Goal: Task Accomplishment & Management: Manage account settings

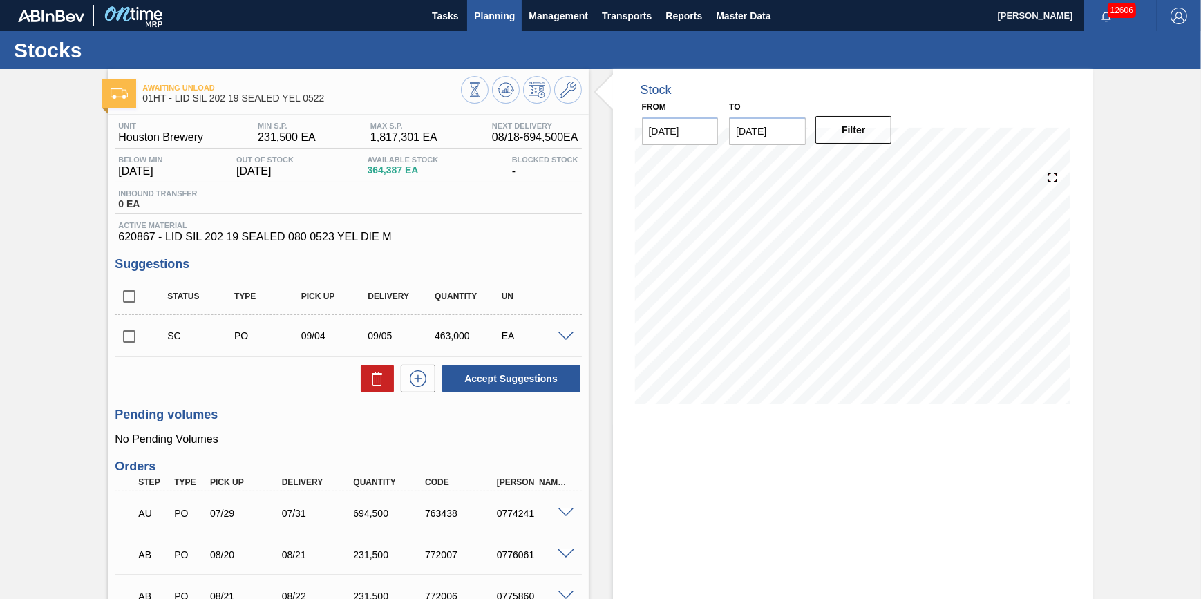
click at [500, 16] on span "Planning" at bounding box center [494, 16] width 41 height 17
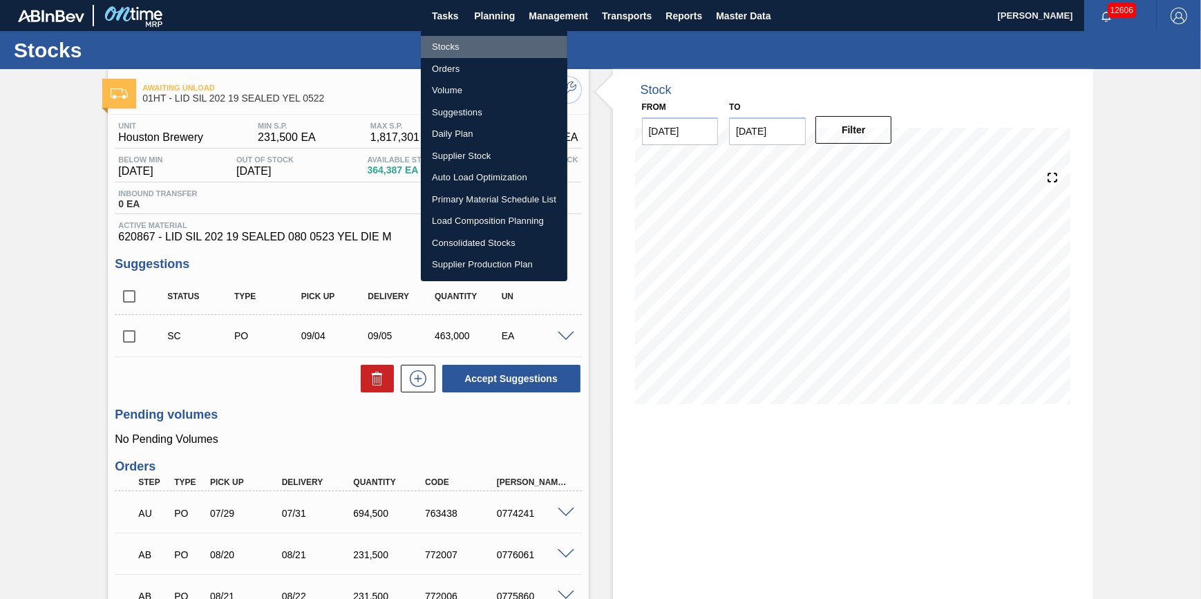
click at [470, 44] on li "Stocks" at bounding box center [494, 47] width 147 height 22
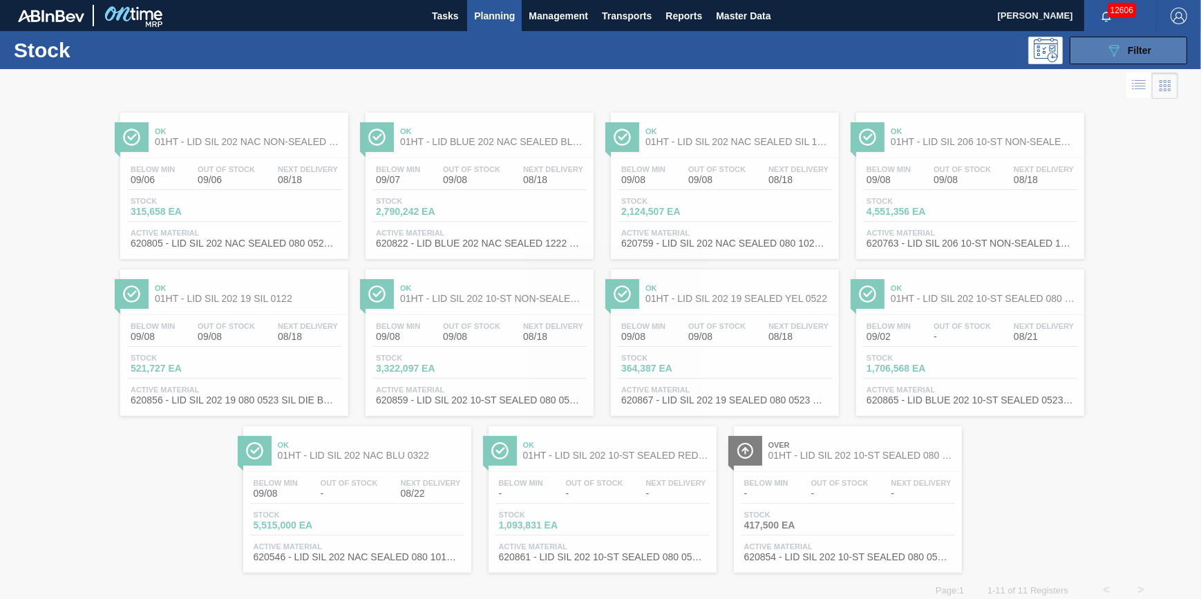
click at [1098, 54] on button "089F7B8B-B2A5-4AFE-B5C0-19BA573D28AC Filter" at bounding box center [1128, 51] width 117 height 28
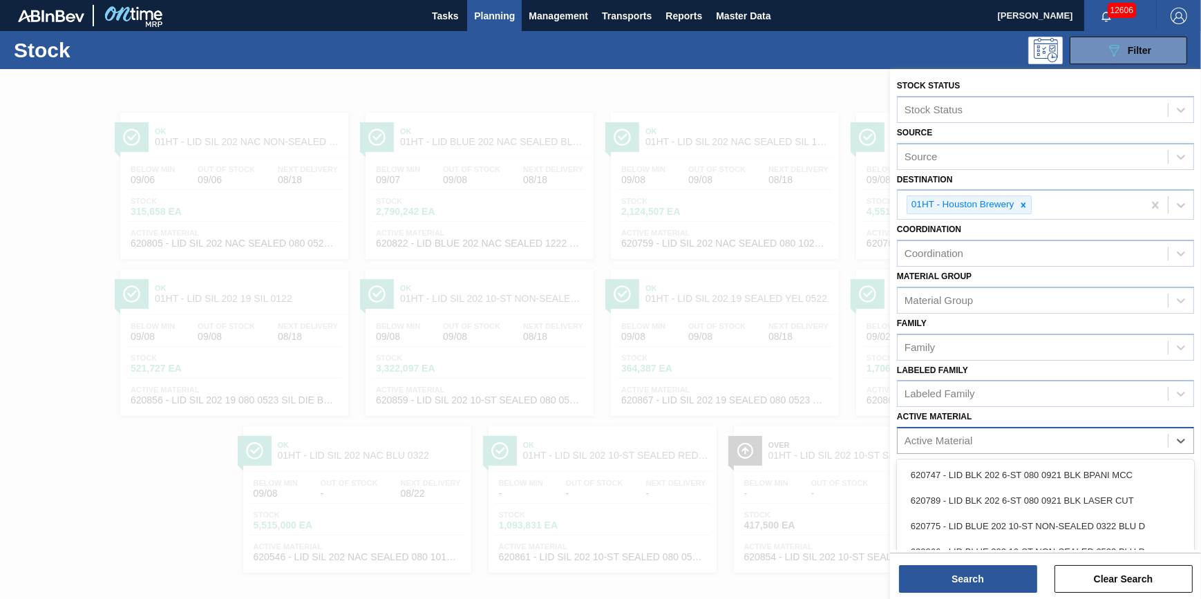
click at [1050, 437] on div "Active Material" at bounding box center [1033, 441] width 270 height 20
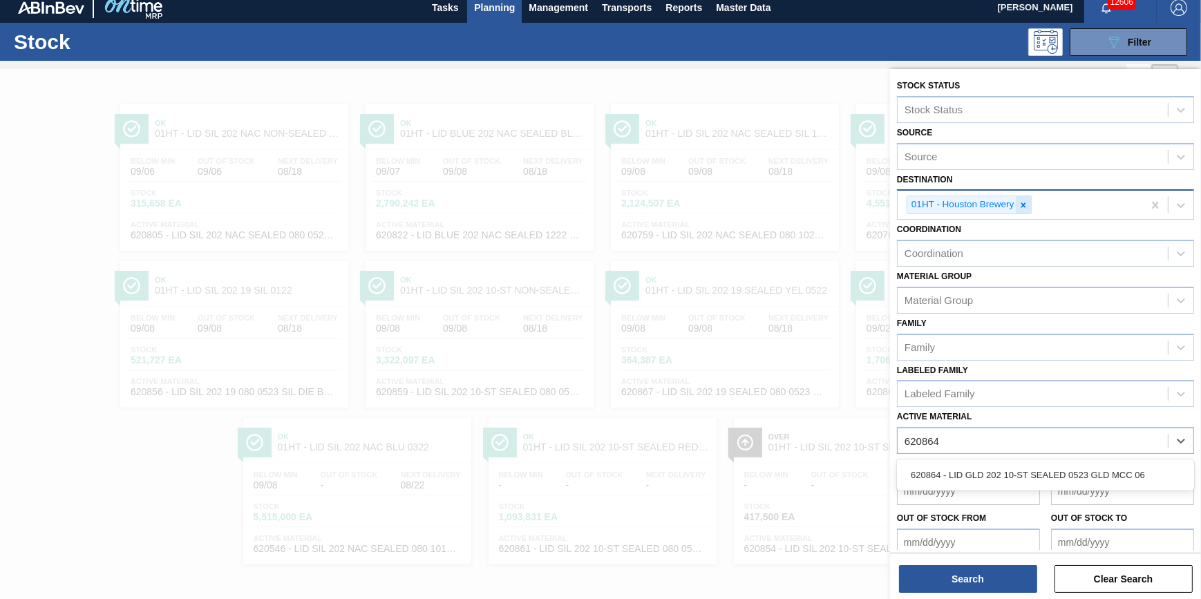
click at [1019, 205] on icon at bounding box center [1024, 205] width 10 height 10
type Material "620864"
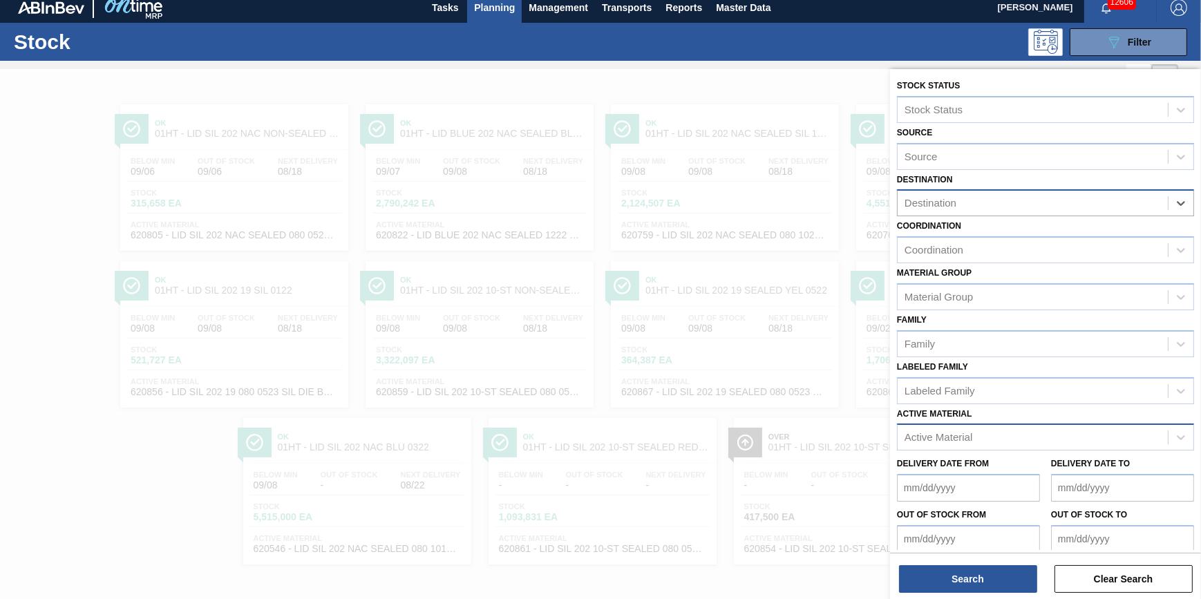
click at [1016, 435] on div "Active Material" at bounding box center [1033, 438] width 270 height 20
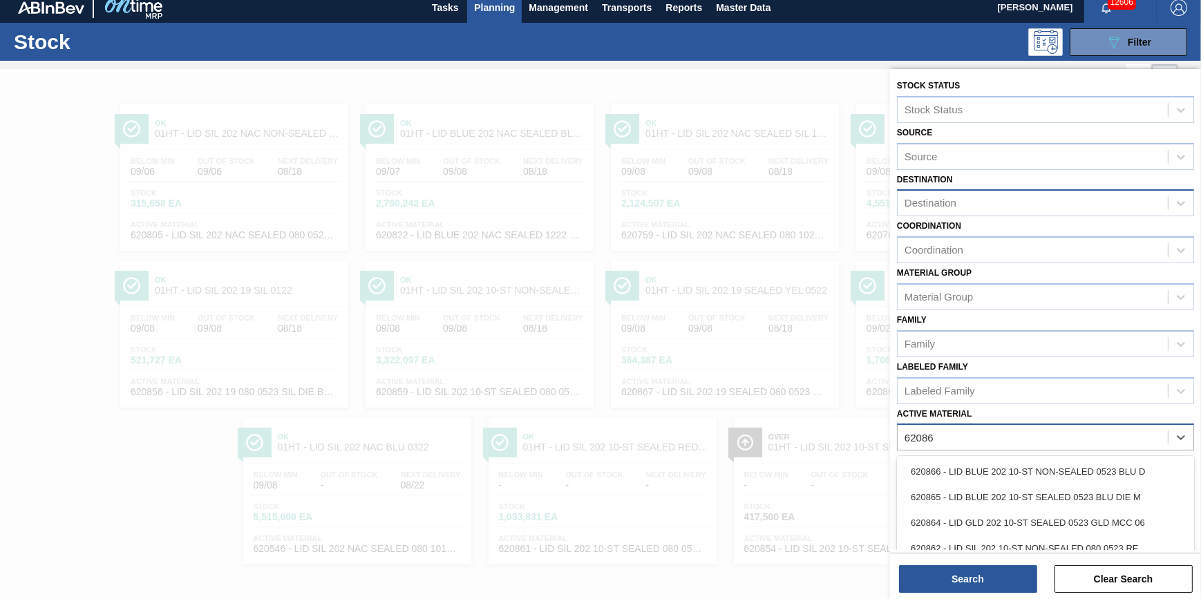
type Material "620864"
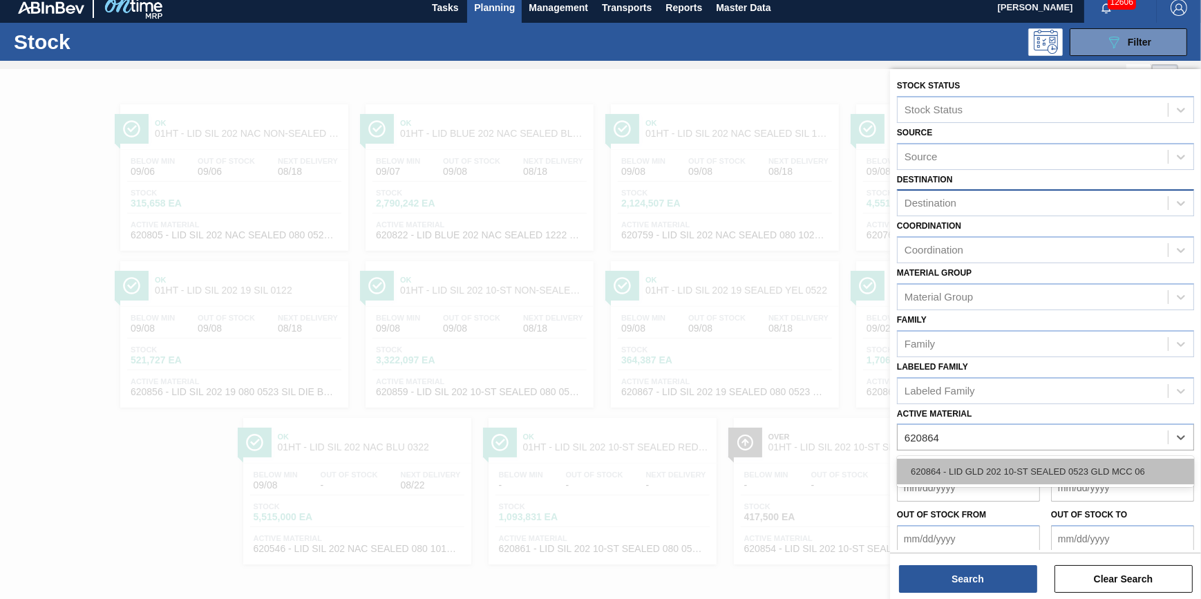
click at [1022, 460] on div "620864 - LID GLD 202 10-ST SEALED 0523 GLD MCC 06" at bounding box center [1045, 472] width 297 height 26
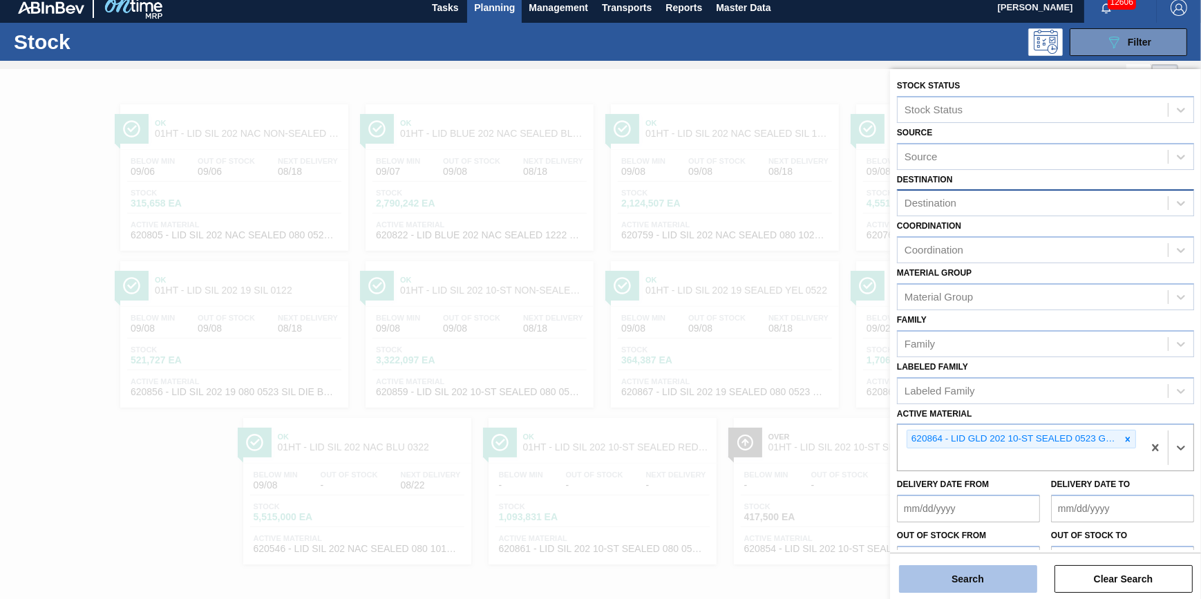
click at [984, 572] on button "Search" at bounding box center [968, 579] width 138 height 28
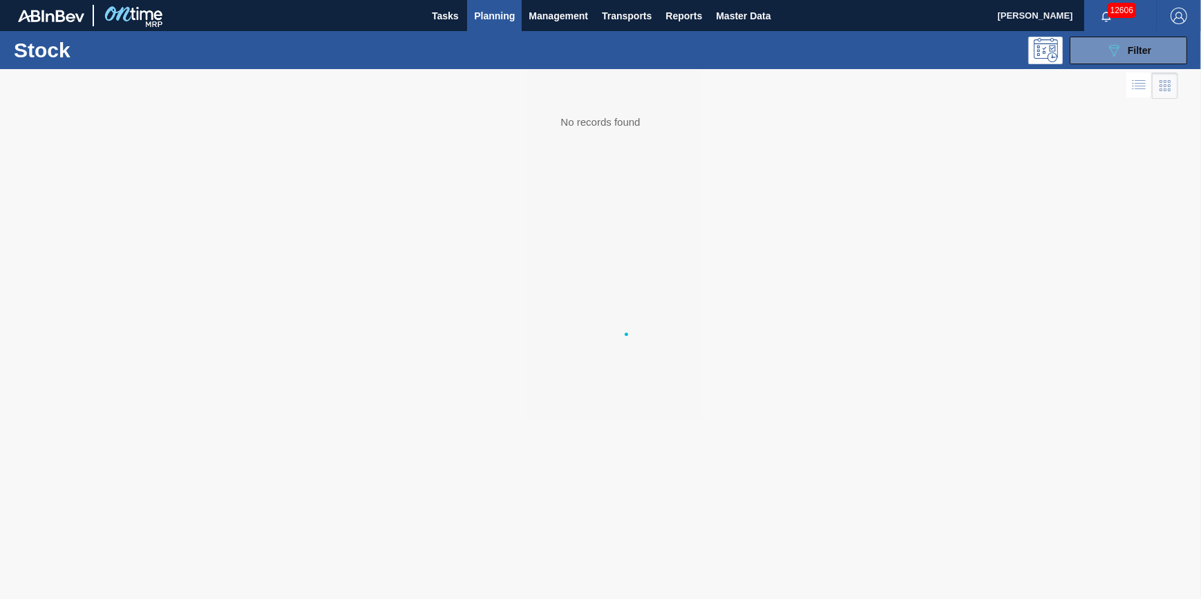
scroll to position [0, 0]
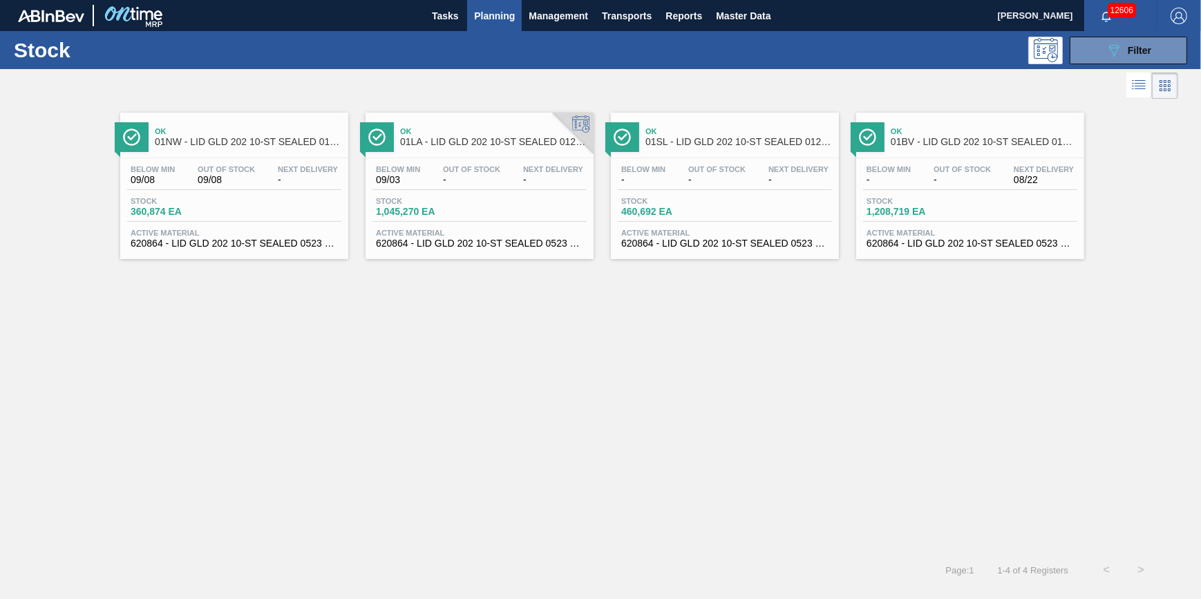
click at [704, 205] on span "Stock" at bounding box center [669, 201] width 97 height 8
click at [988, 221] on div "Stock 1,208,719 EA" at bounding box center [970, 209] width 214 height 25
click at [455, 206] on div "Stock 1,045,270 EA" at bounding box center [425, 207] width 104 height 20
click at [205, 216] on span "360,874 EA" at bounding box center [179, 212] width 97 height 10
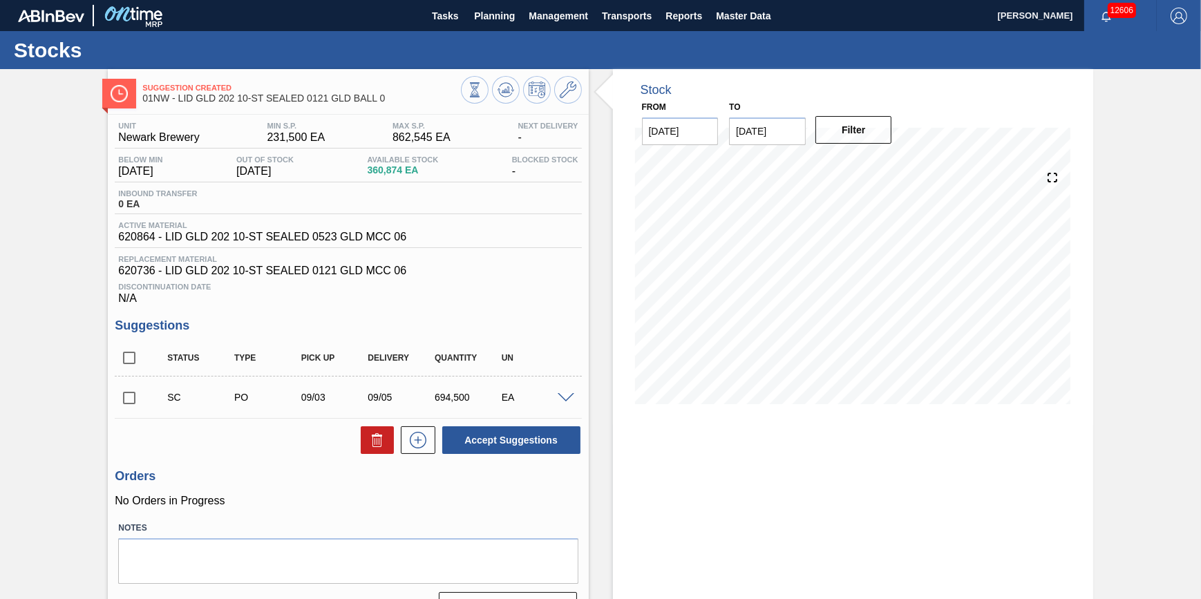
click at [560, 402] on span at bounding box center [566, 398] width 17 height 10
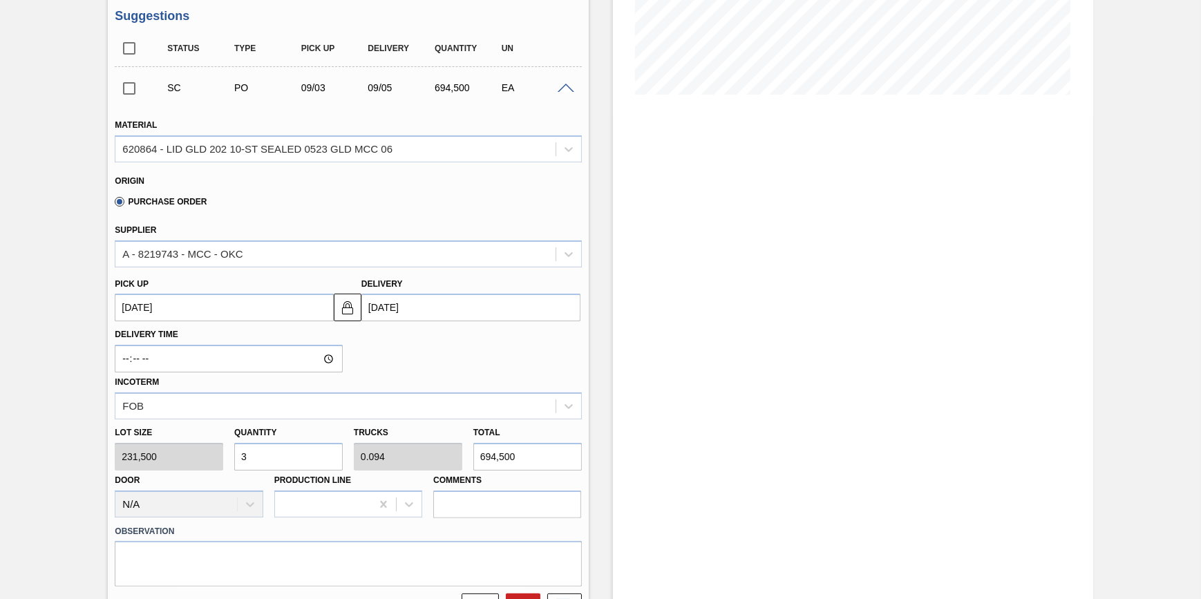
scroll to position [62, 0]
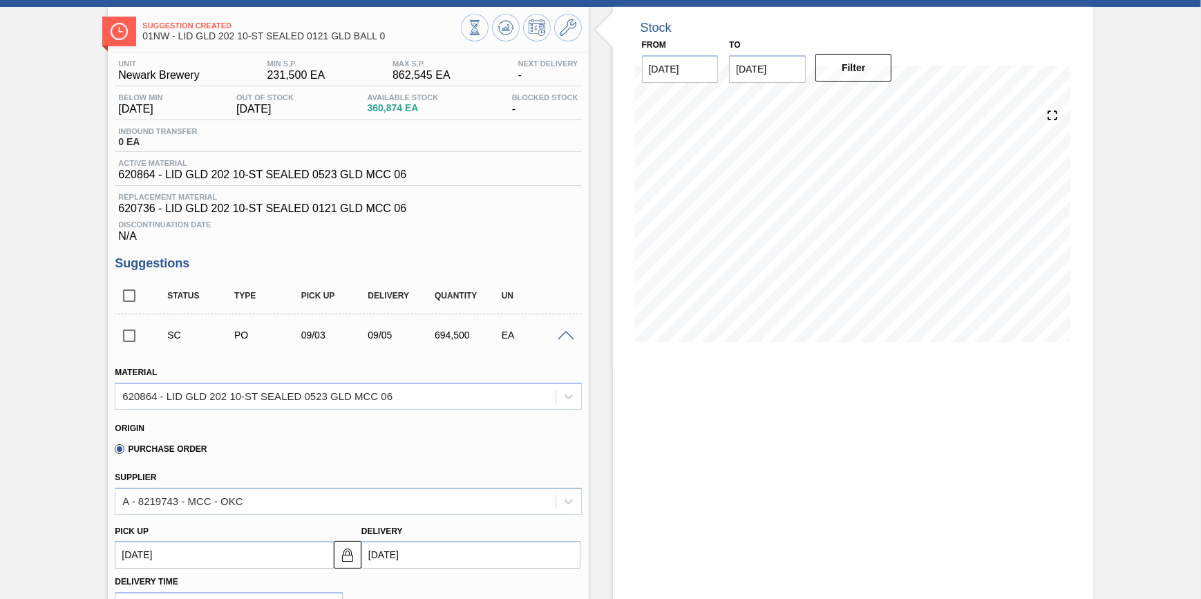
click at [570, 341] on span at bounding box center [566, 336] width 17 height 10
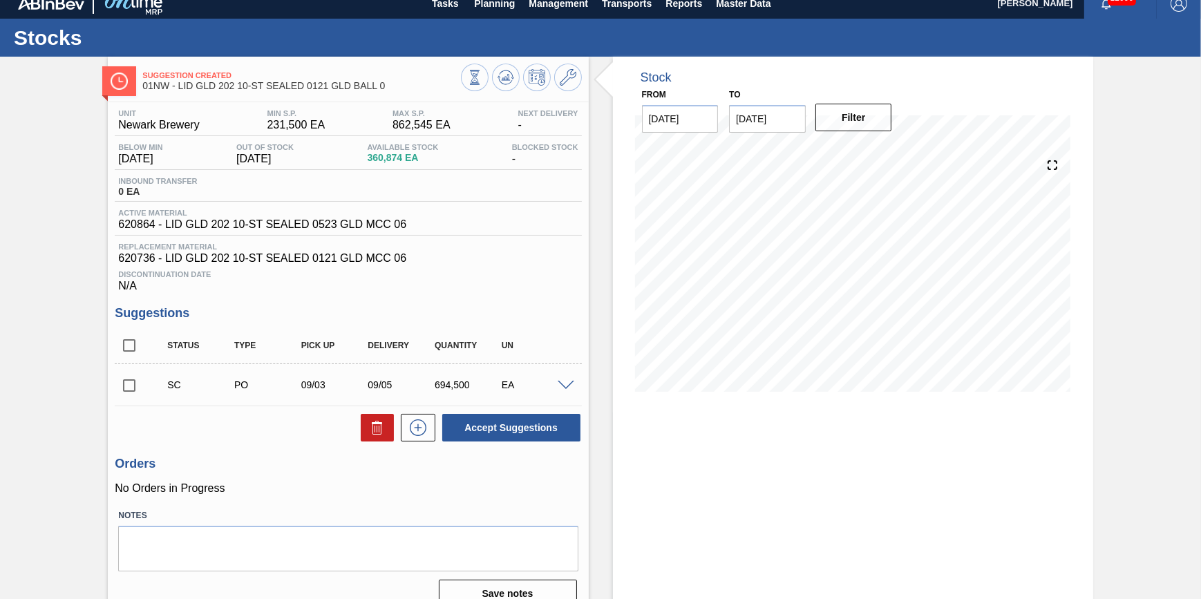
scroll to position [0, 0]
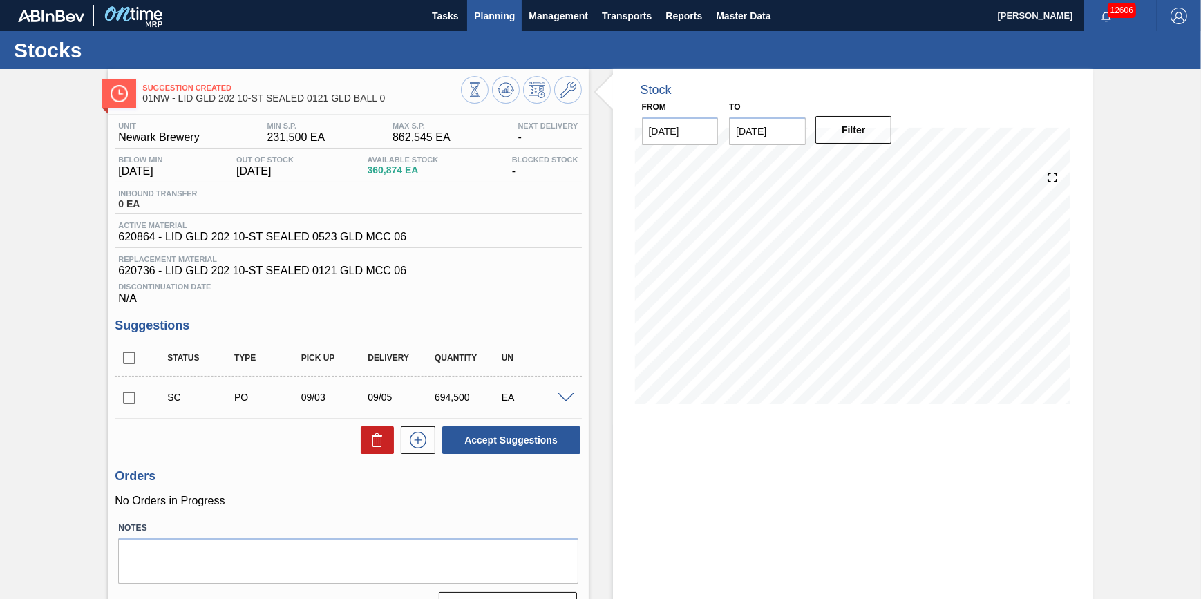
click at [500, 15] on span "Planning" at bounding box center [494, 16] width 41 height 17
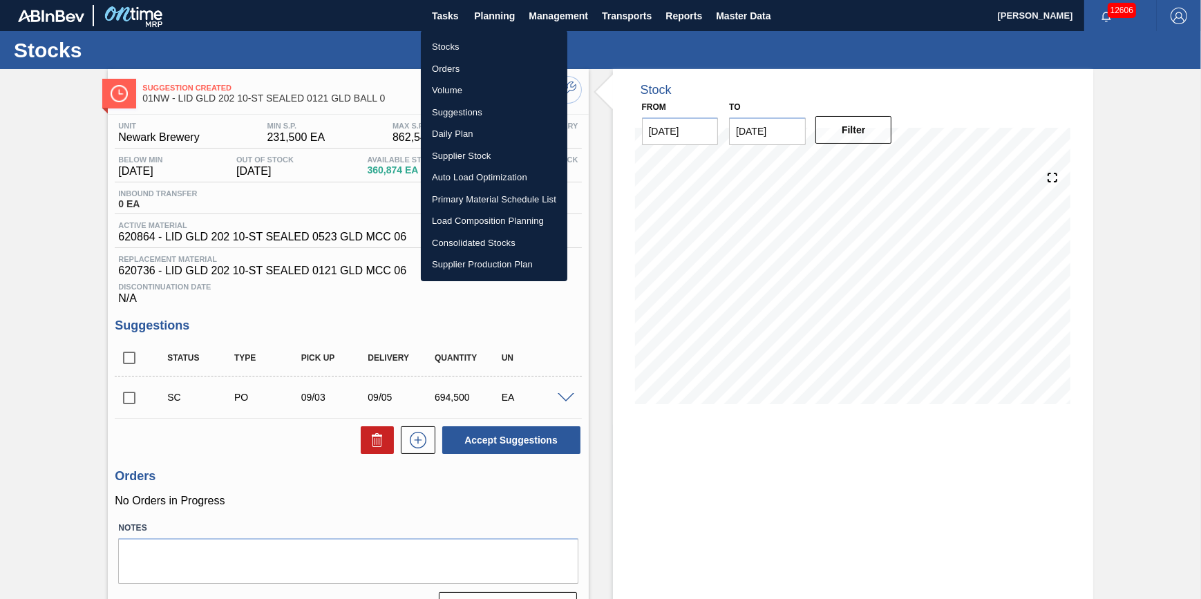
drag, startPoint x: 483, startPoint y: 41, endPoint x: 482, endPoint y: 51, distance: 9.8
click at [483, 41] on li "Stocks" at bounding box center [494, 47] width 147 height 22
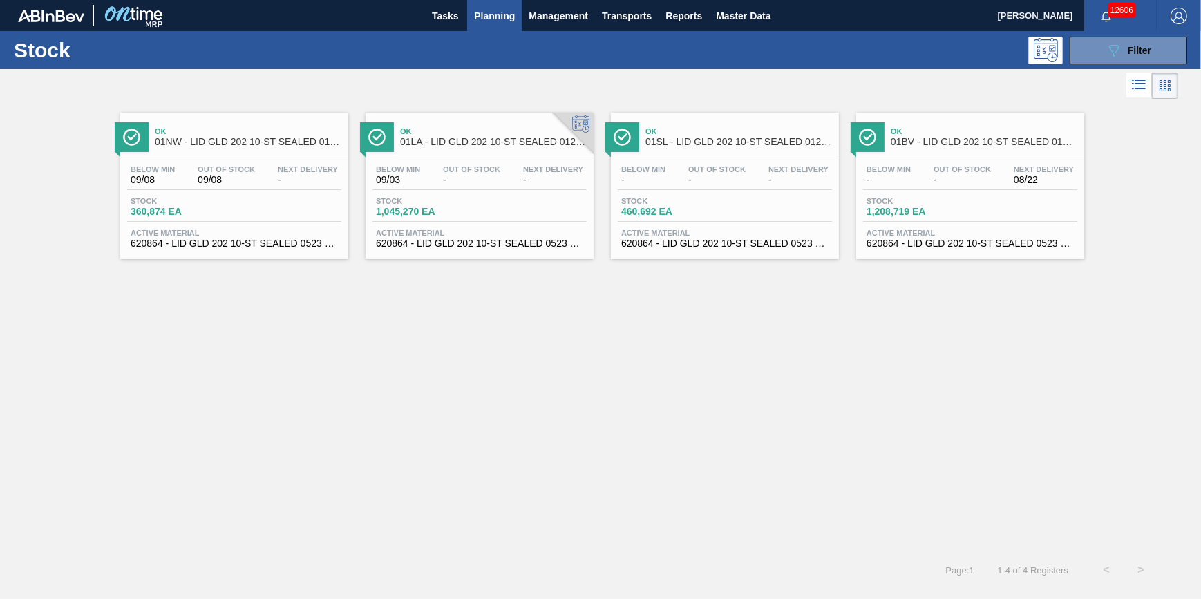
click at [431, 176] on div "Below Min 09/03 Out Of Stock - Next Delivery -" at bounding box center [480, 177] width 214 height 25
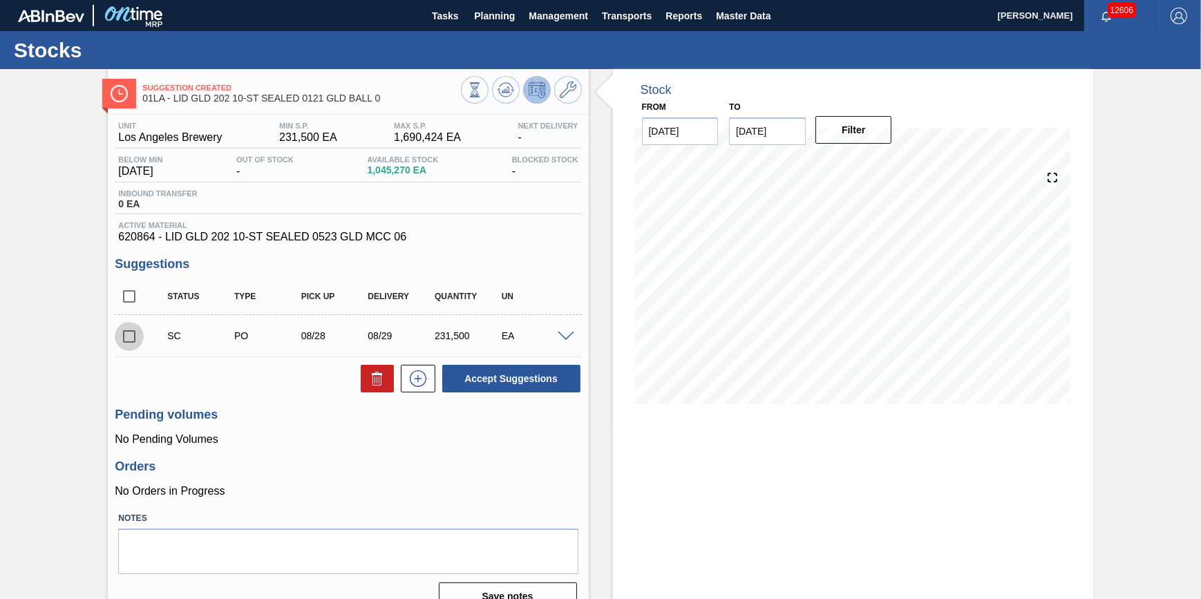
drag, startPoint x: 126, startPoint y: 334, endPoint x: 132, endPoint y: 339, distance: 8.3
click at [126, 335] on input "checkbox" at bounding box center [129, 336] width 29 height 29
click at [378, 380] on icon at bounding box center [377, 378] width 17 height 17
checkbox input "false"
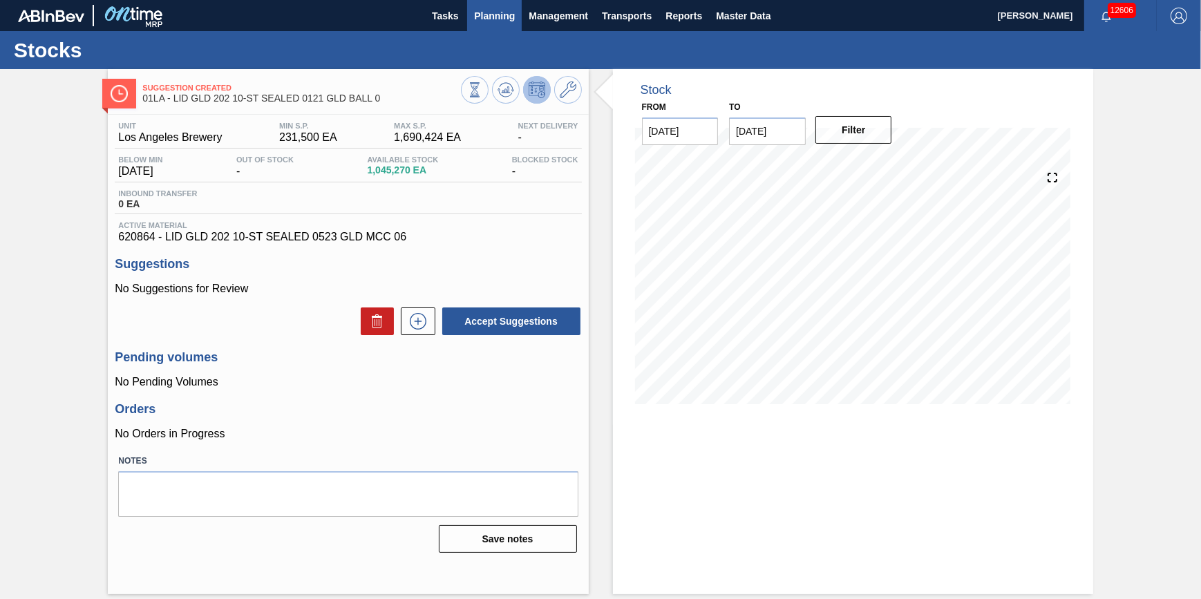
click at [487, 15] on span "Planning" at bounding box center [494, 16] width 41 height 17
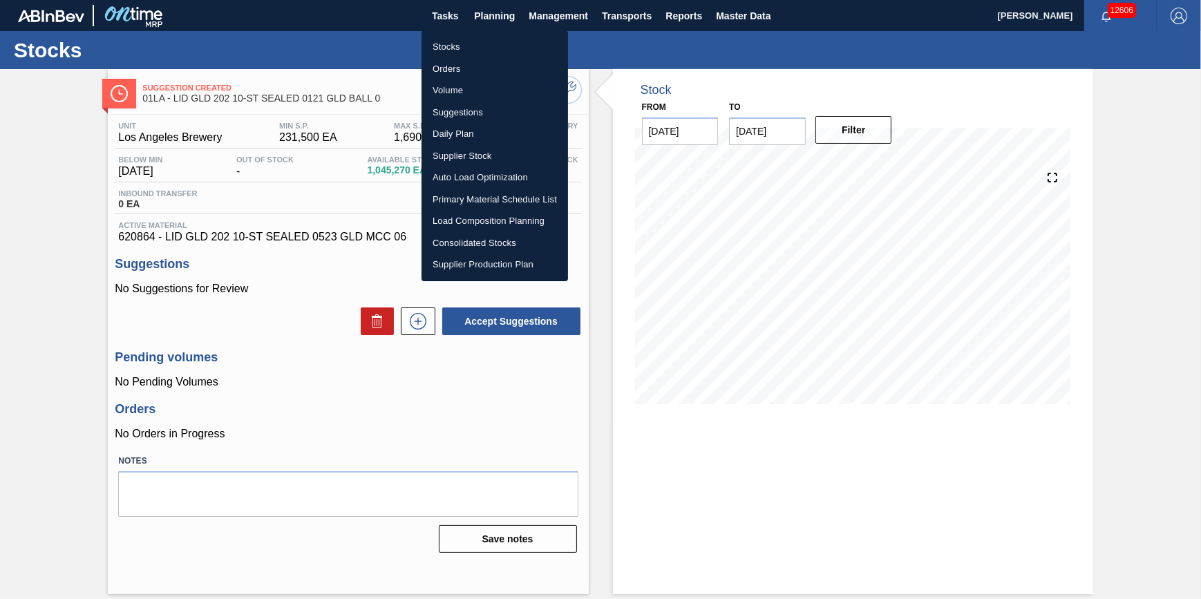
click at [481, 44] on li "Stocks" at bounding box center [495, 47] width 147 height 22
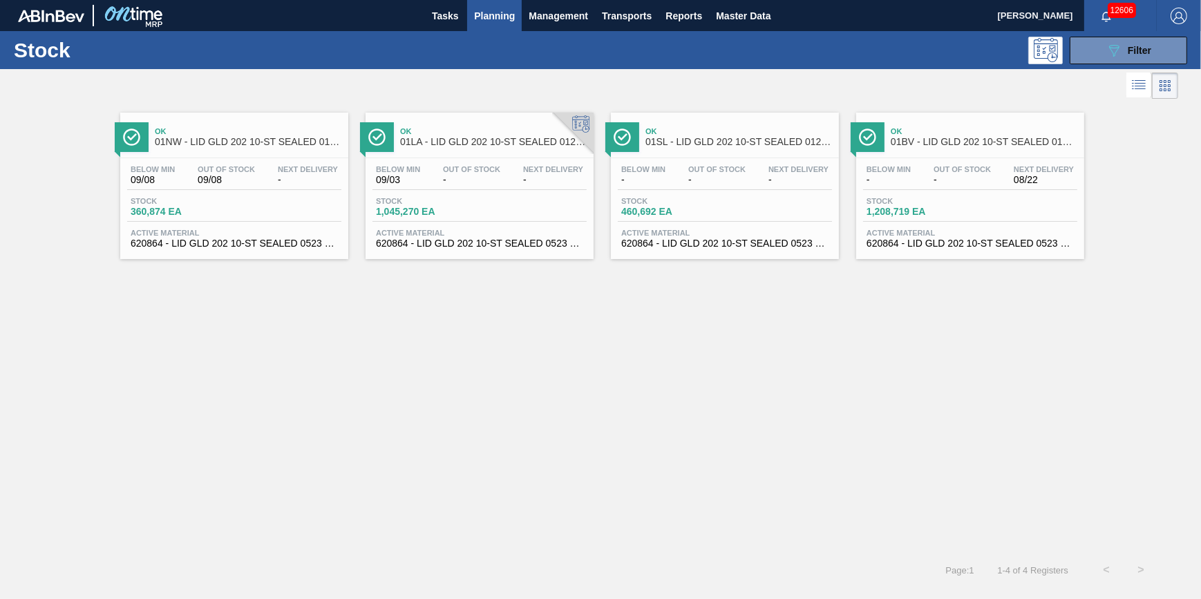
click at [283, 167] on span "Next Delivery" at bounding box center [308, 169] width 60 height 8
click at [889, 178] on span "-" at bounding box center [889, 180] width 44 height 10
click at [231, 173] on div "Out Of Stock 09/08" at bounding box center [226, 175] width 64 height 20
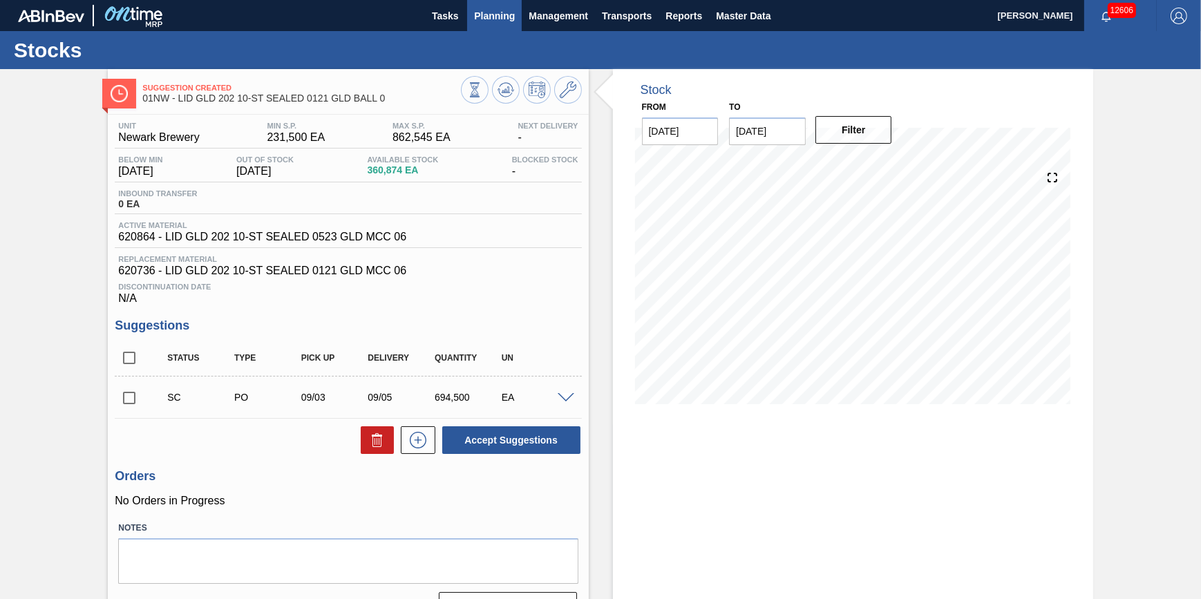
click at [499, 30] on button "Planning" at bounding box center [494, 15] width 55 height 31
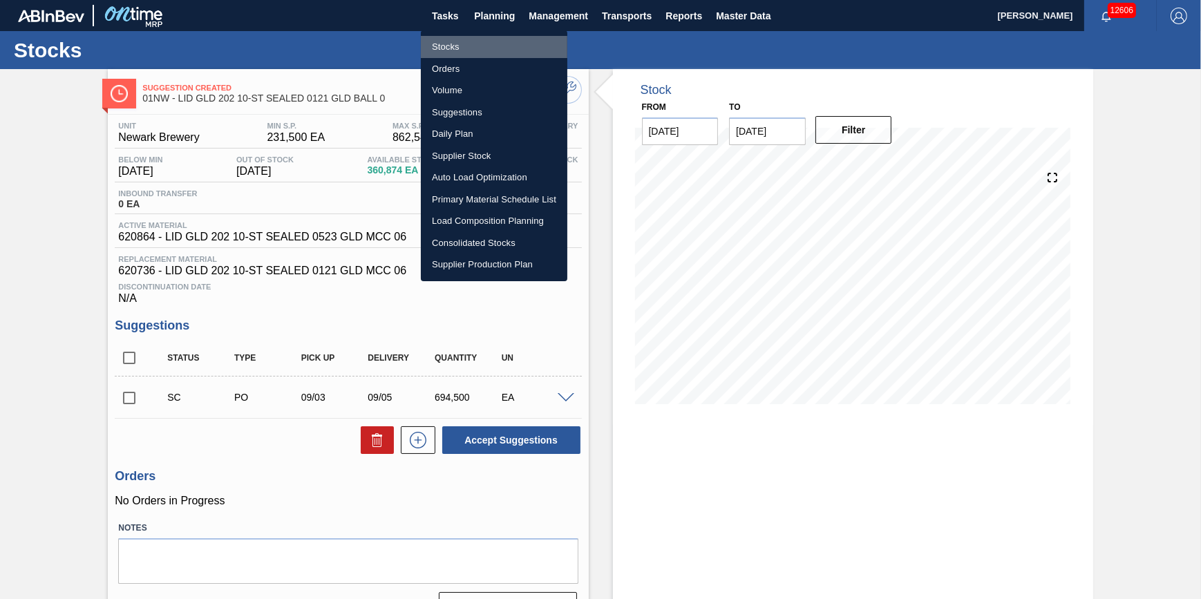
click at [493, 48] on li "Stocks" at bounding box center [494, 47] width 147 height 22
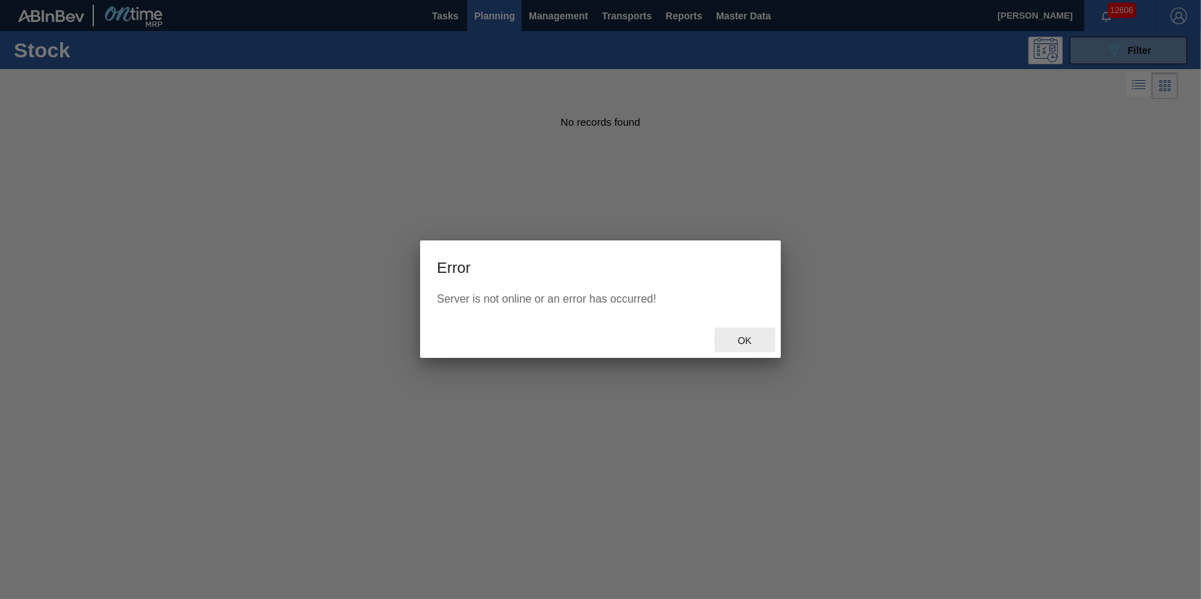
click at [760, 338] on span "Ok" at bounding box center [745, 340] width 36 height 11
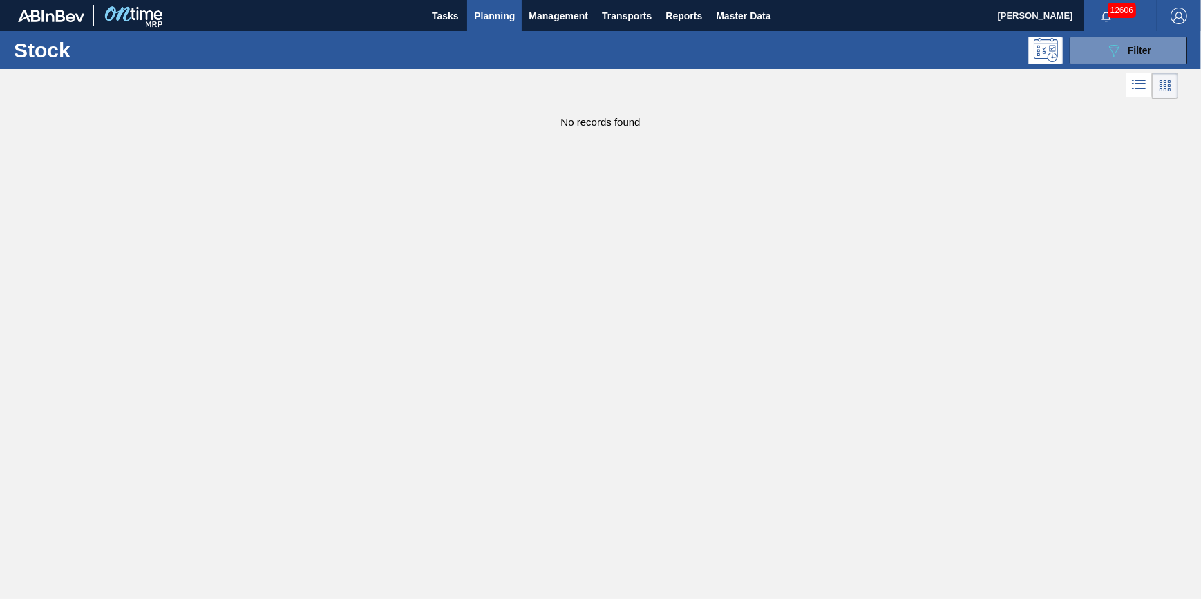
click at [478, 19] on span "Planning" at bounding box center [494, 16] width 41 height 17
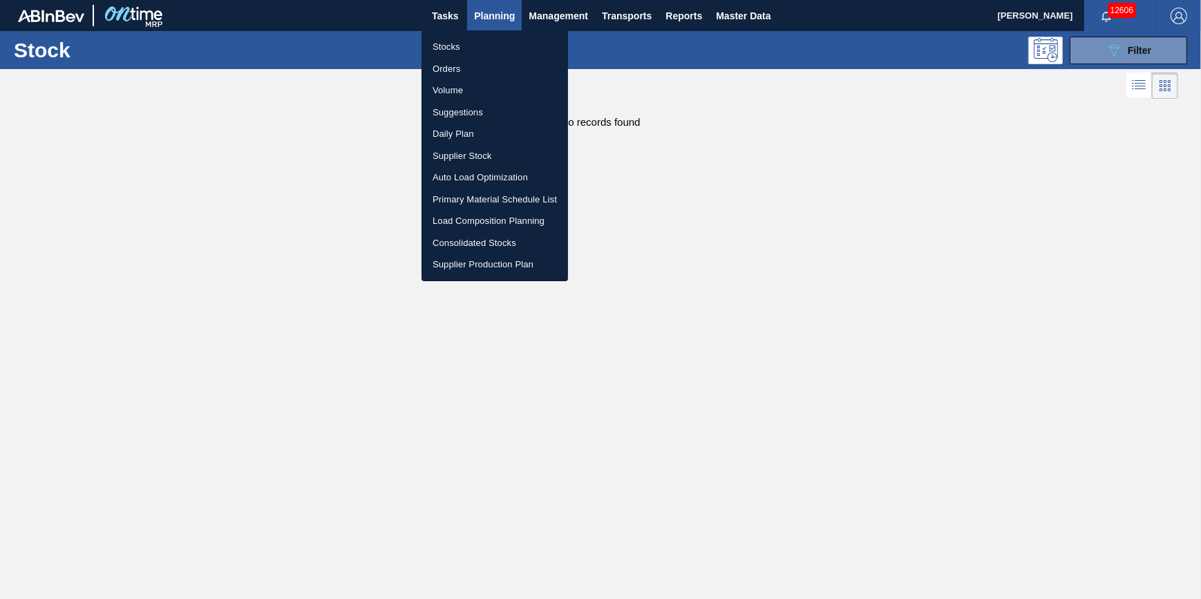
click at [478, 59] on li "Orders" at bounding box center [495, 69] width 147 height 22
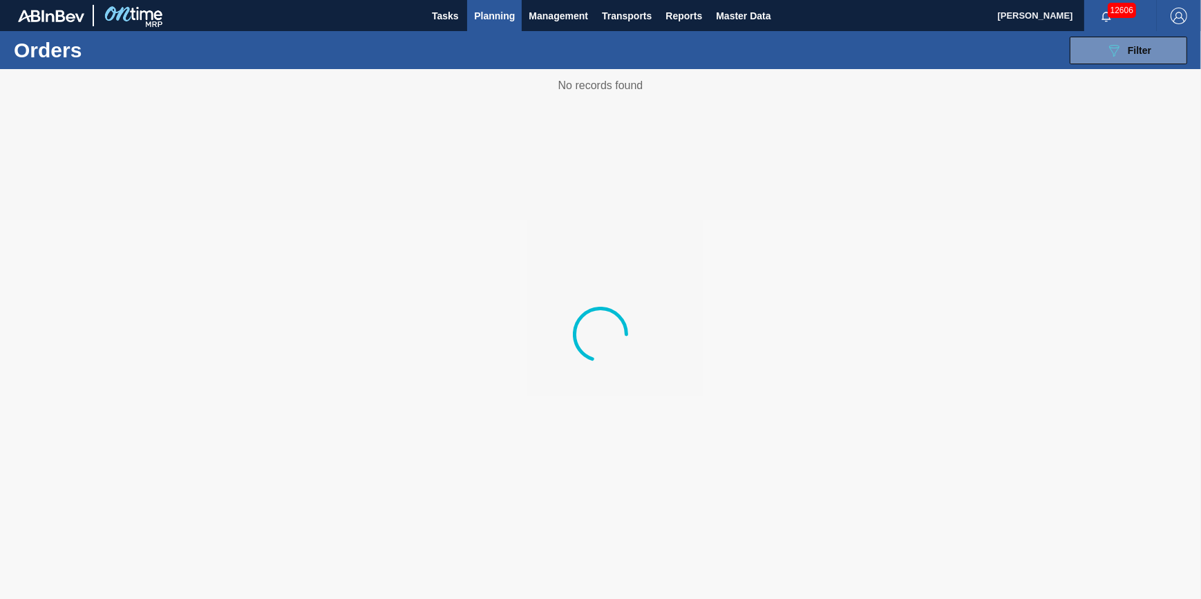
click at [497, 19] on span "Planning" at bounding box center [494, 16] width 41 height 17
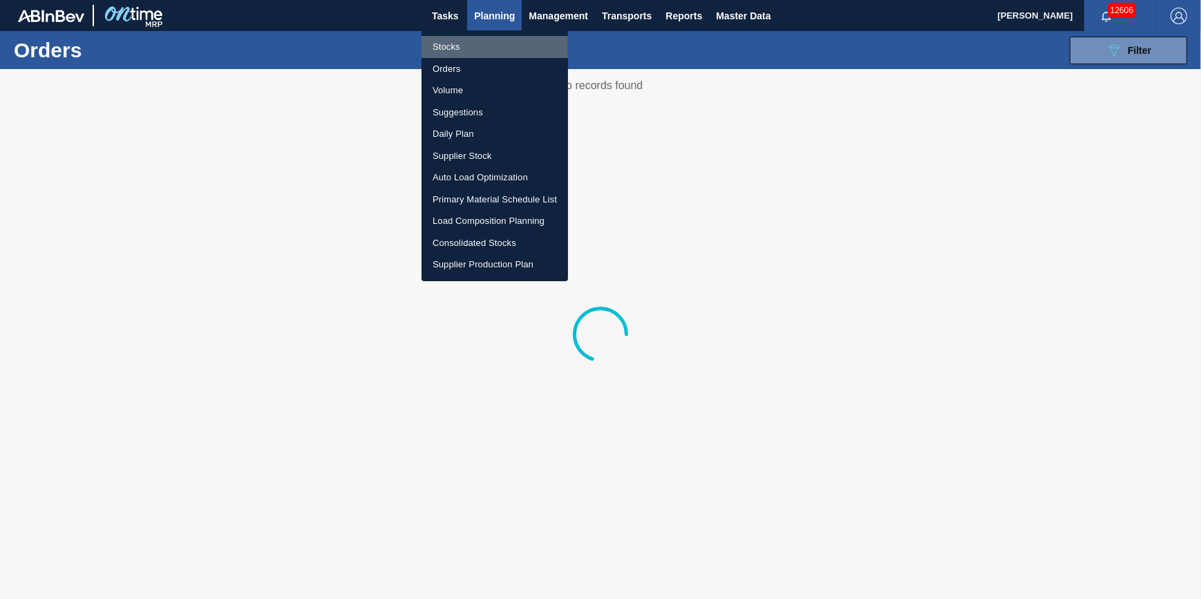
click at [484, 39] on li "Stocks" at bounding box center [495, 47] width 147 height 22
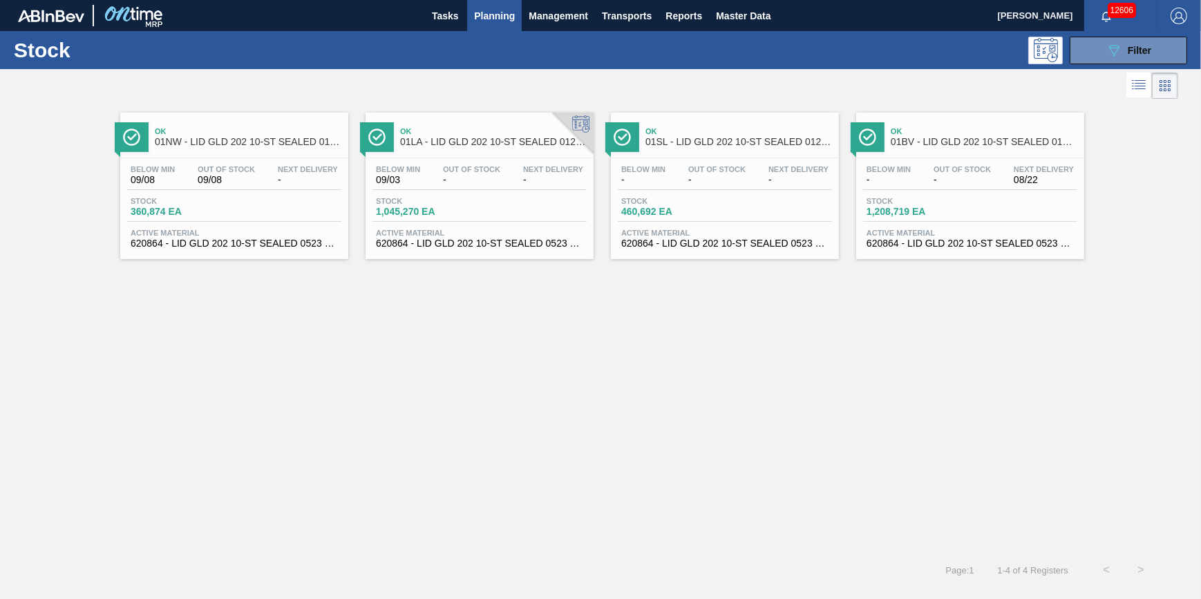
click at [962, 178] on span "-" at bounding box center [962, 180] width 57 height 10
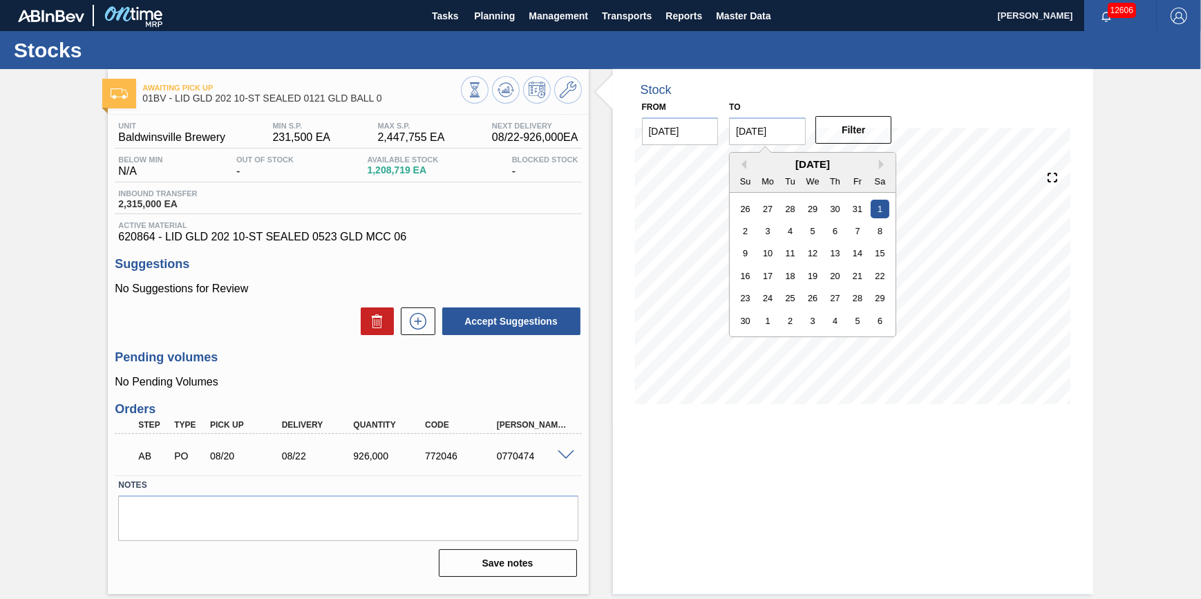
click at [778, 135] on input "11/01/2025" at bounding box center [767, 131] width 77 height 28
click at [884, 321] on div "6" at bounding box center [880, 321] width 19 height 19
type input "[DATE]"
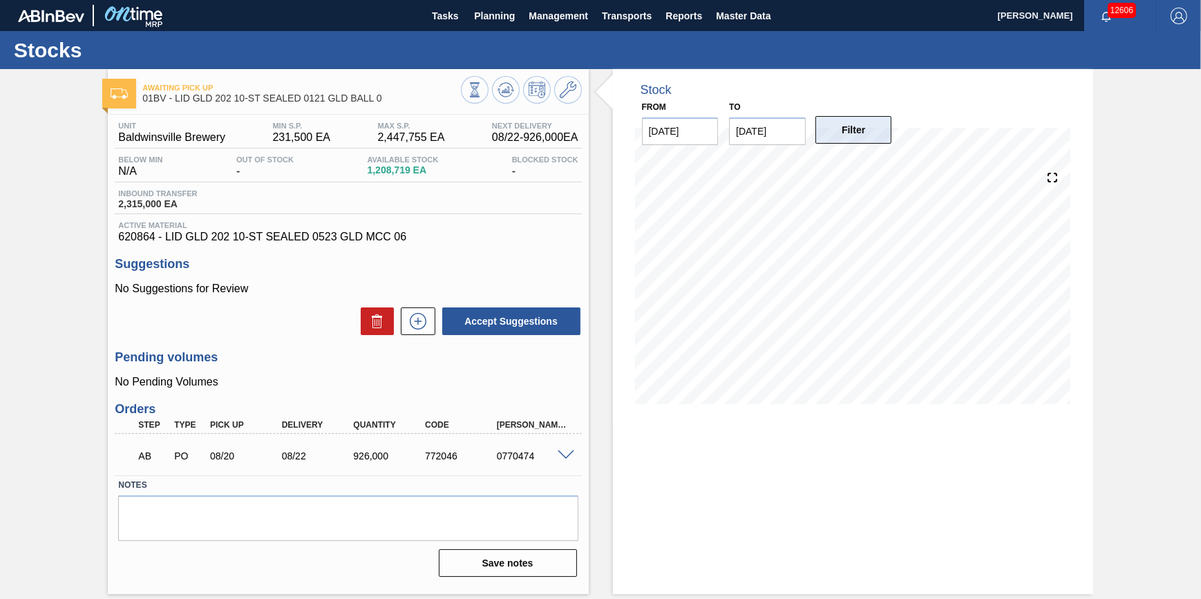
click at [869, 135] on button "Filter" at bounding box center [854, 130] width 77 height 28
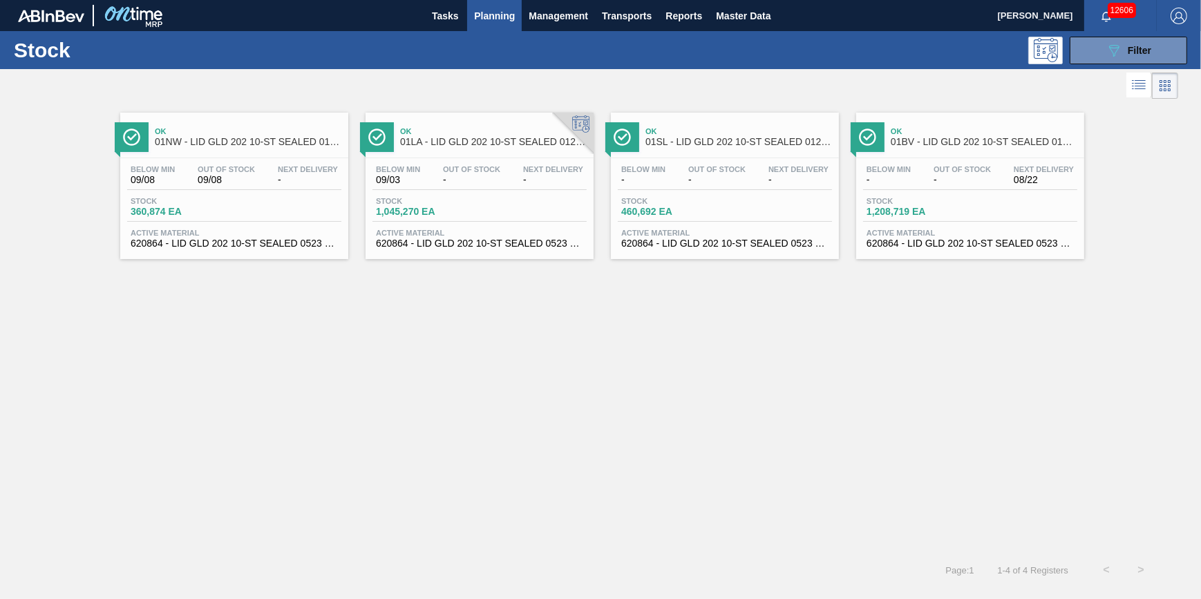
click at [659, 218] on div "Stock 460,692 EA" at bounding box center [725, 209] width 214 height 25
click at [268, 183] on div "Below Min 09/08 Out Of Stock 09/08 Next Delivery -" at bounding box center [234, 177] width 214 height 25
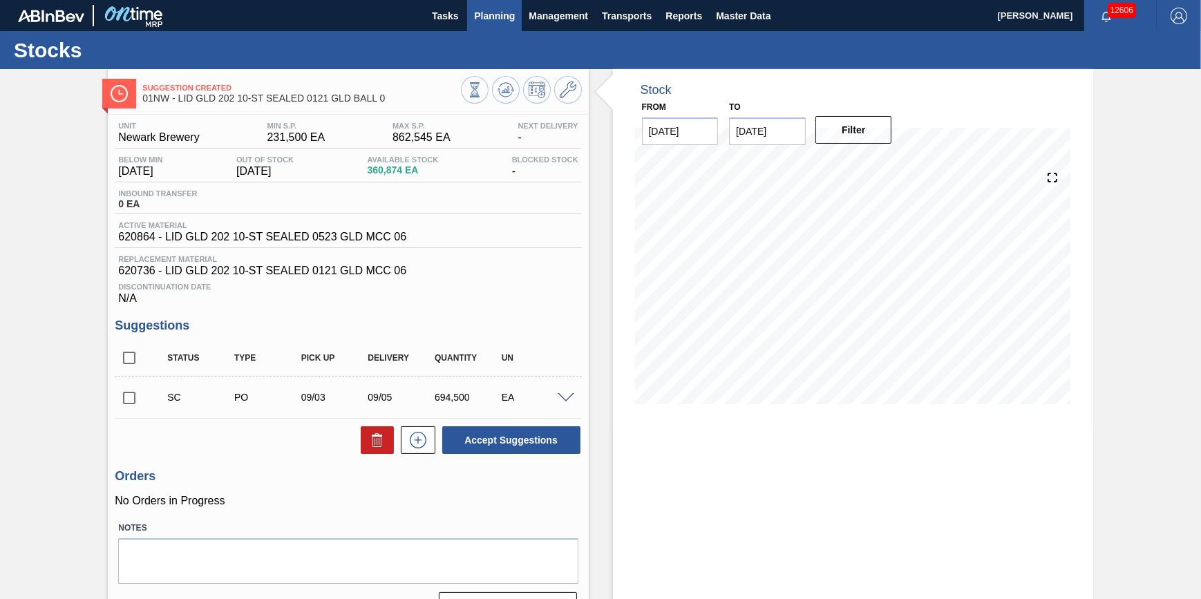
click at [497, 10] on span "Planning" at bounding box center [494, 16] width 41 height 17
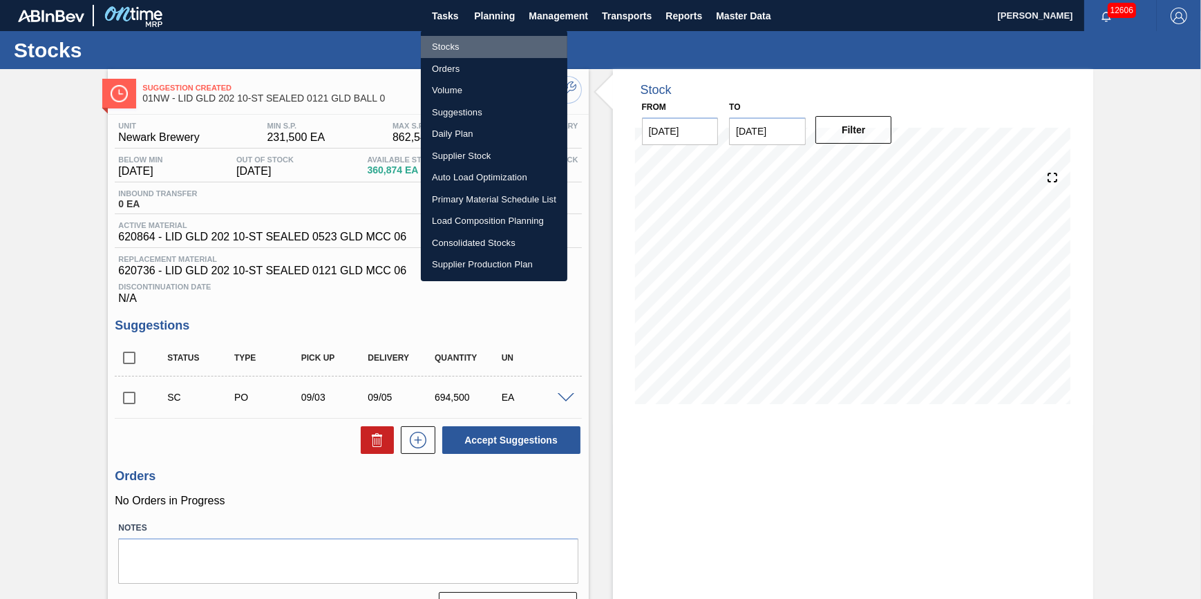
click at [492, 36] on li "Stocks" at bounding box center [494, 47] width 147 height 22
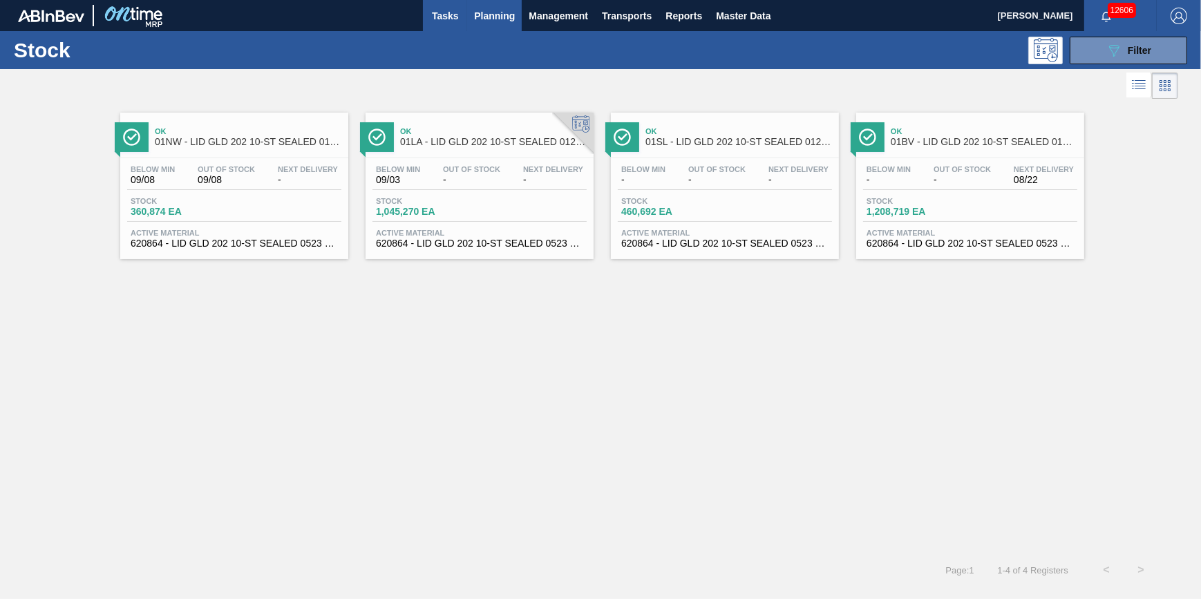
click at [440, 19] on span "Tasks" at bounding box center [445, 16] width 30 height 17
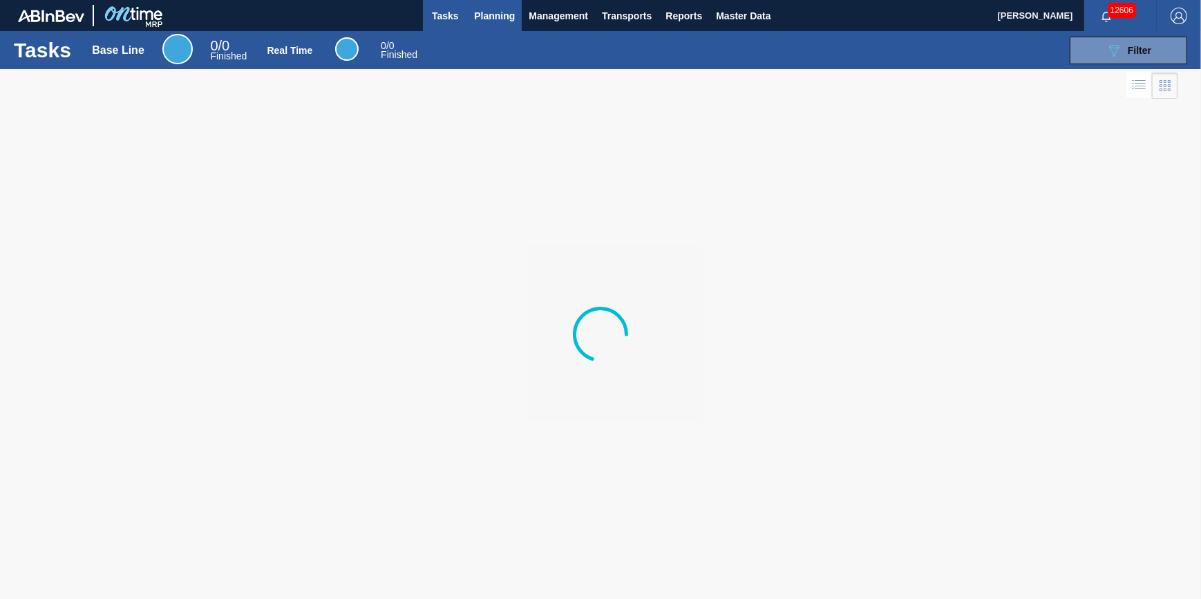
click at [500, 20] on span "Planning" at bounding box center [494, 16] width 41 height 17
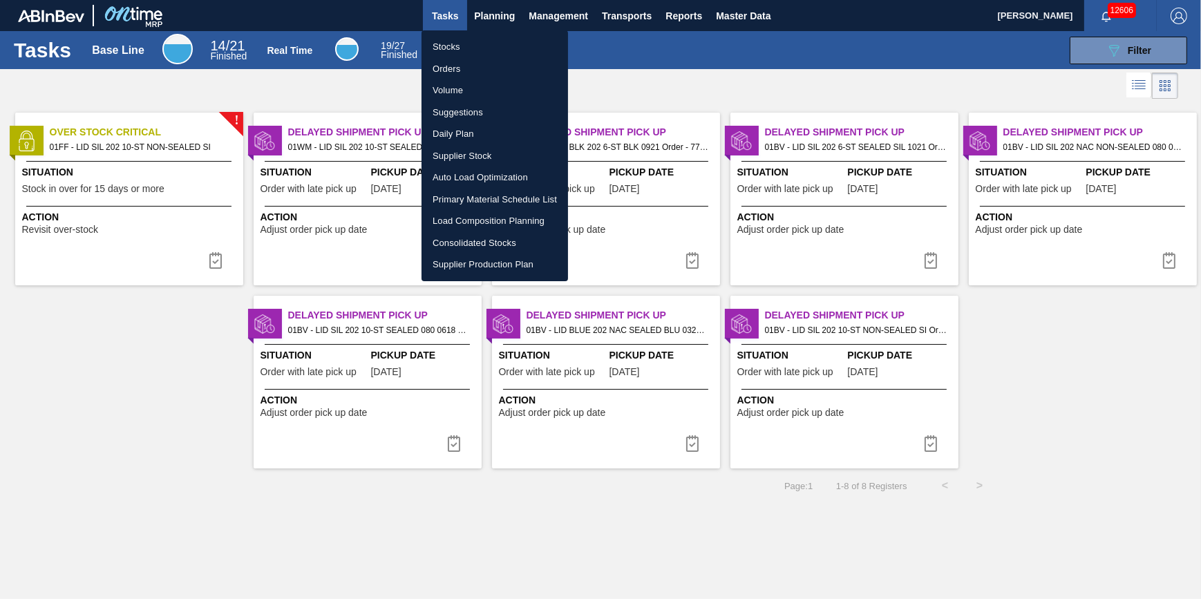
click at [484, 42] on li "Stocks" at bounding box center [495, 47] width 147 height 22
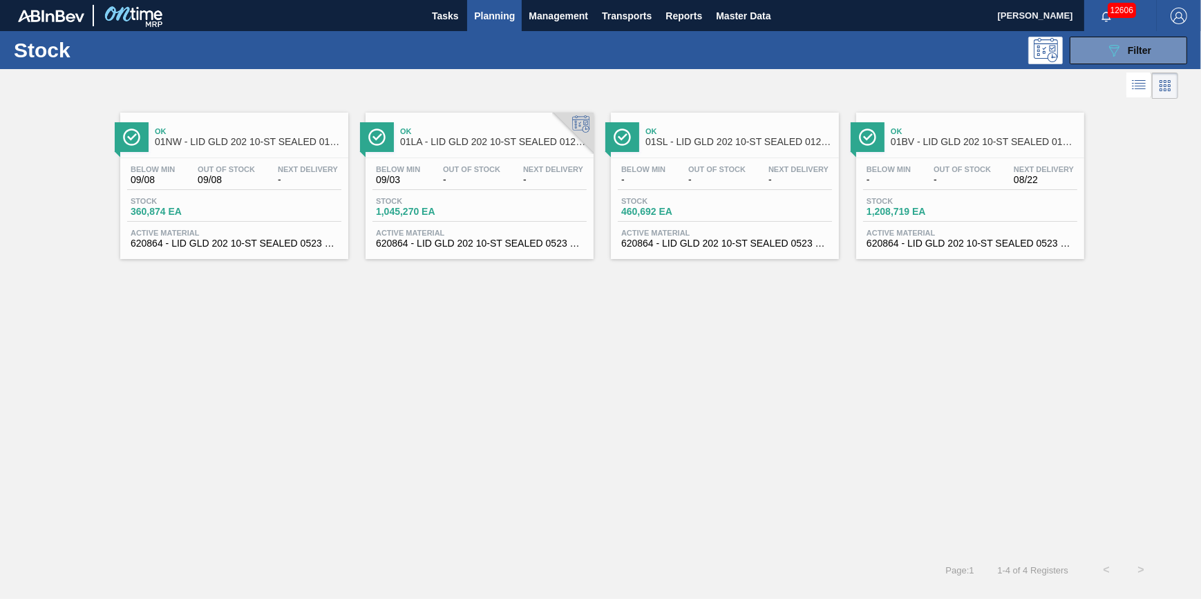
click at [478, 25] on button "Planning" at bounding box center [494, 15] width 55 height 31
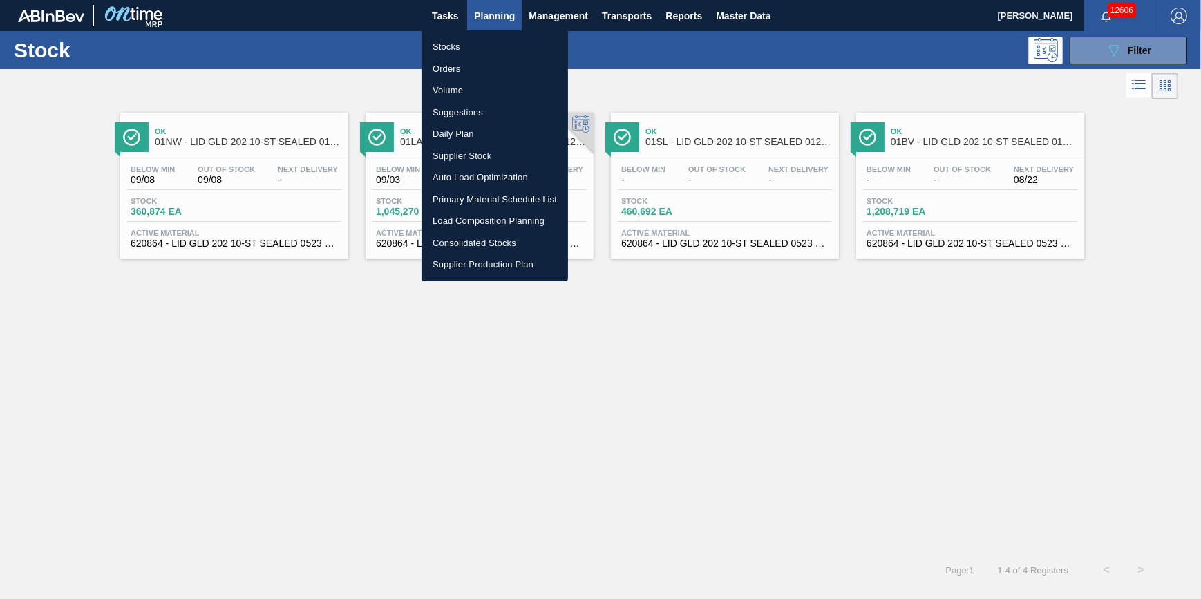
click at [470, 48] on li "Stocks" at bounding box center [495, 47] width 147 height 22
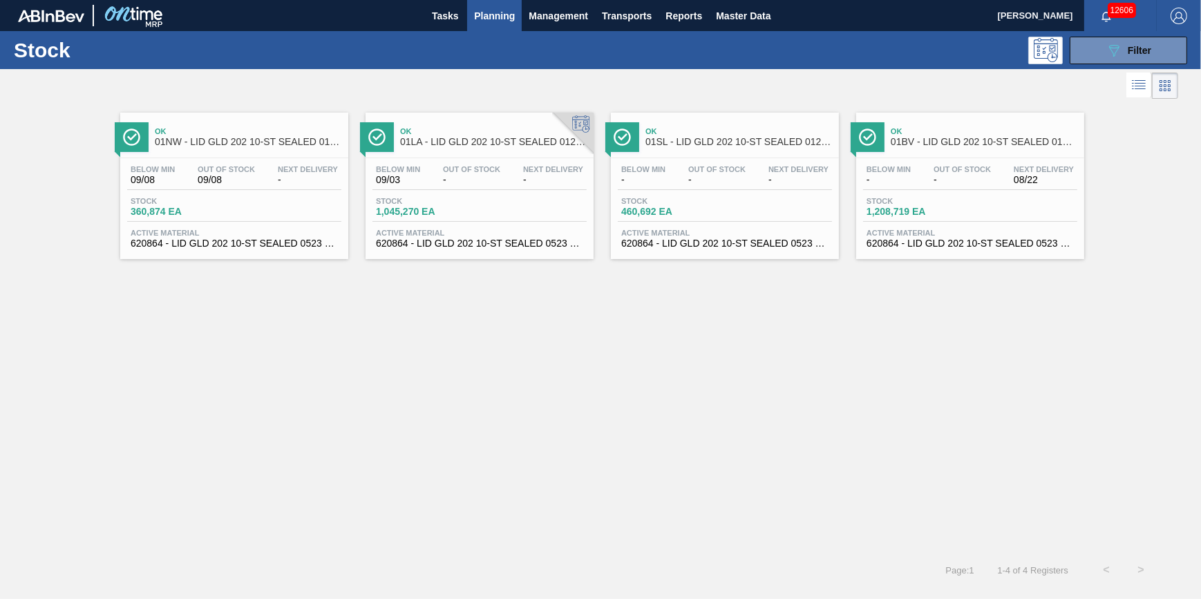
click at [486, 15] on span "Planning" at bounding box center [494, 16] width 41 height 17
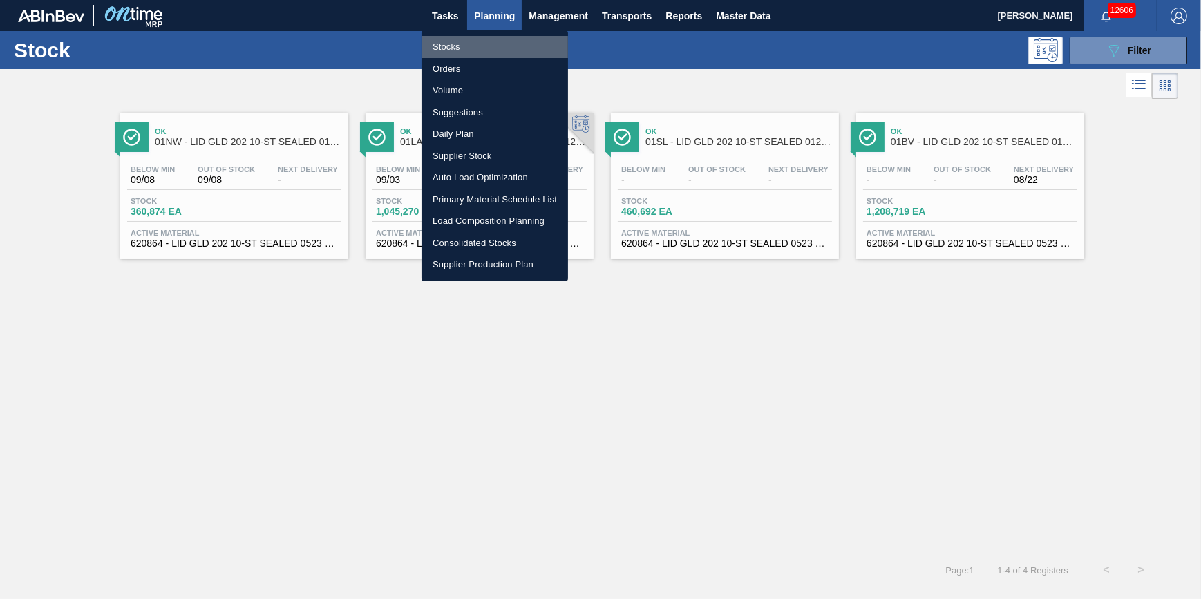
click at [472, 50] on li "Stocks" at bounding box center [495, 47] width 147 height 22
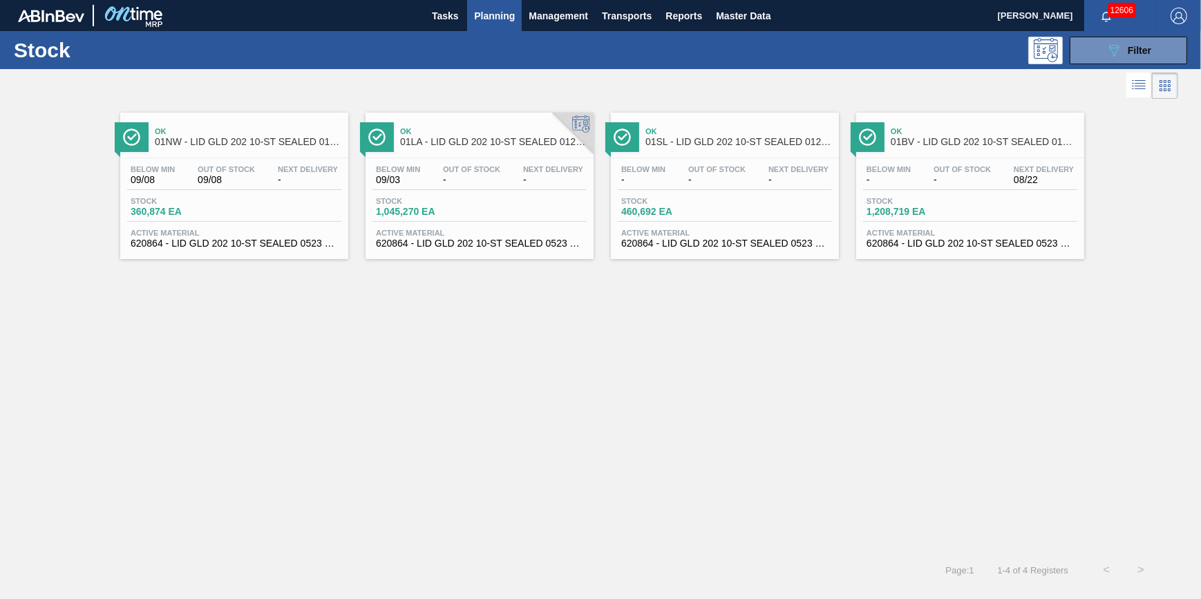
click at [472, 15] on button "Planning" at bounding box center [494, 15] width 55 height 31
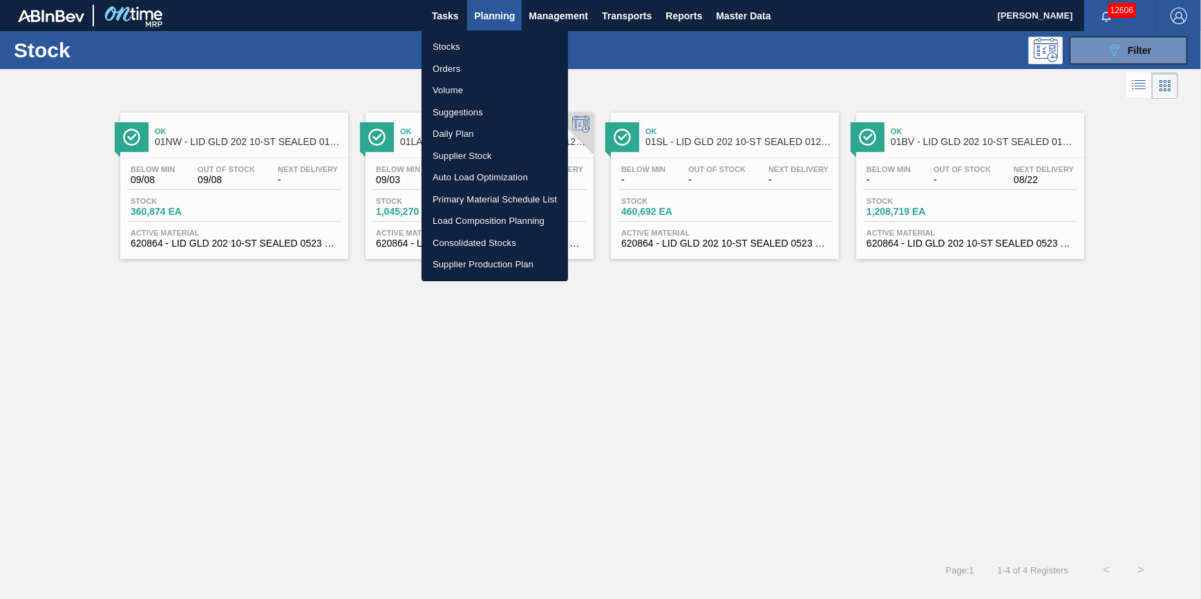
click at [467, 35] on ul "Stocks Orders Volume Suggestions Daily Plan Supplier Stock Auto Load Optimizati…" at bounding box center [495, 155] width 147 height 251
click at [467, 37] on li "Stocks" at bounding box center [495, 47] width 147 height 22
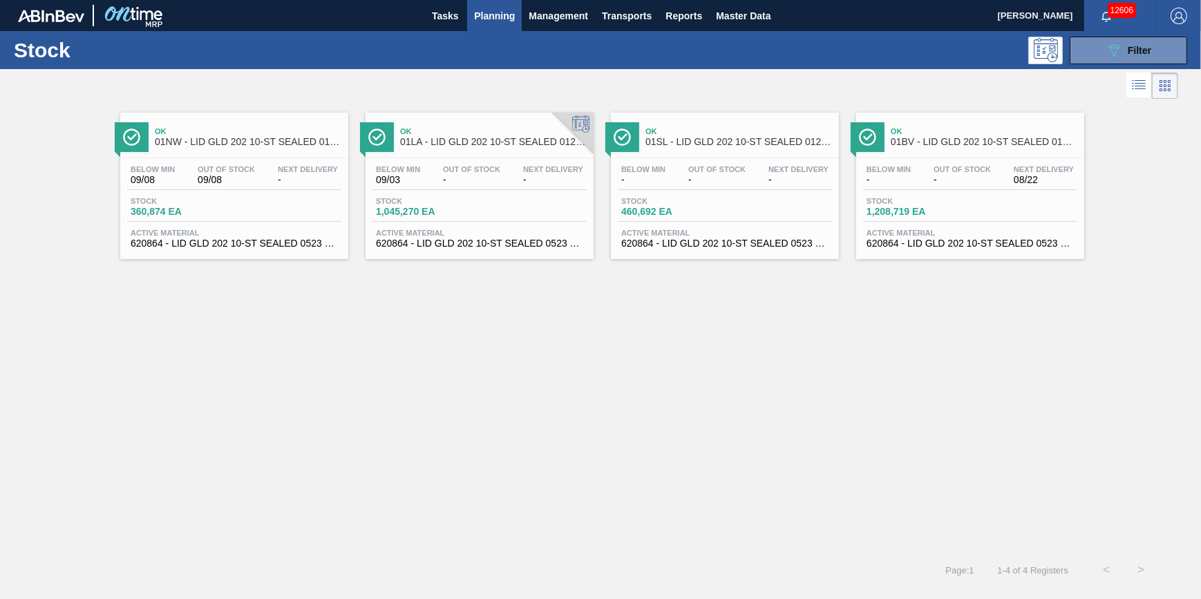
click at [515, 18] on span "Planning" at bounding box center [494, 16] width 41 height 17
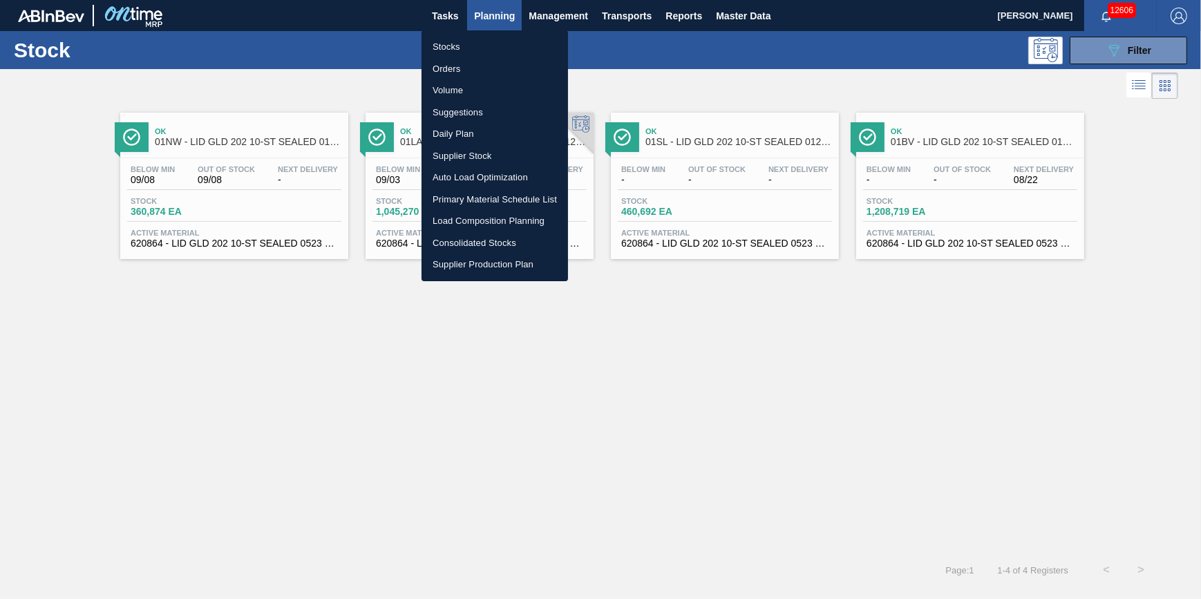
click at [489, 44] on li "Stocks" at bounding box center [495, 47] width 147 height 22
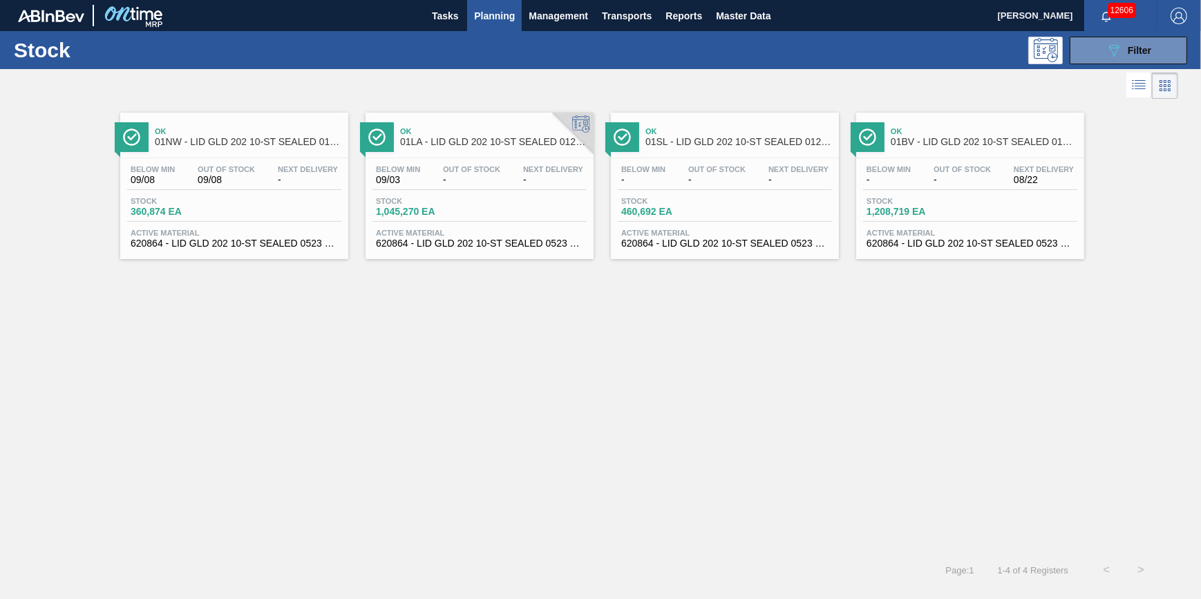
click at [489, 23] on button "Planning" at bounding box center [494, 15] width 55 height 31
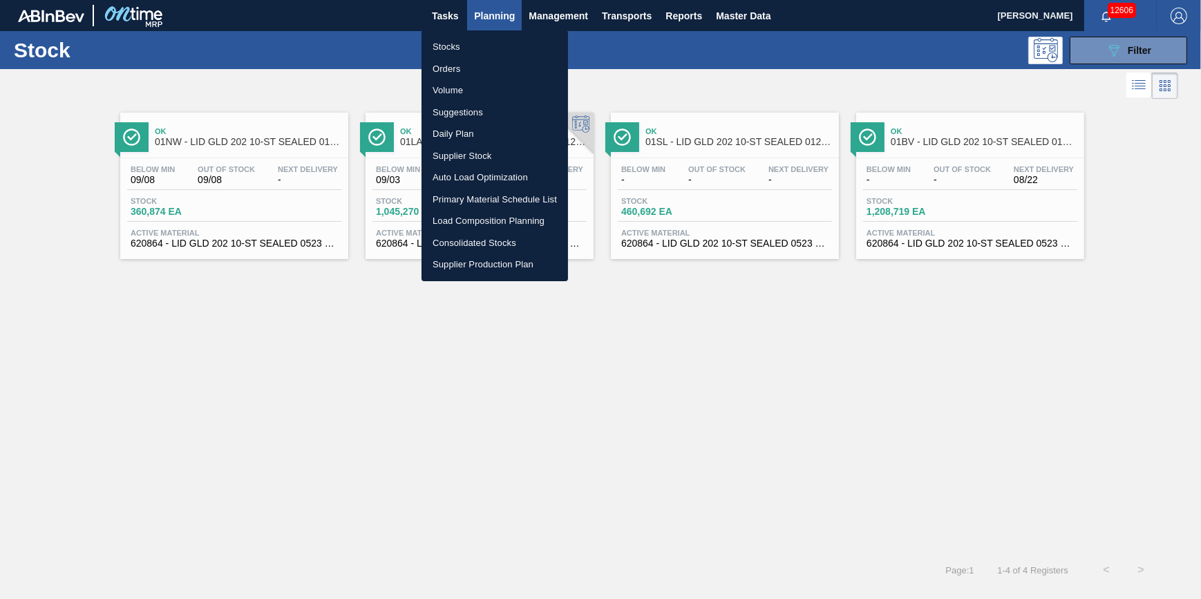
click at [471, 41] on li "Stocks" at bounding box center [495, 47] width 147 height 22
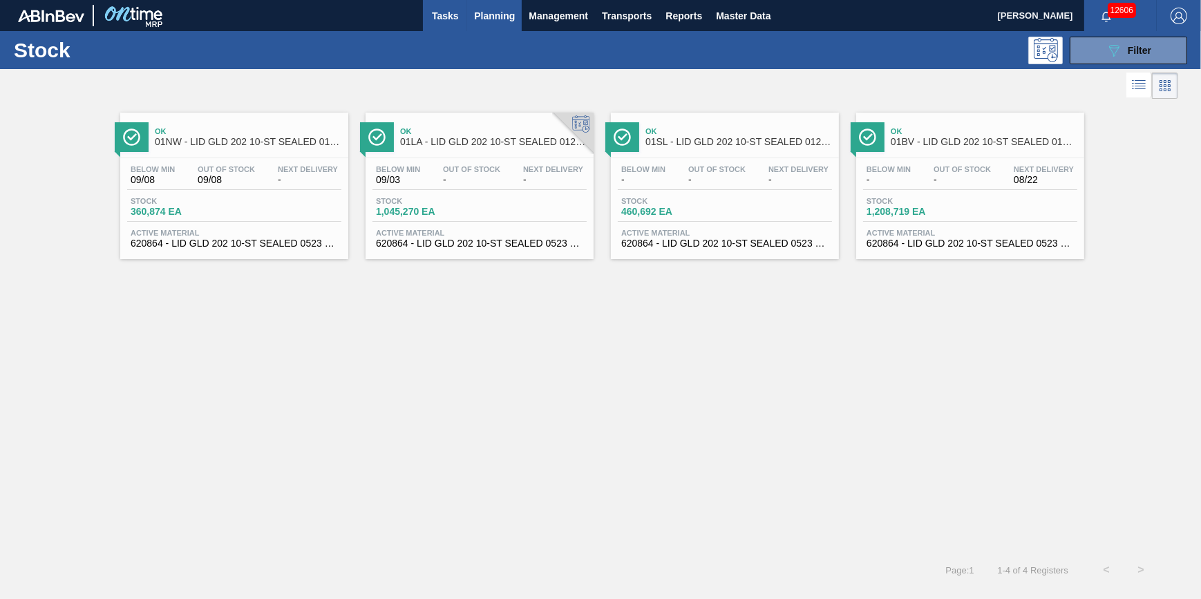
click at [437, 9] on span "Tasks" at bounding box center [445, 16] width 30 height 17
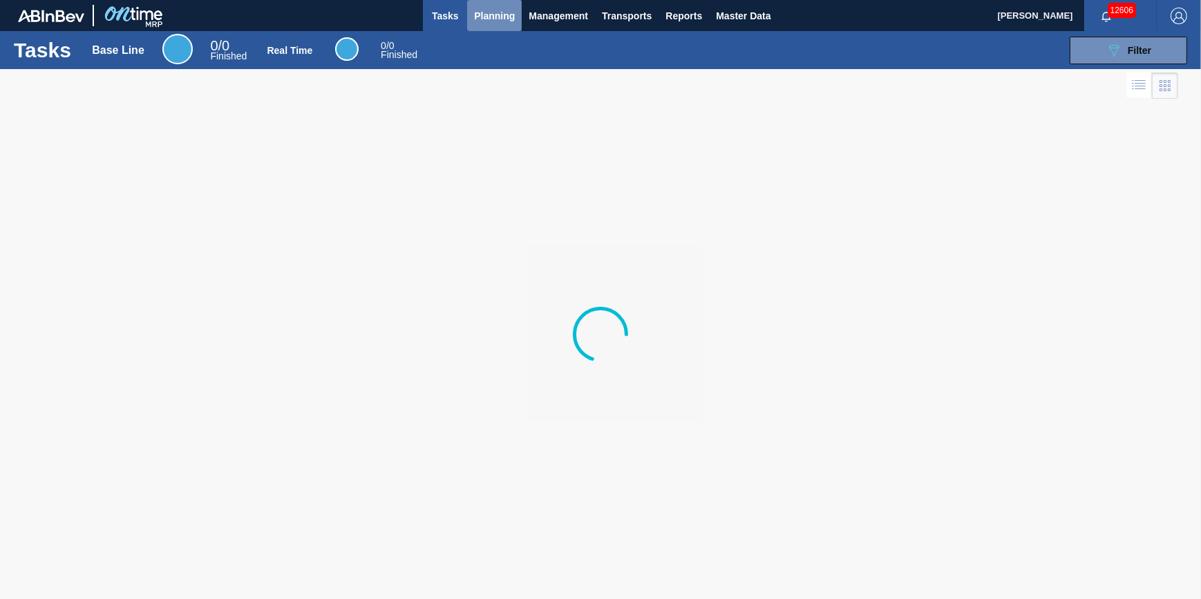
click at [476, 17] on span "Planning" at bounding box center [494, 16] width 41 height 17
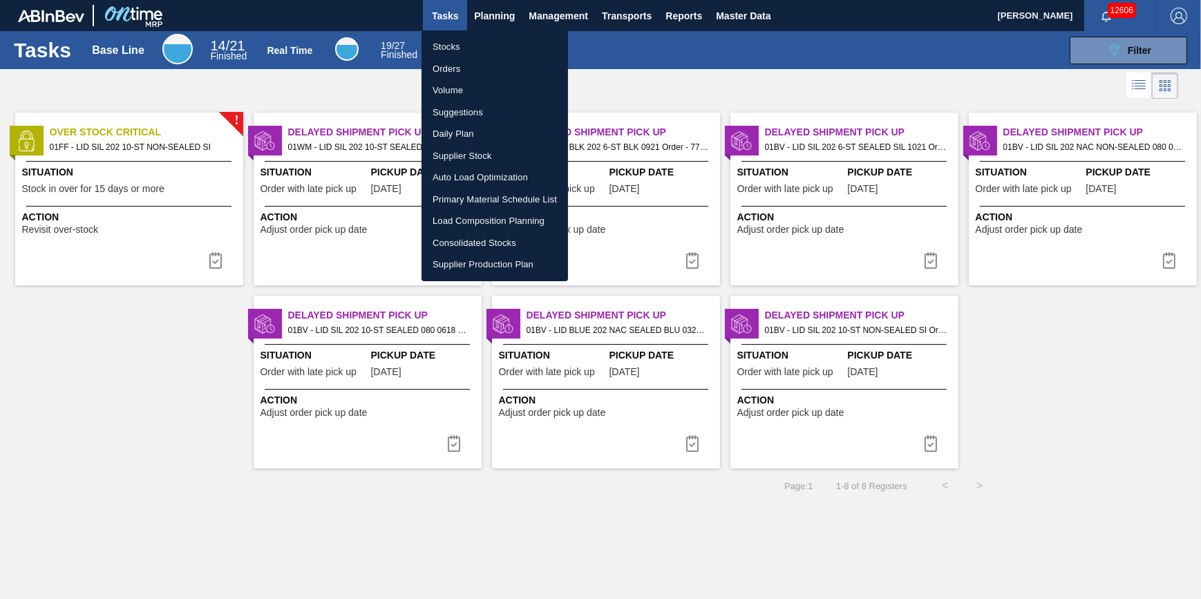
click at [484, 35] on ul "Stocks Orders Volume Suggestions Daily Plan Supplier Stock Auto Load Optimizati…" at bounding box center [495, 155] width 147 height 251
click at [484, 37] on li "Stocks" at bounding box center [495, 47] width 147 height 22
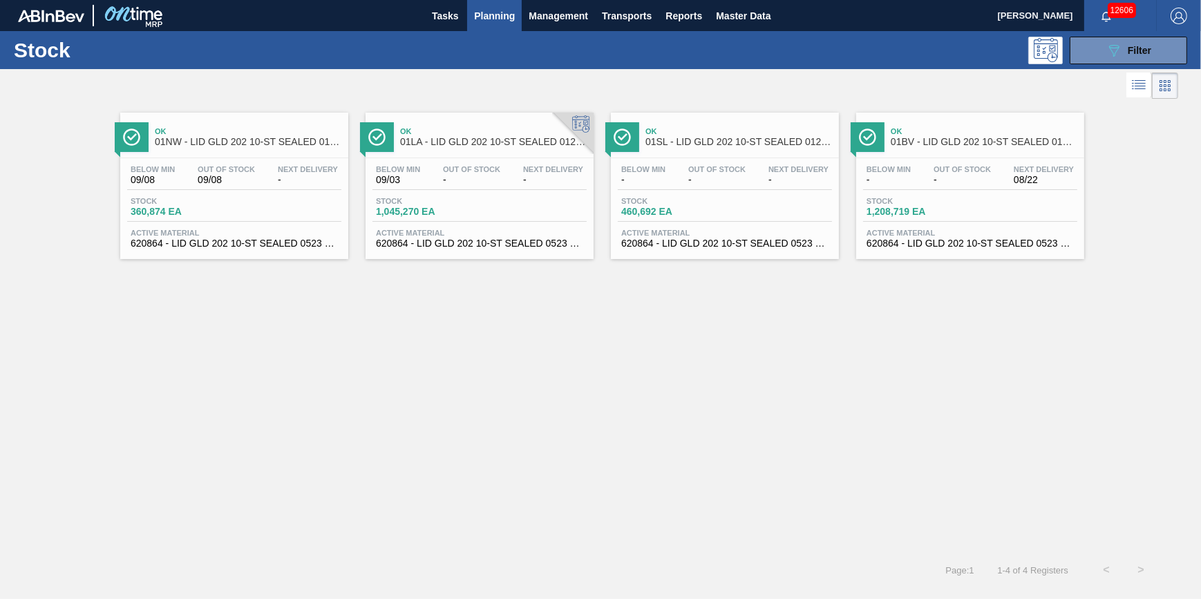
click at [498, 10] on span "Planning" at bounding box center [494, 16] width 41 height 17
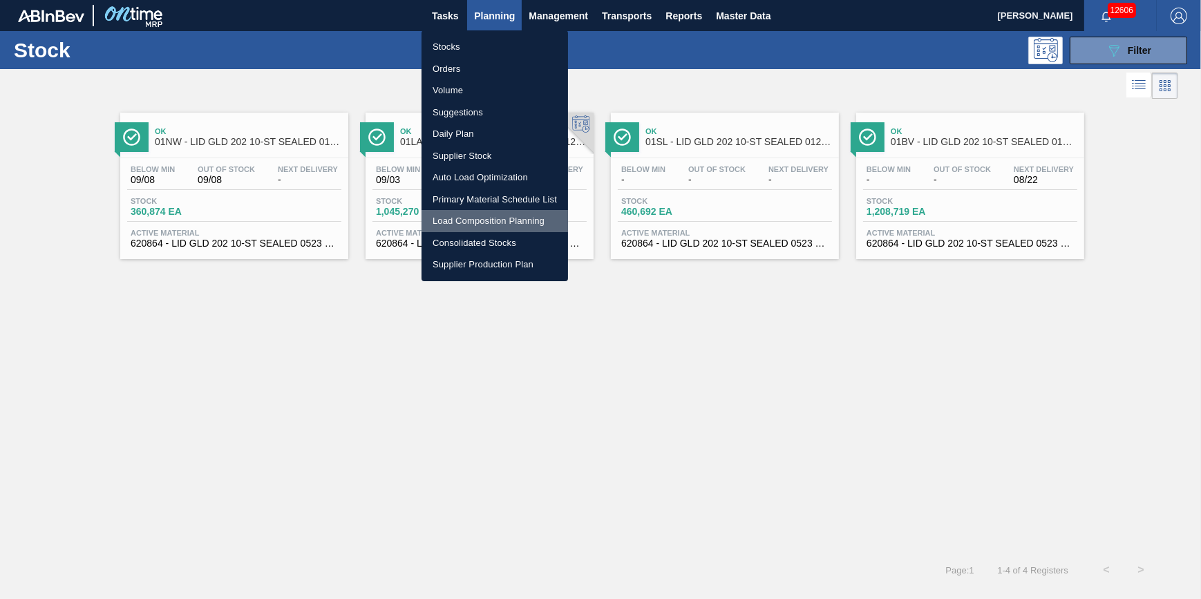
click at [467, 215] on li "Load Composition Planning" at bounding box center [495, 221] width 147 height 22
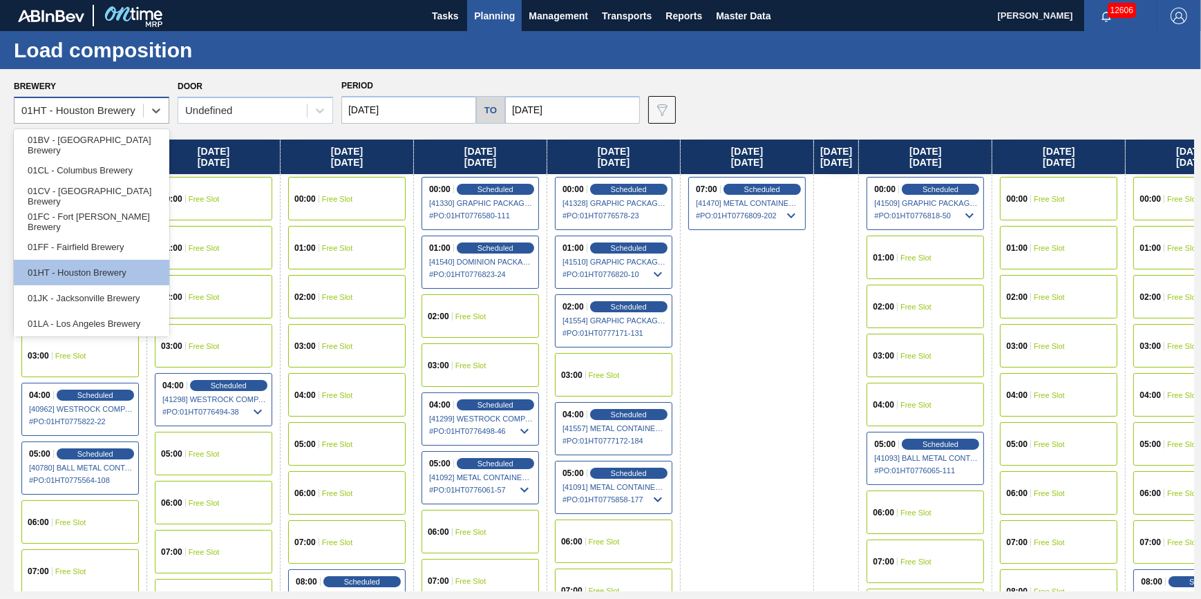
click at [126, 111] on div "01HT - Houston Brewery" at bounding box center [78, 111] width 114 height 12
click at [117, 132] on div "01BV - Baldwinsville Brewery 01CL - Columbus Brewery 01CV - Cartersville Brewer…" at bounding box center [92, 232] width 156 height 207
click at [117, 145] on div "01BV - [GEOGRAPHIC_DATA] Brewery" at bounding box center [92, 145] width 156 height 26
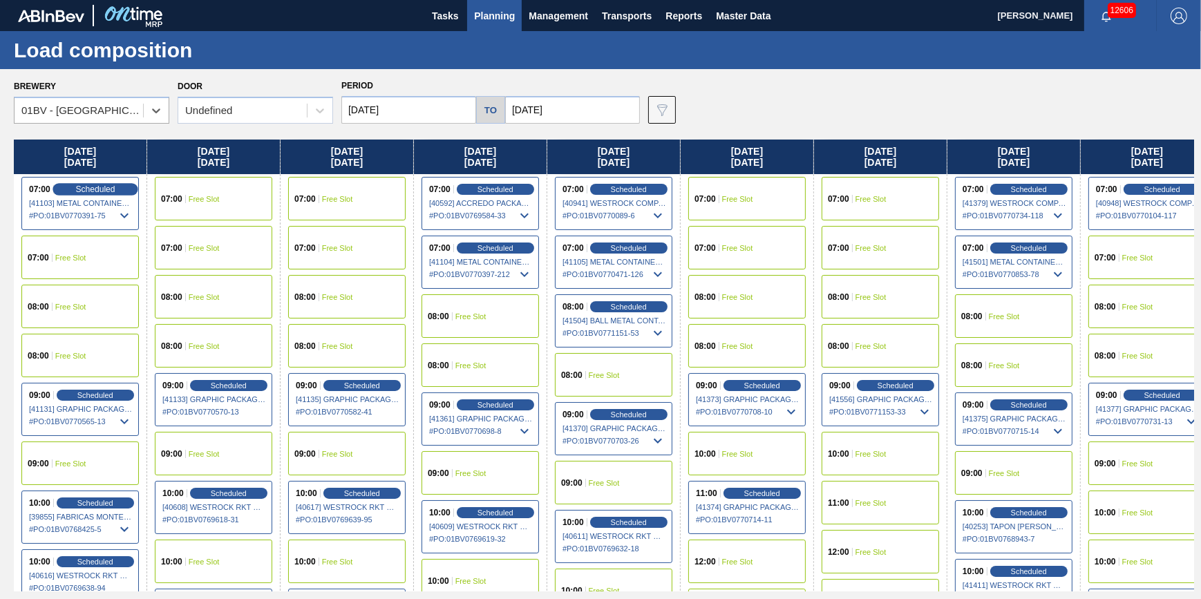
click at [100, 187] on span "Scheduled" at bounding box center [94, 189] width 39 height 9
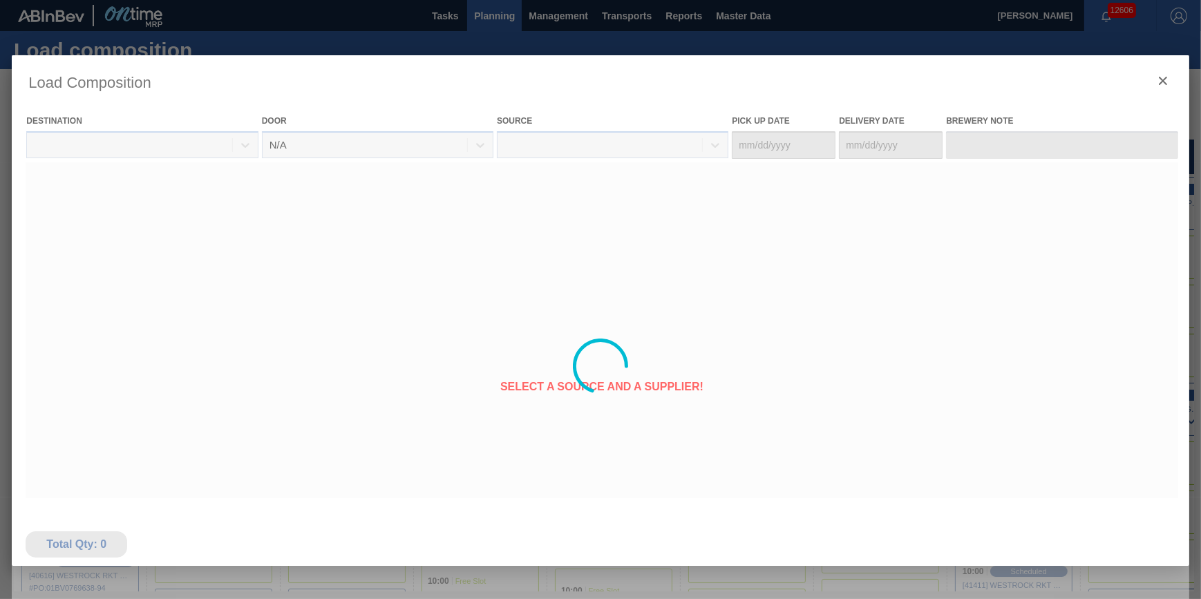
type Date "08/16/2025"
type Date "[DATE]"
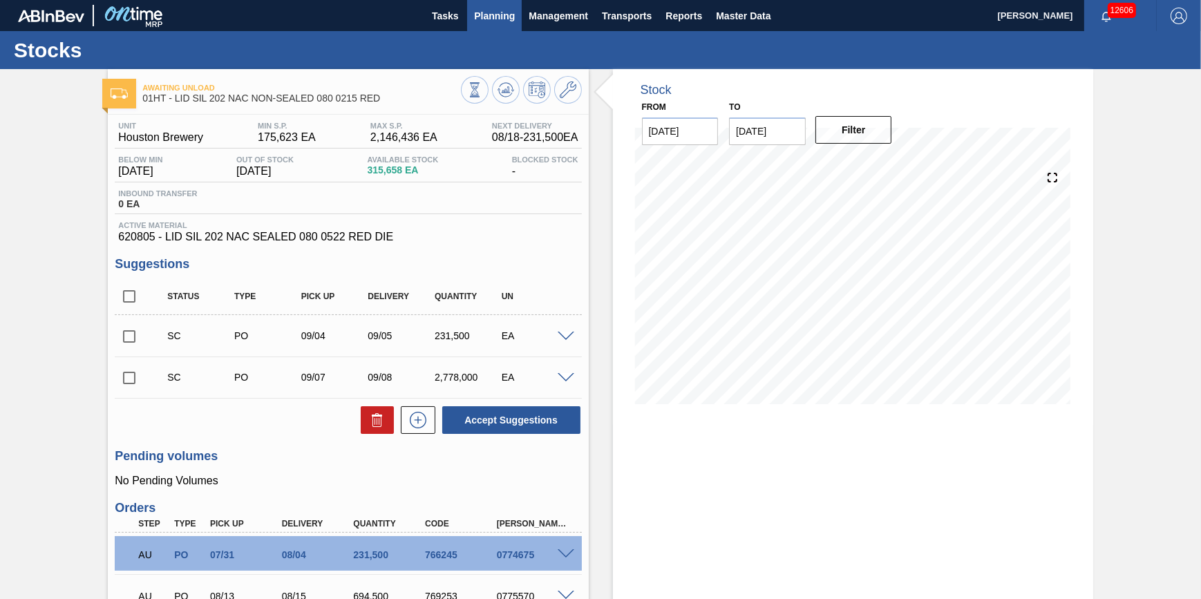
drag, startPoint x: 0, startPoint y: 0, endPoint x: 488, endPoint y: 24, distance: 488.6
click at [488, 24] on button "Planning" at bounding box center [494, 15] width 55 height 31
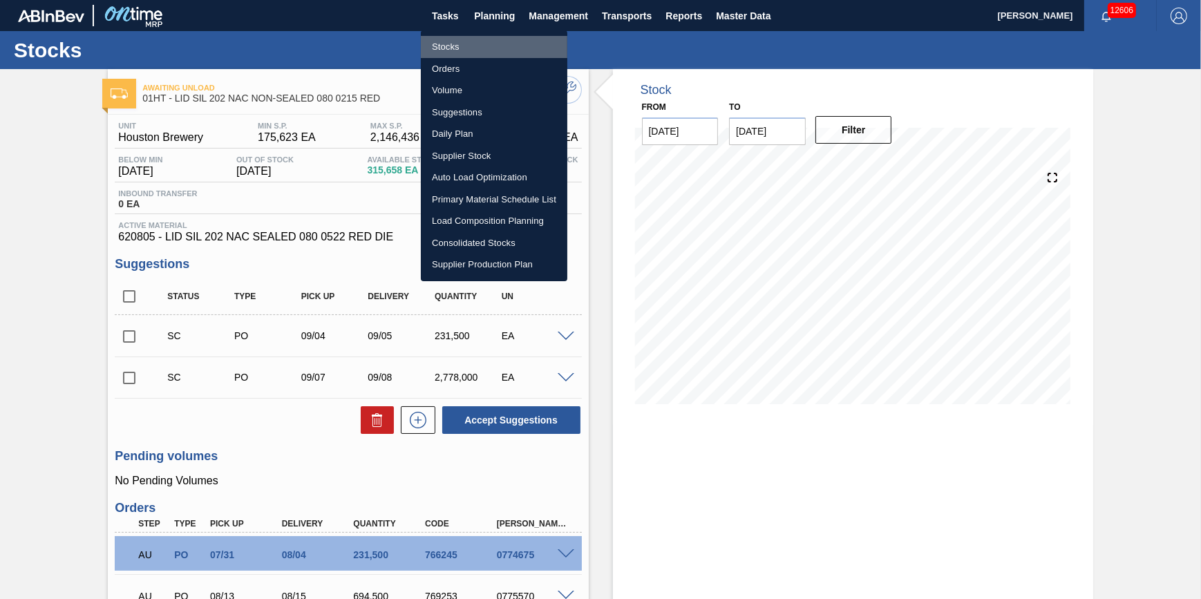
click at [465, 46] on li "Stocks" at bounding box center [494, 47] width 147 height 22
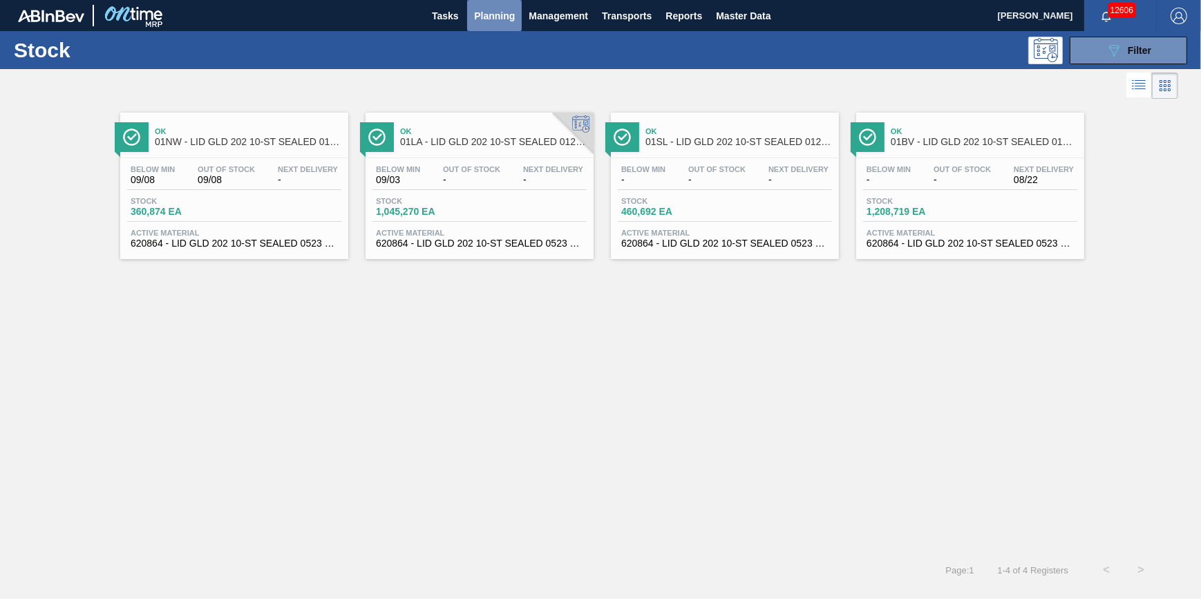
click at [477, 17] on span "Planning" at bounding box center [494, 16] width 41 height 17
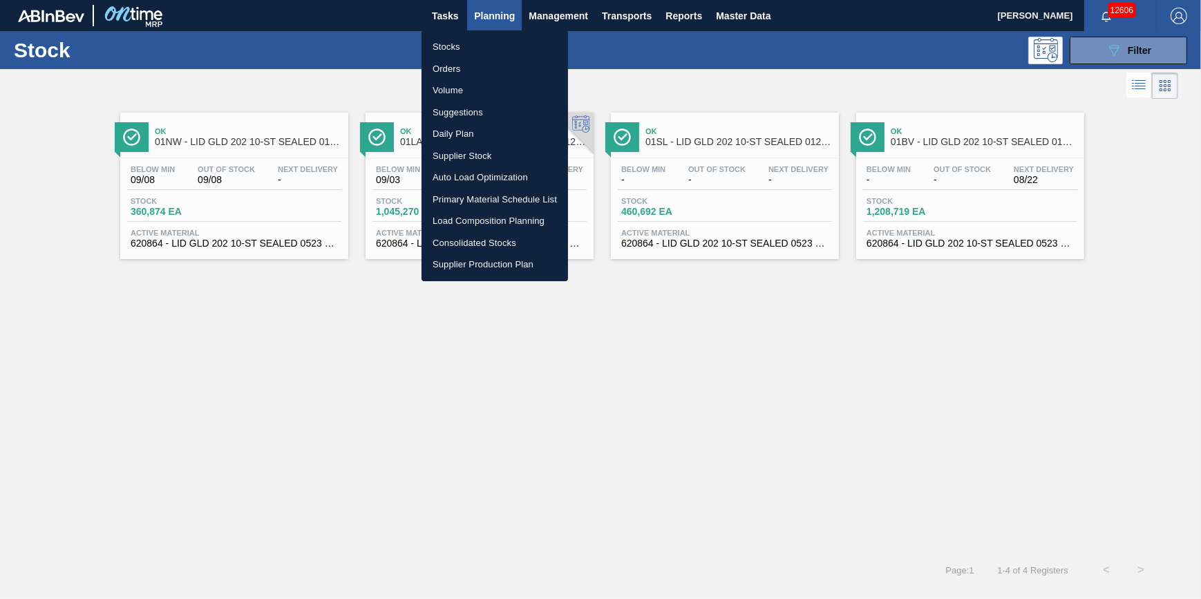
click at [469, 35] on ul "Stocks Orders Volume Suggestions Daily Plan Supplier Stock Auto Load Optimizati…" at bounding box center [495, 155] width 147 height 251
click at [468, 41] on li "Stocks" at bounding box center [495, 47] width 147 height 22
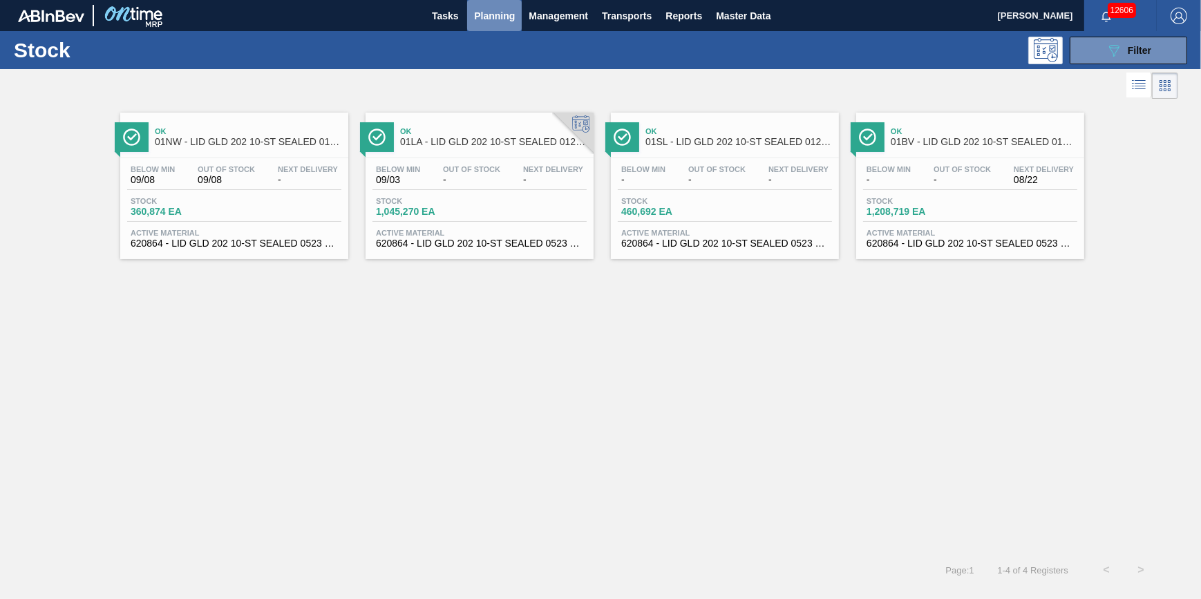
click at [477, 28] on button "Planning" at bounding box center [494, 15] width 55 height 31
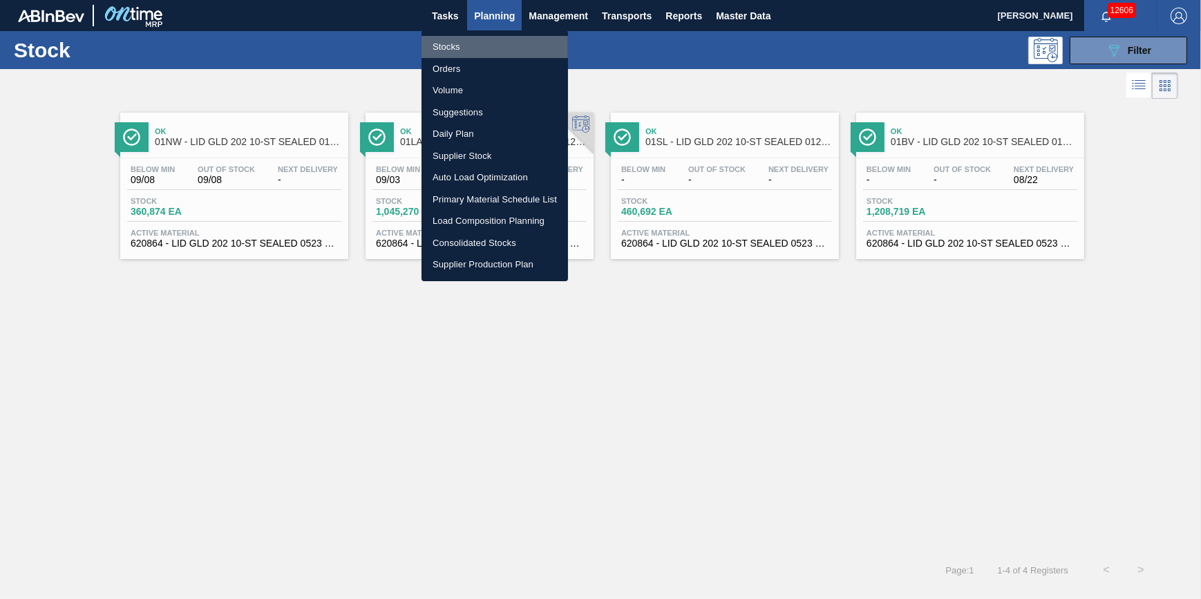
click at [476, 41] on li "Stocks" at bounding box center [495, 47] width 147 height 22
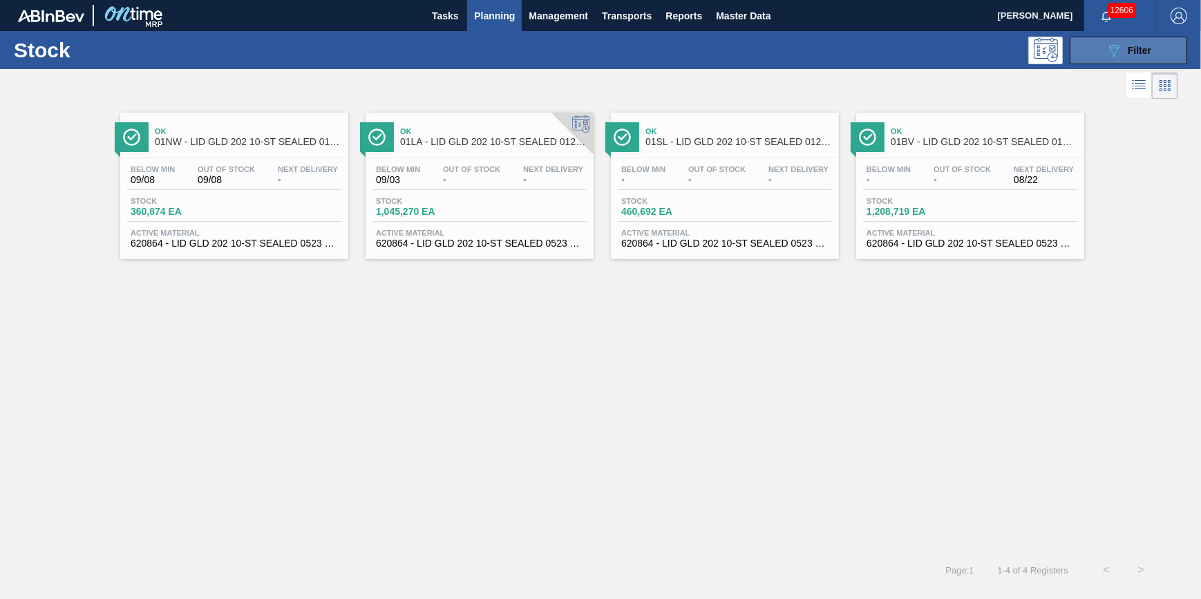
click at [1102, 49] on button "089F7B8B-B2A5-4AFE-B5C0-19BA573D28AC Filter" at bounding box center [1128, 51] width 117 height 28
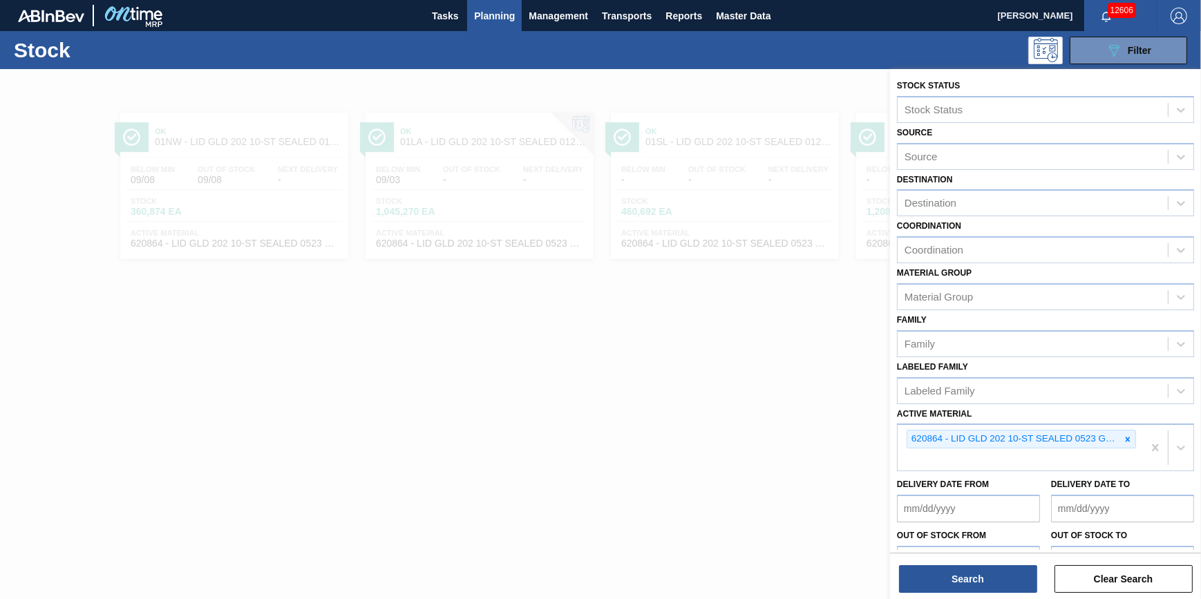
click at [963, 185] on div "Destination Destination" at bounding box center [1045, 193] width 297 height 47
click at [963, 195] on div "Destination" at bounding box center [1033, 204] width 270 height 20
click at [690, 323] on div at bounding box center [600, 368] width 1201 height 599
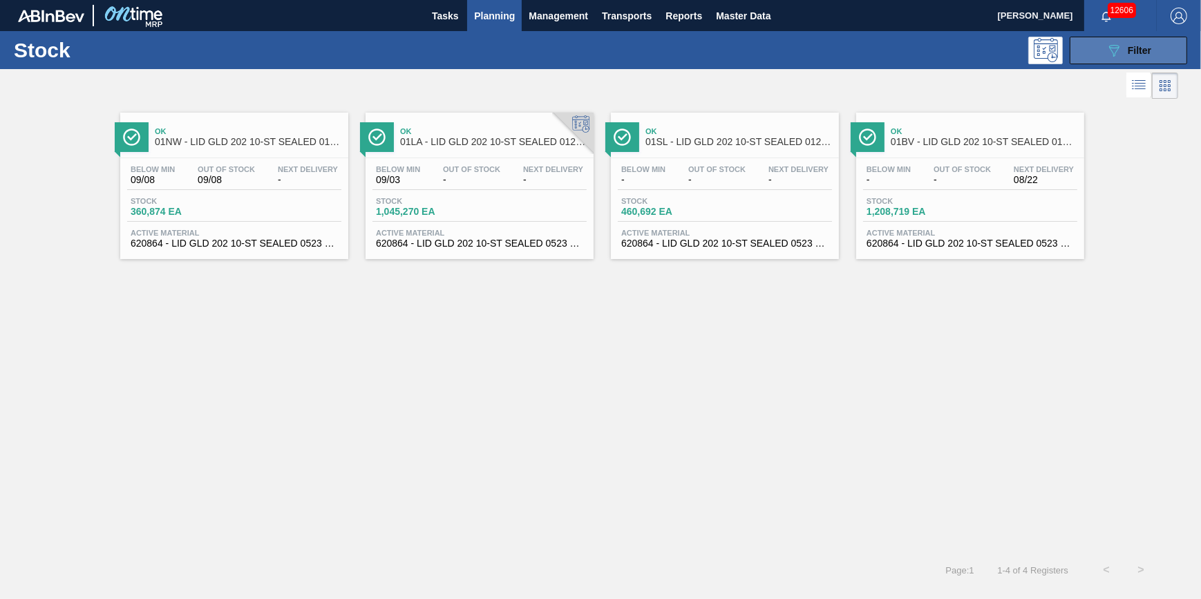
click at [1103, 49] on button "089F7B8B-B2A5-4AFE-B5C0-19BA573D28AC Filter" at bounding box center [1128, 51] width 117 height 28
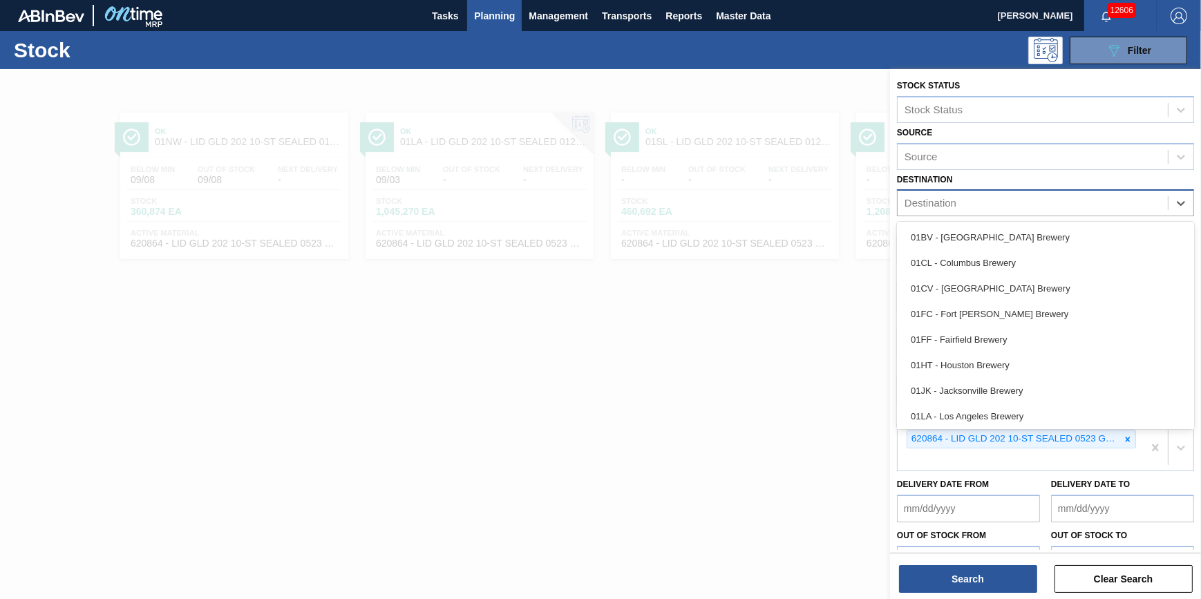
click at [1008, 213] on div "Destination" at bounding box center [1033, 204] width 270 height 20
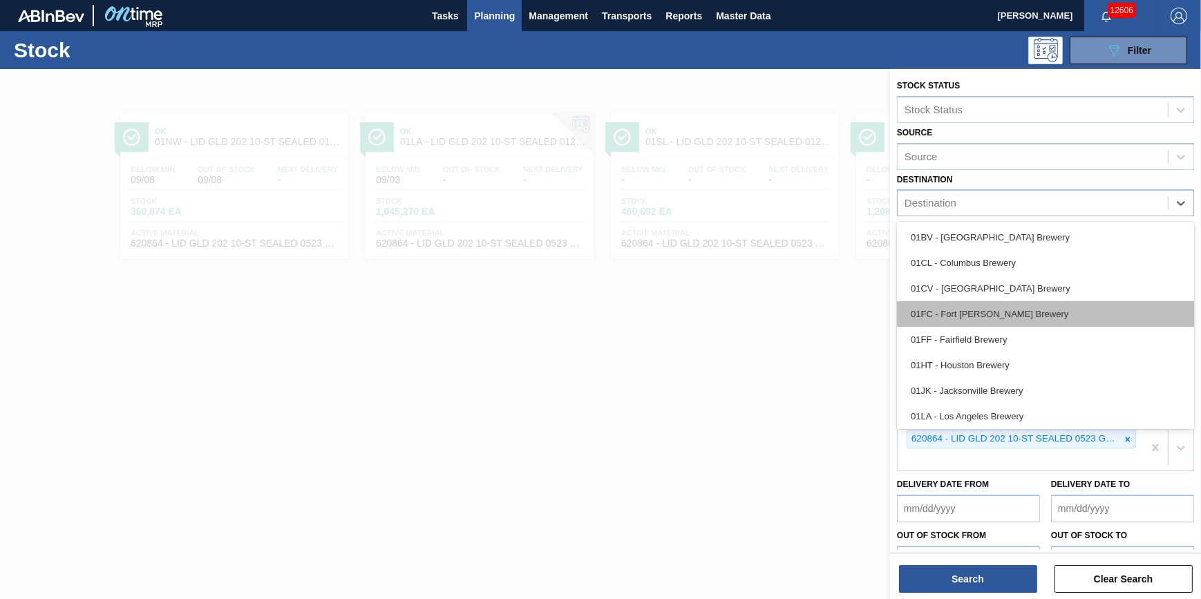
click at [1012, 304] on div "01FC - Fort [PERSON_NAME] Brewery" at bounding box center [1045, 314] width 297 height 26
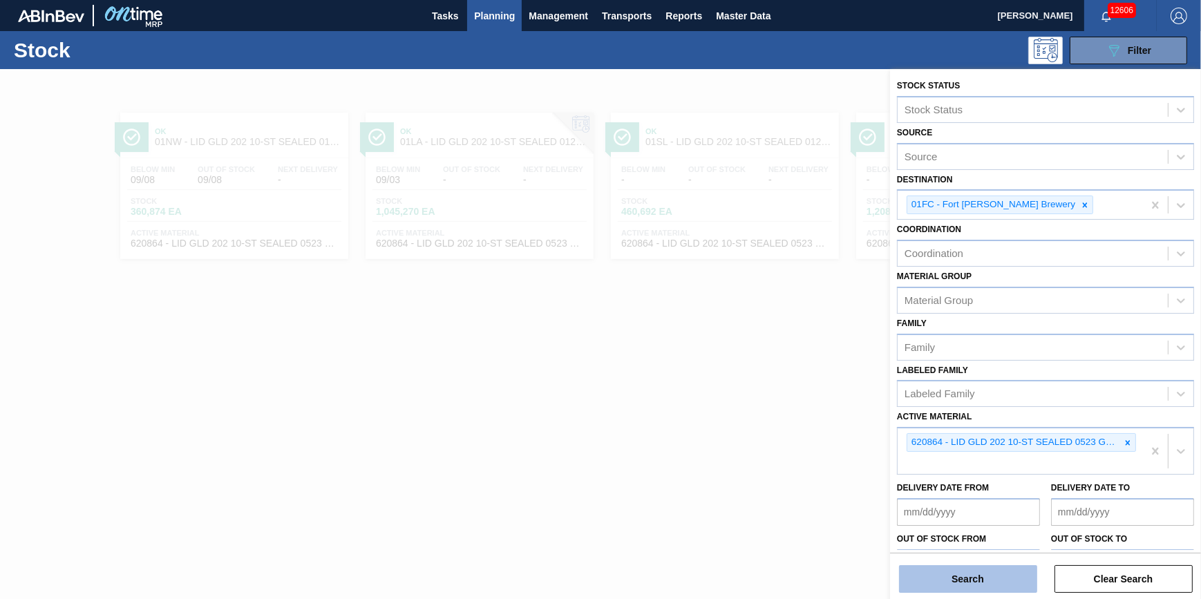
click at [989, 583] on button "Search" at bounding box center [968, 579] width 138 height 28
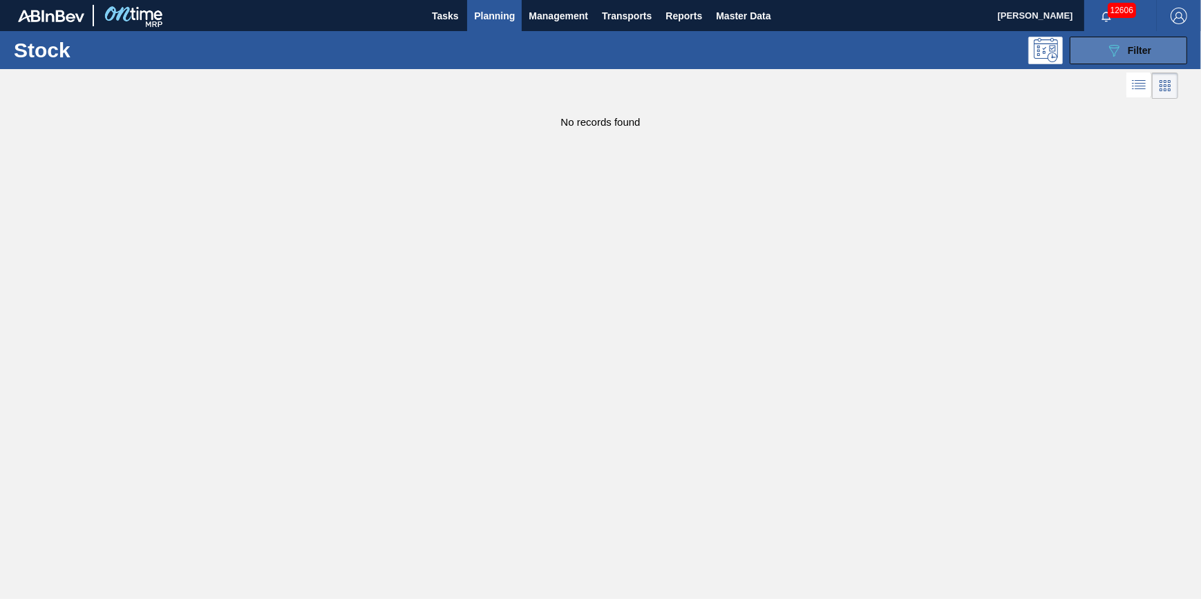
click at [1147, 40] on button "089F7B8B-B2A5-4AFE-B5C0-19BA573D28AC Filter" at bounding box center [1128, 51] width 117 height 28
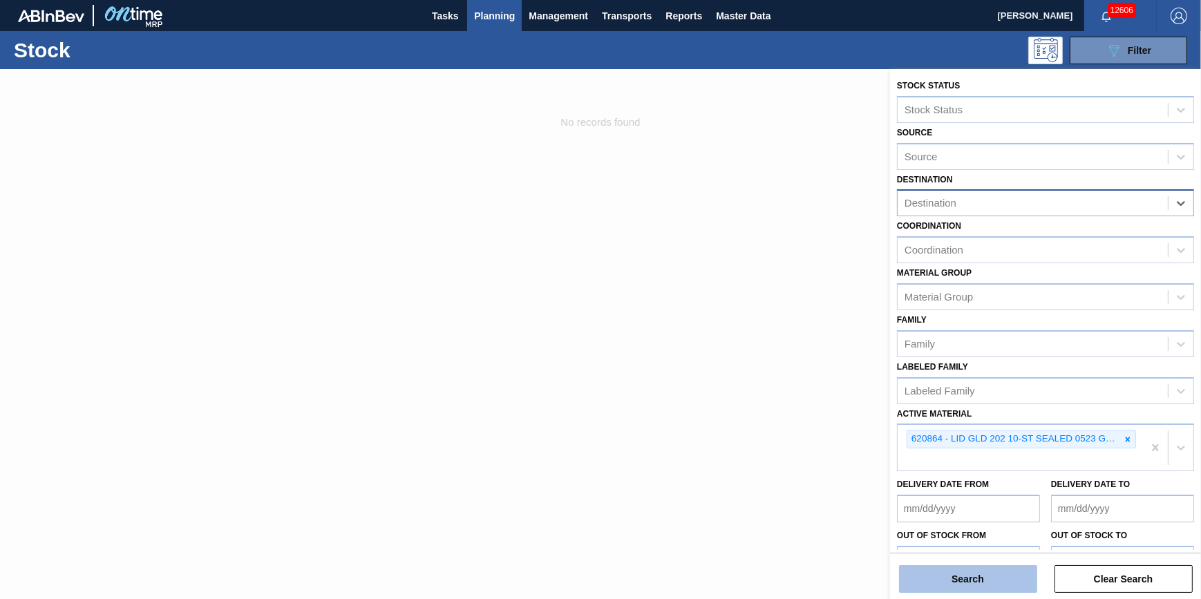
click at [977, 575] on button "Search" at bounding box center [968, 579] width 138 height 28
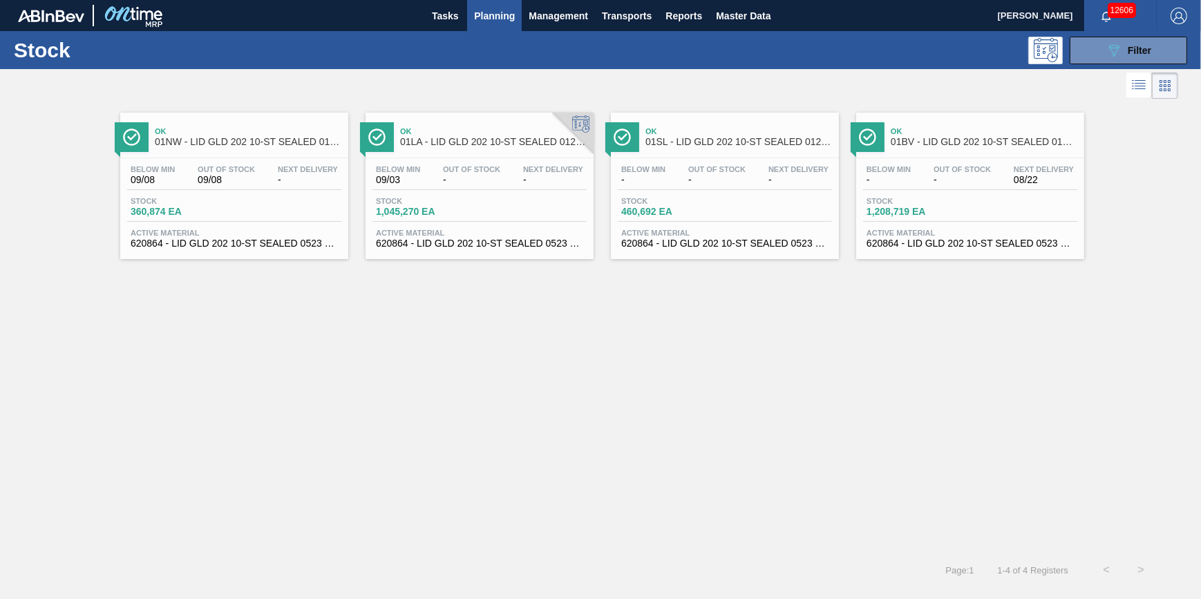
click at [505, 24] on button "Planning" at bounding box center [494, 15] width 55 height 31
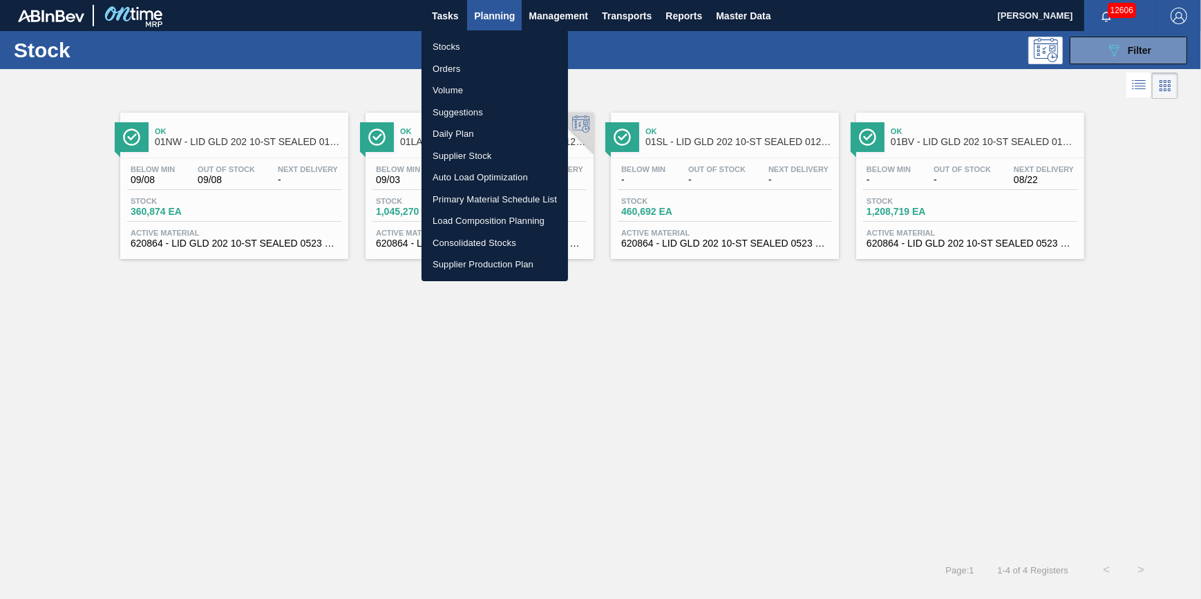
click at [498, 38] on li "Stocks" at bounding box center [495, 47] width 147 height 22
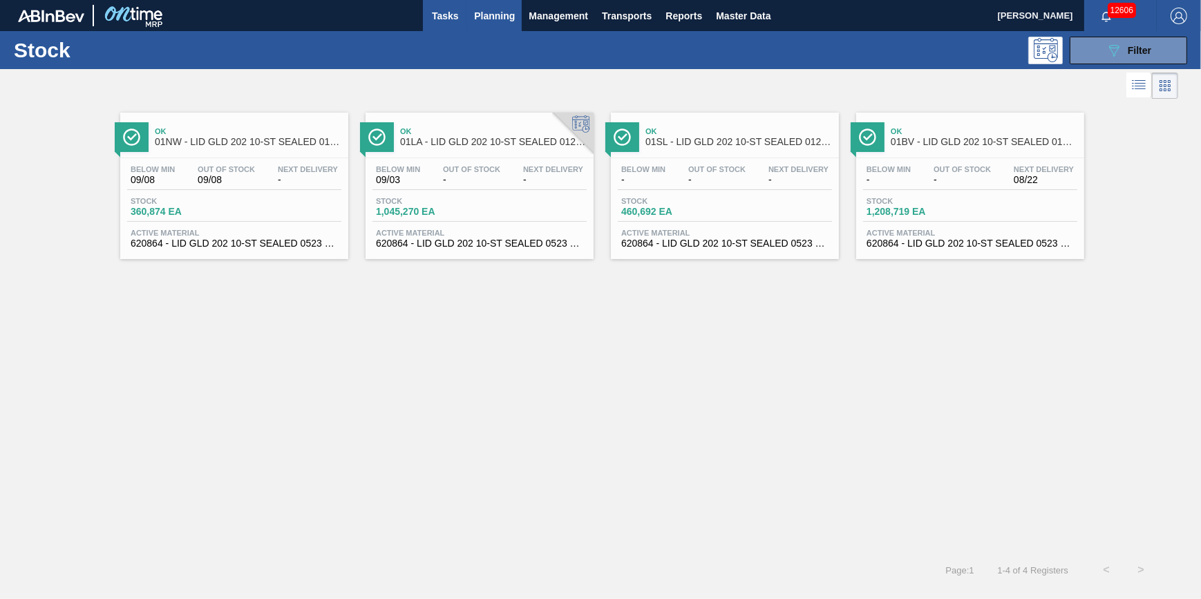
click at [460, 17] on span "Tasks" at bounding box center [445, 16] width 30 height 17
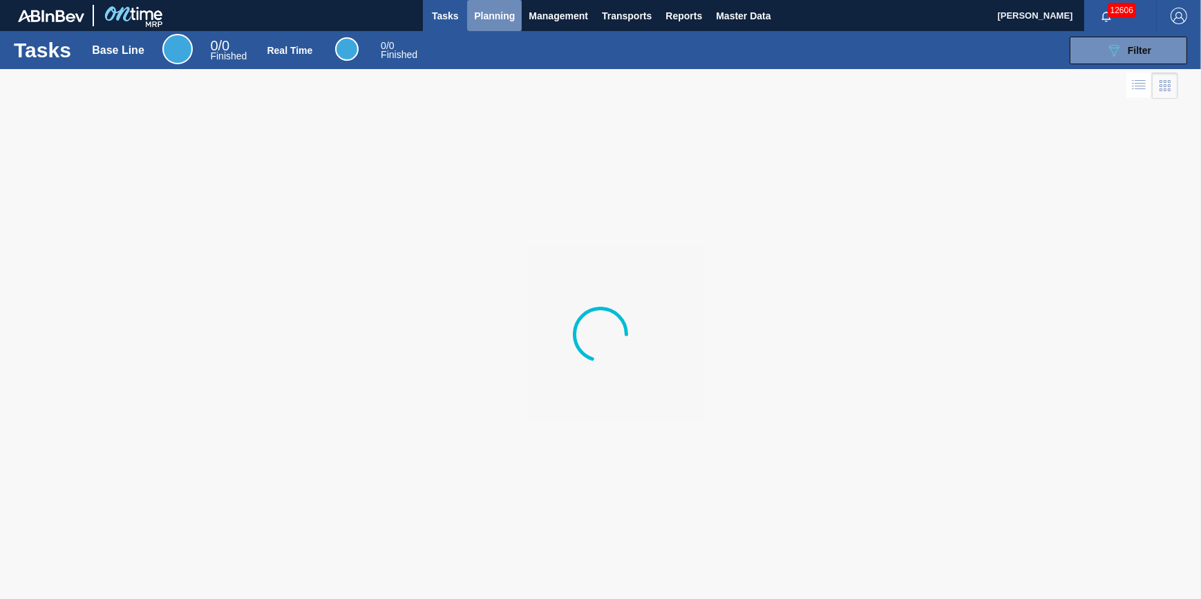
click at [496, 25] on button "Planning" at bounding box center [494, 15] width 55 height 31
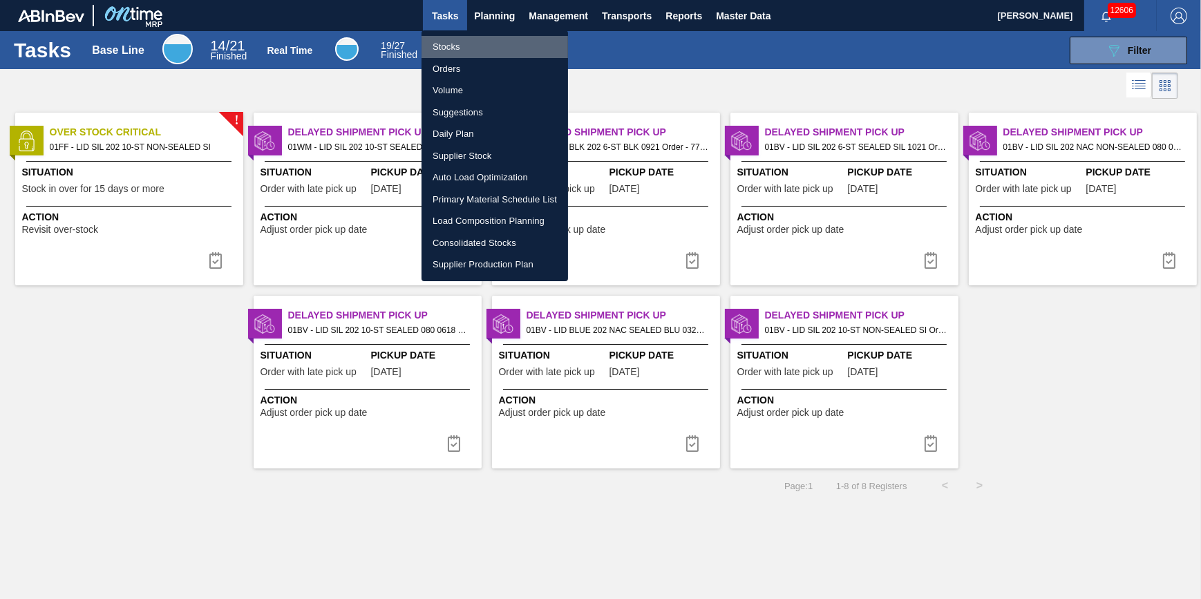
click at [491, 50] on li "Stocks" at bounding box center [495, 47] width 147 height 22
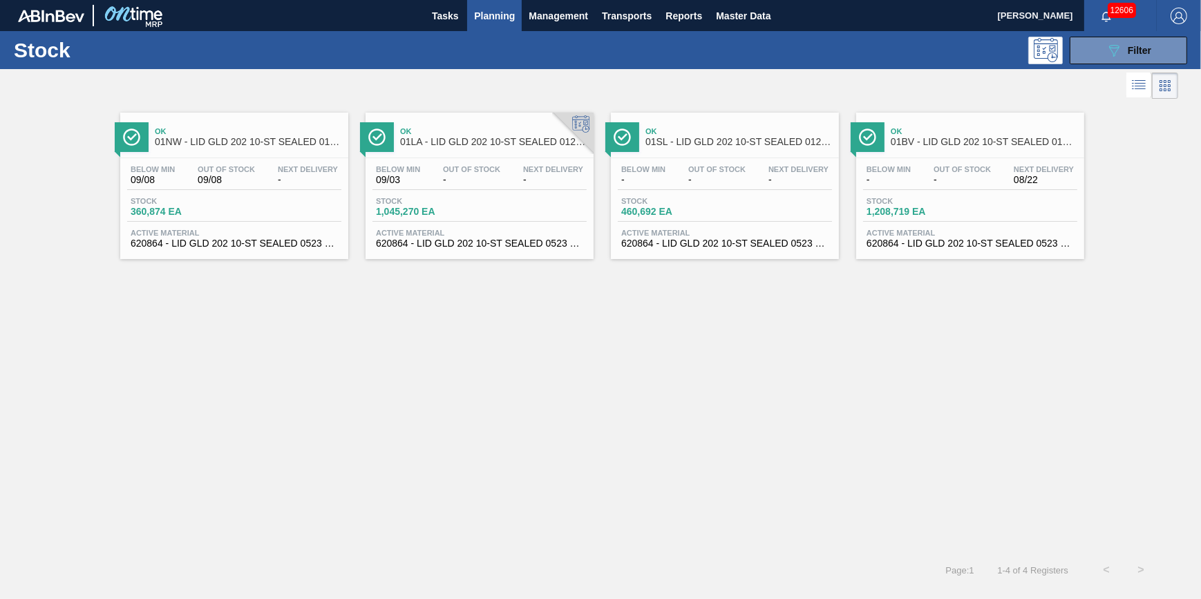
click at [477, 23] on button "Planning" at bounding box center [494, 15] width 55 height 31
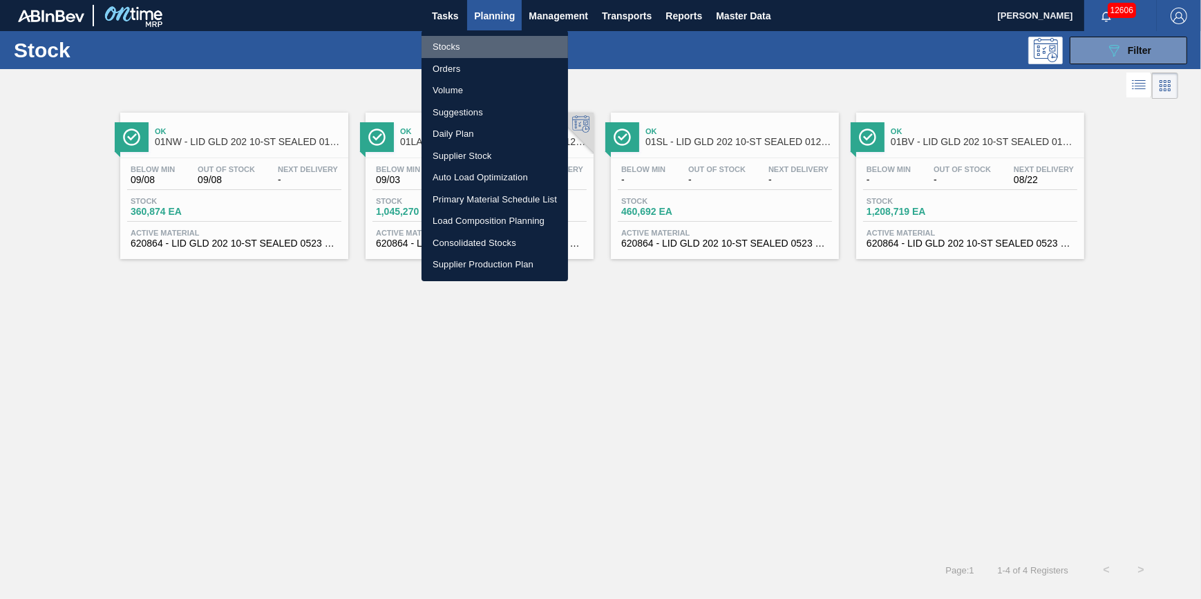
click at [458, 40] on li "Stocks" at bounding box center [495, 47] width 147 height 22
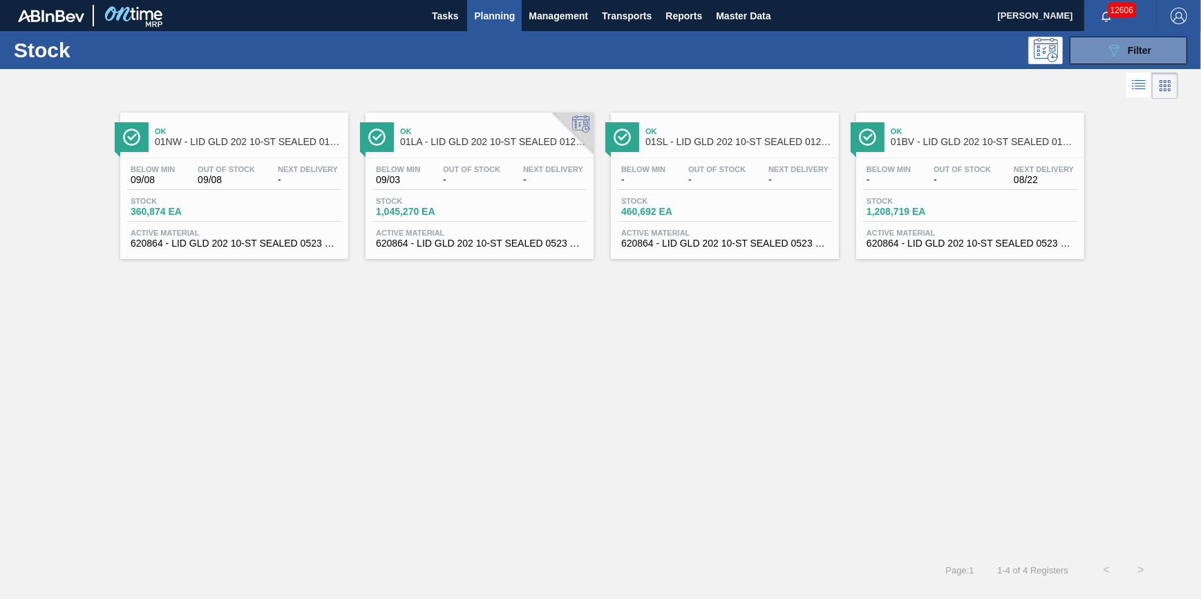
click at [475, 24] on button "Planning" at bounding box center [494, 15] width 55 height 31
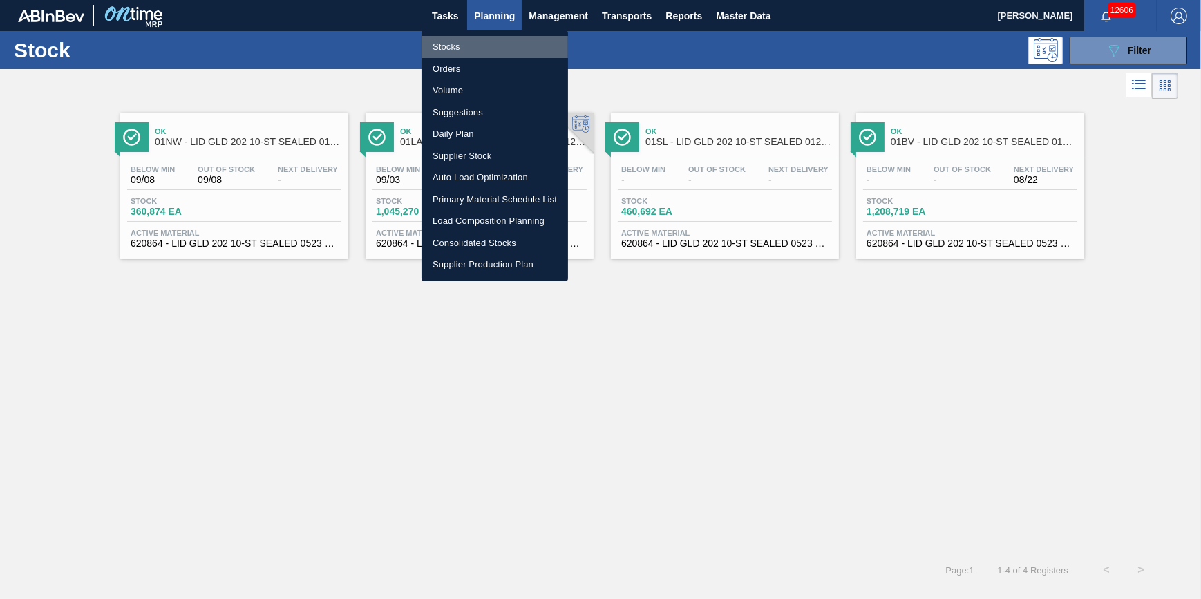
click at [469, 41] on li "Stocks" at bounding box center [495, 47] width 147 height 22
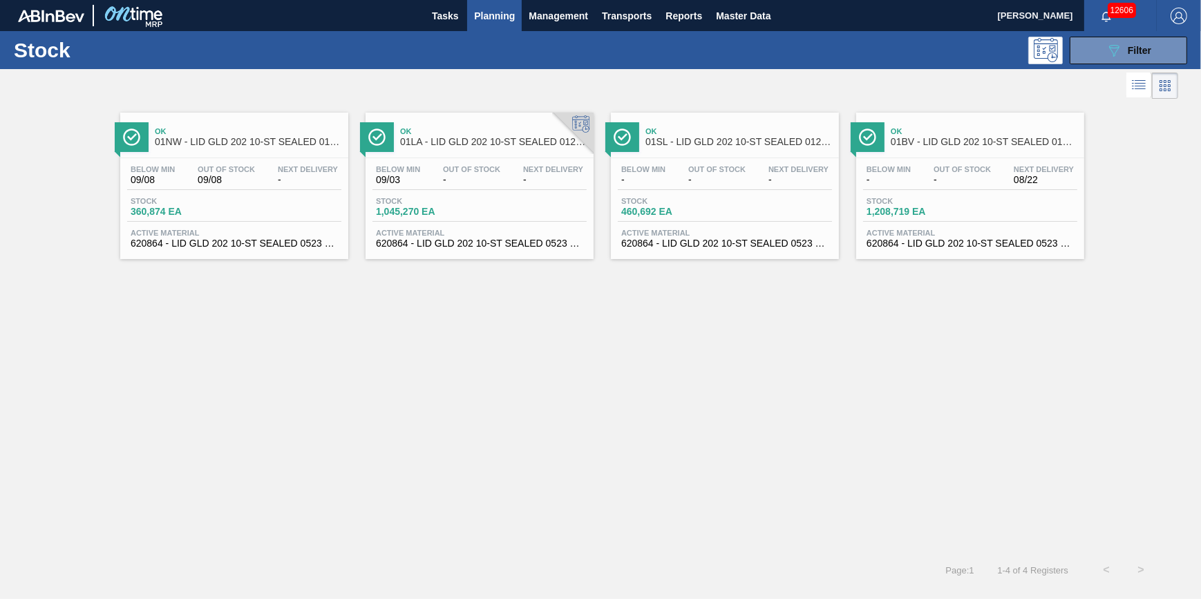
click at [476, 22] on span "Planning" at bounding box center [494, 16] width 41 height 17
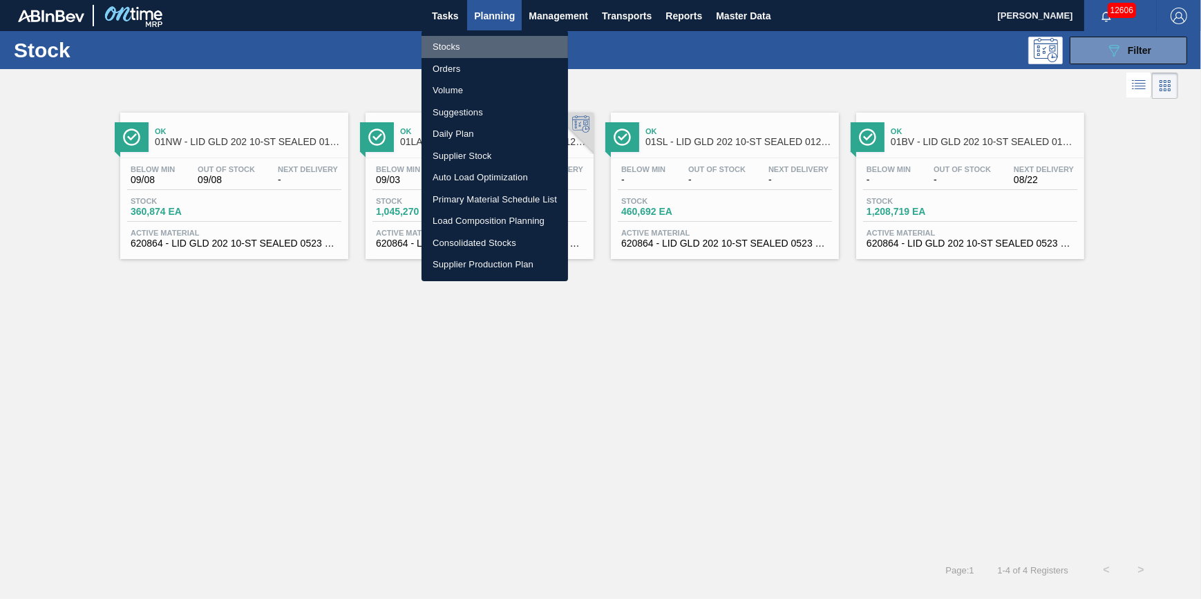
click at [458, 46] on li "Stocks" at bounding box center [495, 47] width 147 height 22
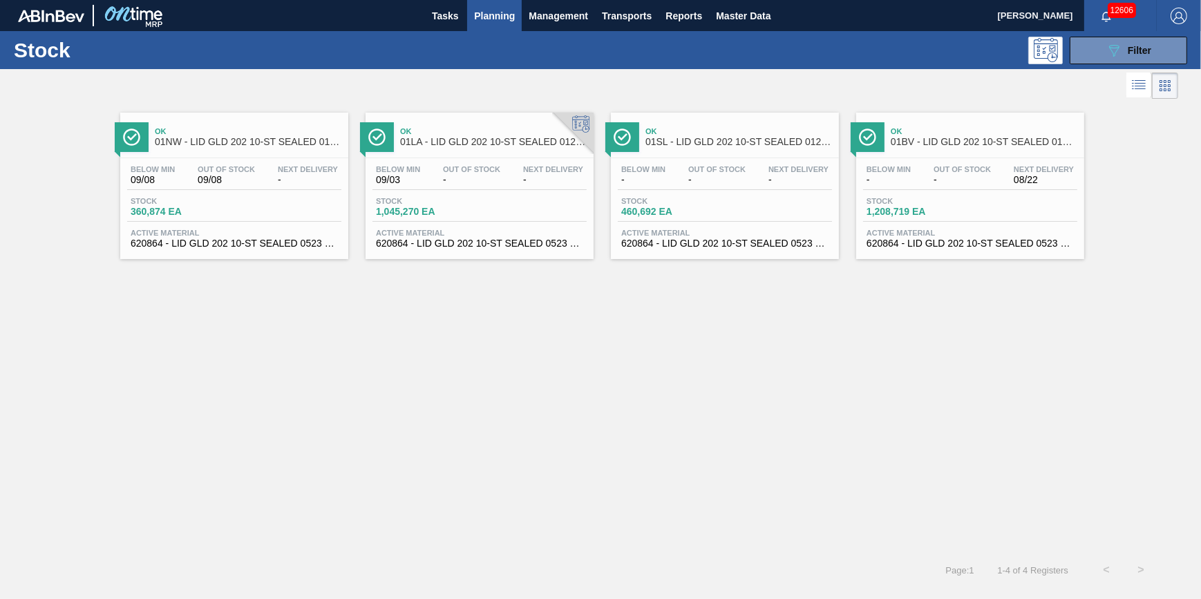
click at [454, 32] on div "Stock 089F7B8B-B2A5-4AFE-B5C0-19BA573D28AC Filter" at bounding box center [600, 50] width 1201 height 38
click at [452, 24] on button "Tasks" at bounding box center [445, 15] width 44 height 31
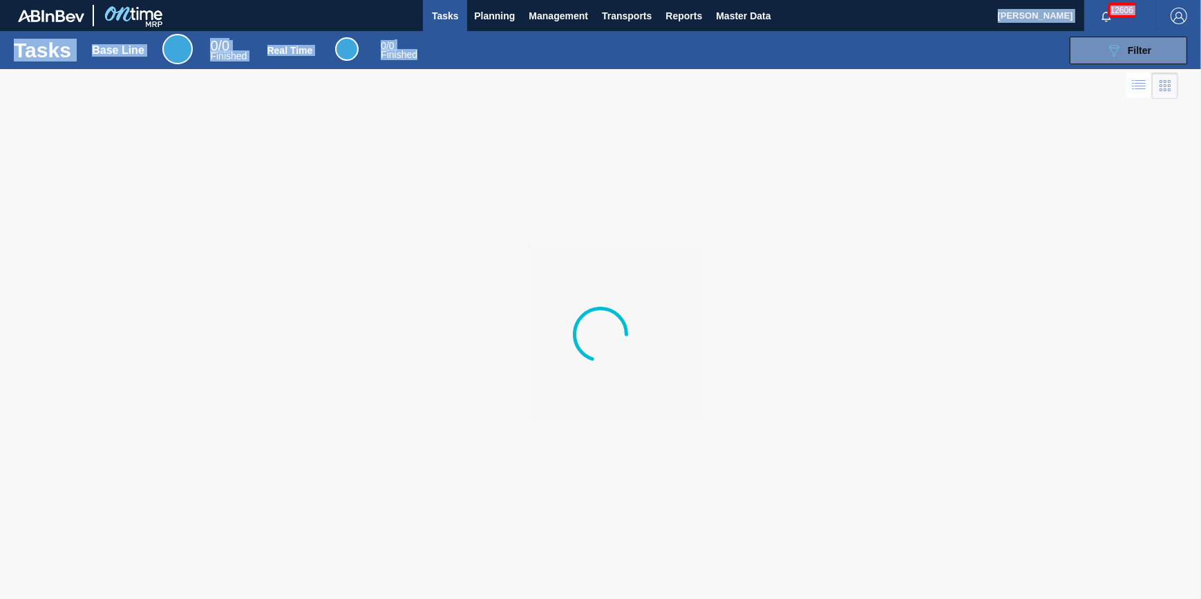
drag, startPoint x: 482, startPoint y: 30, endPoint x: 480, endPoint y: 41, distance: 11.3
click at [482, 31] on div "Tasks Base Line 0 / 0 Finished Real Time 0 / 0 Finished 089F7B8B-B2A5-4AFE-B5C0…" at bounding box center [600, 50] width 1201 height 38
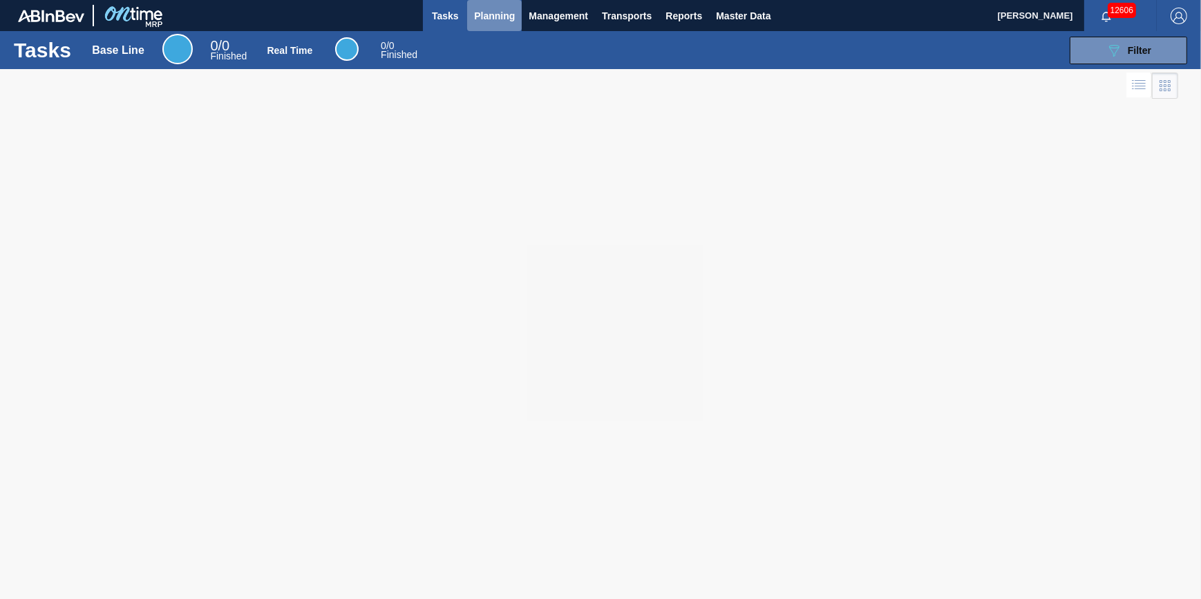
click at [491, 25] on button "Planning" at bounding box center [494, 15] width 55 height 31
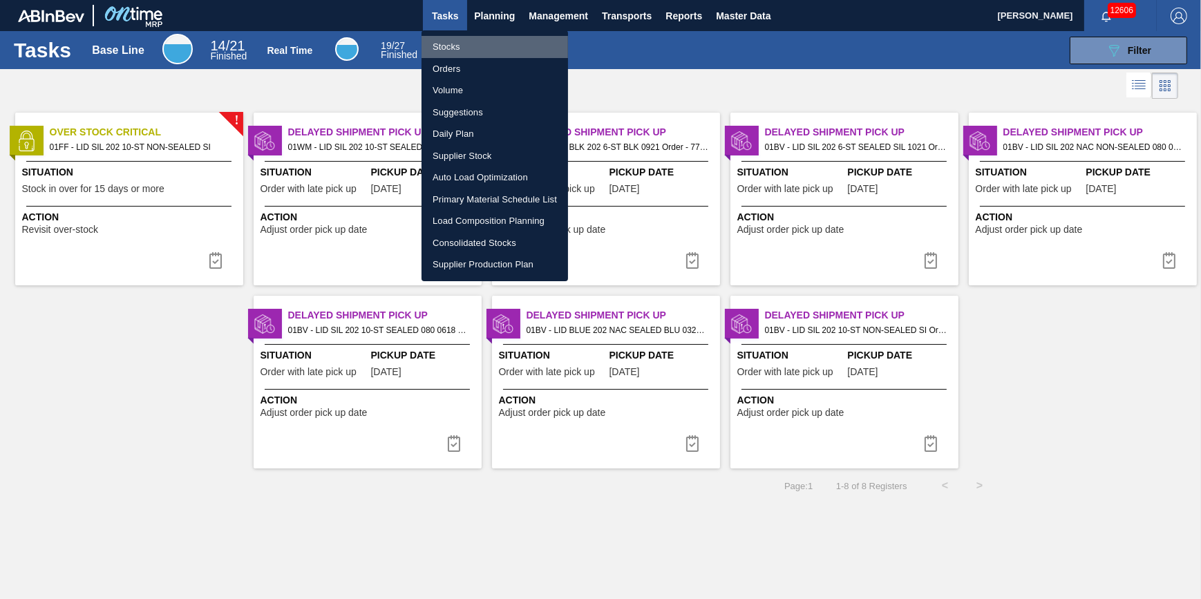
click at [479, 48] on li "Stocks" at bounding box center [495, 47] width 147 height 22
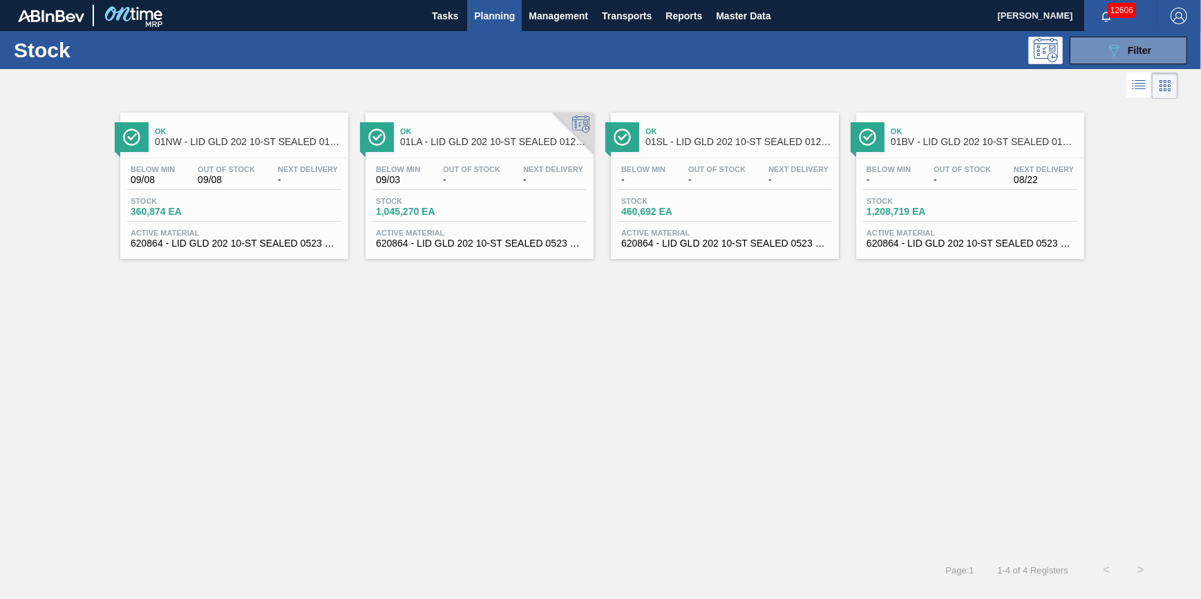
click at [482, 14] on span "Planning" at bounding box center [494, 16] width 41 height 17
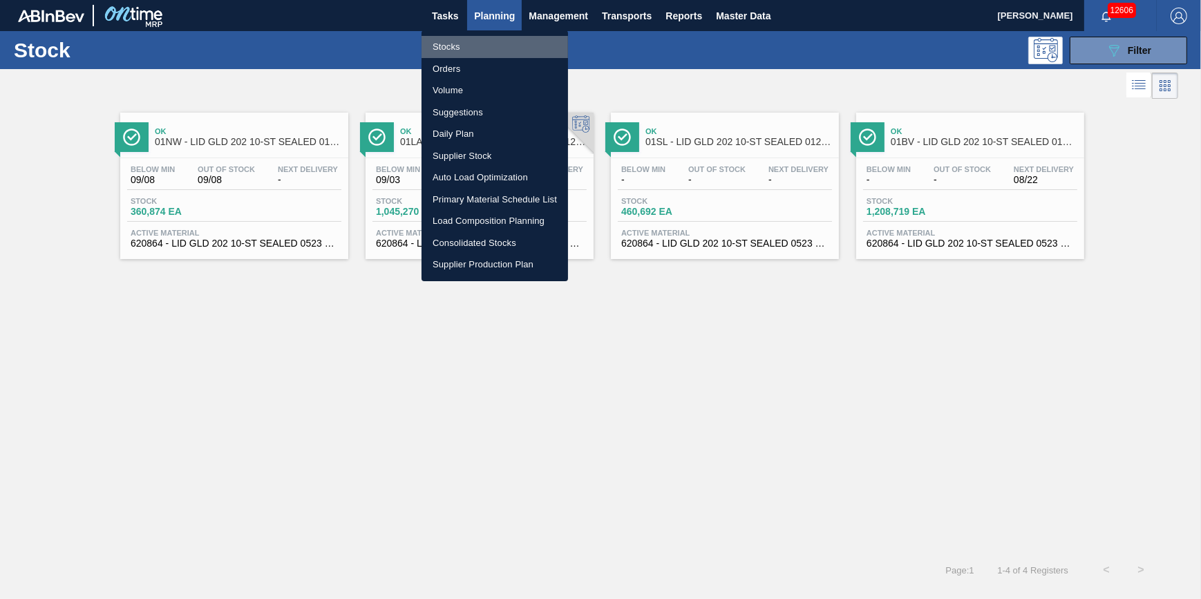
click at [473, 42] on li "Stocks" at bounding box center [495, 47] width 147 height 22
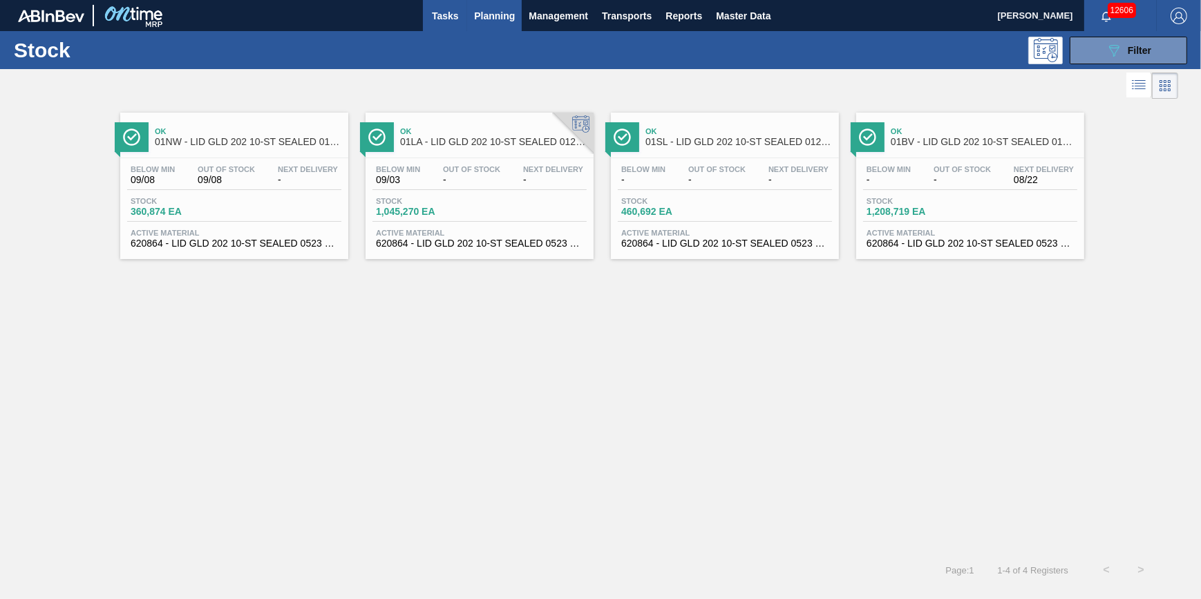
click at [427, 25] on button "Tasks" at bounding box center [445, 15] width 44 height 31
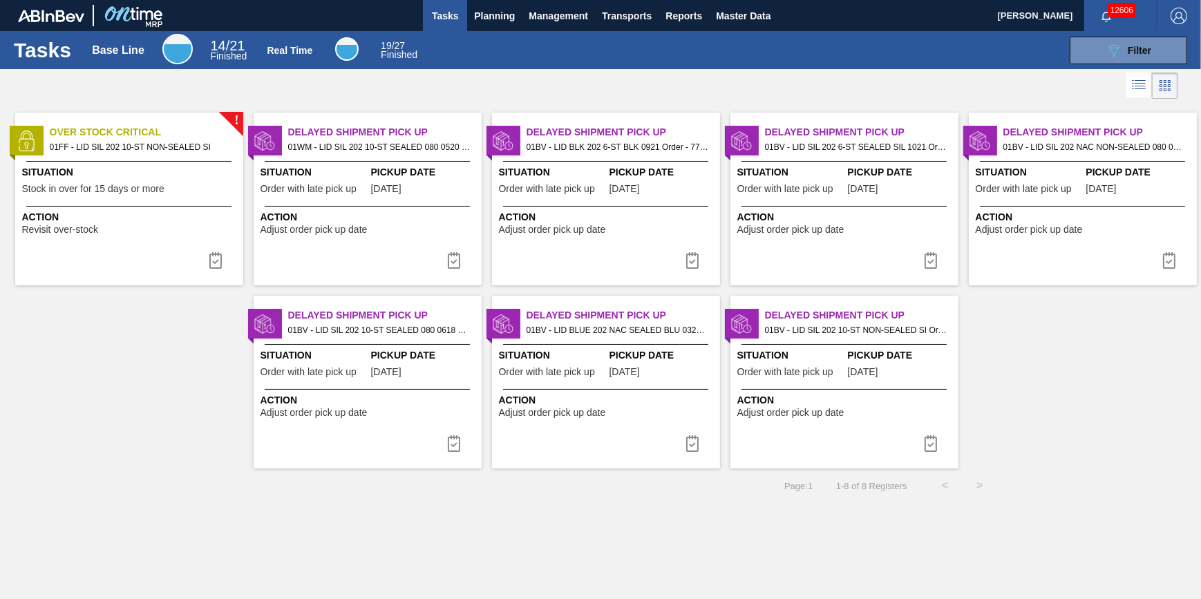
click at [194, 232] on div "Action Revisit over-stock" at bounding box center [131, 222] width 218 height 25
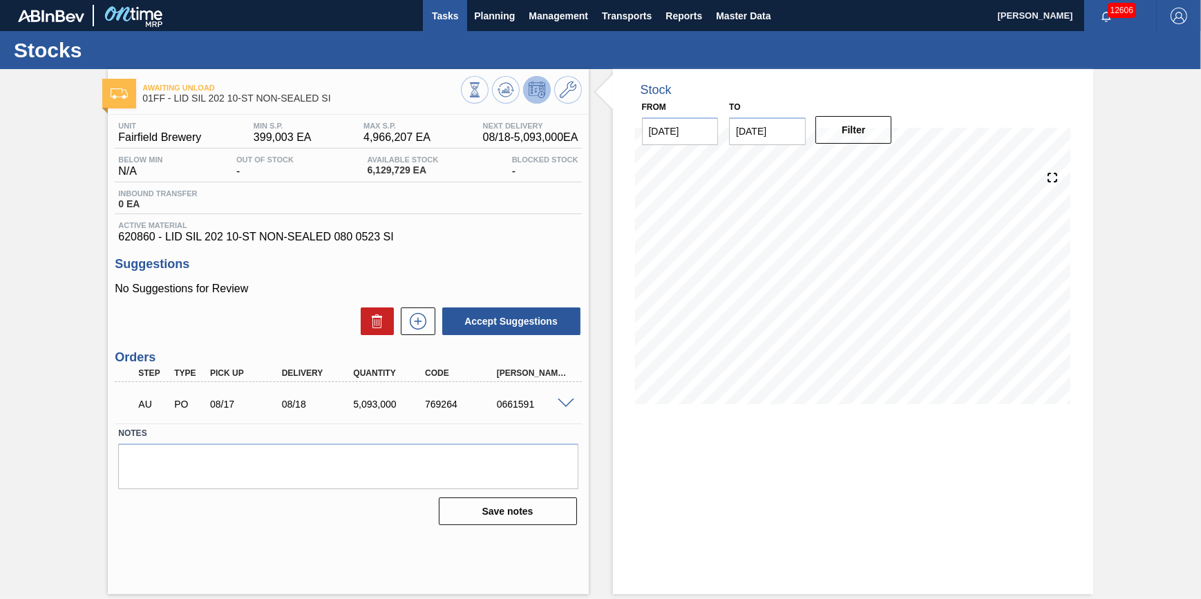
drag, startPoint x: 447, startPoint y: 12, endPoint x: 453, endPoint y: 26, distance: 15.8
click at [447, 12] on span "Tasks" at bounding box center [445, 16] width 30 height 17
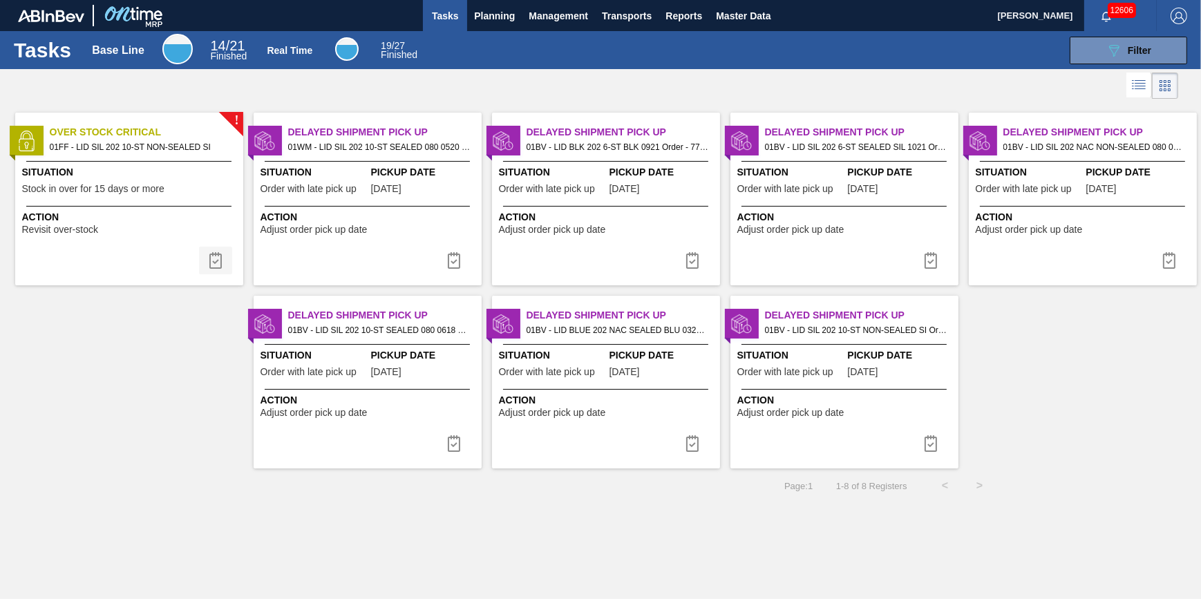
click at [216, 254] on img at bounding box center [215, 260] width 17 height 17
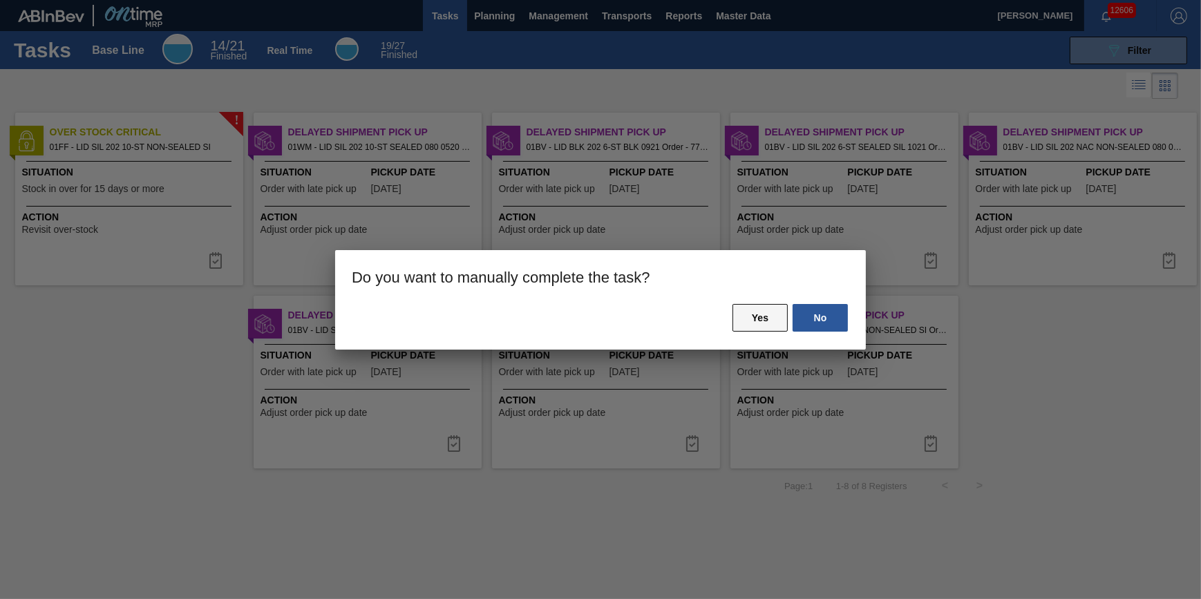
click at [761, 327] on button "Yes" at bounding box center [760, 318] width 55 height 28
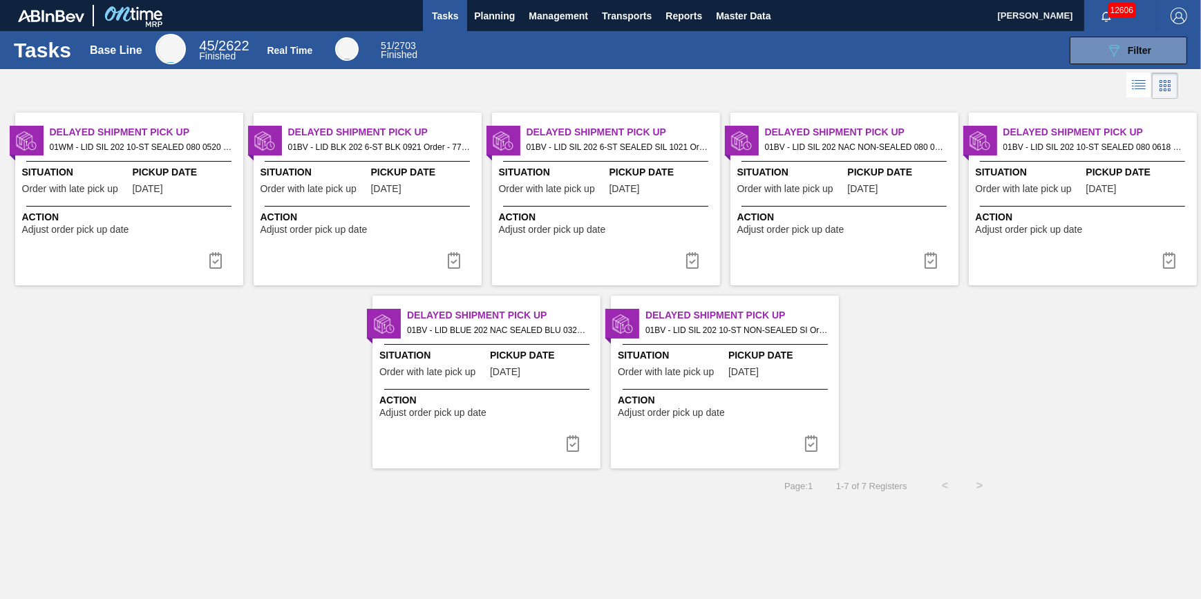
click at [200, 186] on div "Pickup Date 08/16/2025" at bounding box center [186, 182] width 107 height 34
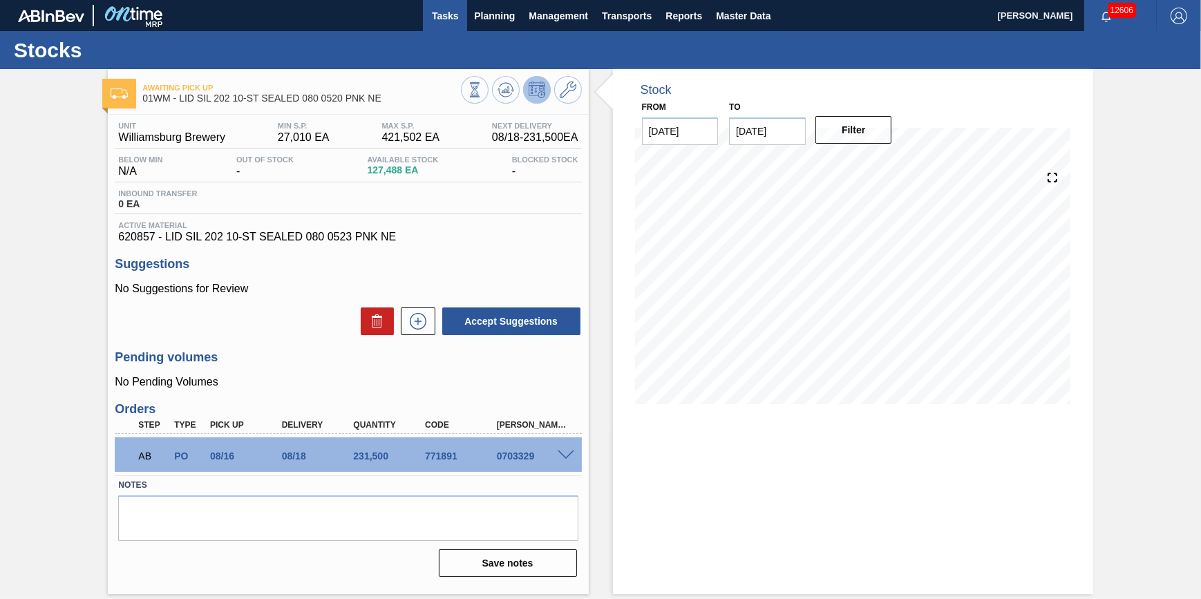
click at [441, 20] on span "Tasks" at bounding box center [445, 16] width 30 height 17
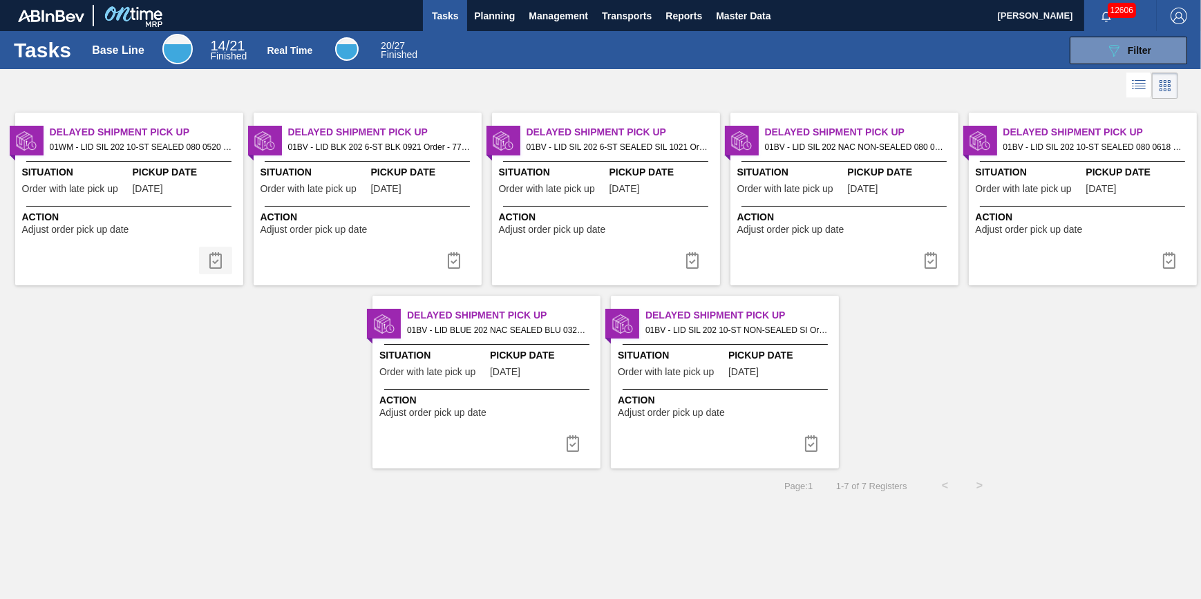
click at [208, 255] on img at bounding box center [215, 260] width 17 height 17
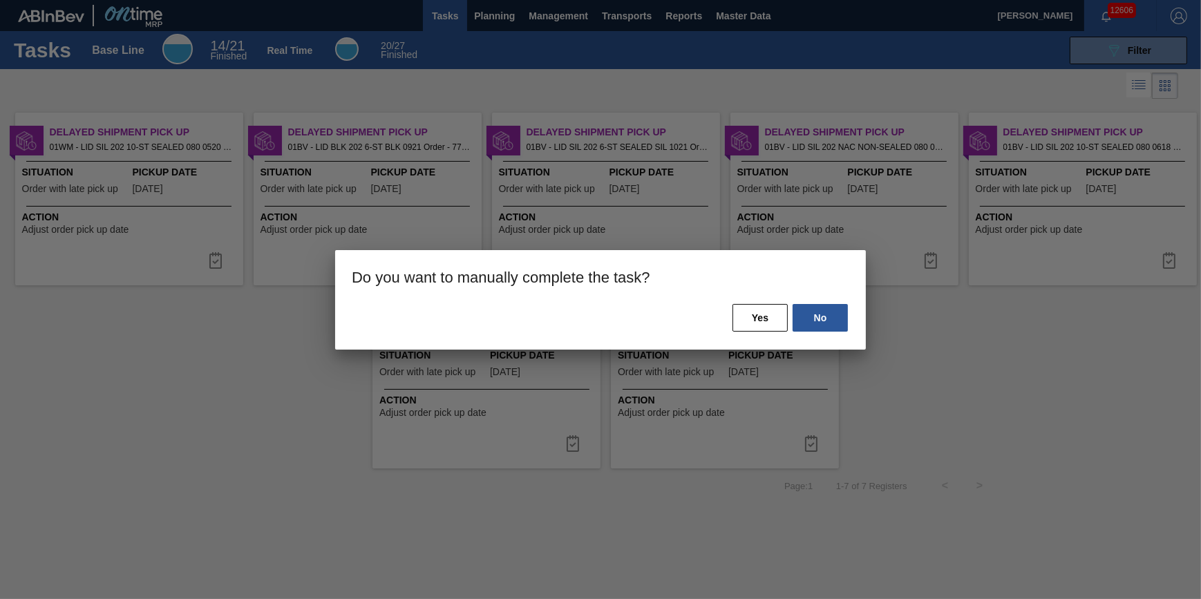
click at [68, 422] on div at bounding box center [600, 299] width 1201 height 599
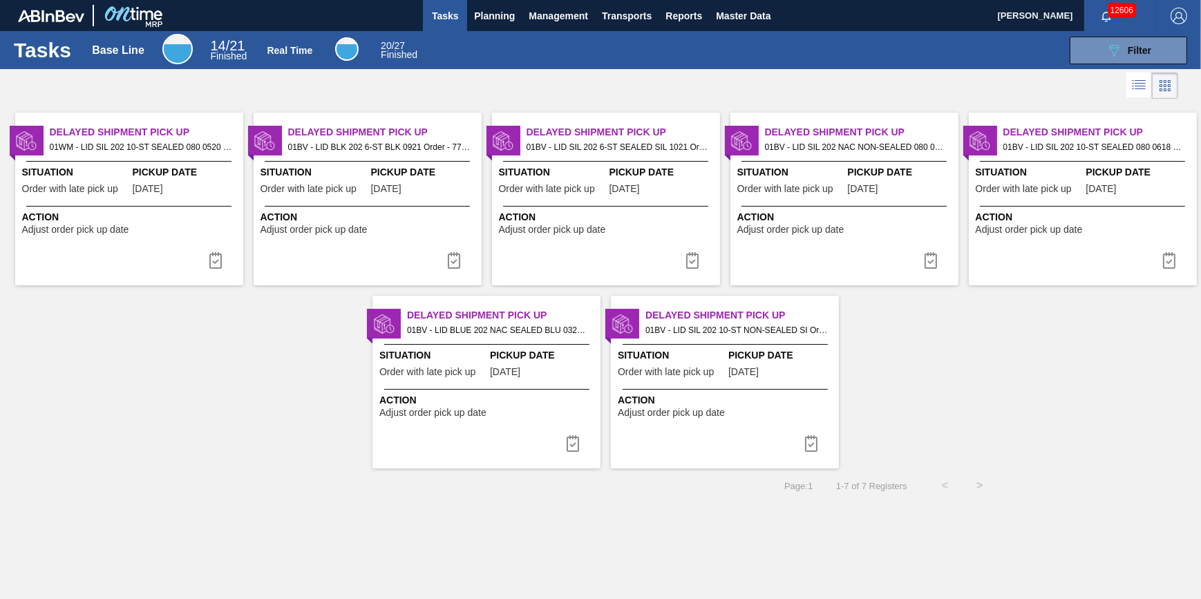
click at [124, 213] on span "Action" at bounding box center [131, 217] width 218 height 15
click at [218, 262] on img at bounding box center [215, 260] width 17 height 17
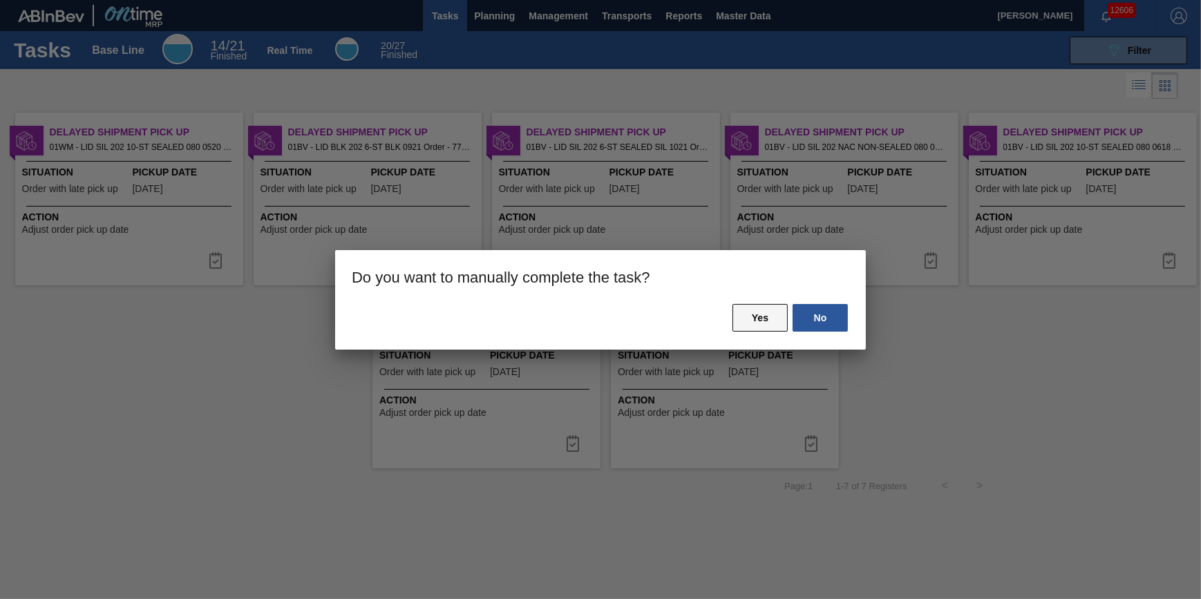
click at [770, 317] on button "Yes" at bounding box center [760, 318] width 55 height 28
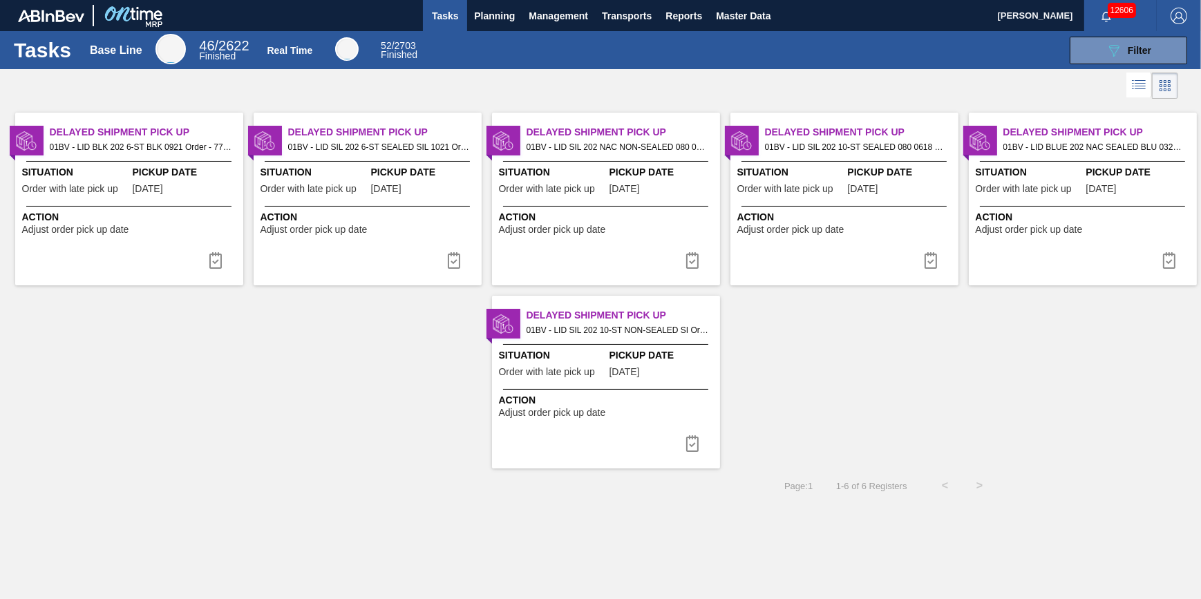
click at [141, 191] on span "08/16/2025" at bounding box center [148, 189] width 30 height 10
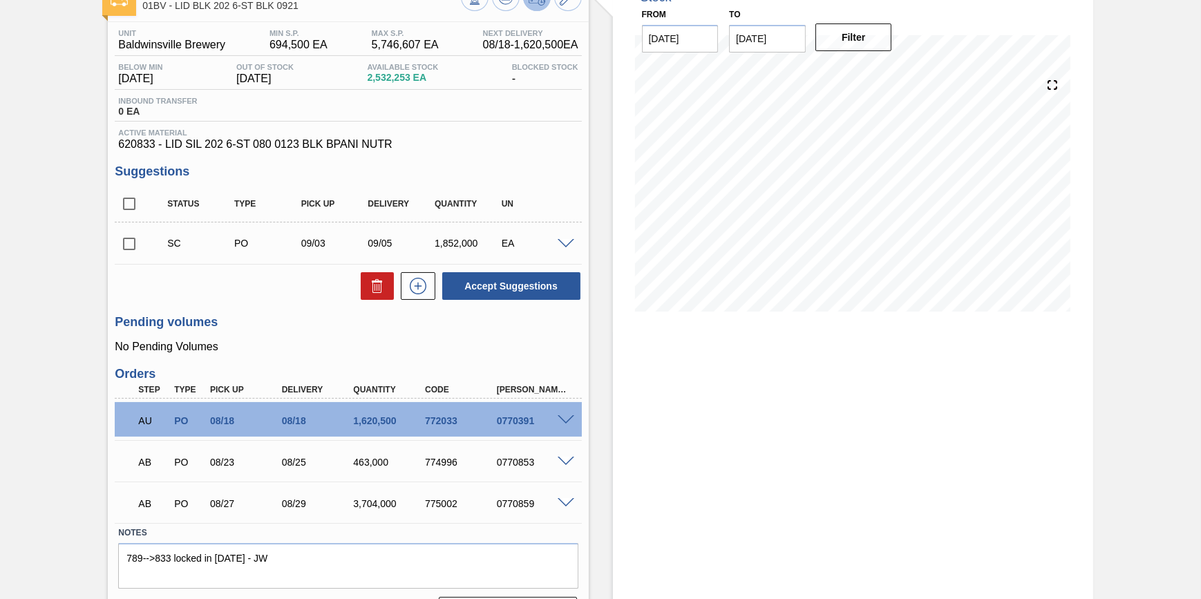
scroll to position [125, 0]
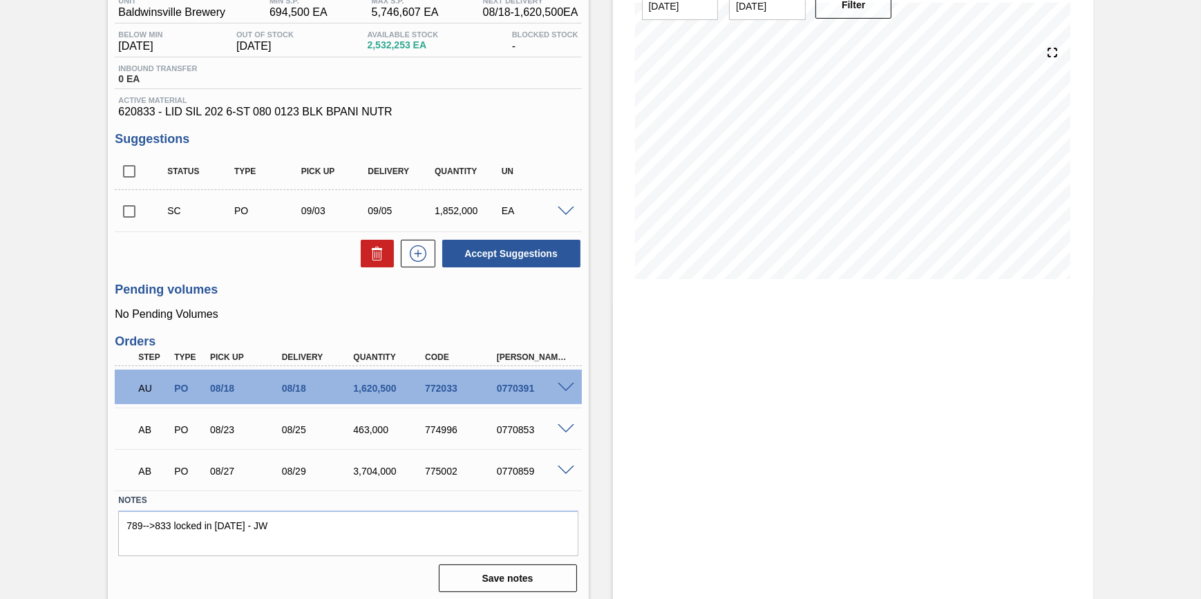
click at [555, 388] on div at bounding box center [568, 387] width 28 height 10
click at [561, 387] on span at bounding box center [566, 388] width 17 height 10
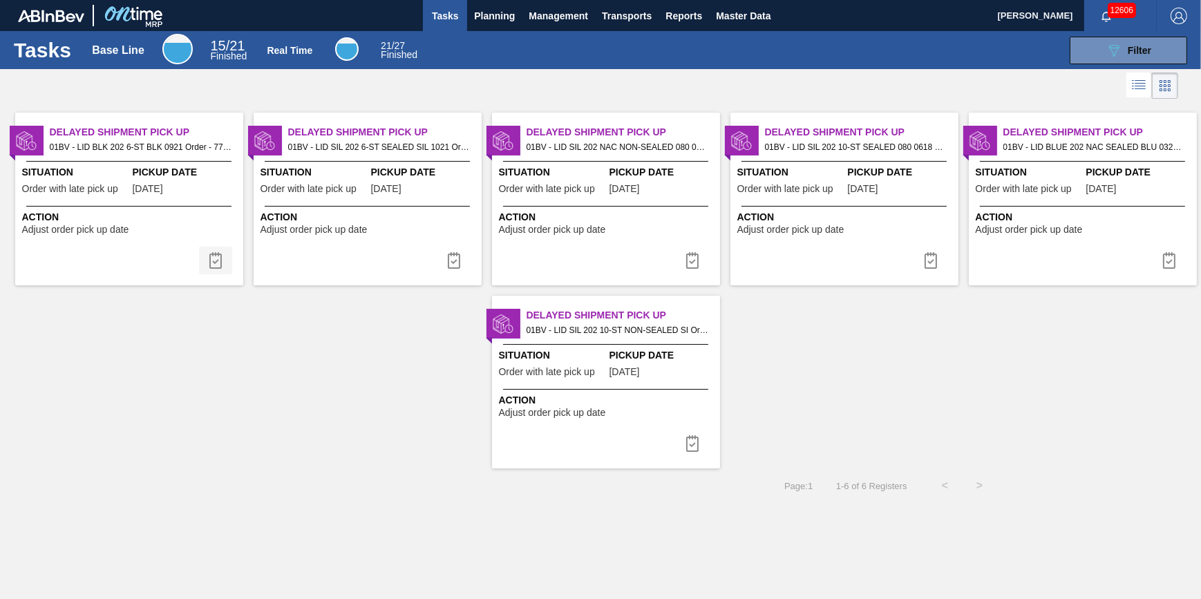
click at [217, 258] on img at bounding box center [215, 260] width 17 height 17
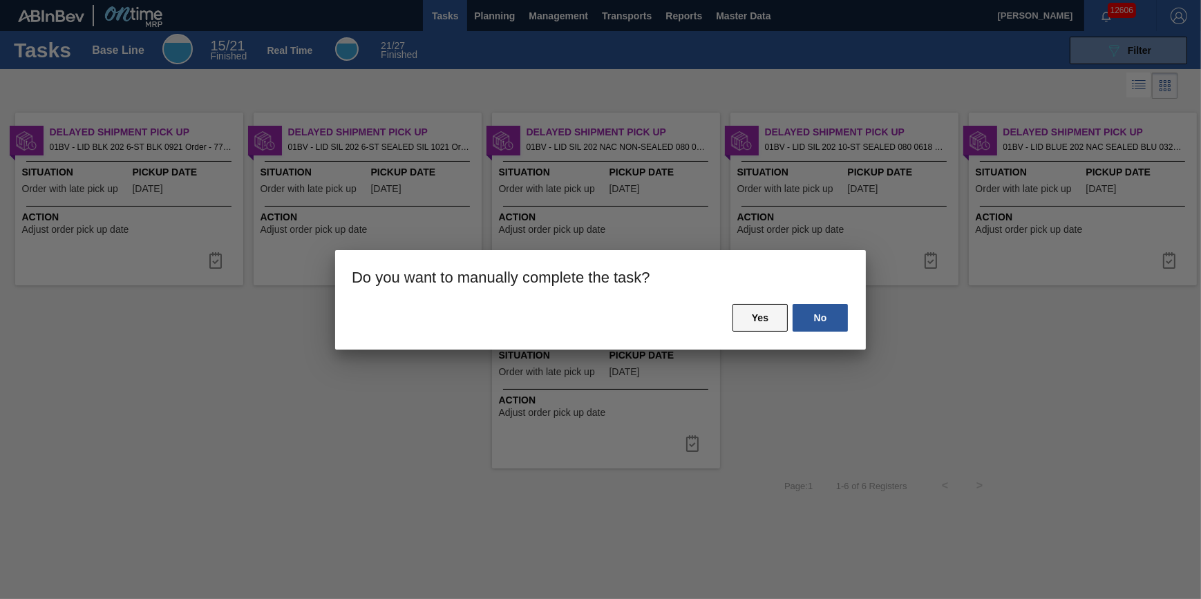
click at [738, 314] on button "Yes" at bounding box center [760, 318] width 55 height 28
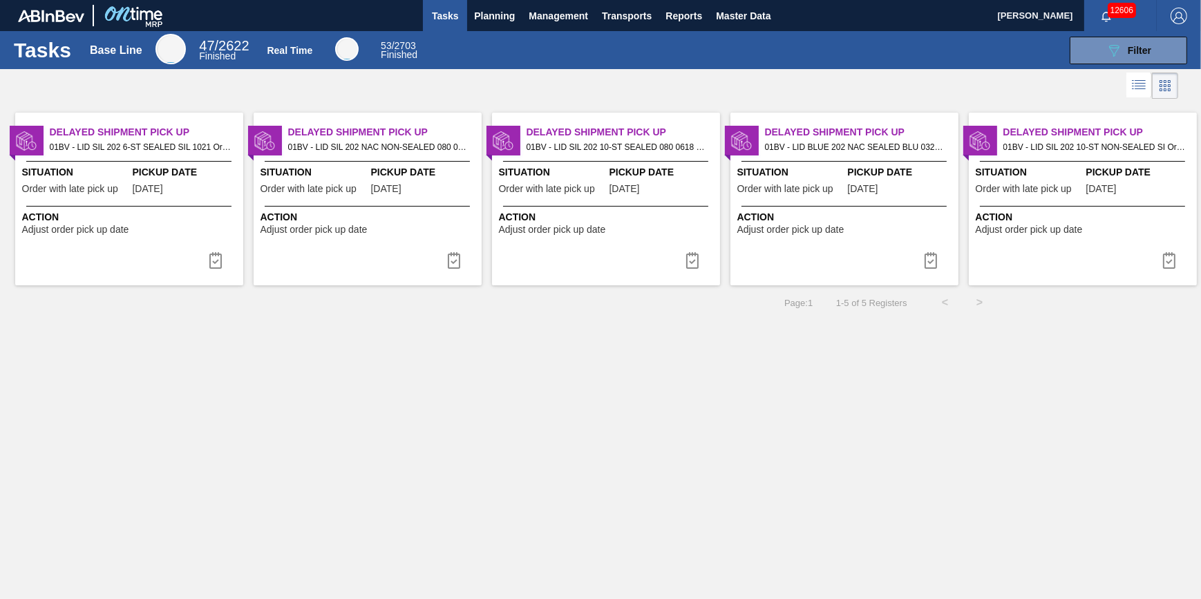
click at [136, 189] on span "08/16/2025" at bounding box center [148, 189] width 30 height 10
click at [217, 267] on img at bounding box center [215, 260] width 17 height 17
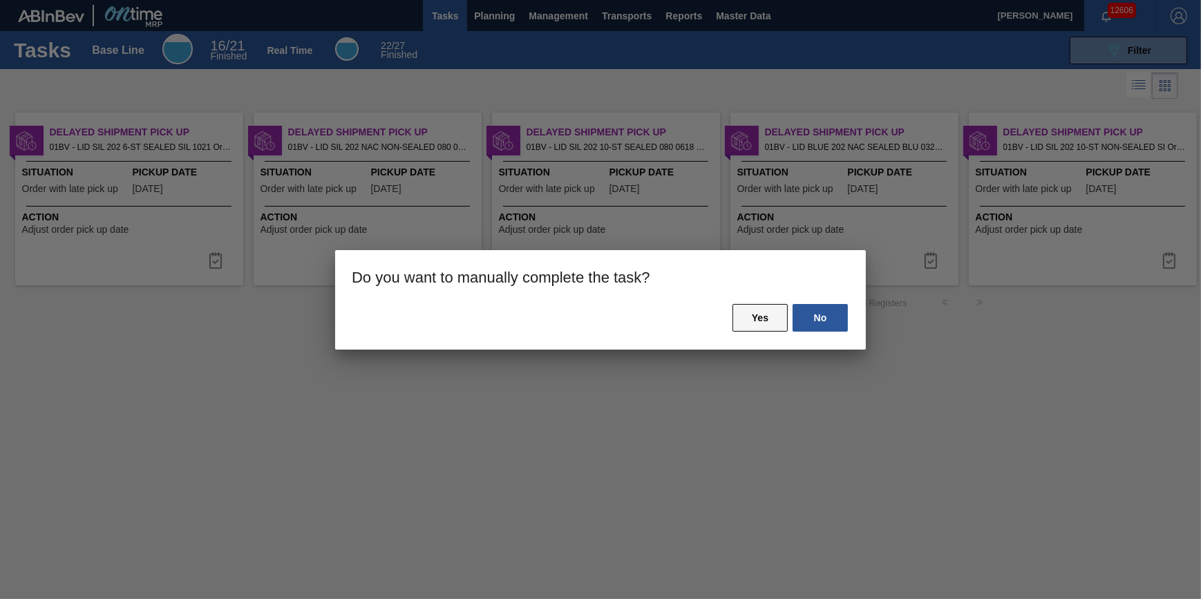
click at [755, 320] on button "Yes" at bounding box center [760, 318] width 55 height 28
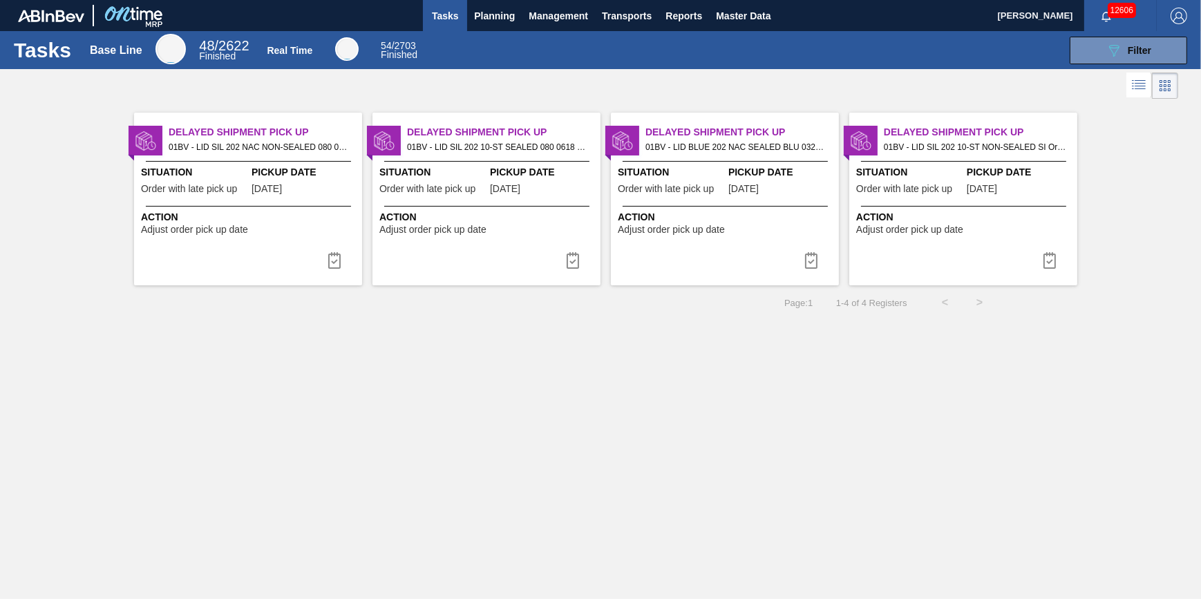
click at [198, 188] on span "Order with late pick up" at bounding box center [189, 189] width 96 height 10
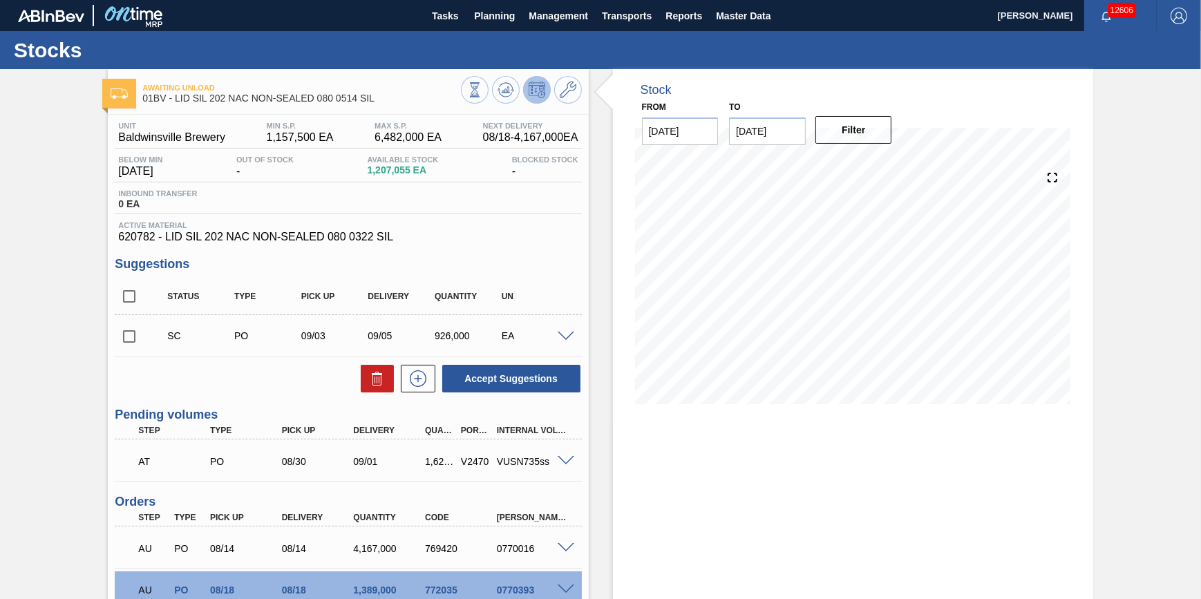
click at [569, 464] on span at bounding box center [566, 461] width 17 height 10
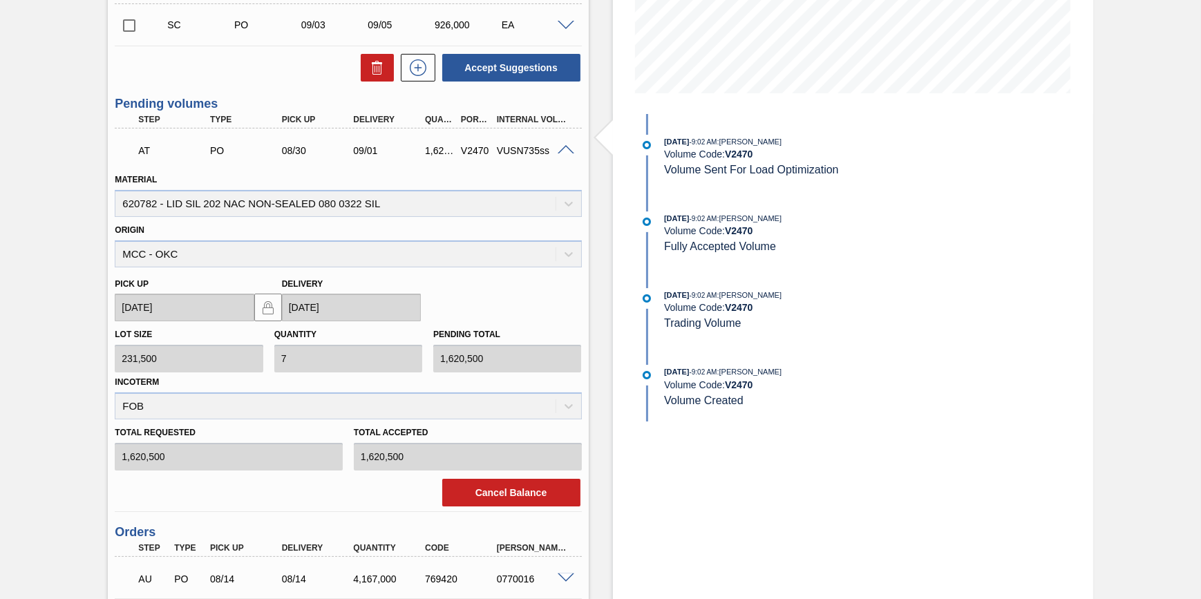
scroll to position [314, 0]
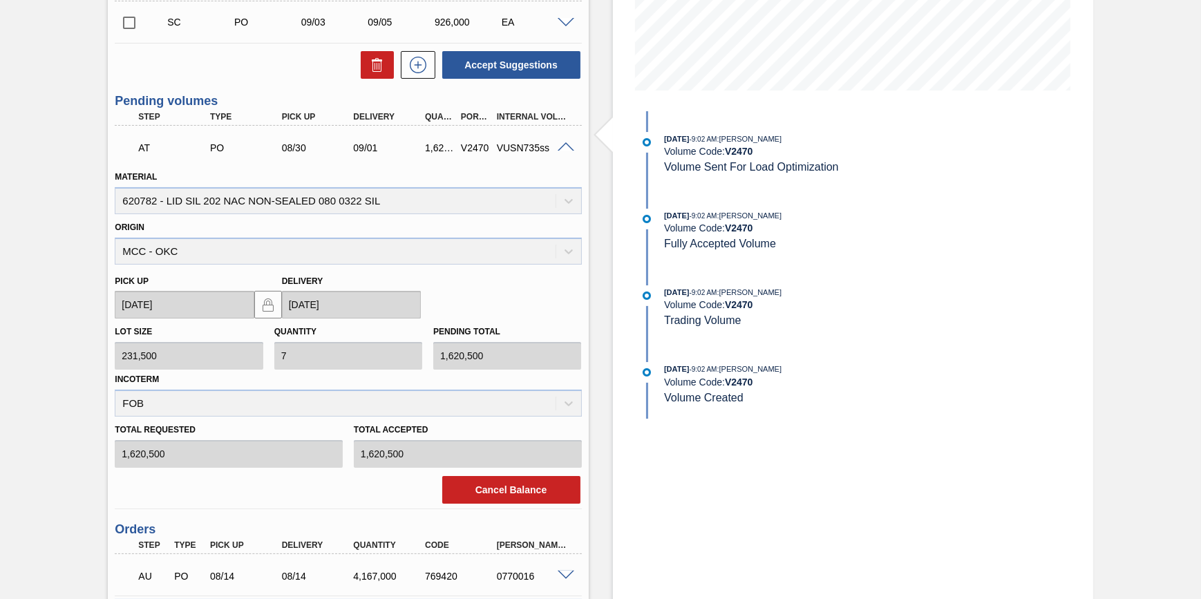
click at [507, 477] on div "Cancel Balance" at bounding box center [348, 490] width 478 height 30
click at [510, 486] on button "Cancel Balance" at bounding box center [511, 490] width 138 height 28
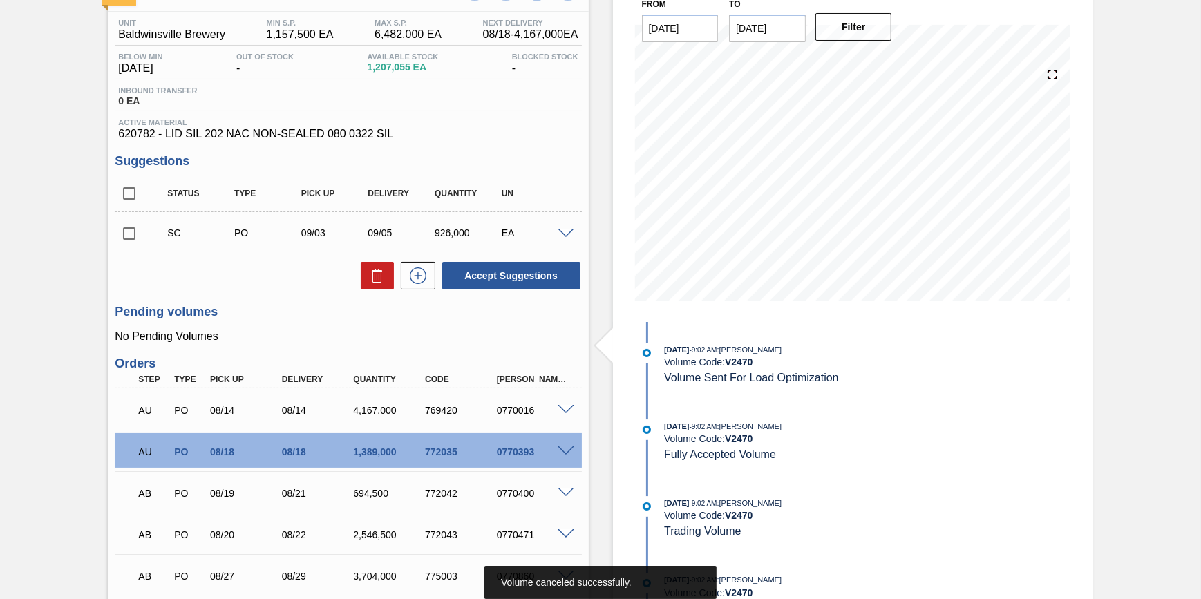
scroll to position [0, 0]
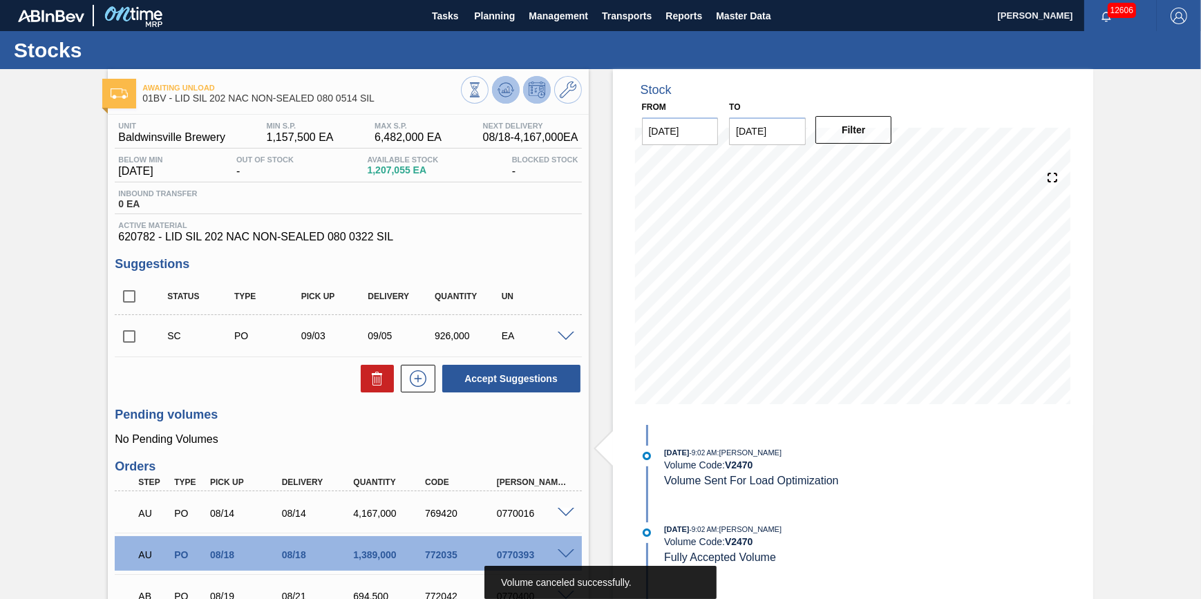
click at [482, 93] on icon at bounding box center [474, 89] width 15 height 15
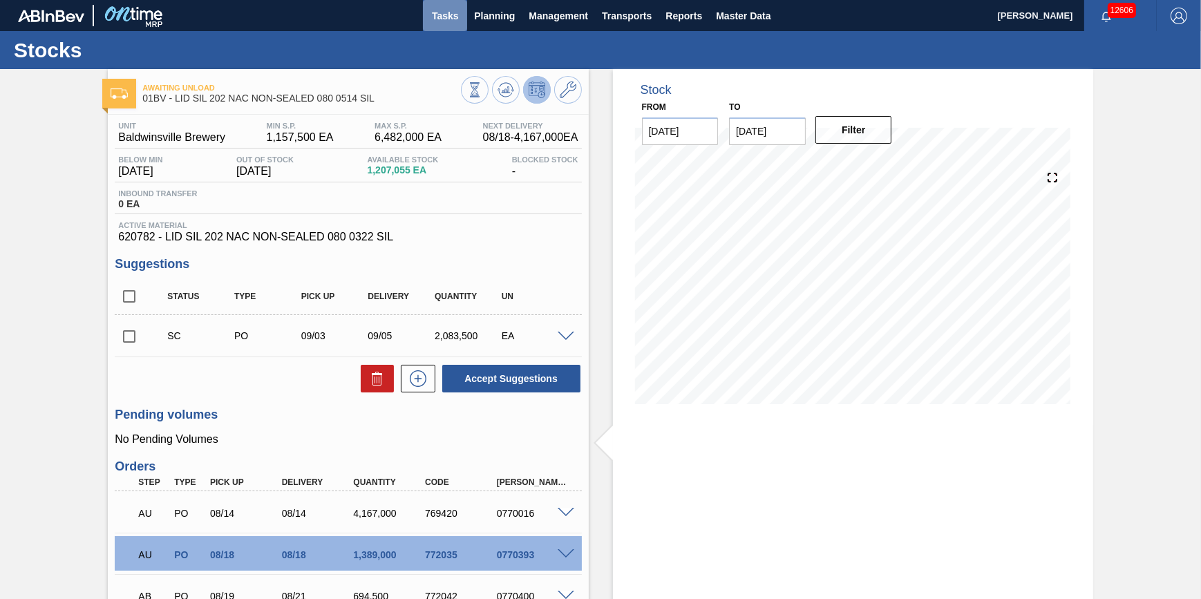
click at [437, 19] on span "Tasks" at bounding box center [445, 16] width 30 height 17
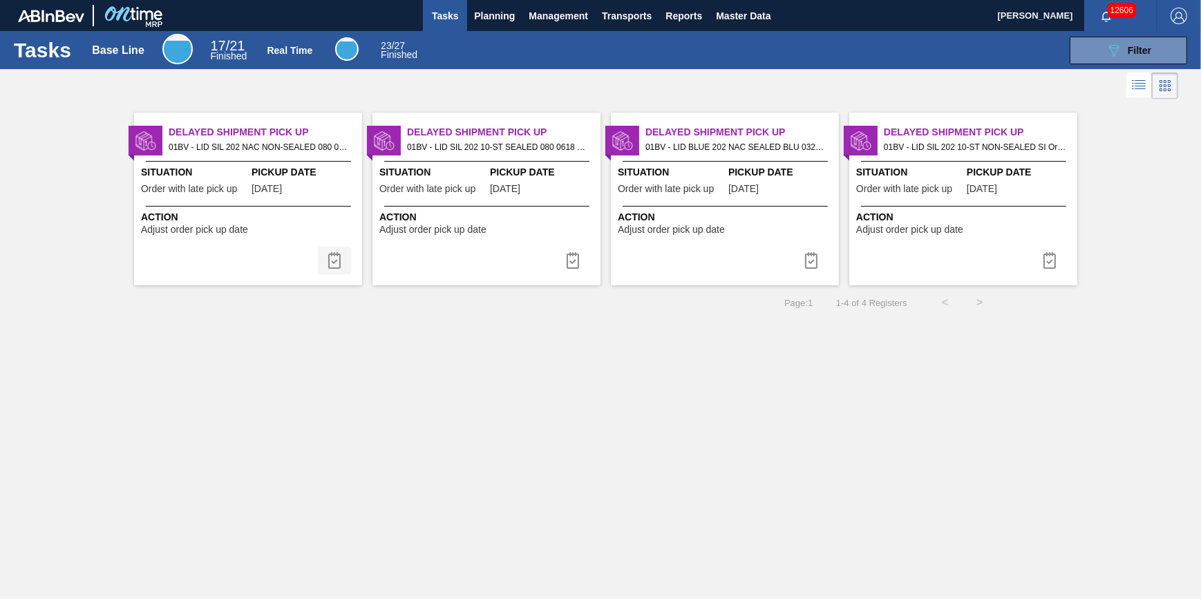
click at [334, 249] on button at bounding box center [334, 261] width 33 height 28
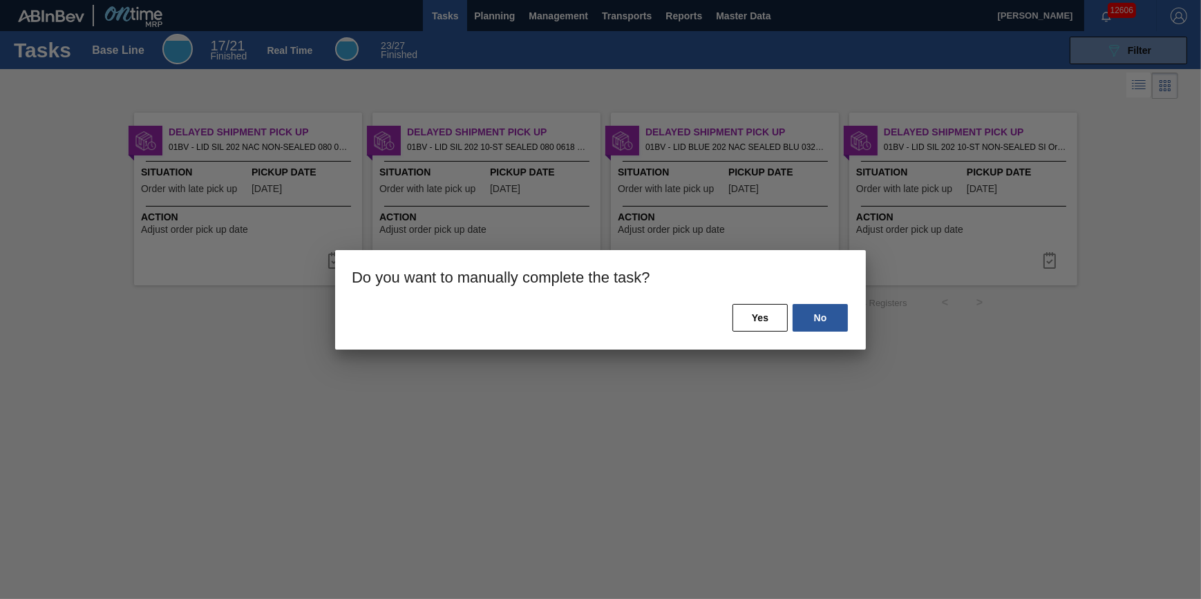
click at [727, 317] on div "No Yes" at bounding box center [600, 326] width 531 height 47
click at [742, 317] on button "Yes" at bounding box center [760, 318] width 55 height 28
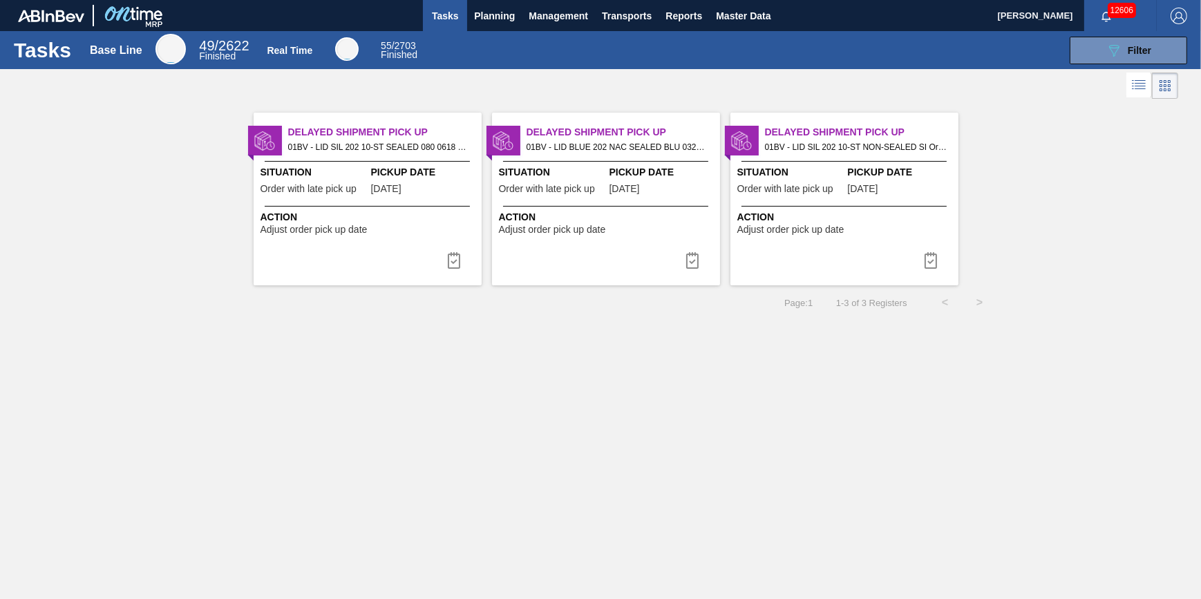
click at [415, 223] on span "Action" at bounding box center [370, 217] width 218 height 15
click at [447, 253] on img at bounding box center [454, 260] width 17 height 17
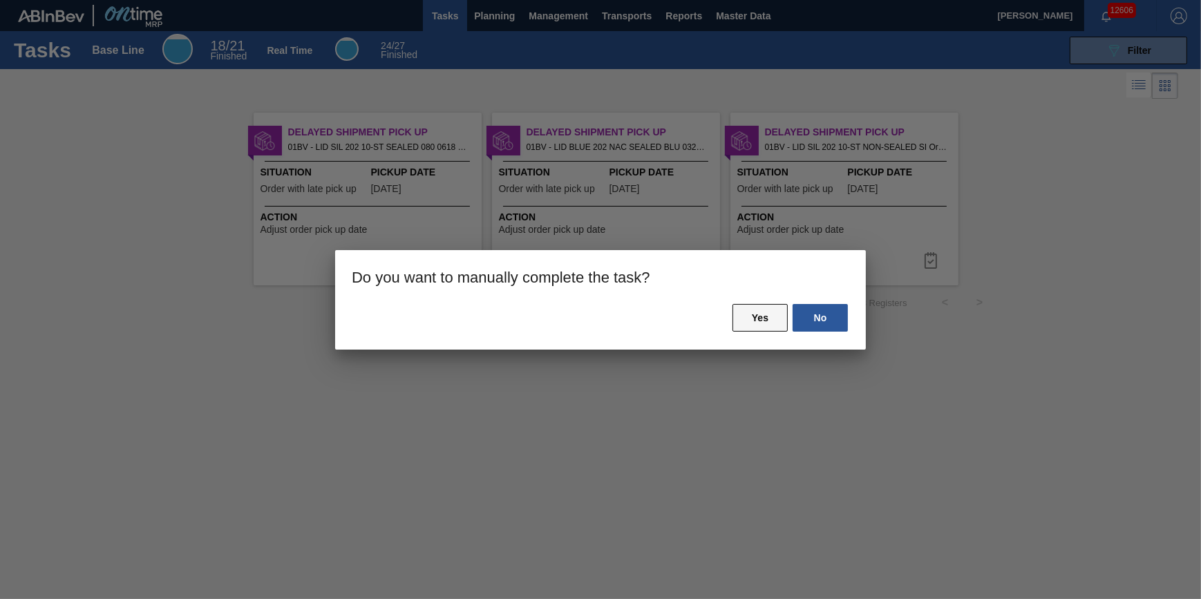
click at [753, 324] on button "Yes" at bounding box center [760, 318] width 55 height 28
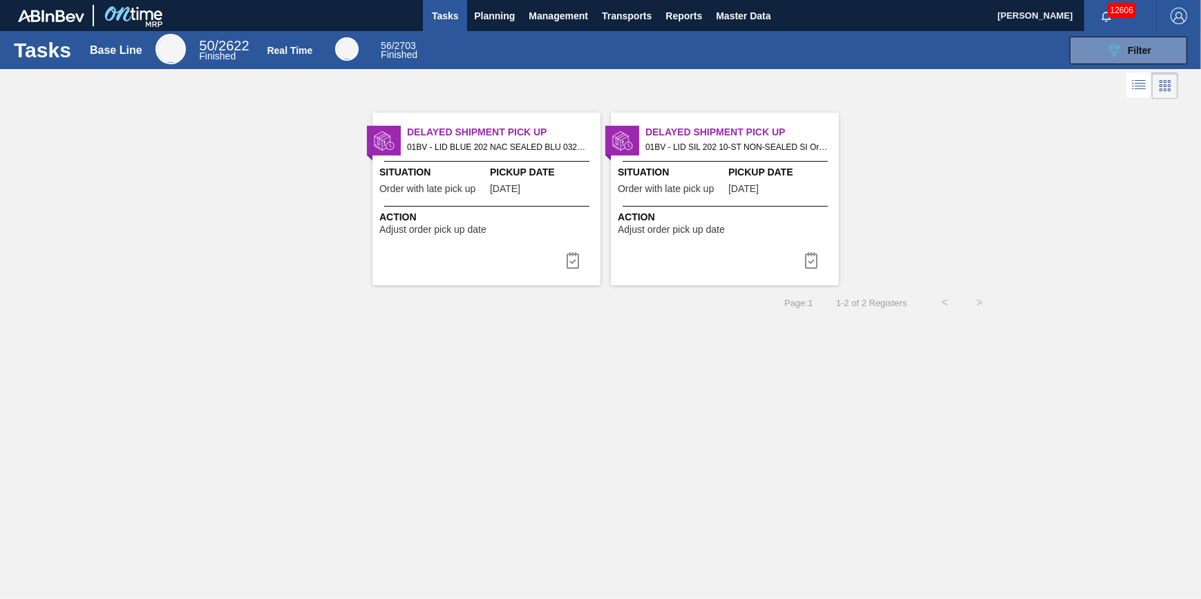
click at [455, 225] on span "Adjust order pick up date" at bounding box center [432, 230] width 107 height 10
click at [570, 263] on img at bounding box center [573, 260] width 17 height 17
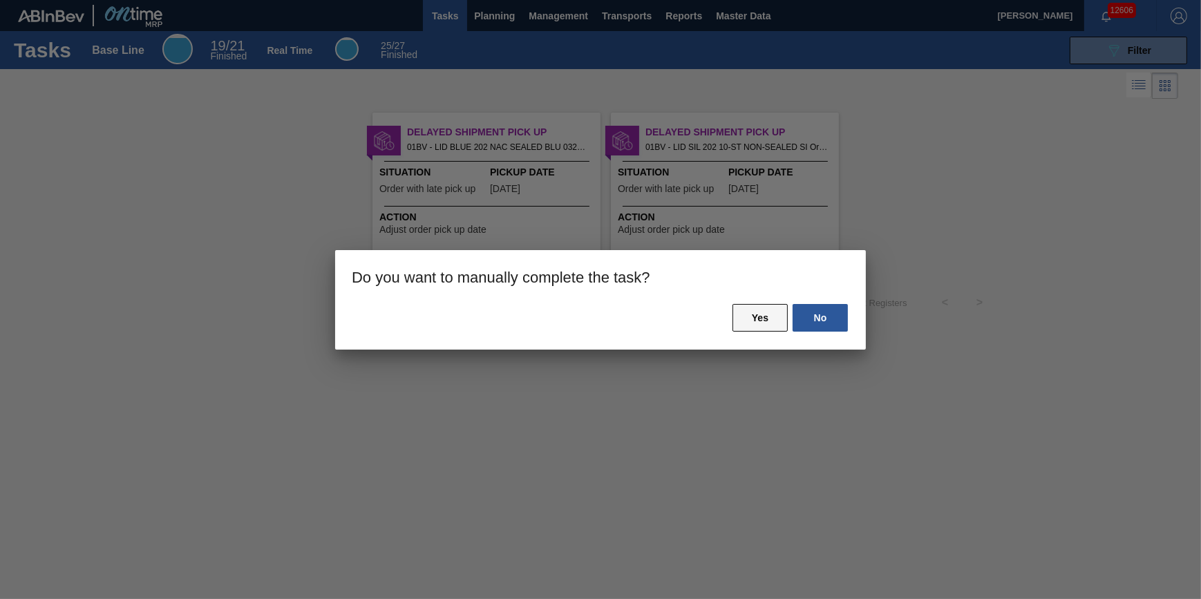
click at [778, 314] on button "Yes" at bounding box center [760, 318] width 55 height 28
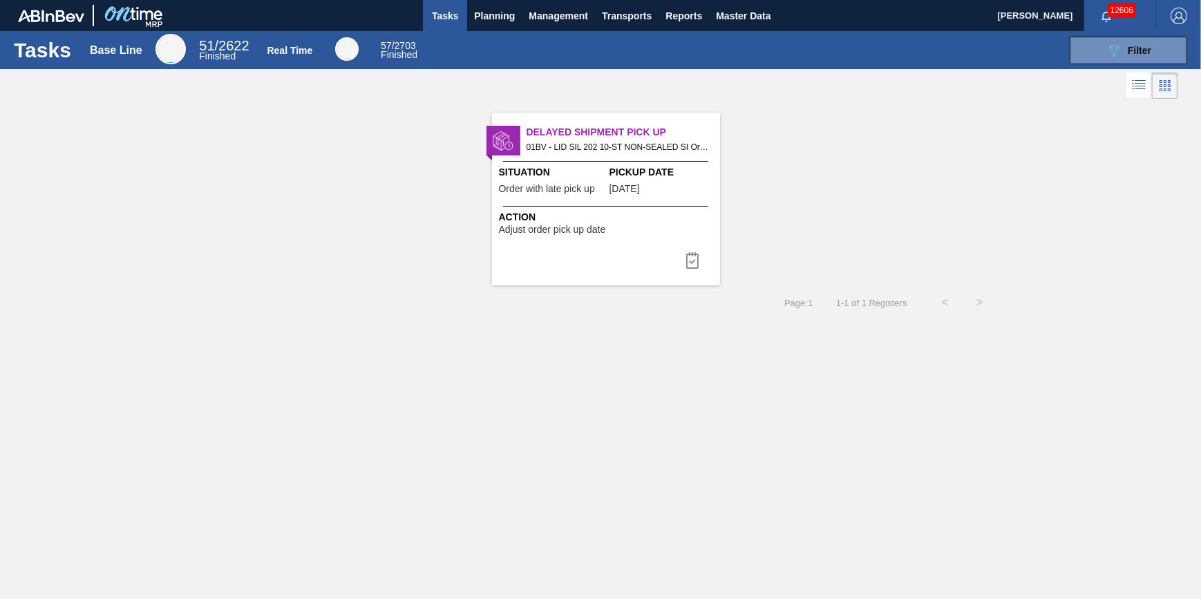
click at [577, 234] on span "Adjust order pick up date" at bounding box center [552, 230] width 107 height 10
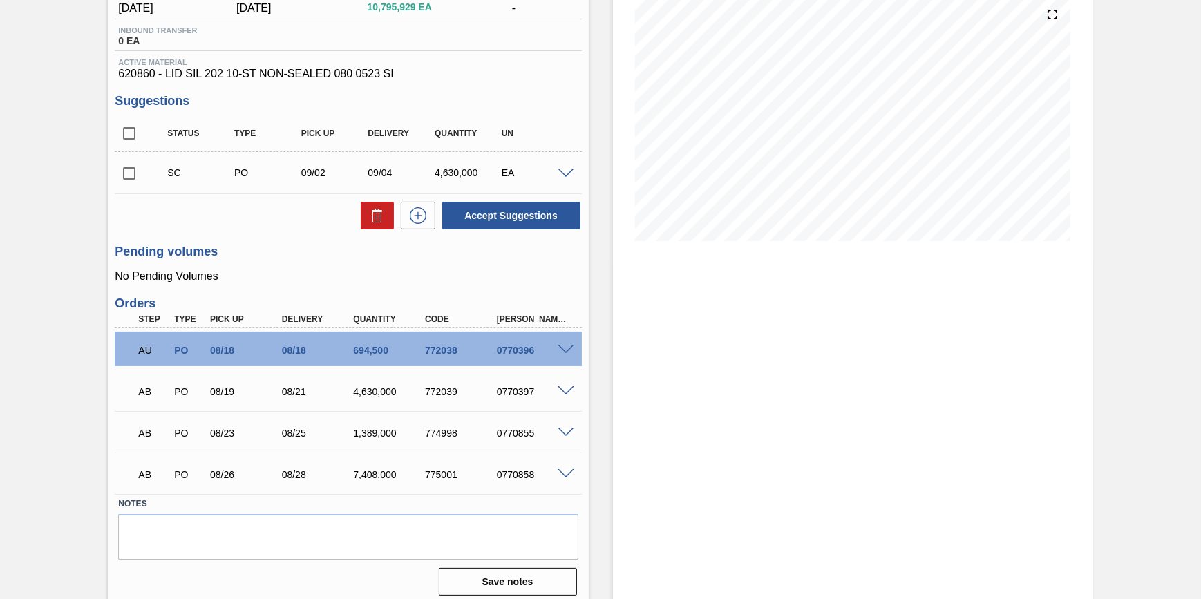
scroll to position [175, 0]
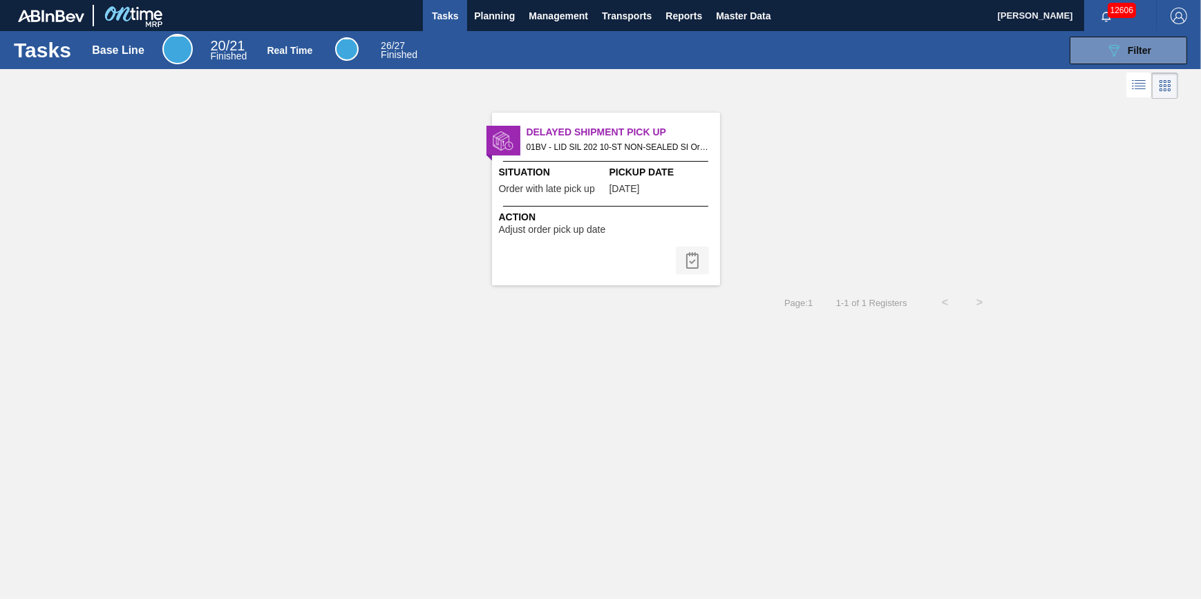
click at [697, 250] on button at bounding box center [692, 261] width 33 height 28
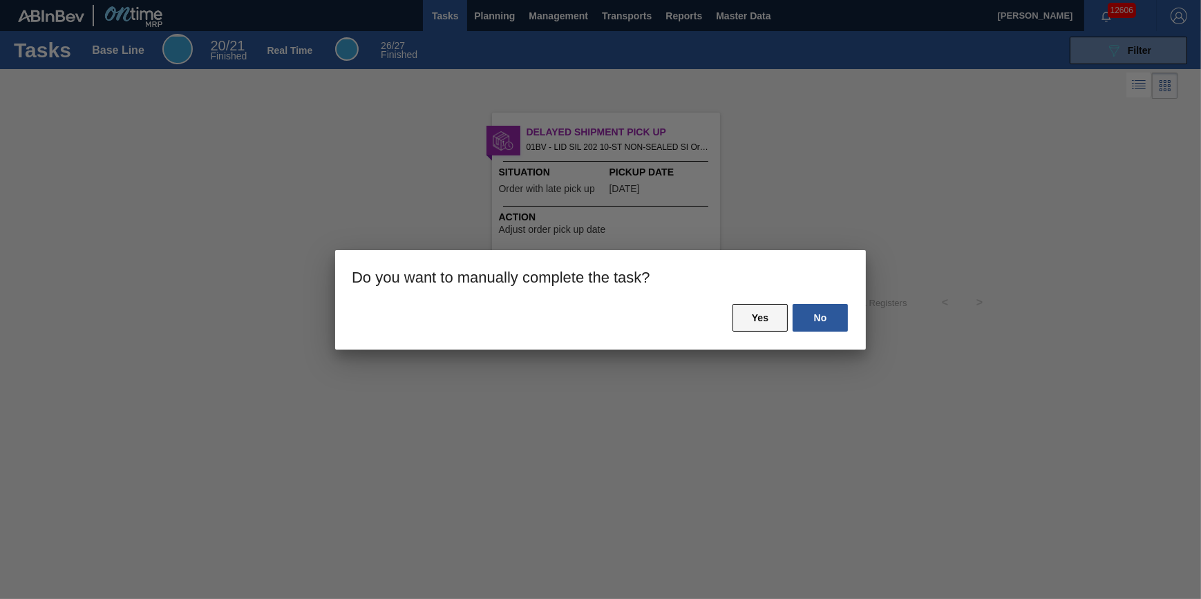
click at [771, 330] on button "Yes" at bounding box center [760, 318] width 55 height 28
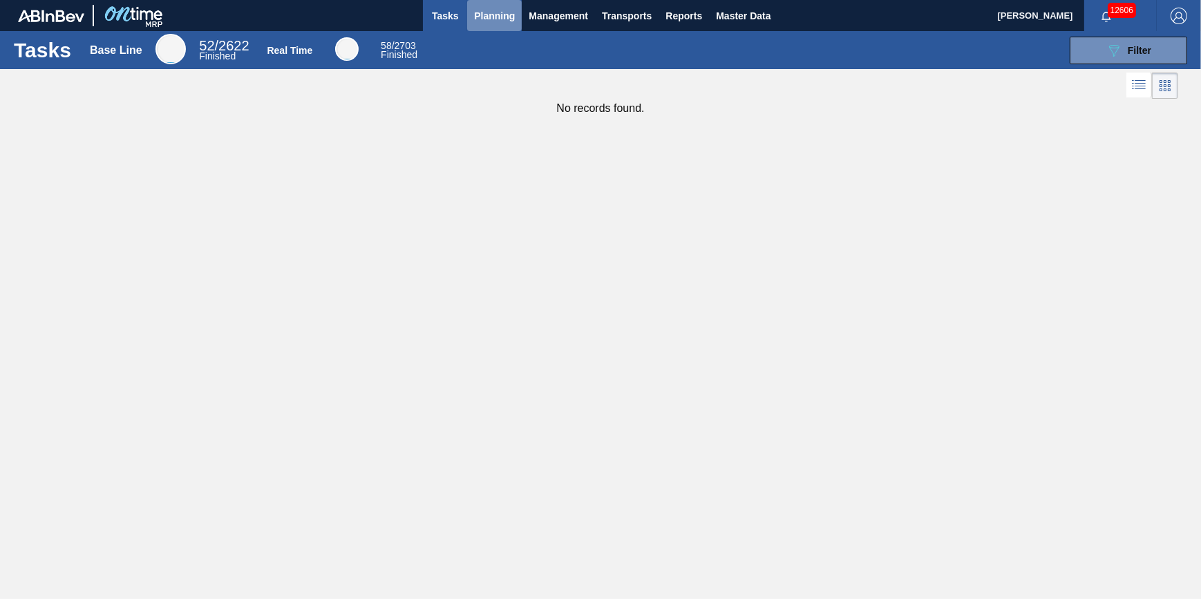
click at [491, 23] on span "Planning" at bounding box center [494, 16] width 41 height 17
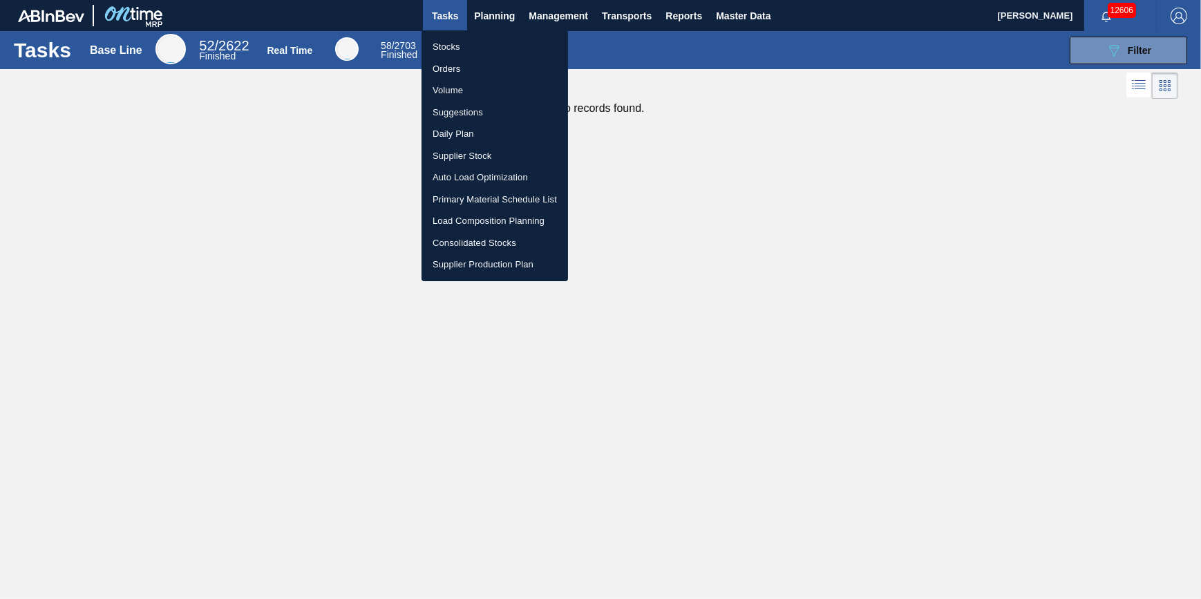
click at [491, 40] on li "Stocks" at bounding box center [495, 47] width 147 height 22
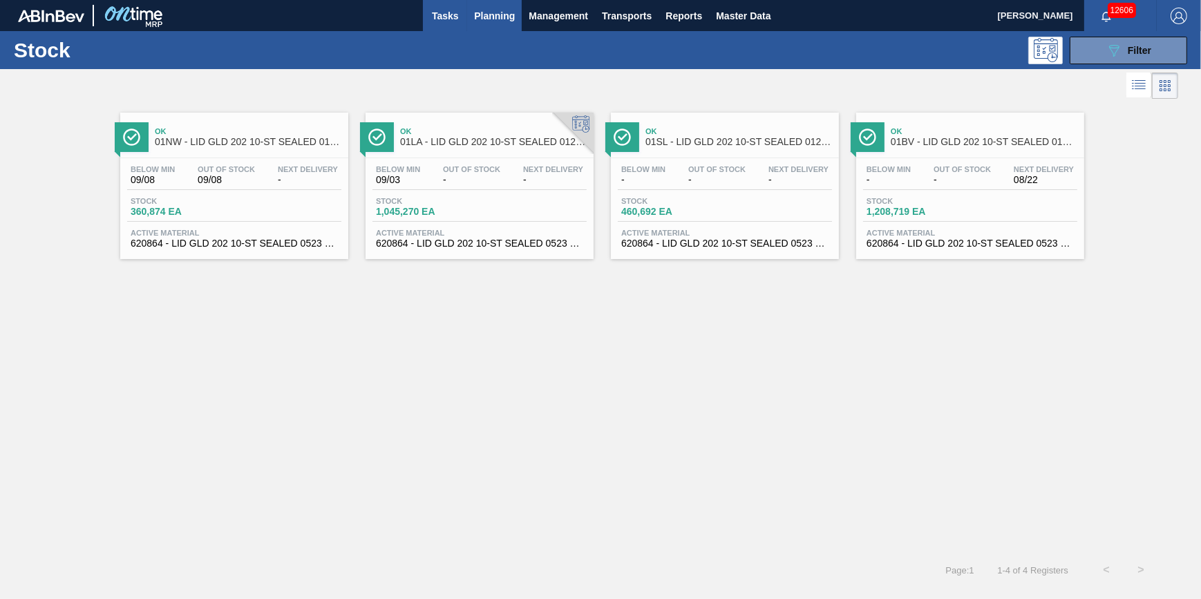
click at [435, 26] on button "Tasks" at bounding box center [445, 15] width 44 height 31
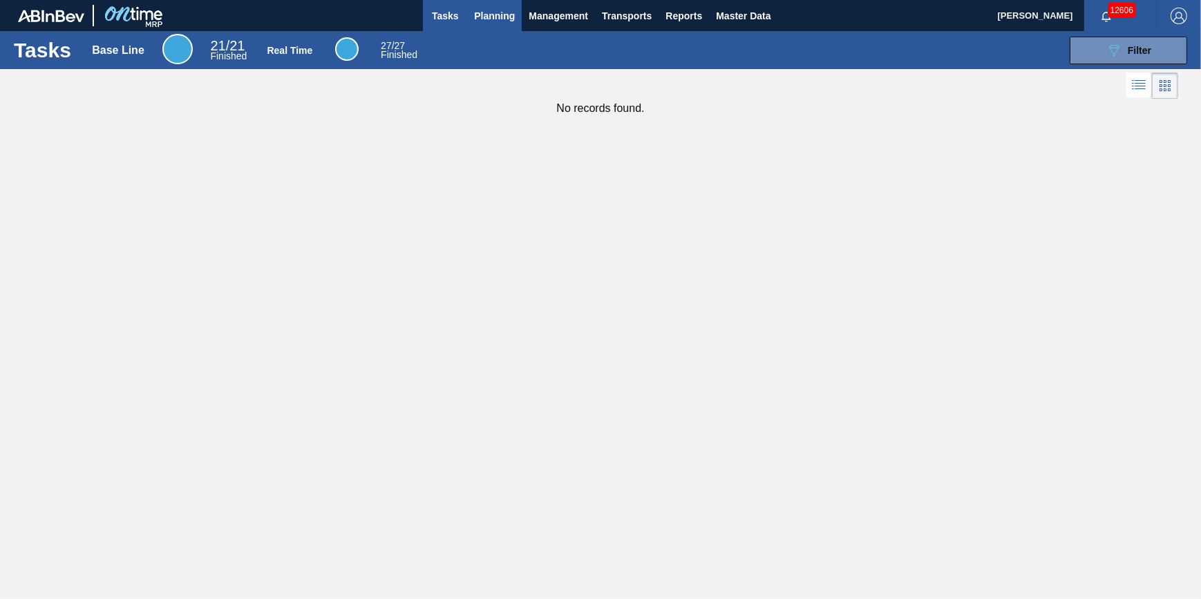
click at [498, 24] on button "Planning" at bounding box center [494, 15] width 55 height 31
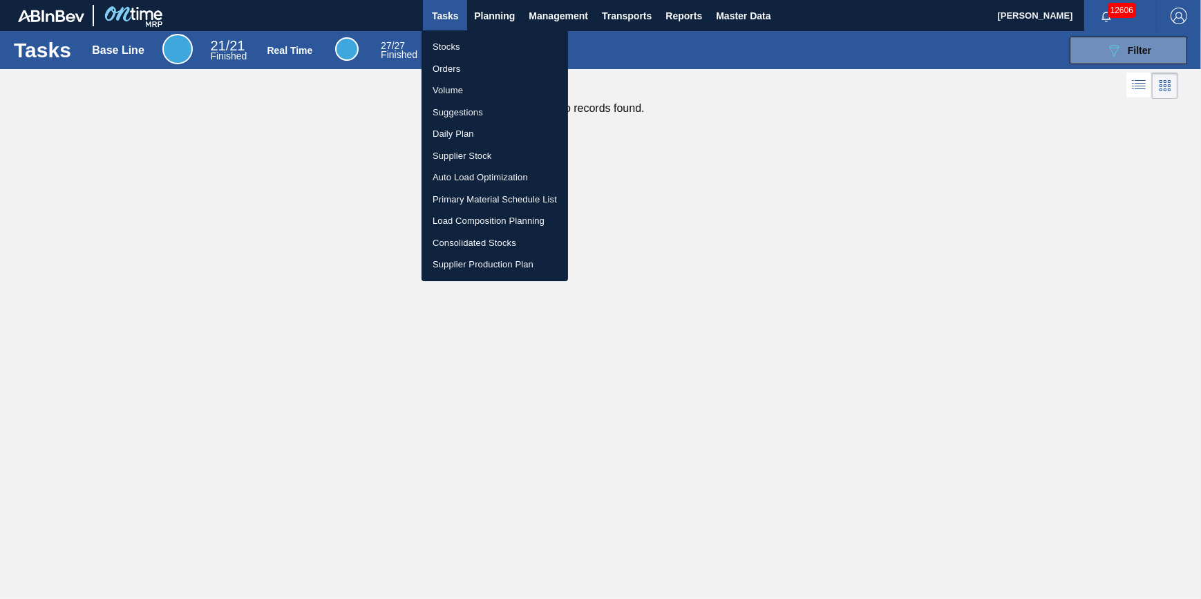
click at [481, 49] on li "Stocks" at bounding box center [495, 47] width 147 height 22
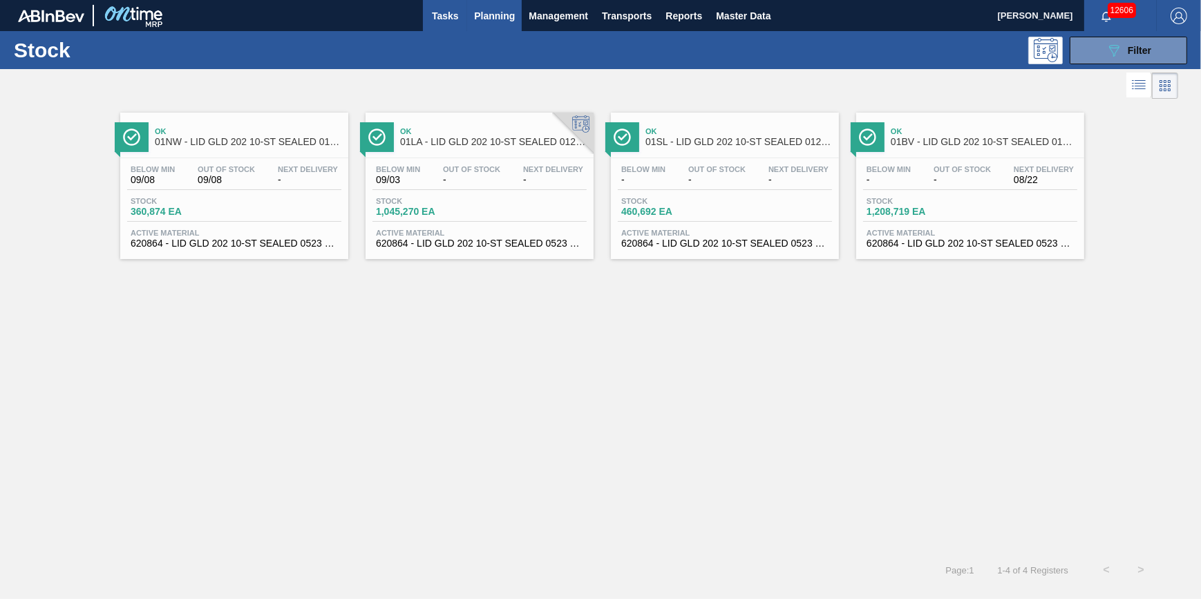
click at [451, 12] on span "Tasks" at bounding box center [445, 16] width 30 height 17
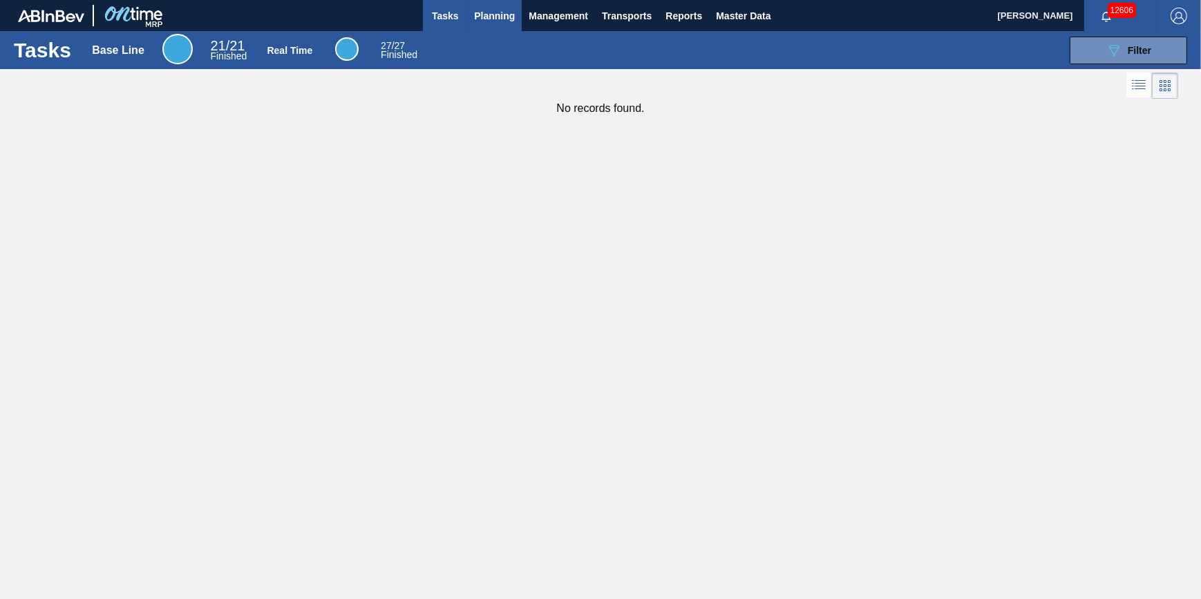
click at [504, 18] on span "Planning" at bounding box center [494, 16] width 41 height 17
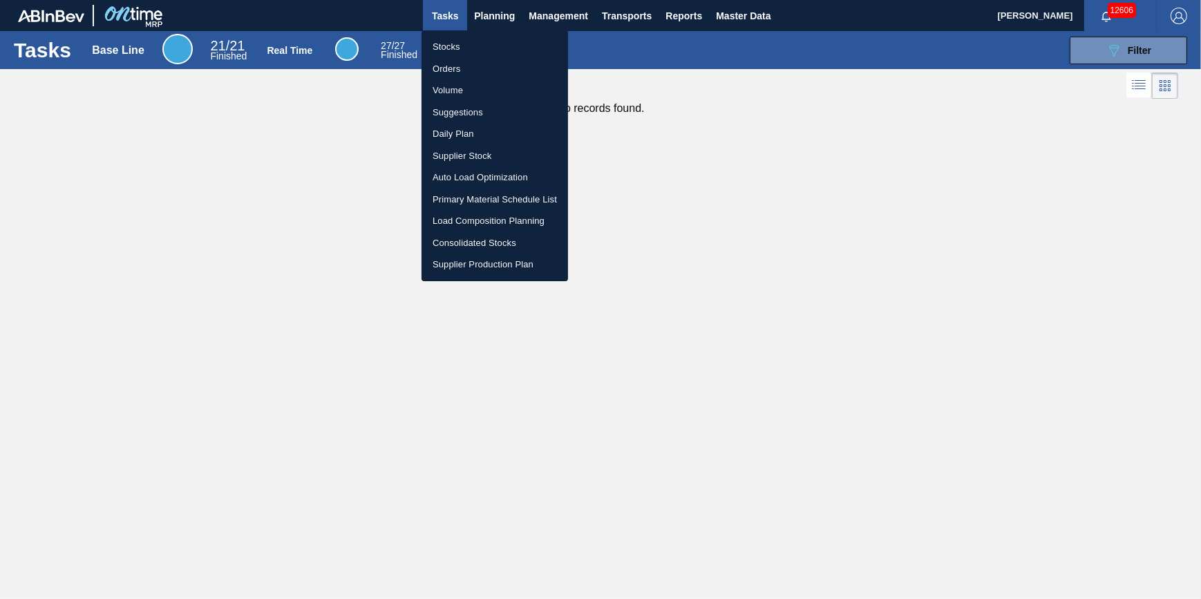
click at [504, 41] on li "Stocks" at bounding box center [495, 47] width 147 height 22
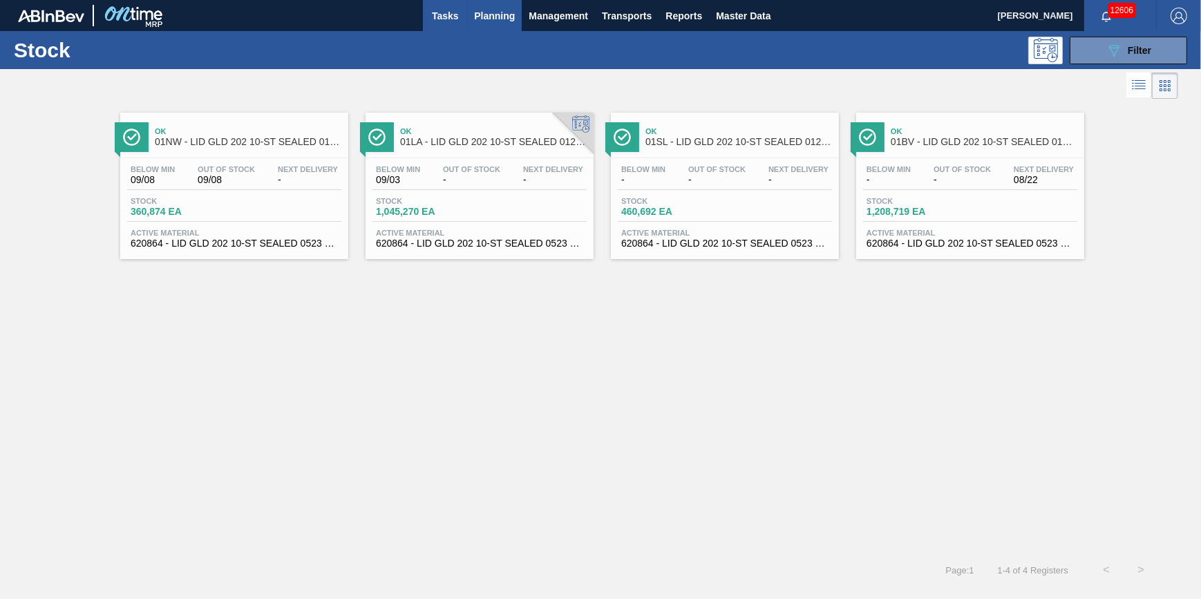
click at [450, 28] on button "Tasks" at bounding box center [445, 15] width 44 height 31
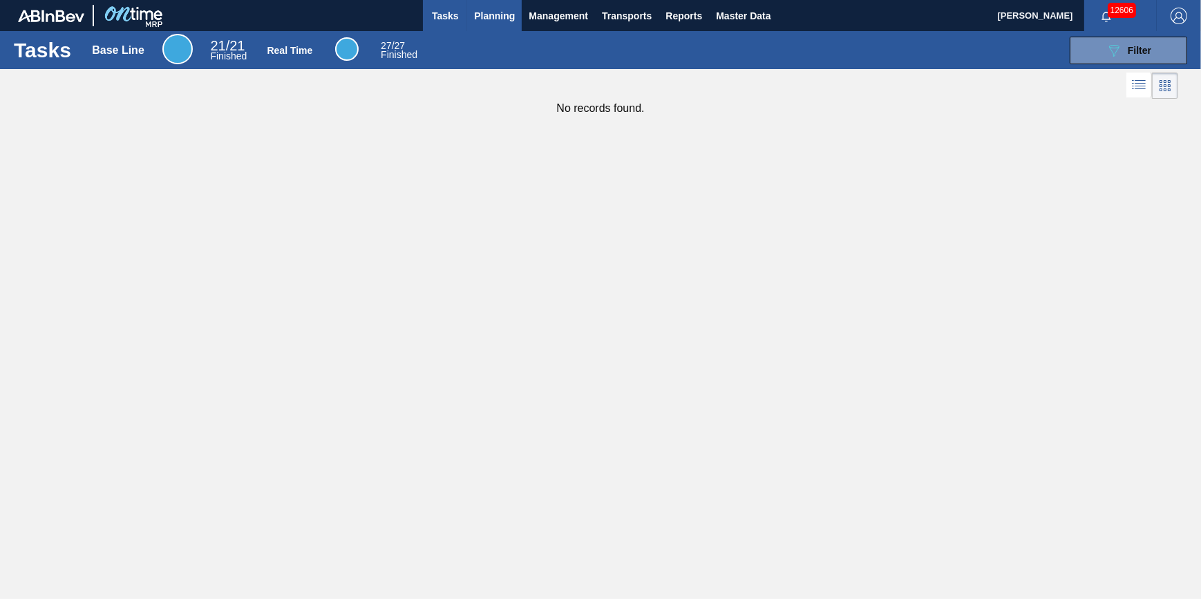
click at [476, 23] on span "Planning" at bounding box center [494, 16] width 41 height 17
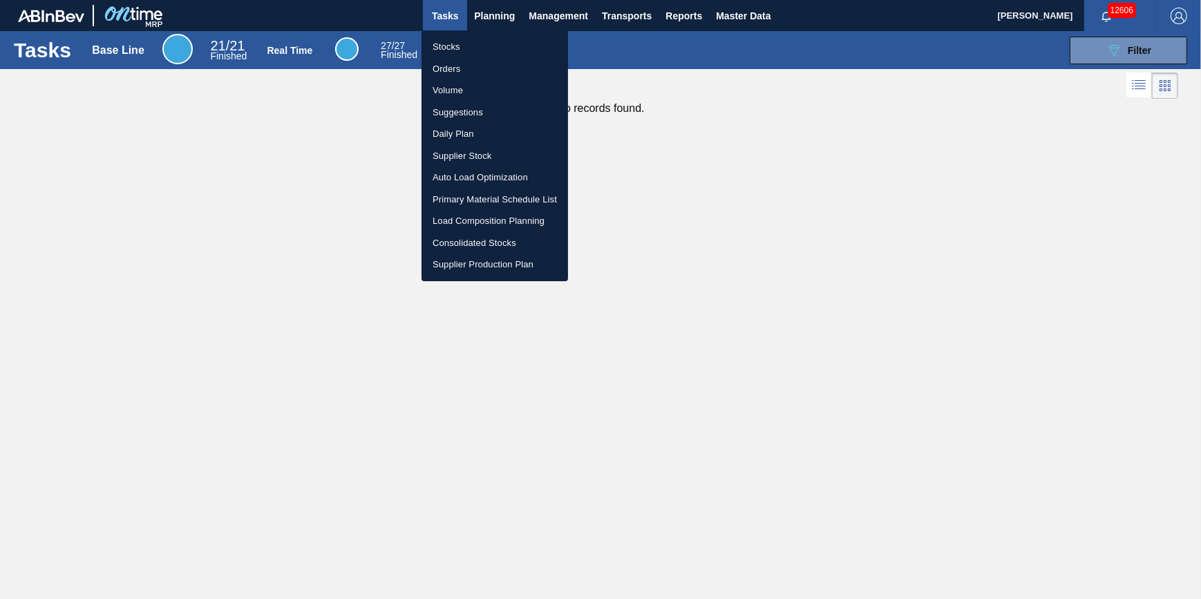
click at [477, 46] on li "Stocks" at bounding box center [495, 47] width 147 height 22
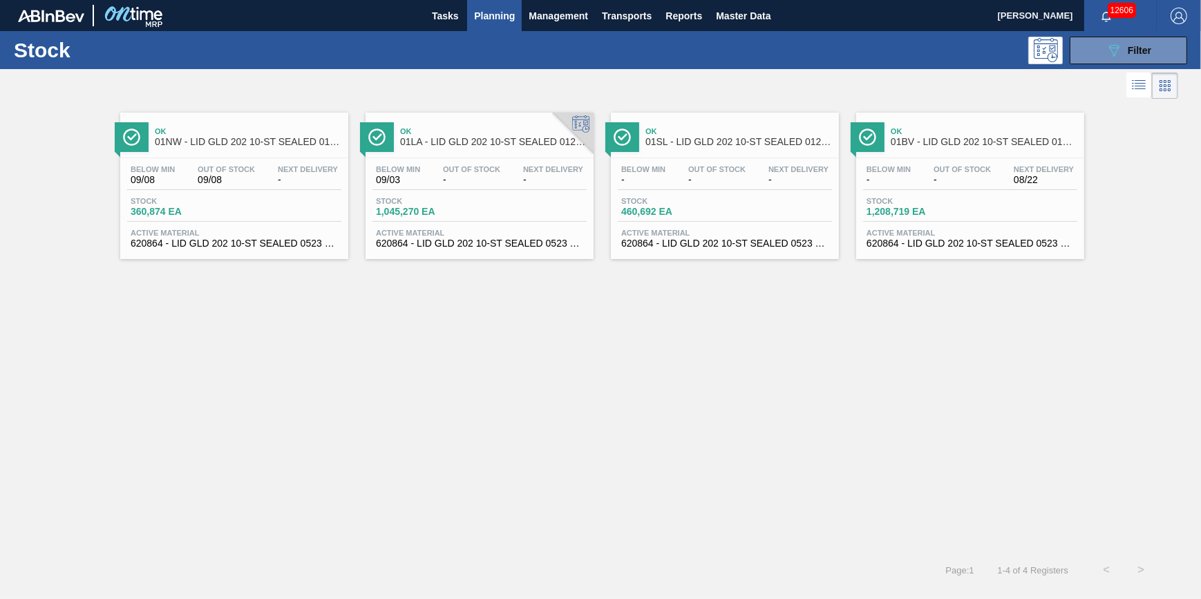
click at [496, 26] on button "Planning" at bounding box center [494, 15] width 55 height 31
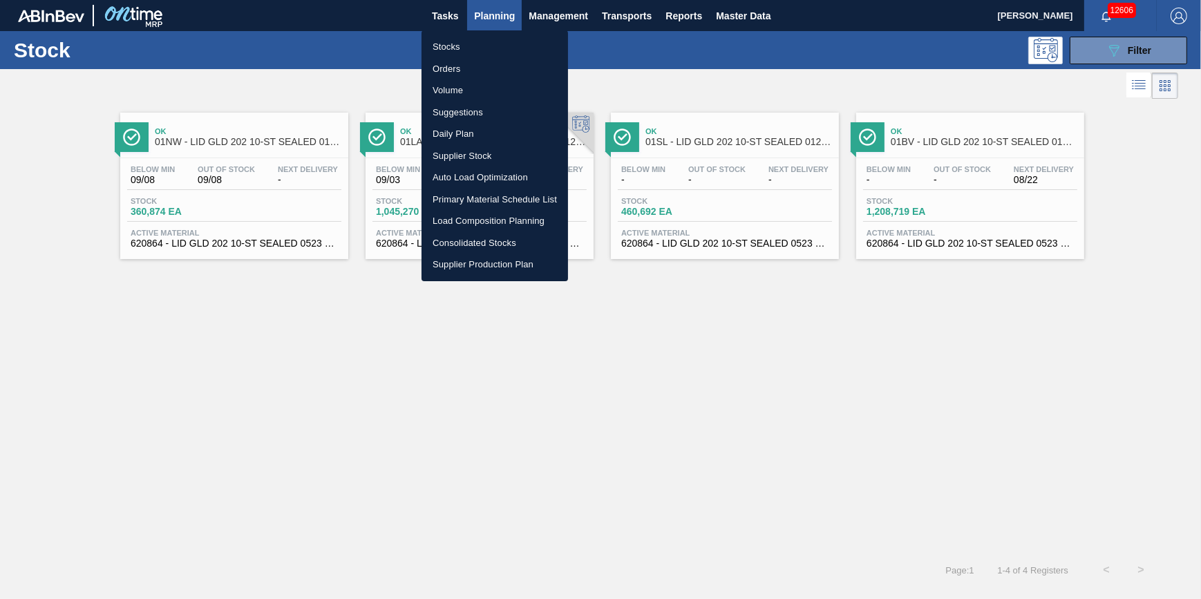
click at [493, 43] on li "Stocks" at bounding box center [495, 47] width 147 height 22
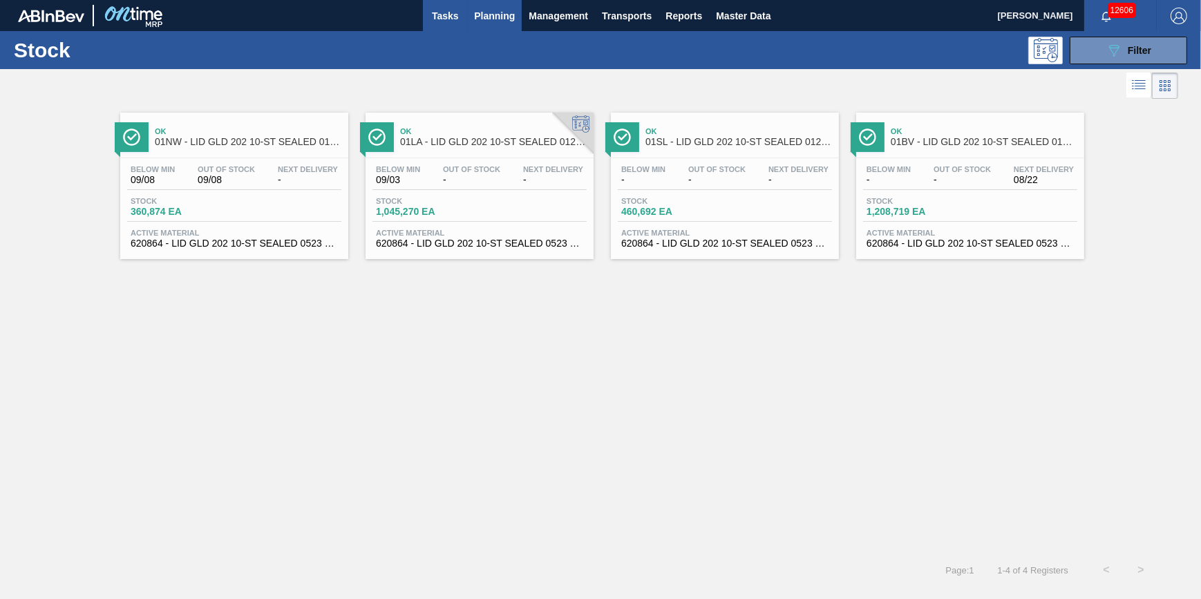
click at [435, 23] on span "Tasks" at bounding box center [445, 16] width 30 height 17
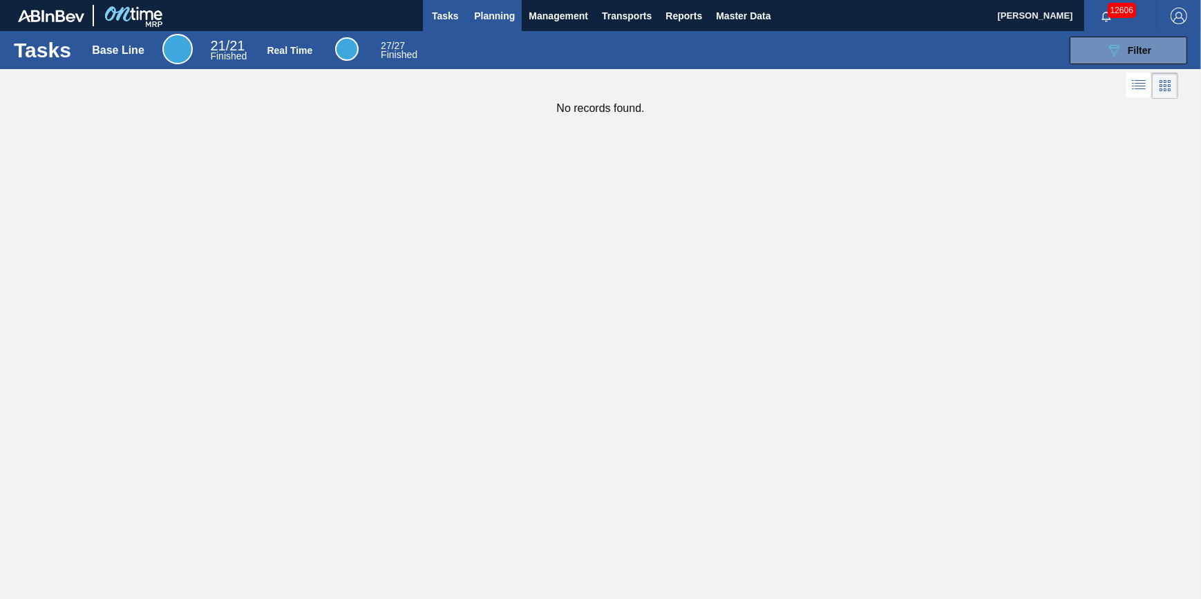
click at [477, 28] on button "Planning" at bounding box center [494, 15] width 55 height 31
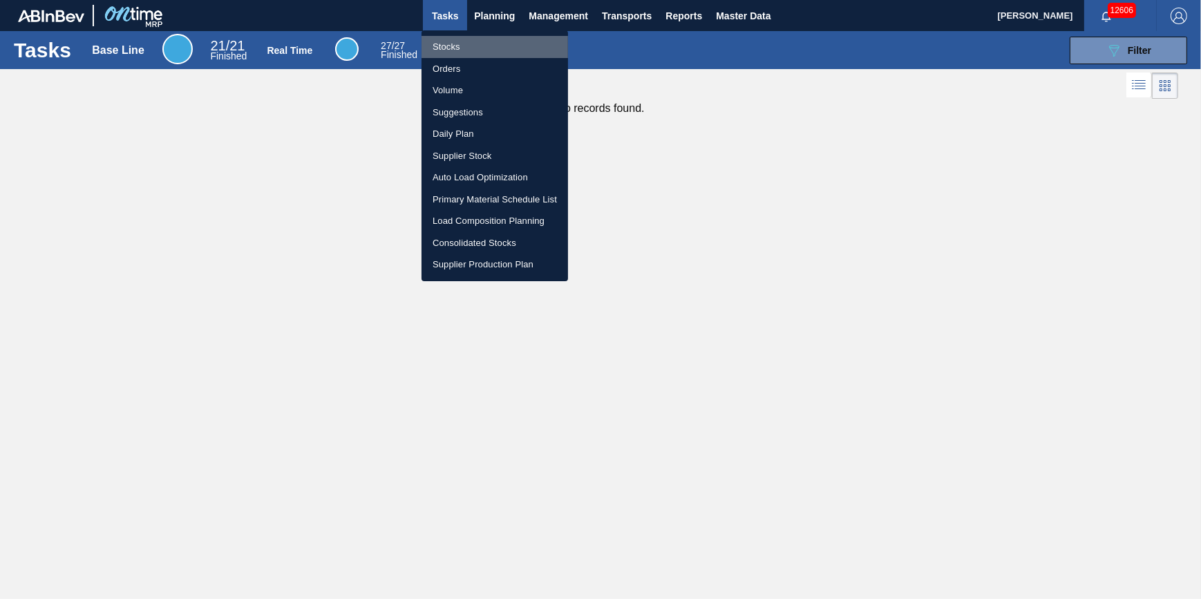
click at [467, 47] on li "Stocks" at bounding box center [495, 47] width 147 height 22
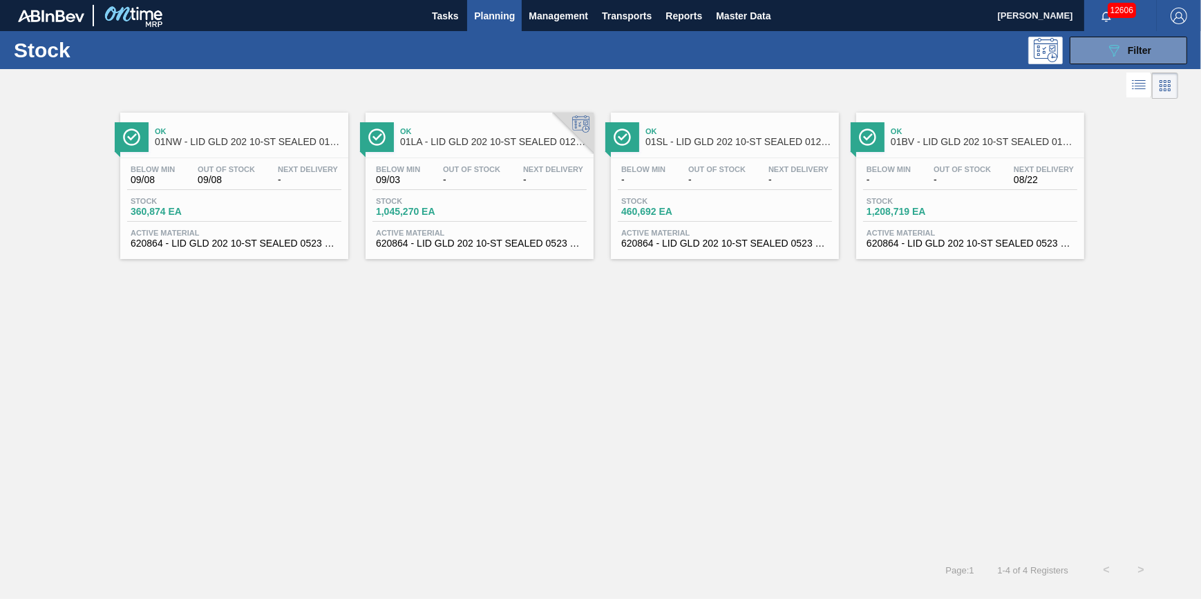
click at [489, 24] on button "Planning" at bounding box center [494, 15] width 55 height 31
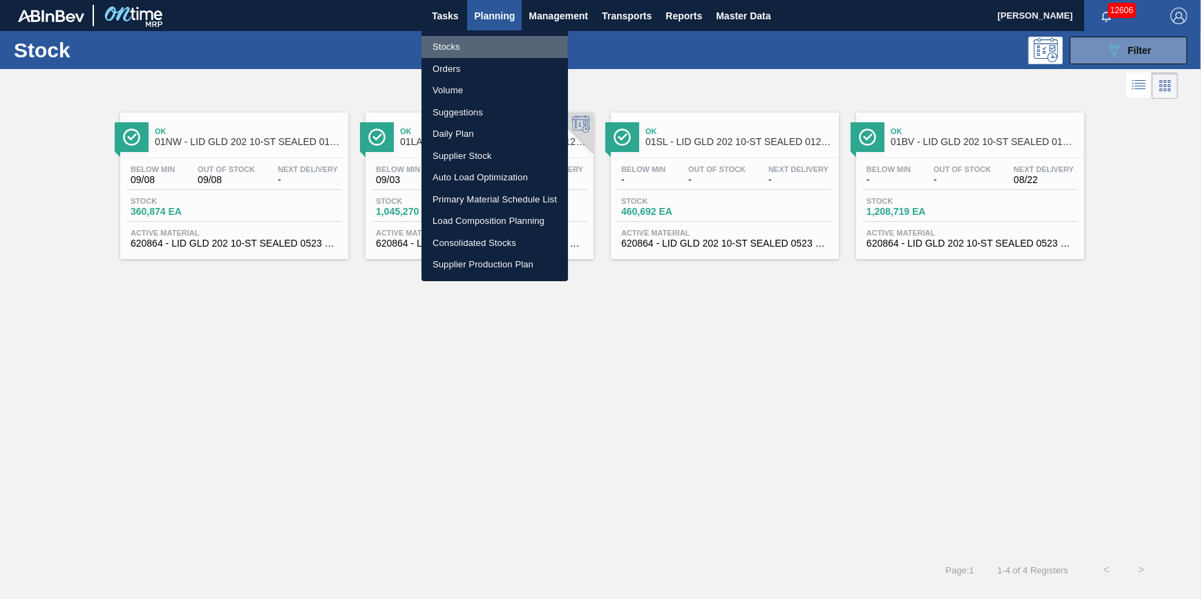
click at [488, 49] on li "Stocks" at bounding box center [495, 47] width 147 height 22
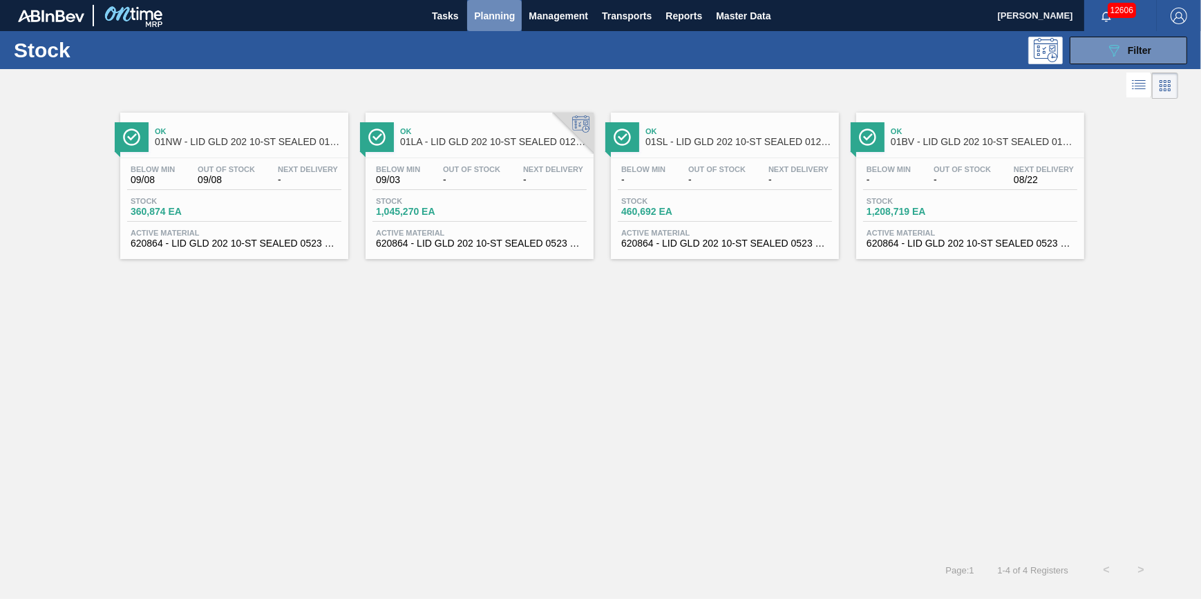
click at [506, 17] on span "Planning" at bounding box center [494, 16] width 41 height 17
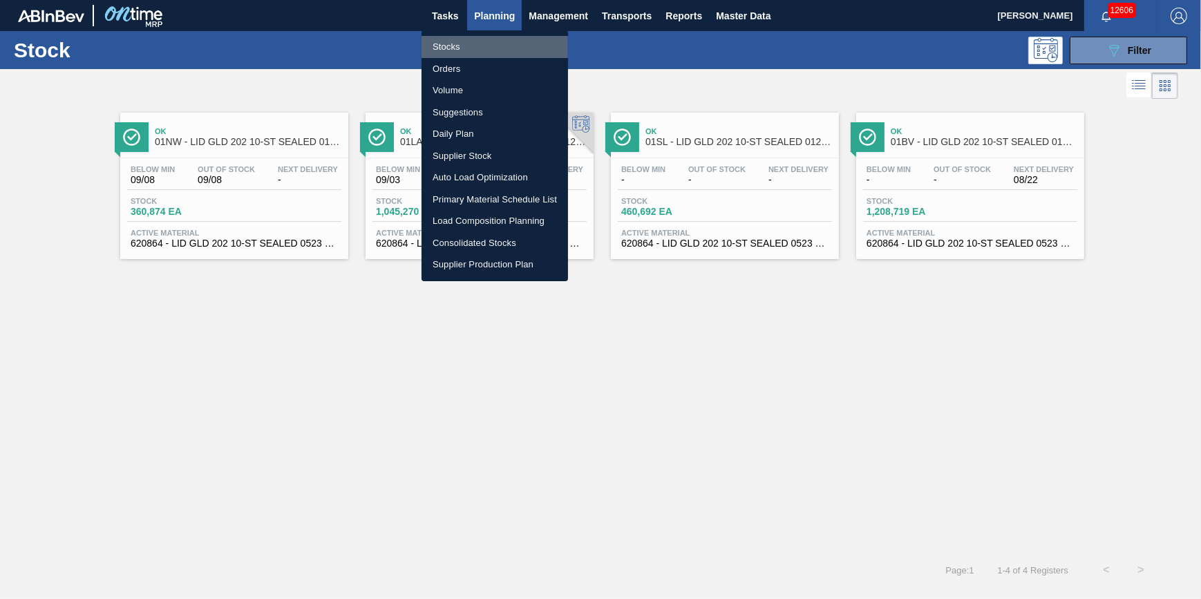
click at [493, 47] on li "Stocks" at bounding box center [495, 47] width 147 height 22
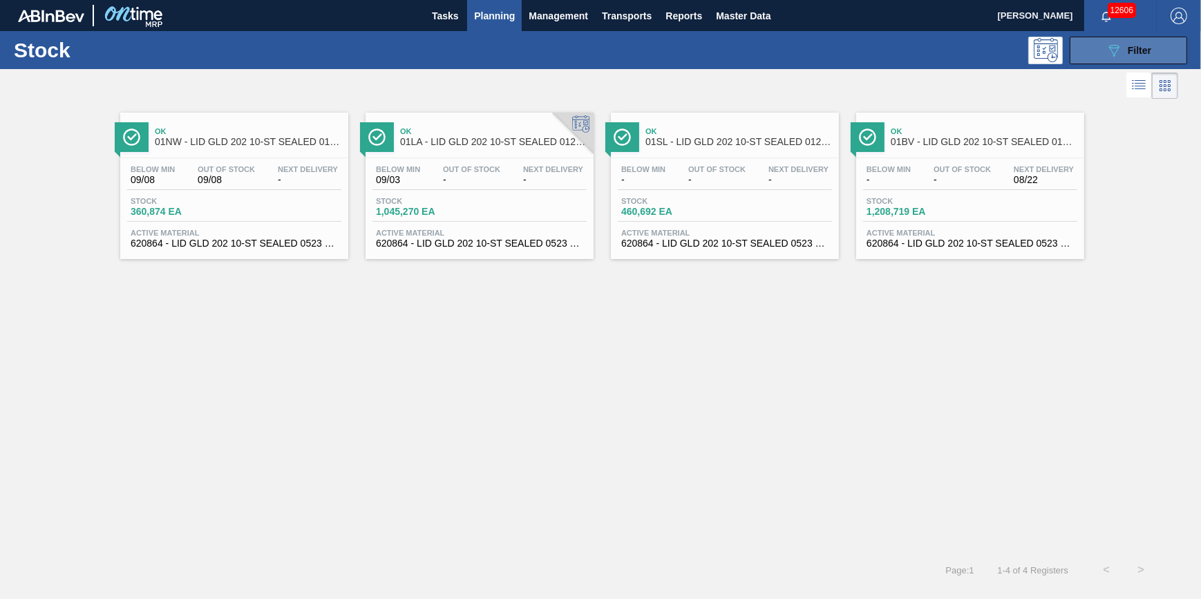
click at [1102, 55] on button "089F7B8B-B2A5-4AFE-B5C0-19BA573D28AC Filter" at bounding box center [1128, 51] width 117 height 28
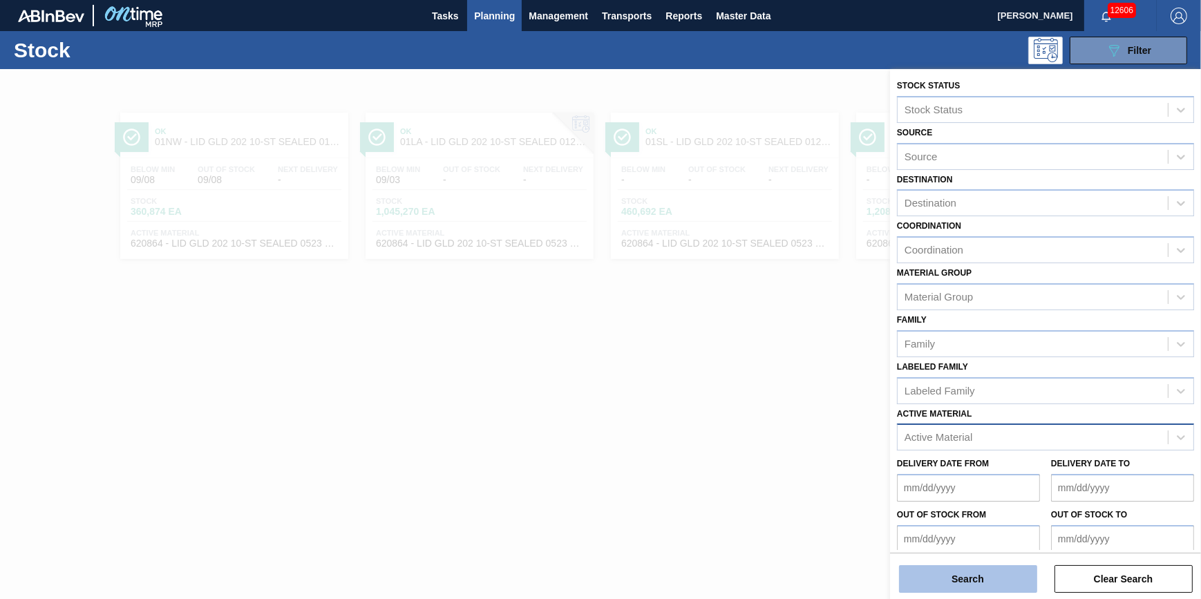
click at [984, 583] on button "Search" at bounding box center [968, 579] width 138 height 28
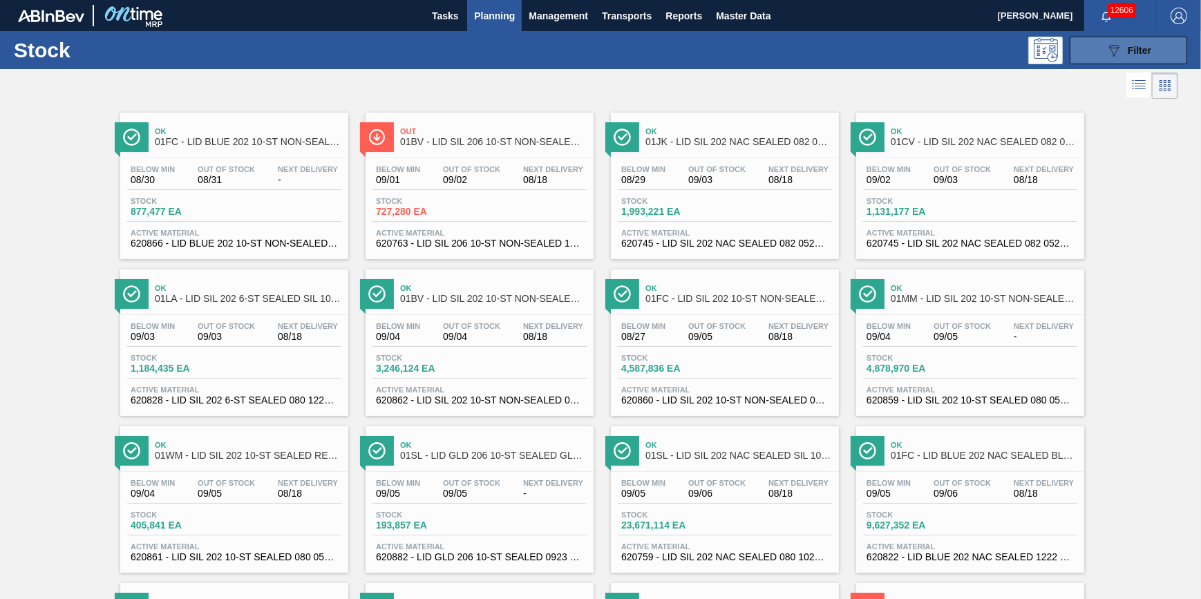
click at [1118, 51] on icon "089F7B8B-B2A5-4AFE-B5C0-19BA573D28AC" at bounding box center [1114, 50] width 17 height 17
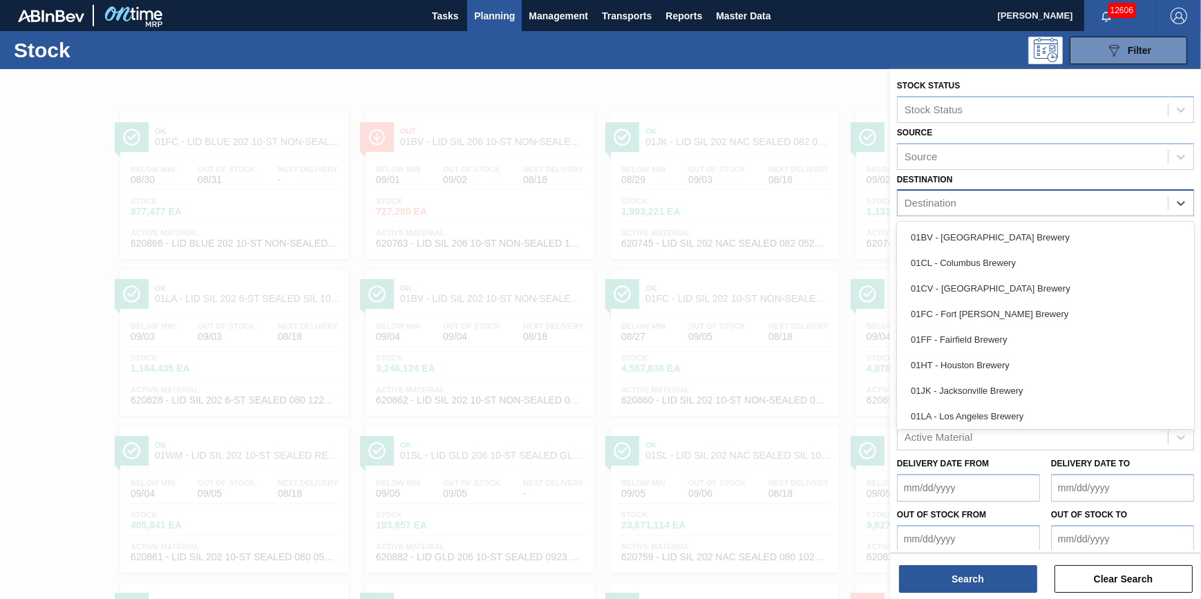
click at [1075, 211] on div "Destination" at bounding box center [1033, 204] width 270 height 20
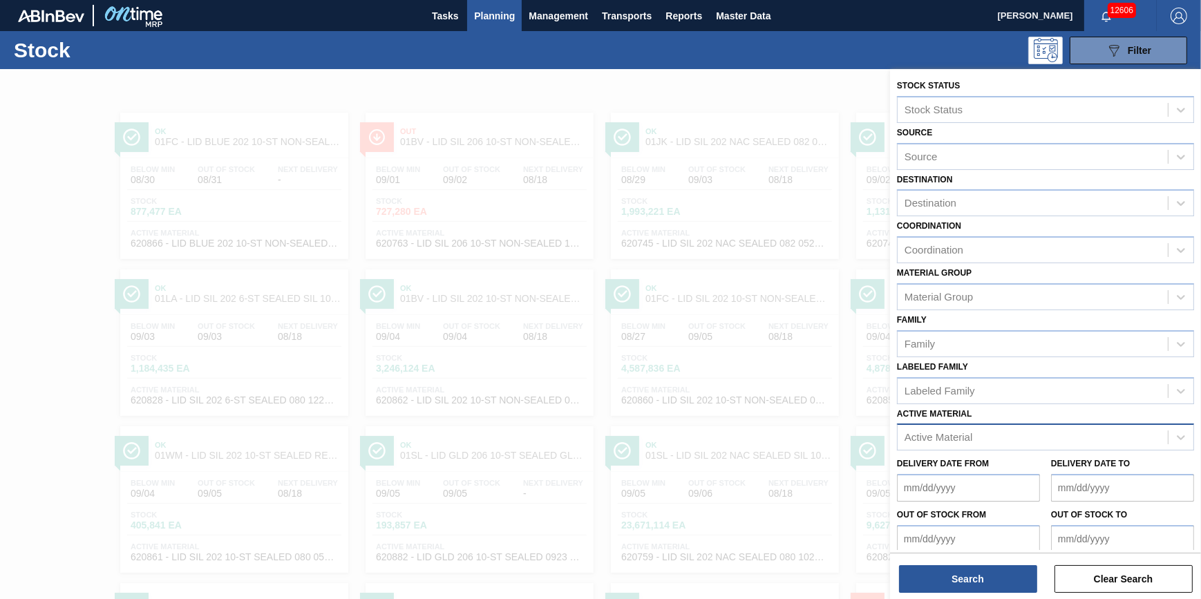
drag, startPoint x: 984, startPoint y: 208, endPoint x: 981, endPoint y: 218, distance: 10.7
click at [984, 208] on div "Destination" at bounding box center [1033, 204] width 270 height 20
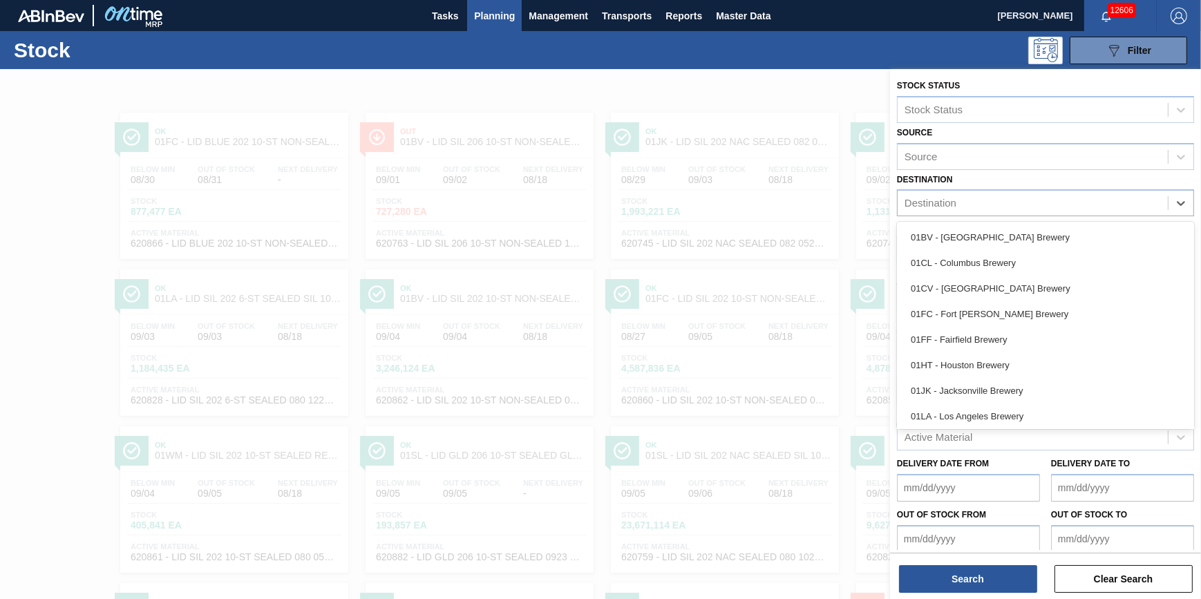
click at [990, 317] on div "01FC - Fort [PERSON_NAME] Brewery" at bounding box center [1045, 314] width 297 height 26
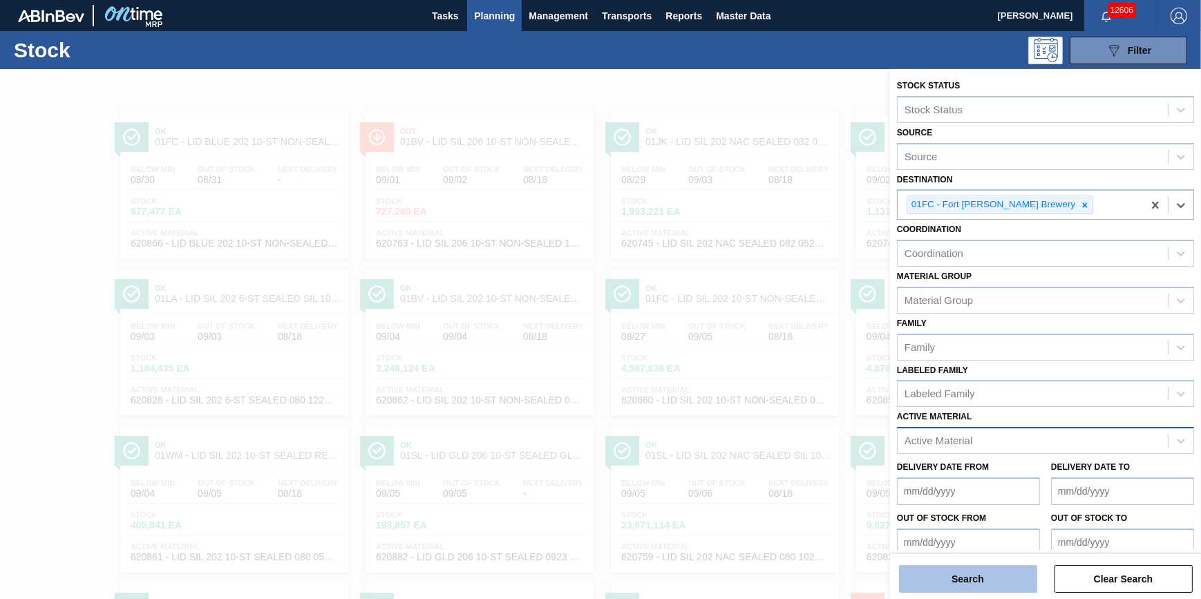
click at [981, 574] on button "Search" at bounding box center [968, 579] width 138 height 28
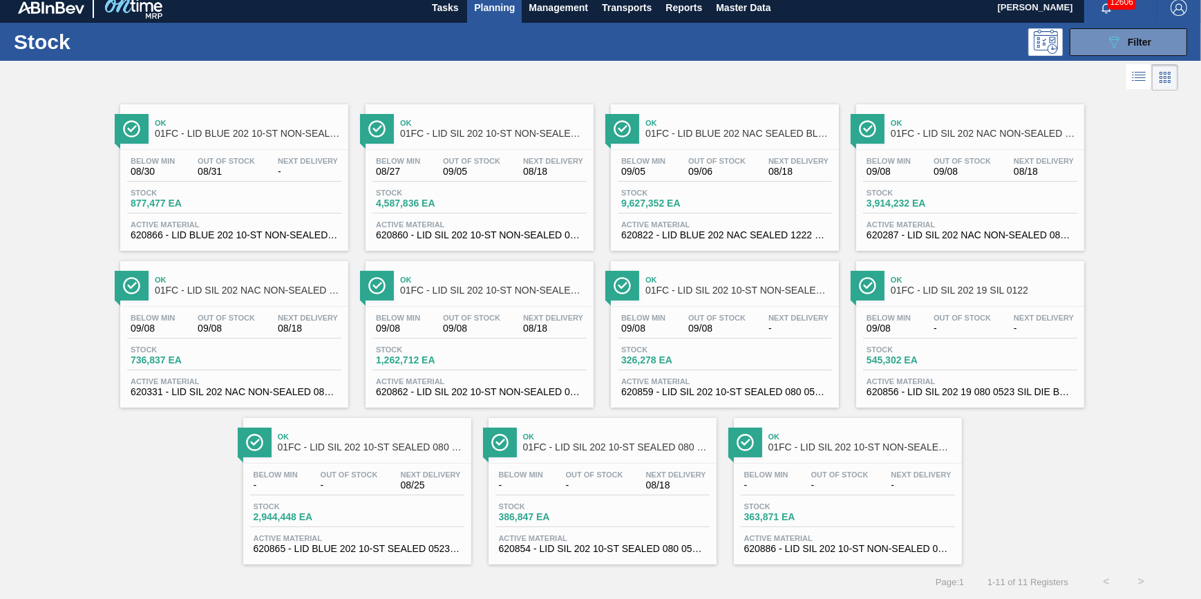
scroll to position [12, 0]
click at [1116, 48] on button "089F7B8B-B2A5-4AFE-B5C0-19BA573D28AC Filter" at bounding box center [1128, 42] width 117 height 28
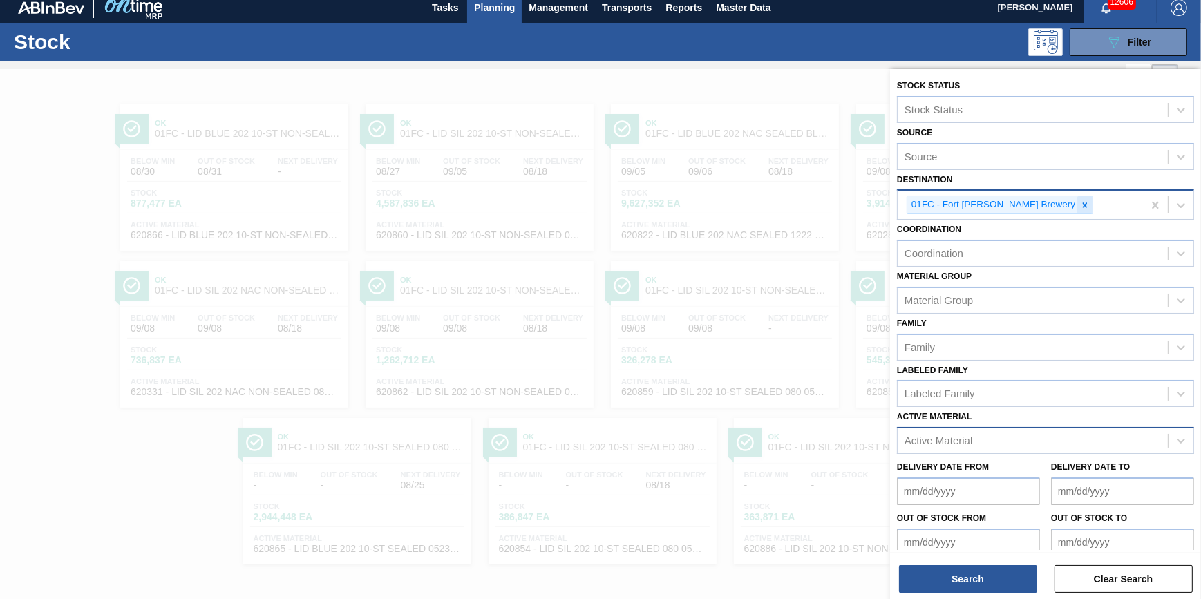
click at [1080, 208] on icon at bounding box center [1085, 205] width 10 height 10
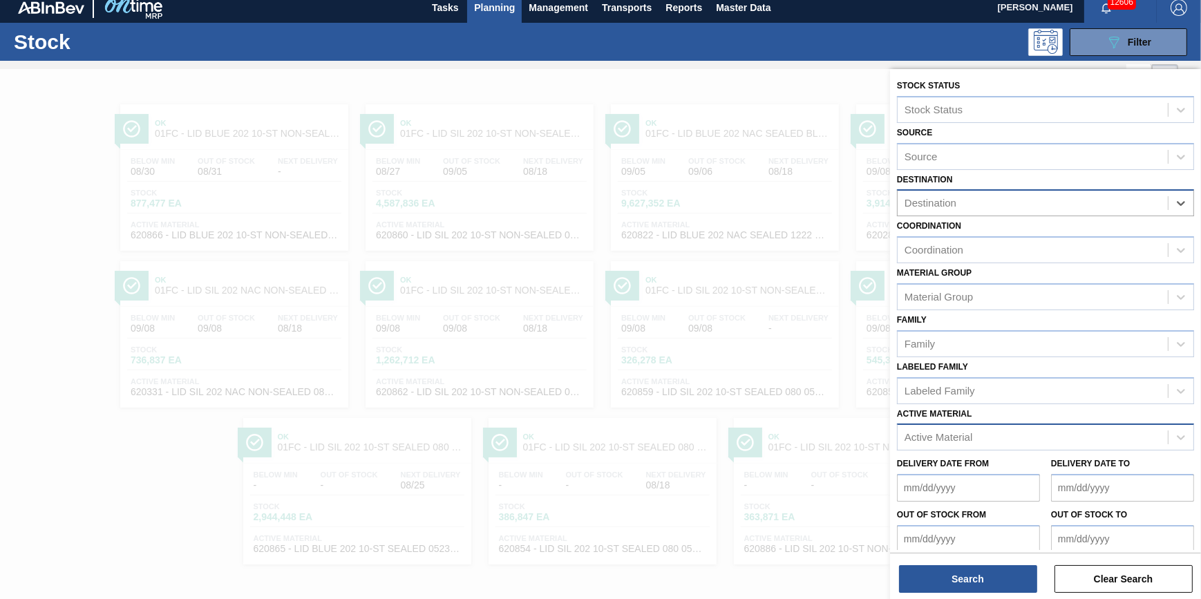
click at [1037, 208] on div "Destination" at bounding box center [1033, 204] width 270 height 20
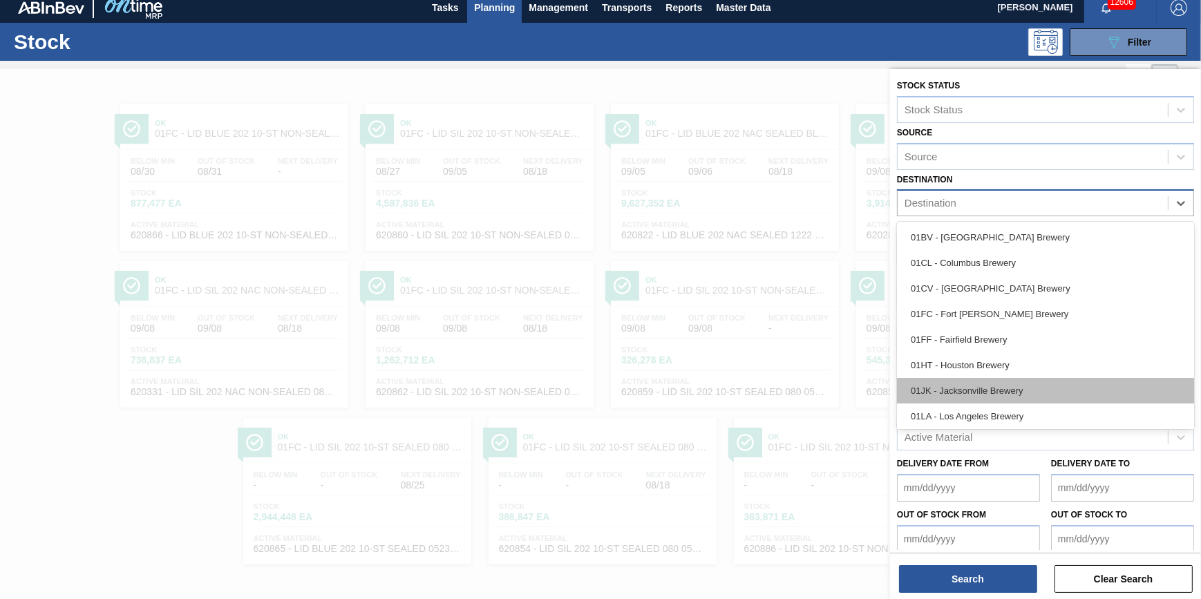
click at [984, 390] on div "01JK - Jacksonville Brewery" at bounding box center [1045, 391] width 297 height 26
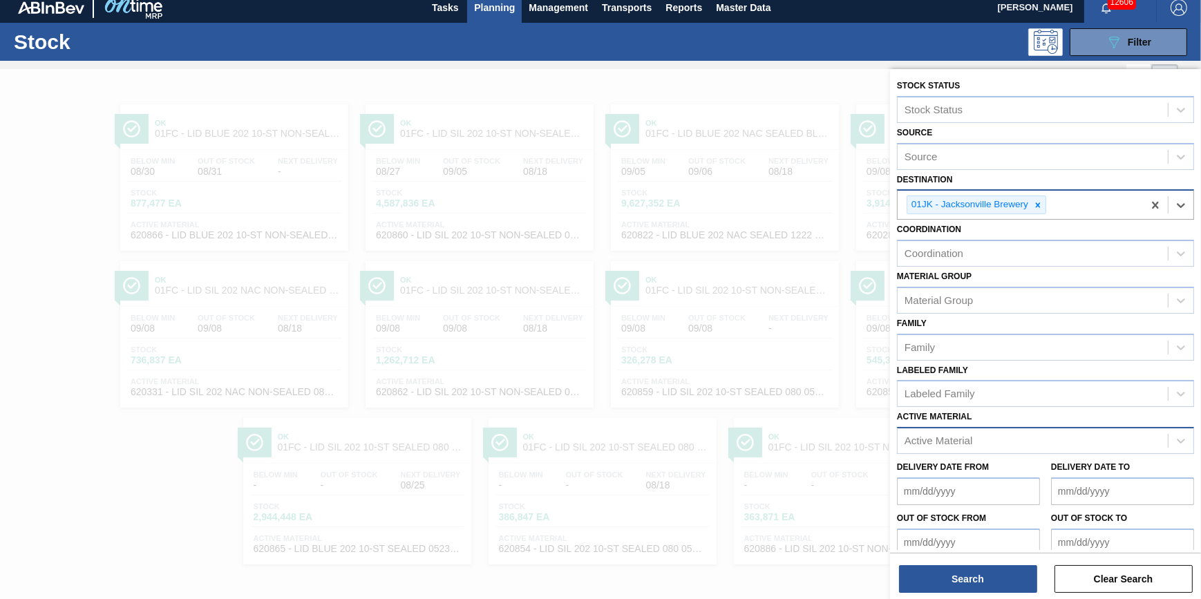
click at [912, 562] on div "Search Clear Search" at bounding box center [1045, 572] width 311 height 39
click at [914, 575] on button "Search" at bounding box center [968, 579] width 138 height 28
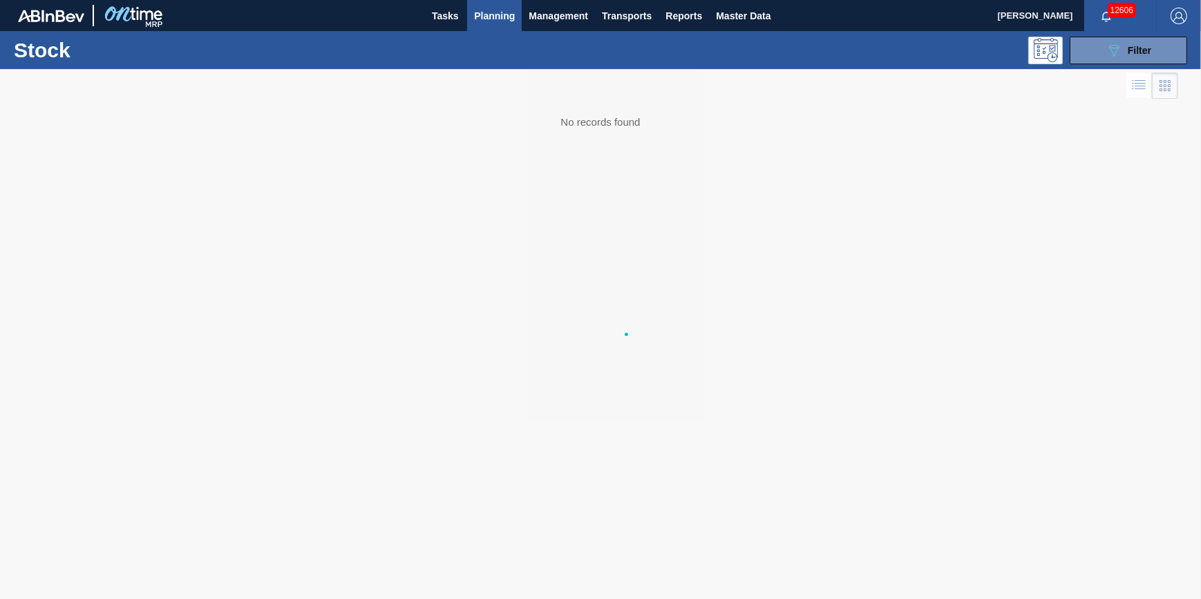
scroll to position [0, 0]
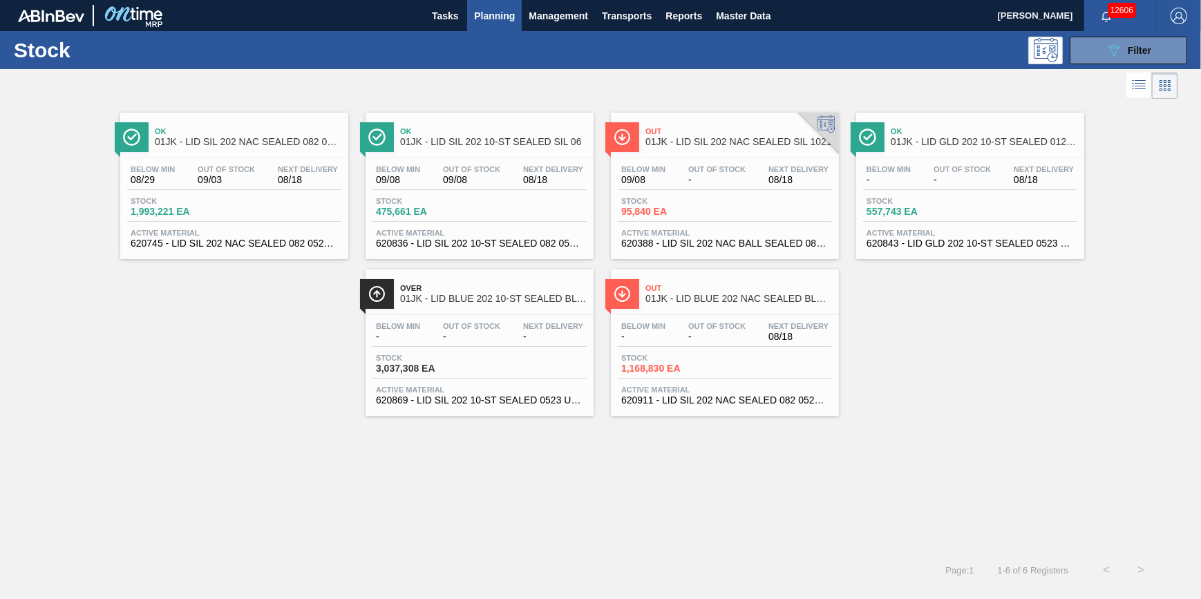
click at [164, 200] on span "Stock" at bounding box center [179, 201] width 97 height 8
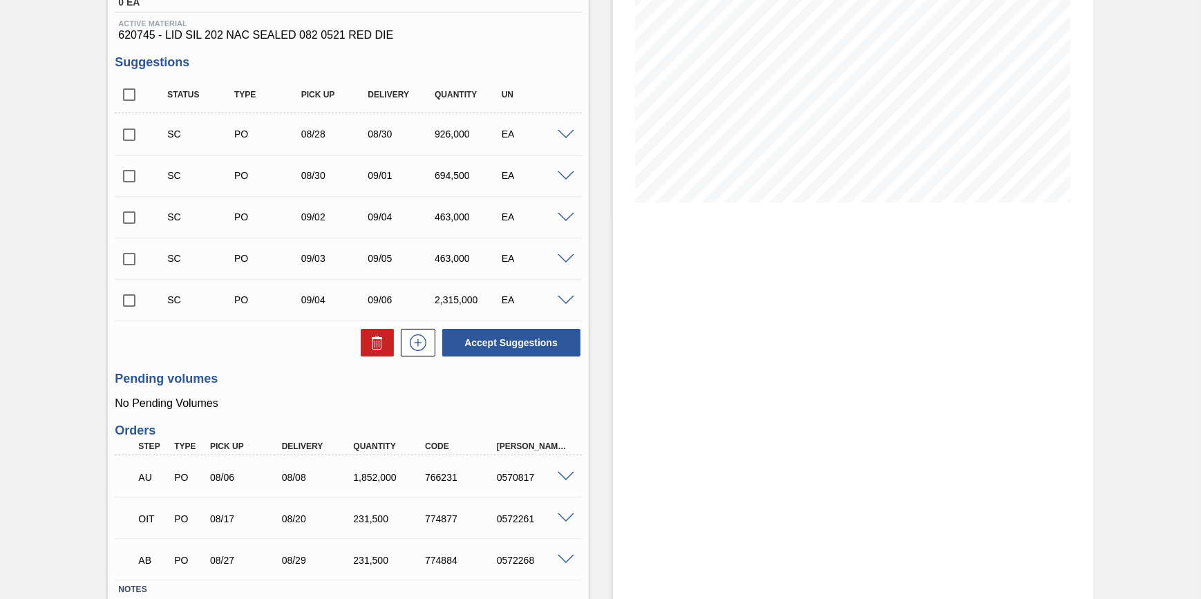
scroll to position [188, 0]
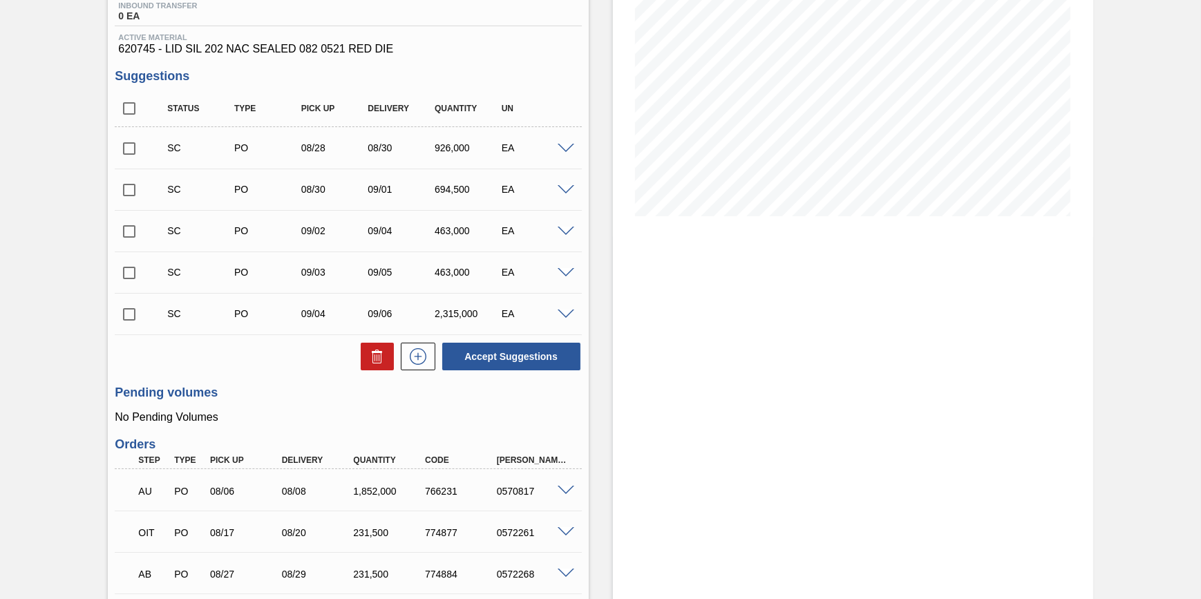
click at [414, 482] on div "AU PO 08/06 08/08 1,852,000 766231 0570817" at bounding box center [344, 490] width 430 height 28
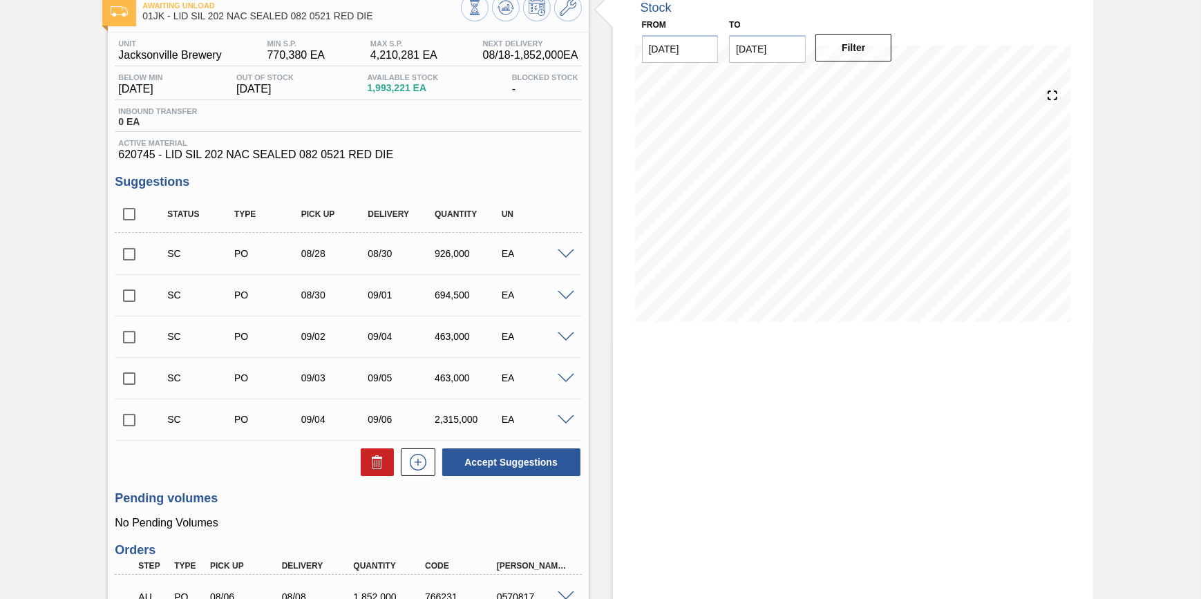
scroll to position [48, 0]
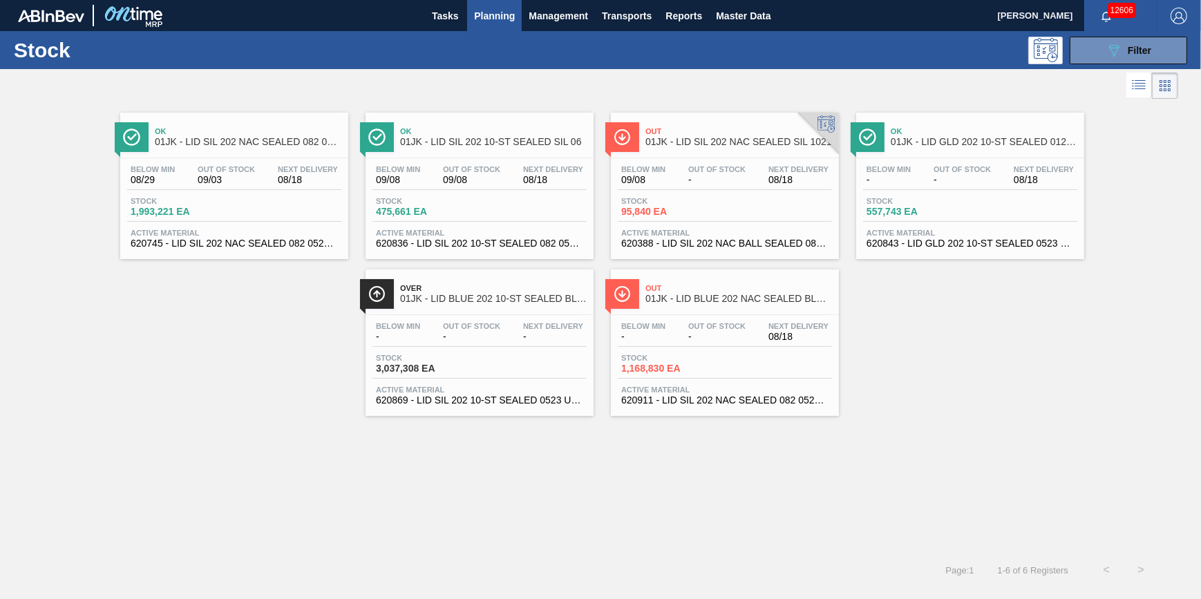
click at [898, 177] on span "-" at bounding box center [889, 180] width 44 height 10
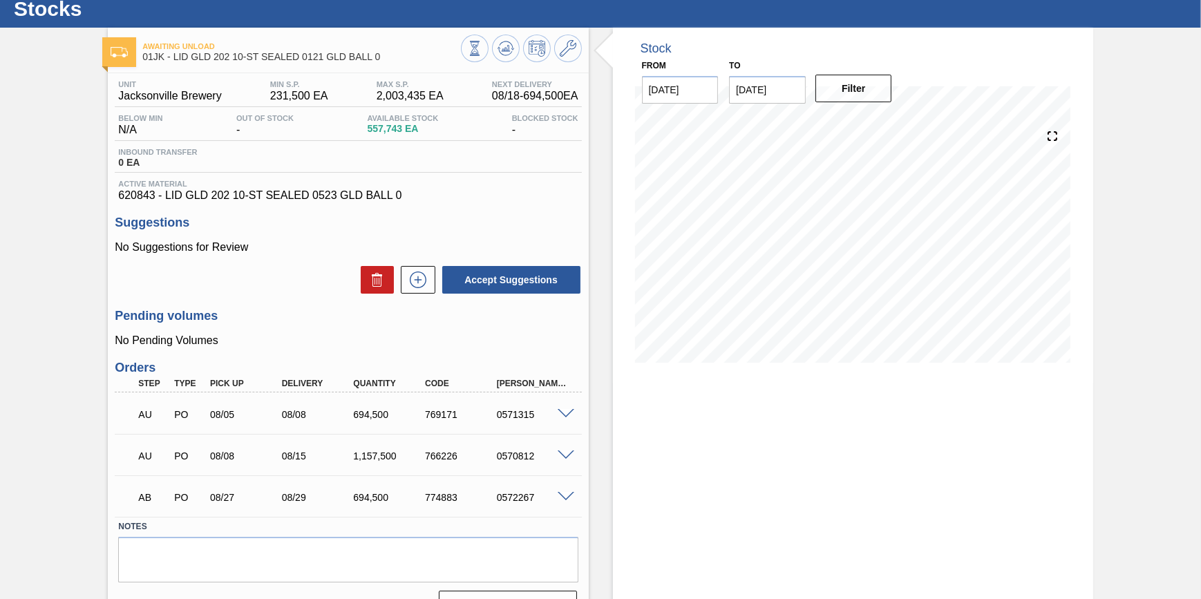
scroll to position [62, 0]
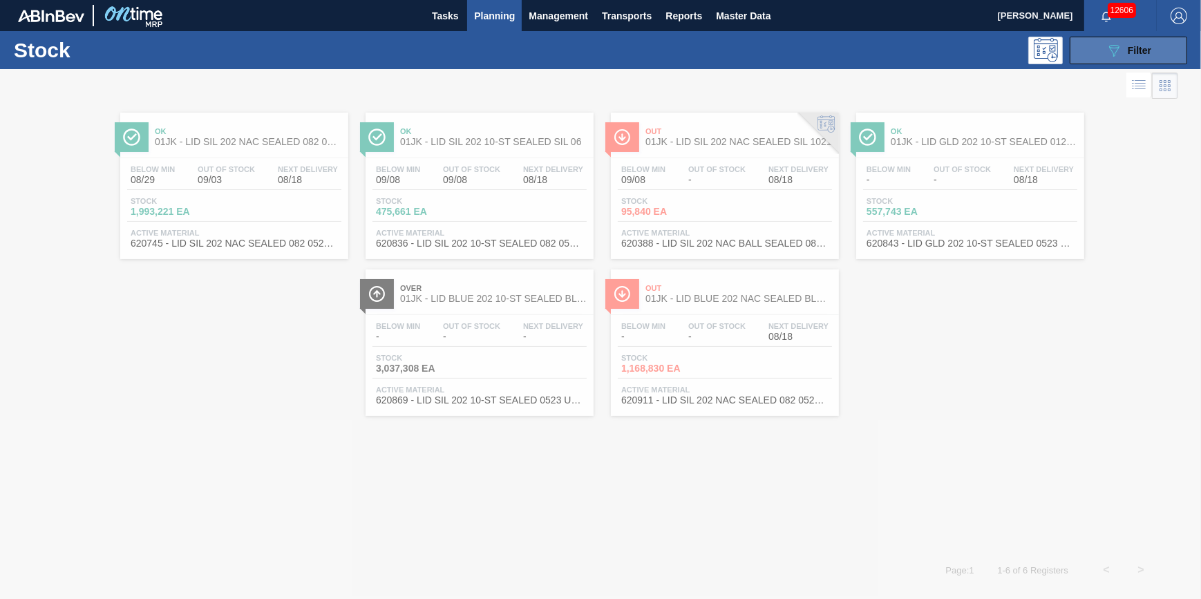
click at [1090, 54] on button "089F7B8B-B2A5-4AFE-B5C0-19BA573D28AC Filter" at bounding box center [1128, 51] width 117 height 28
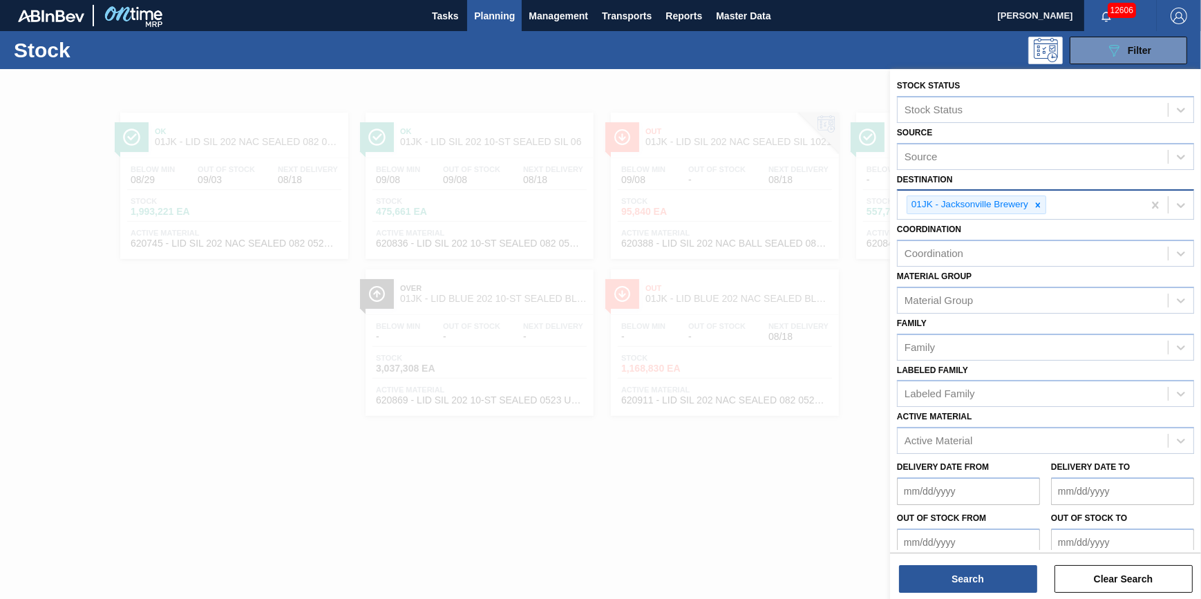
click at [1042, 198] on div at bounding box center [1038, 204] width 15 height 17
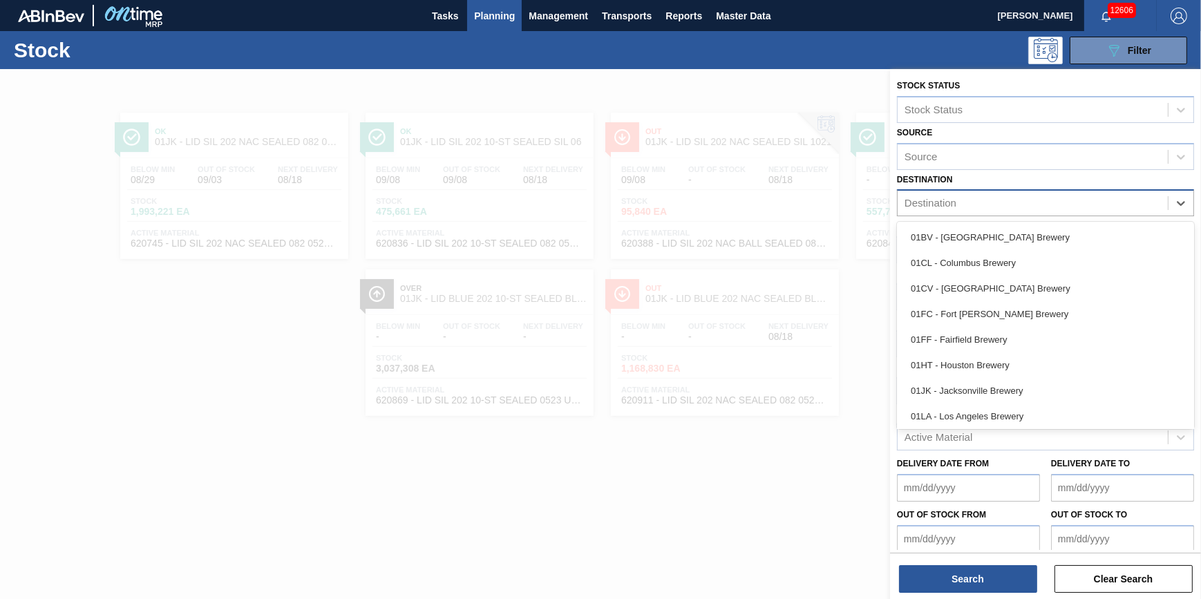
click at [1037, 204] on div "Destination" at bounding box center [1033, 204] width 270 height 20
click at [1037, 408] on div "01LA - Los Angeles Brewery" at bounding box center [1045, 417] width 297 height 26
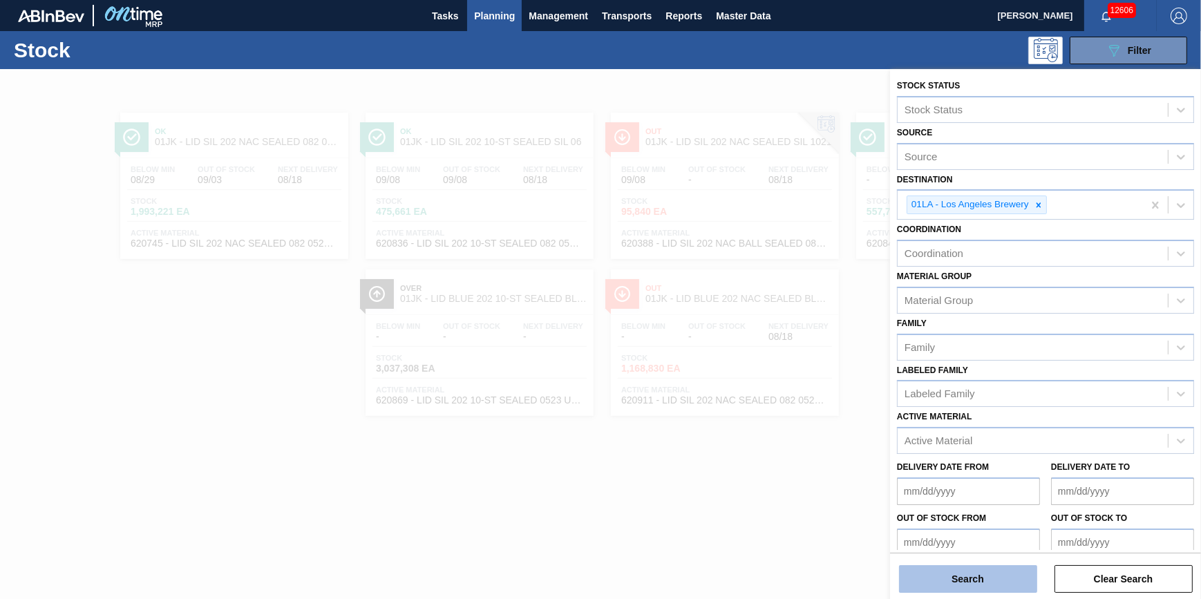
click at [962, 587] on button "Search" at bounding box center [968, 579] width 138 height 28
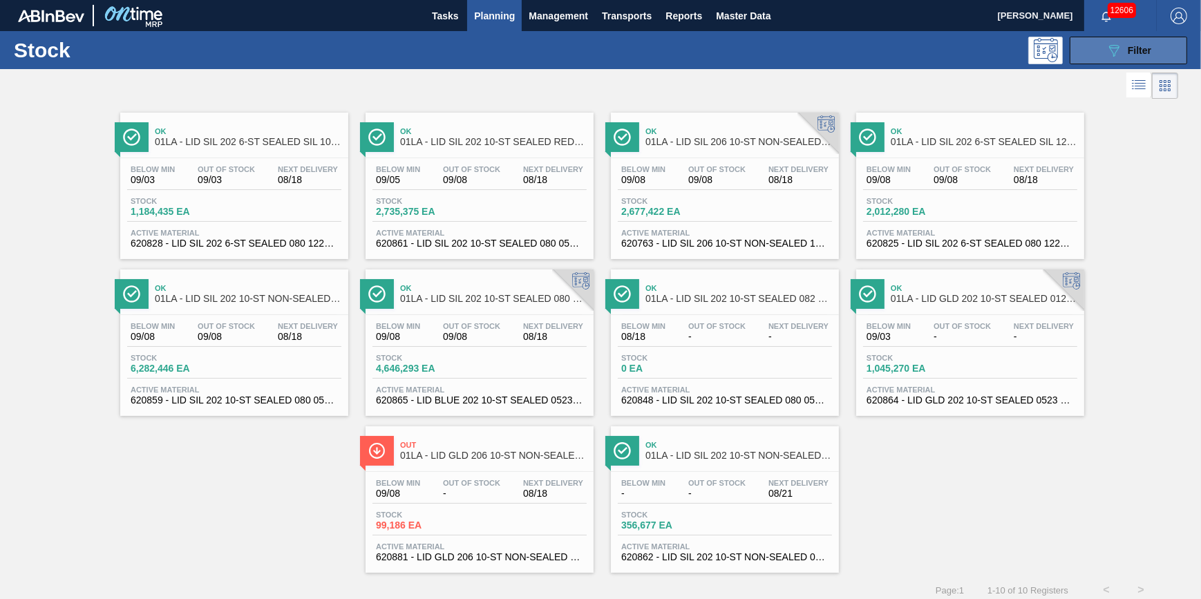
click at [1120, 57] on icon "089F7B8B-B2A5-4AFE-B5C0-19BA573D28AC" at bounding box center [1114, 50] width 17 height 17
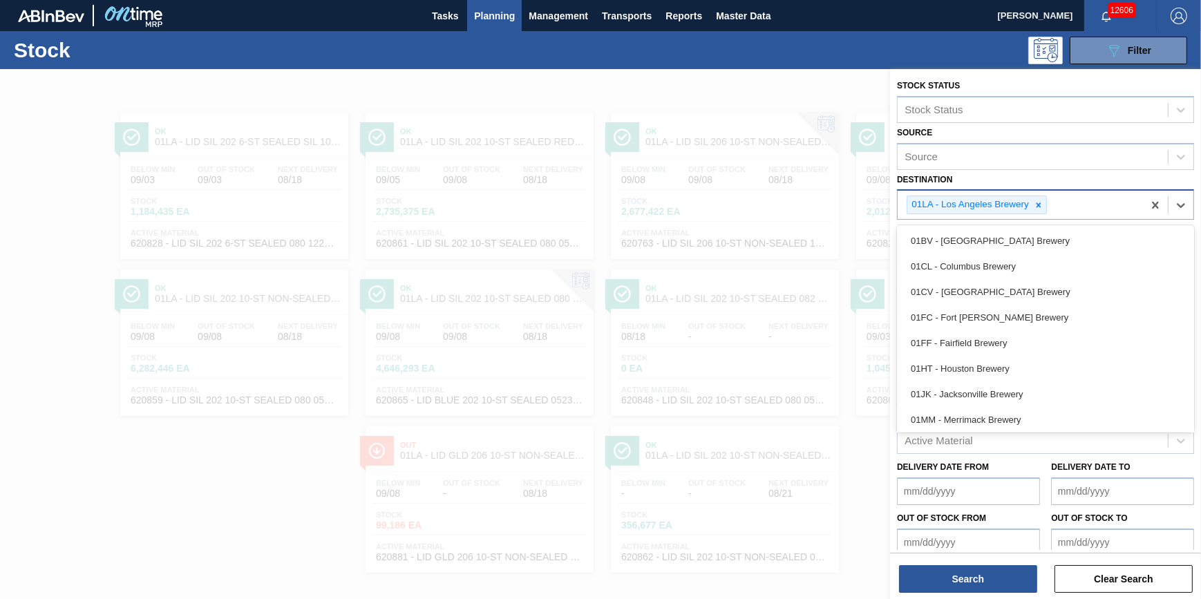
click at [1041, 214] on div "01LA - Los Angeles Brewery" at bounding box center [1020, 205] width 245 height 28
click at [1040, 210] on div at bounding box center [1038, 204] width 15 height 17
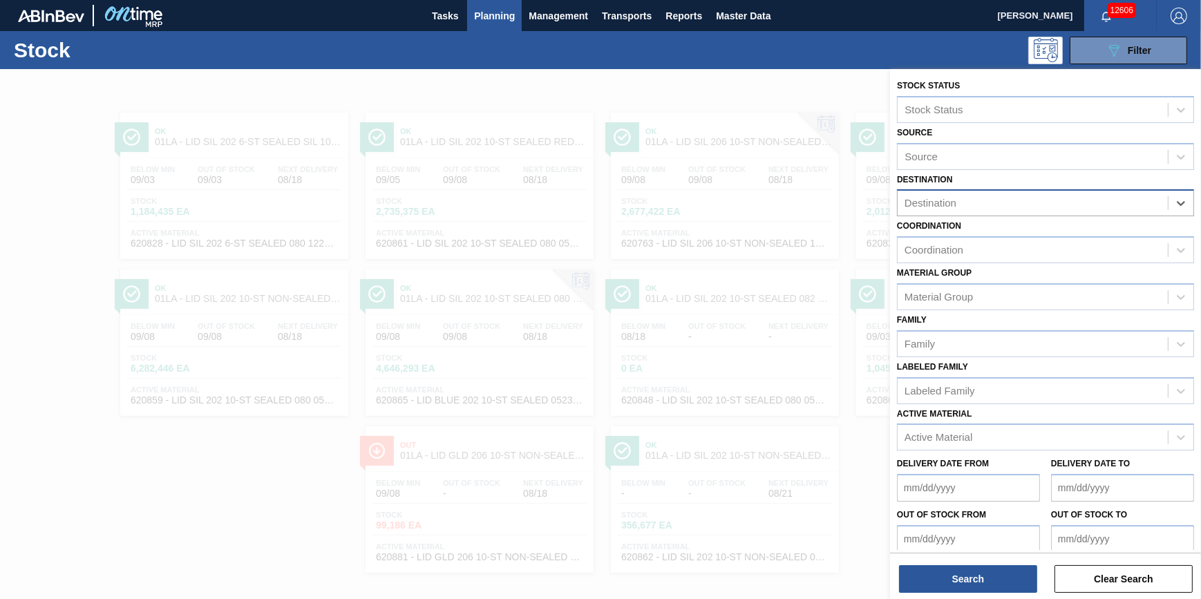
click at [1040, 210] on div "Destination" at bounding box center [1033, 204] width 270 height 20
click at [1042, 208] on div "Destination" at bounding box center [1033, 204] width 270 height 20
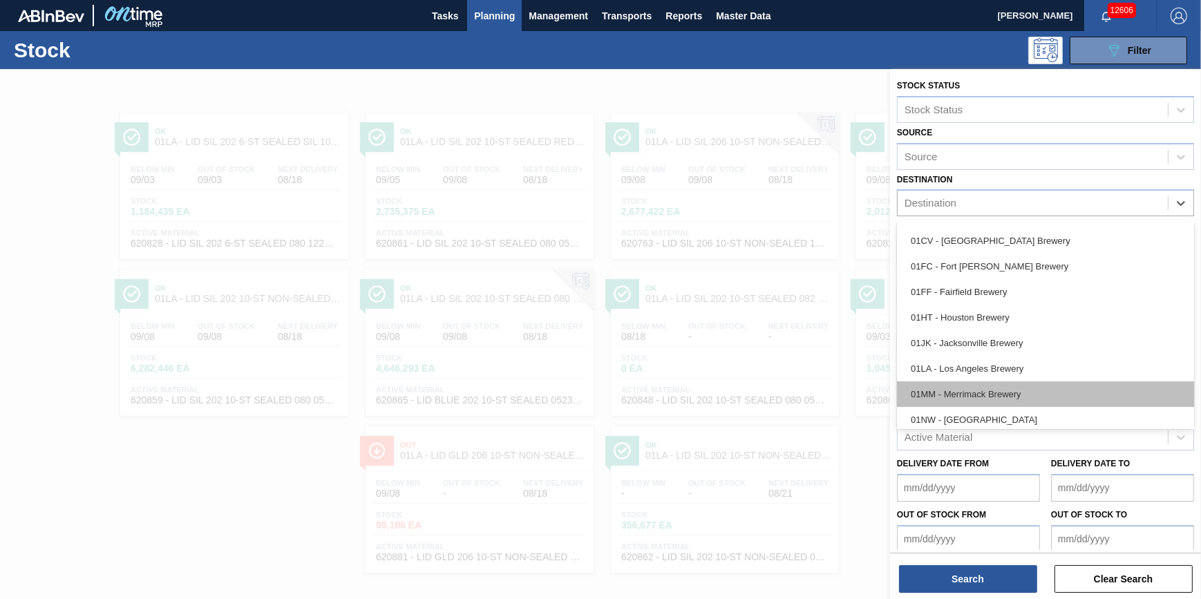
scroll to position [104, 0]
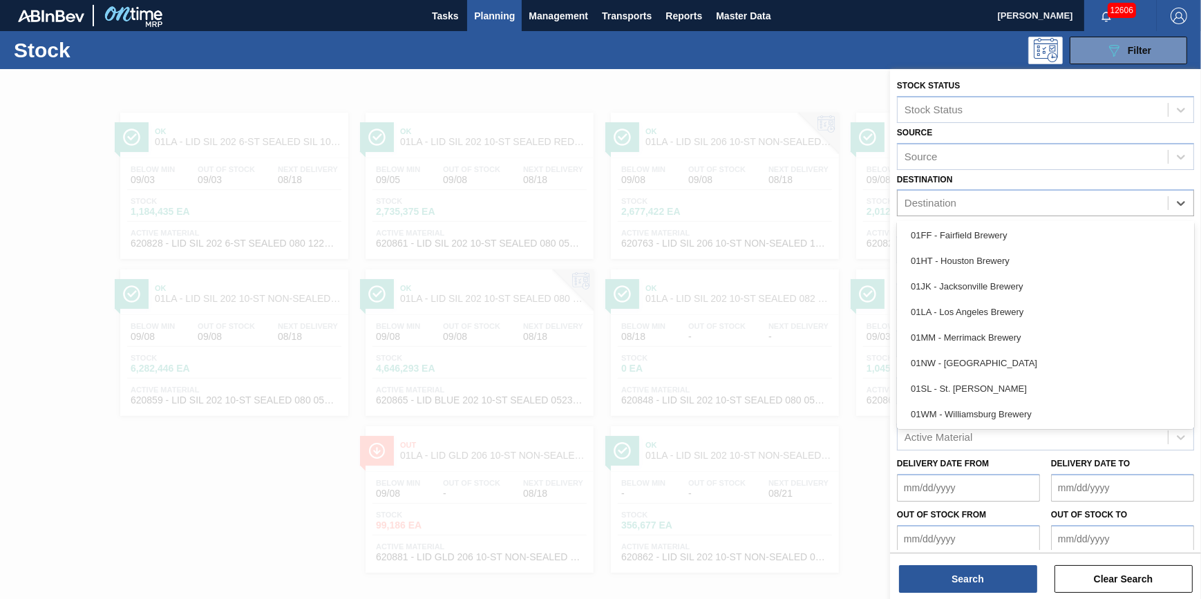
click at [254, 490] on div at bounding box center [600, 368] width 1201 height 599
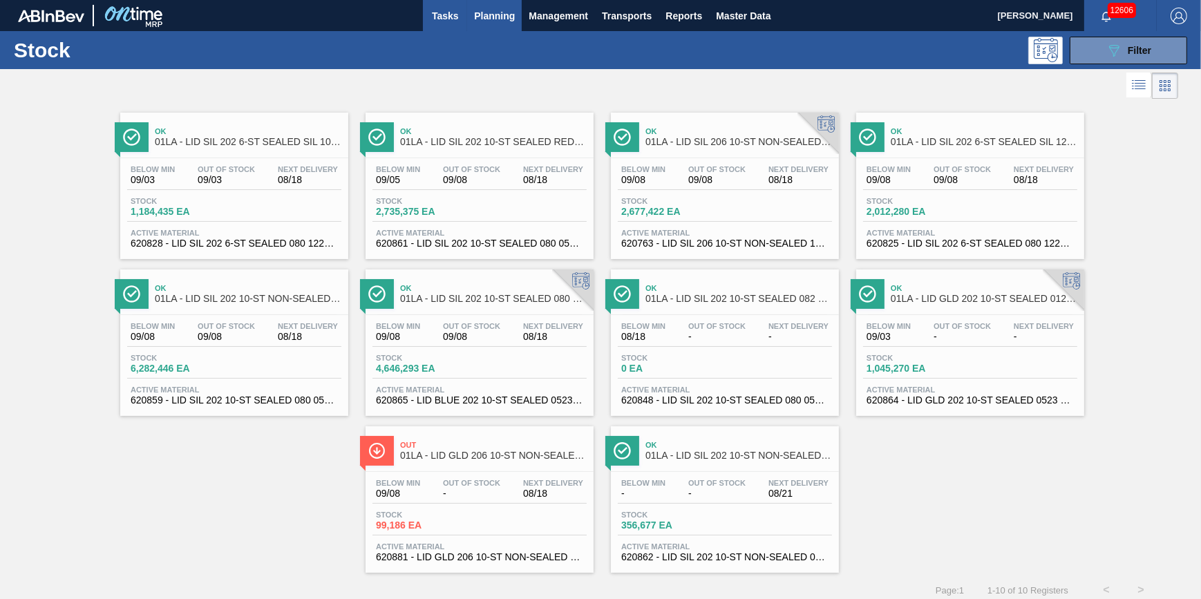
click at [453, 30] on button "Tasks" at bounding box center [445, 15] width 44 height 31
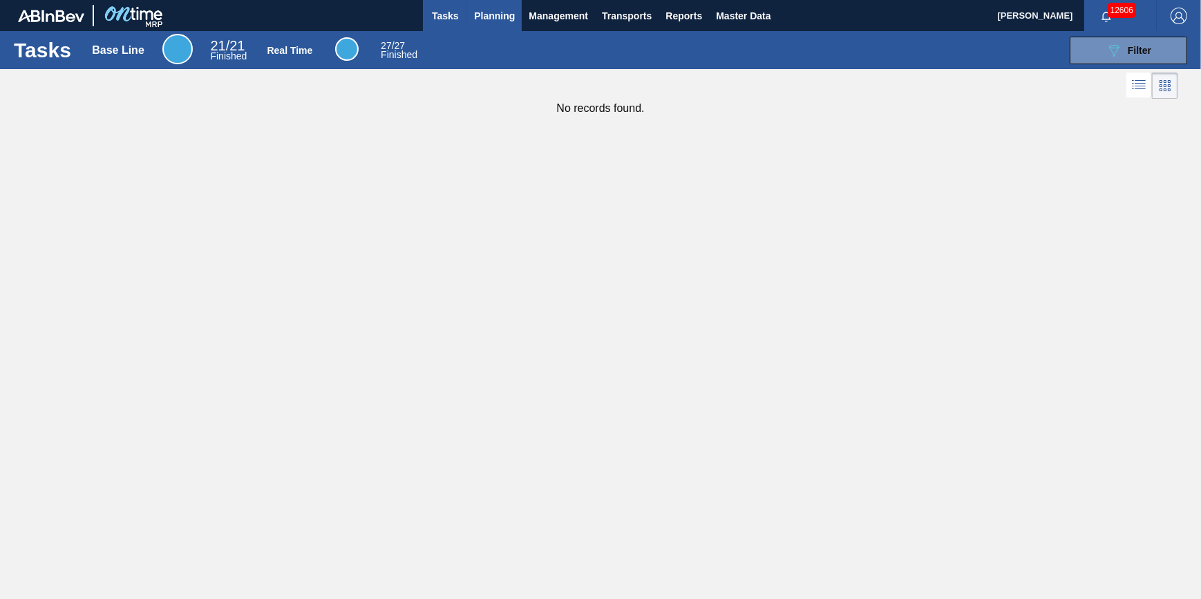
click at [498, 19] on span "Planning" at bounding box center [494, 16] width 41 height 17
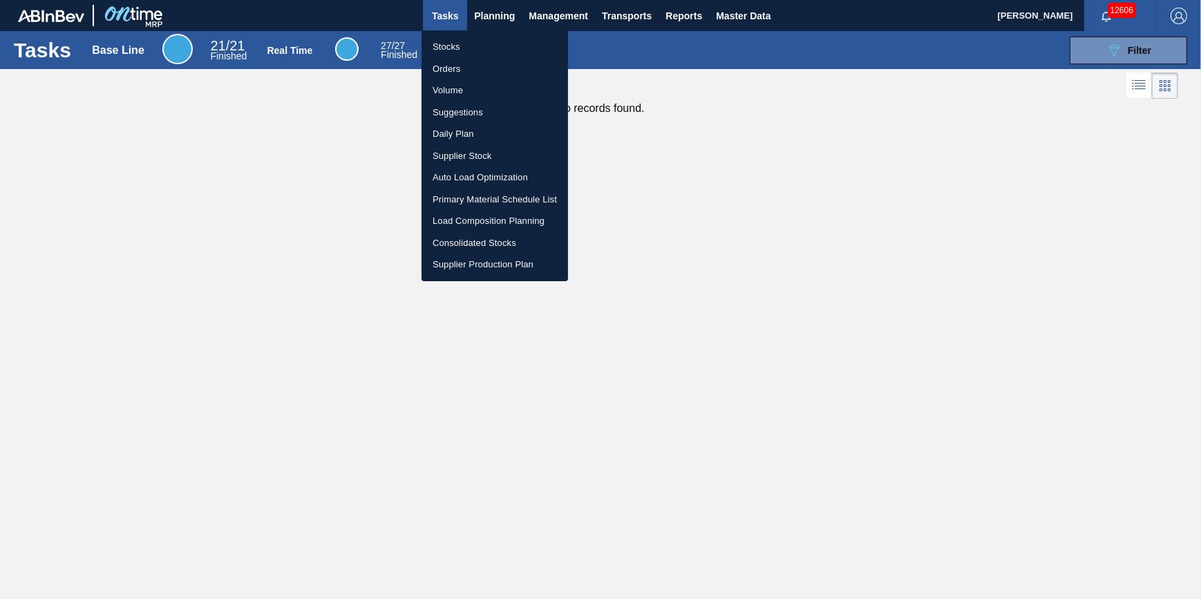
click at [494, 40] on li "Stocks" at bounding box center [495, 47] width 147 height 22
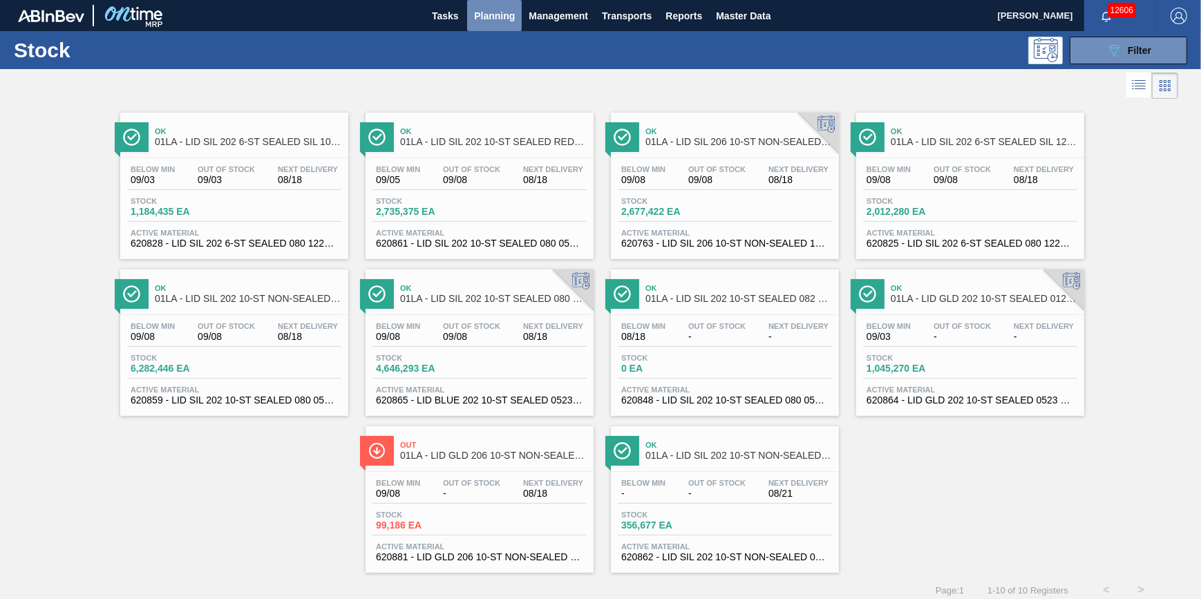
click at [498, 23] on span "Planning" at bounding box center [494, 16] width 41 height 17
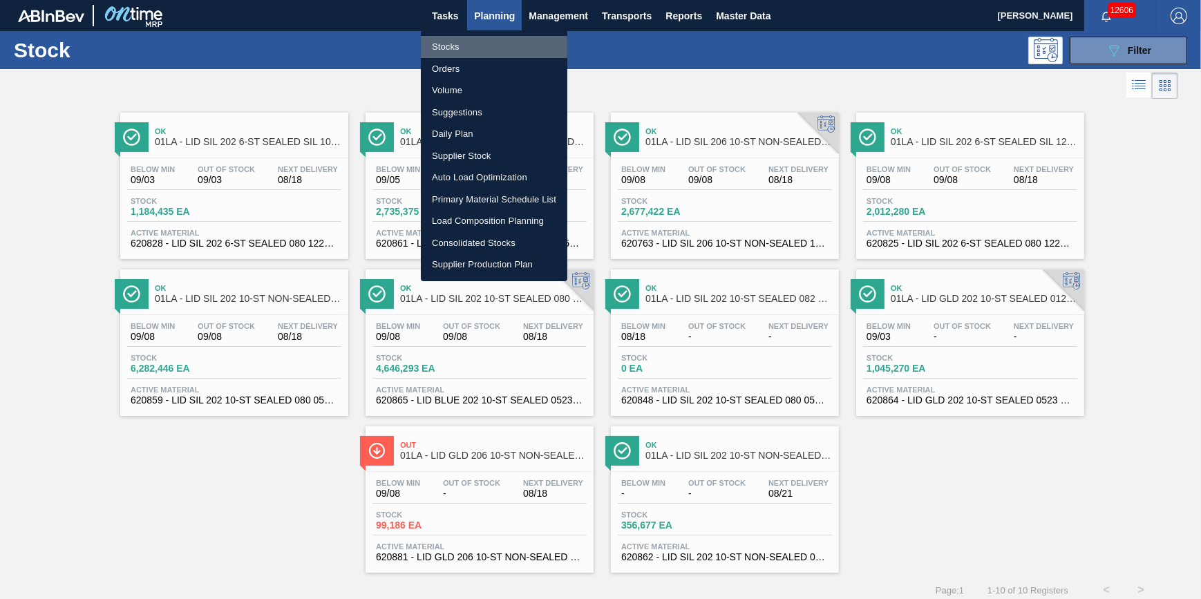
click at [493, 42] on li "Stocks" at bounding box center [494, 47] width 147 height 22
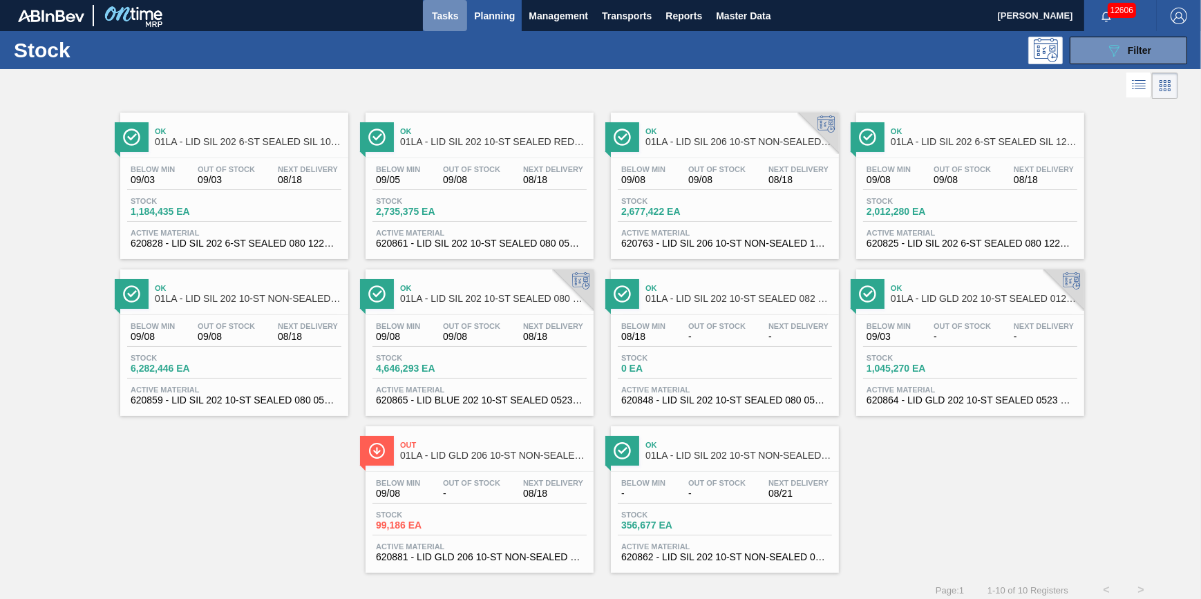
click at [445, 25] on button "Tasks" at bounding box center [445, 15] width 44 height 31
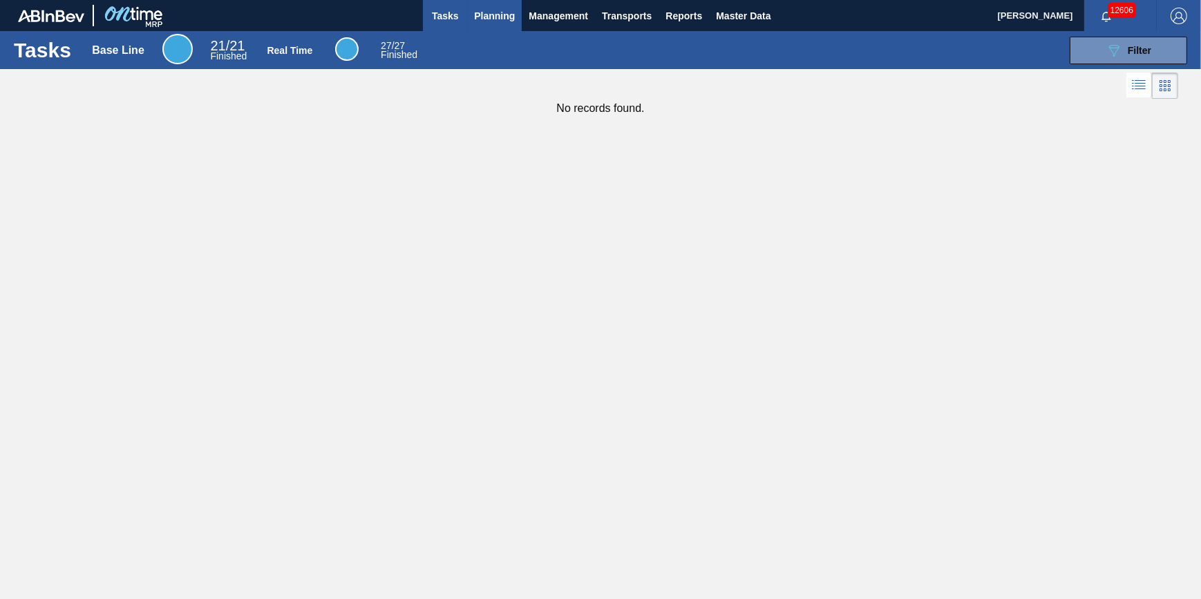
click at [479, 28] on button "Planning" at bounding box center [494, 15] width 55 height 31
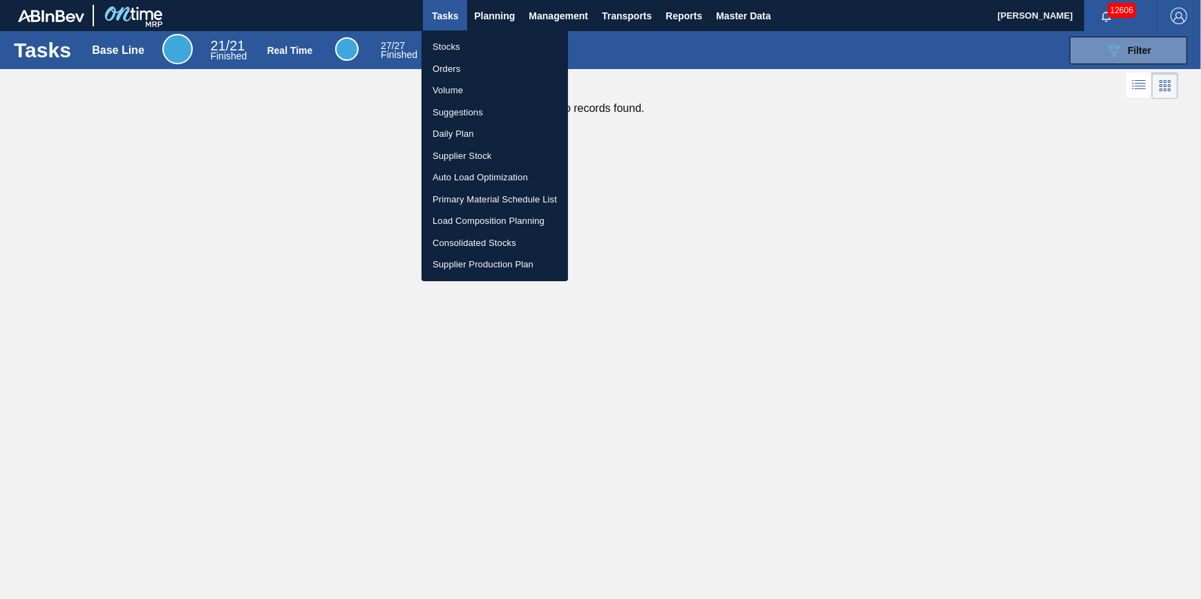
click at [478, 44] on li "Stocks" at bounding box center [495, 47] width 147 height 22
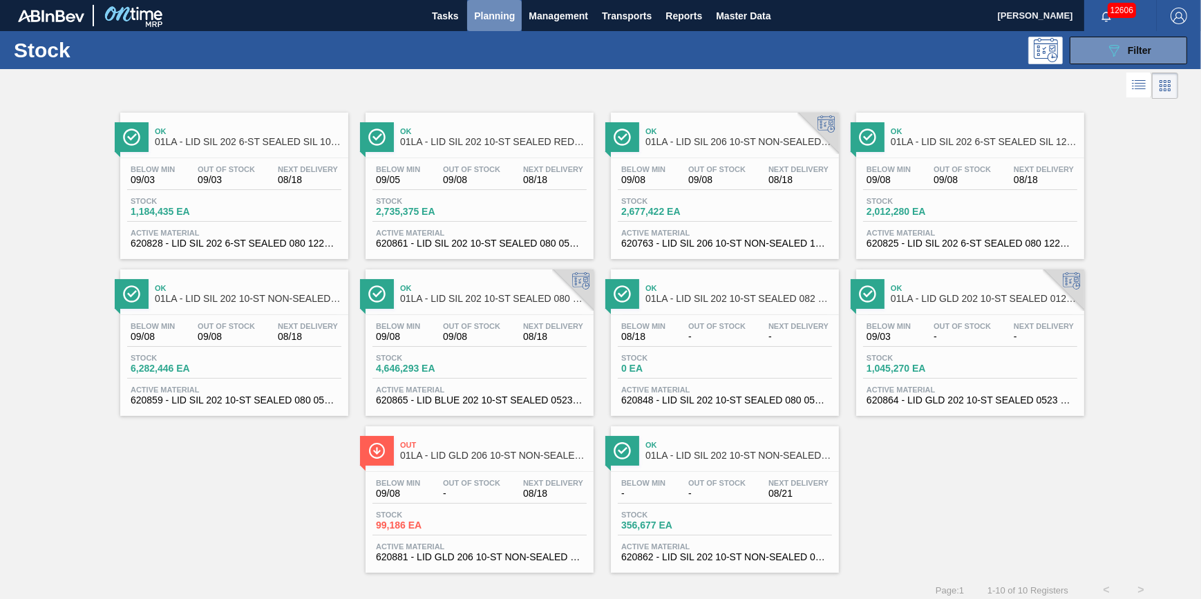
click at [493, 14] on span "Planning" at bounding box center [494, 16] width 41 height 17
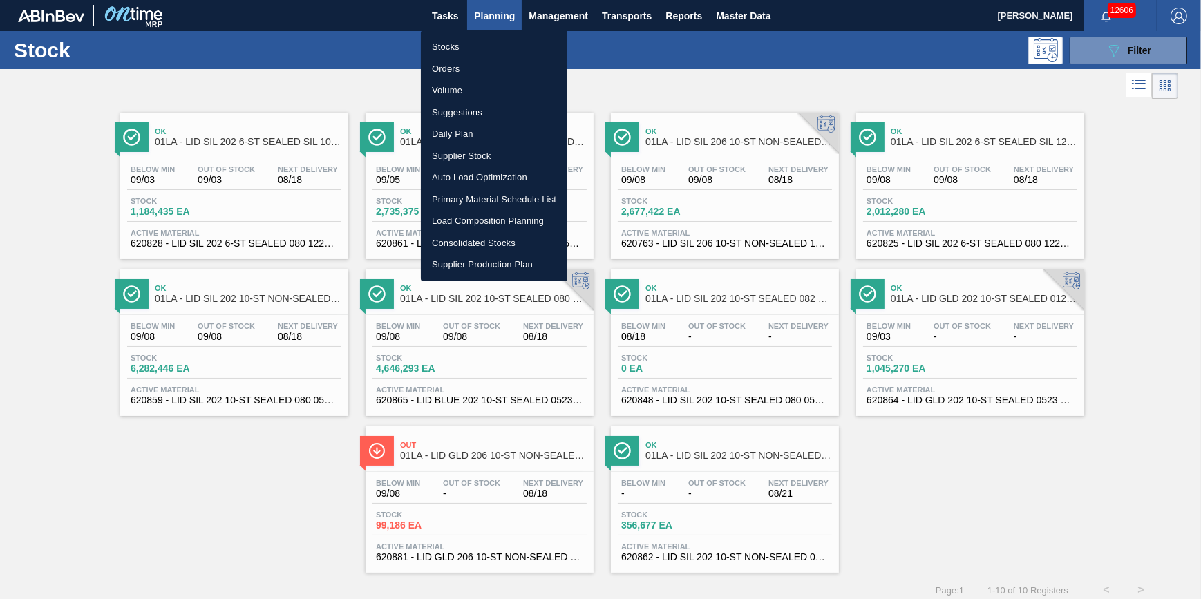
click at [478, 38] on li "Stocks" at bounding box center [494, 47] width 147 height 22
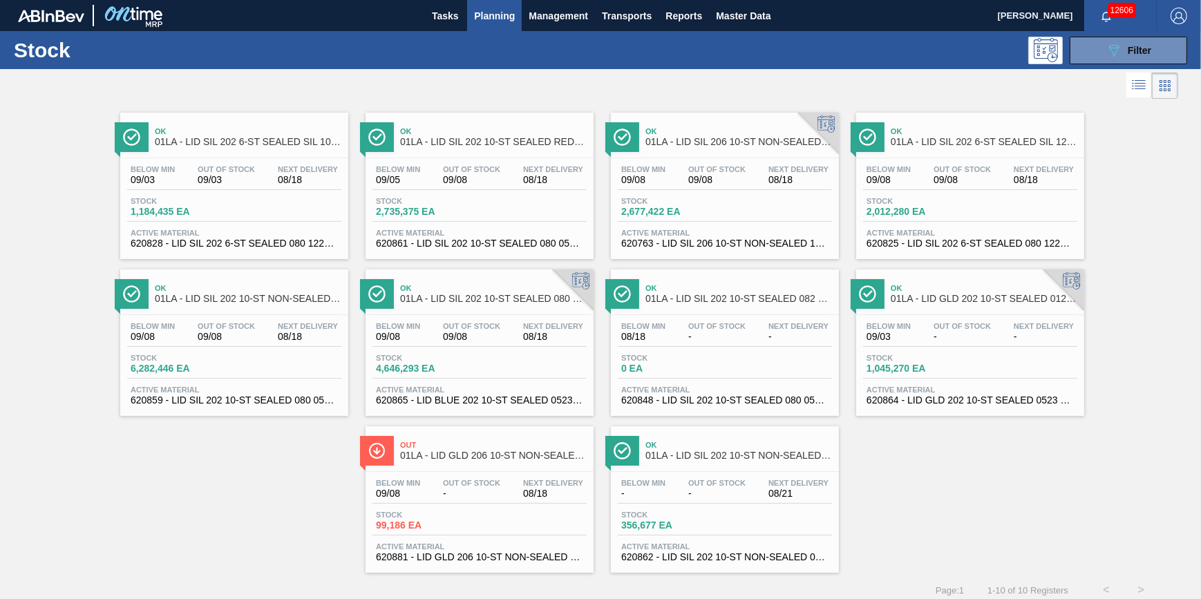
click at [491, 22] on span "Planning" at bounding box center [494, 16] width 41 height 17
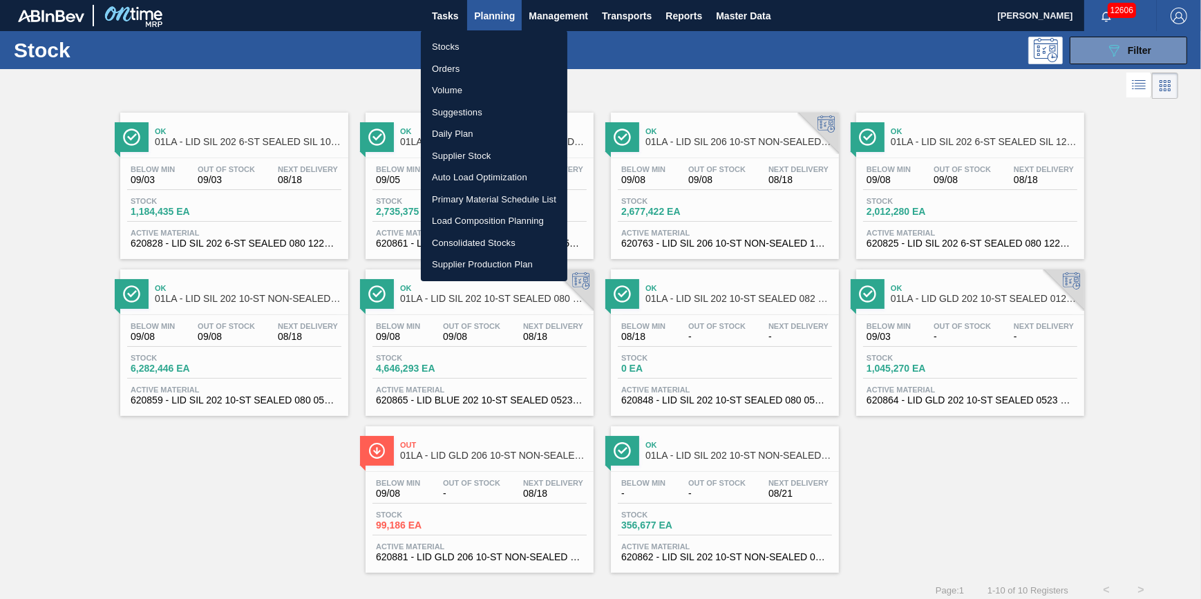
click at [480, 41] on li "Stocks" at bounding box center [494, 47] width 147 height 22
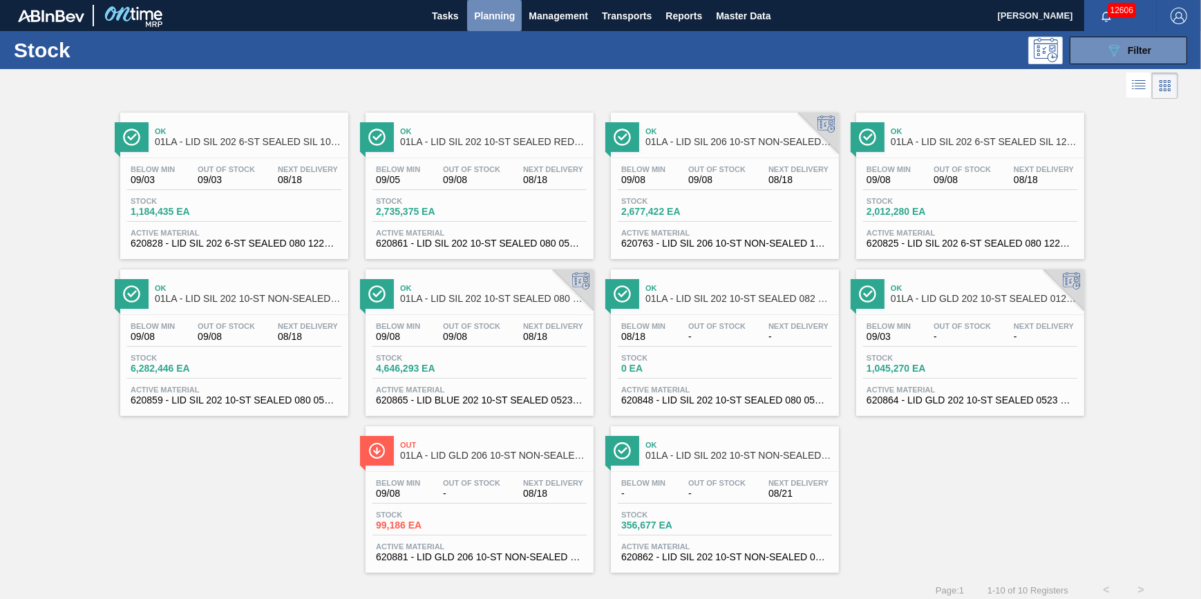
click at [498, 23] on span "Planning" at bounding box center [494, 16] width 41 height 17
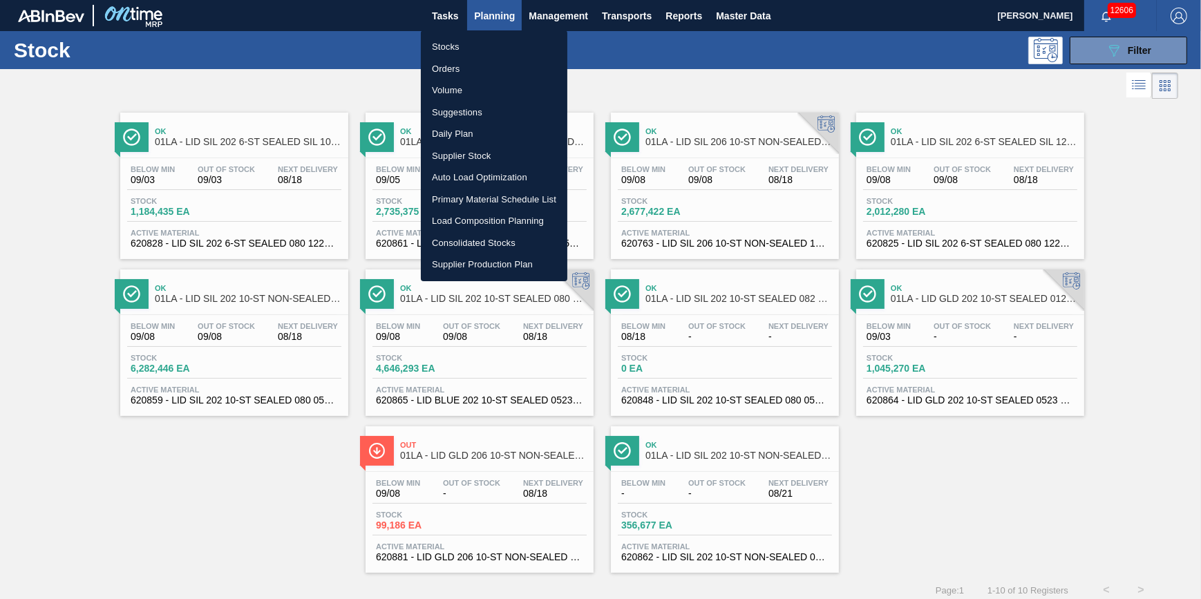
click at [493, 44] on li "Stocks" at bounding box center [494, 47] width 147 height 22
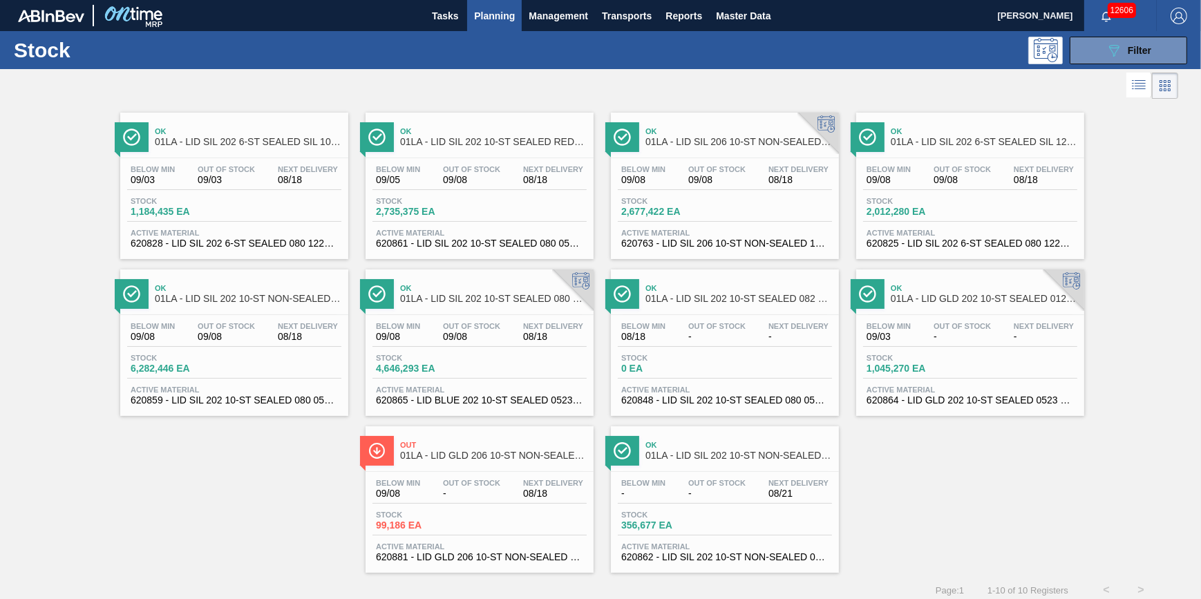
click at [485, 8] on span "Planning" at bounding box center [494, 16] width 41 height 17
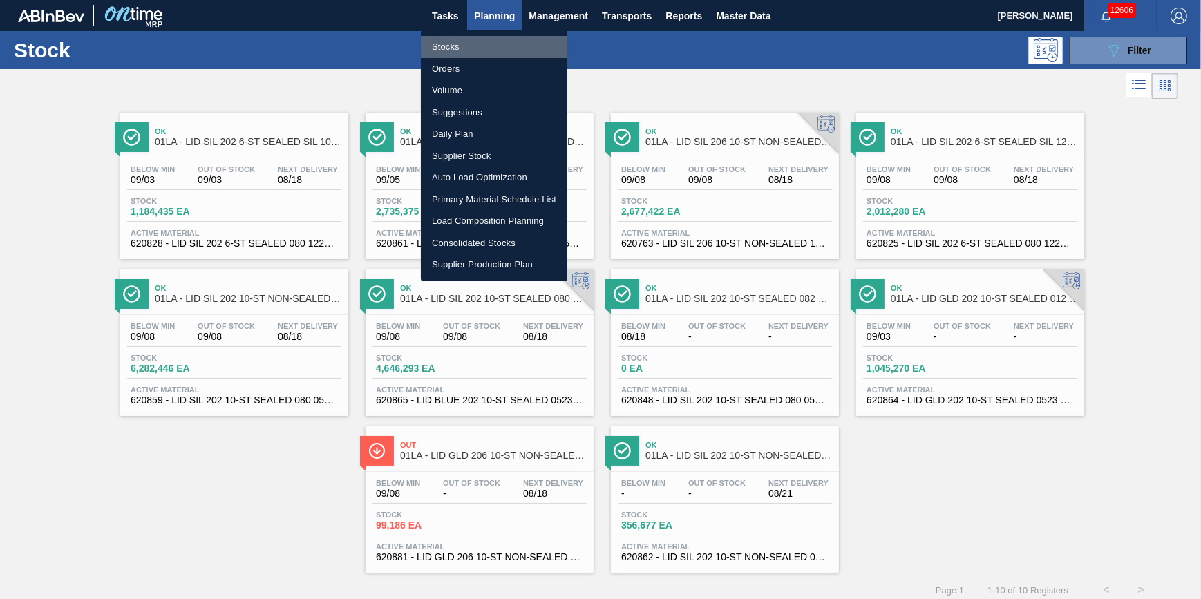
click at [470, 39] on li "Stocks" at bounding box center [494, 47] width 147 height 22
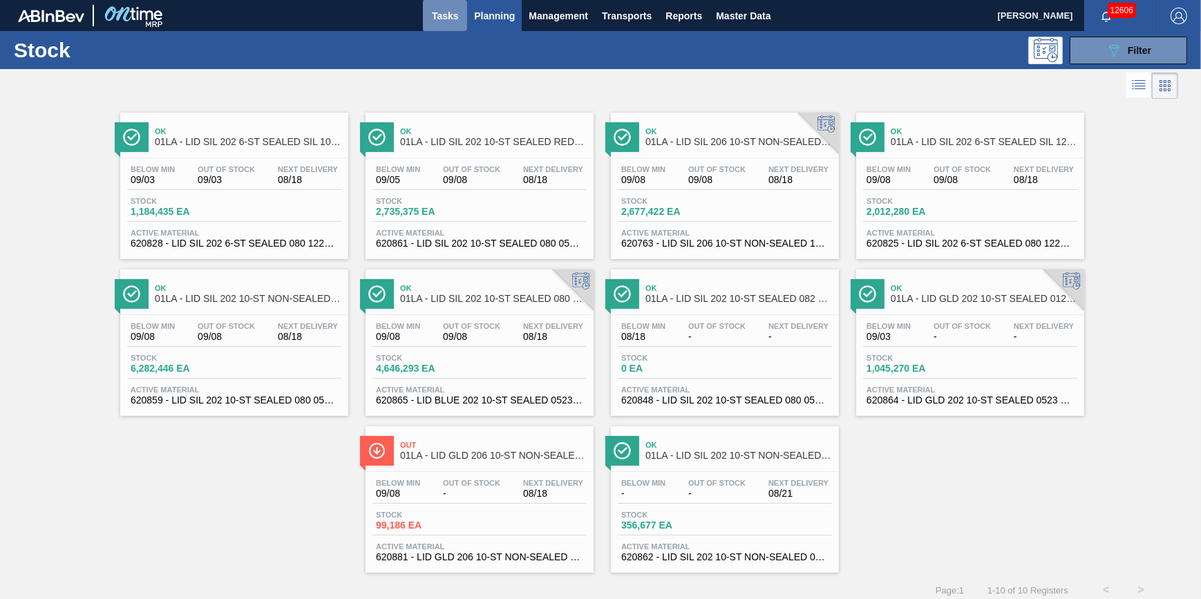
click at [430, 25] on button "Tasks" at bounding box center [445, 15] width 44 height 31
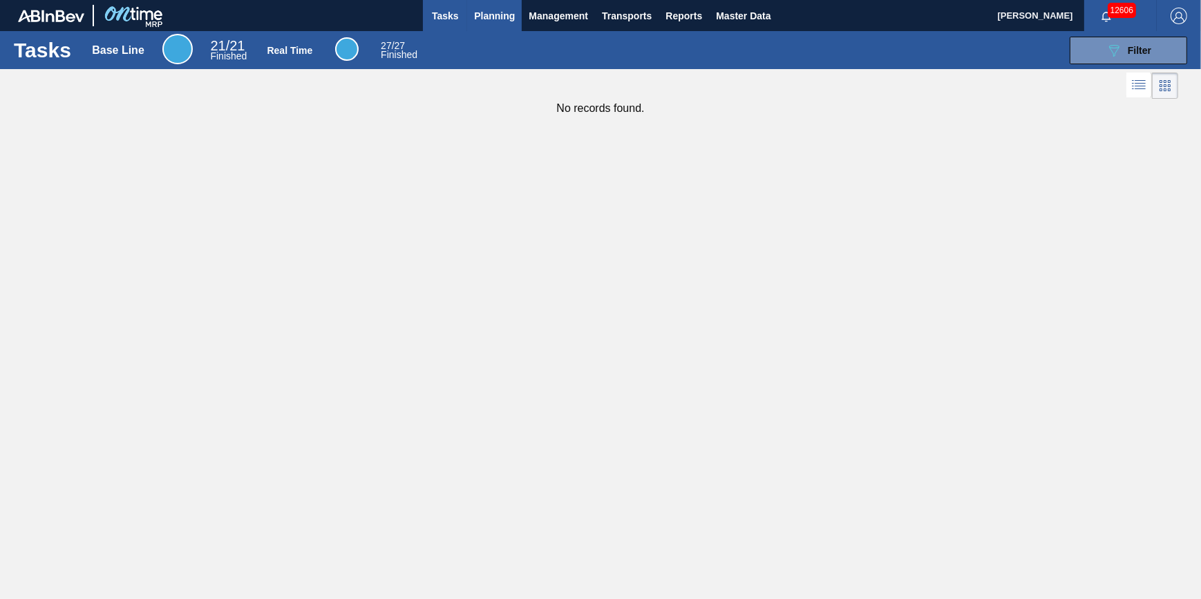
click at [478, 26] on button "Planning" at bounding box center [494, 15] width 55 height 31
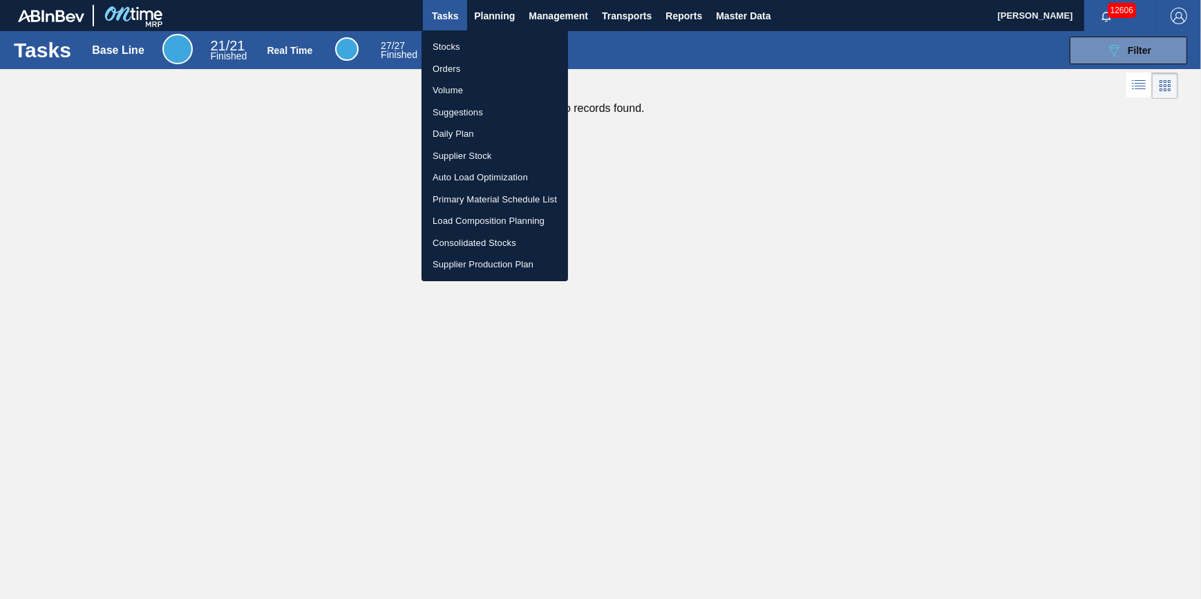
click at [463, 55] on li "Stocks" at bounding box center [495, 47] width 147 height 22
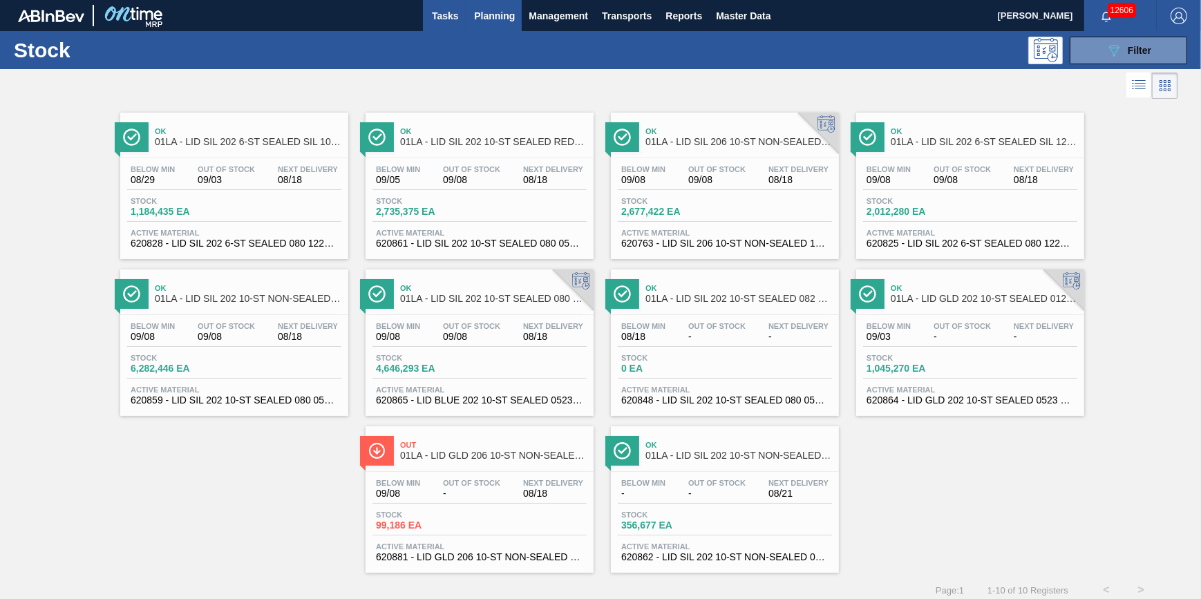
click at [445, 19] on span "Tasks" at bounding box center [445, 16] width 30 height 17
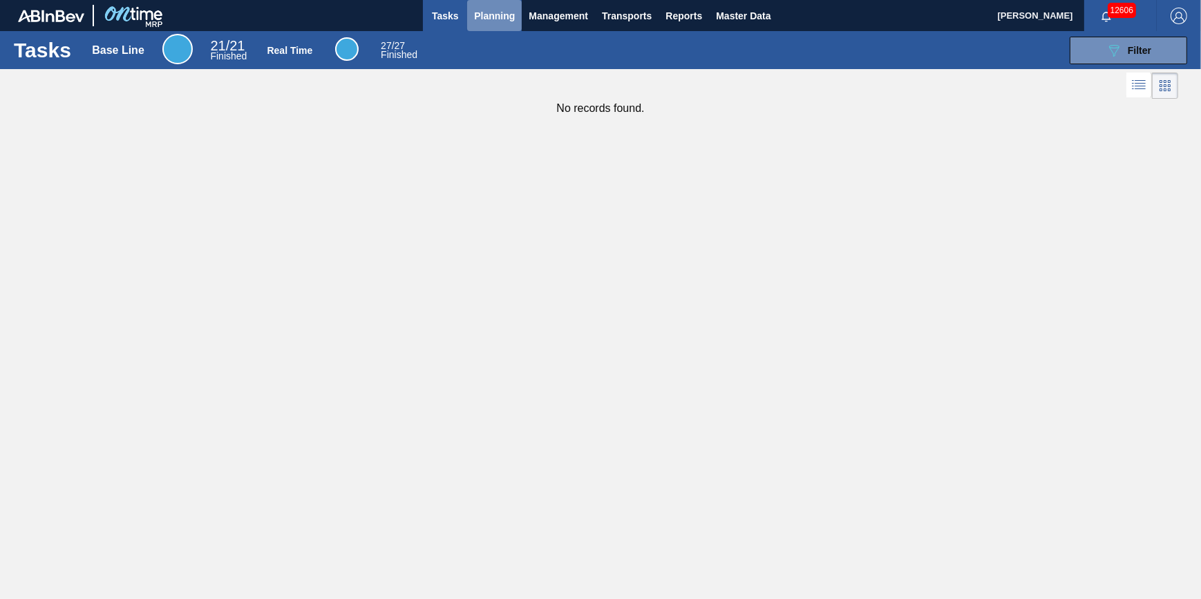
click at [486, 2] on button "Planning" at bounding box center [494, 15] width 55 height 31
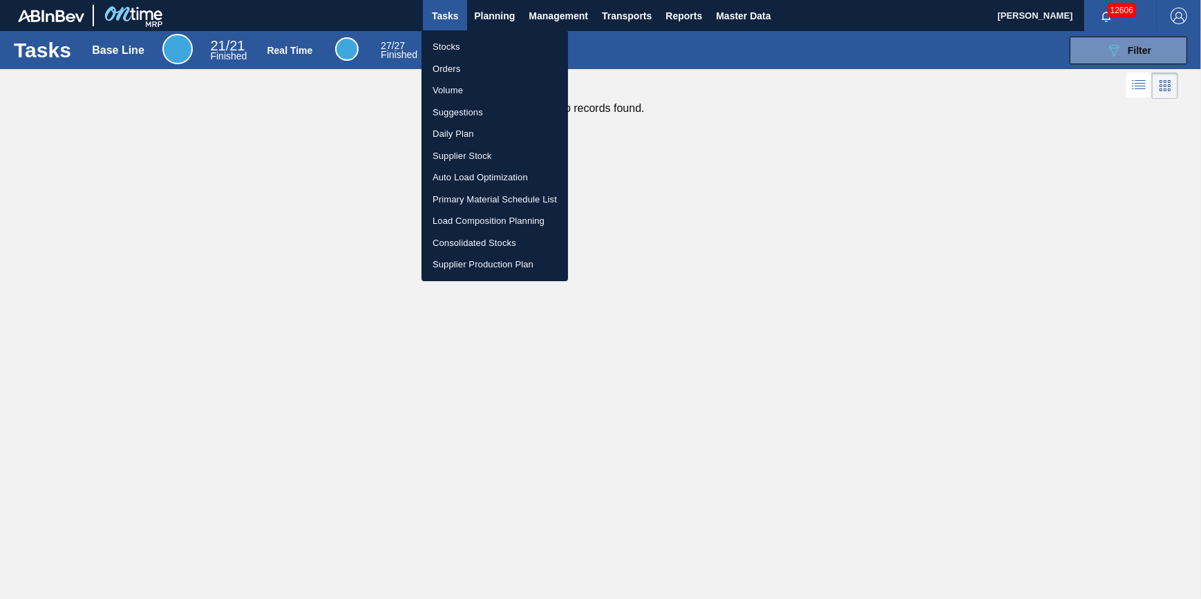
click at [464, 30] on ul "Stocks Orders Volume Suggestions Daily Plan Supplier Stock Auto Load Optimizati…" at bounding box center [495, 155] width 147 height 251
click at [463, 41] on li "Stocks" at bounding box center [495, 47] width 147 height 22
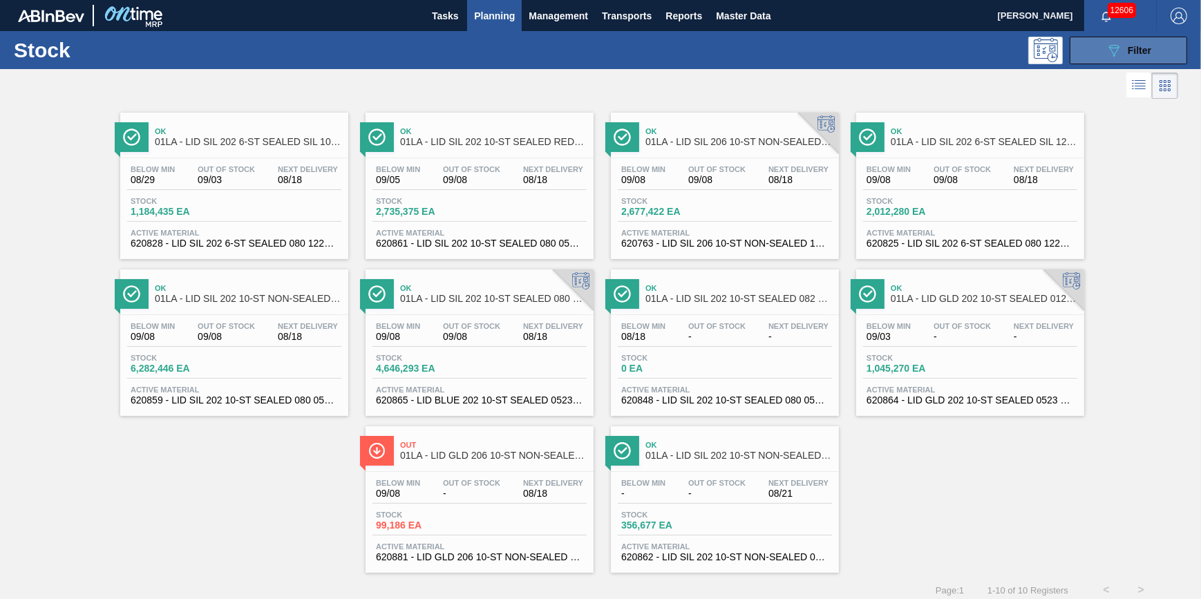
click at [1113, 62] on button "089F7B8B-B2A5-4AFE-B5C0-19BA573D28AC Filter" at bounding box center [1128, 51] width 117 height 28
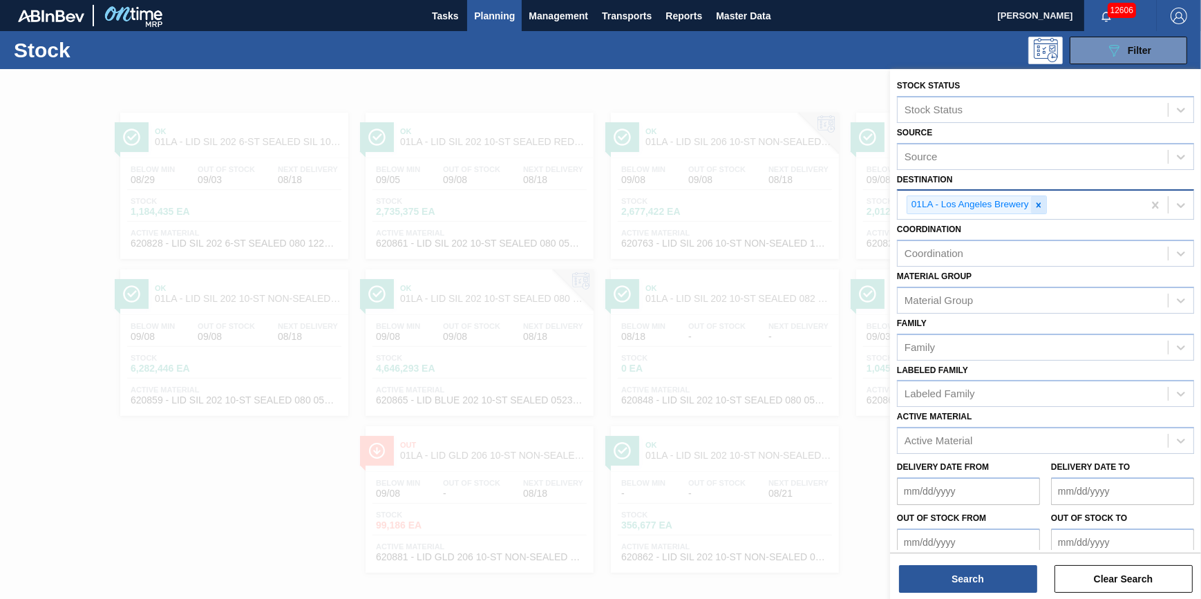
click at [1038, 200] on icon at bounding box center [1039, 205] width 10 height 10
click at [1038, 200] on div "Destination" at bounding box center [1033, 204] width 270 height 20
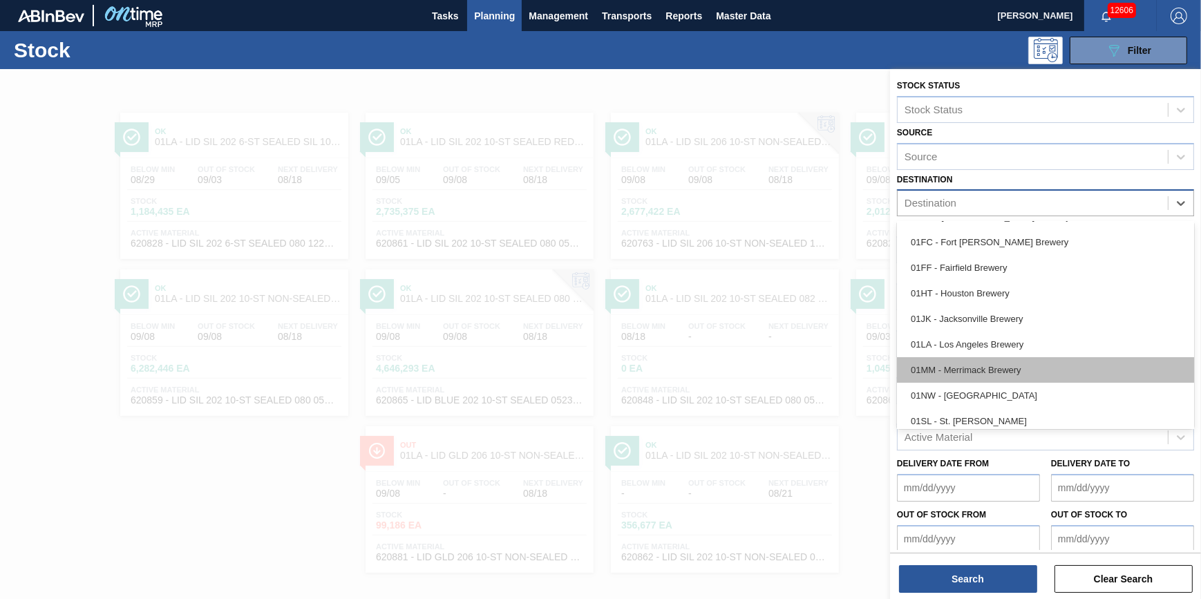
scroll to position [104, 0]
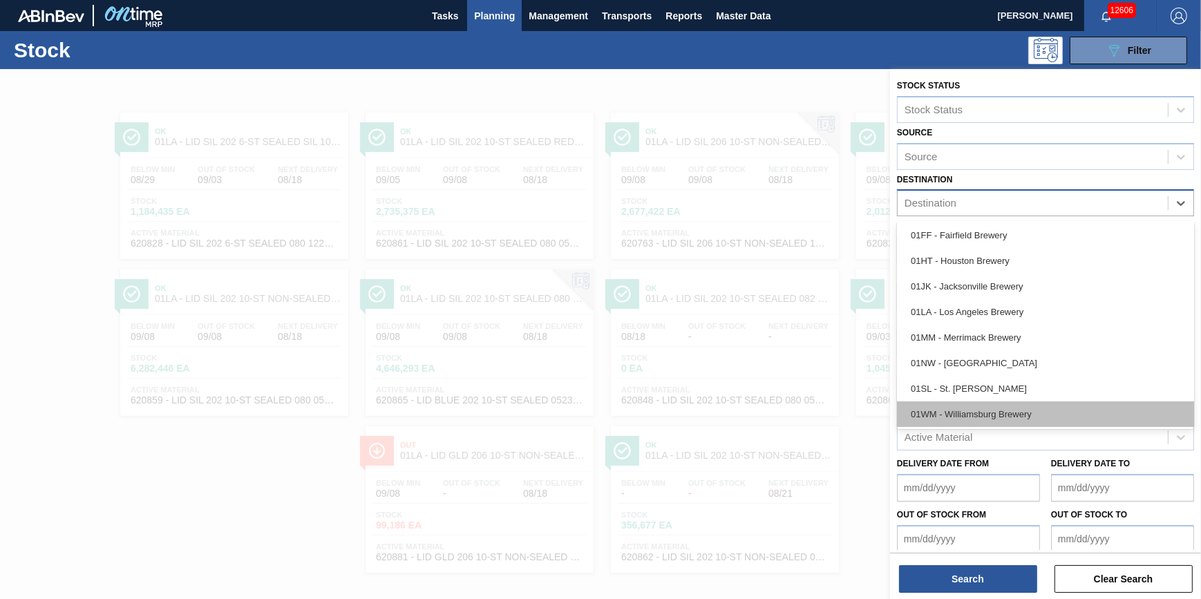
click at [1067, 408] on div "01WM - Williamsburg Brewery" at bounding box center [1045, 415] width 297 height 26
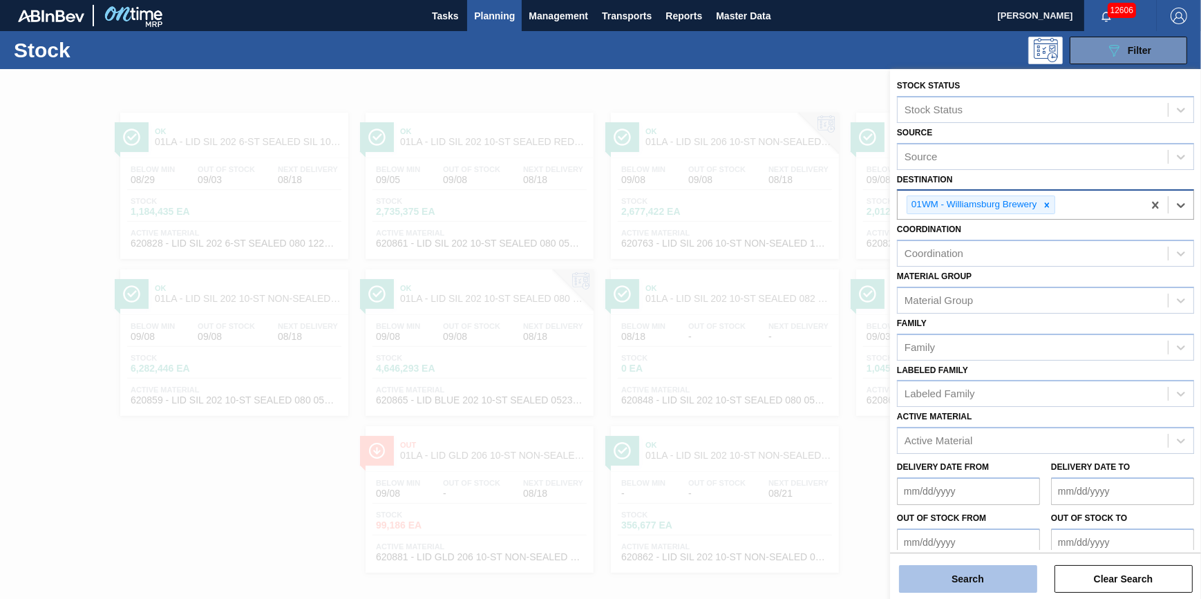
click at [960, 574] on button "Search" at bounding box center [968, 579] width 138 height 28
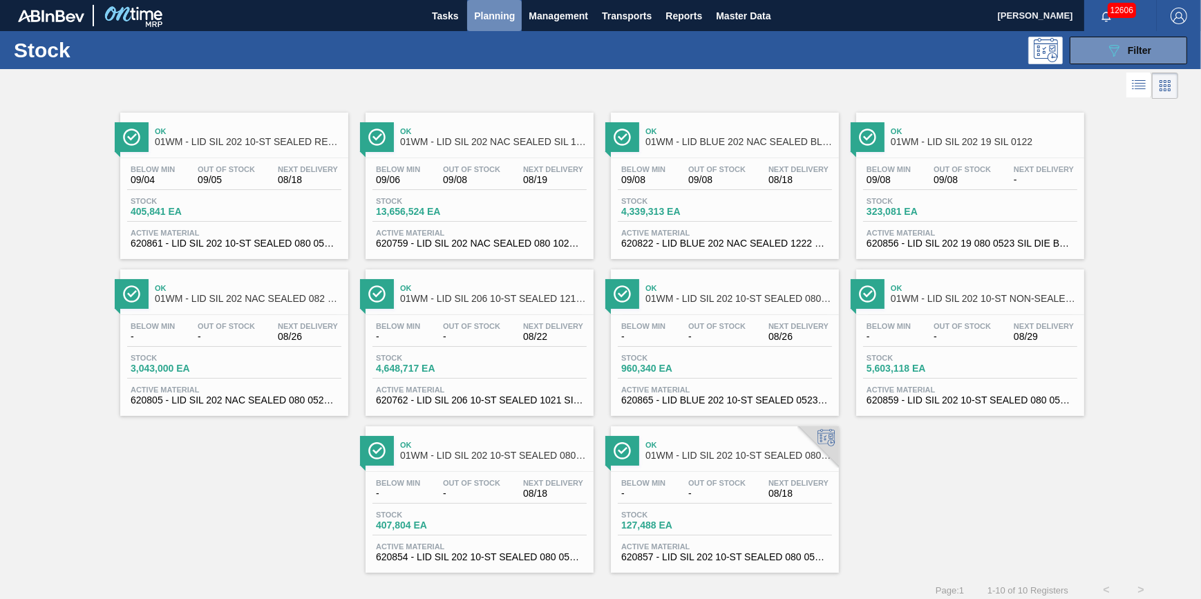
click at [498, 19] on span "Planning" at bounding box center [494, 16] width 41 height 17
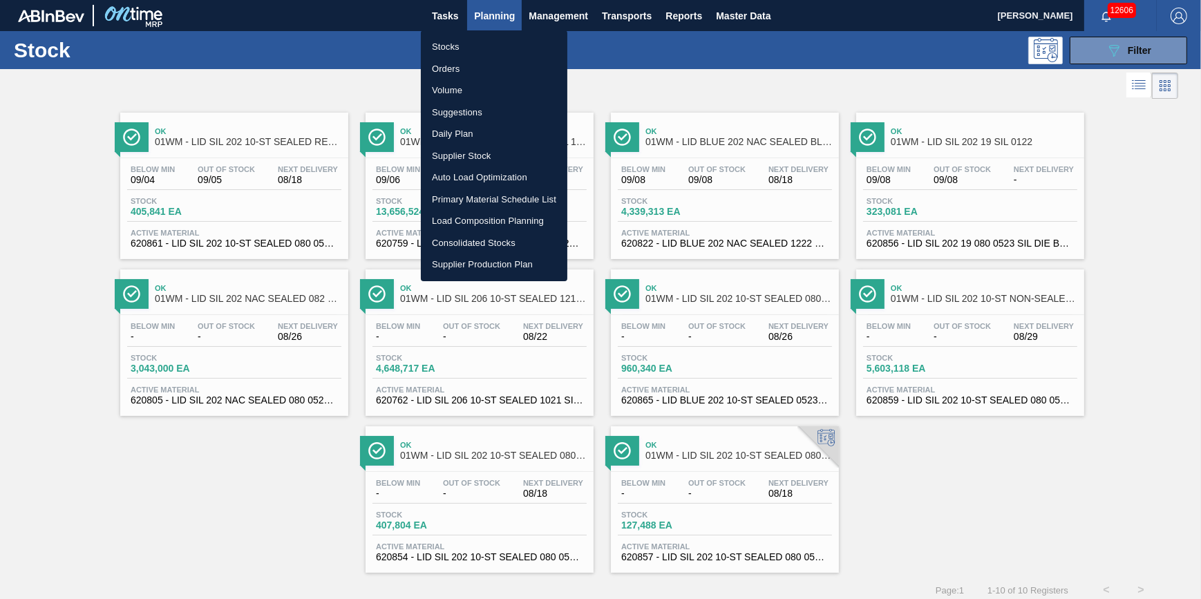
click at [496, 34] on ul "Stocks Orders Volume Suggestions Daily Plan Supplier Stock Auto Load Optimizati…" at bounding box center [494, 155] width 147 height 251
click at [496, 41] on li "Stocks" at bounding box center [494, 47] width 147 height 22
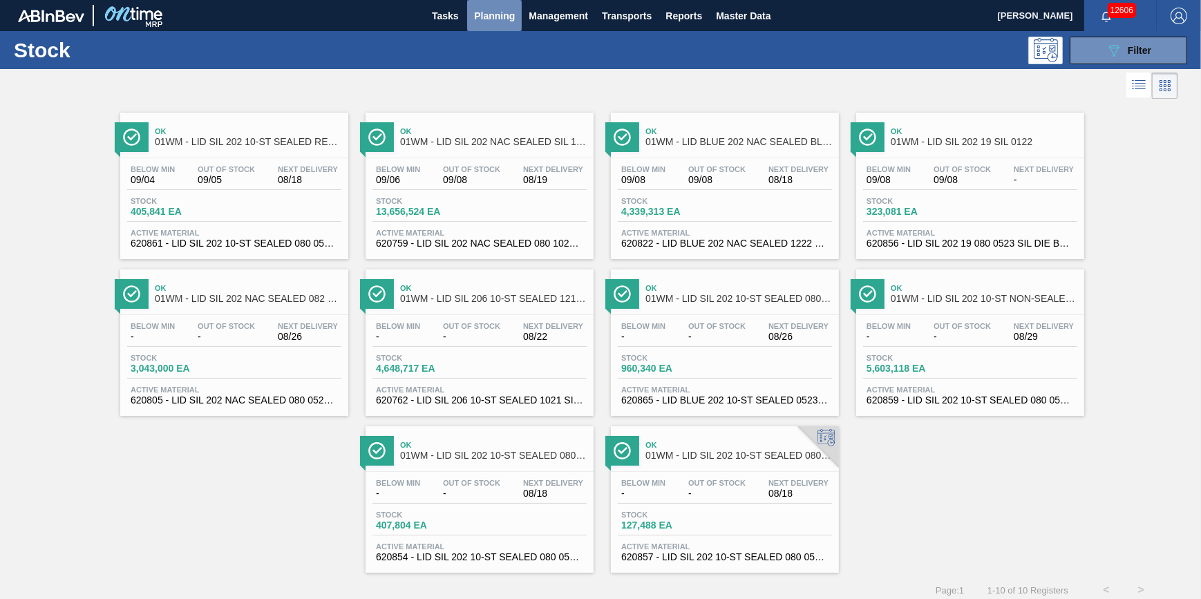
click at [491, 22] on span "Planning" at bounding box center [494, 16] width 41 height 17
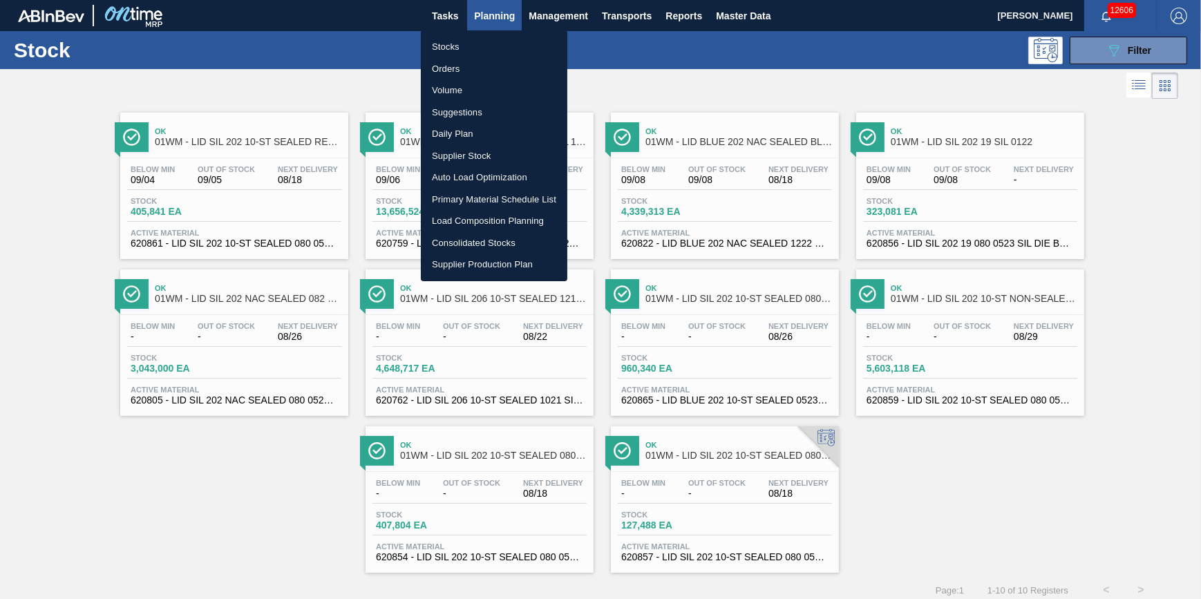
click at [488, 39] on li "Stocks" at bounding box center [494, 47] width 147 height 22
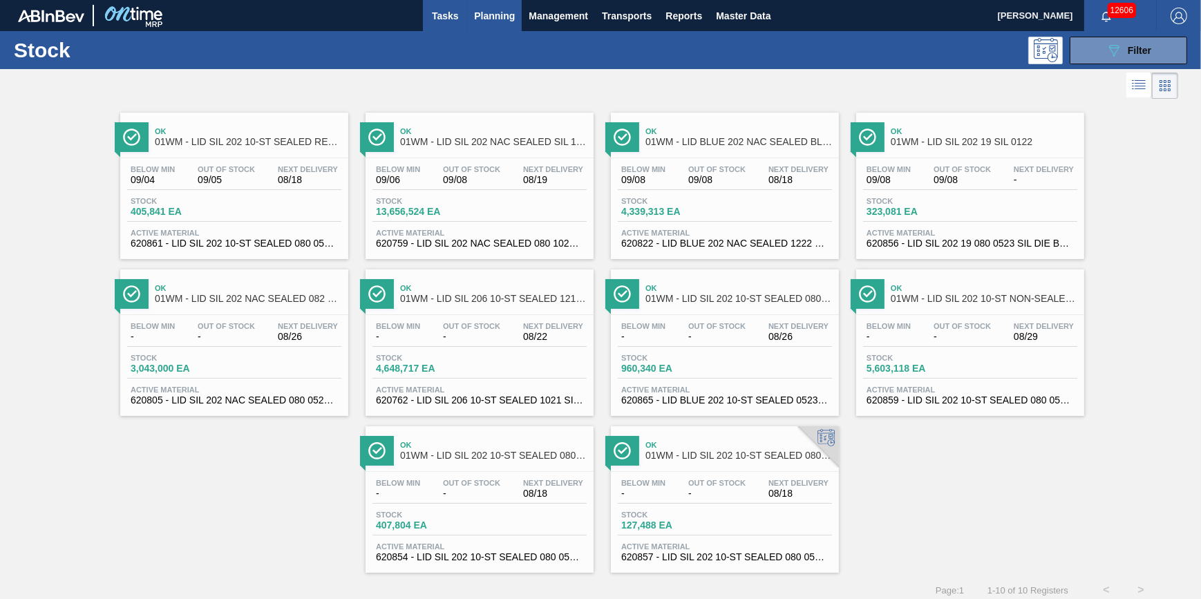
click at [455, 27] on button "Tasks" at bounding box center [445, 15] width 44 height 31
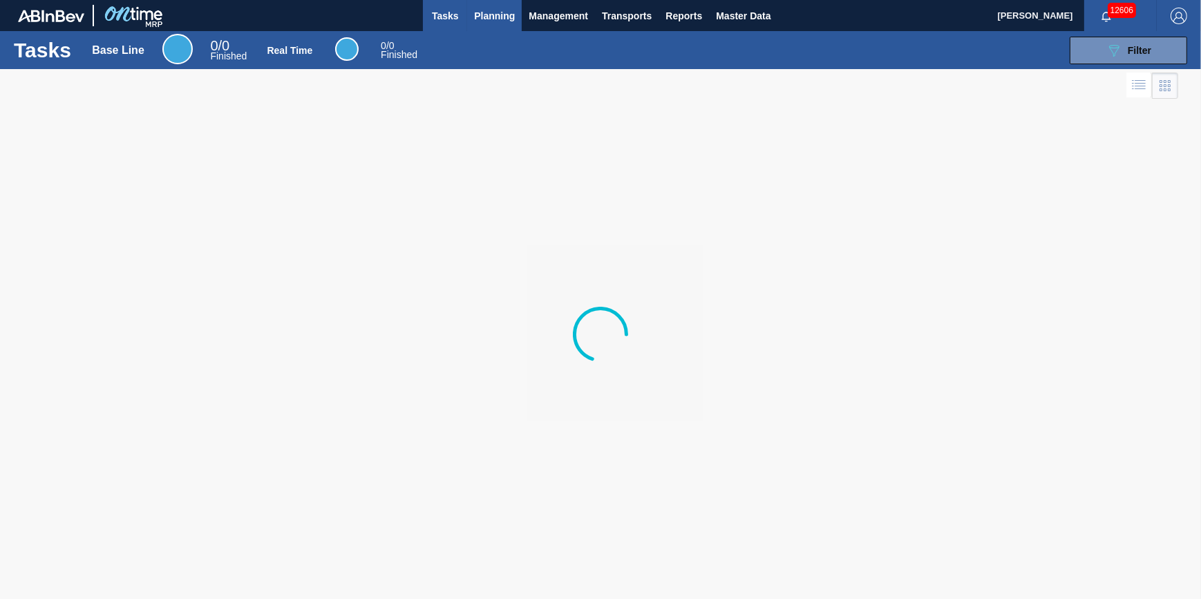
click at [484, 19] on span "Planning" at bounding box center [494, 16] width 41 height 17
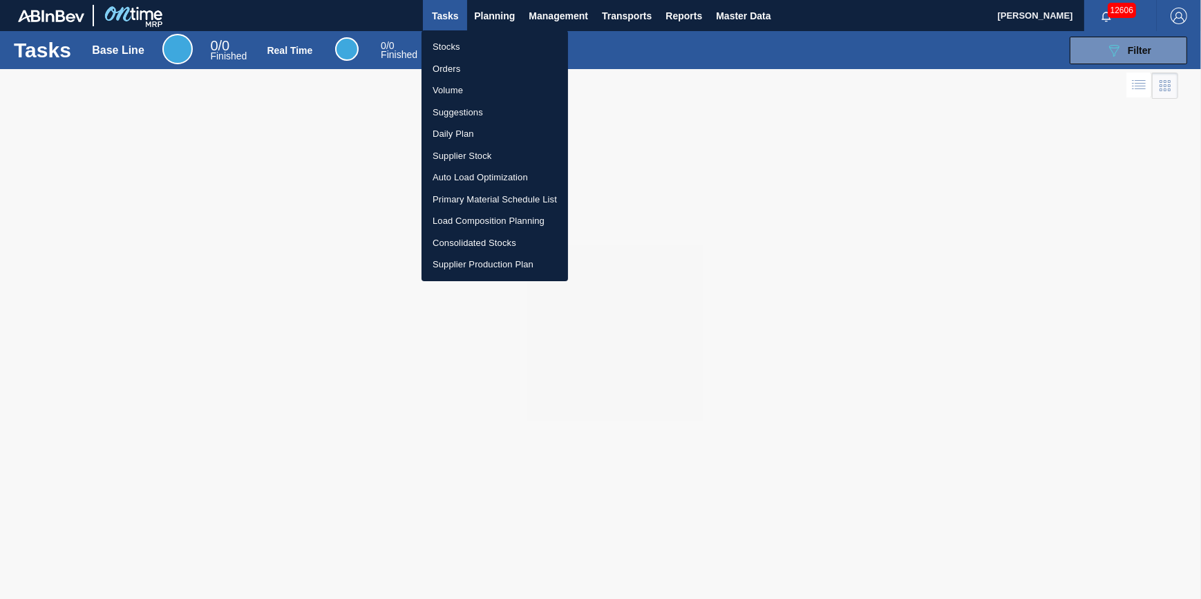
click at [462, 38] on li "Stocks" at bounding box center [495, 47] width 147 height 22
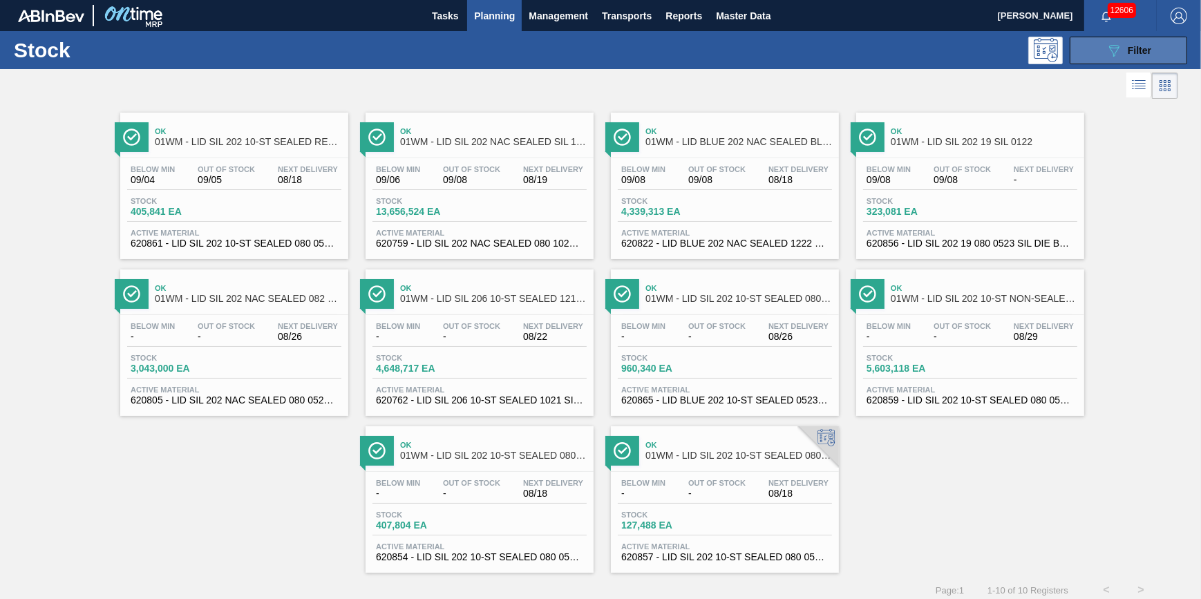
click at [1094, 56] on button "089F7B8B-B2A5-4AFE-B5C0-19BA573D28AC Filter" at bounding box center [1128, 51] width 117 height 28
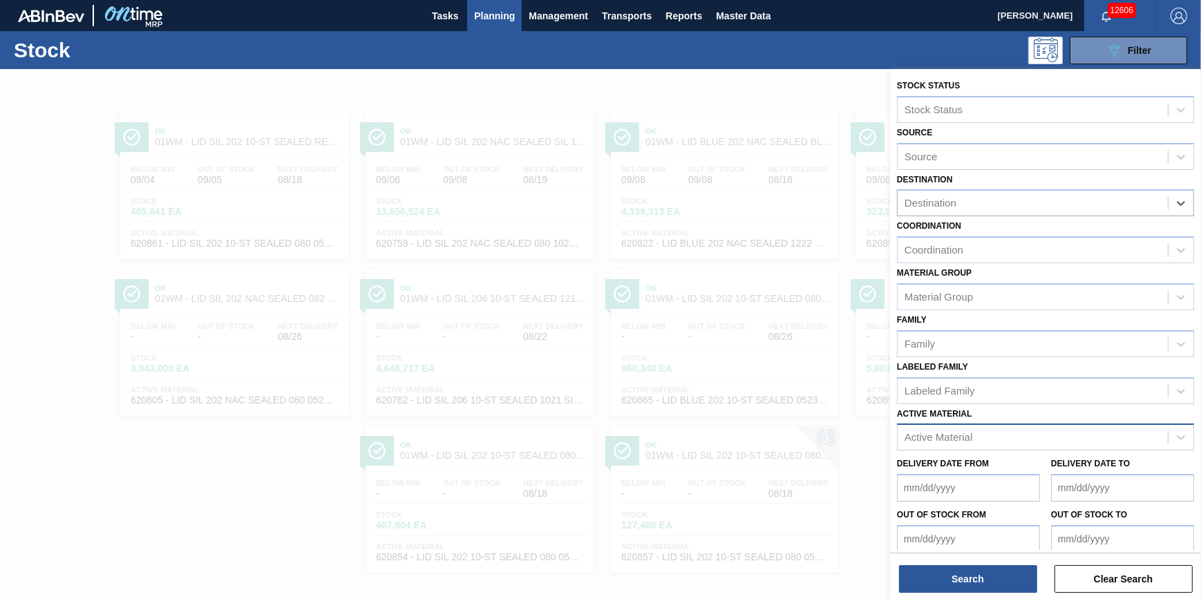
click at [982, 440] on div "Active Material" at bounding box center [1033, 438] width 270 height 20
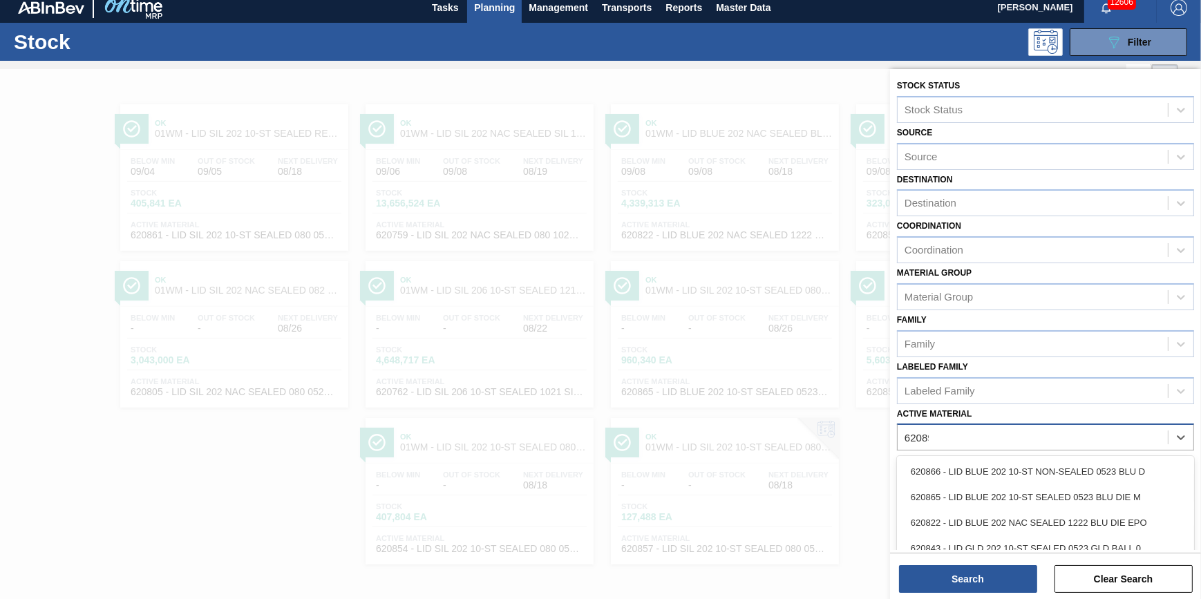
type Material "620892"
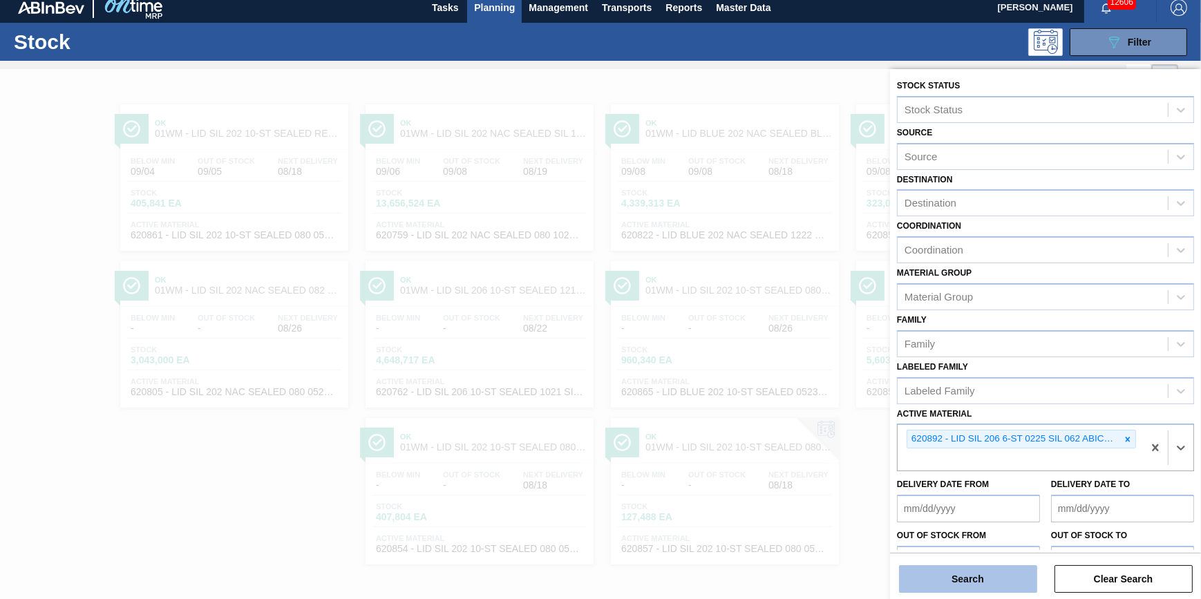
click at [981, 568] on button "Search" at bounding box center [968, 579] width 138 height 28
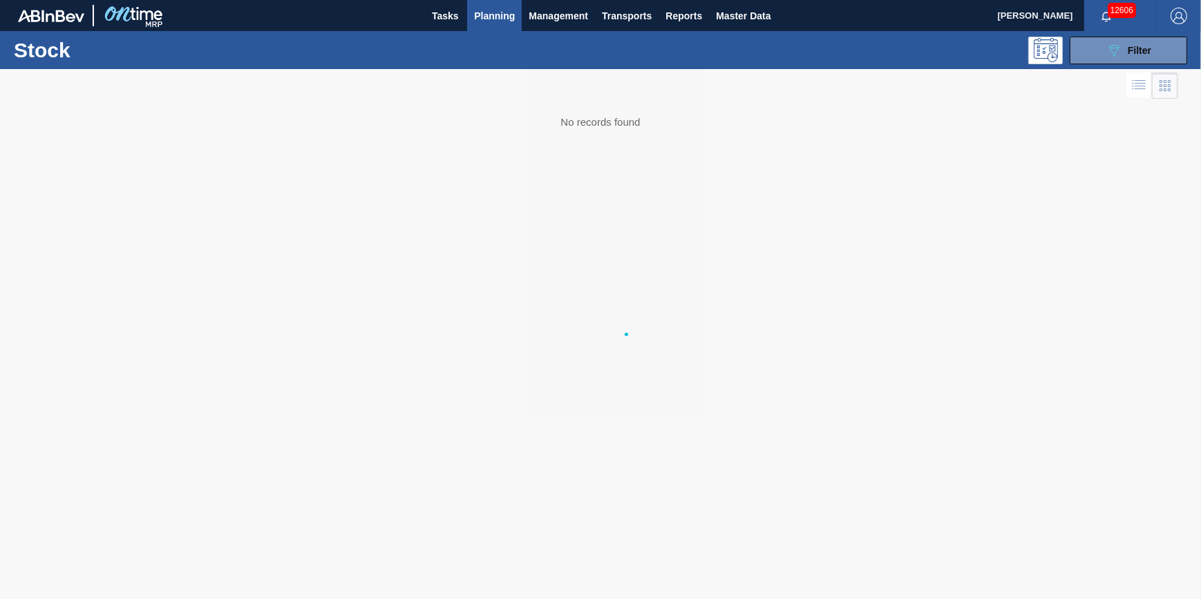
scroll to position [0, 0]
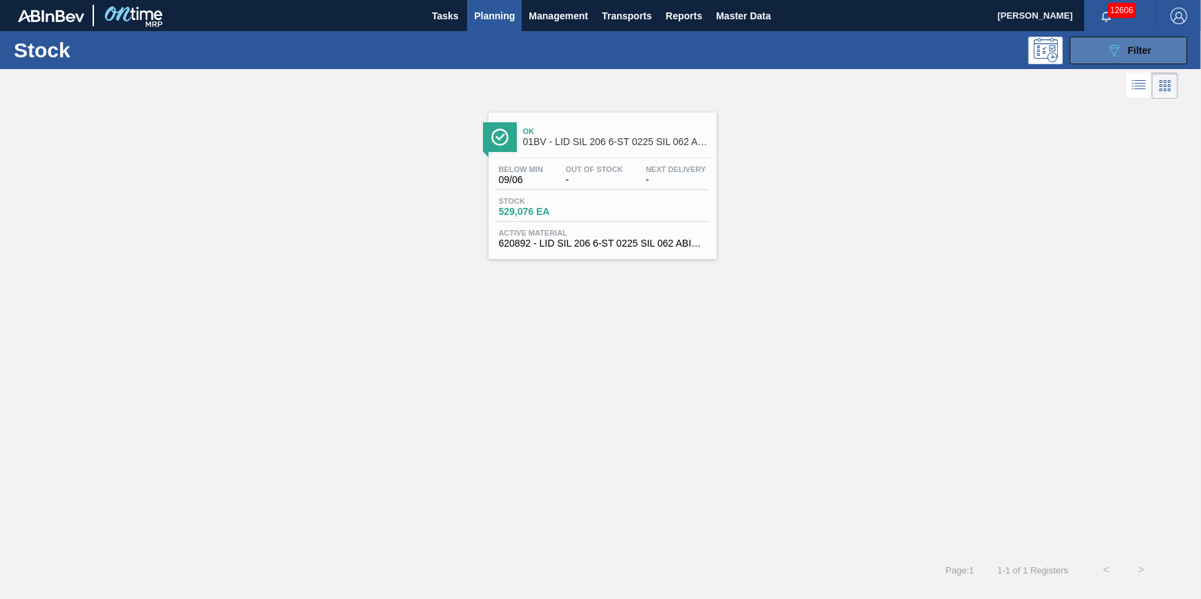
click at [1112, 56] on icon "089F7B8B-B2A5-4AFE-B5C0-19BA573D28AC" at bounding box center [1114, 50] width 17 height 17
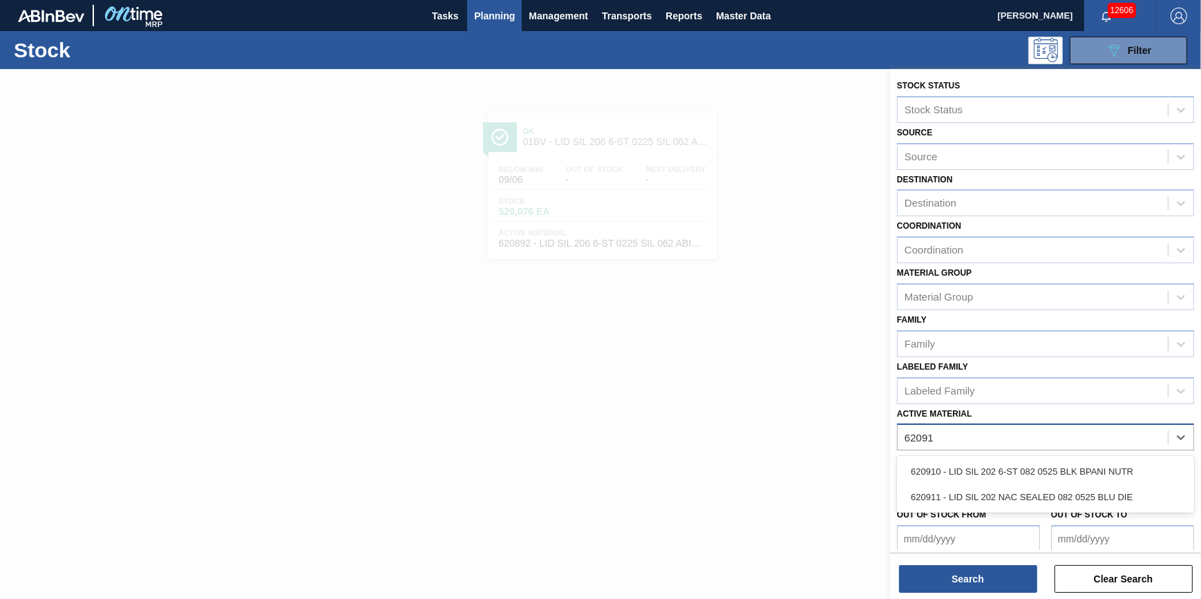
type Material "620910"
drag, startPoint x: 1121, startPoint y: 477, endPoint x: 1126, endPoint y: 498, distance: 21.3
click at [1121, 480] on div "620910 - LID SIL 202 6-ST 082 0525 BLK BPANI NUTR" at bounding box center [1045, 472] width 297 height 26
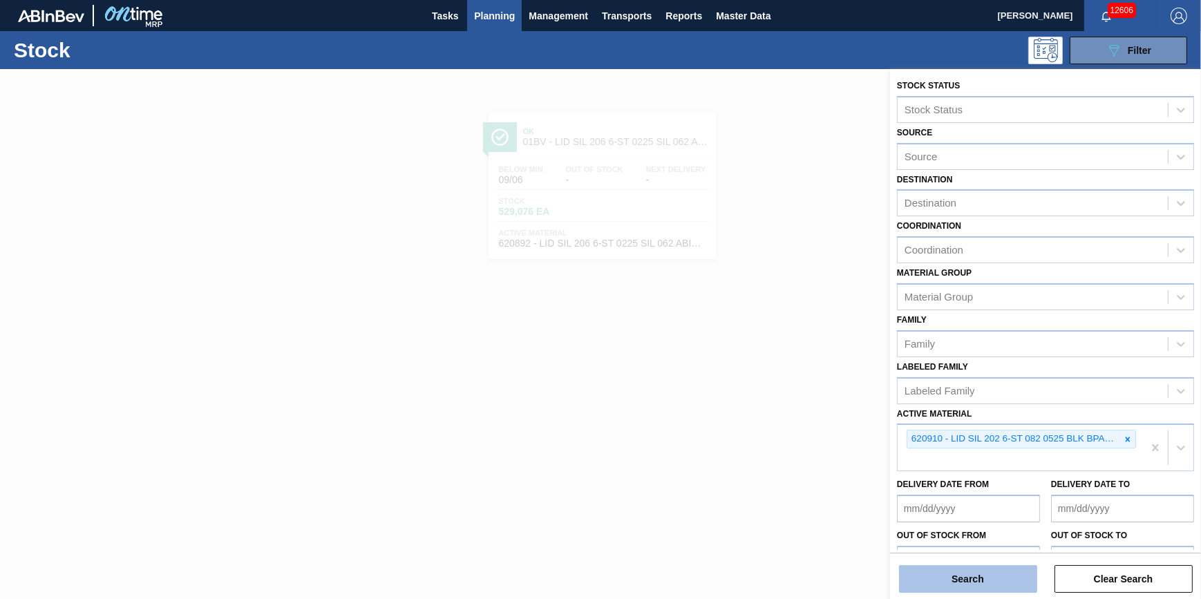
click at [1002, 576] on button "Search" at bounding box center [968, 579] width 138 height 28
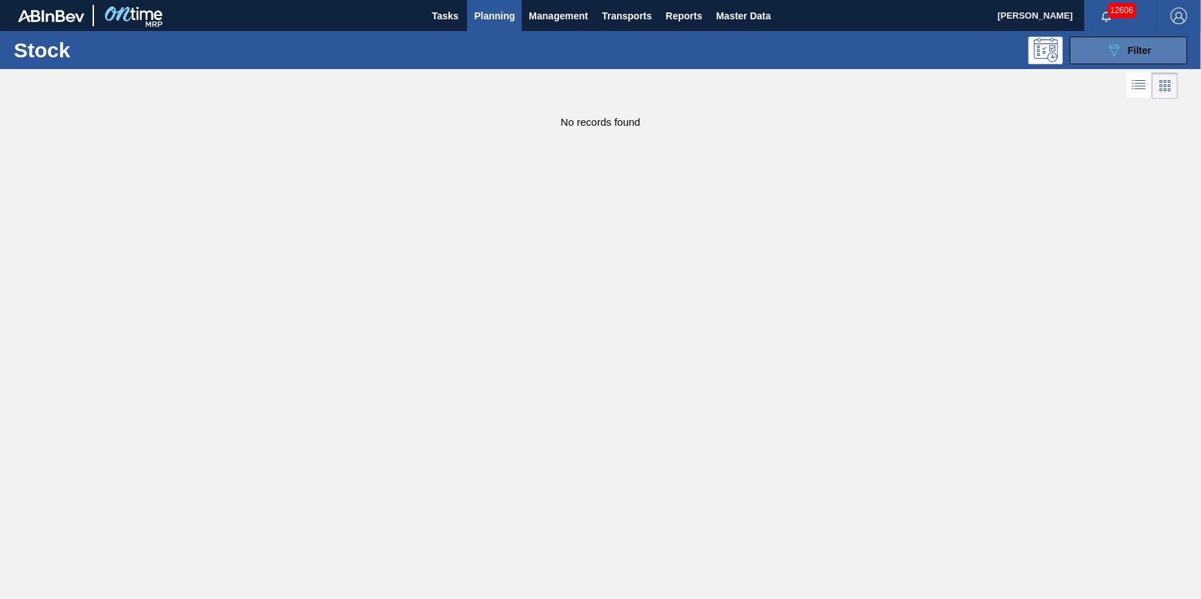
click at [1118, 62] on button "089F7B8B-B2A5-4AFE-B5C0-19BA573D28AC Filter" at bounding box center [1128, 51] width 117 height 28
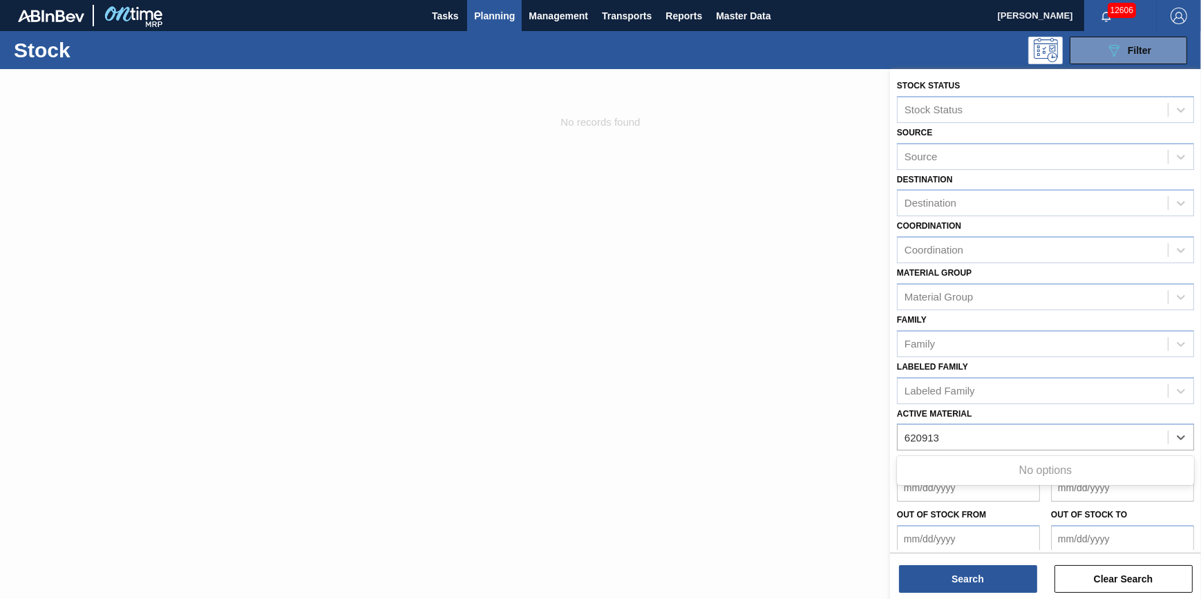
type Material "620913"
click at [1002, 428] on div "Active Material" at bounding box center [1033, 438] width 270 height 20
type Material "62091"
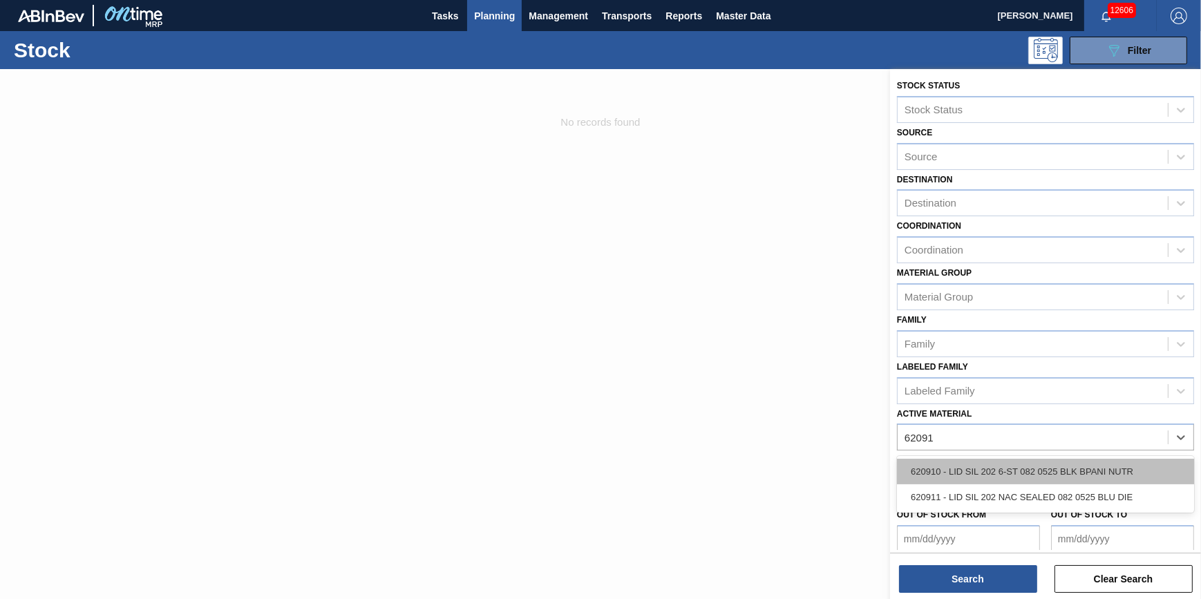
click at [1019, 469] on div "620910 - LID SIL 202 6-ST 082 0525 BLK BPANI NUTR" at bounding box center [1045, 472] width 297 height 26
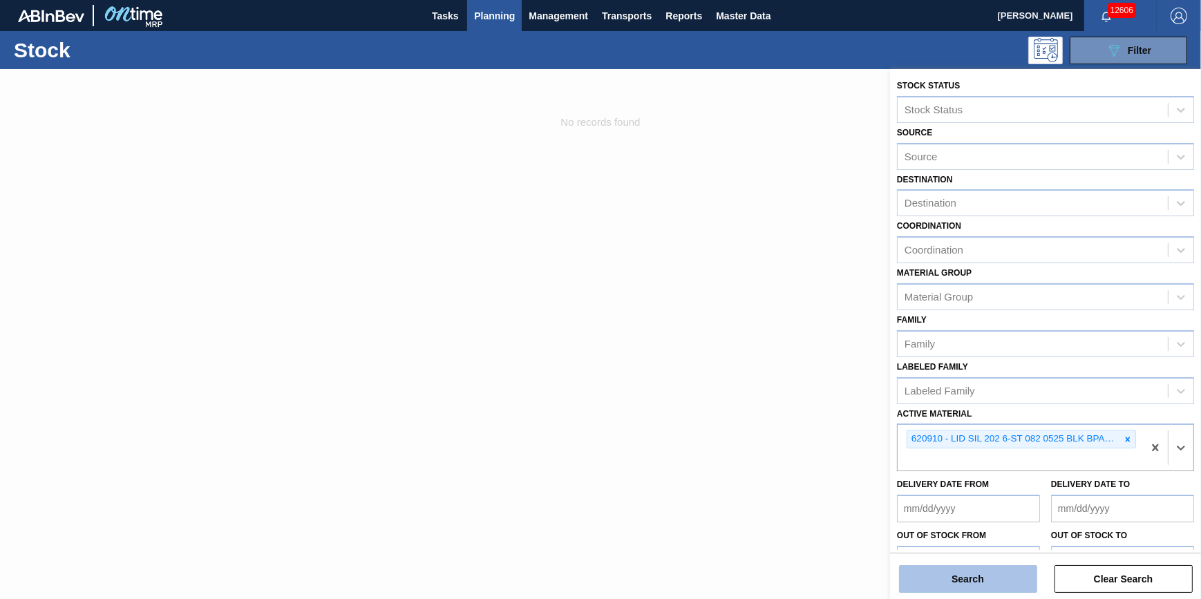
click at [961, 567] on button "Search" at bounding box center [968, 579] width 138 height 28
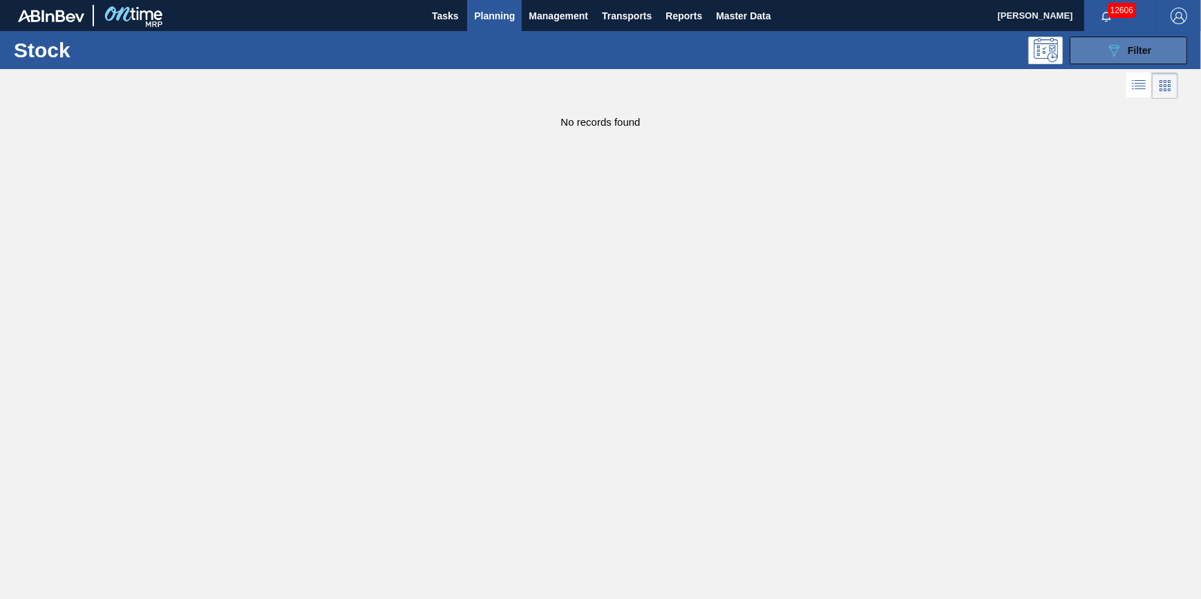
click at [1119, 48] on icon "089F7B8B-B2A5-4AFE-B5C0-19BA573D28AC" at bounding box center [1114, 50] width 17 height 17
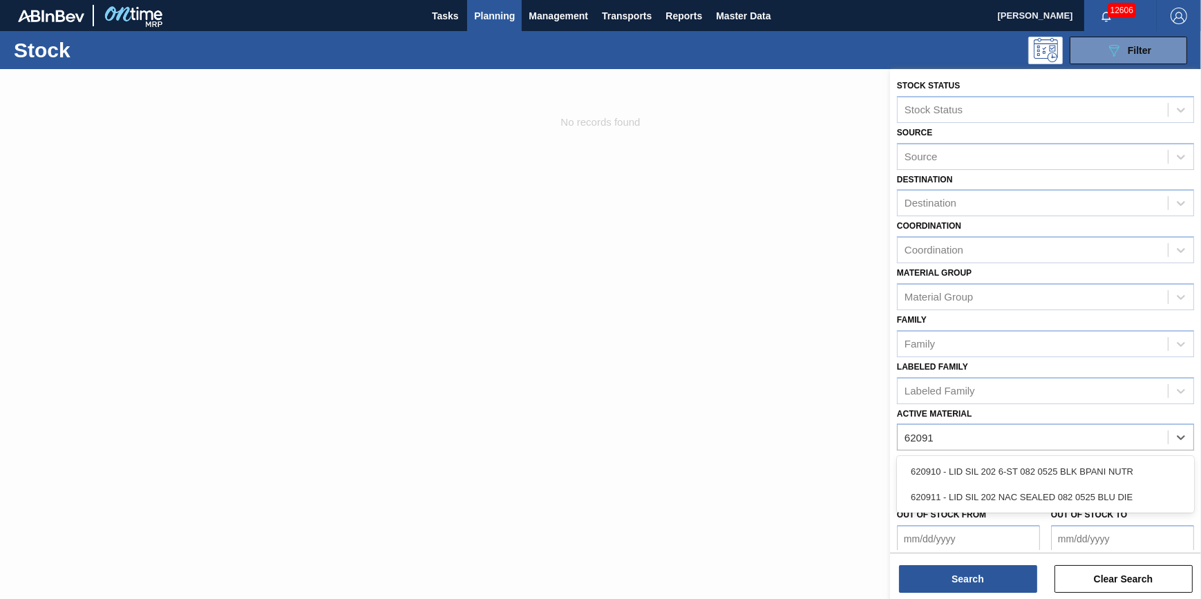
type Material "620911"
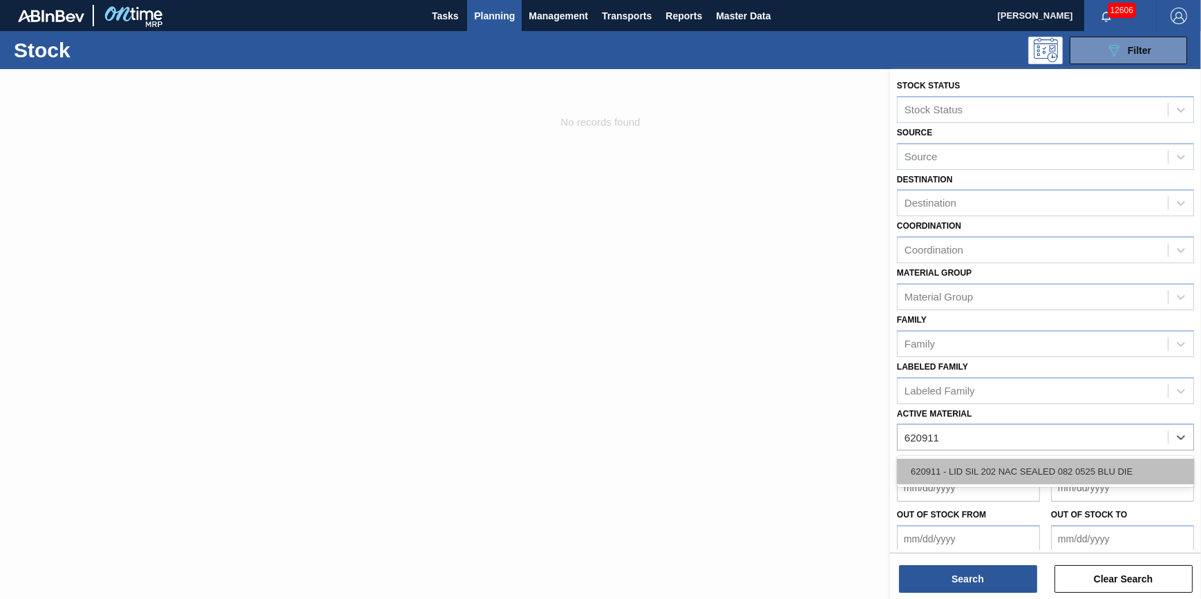
click at [1097, 472] on div "620911 - LID SIL 202 NAC SEALED 082 0525 BLU DIE" at bounding box center [1045, 472] width 297 height 26
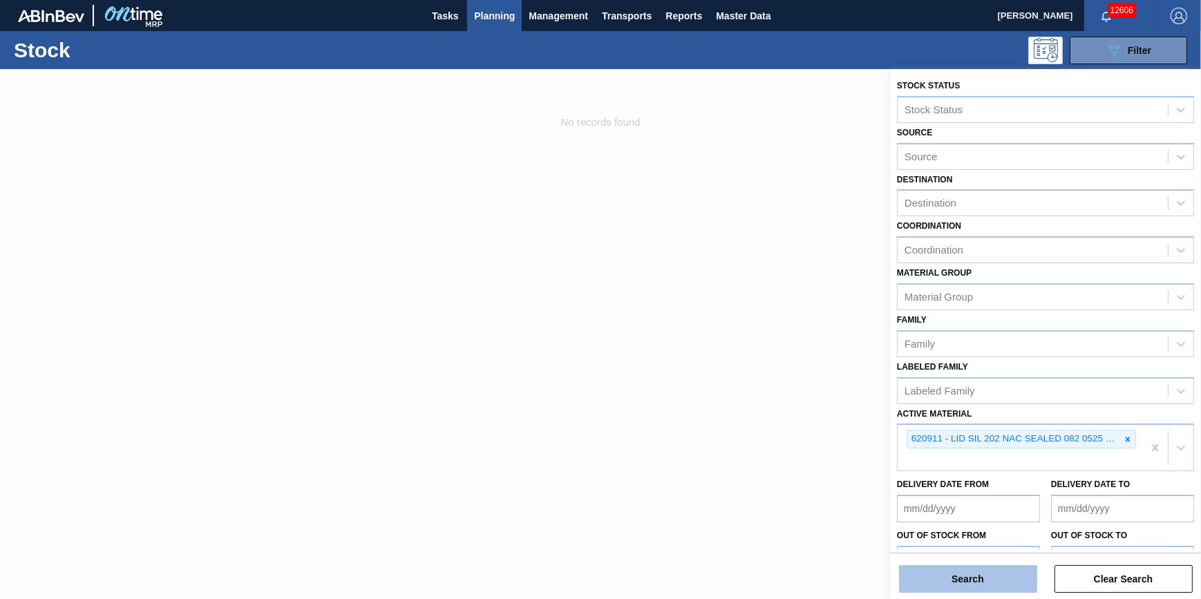
click at [986, 581] on button "Search" at bounding box center [968, 579] width 138 height 28
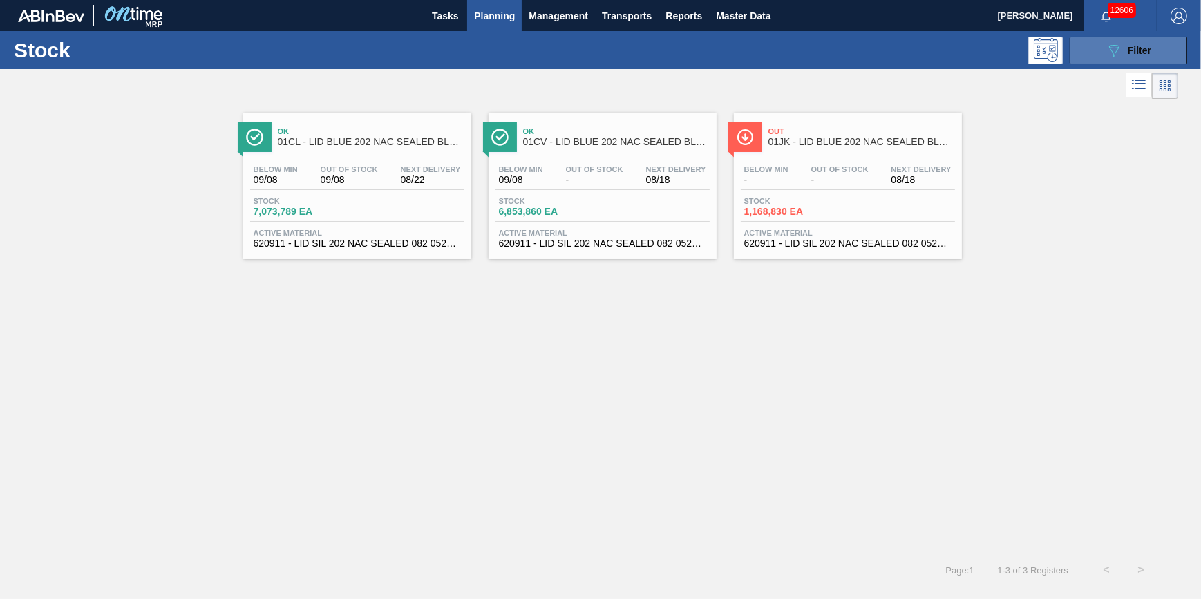
click at [1128, 49] on span "Filter" at bounding box center [1139, 50] width 23 height 11
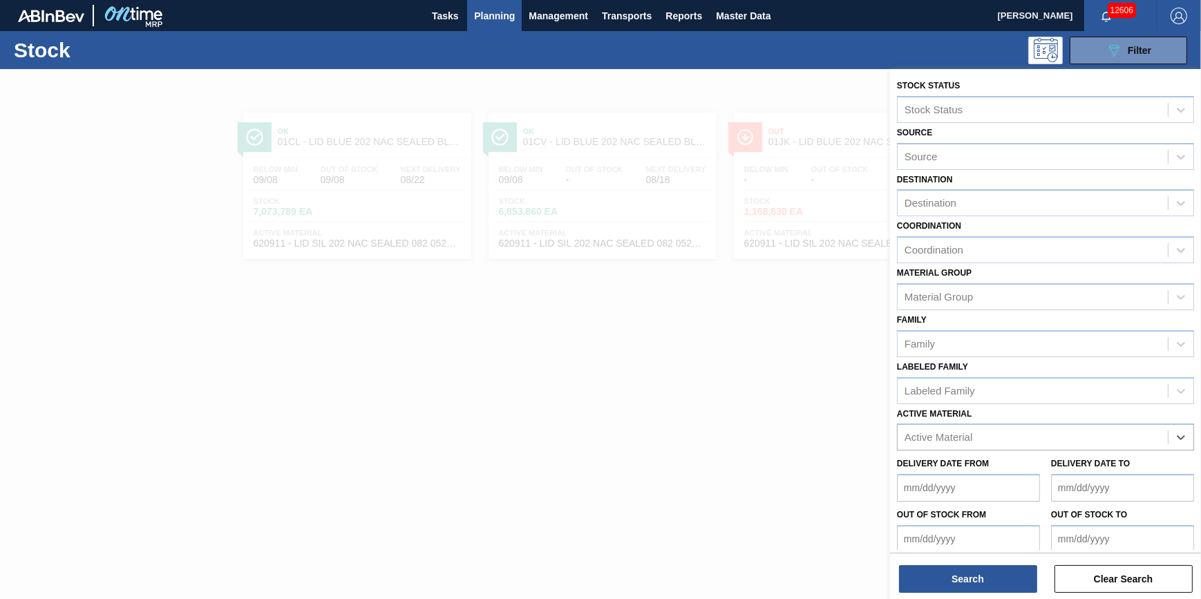
drag, startPoint x: 1148, startPoint y: 445, endPoint x: 1111, endPoint y: 452, distance: 38.0
click at [1107, 454] on div "Delivery Date to" at bounding box center [1122, 478] width 143 height 48
click at [1088, 428] on div "Active Material" at bounding box center [1033, 438] width 270 height 20
type Material "620916"
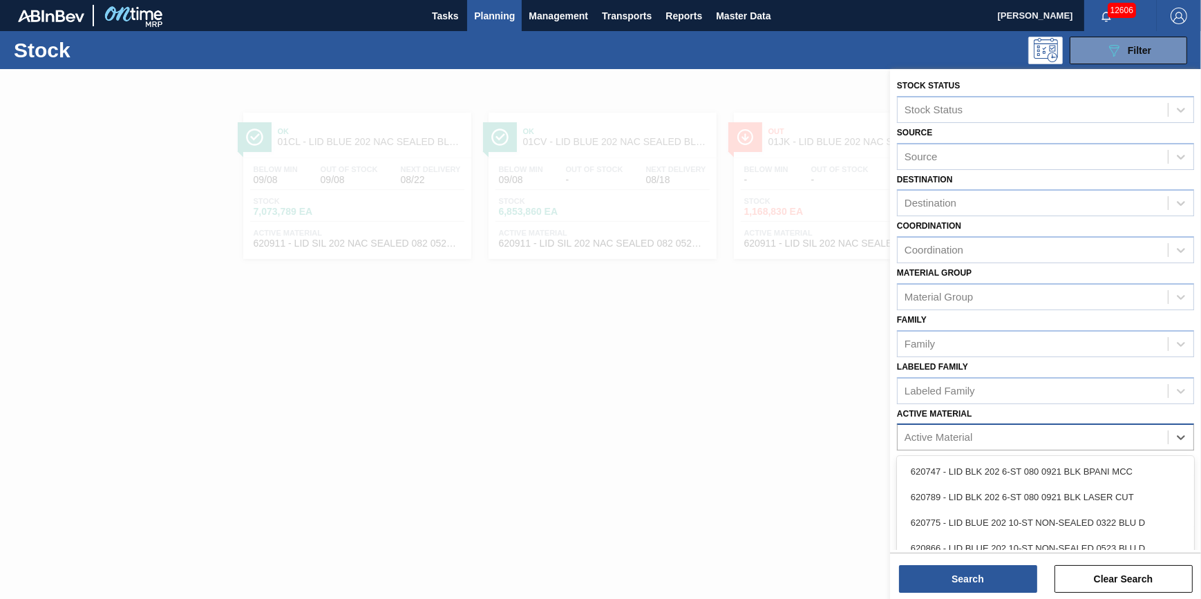
click at [988, 440] on div "Active Material" at bounding box center [1033, 438] width 270 height 20
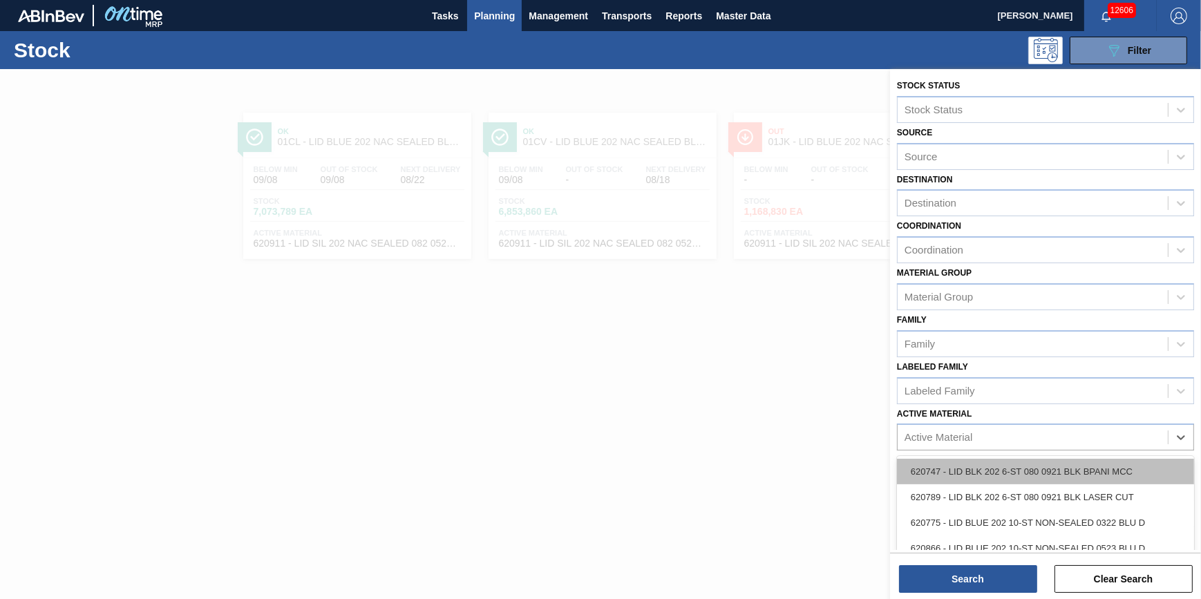
click at [972, 459] on div "620747 - LID BLK 202 6-ST 080 0921 BLK BPANI MCC" at bounding box center [1045, 472] width 297 height 26
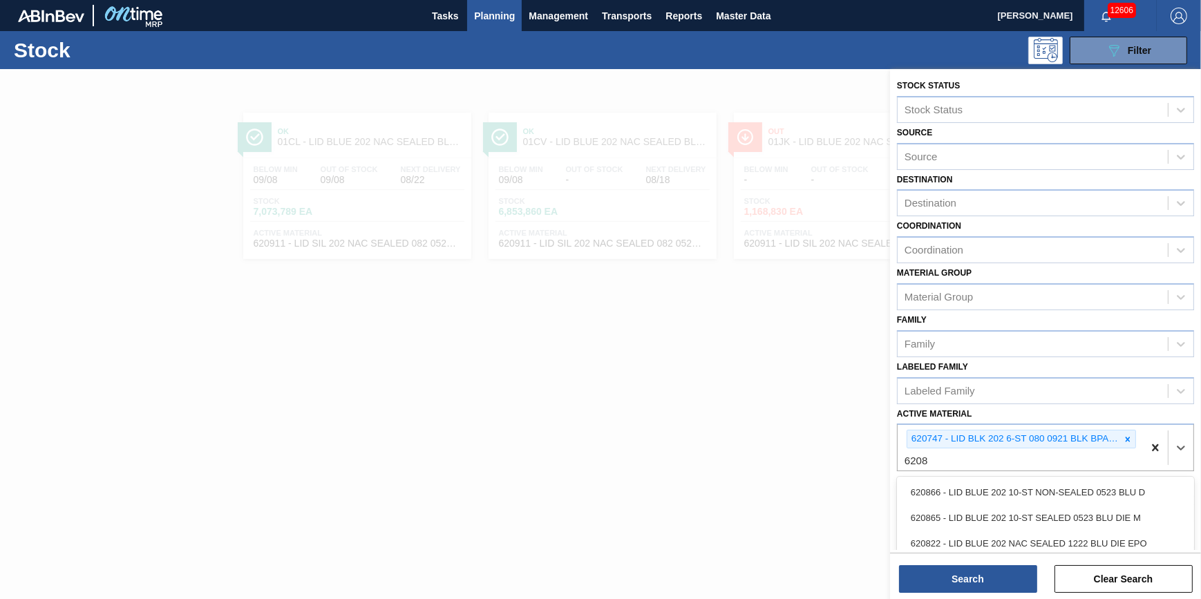
type Material "6208"
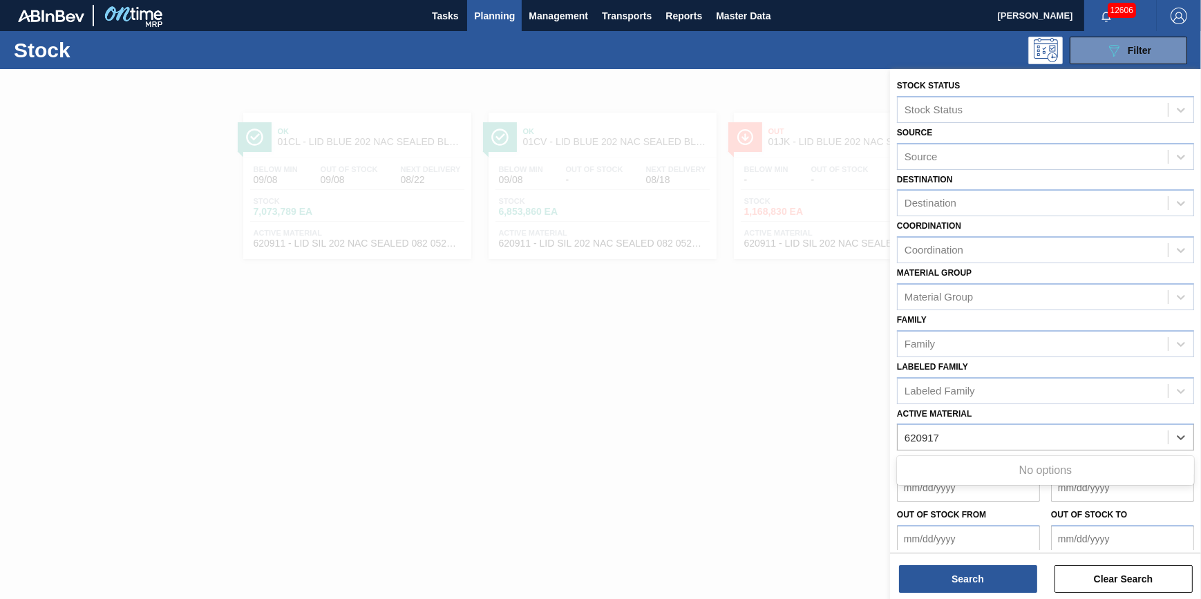
type Material "620917"
click at [1039, 420] on div "Active Material Active Material" at bounding box center [1045, 427] width 297 height 47
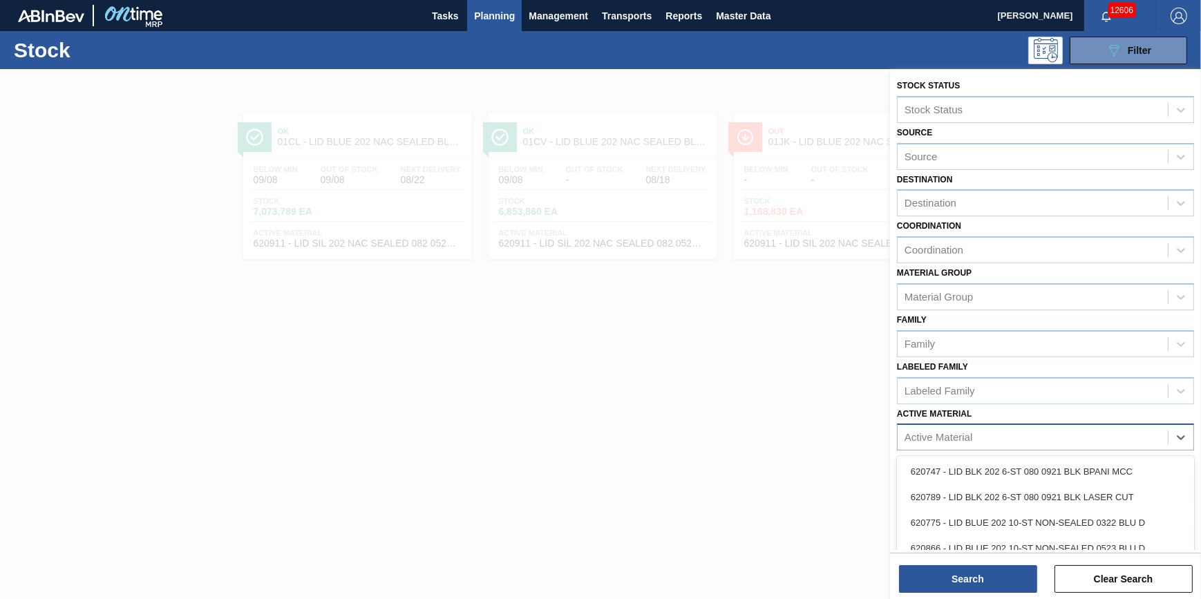
click at [1035, 429] on div "Active Material" at bounding box center [1033, 438] width 270 height 20
type Material "620923"
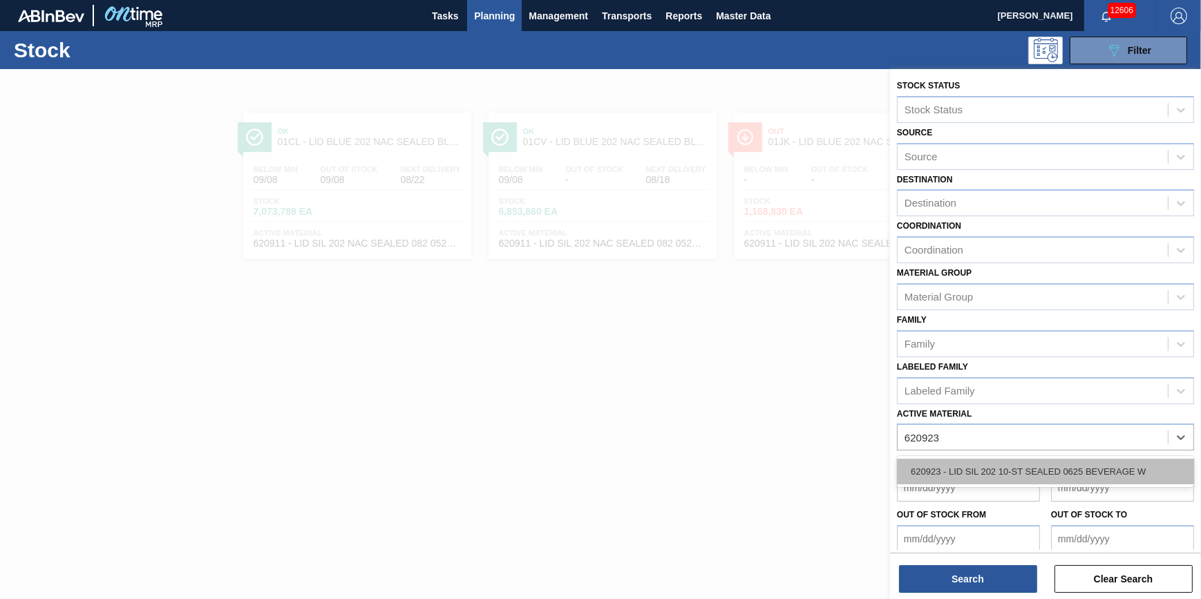
click at [1031, 463] on div "620923 - LID SIL 202 10-ST SEALED 0625 BEVERAGE W" at bounding box center [1045, 472] width 297 height 26
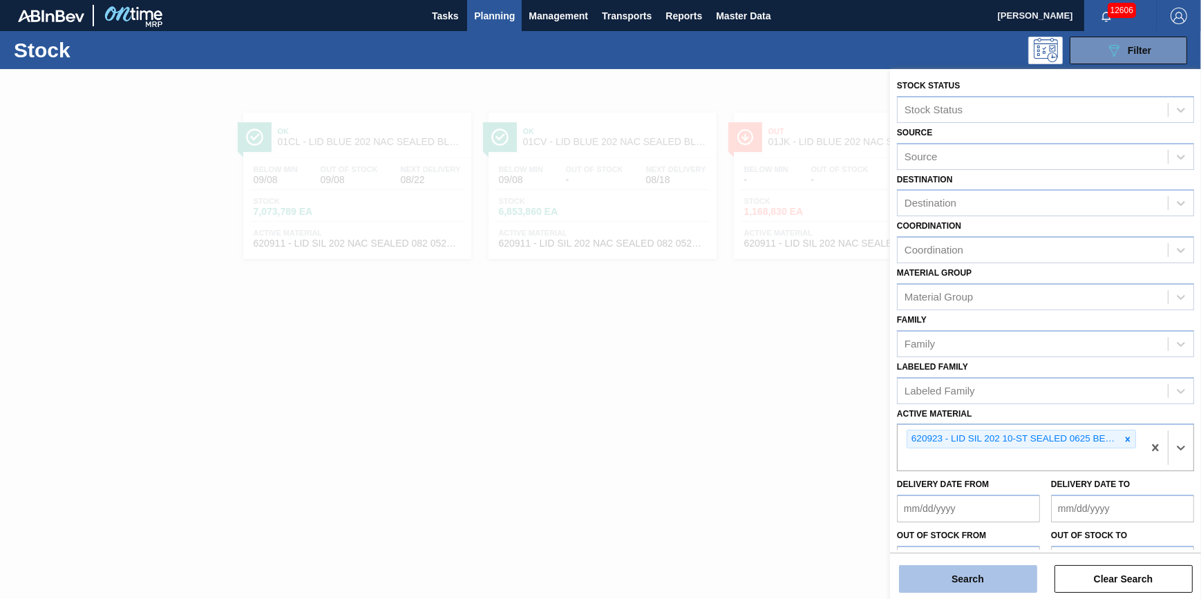
click at [999, 574] on button "Search" at bounding box center [968, 579] width 138 height 28
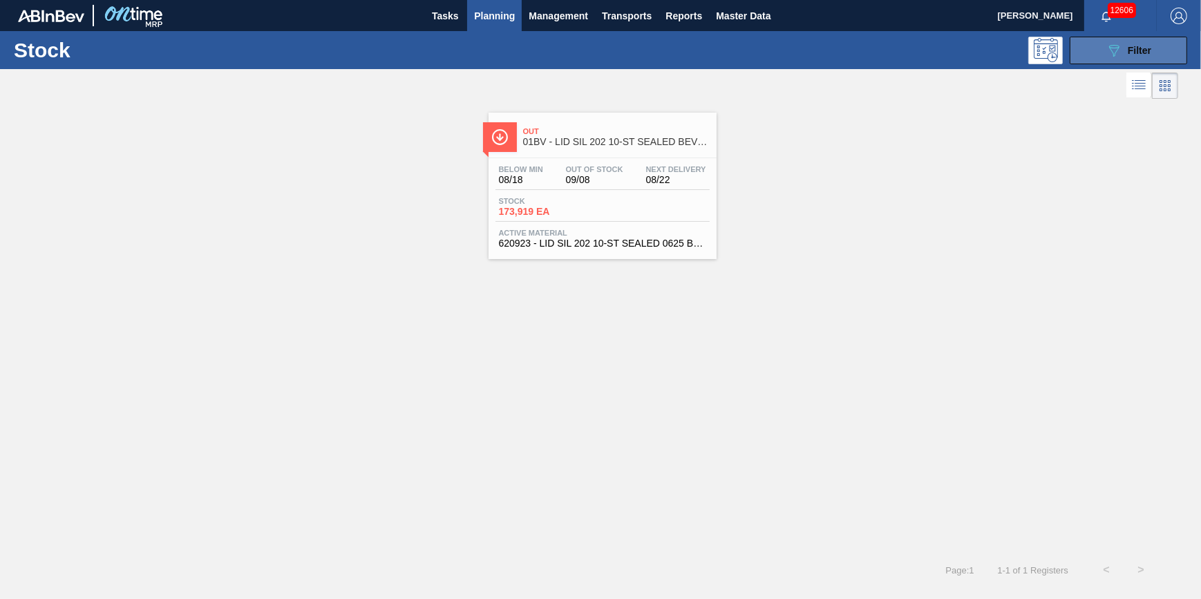
click at [1159, 51] on button "089F7B8B-B2A5-4AFE-B5C0-19BA573D28AC Filter" at bounding box center [1128, 51] width 117 height 28
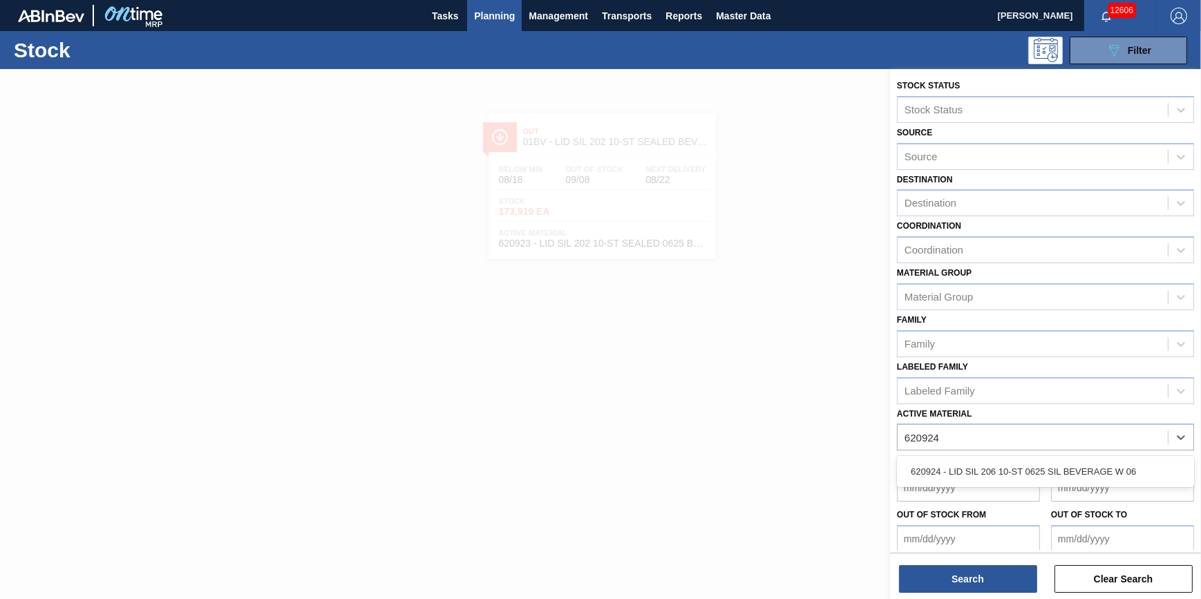
type Material "620924"
click at [1048, 493] on div "Delivery Date to" at bounding box center [1123, 478] width 154 height 48
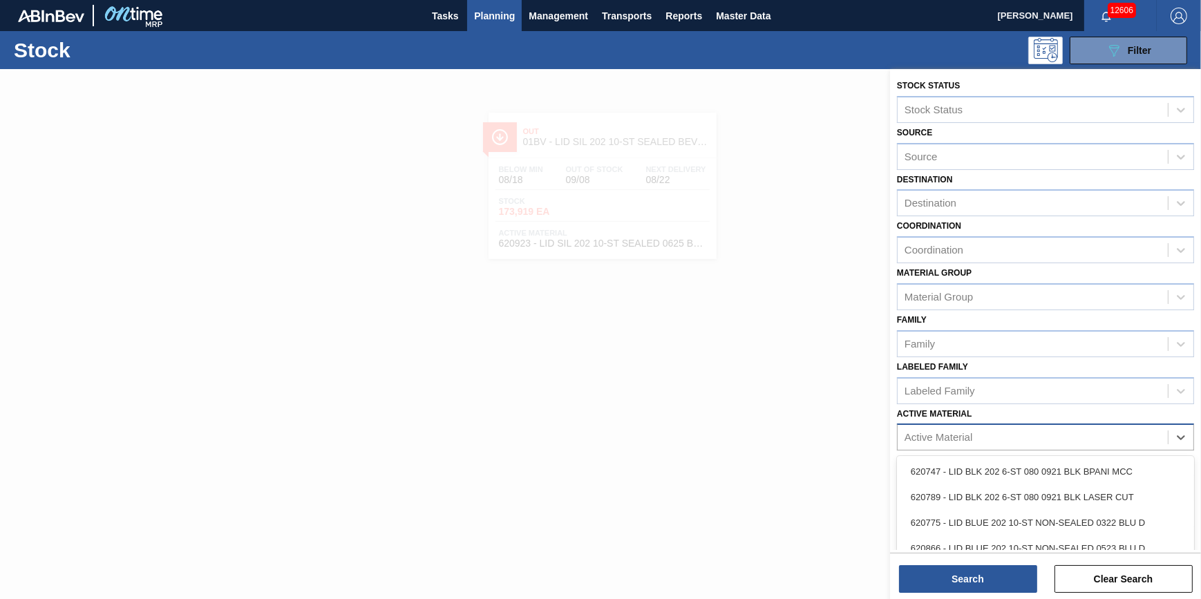
click at [1038, 436] on div "Active Material" at bounding box center [1033, 438] width 270 height 20
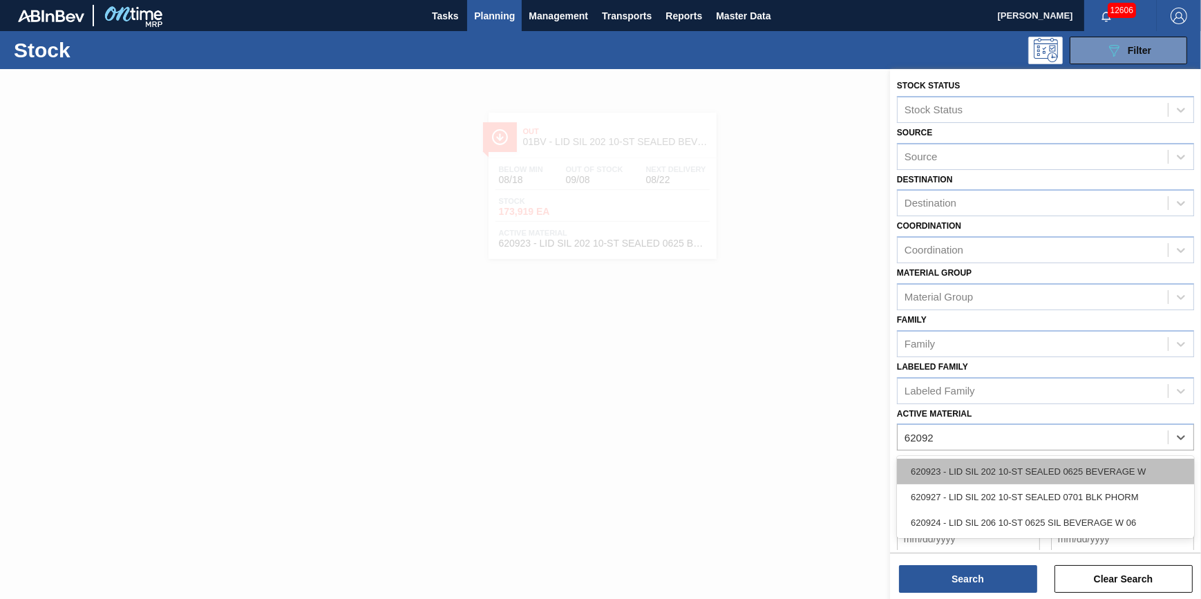
type Material "620924"
click at [1035, 459] on div "620924 - LID SIL 206 10-ST 0625 SIL BEVERAGE W 06" at bounding box center [1045, 472] width 297 height 26
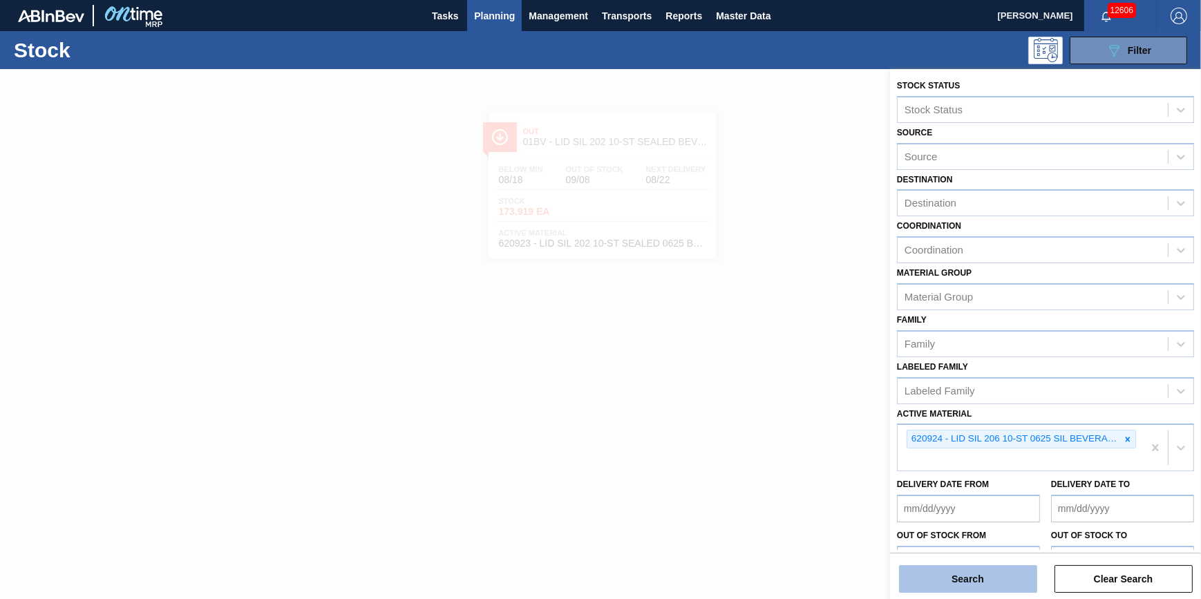
click at [962, 571] on button "Search" at bounding box center [968, 579] width 138 height 28
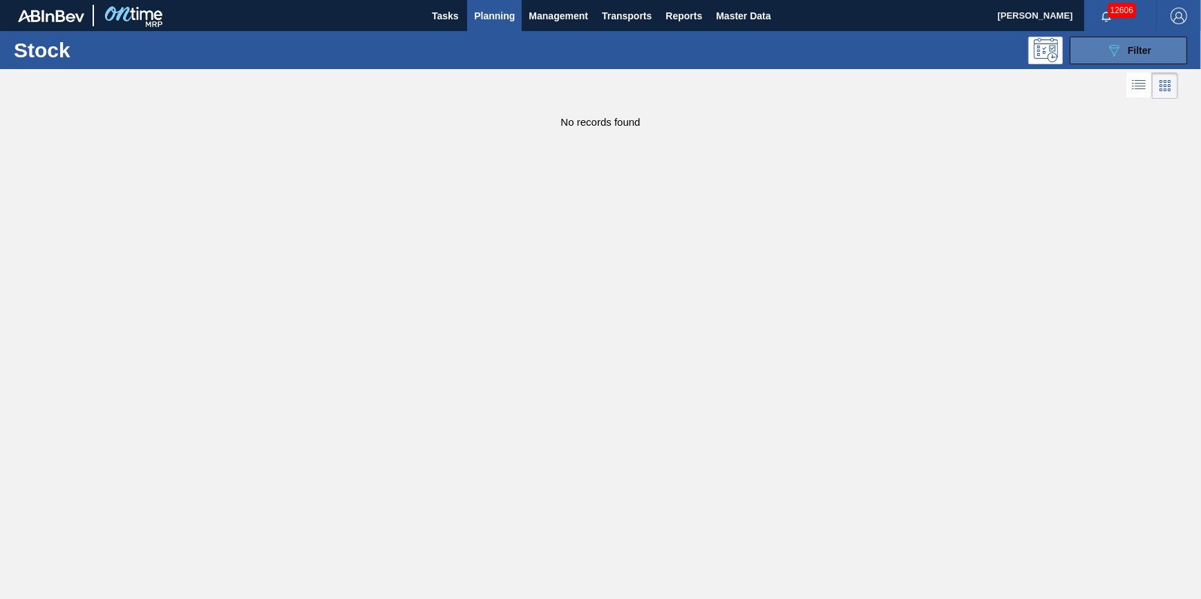
click at [1113, 57] on icon "089F7B8B-B2A5-4AFE-B5C0-19BA573D28AC" at bounding box center [1114, 50] width 17 height 17
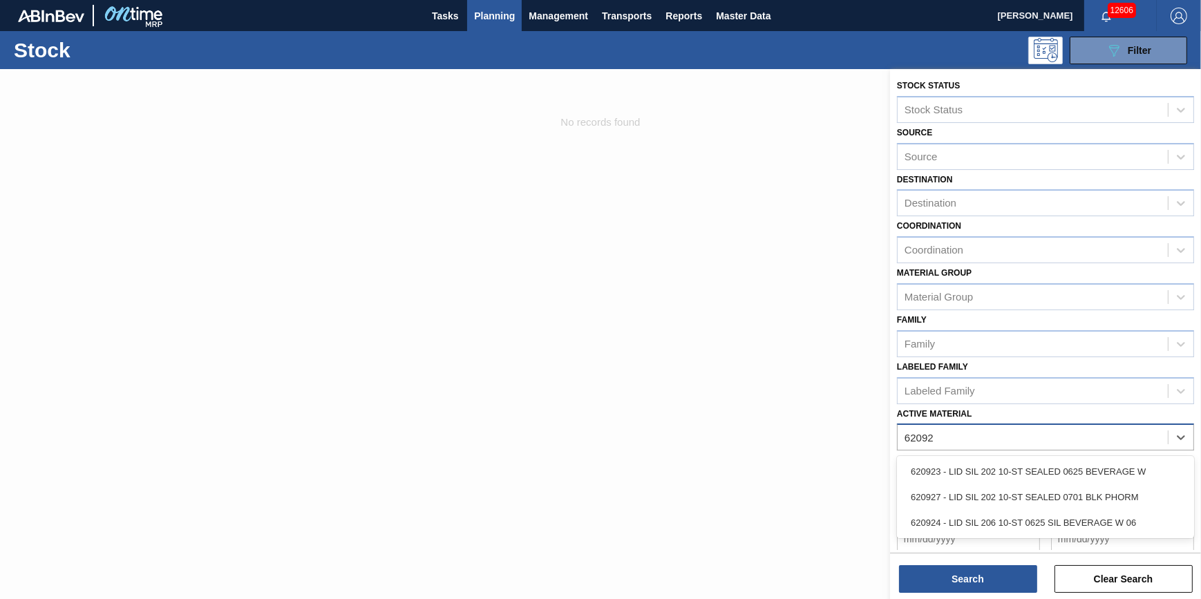
type Material "620927"
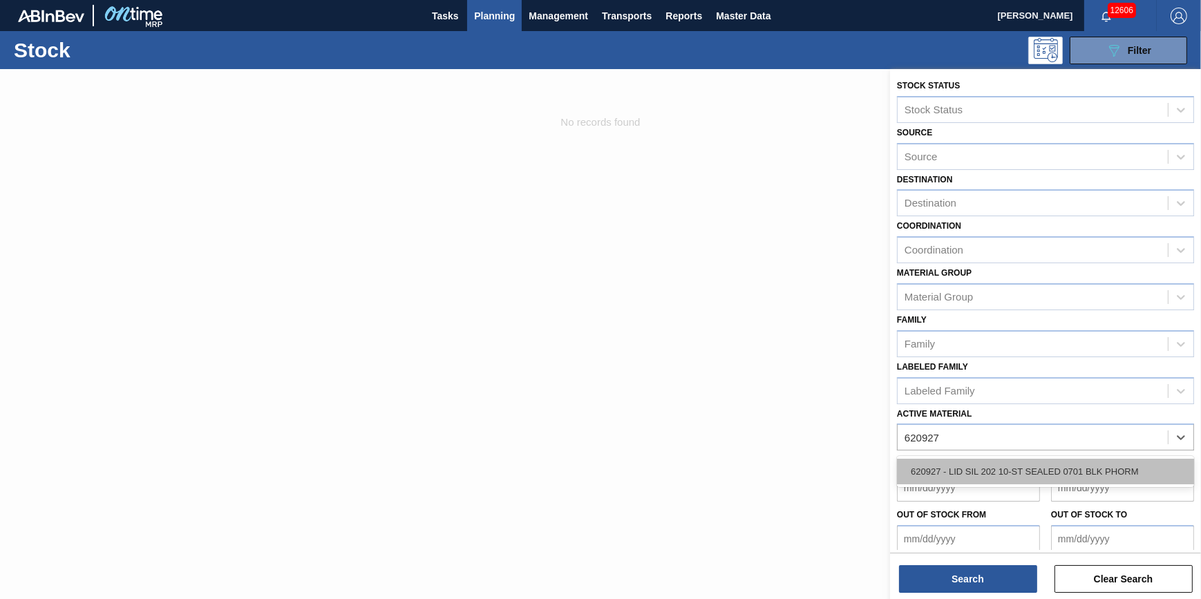
click at [1102, 482] on div "620927 - LID SIL 202 10-ST SEALED 0701 BLK PHORM" at bounding box center [1045, 472] width 297 height 26
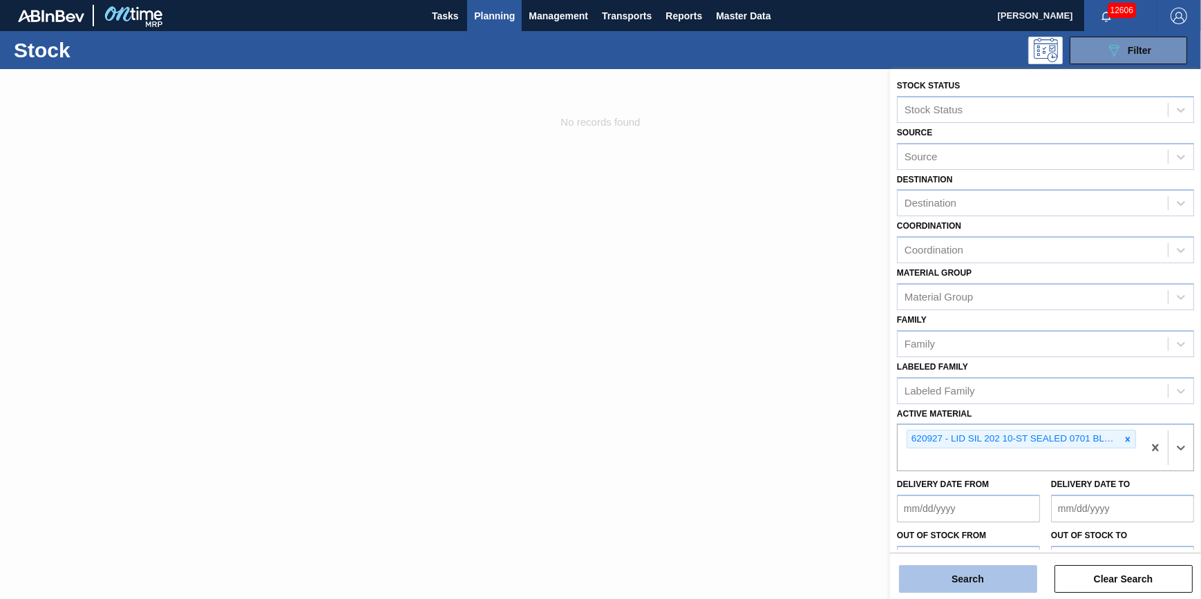
click at [952, 575] on button "Search" at bounding box center [968, 579] width 138 height 28
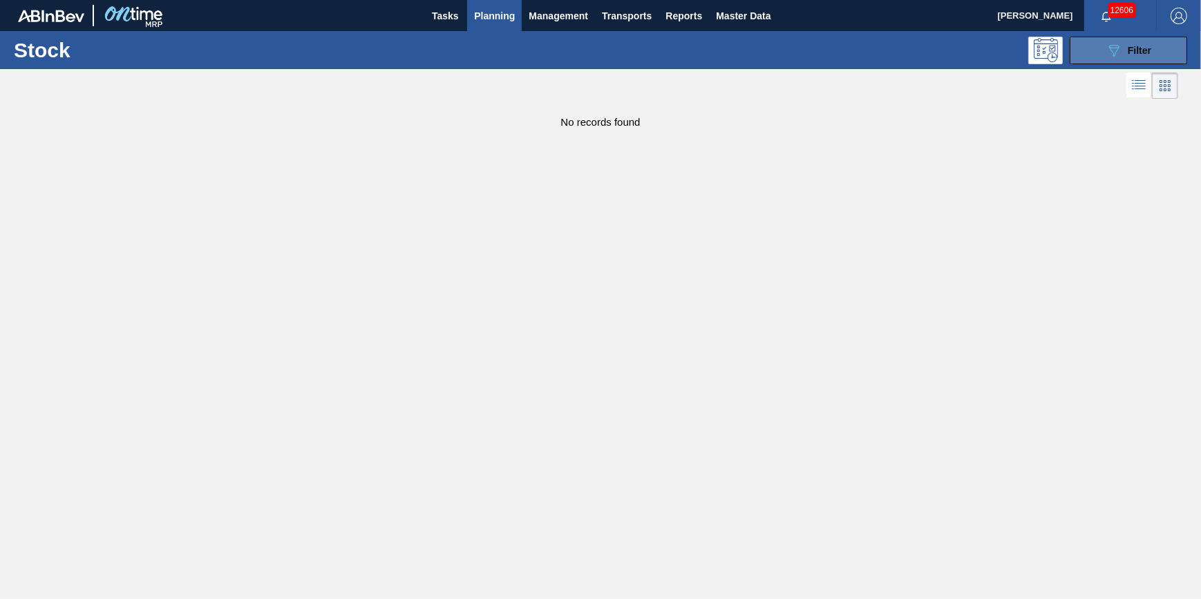
click at [1113, 57] on icon "089F7B8B-B2A5-4AFE-B5C0-19BA573D28AC" at bounding box center [1114, 50] width 17 height 17
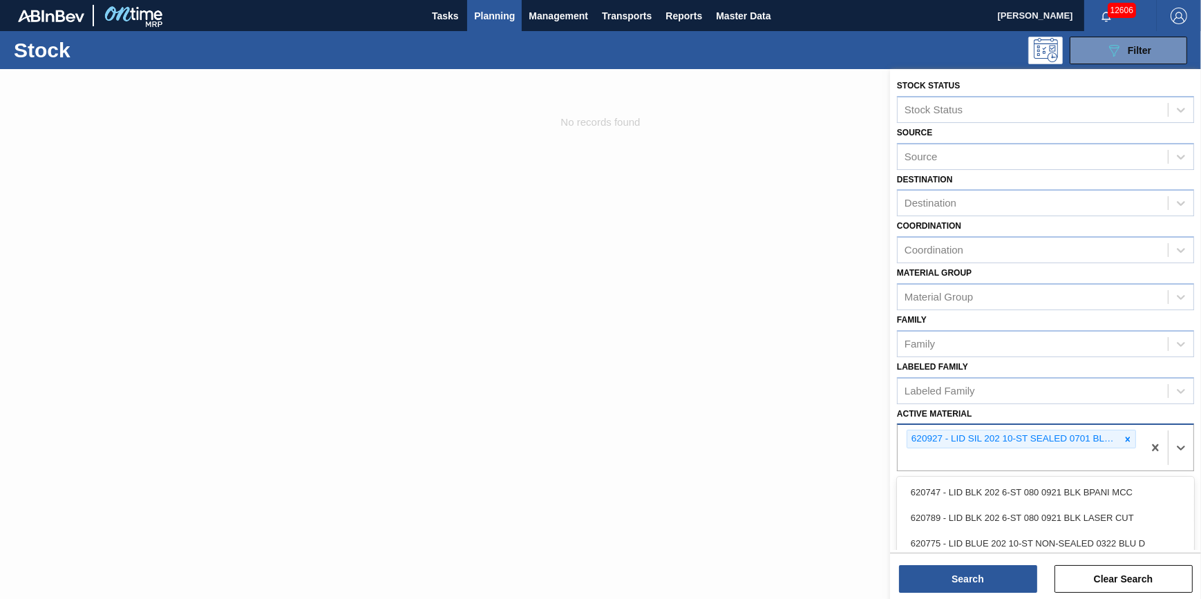
click at [1140, 442] on div "620927 - LID SIL 202 10-ST SEALED 0701 BLK PHORM" at bounding box center [1020, 448] width 245 height 46
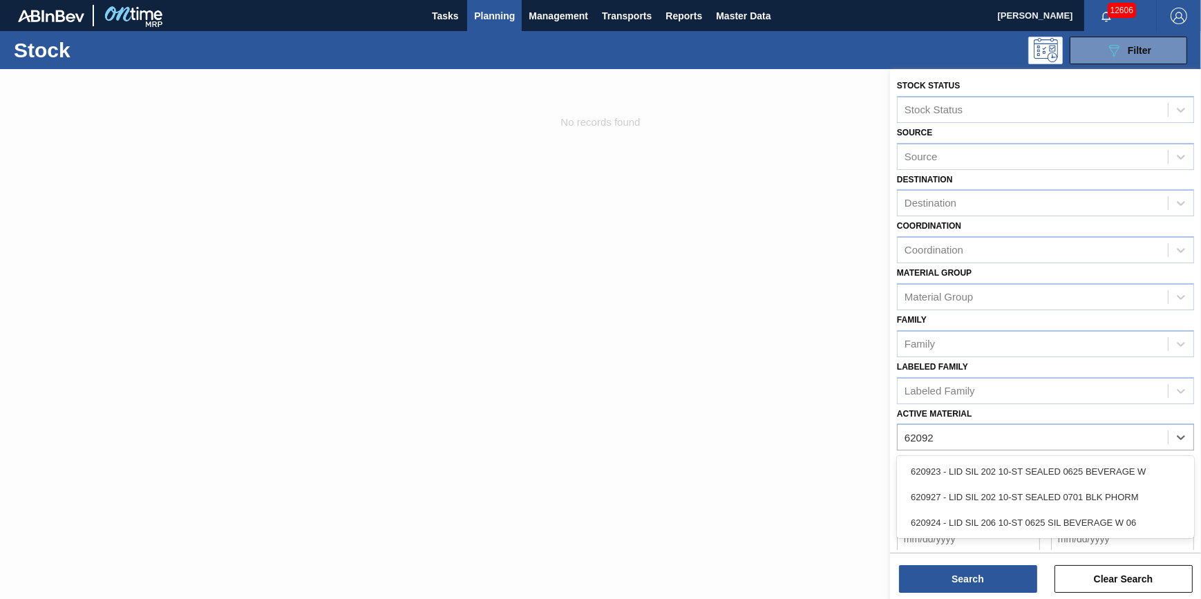
type Material "62092"
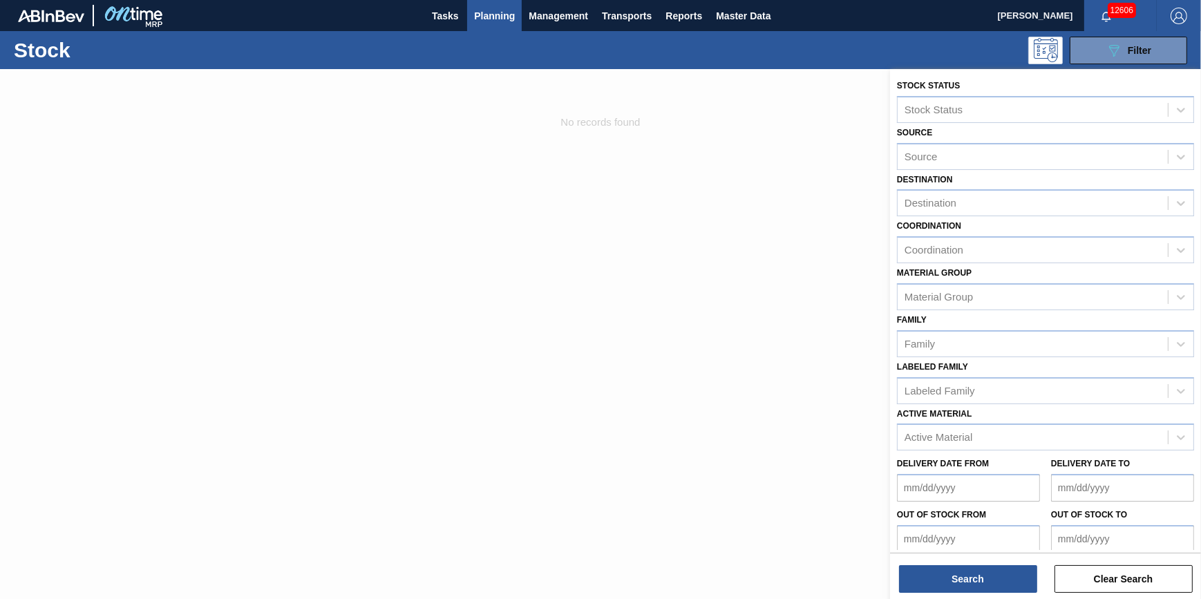
click at [469, 279] on div at bounding box center [600, 368] width 1201 height 599
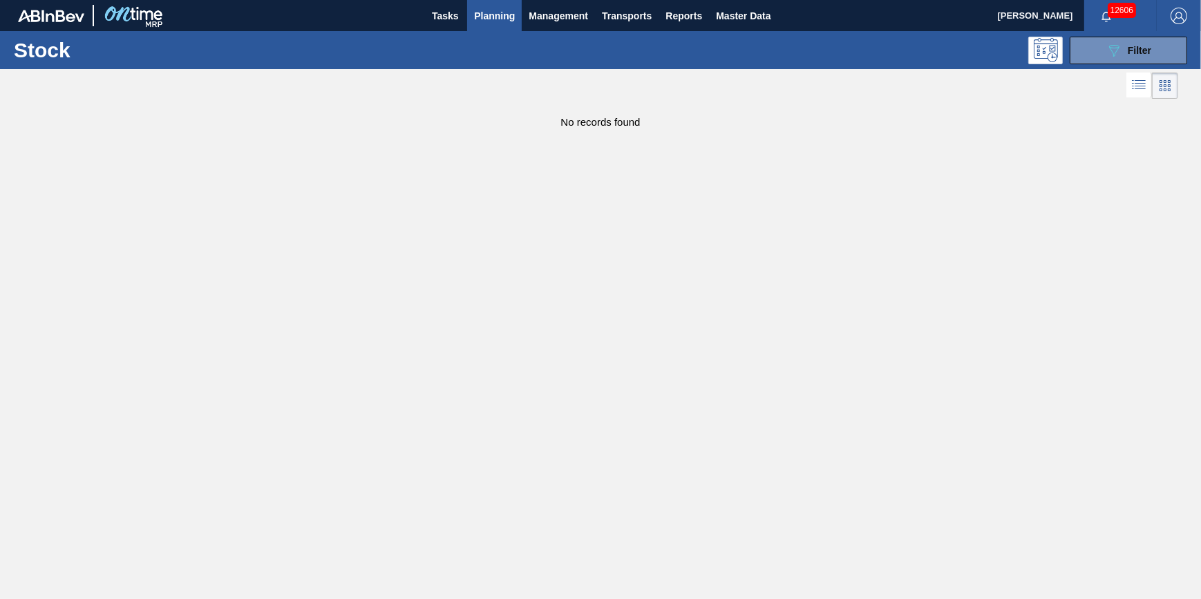
click at [486, 19] on span "Planning" at bounding box center [494, 16] width 41 height 17
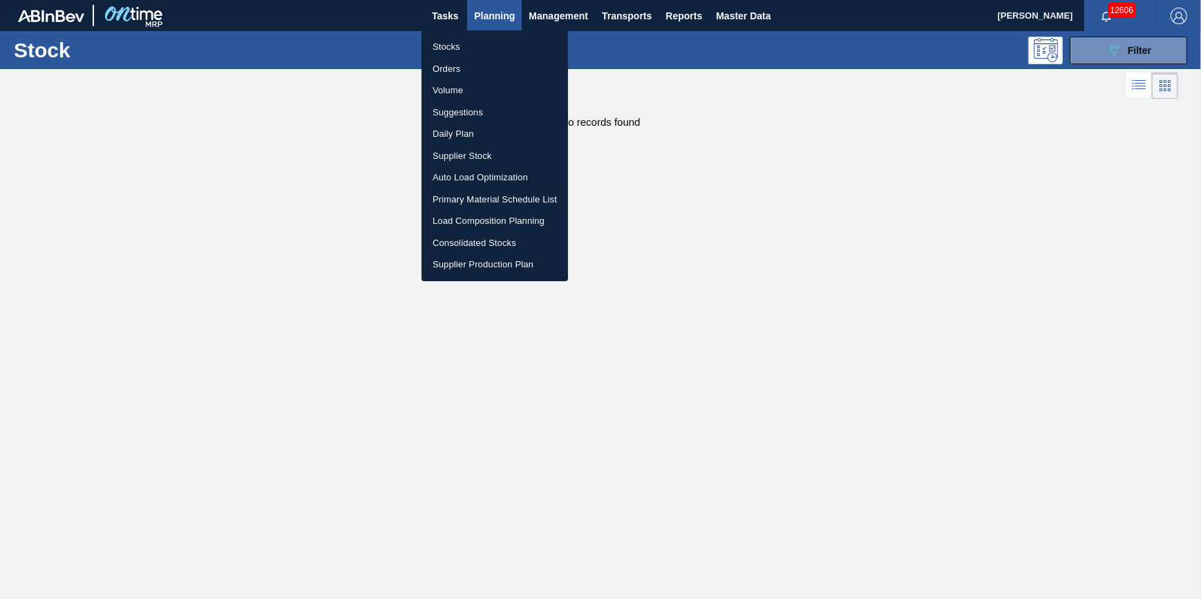
click at [487, 44] on li "Stocks" at bounding box center [495, 47] width 147 height 22
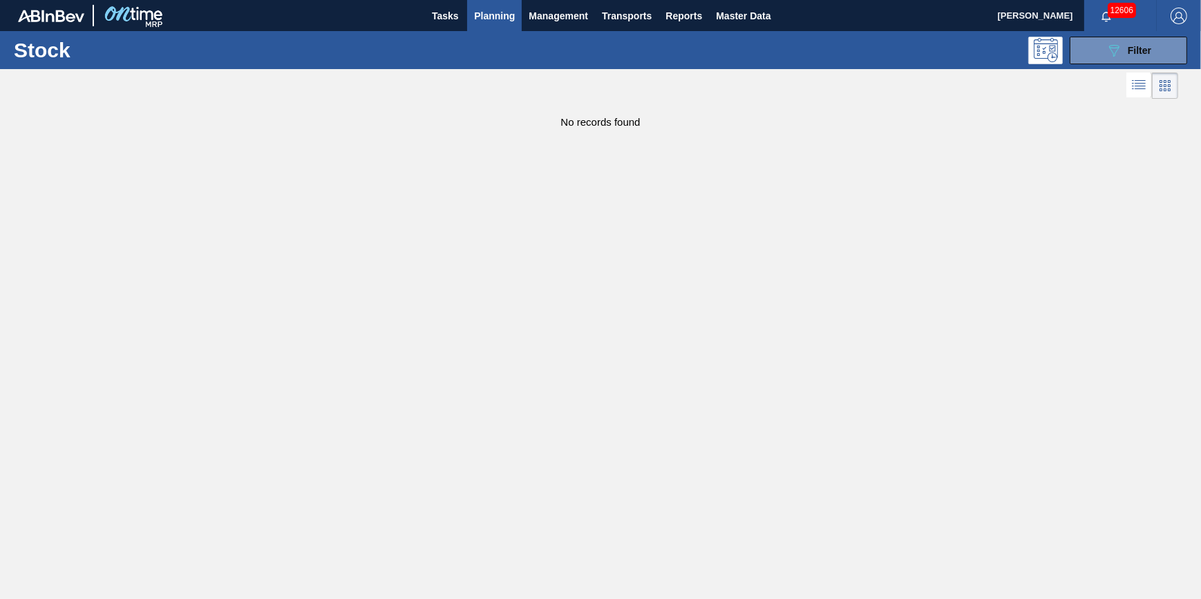
click at [487, 23] on button "Planning" at bounding box center [494, 15] width 55 height 31
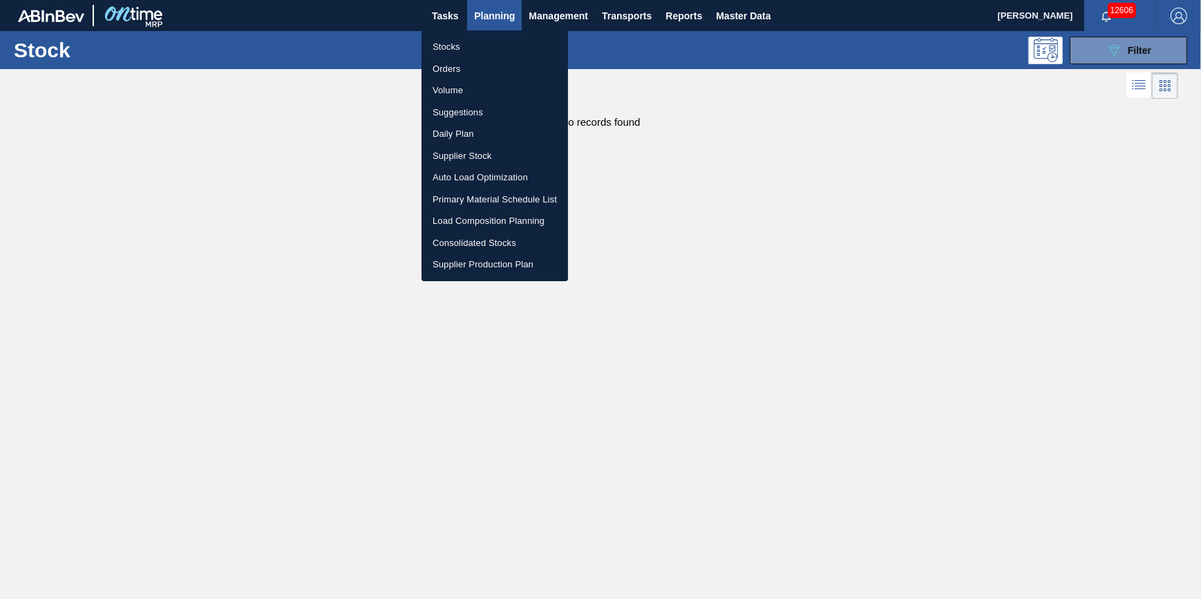
click at [462, 50] on li "Stocks" at bounding box center [495, 47] width 147 height 22
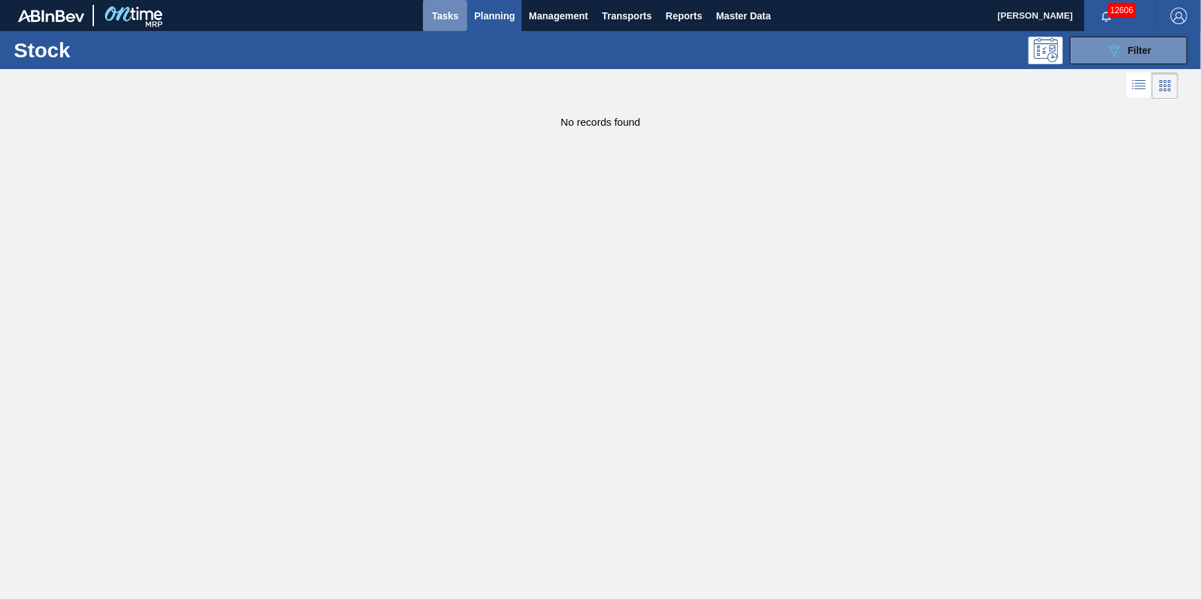
click at [442, 18] on span "Tasks" at bounding box center [445, 16] width 30 height 17
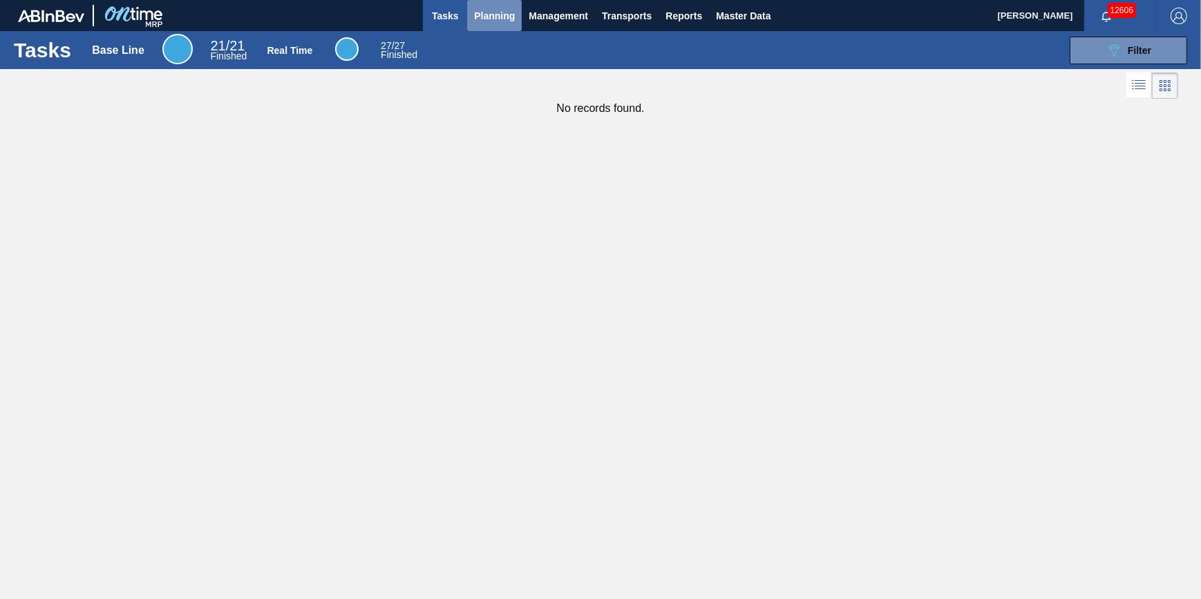
click at [484, 5] on button "Planning" at bounding box center [494, 15] width 55 height 31
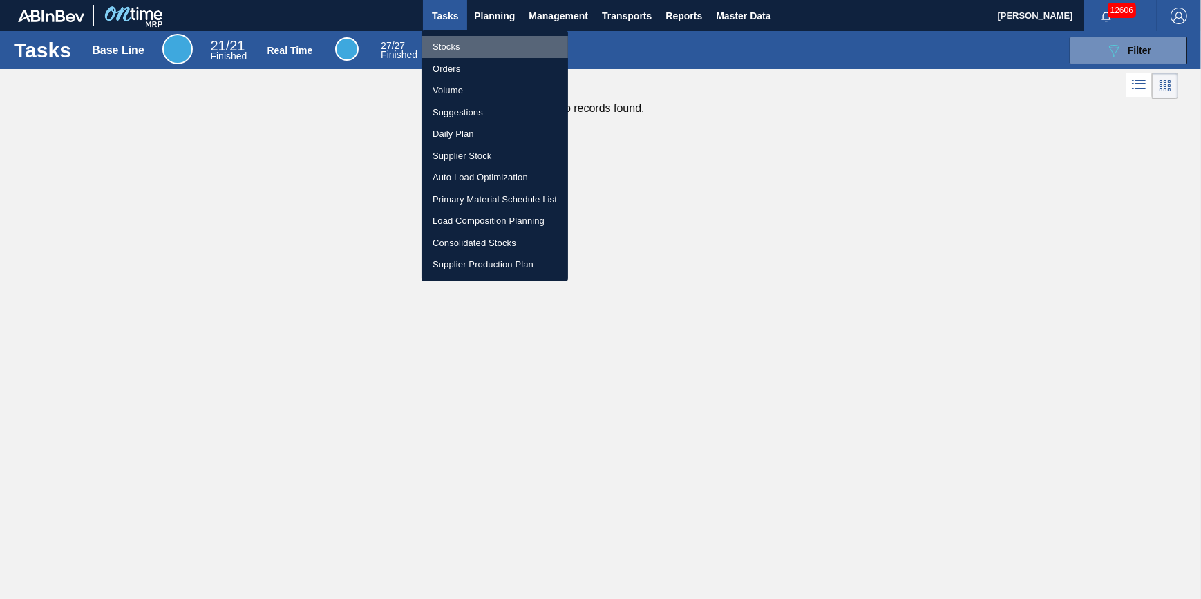
click at [463, 39] on li "Stocks" at bounding box center [495, 47] width 147 height 22
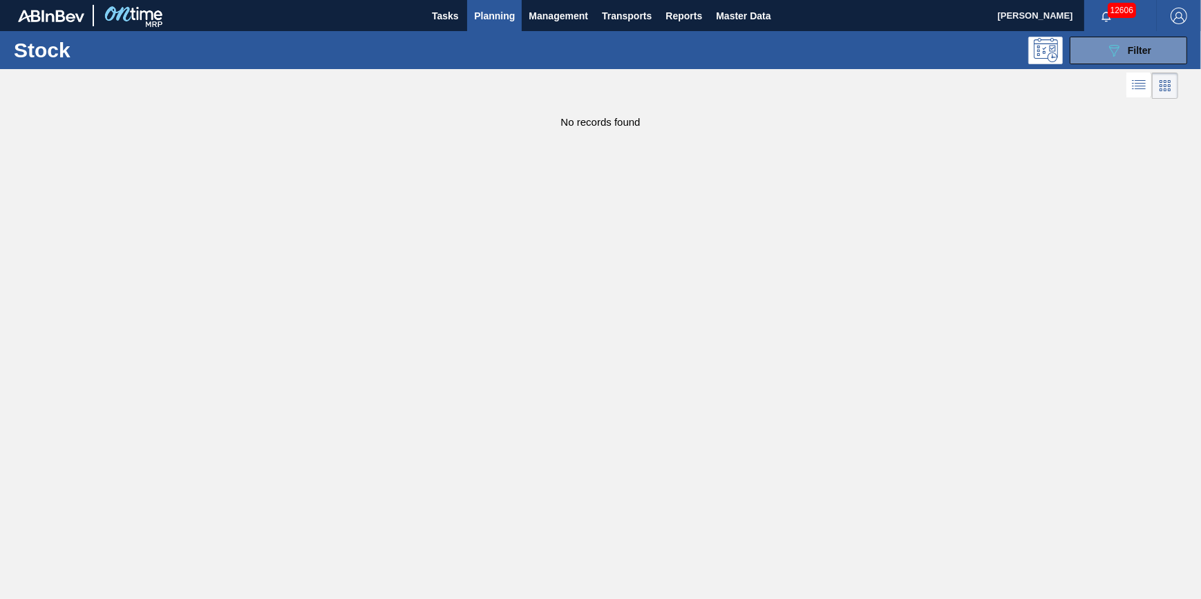
click at [503, 24] on button "Planning" at bounding box center [494, 15] width 55 height 31
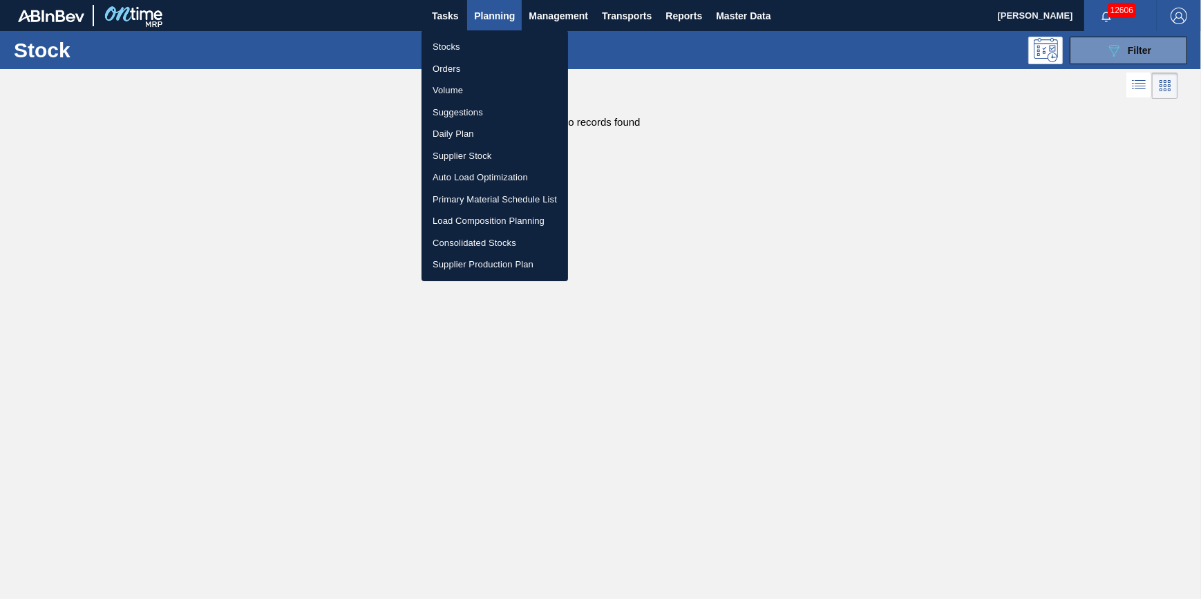
click at [492, 224] on li "Load Composition Planning" at bounding box center [495, 221] width 147 height 22
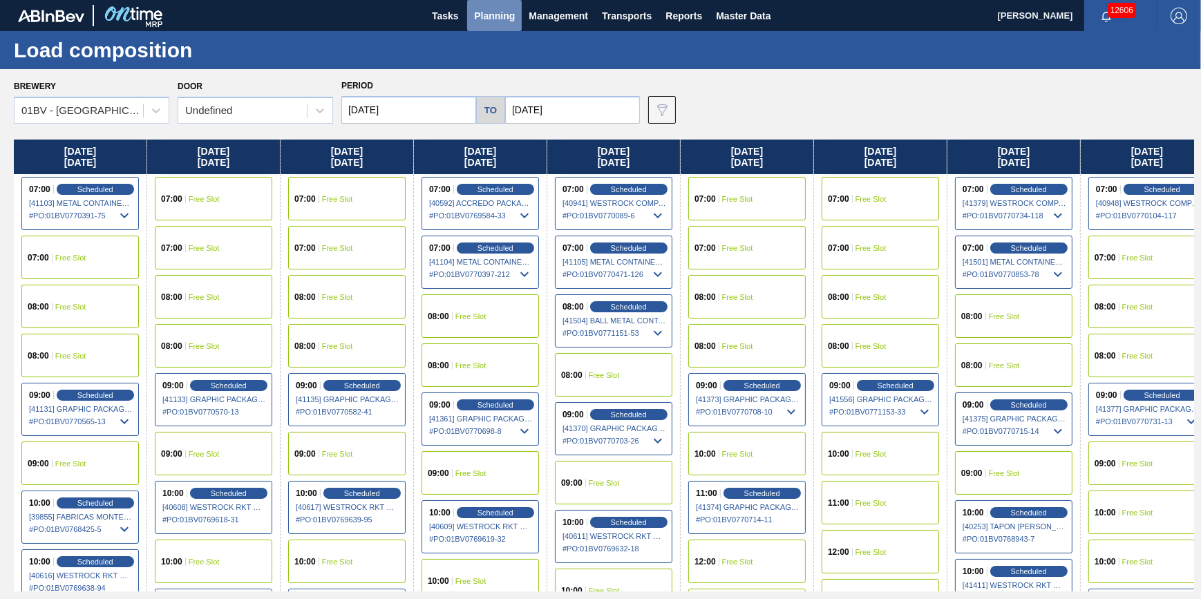
click at [488, 27] on button "Planning" at bounding box center [494, 15] width 55 height 31
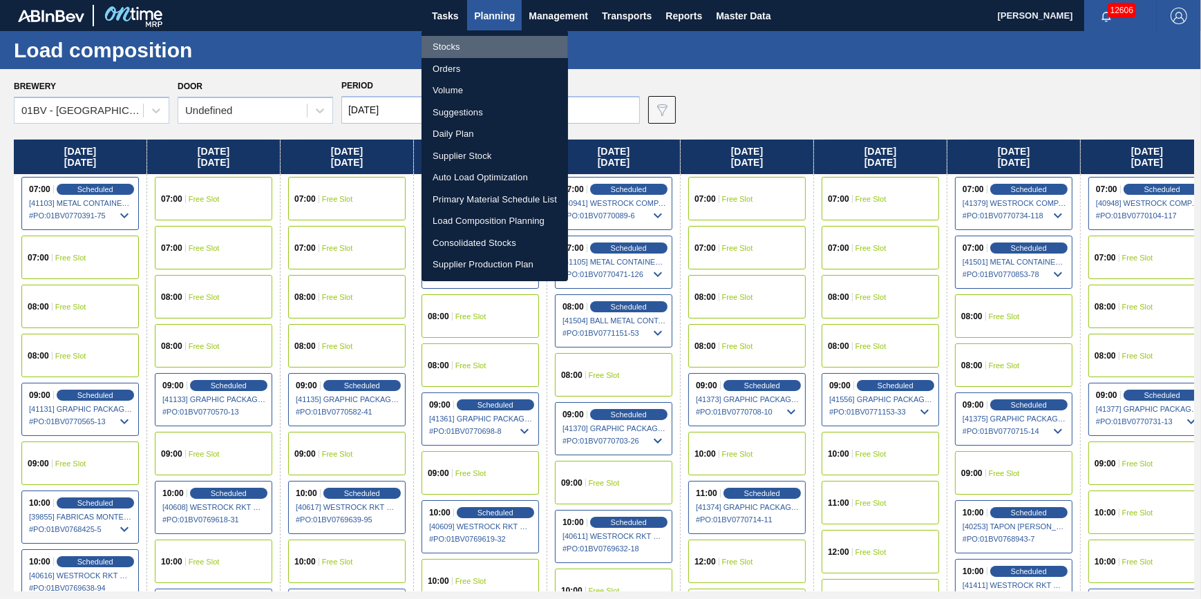
click at [480, 44] on li "Stocks" at bounding box center [495, 47] width 147 height 22
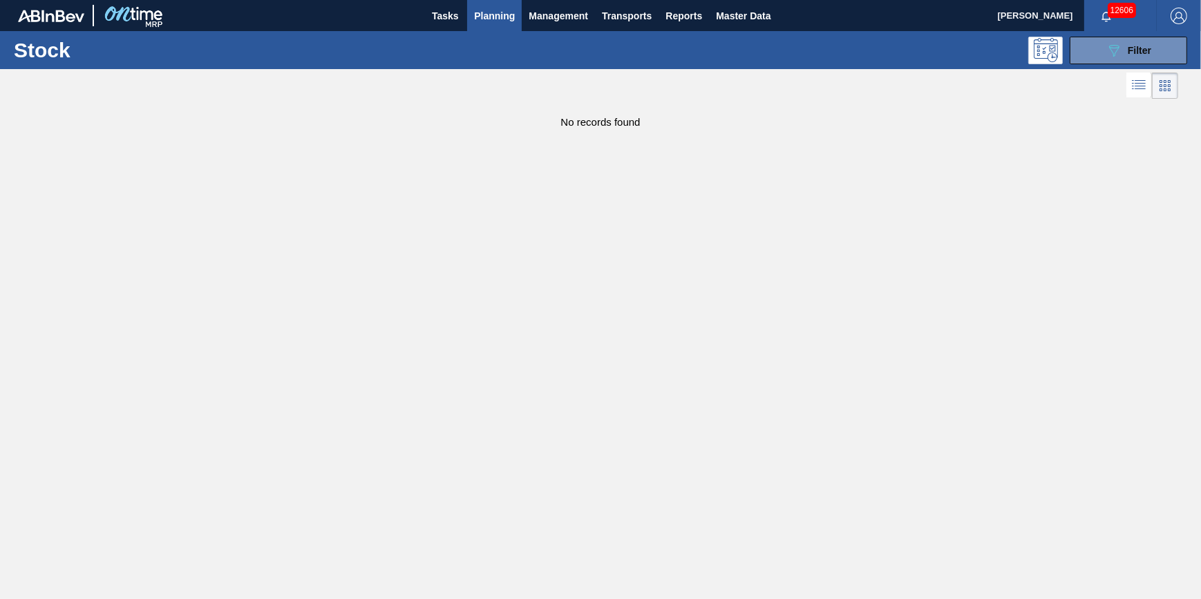
drag, startPoint x: 438, startPoint y: 14, endPoint x: 418, endPoint y: 28, distance: 24.3
click at [438, 14] on span "Tasks" at bounding box center [445, 16] width 30 height 17
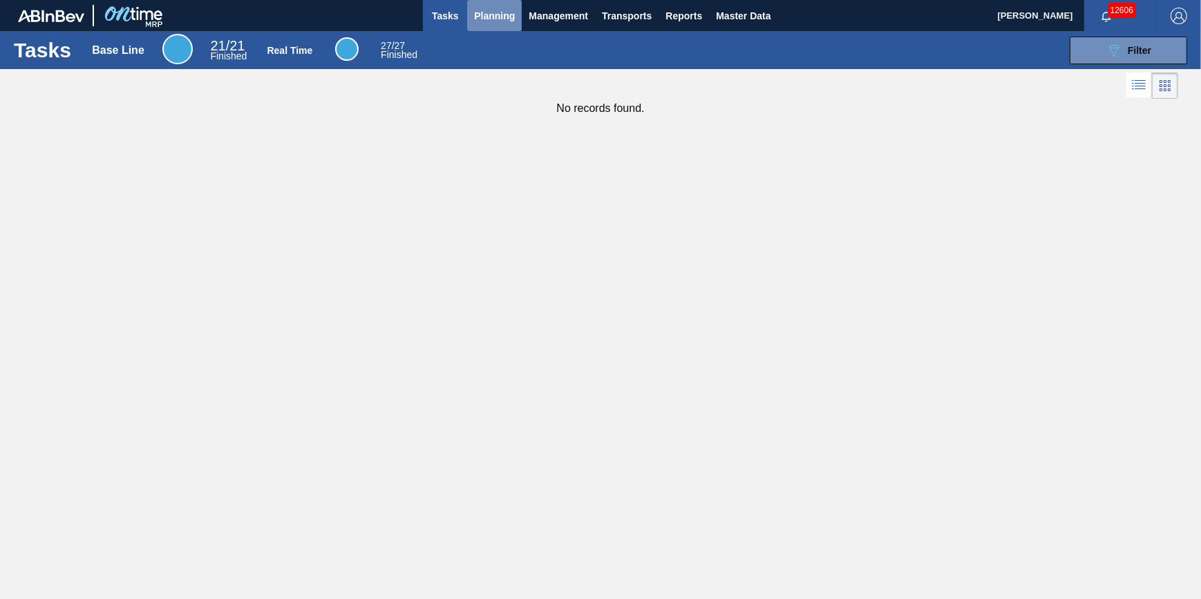
click at [503, 23] on span "Planning" at bounding box center [494, 16] width 41 height 17
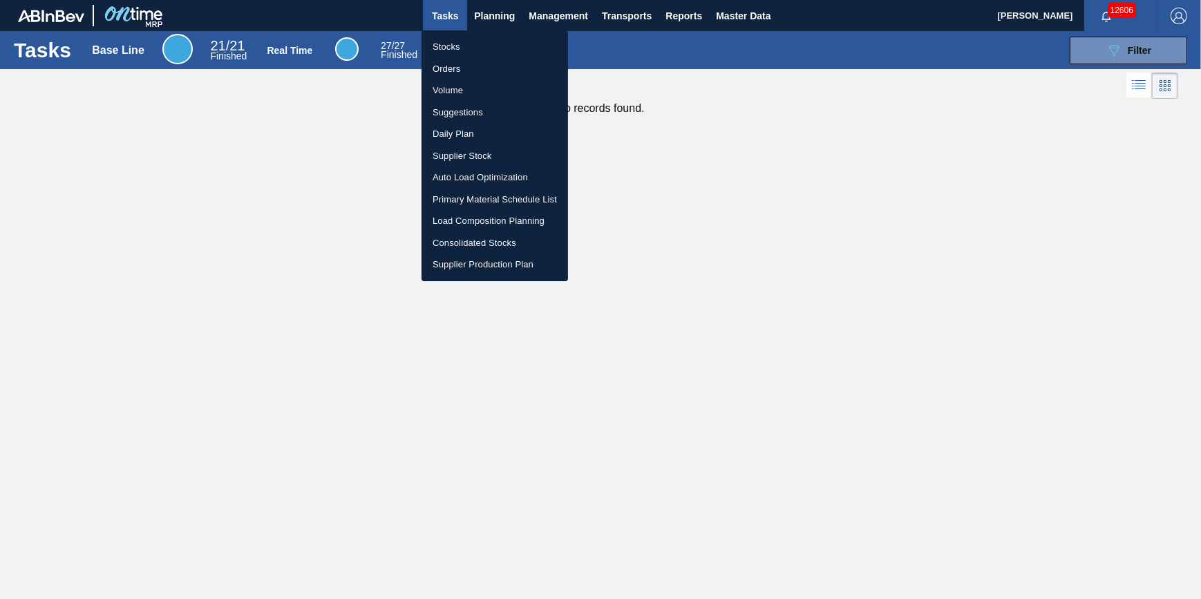
click at [501, 41] on li "Stocks" at bounding box center [495, 47] width 147 height 22
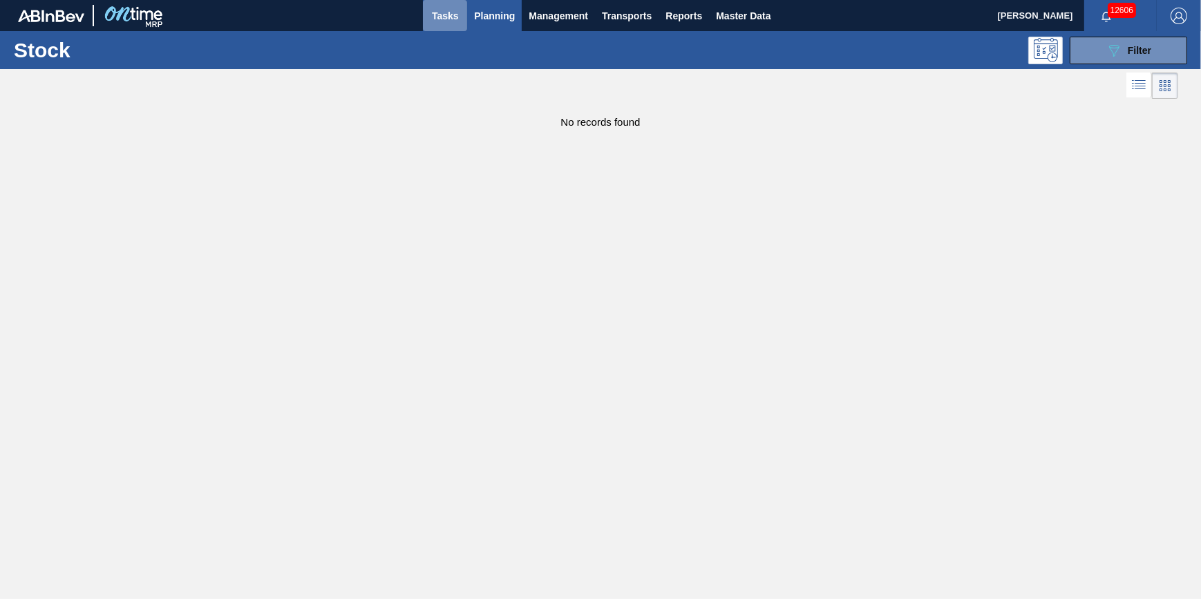
click at [446, 20] on span "Tasks" at bounding box center [445, 16] width 30 height 17
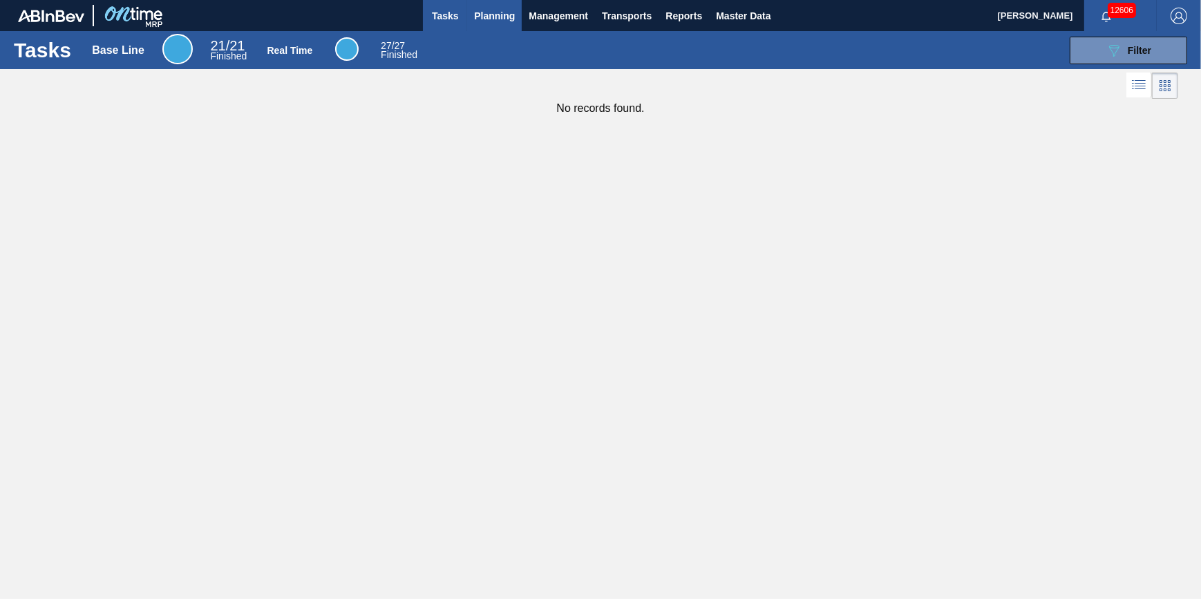
click at [494, 28] on button "Planning" at bounding box center [494, 15] width 55 height 31
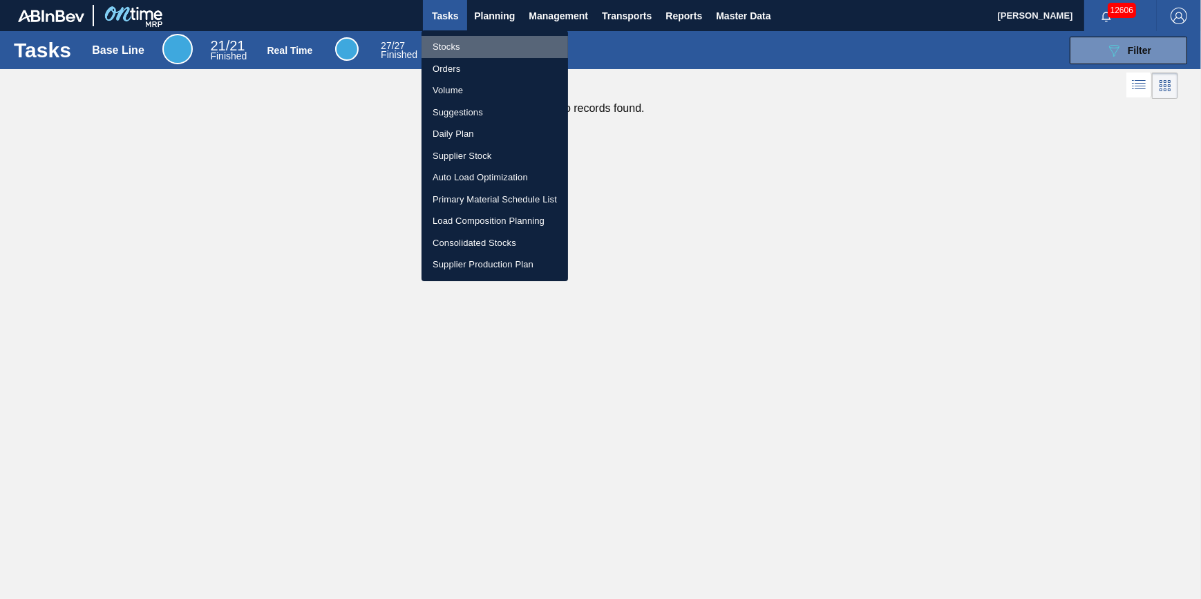
click at [491, 54] on li "Stocks" at bounding box center [495, 47] width 147 height 22
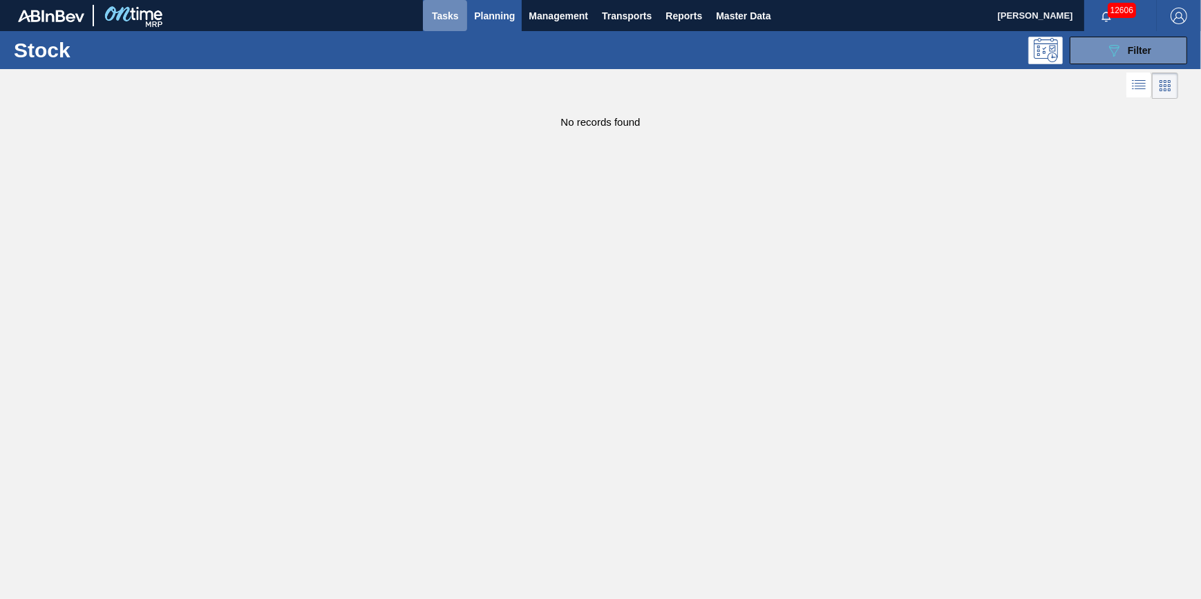
click at [442, 10] on span "Tasks" at bounding box center [445, 16] width 30 height 17
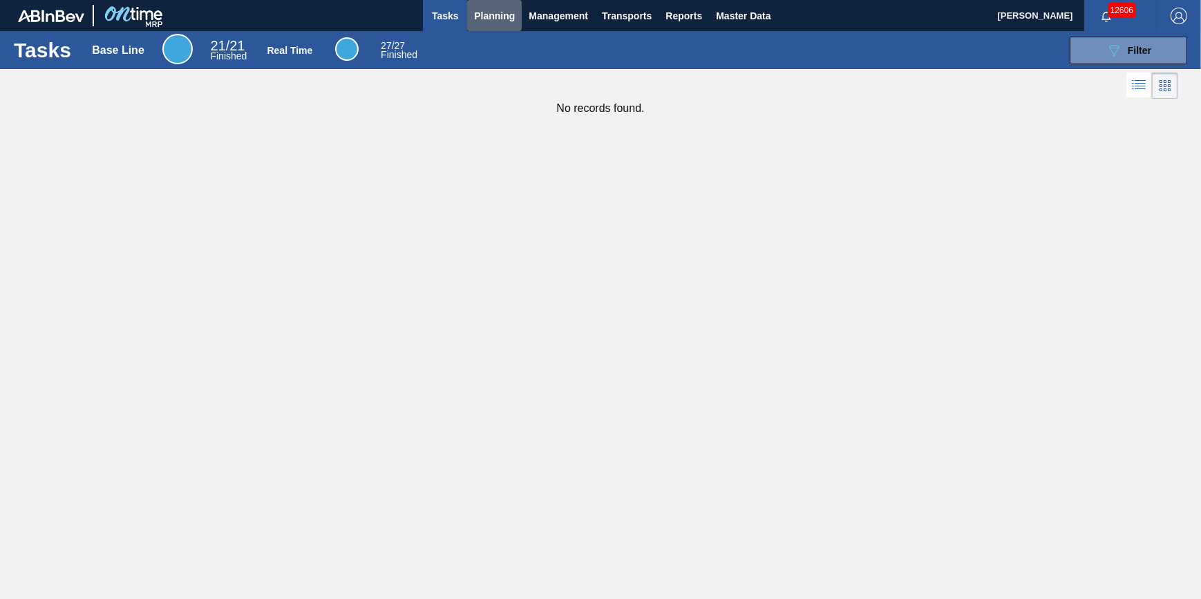
drag, startPoint x: 511, startPoint y: 26, endPoint x: 509, endPoint y: 38, distance: 12.5
click at [511, 26] on button "Planning" at bounding box center [494, 15] width 55 height 31
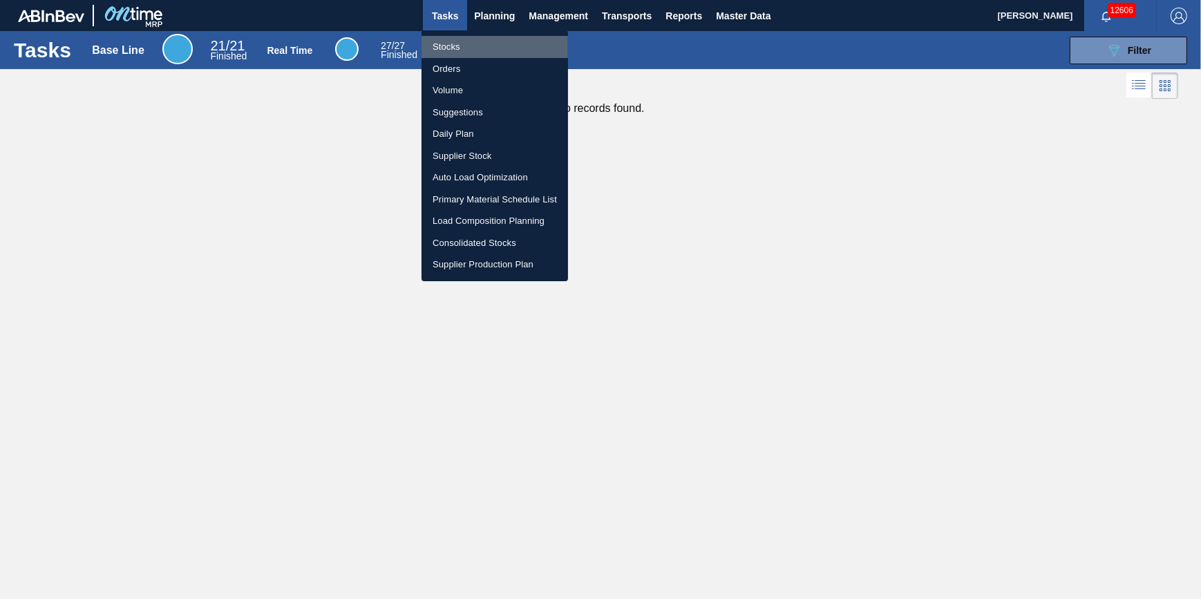
click at [507, 48] on li "Stocks" at bounding box center [495, 47] width 147 height 22
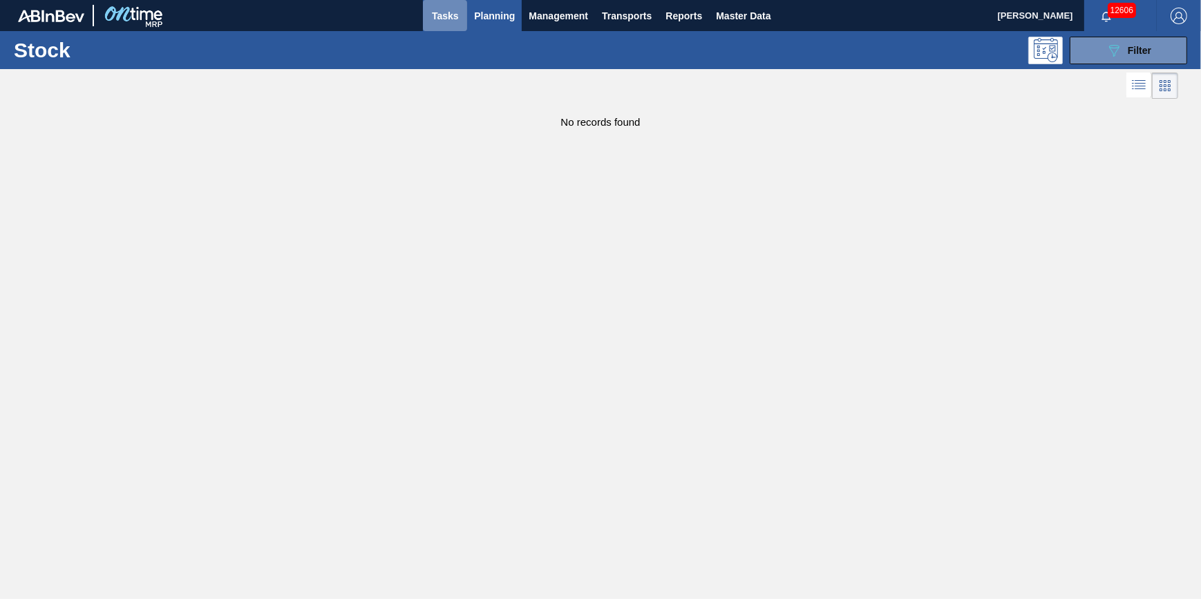
click at [440, 13] on span "Tasks" at bounding box center [445, 16] width 30 height 17
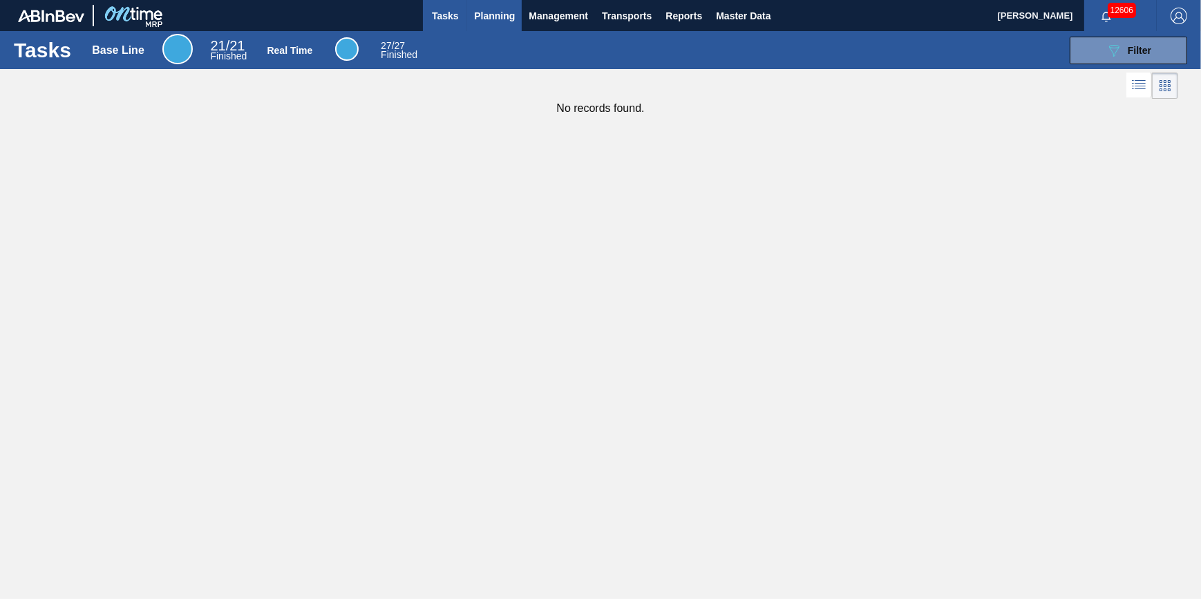
click at [480, 28] on button "Planning" at bounding box center [494, 15] width 55 height 31
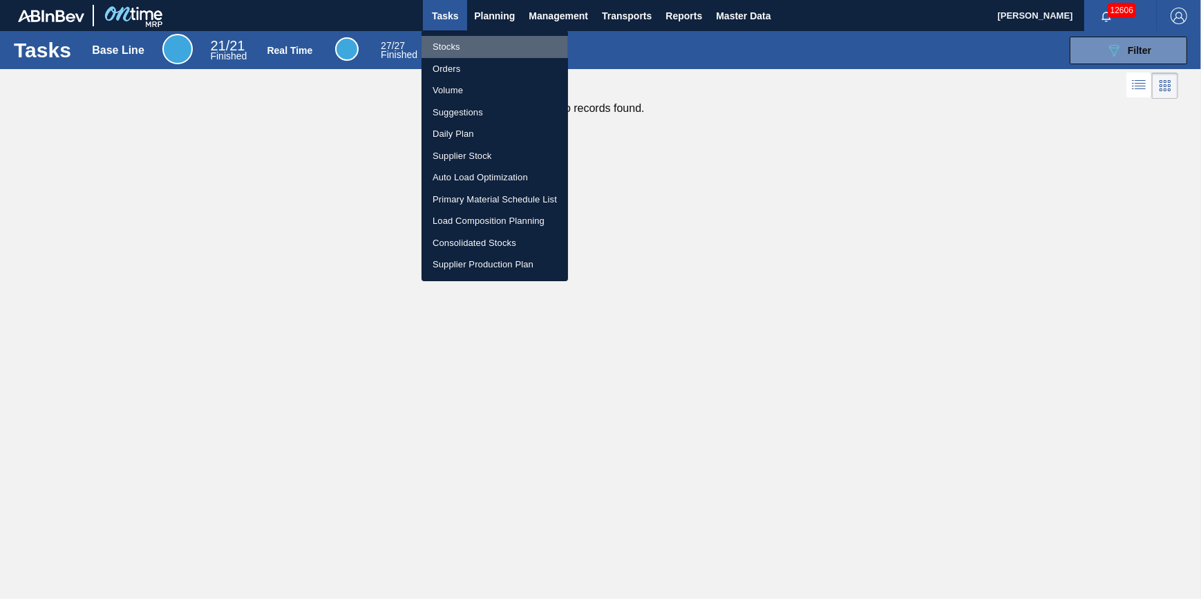
drag, startPoint x: 458, startPoint y: 50, endPoint x: 451, endPoint y: 68, distance: 19.3
click at [457, 50] on li "Stocks" at bounding box center [495, 47] width 147 height 22
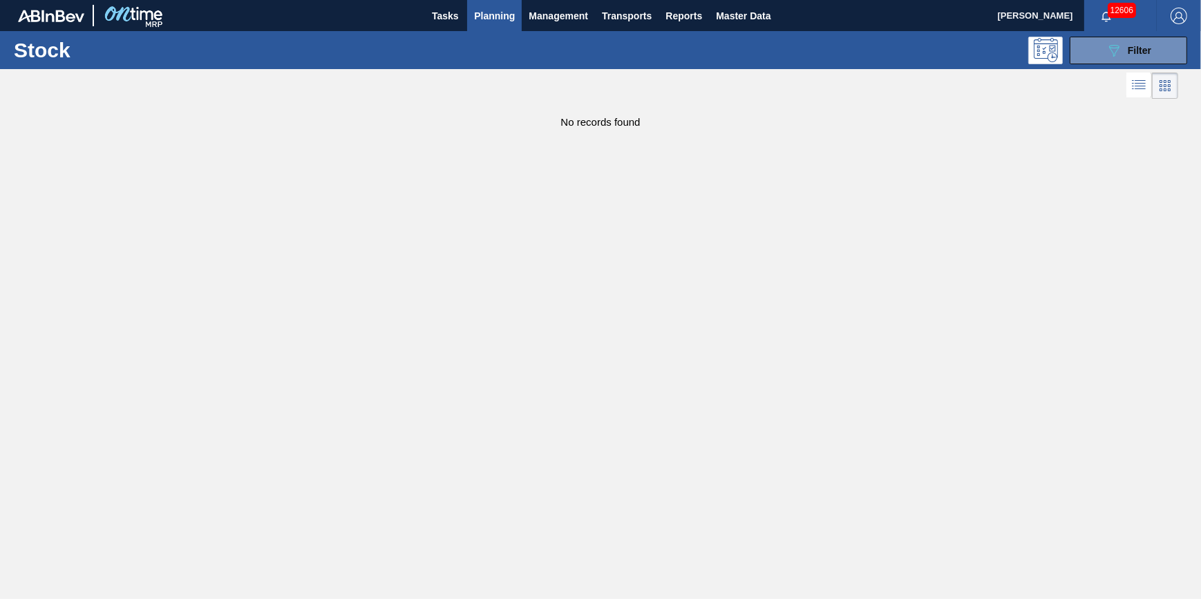
click at [512, 27] on button "Planning" at bounding box center [494, 15] width 55 height 31
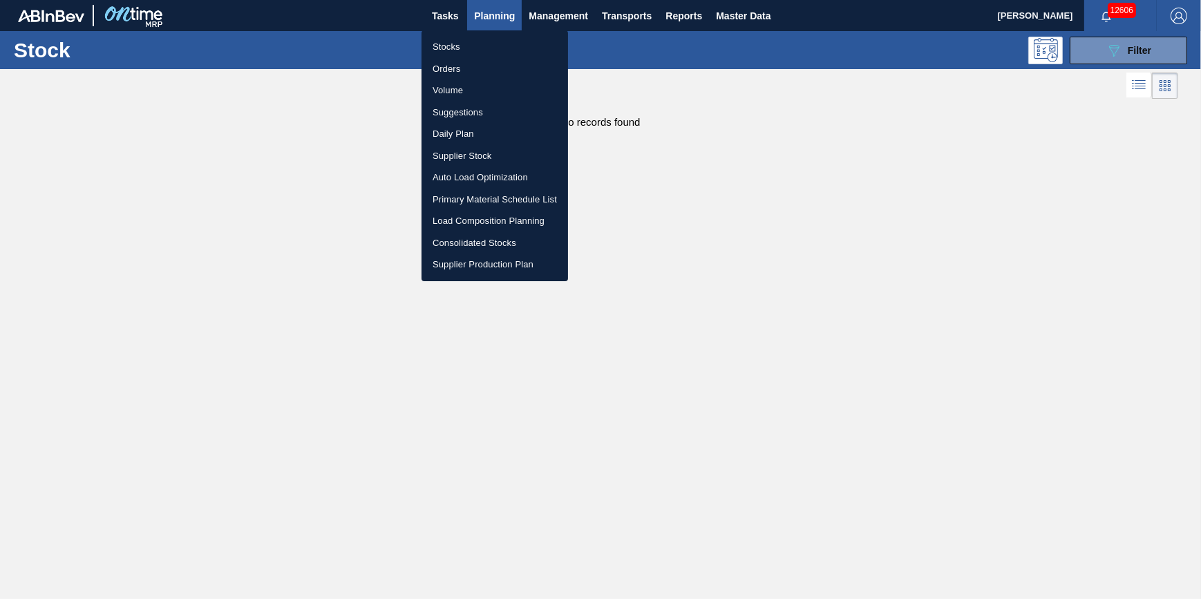
click at [505, 40] on li "Stocks" at bounding box center [495, 47] width 147 height 22
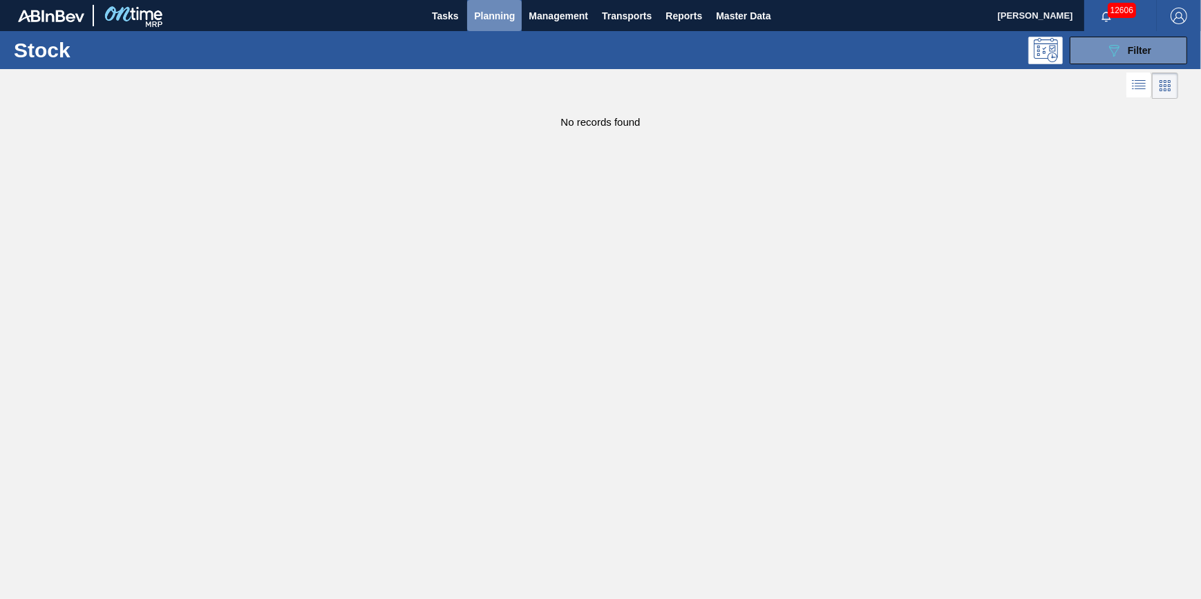
click at [502, 15] on span "Planning" at bounding box center [494, 16] width 41 height 17
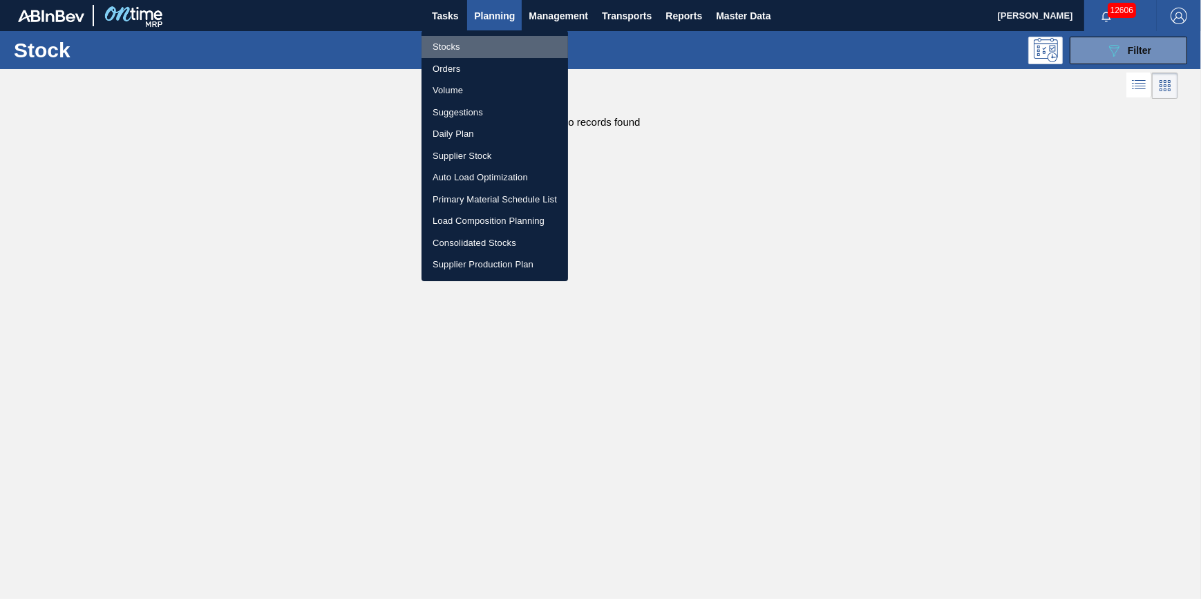
click at [498, 46] on li "Stocks" at bounding box center [495, 47] width 147 height 22
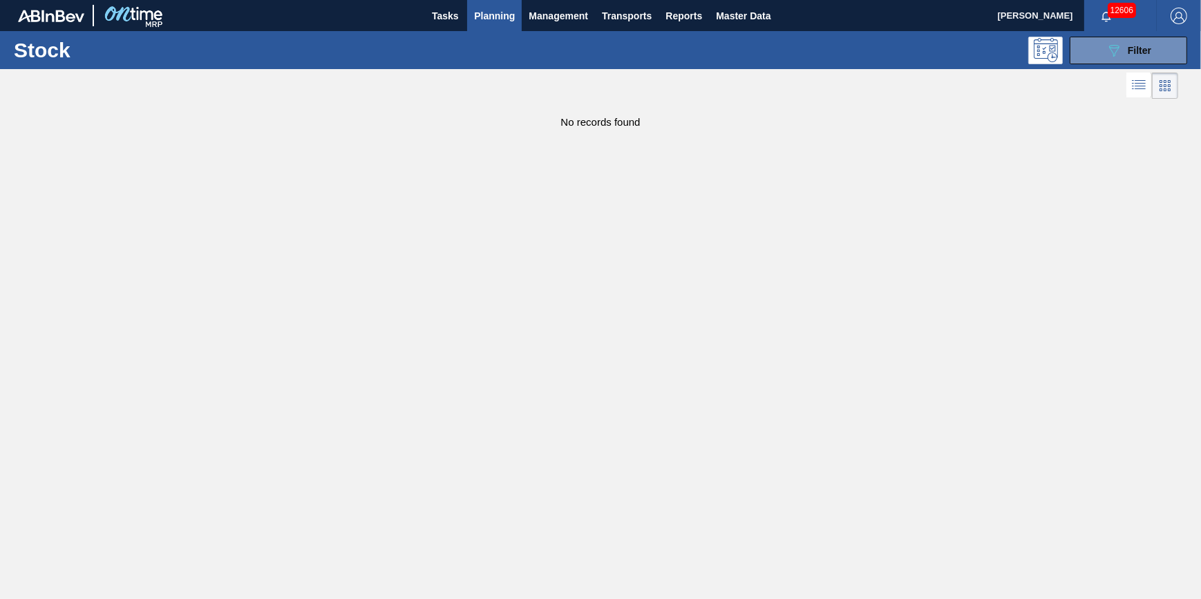
click at [489, 27] on button "Planning" at bounding box center [494, 15] width 55 height 31
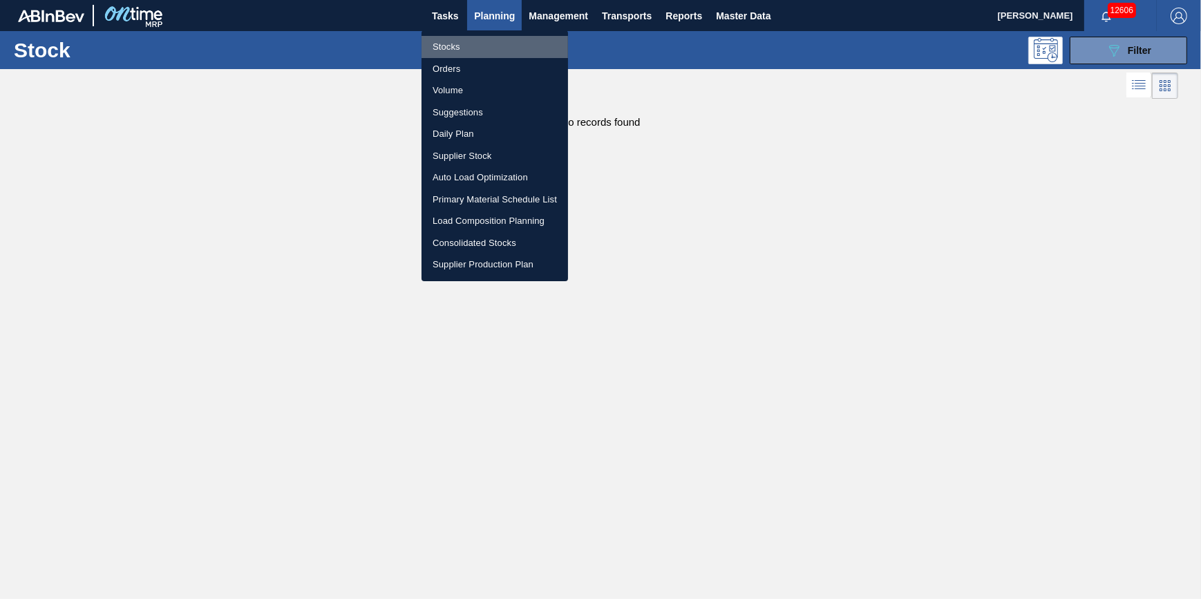
click at [483, 48] on li "Stocks" at bounding box center [495, 47] width 147 height 22
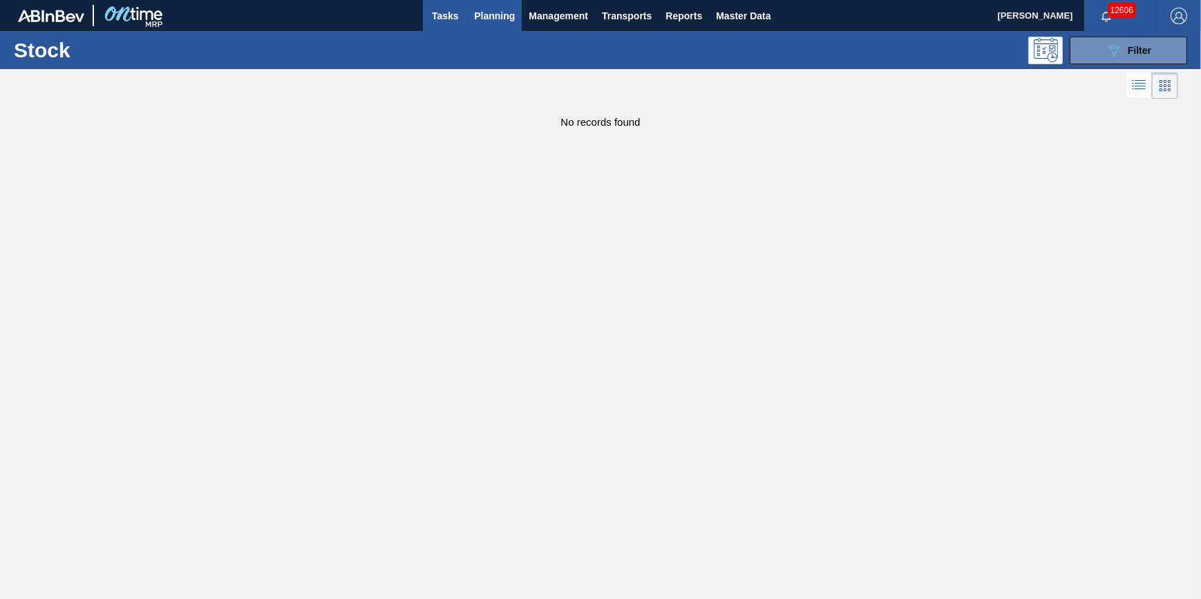
click at [454, 3] on button "Tasks" at bounding box center [445, 15] width 44 height 31
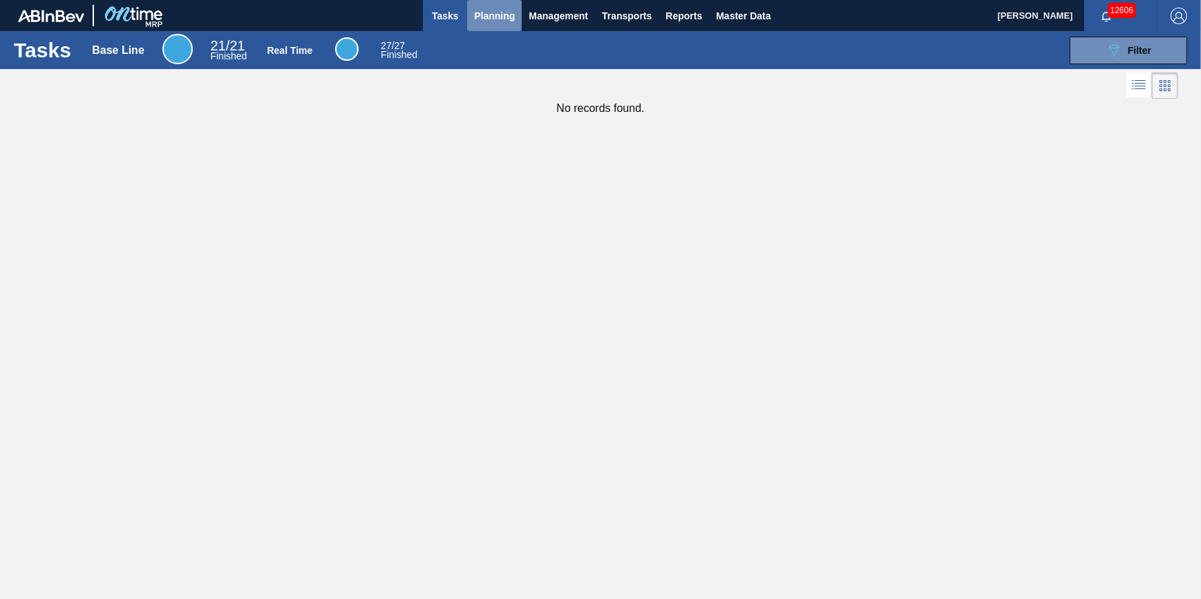
click at [477, 17] on span "Planning" at bounding box center [494, 16] width 41 height 17
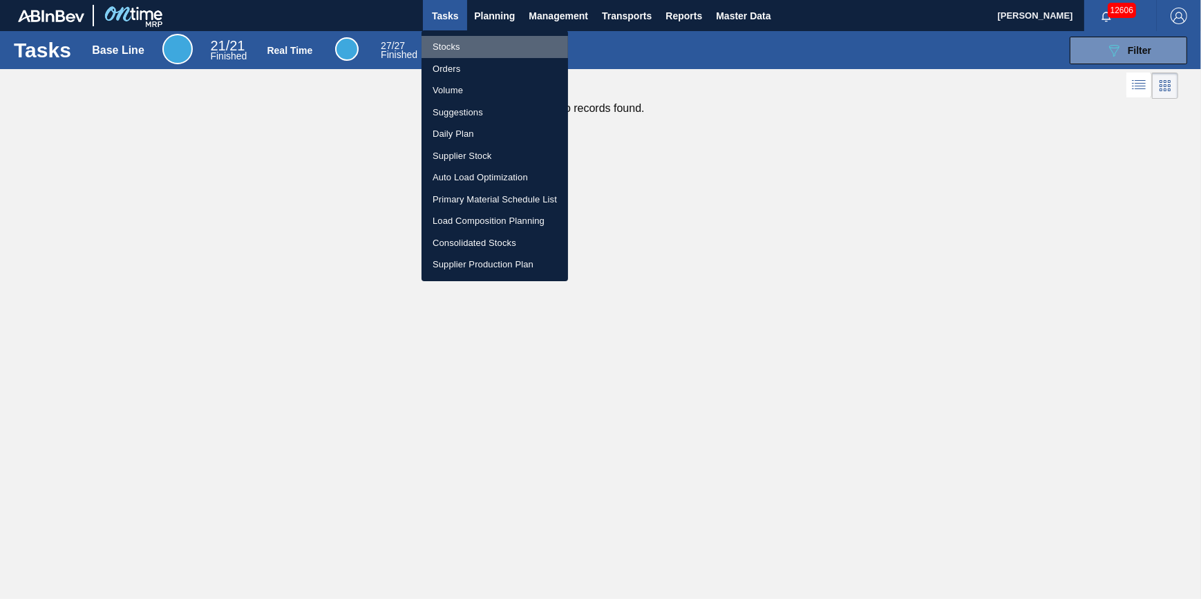
click at [476, 43] on li "Stocks" at bounding box center [495, 47] width 147 height 22
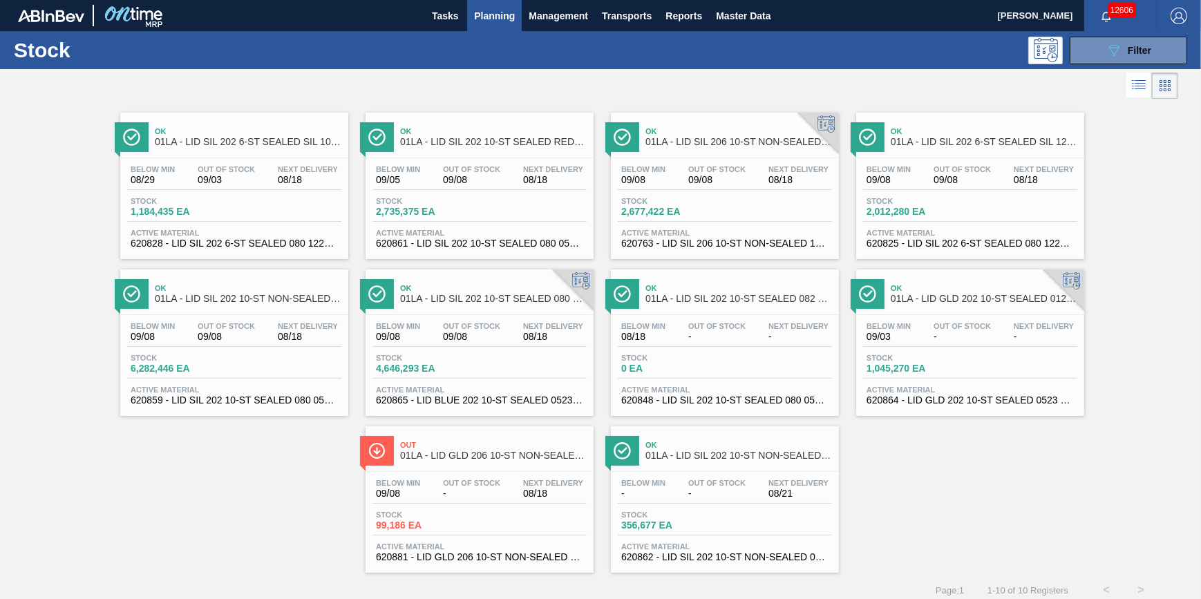
click at [498, 21] on span "Planning" at bounding box center [494, 16] width 41 height 17
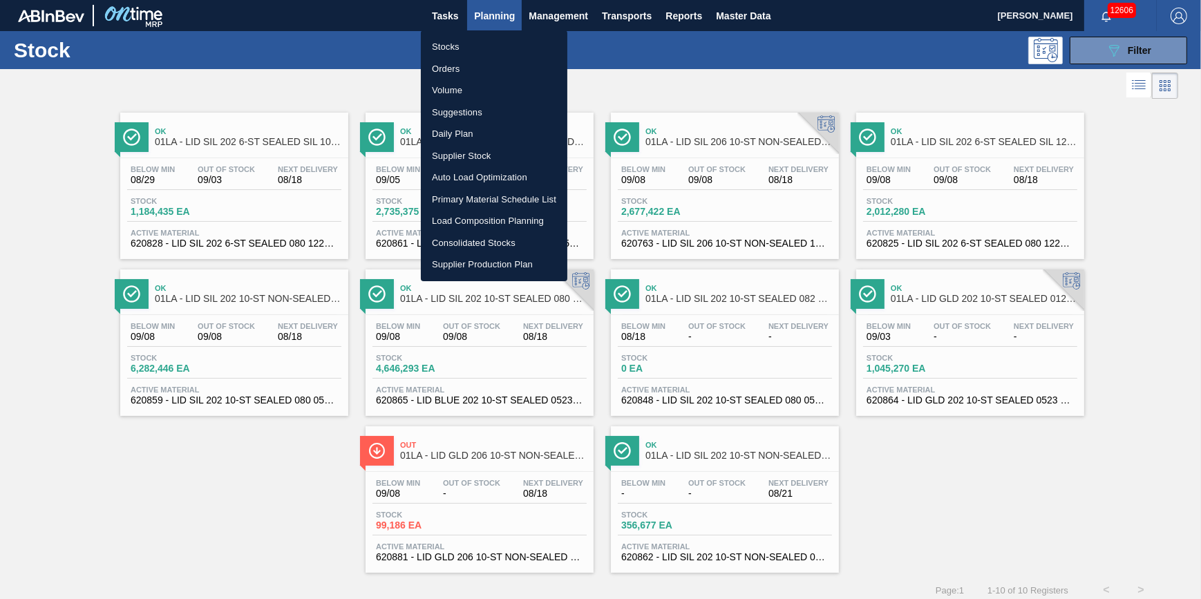
click at [482, 34] on ul "Stocks Orders Volume Suggestions Daily Plan Supplier Stock Auto Load Optimizati…" at bounding box center [494, 155] width 147 height 251
click at [482, 41] on li "Stocks" at bounding box center [494, 47] width 147 height 22
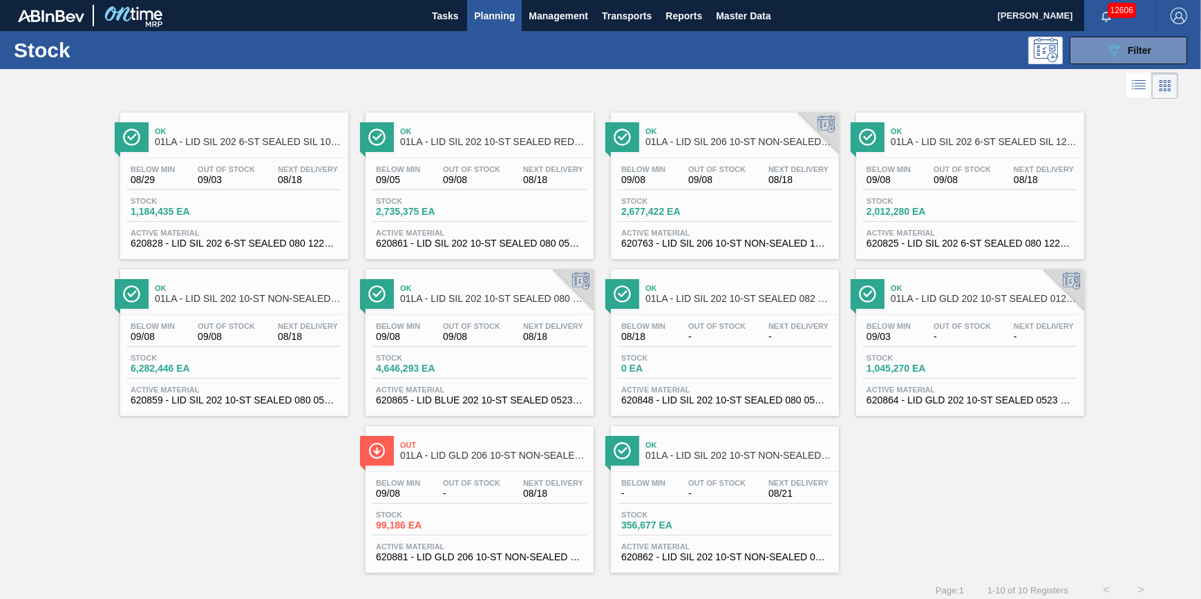
click at [496, 21] on span "Planning" at bounding box center [494, 16] width 41 height 17
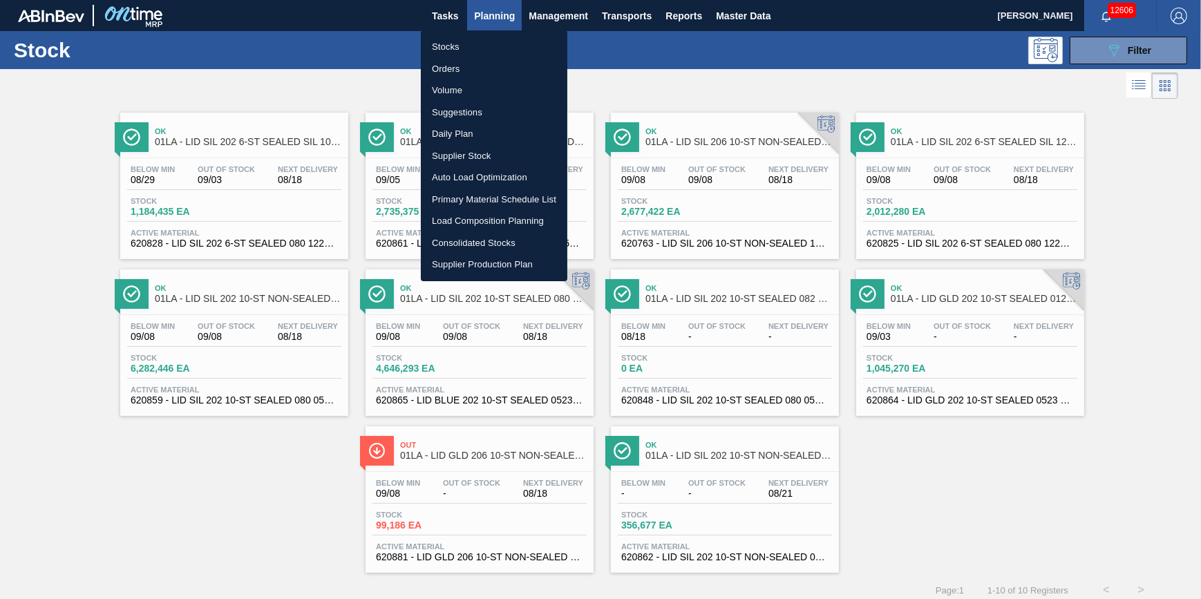
click at [463, 41] on li "Stocks" at bounding box center [494, 47] width 147 height 22
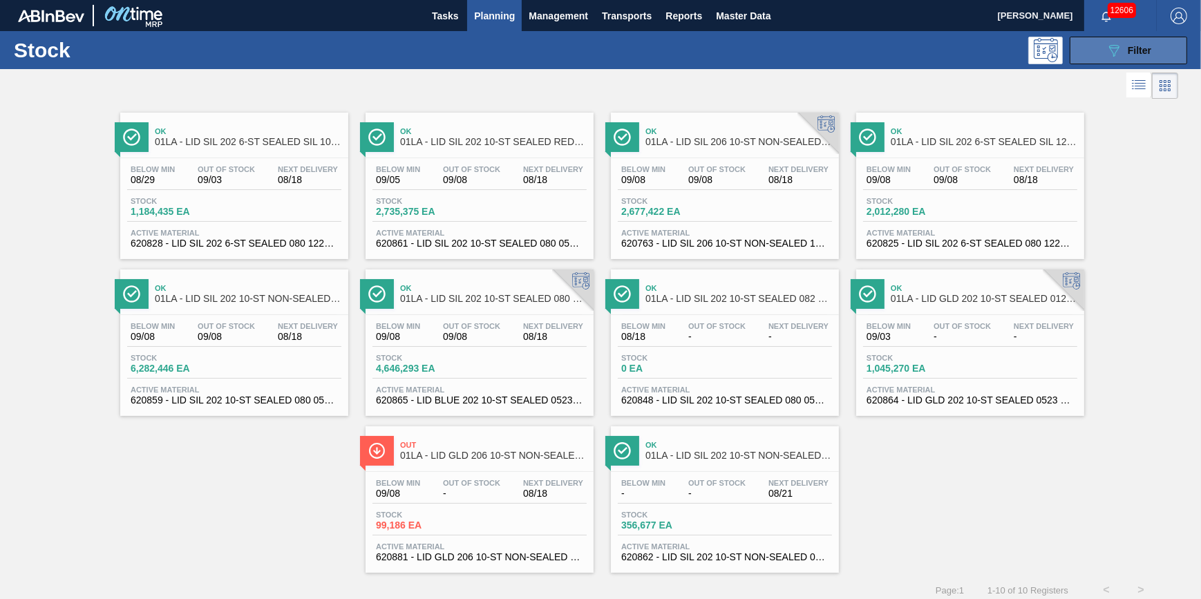
click at [1099, 48] on button "089F7B8B-B2A5-4AFE-B5C0-19BA573D28AC Filter" at bounding box center [1128, 51] width 117 height 28
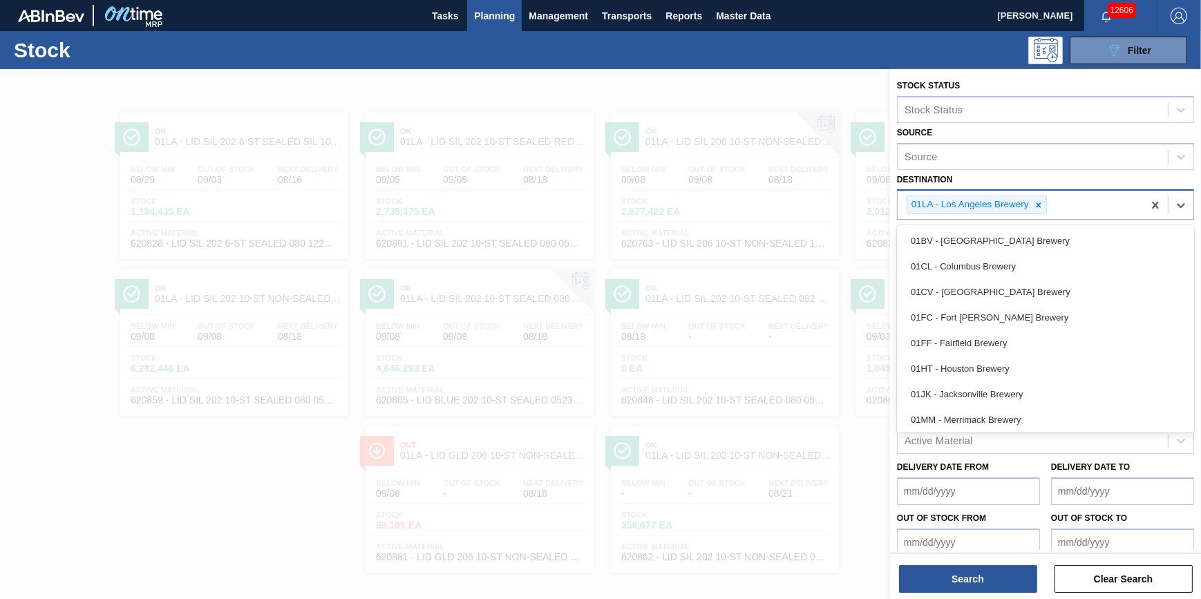
click at [1051, 200] on input "Destination" at bounding box center [1050, 205] width 1 height 12
click at [1037, 205] on icon at bounding box center [1039, 205] width 10 height 10
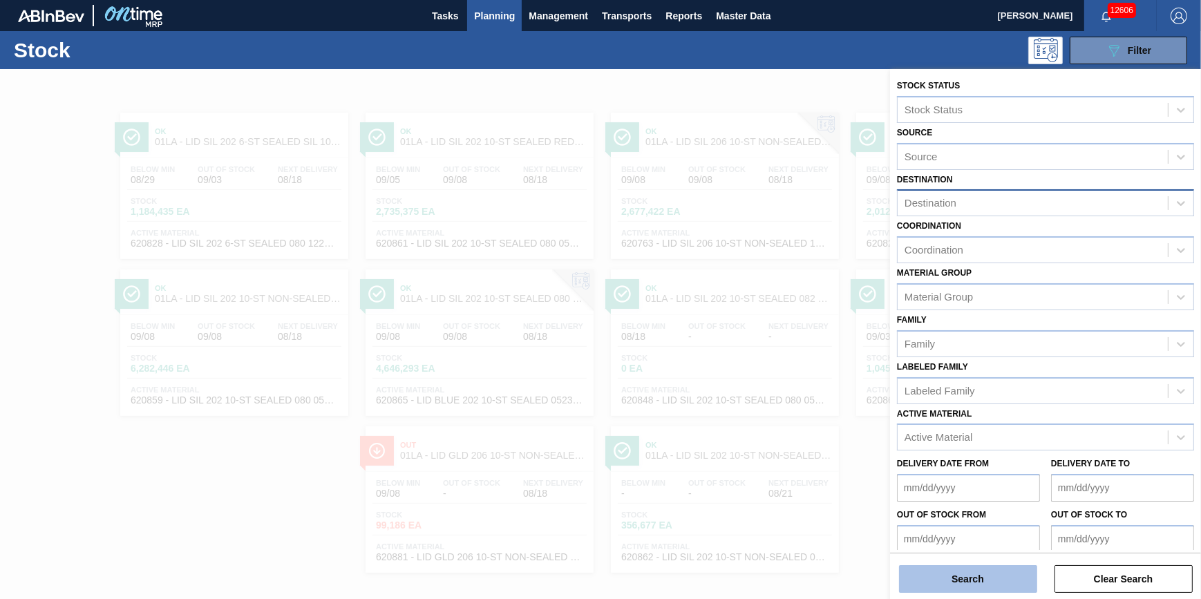
click at [964, 573] on button "Search" at bounding box center [968, 579] width 138 height 28
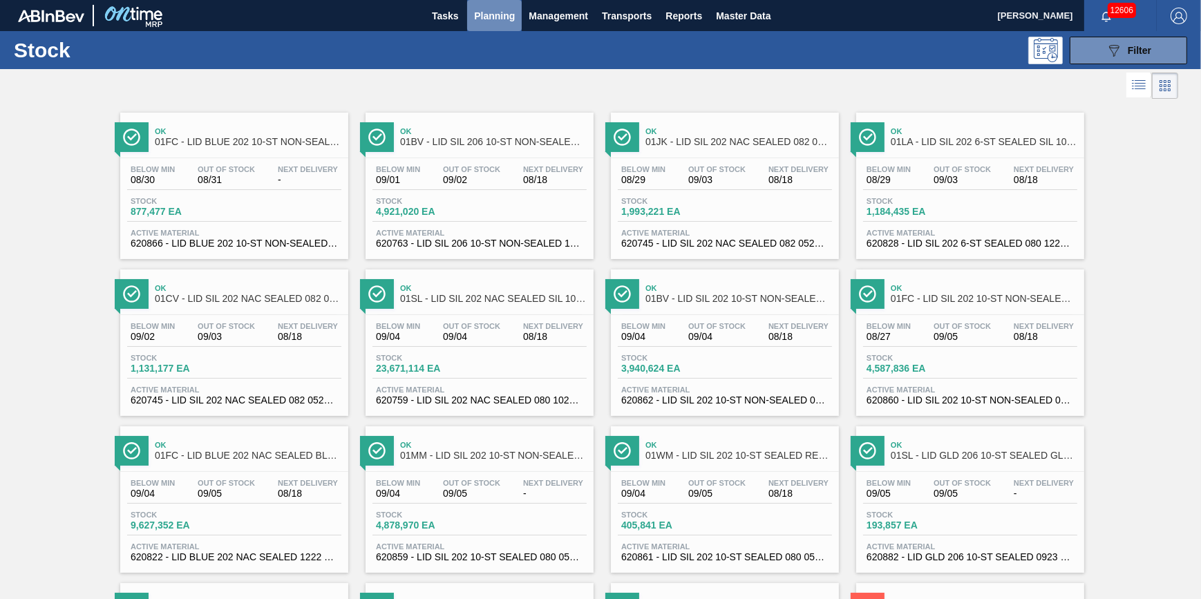
click at [507, 18] on span "Planning" at bounding box center [494, 16] width 41 height 17
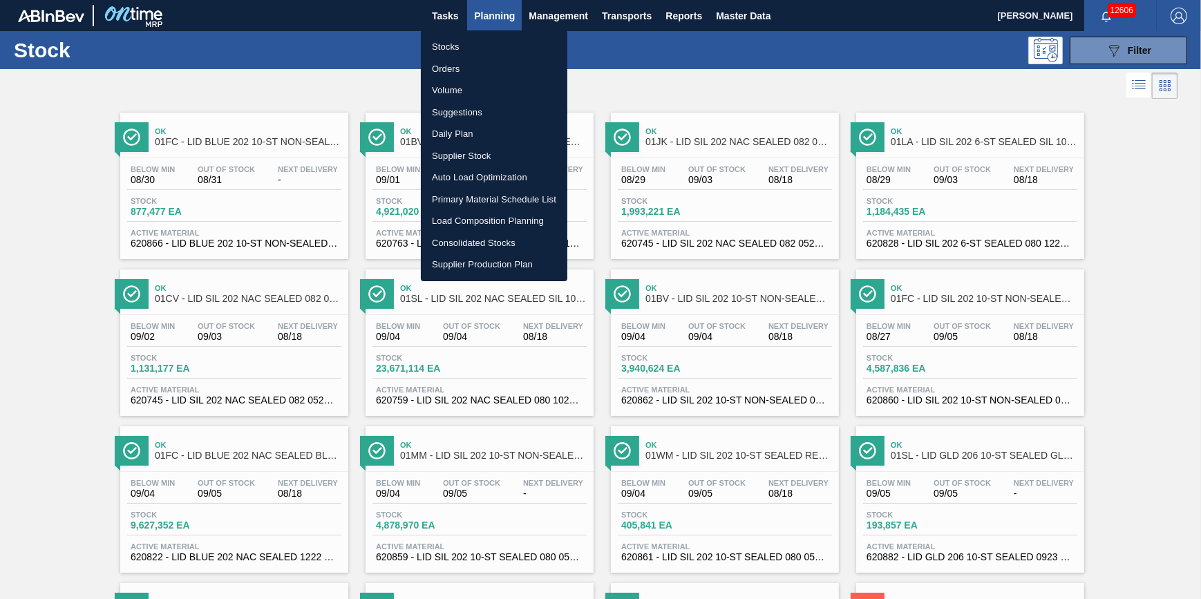
click at [492, 39] on li "Stocks" at bounding box center [494, 47] width 147 height 22
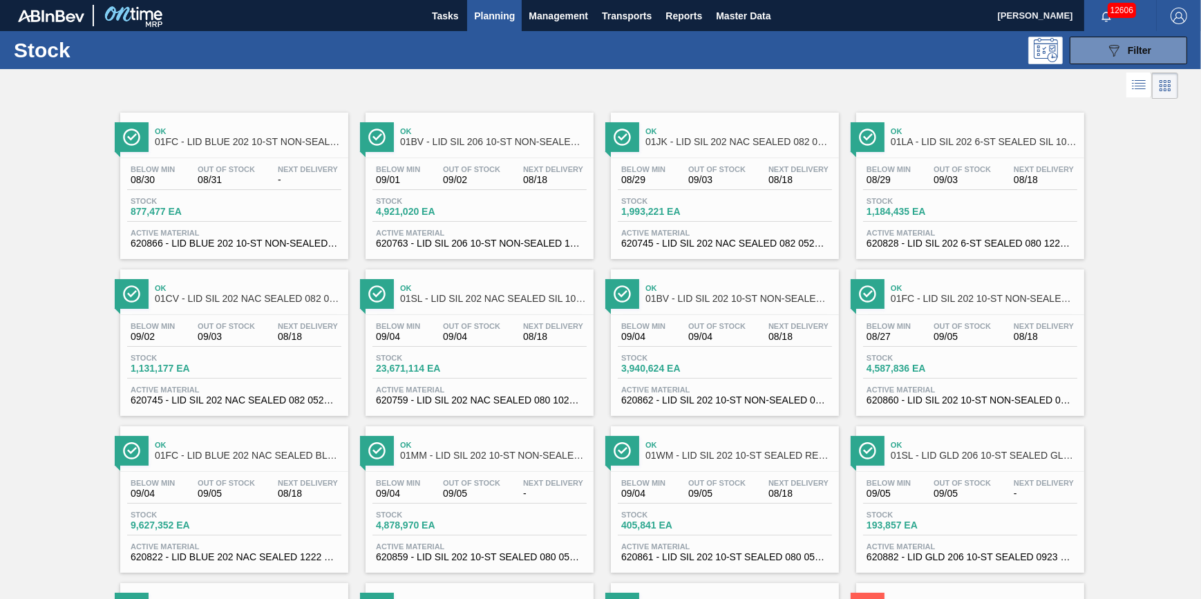
click at [484, 28] on button "Planning" at bounding box center [494, 15] width 55 height 31
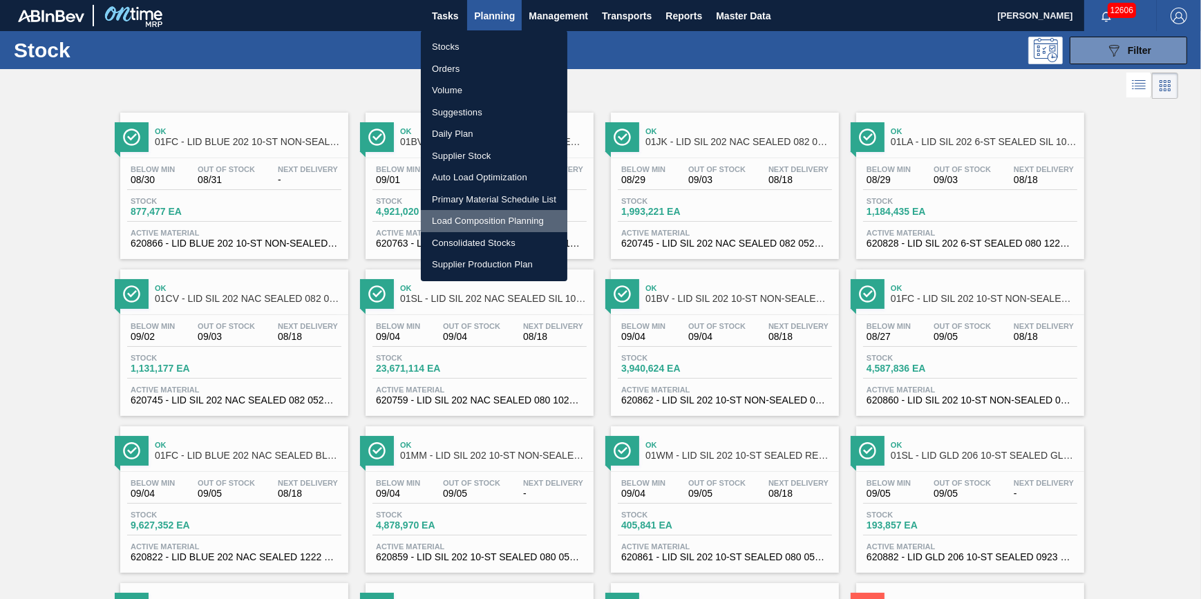
click at [470, 214] on li "Load Composition Planning" at bounding box center [494, 221] width 147 height 22
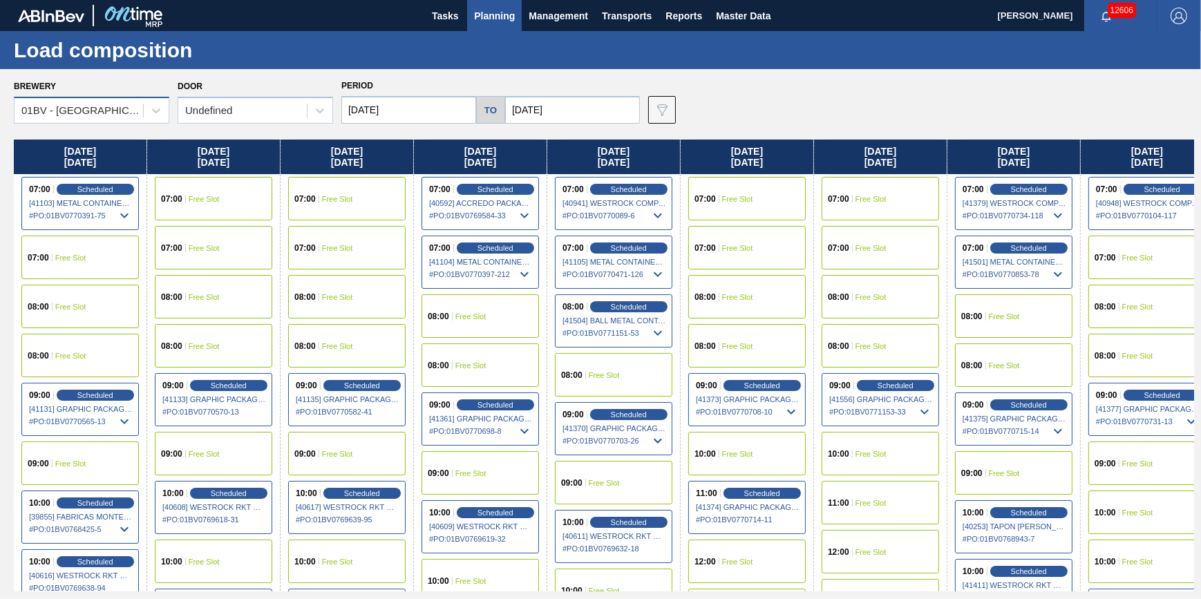
click at [124, 120] on div "01BV - [GEOGRAPHIC_DATA] Brewery" at bounding box center [79, 111] width 129 height 20
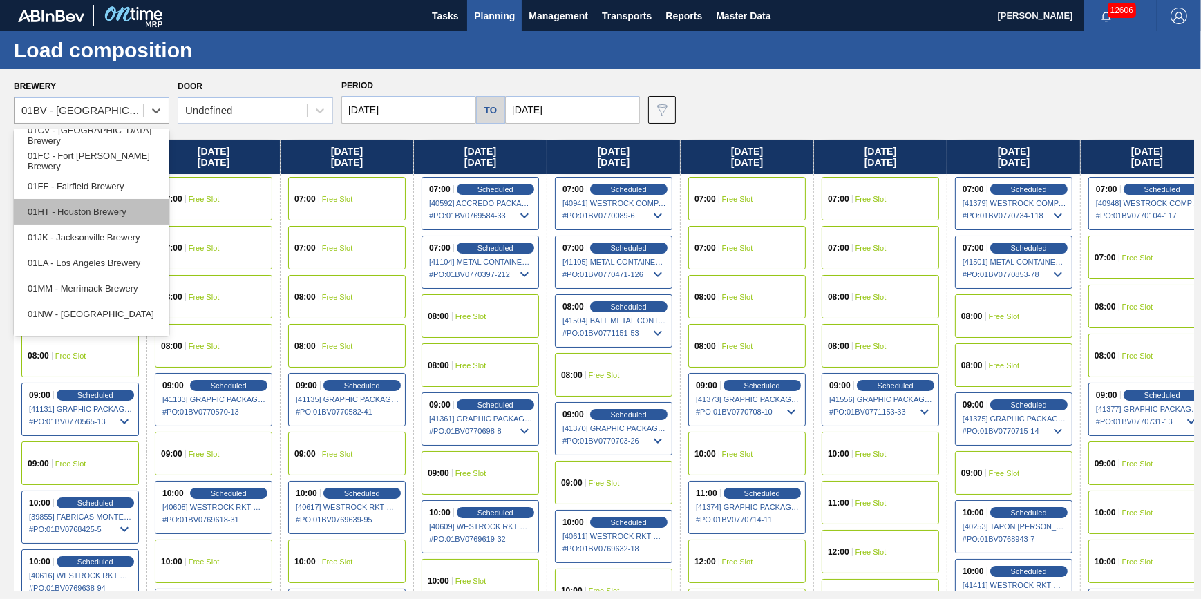
scroll to position [41, 0]
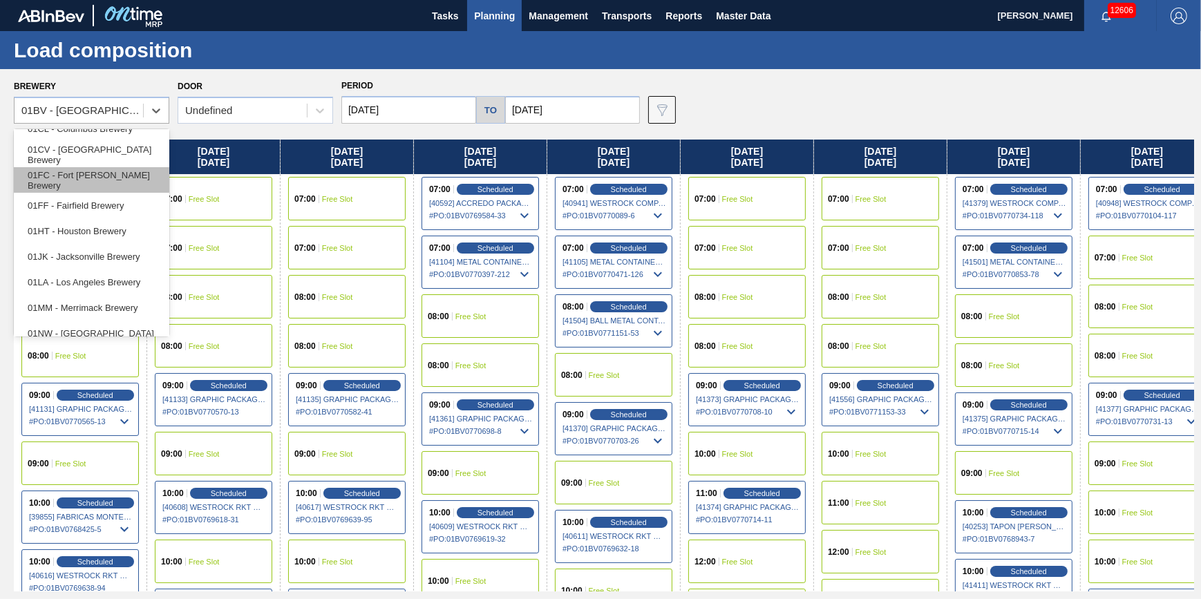
click at [133, 181] on div "01FC - Fort [PERSON_NAME] Brewery" at bounding box center [92, 180] width 156 height 26
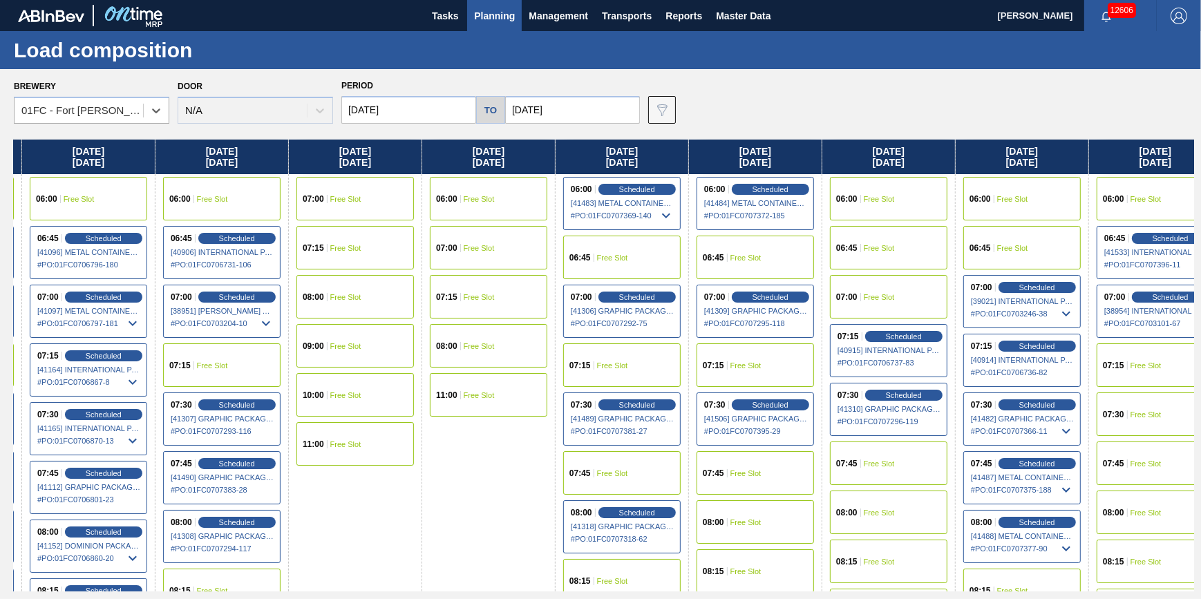
drag, startPoint x: 639, startPoint y: 328, endPoint x: 370, endPoint y: 332, distance: 268.2
click at [370, 332] on div "Monday 08/18/2025 06:00 Scheduled [40791] METAL CONTAINER CORPORATION - 0008219…" at bounding box center [604, 366] width 1180 height 452
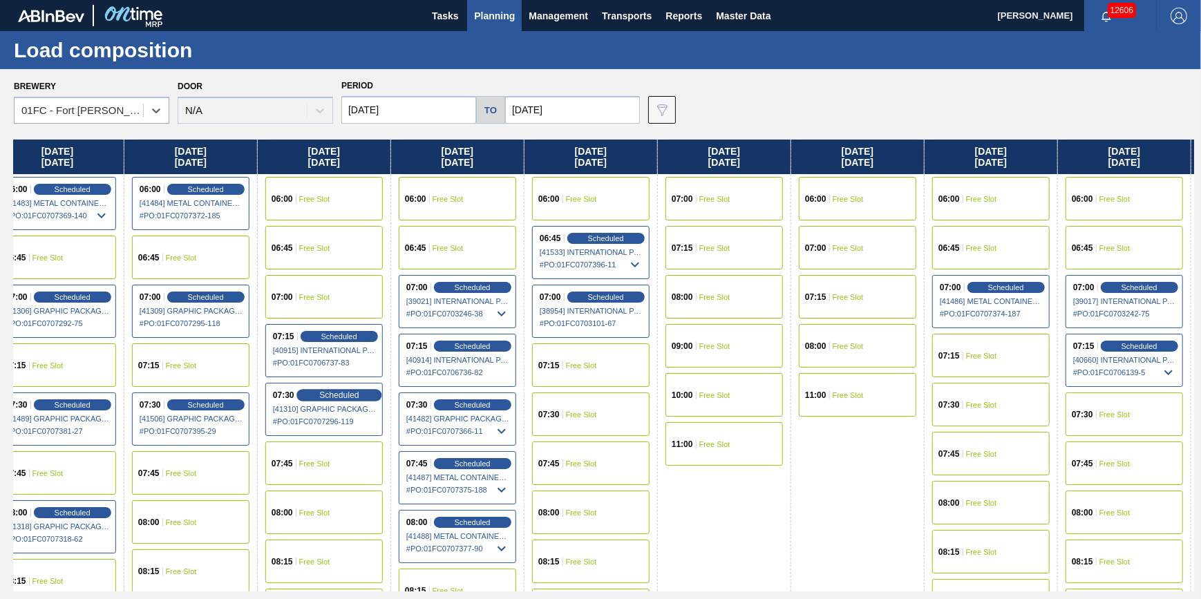
drag, startPoint x: 890, startPoint y: 329, endPoint x: 319, endPoint y: 399, distance: 574.5
click at [320, 399] on div "Monday 08/18/2025 06:00 Scheduled [40791] METAL CONTAINER CORPORATION - 0008219…" at bounding box center [604, 366] width 1180 height 452
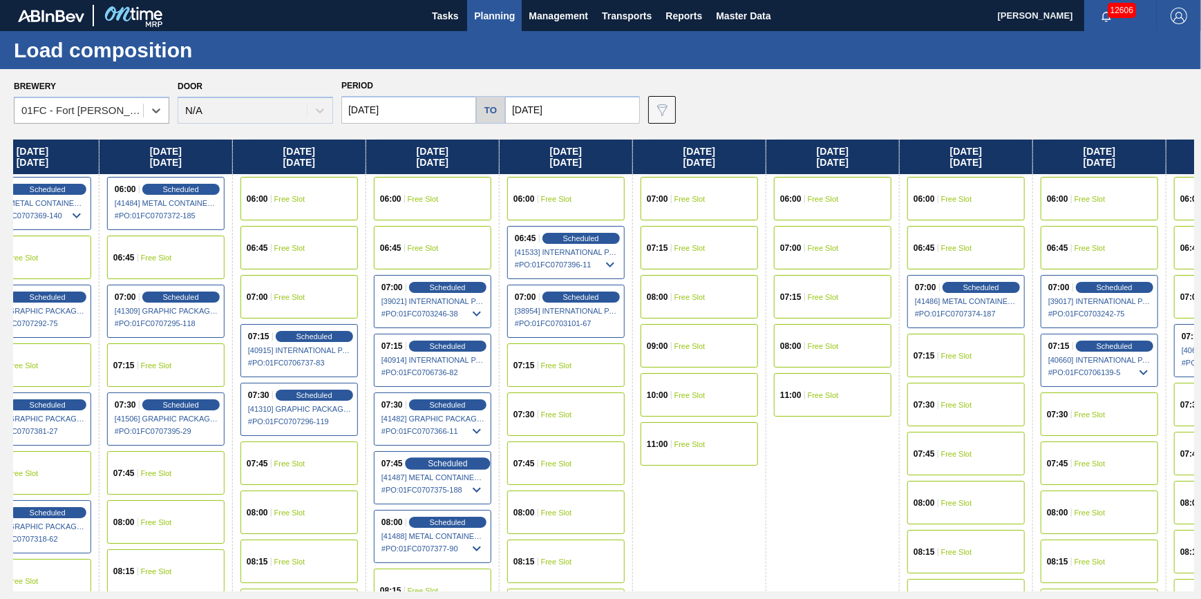
click at [458, 463] on span "Scheduled" at bounding box center [447, 463] width 39 height 9
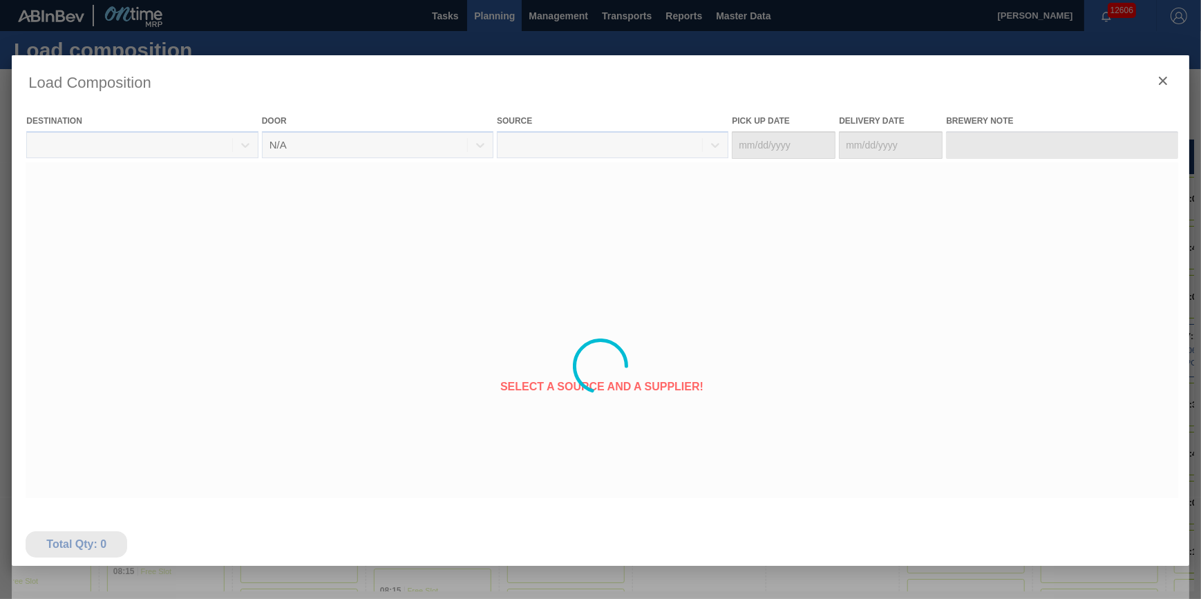
type Date "08/26/2025"
type Date "08/28/2025"
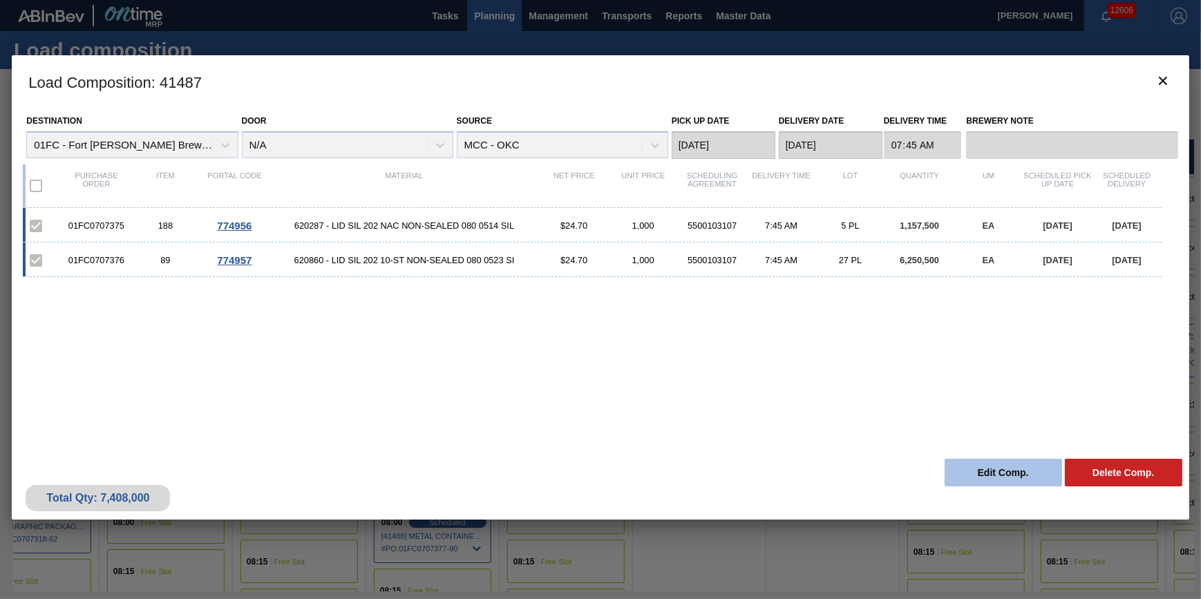
click at [953, 476] on button "Edit Comp." at bounding box center [1003, 473] width 117 height 28
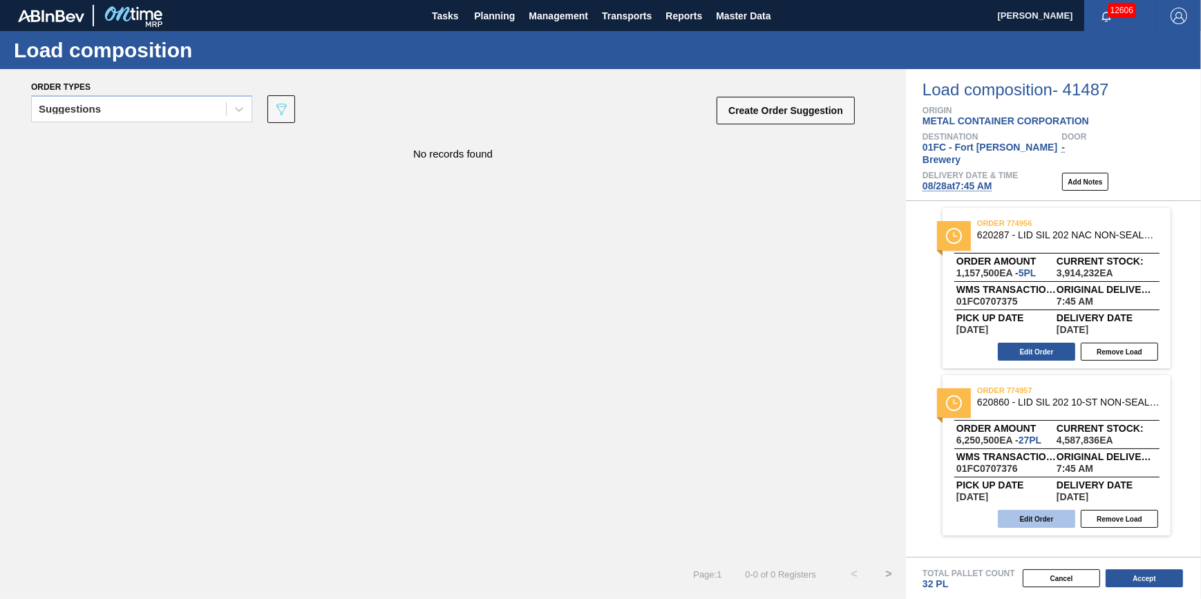
click at [1023, 510] on button "Edit Order" at bounding box center [1036, 519] width 77 height 18
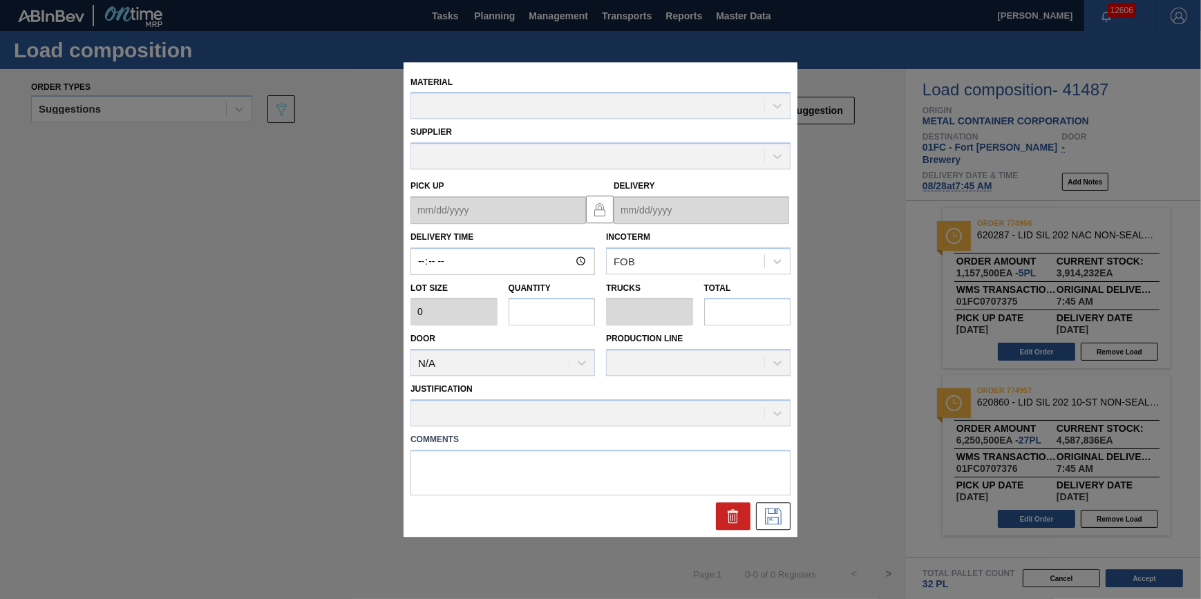
type input "07:45:00"
type input "231,500"
type input "27"
type input "0.844"
type input "6,250,500"
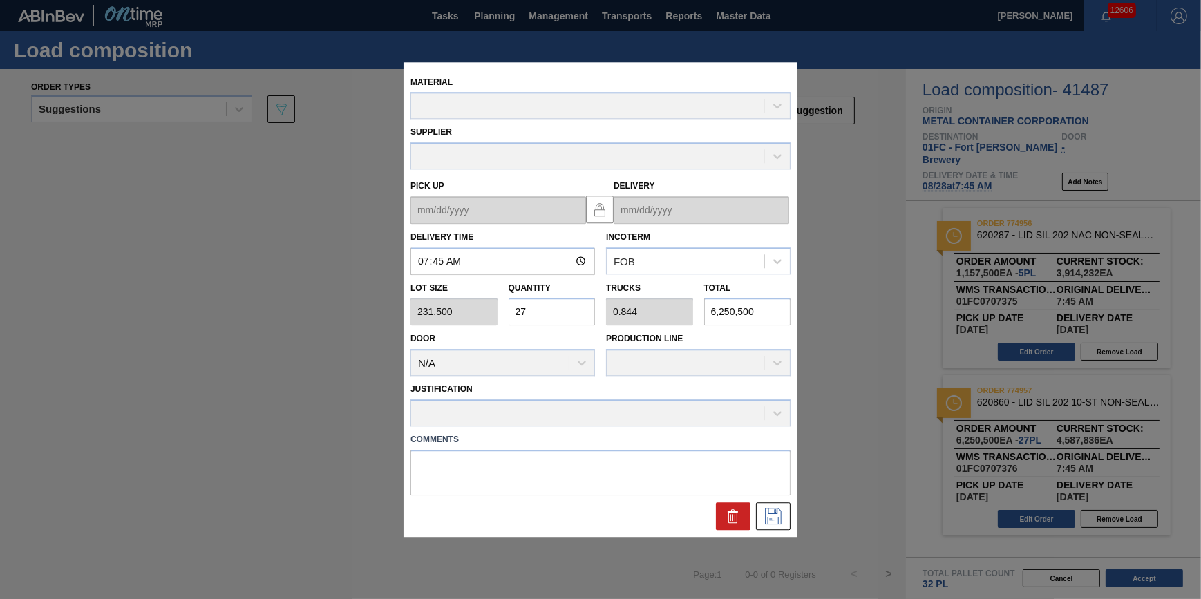
type up "08/26/2025"
type input "08/28/2025"
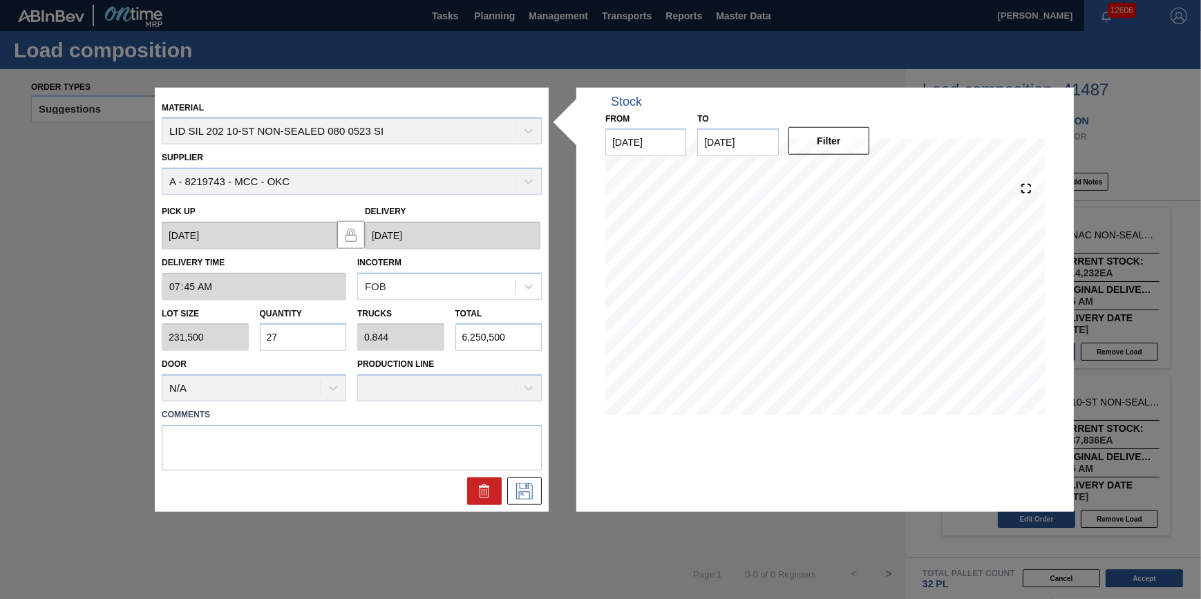
click at [321, 337] on input "27" at bounding box center [303, 337] width 87 height 28
type input "2"
type input "0.063"
type input "463,000"
type input "21"
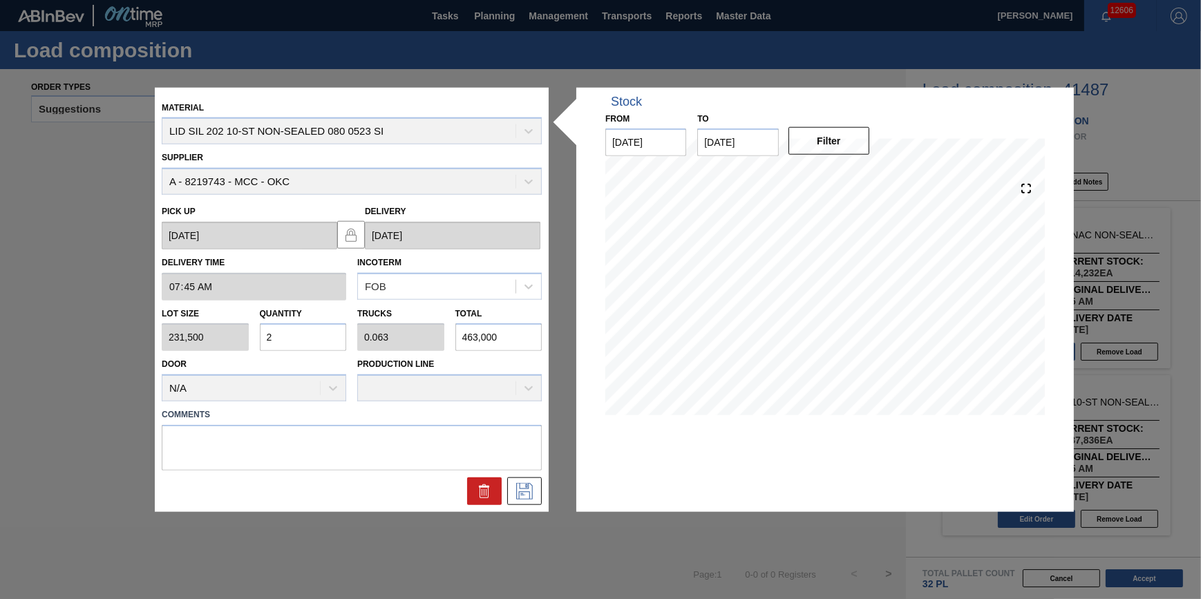
type input "0.656"
type input "4,861,500"
type input "21"
drag, startPoint x: 547, startPoint y: 495, endPoint x: 530, endPoint y: 495, distance: 17.3
click at [541, 495] on div "Material LID SIL 202 10-ST NON-SEALED 080 0523 SI Supplier A - 8219743 - MCC - …" at bounding box center [352, 299] width 394 height 425
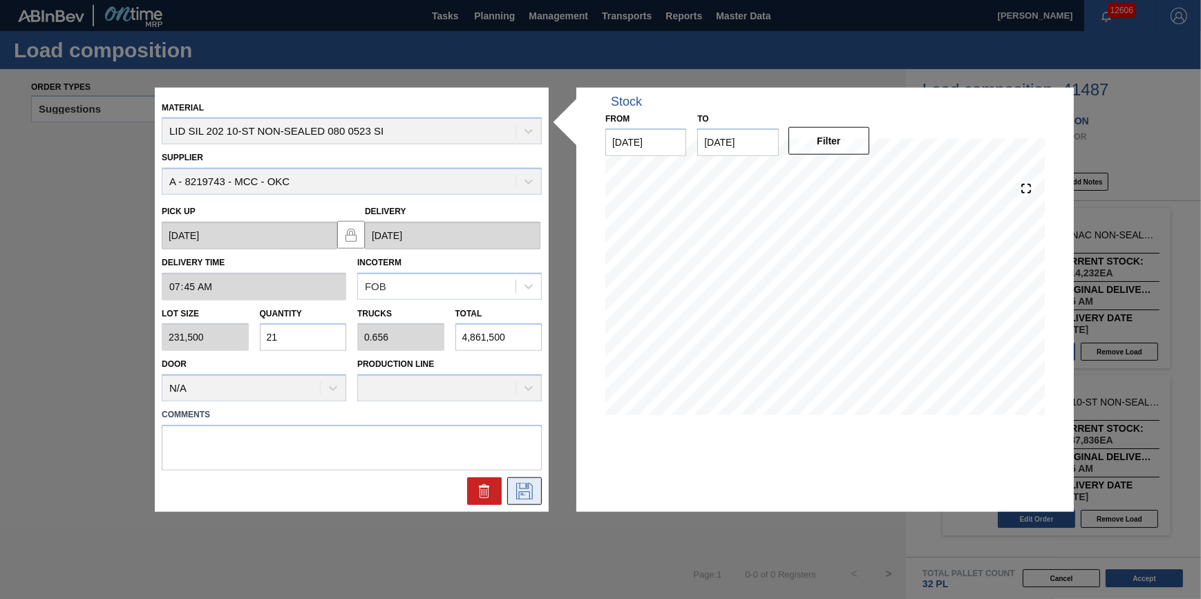
click at [526, 494] on icon at bounding box center [525, 491] width 22 height 17
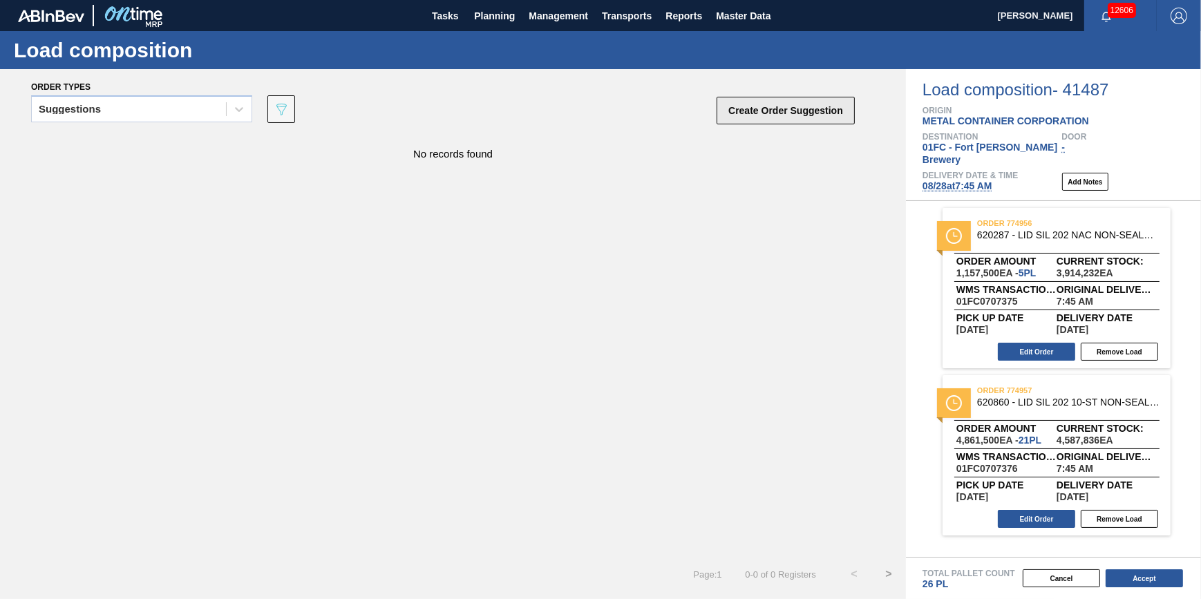
click at [760, 110] on button "Create Order Suggestion" at bounding box center [786, 111] width 138 height 28
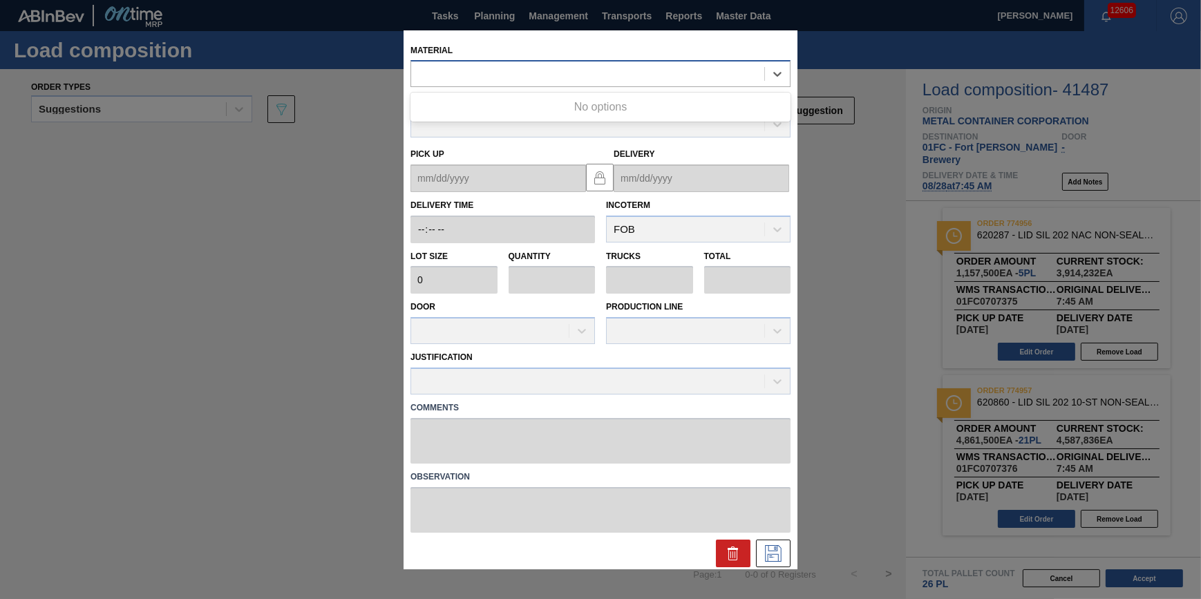
click at [640, 66] on div at bounding box center [587, 74] width 353 height 20
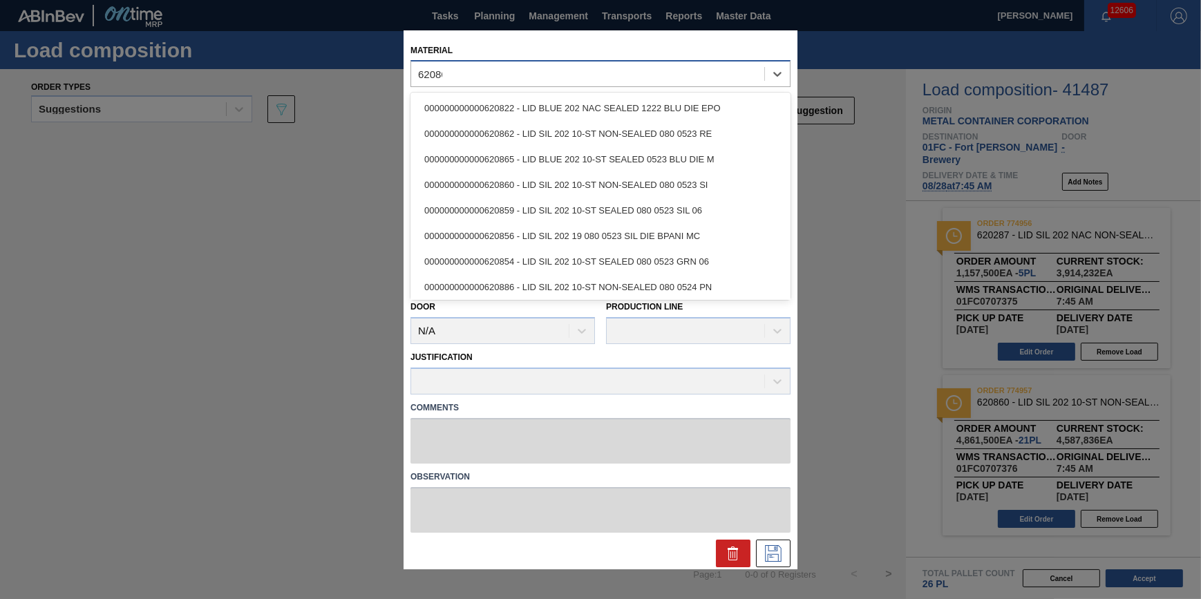
type input "620866"
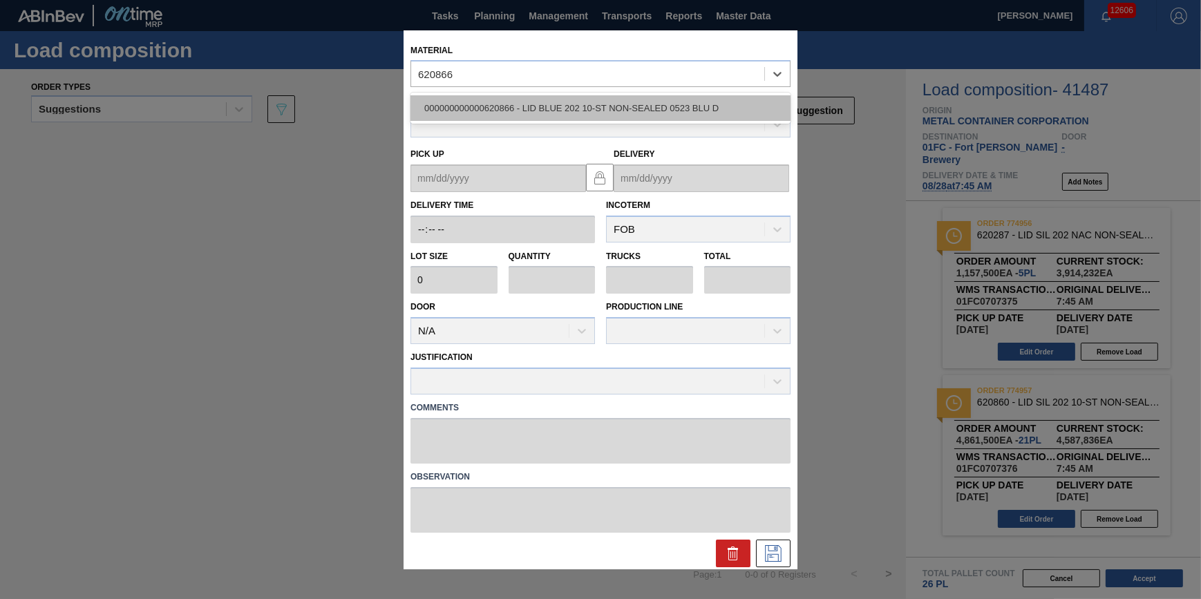
click at [604, 116] on div "000000000000620866 - LID BLUE 202 10-ST NON-SEALED 0523 BLU D" at bounding box center [601, 108] width 380 height 26
type input "231,500"
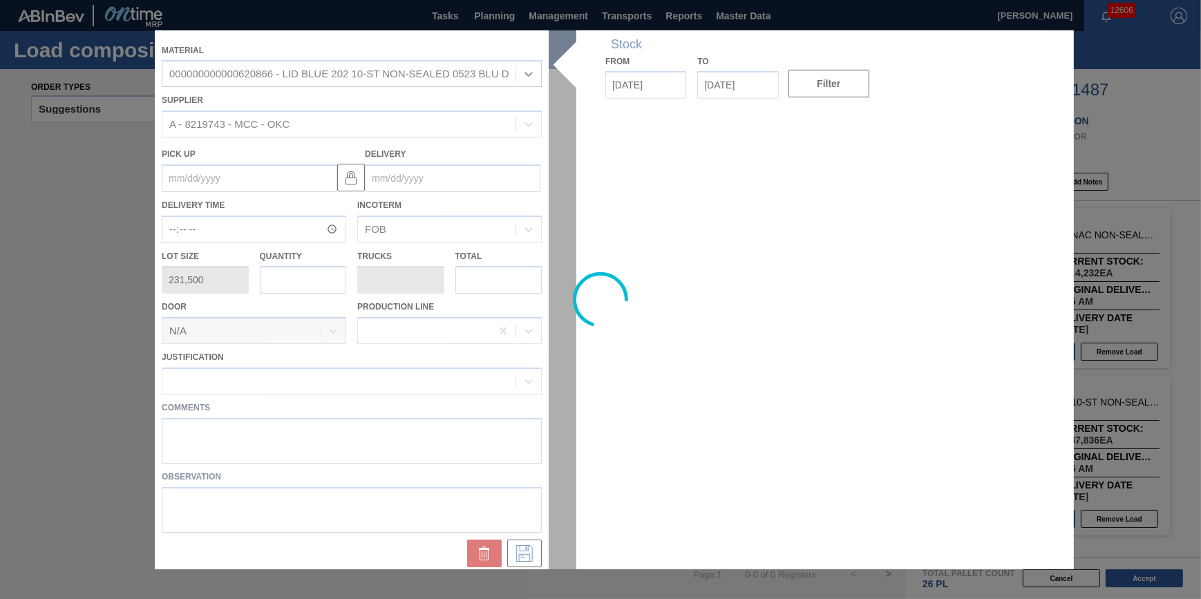
click at [299, 276] on div at bounding box center [601, 299] width 892 height 539
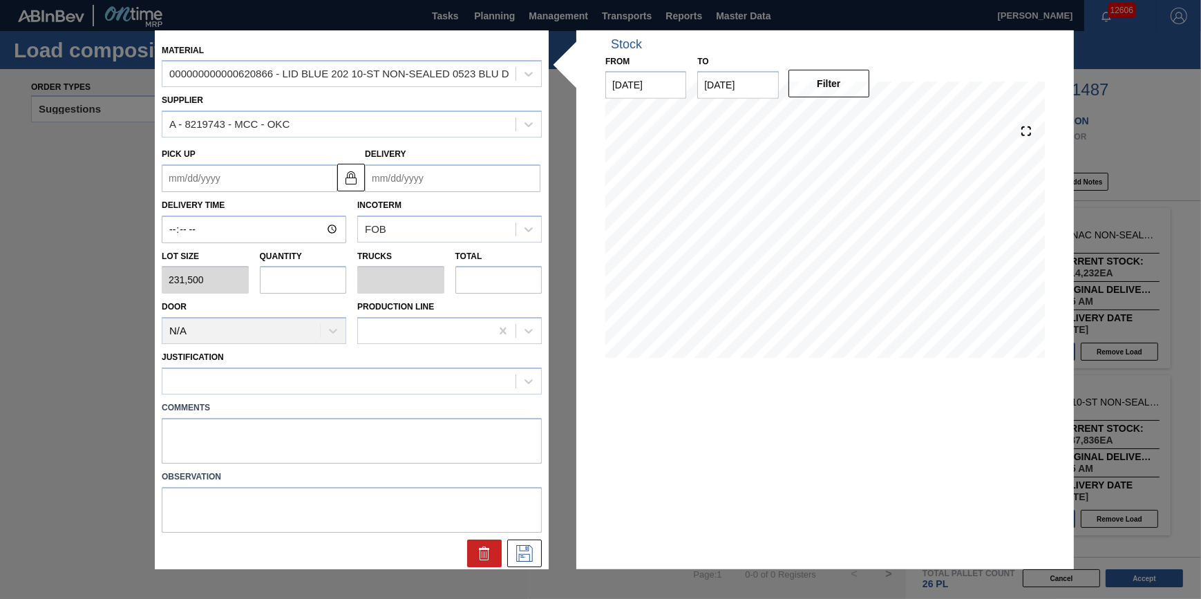
click at [299, 277] on input "text" at bounding box center [303, 280] width 87 height 28
type input "6"
type input "0.188"
type input "1,389,000"
type input "6"
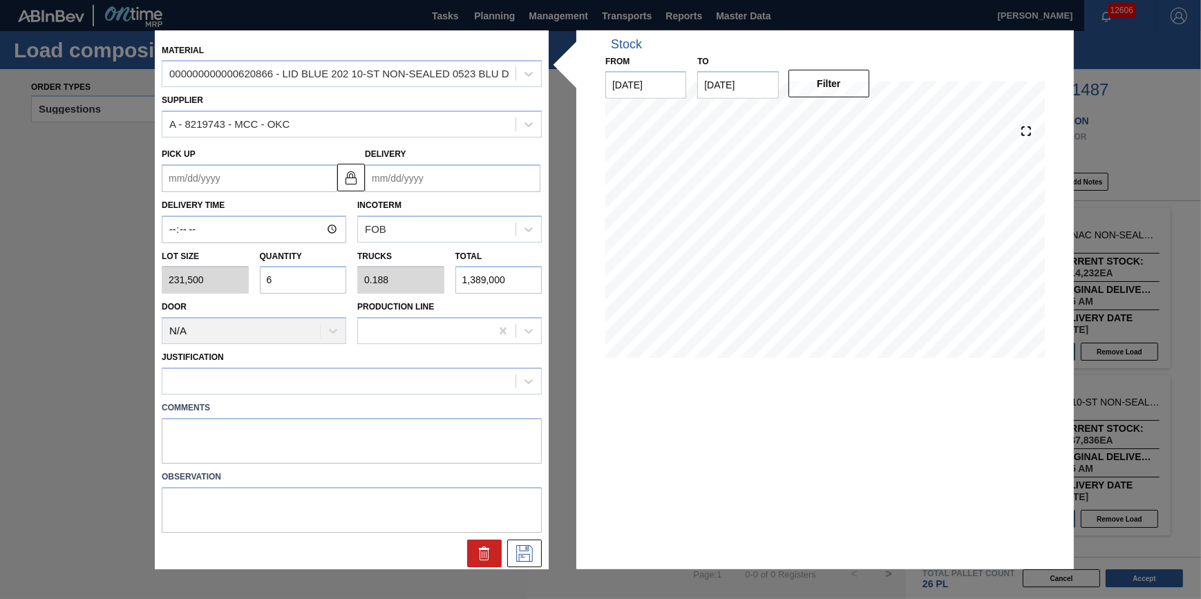
click at [325, 396] on div "Comments" at bounding box center [351, 429] width 391 height 69
click at [332, 382] on div at bounding box center [338, 381] width 353 height 20
type input "other"
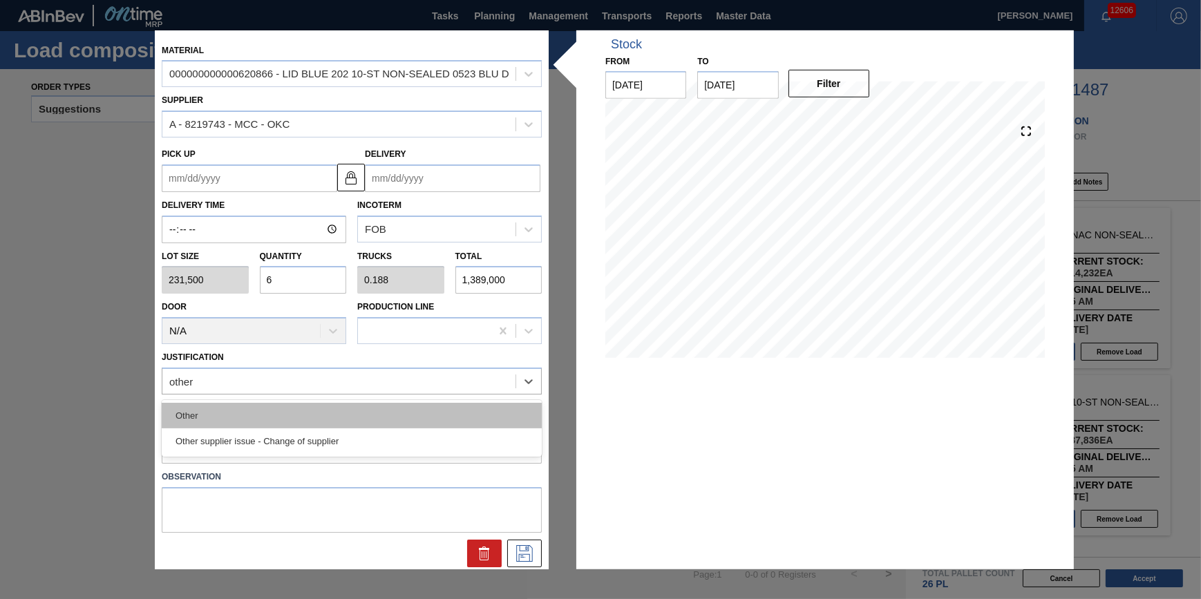
click at [324, 415] on div "Other" at bounding box center [352, 416] width 380 height 26
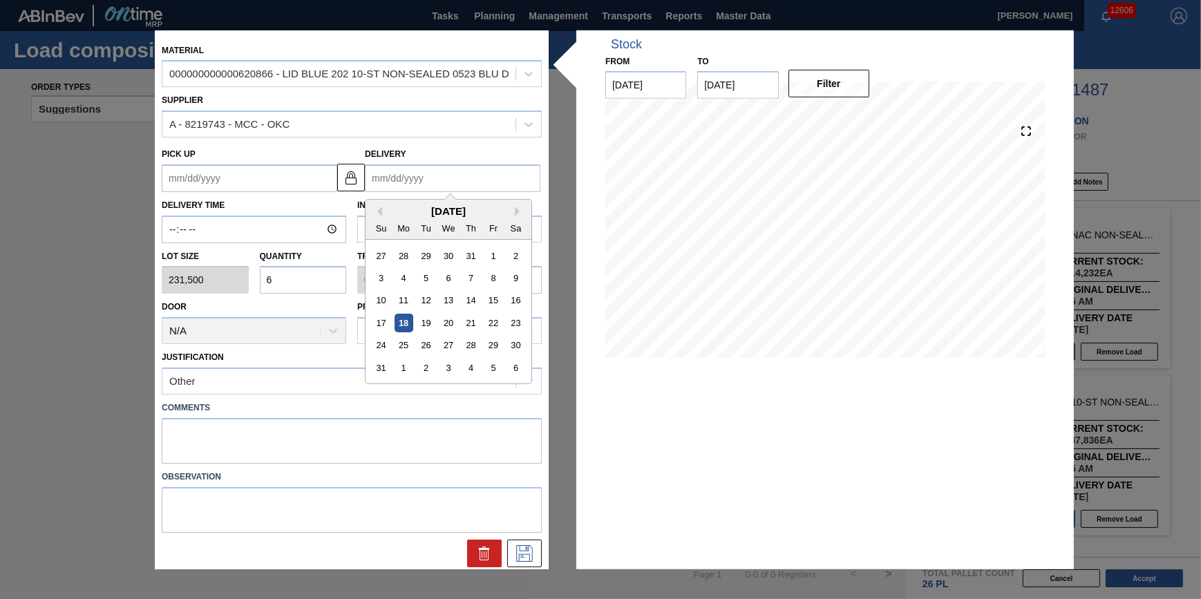
click at [451, 185] on input "Delivery" at bounding box center [453, 178] width 176 height 28
click at [518, 366] on div "6" at bounding box center [516, 368] width 19 height 19
type up "09/04/2025"
type input "09/06/2025"
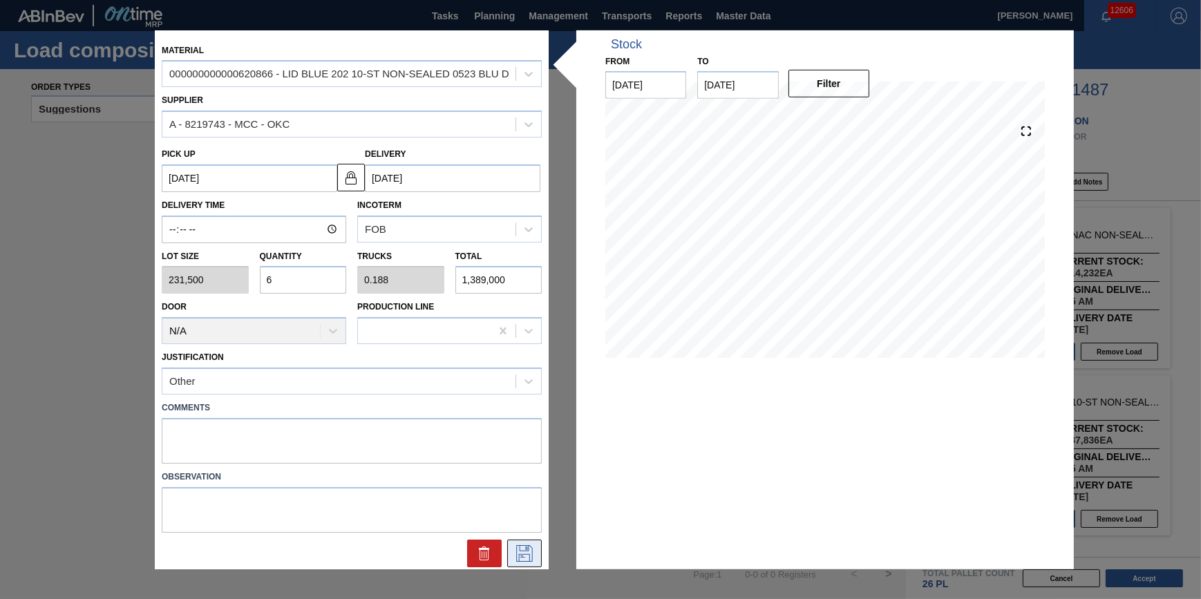
click at [527, 545] on icon at bounding box center [524, 553] width 17 height 17
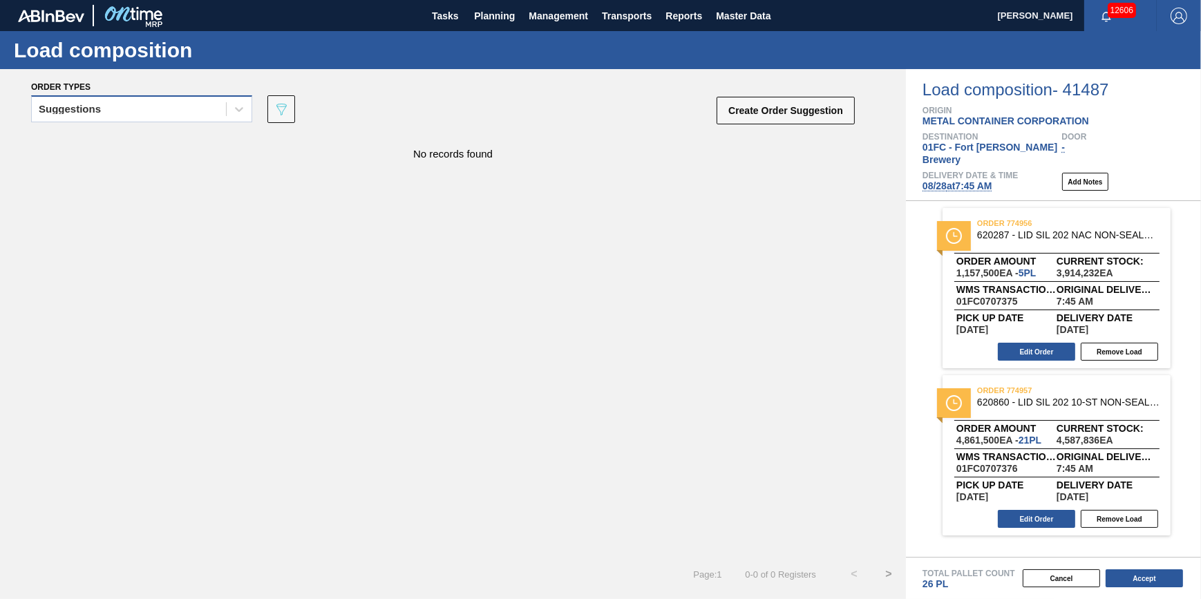
click at [187, 111] on div "Suggestions" at bounding box center [129, 110] width 194 height 20
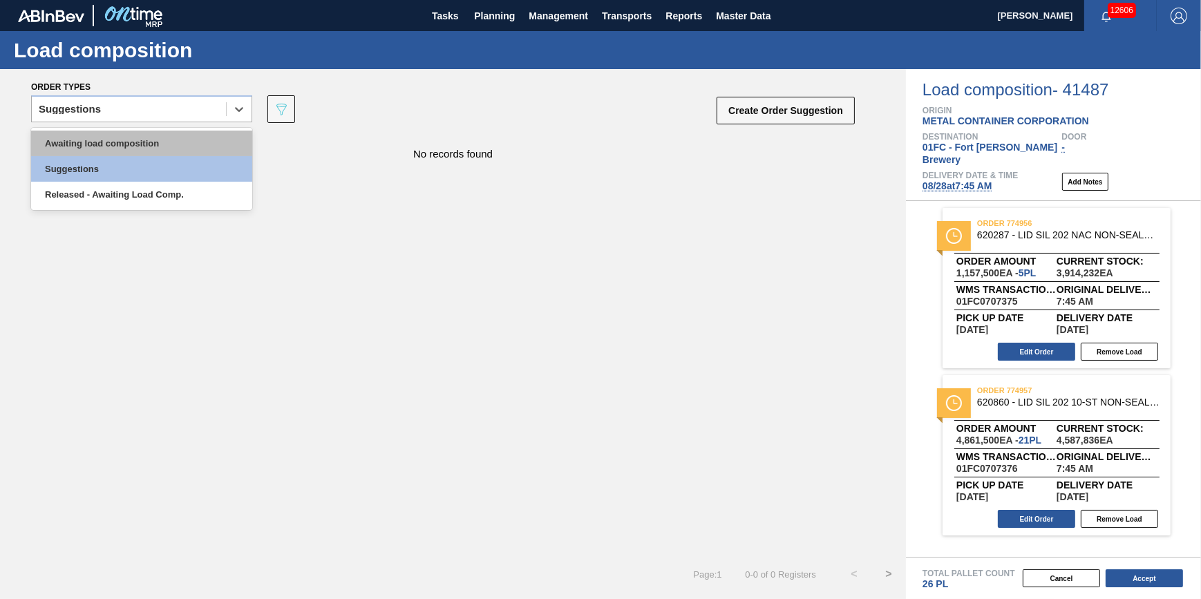
click at [182, 138] on div "Awaiting load composition" at bounding box center [141, 144] width 221 height 26
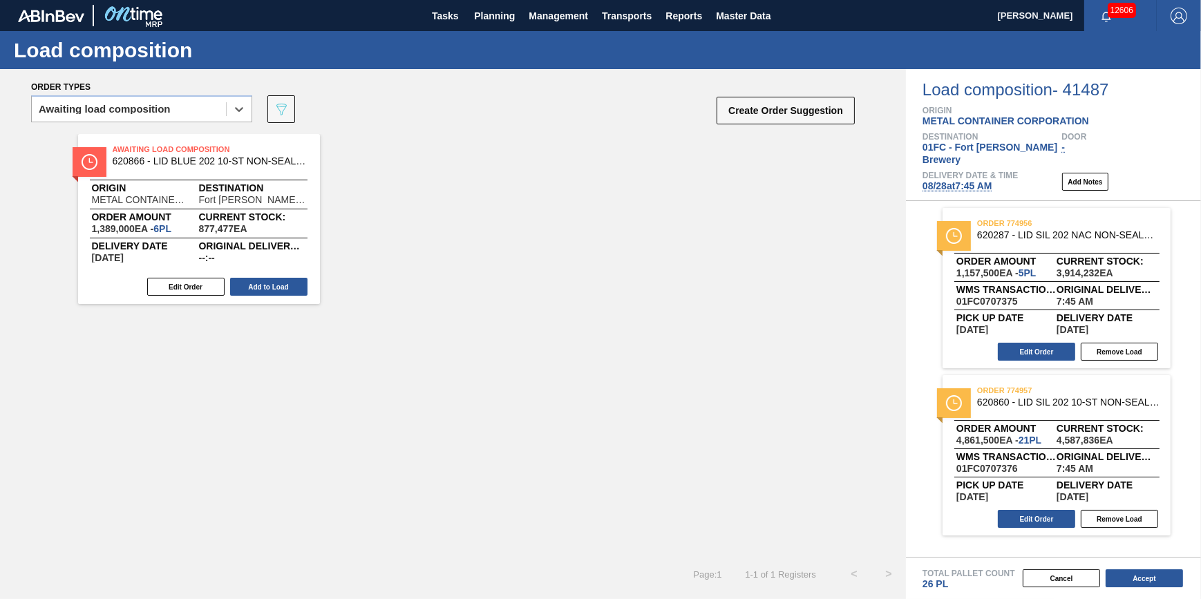
click at [289, 292] on button "Add to Load" at bounding box center [268, 287] width 77 height 18
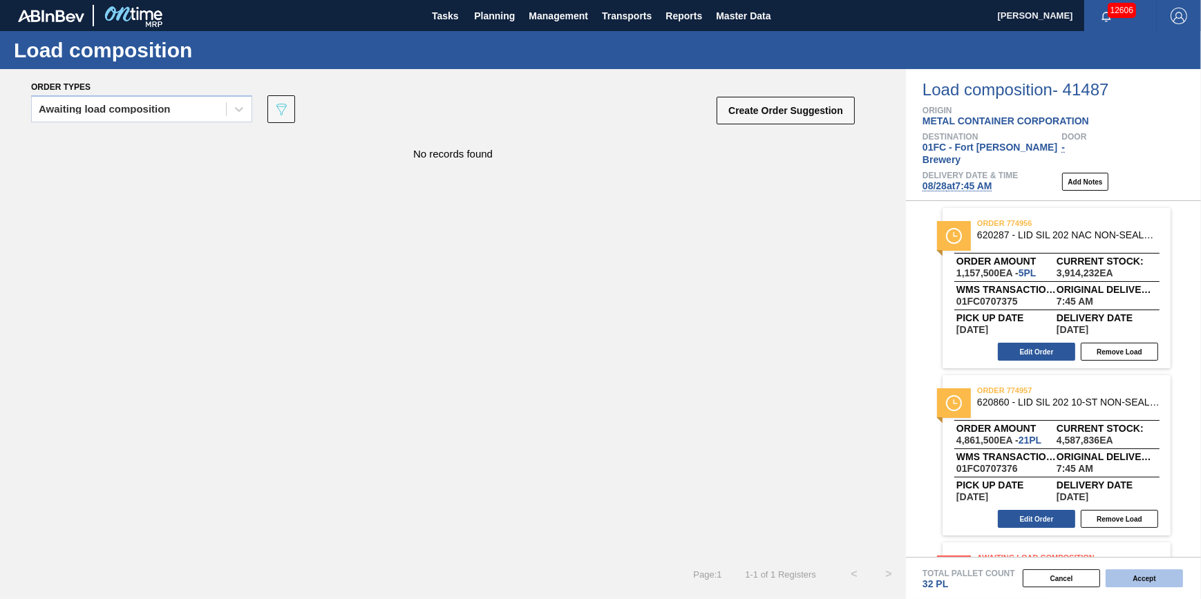
click at [1136, 578] on button "Accept" at bounding box center [1144, 579] width 77 height 18
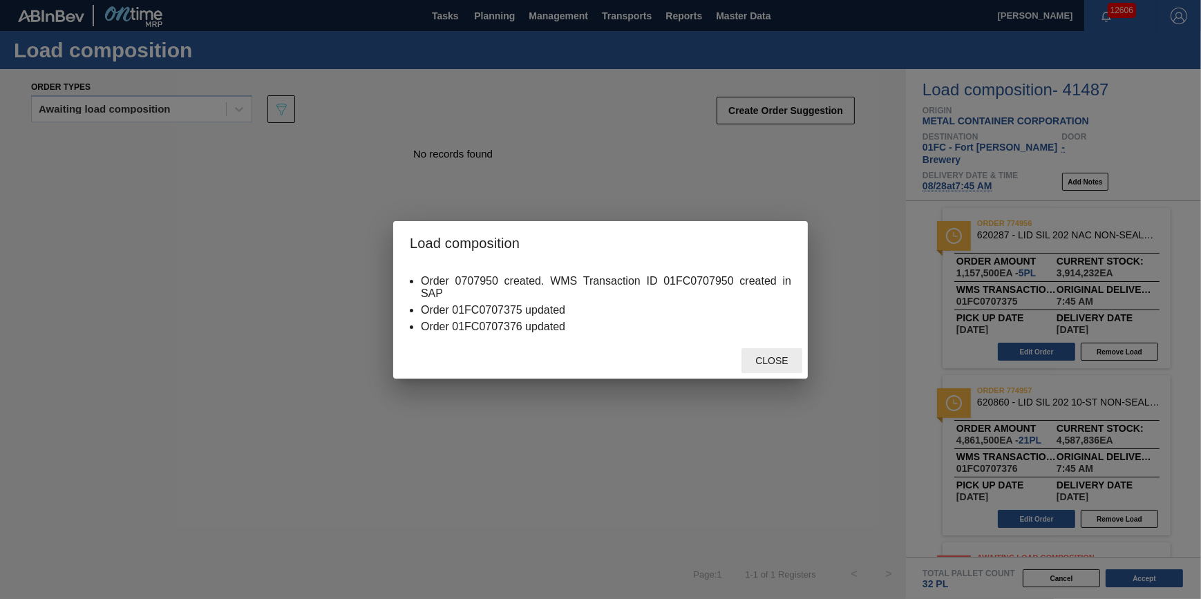
click at [773, 358] on span "Close" at bounding box center [771, 360] width 55 height 11
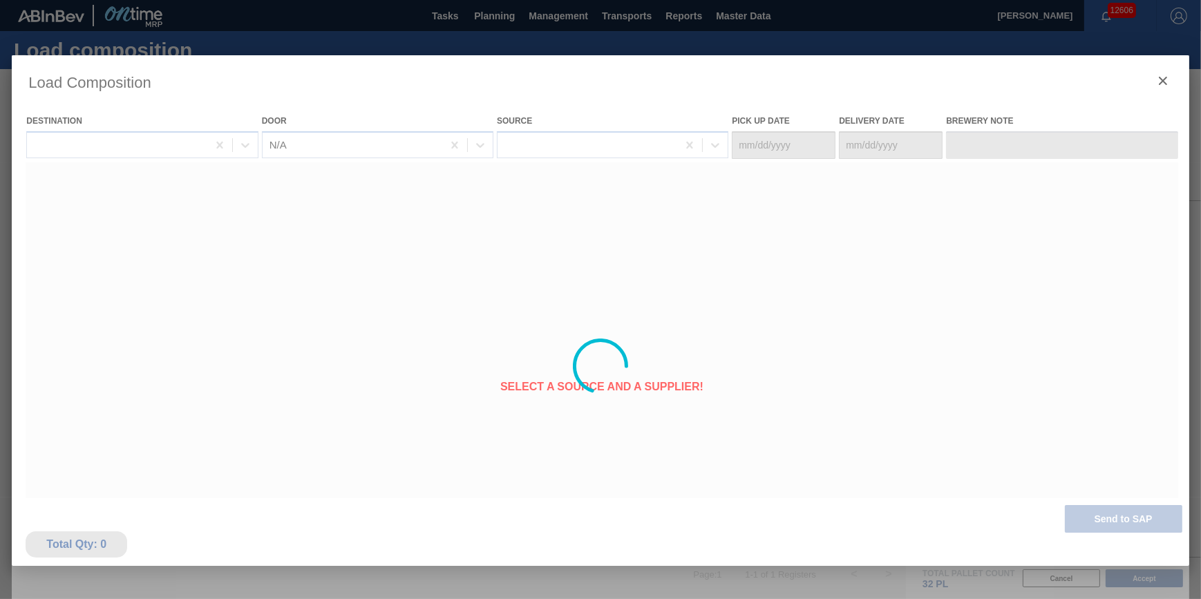
type Date "08/26/2025"
type Date "08/28/2025"
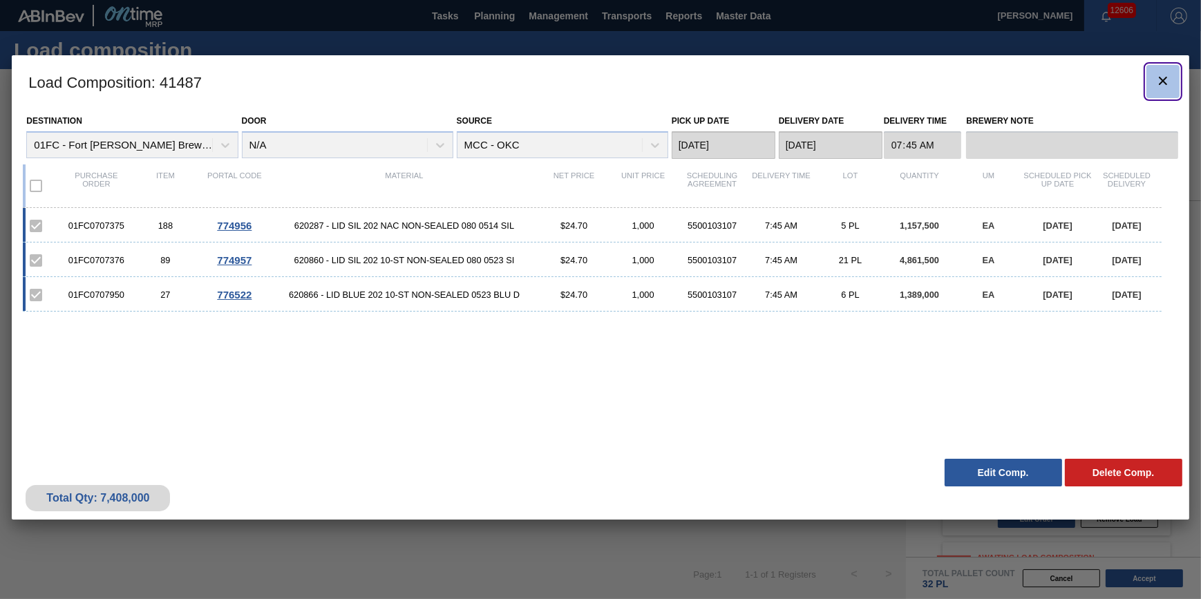
click at [1160, 85] on icon "botão de ícone" at bounding box center [1163, 81] width 17 height 17
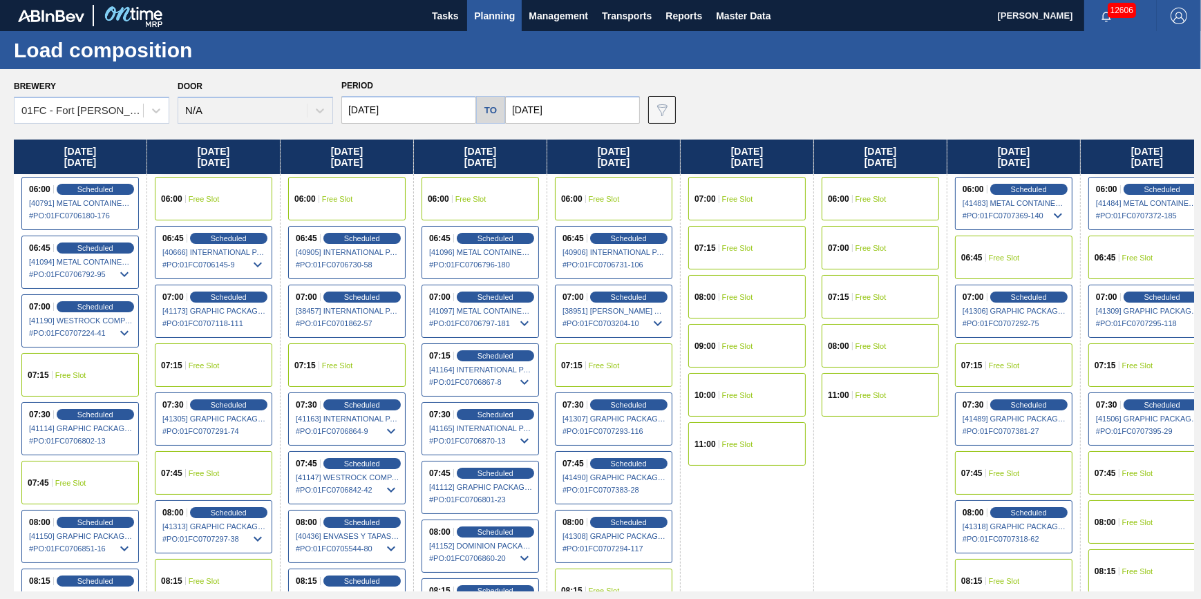
click at [480, 21] on span "Planning" at bounding box center [494, 16] width 41 height 17
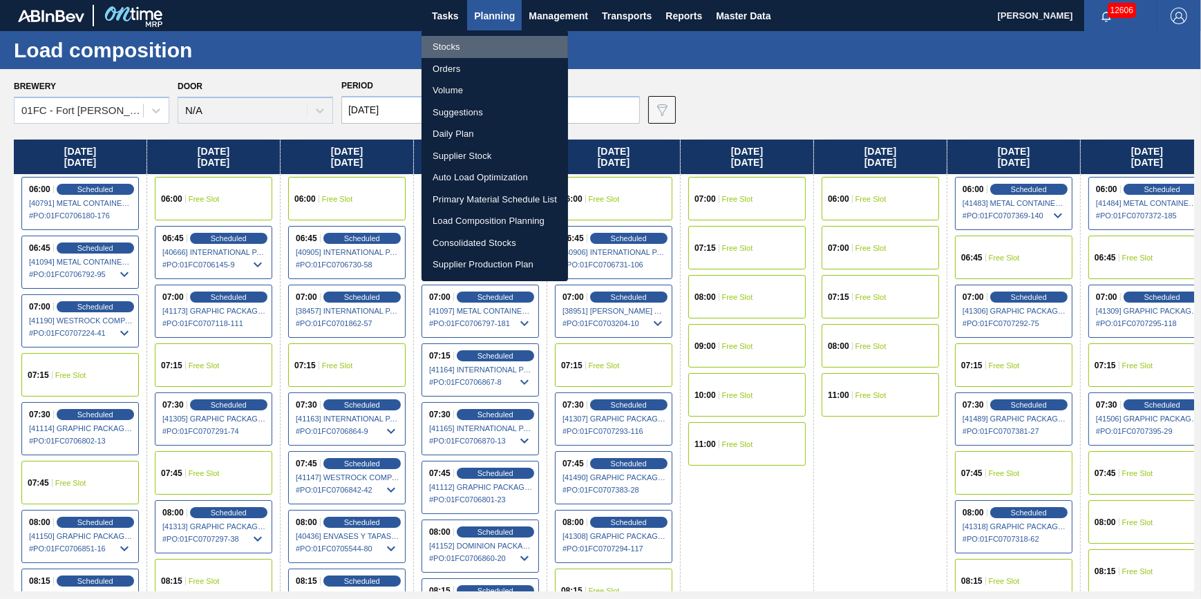
click at [471, 45] on li "Stocks" at bounding box center [495, 47] width 147 height 22
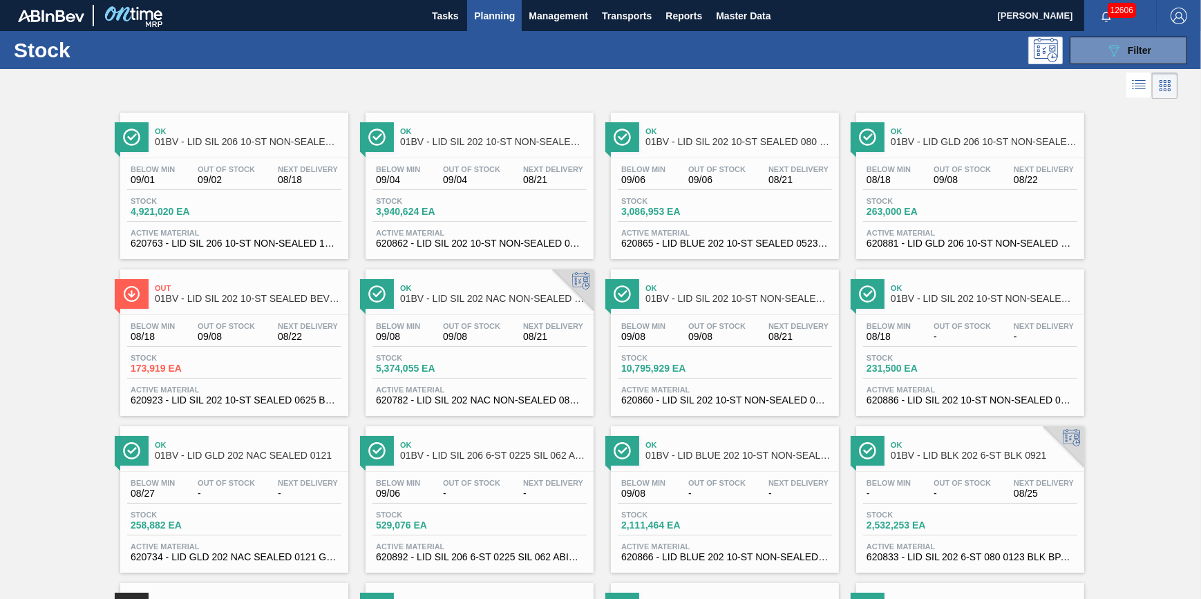
click at [477, 26] on button "Planning" at bounding box center [494, 15] width 55 height 31
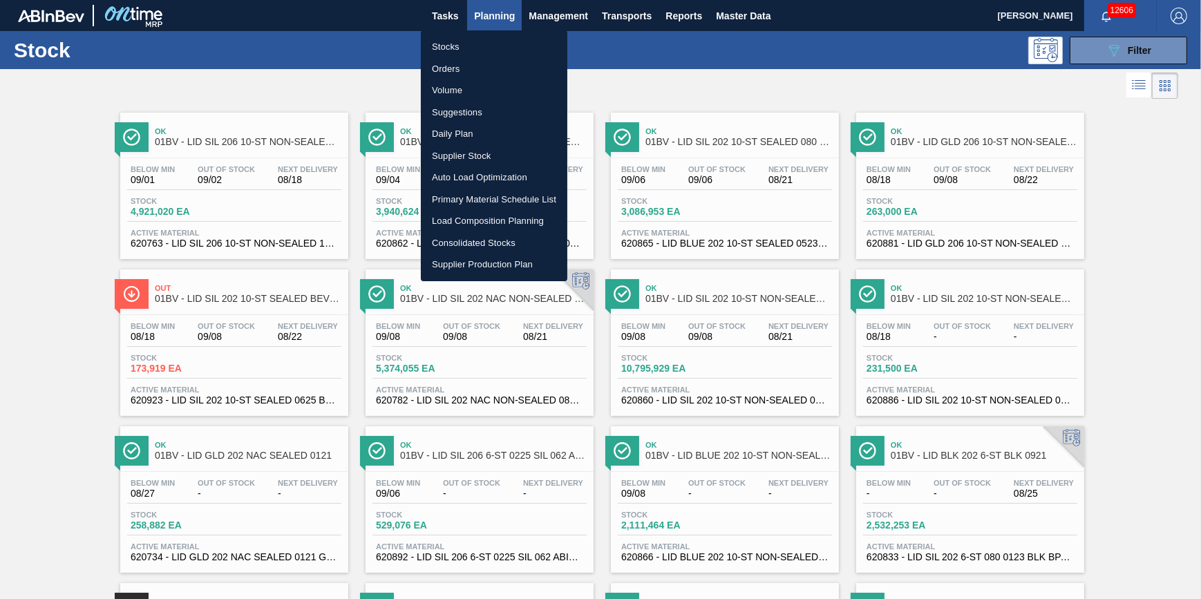
click at [472, 40] on li "Stocks" at bounding box center [494, 47] width 147 height 22
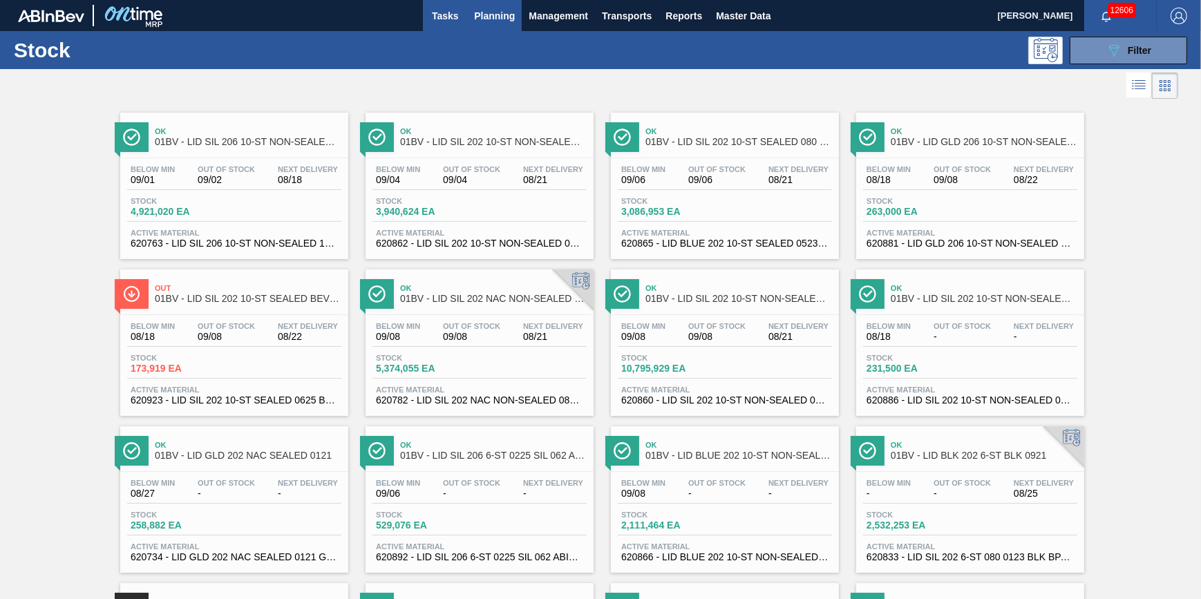
click at [446, 24] on button "Tasks" at bounding box center [445, 15] width 44 height 31
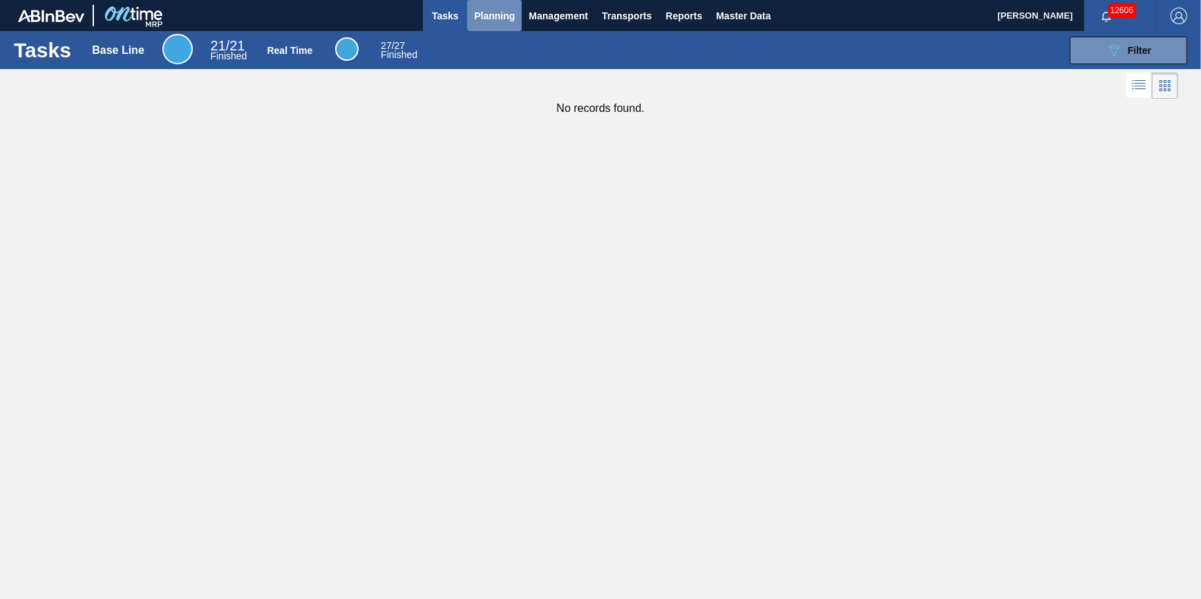
click at [491, 23] on span "Planning" at bounding box center [494, 16] width 41 height 17
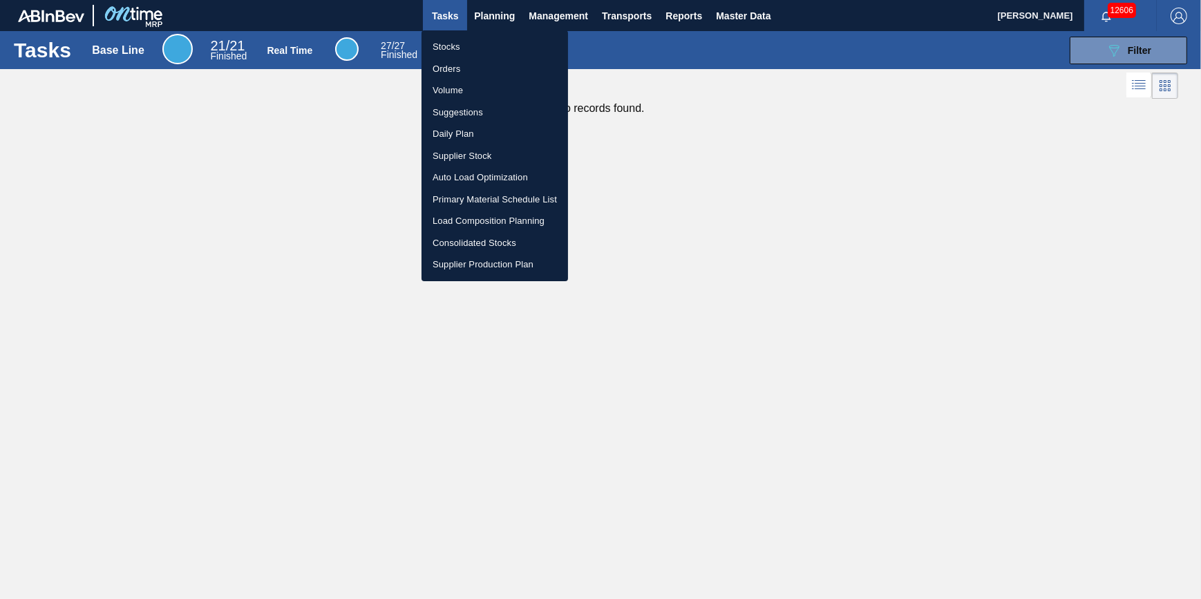
click at [491, 41] on li "Stocks" at bounding box center [495, 47] width 147 height 22
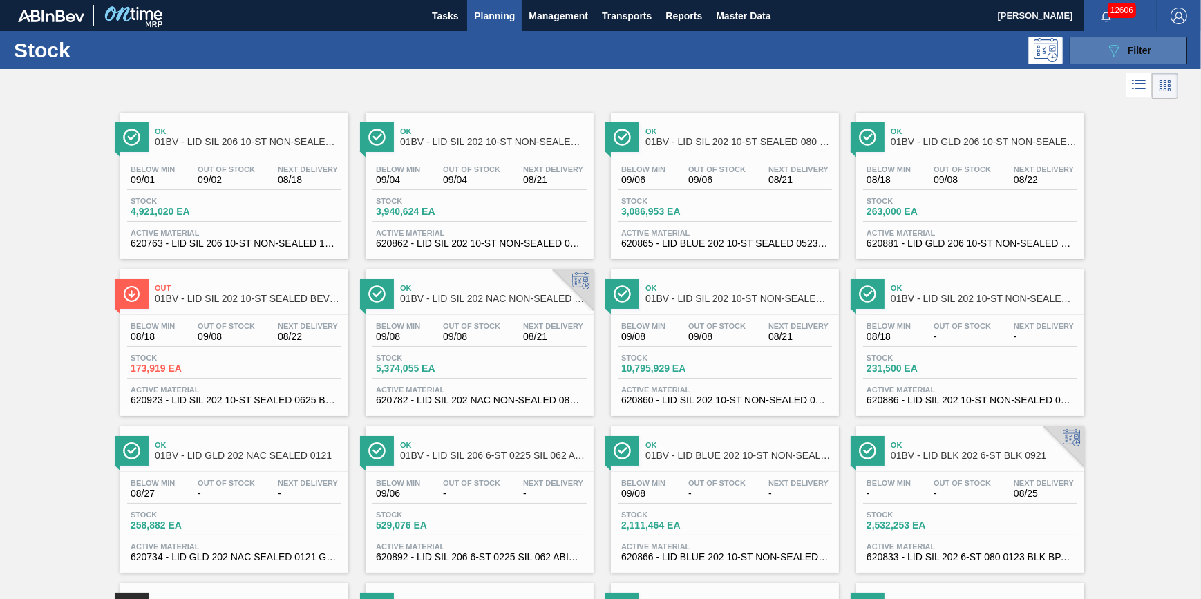
click at [1106, 48] on icon "089F7B8B-B2A5-4AFE-B5C0-19BA573D28AC" at bounding box center [1114, 50] width 17 height 17
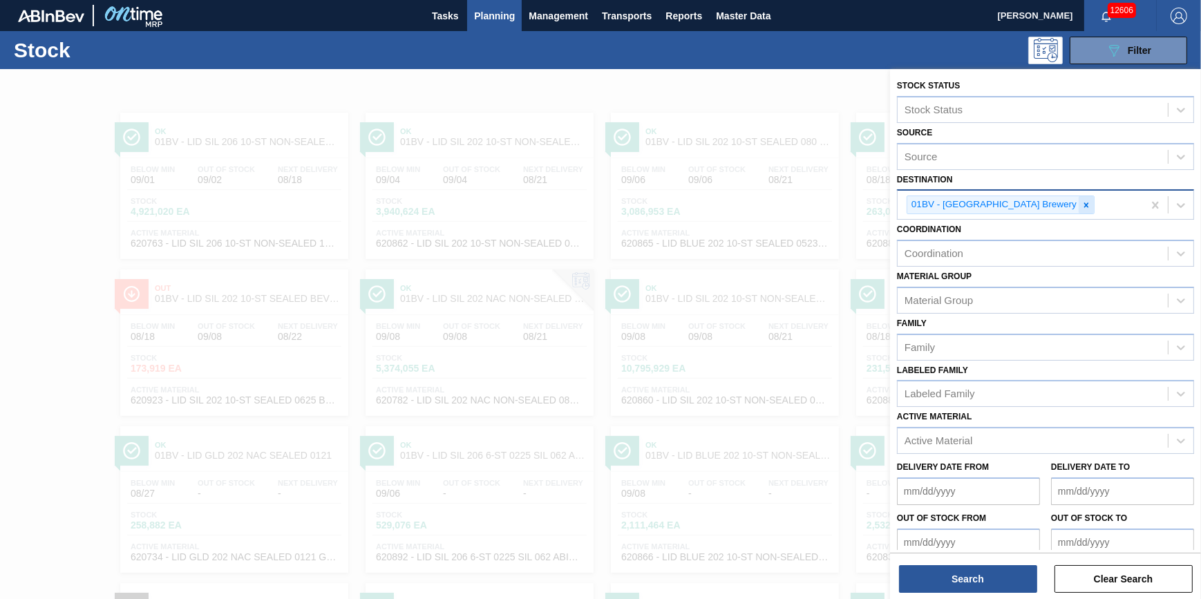
click at [1082, 203] on icon at bounding box center [1087, 205] width 10 height 10
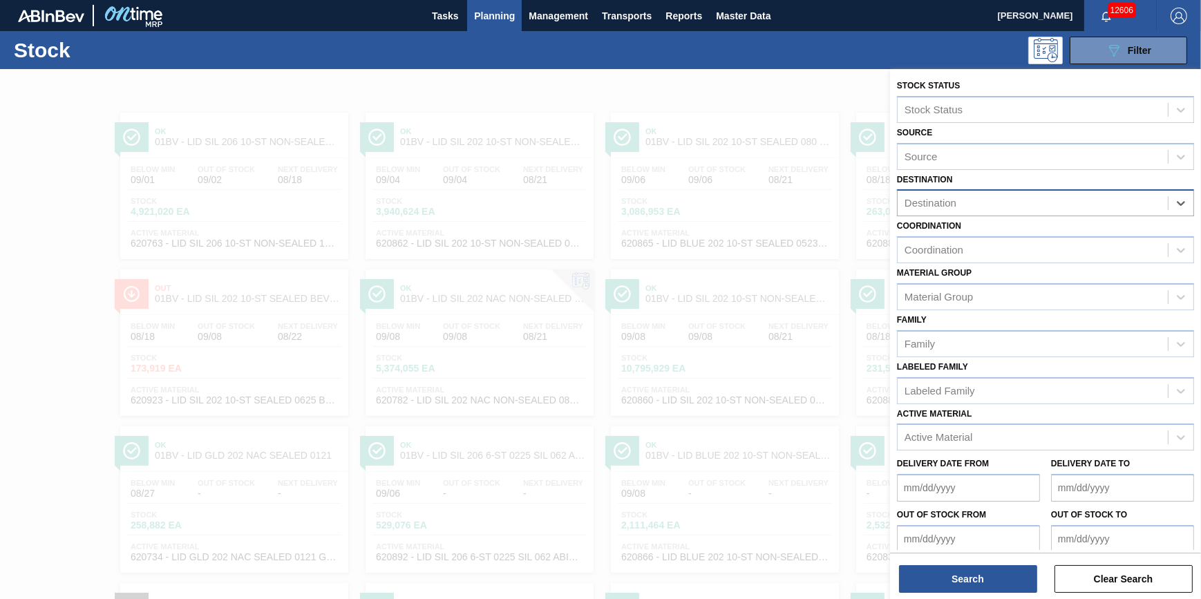
click at [999, 210] on div "Destination" at bounding box center [1033, 204] width 270 height 20
click at [998, 587] on button "Search" at bounding box center [968, 579] width 138 height 28
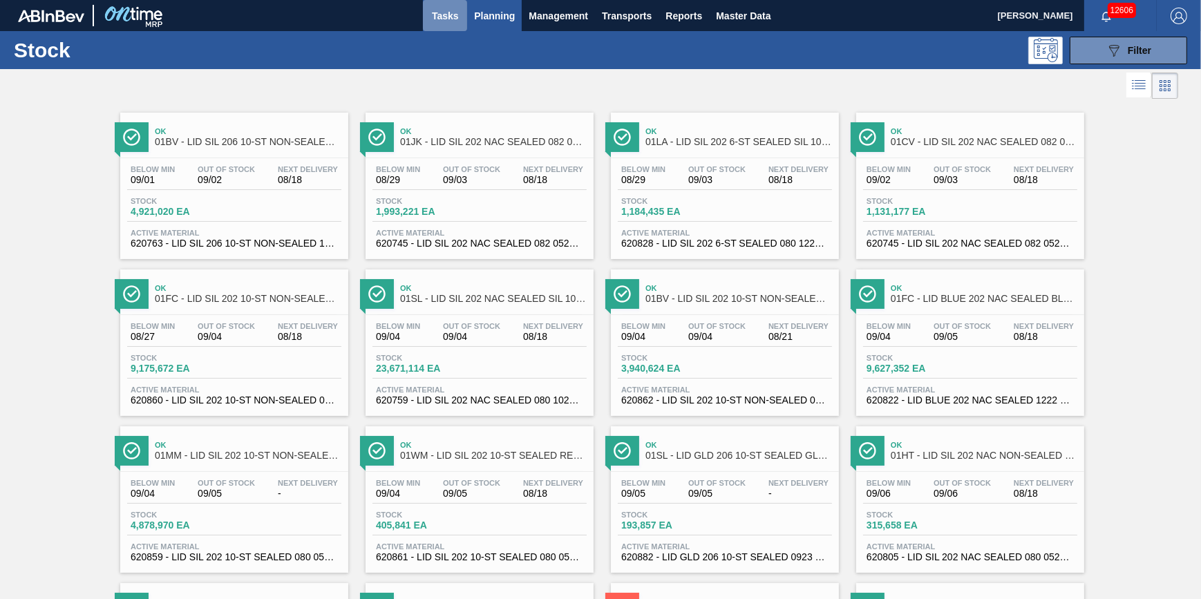
click at [436, 23] on span "Tasks" at bounding box center [445, 16] width 30 height 17
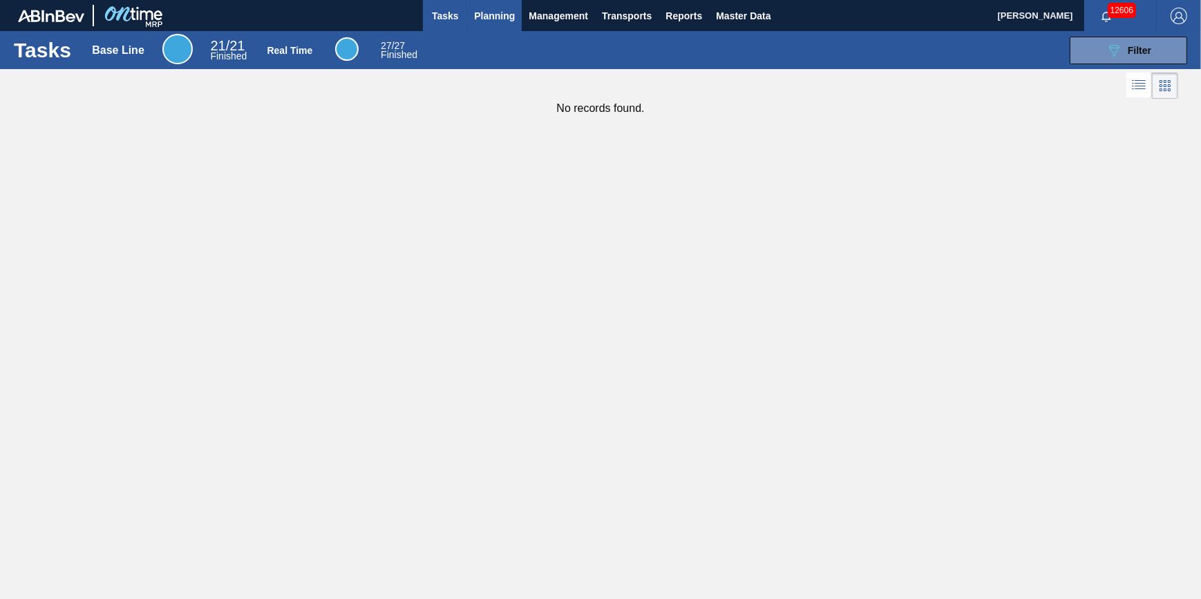
click at [521, 23] on button "Planning" at bounding box center [494, 15] width 55 height 31
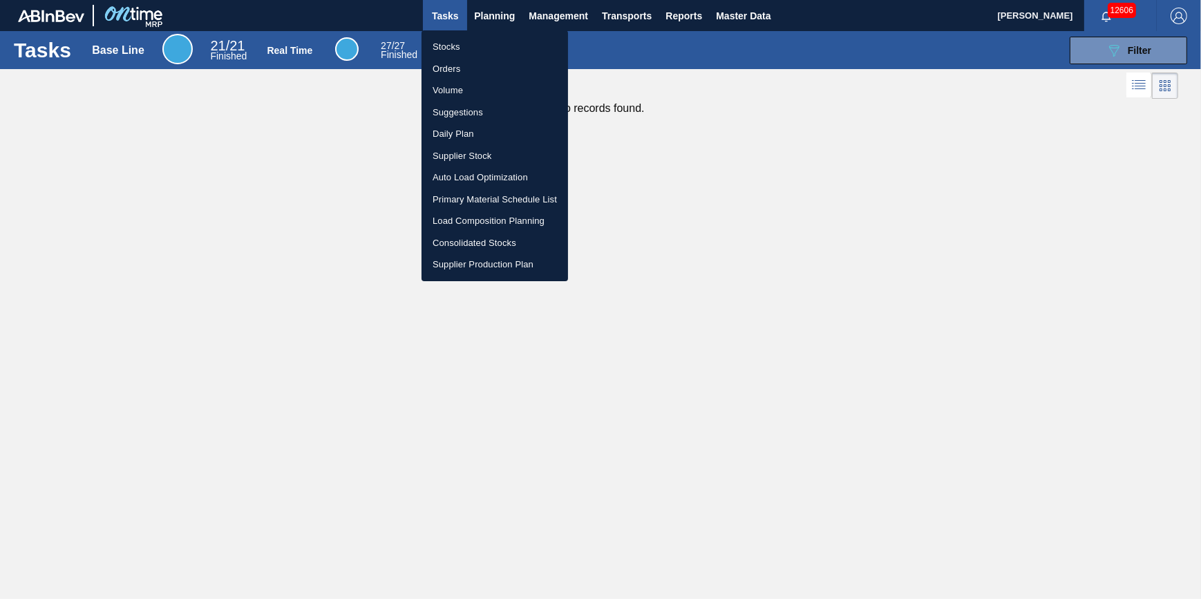
click at [485, 41] on li "Stocks" at bounding box center [495, 47] width 147 height 22
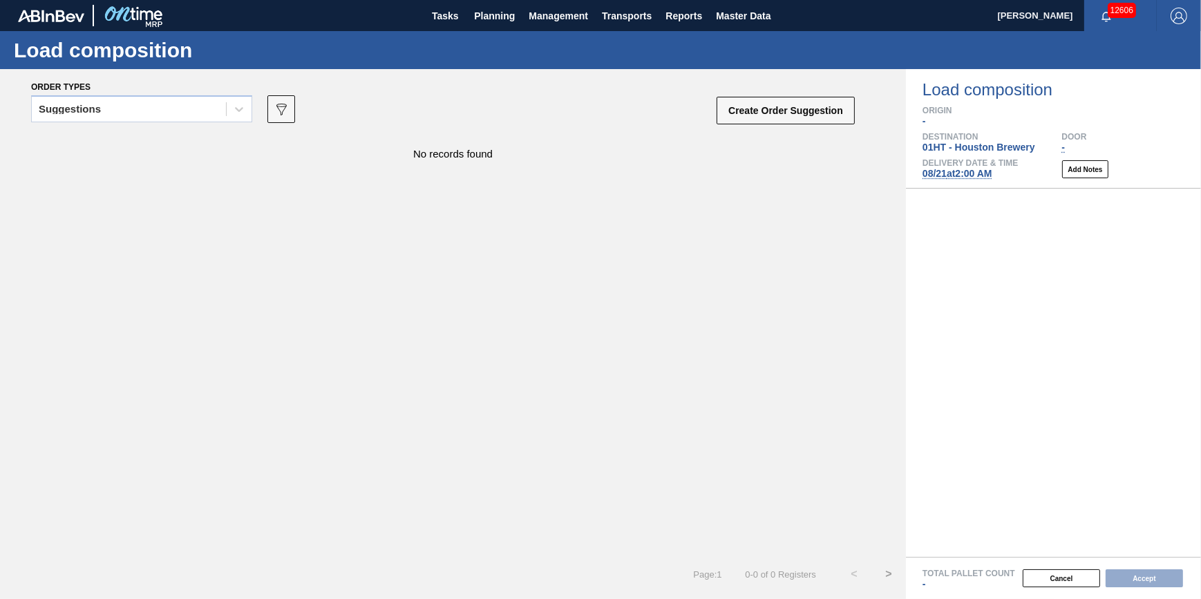
click at [256, 103] on div "Suggestions 089F7B8B-B2A5-4AFE-B5C0-19BA573D28AC Create Order Suggestion" at bounding box center [443, 113] width 825 height 41
click at [234, 103] on icon at bounding box center [239, 109] width 14 height 14
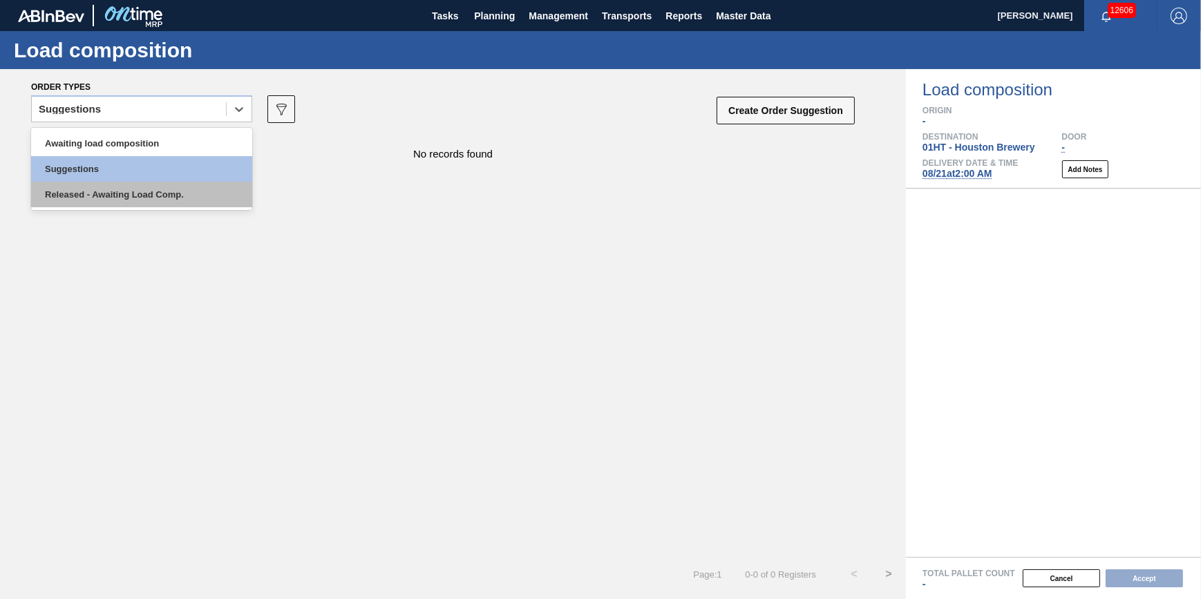
click at [203, 195] on div "Released - Awaiting Load Comp." at bounding box center [141, 195] width 221 height 26
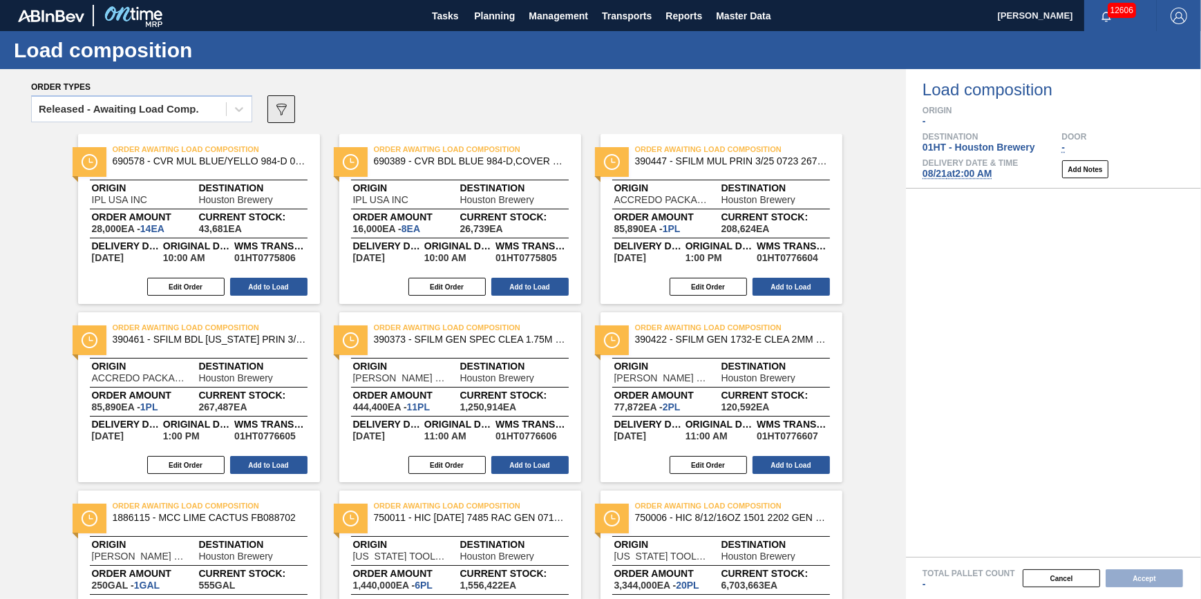
click at [276, 112] on icon "089F7B8B-B2A5-4AFE-B5C0-19BA573D28AC" at bounding box center [281, 109] width 17 height 17
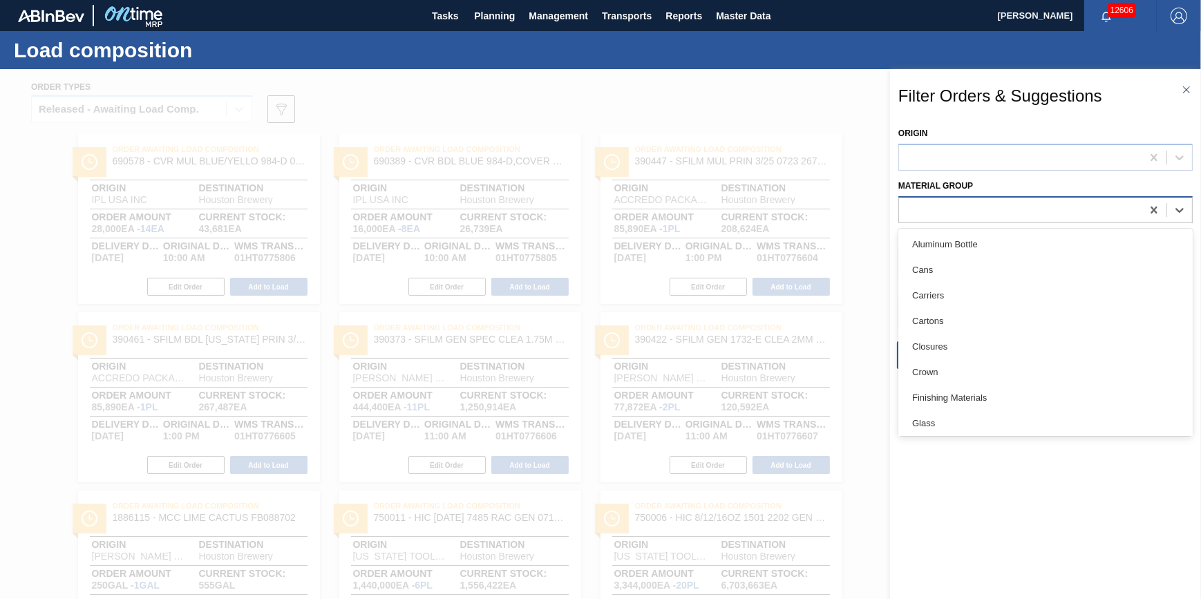
click at [1053, 216] on div at bounding box center [1020, 210] width 243 height 20
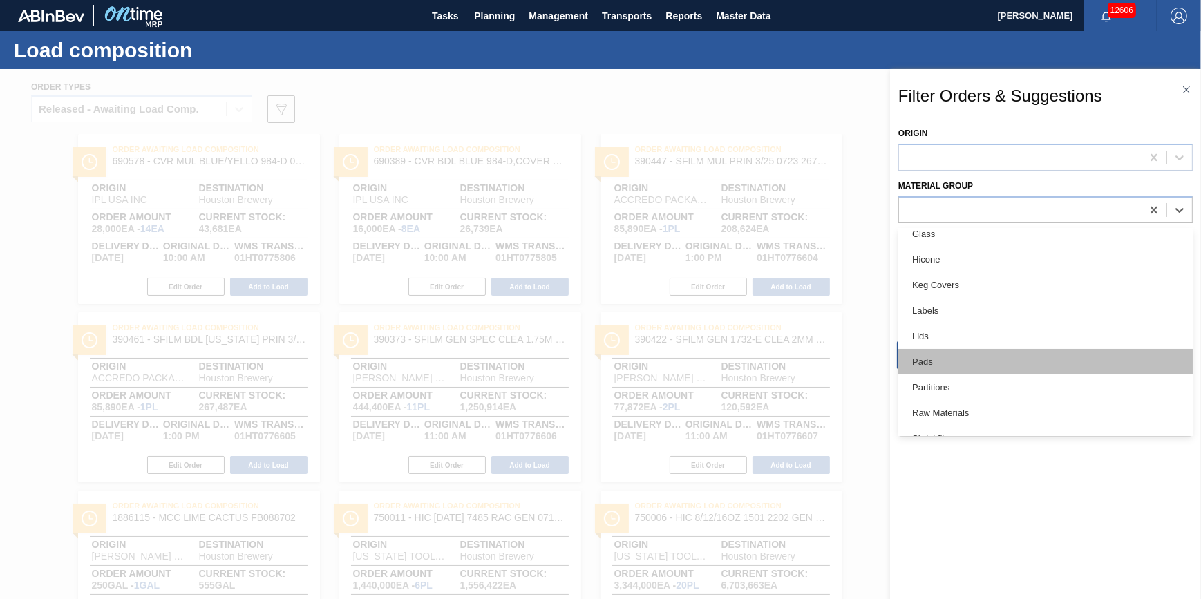
scroll to position [251, 0]
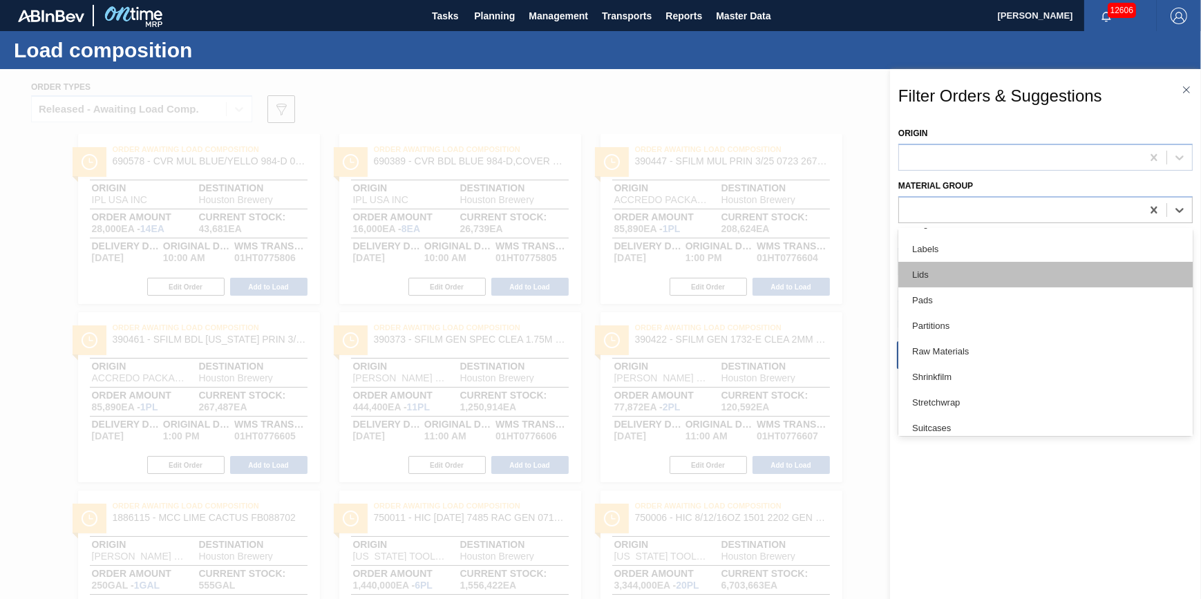
click at [1034, 281] on div "Lids" at bounding box center [1045, 275] width 294 height 26
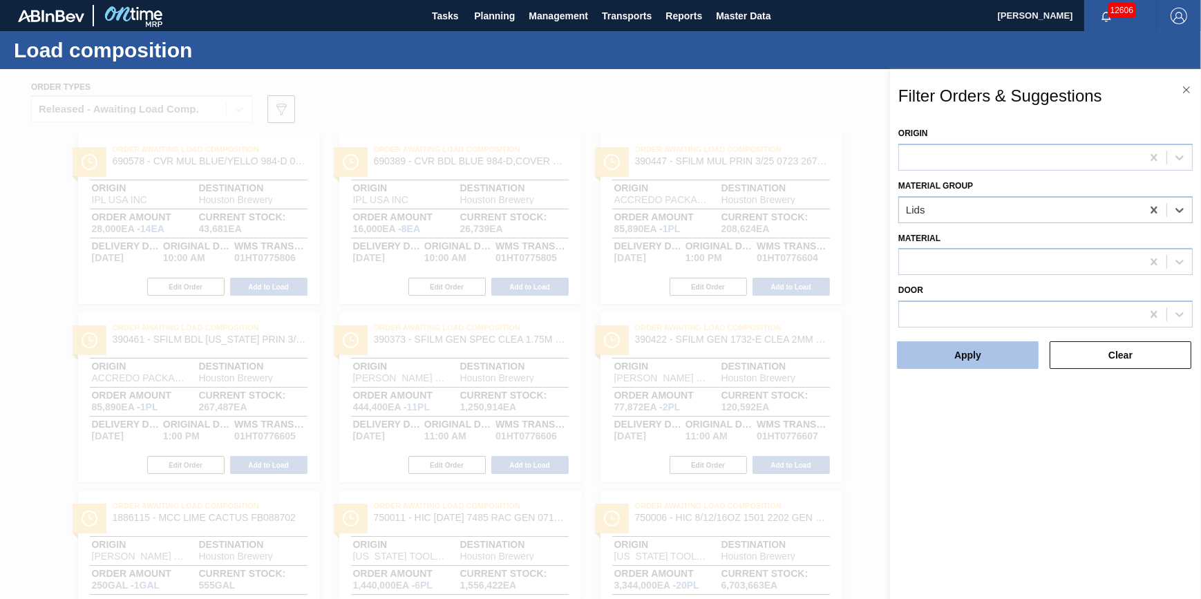
click at [979, 349] on button "Apply" at bounding box center [968, 355] width 142 height 28
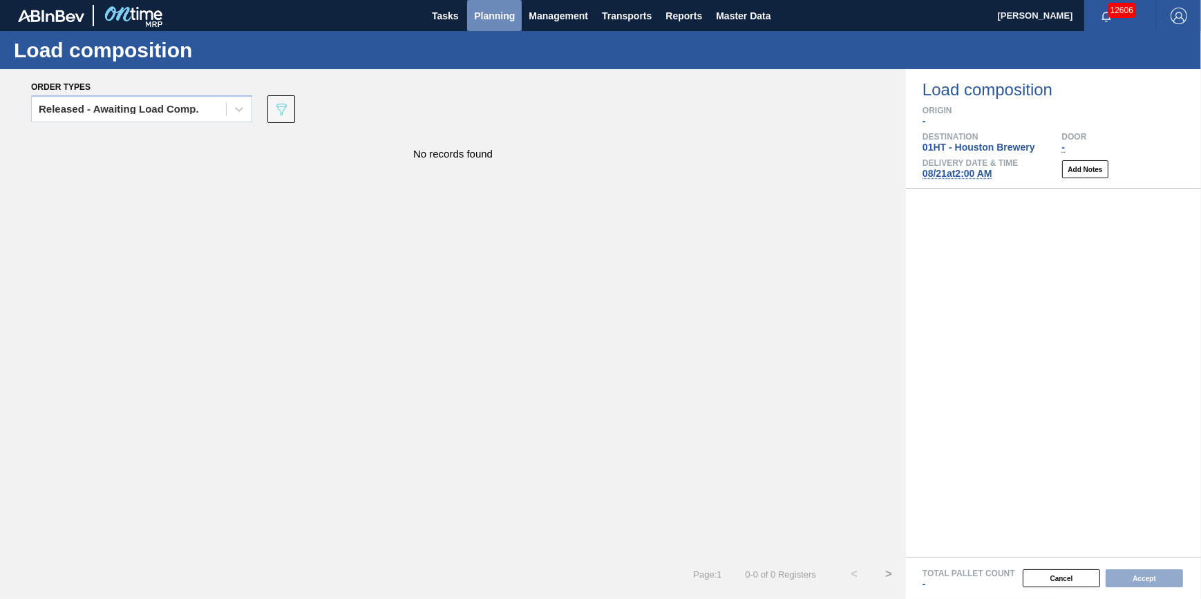
click at [489, 22] on span "Planning" at bounding box center [494, 16] width 41 height 17
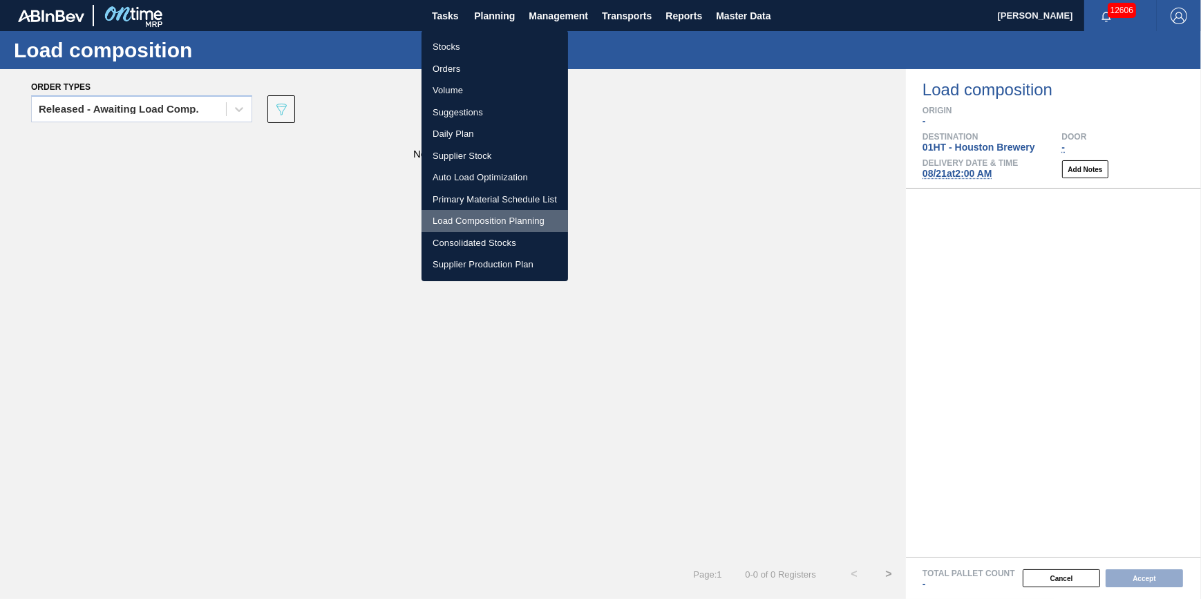
click at [507, 218] on li "Load Composition Planning" at bounding box center [495, 221] width 147 height 22
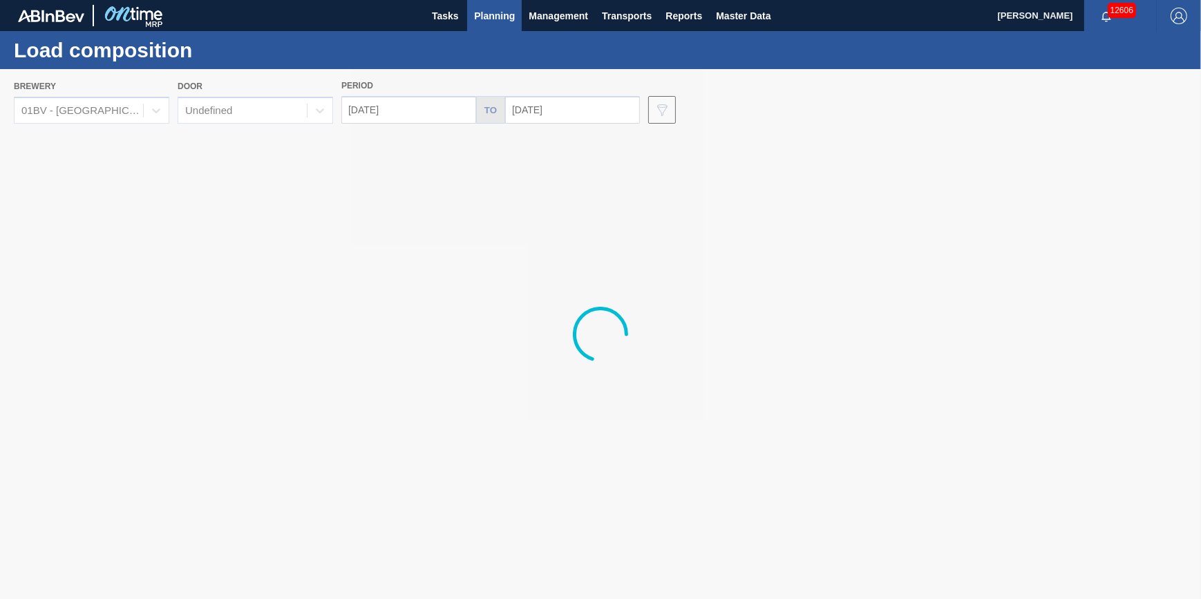
click at [501, 17] on span "Planning" at bounding box center [494, 16] width 41 height 17
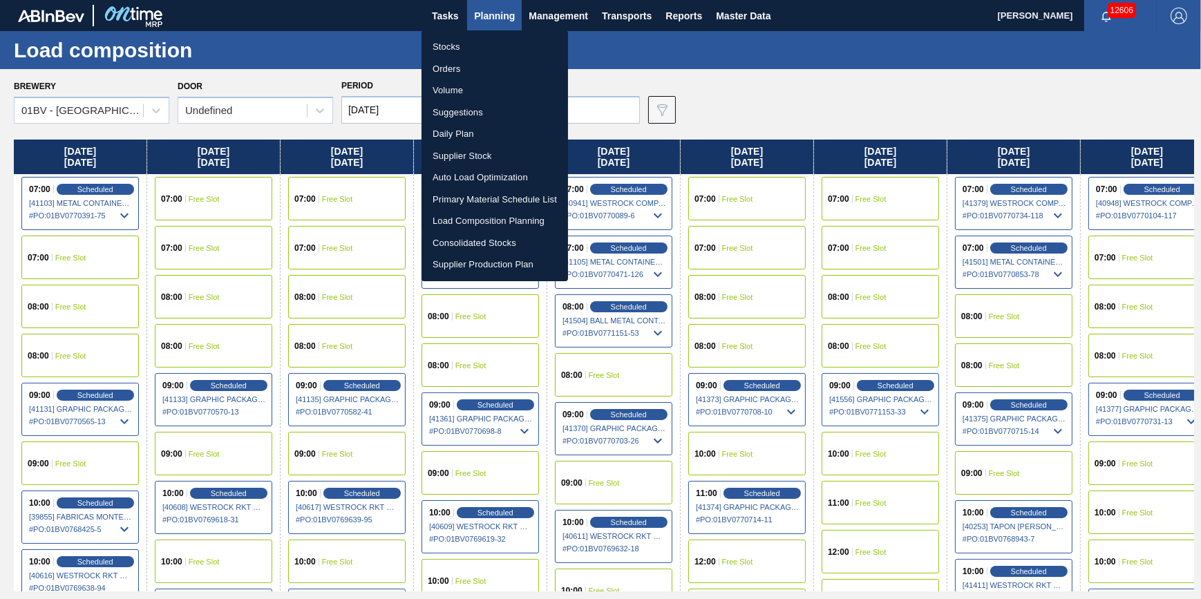
click at [501, 42] on li "Stocks" at bounding box center [495, 47] width 147 height 22
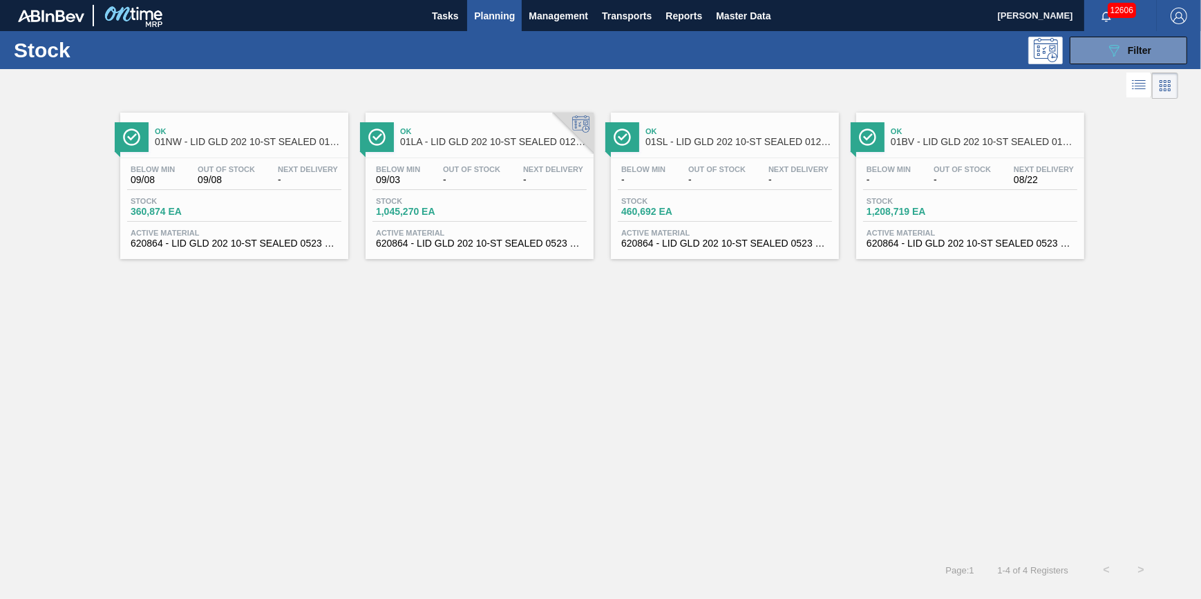
click at [492, 16] on span "Planning" at bounding box center [494, 16] width 41 height 17
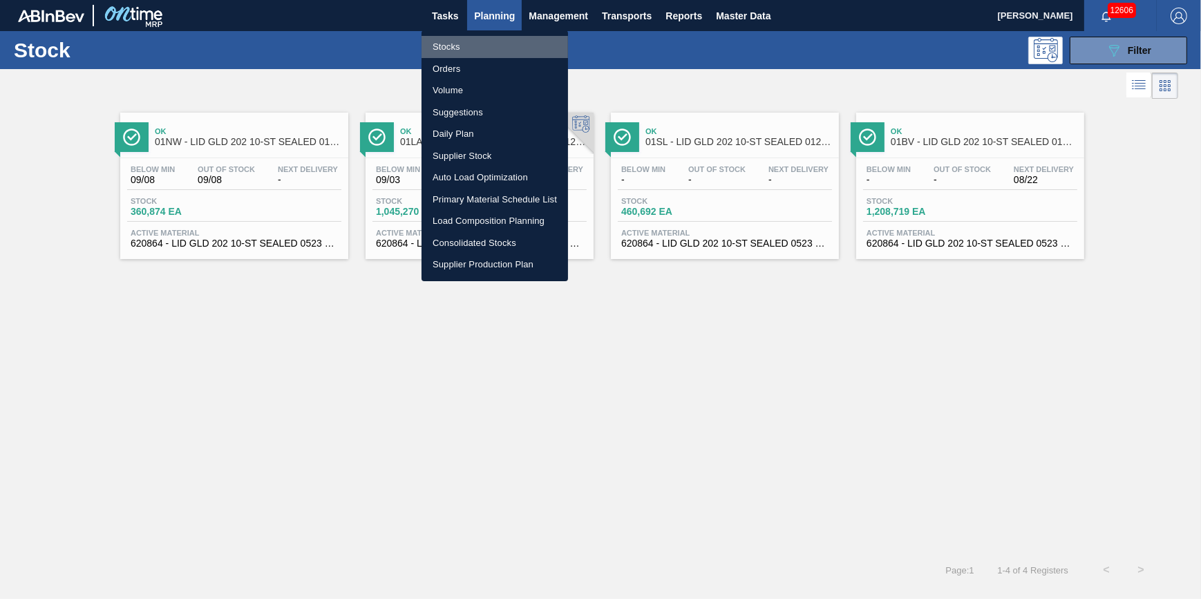
click at [490, 39] on li "Stocks" at bounding box center [495, 47] width 147 height 22
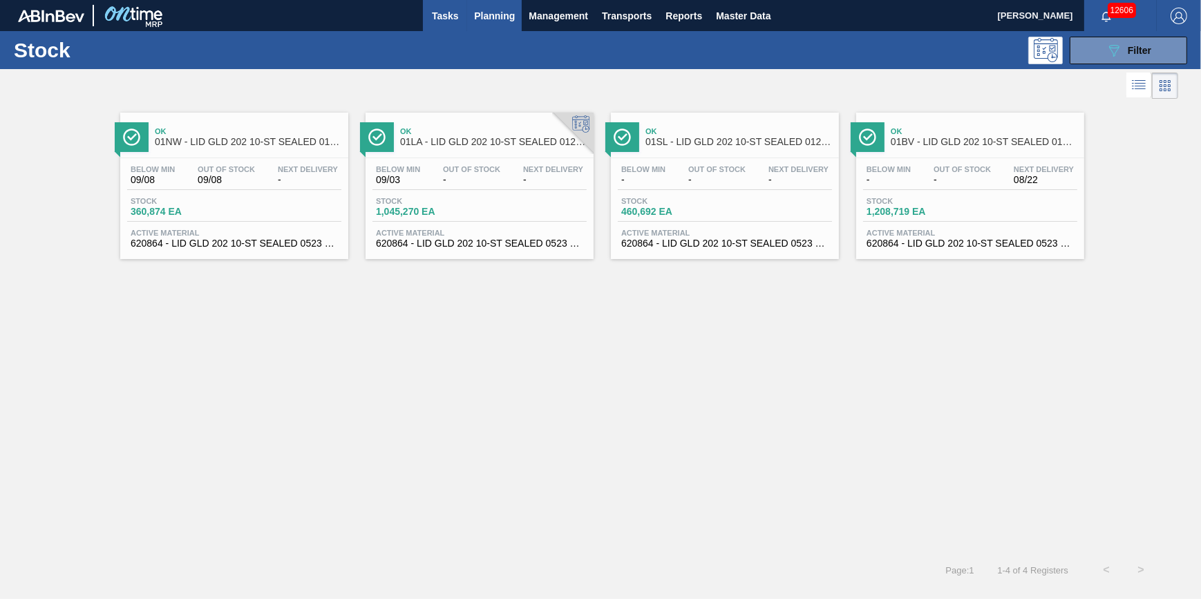
click at [456, 18] on span "Tasks" at bounding box center [445, 16] width 30 height 17
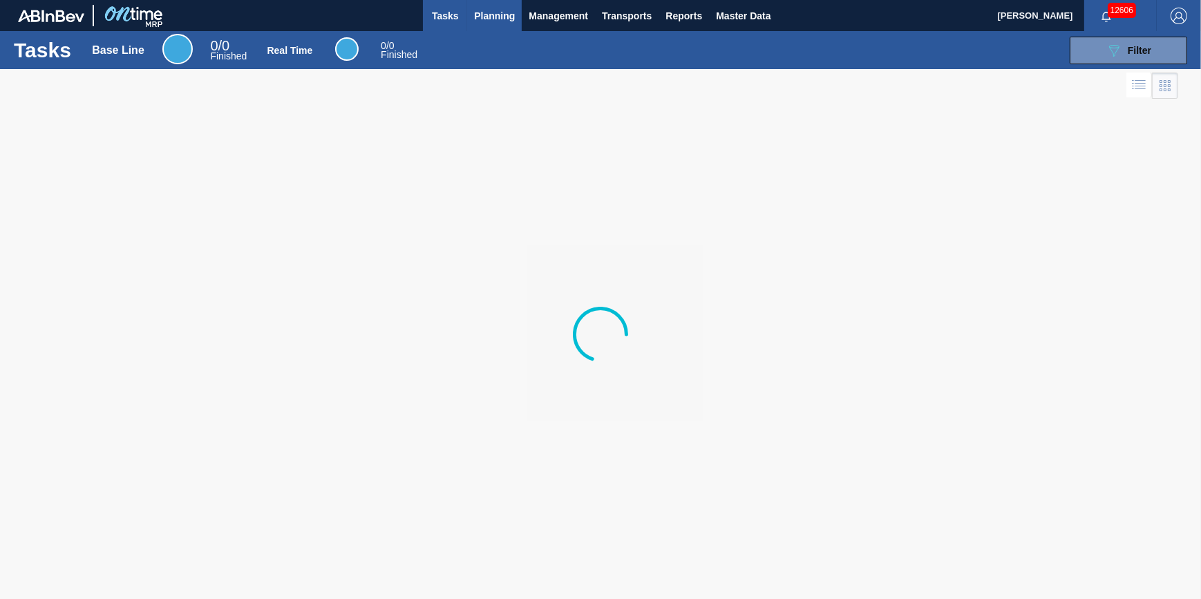
click at [482, 15] on span "Planning" at bounding box center [494, 16] width 41 height 17
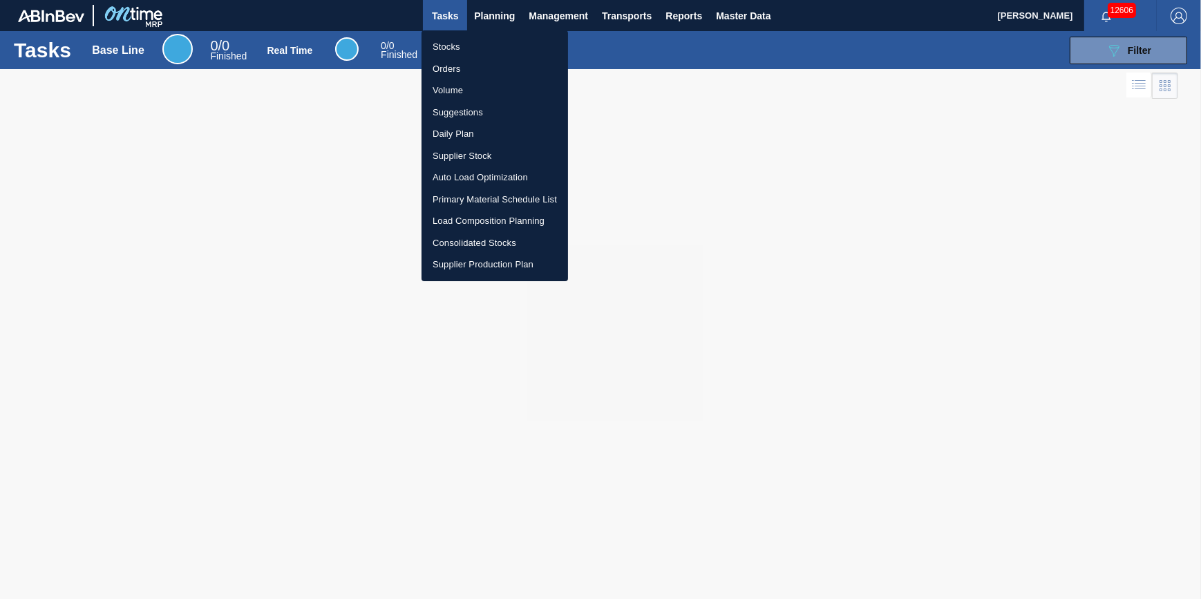
click at [469, 39] on li "Stocks" at bounding box center [495, 47] width 147 height 22
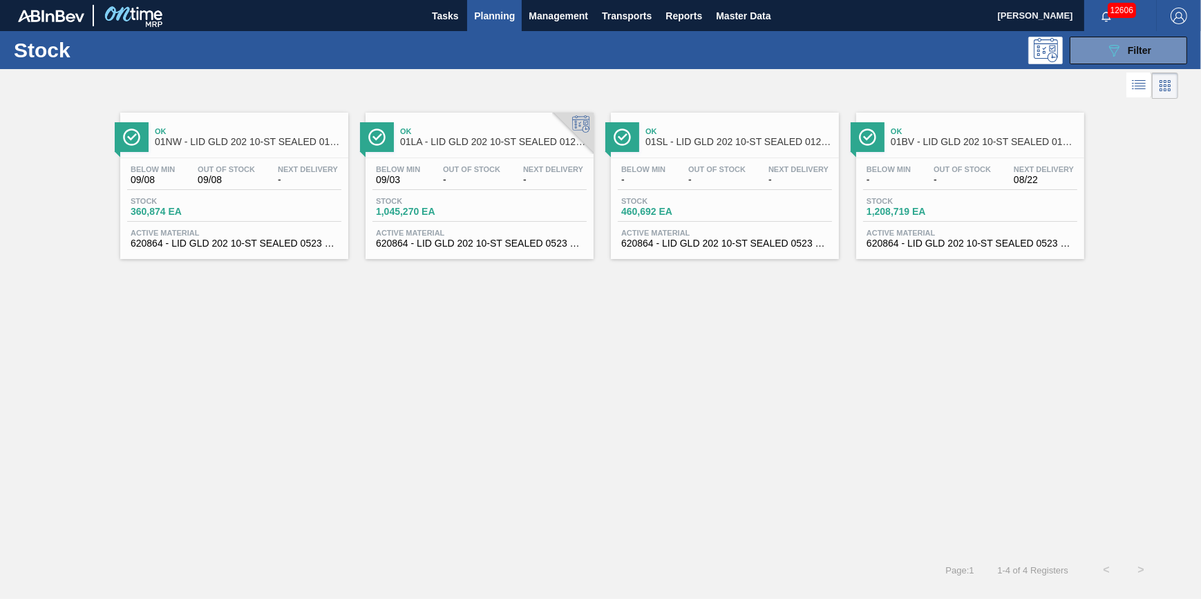
click at [496, 26] on button "Planning" at bounding box center [494, 15] width 55 height 31
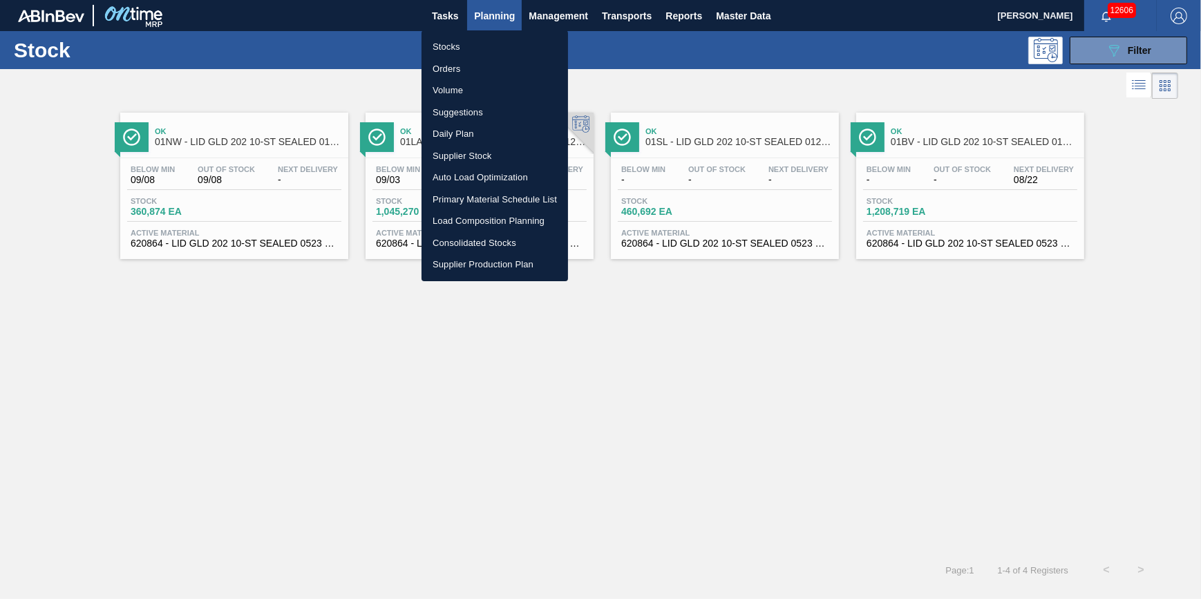
click at [491, 49] on li "Stocks" at bounding box center [495, 47] width 147 height 22
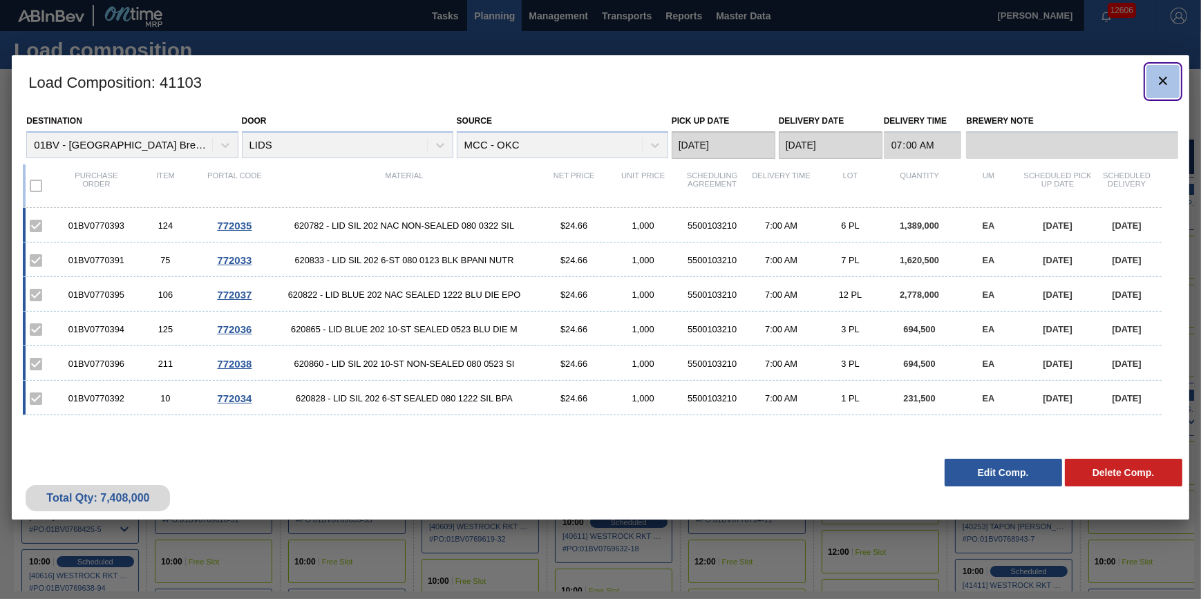
click at [1149, 72] on button "botão de ícone" at bounding box center [1163, 81] width 33 height 33
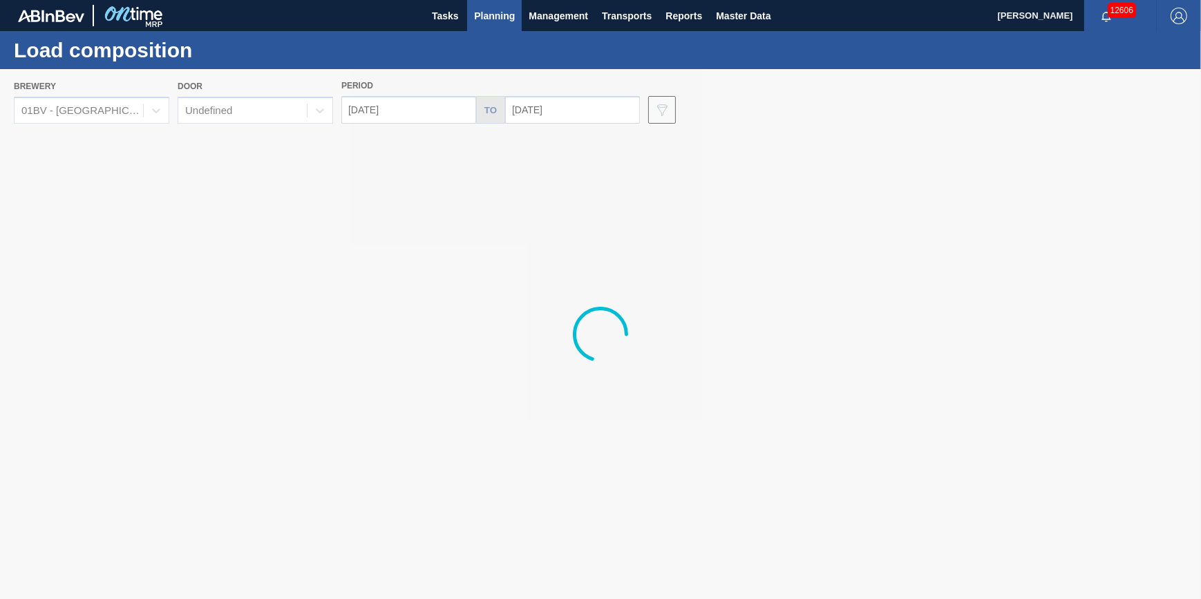
drag, startPoint x: 490, startPoint y: 21, endPoint x: 474, endPoint y: 39, distance: 23.5
click at [490, 21] on span "Planning" at bounding box center [494, 16] width 41 height 17
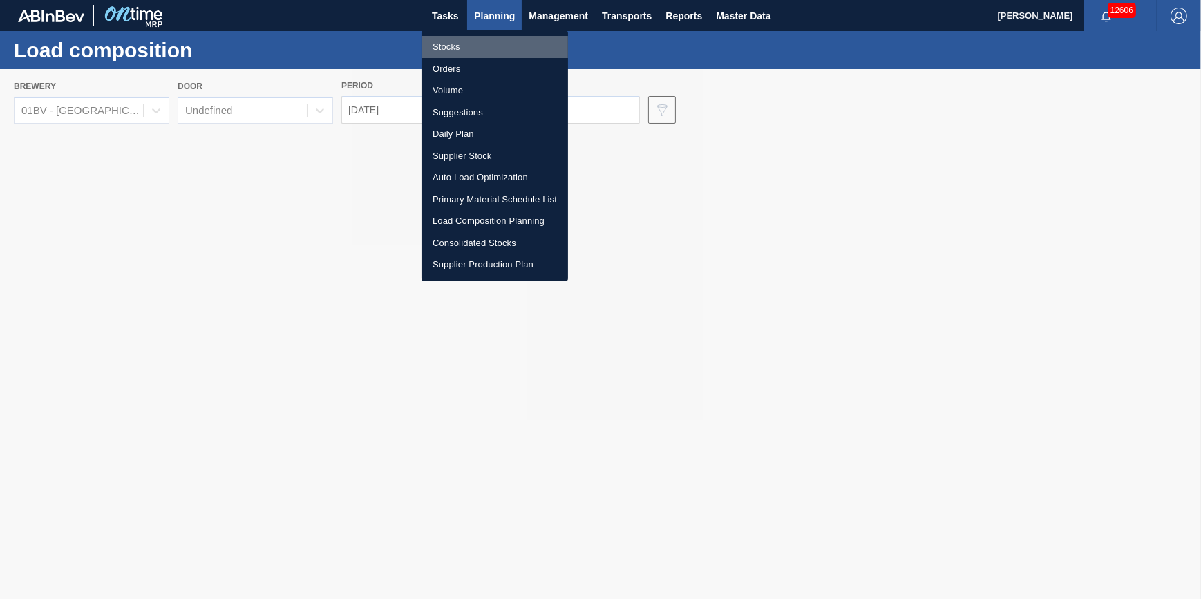
click at [473, 41] on li "Stocks" at bounding box center [495, 47] width 147 height 22
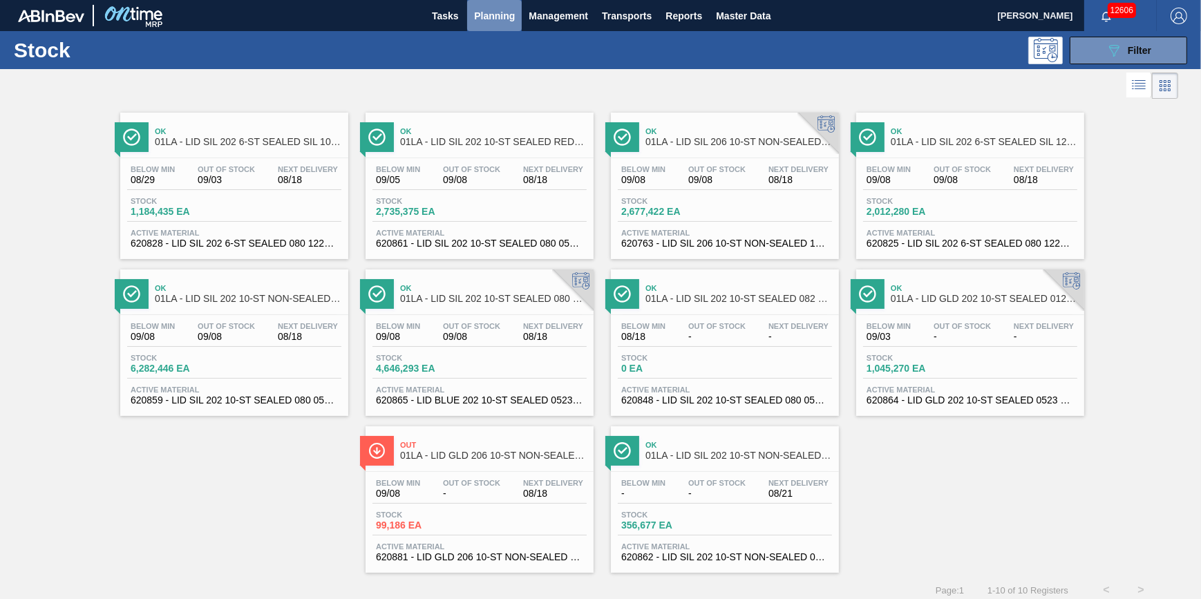
click at [485, 15] on span "Planning" at bounding box center [494, 16] width 41 height 17
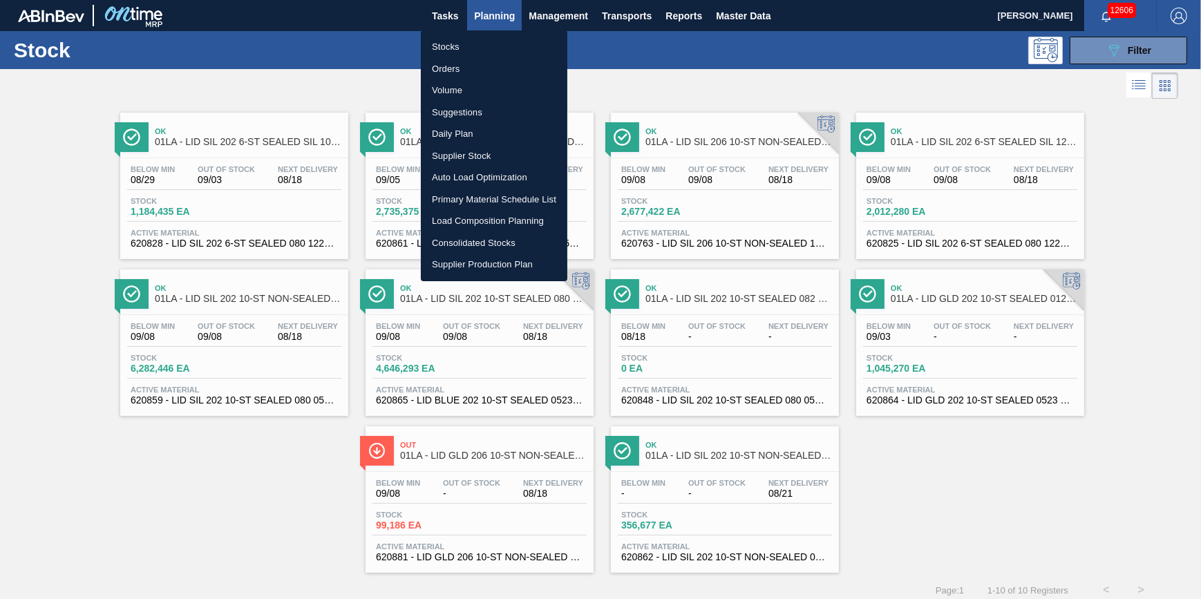
click at [487, 48] on li "Stocks" at bounding box center [494, 47] width 147 height 22
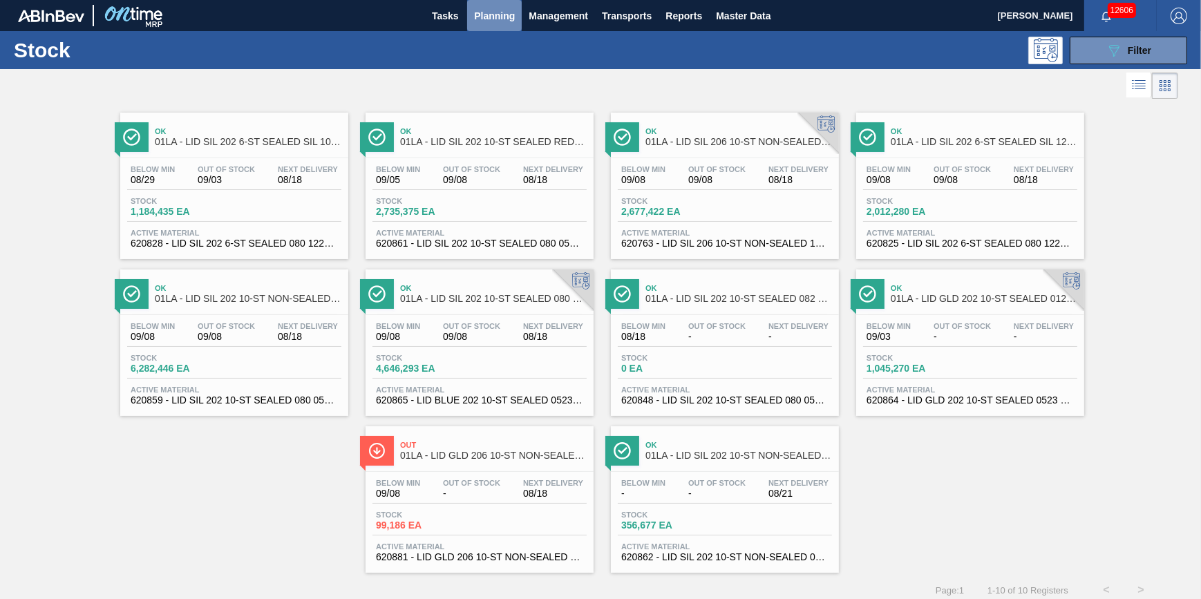
click at [489, 5] on button "Planning" at bounding box center [494, 15] width 55 height 31
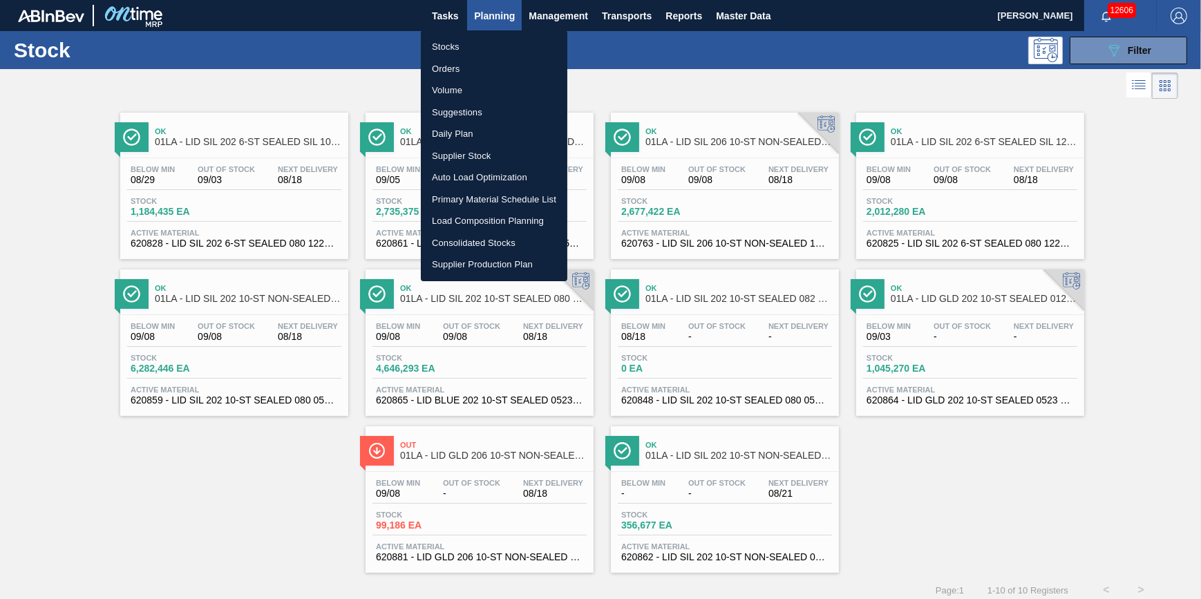
click at [487, 11] on div at bounding box center [600, 299] width 1201 height 599
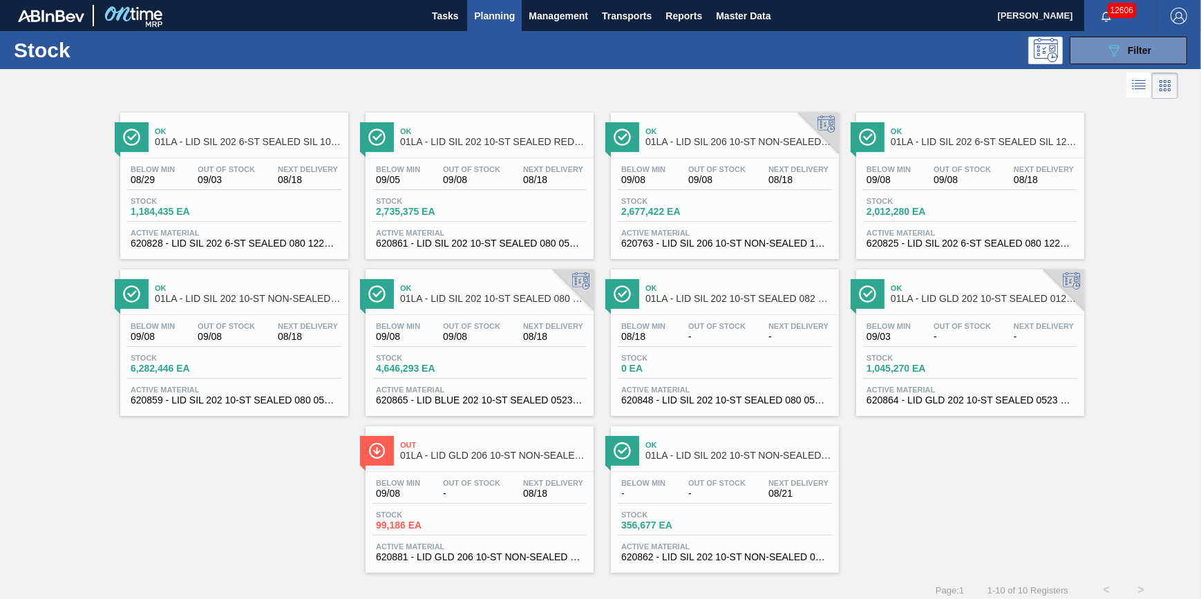
click at [484, 0] on body "Tasks Planning Management Transports Reports Master Data Jack Schuld 12606 Mark…" at bounding box center [600, 0] width 1201 height 0
click at [485, 24] on button "Planning" at bounding box center [494, 15] width 55 height 31
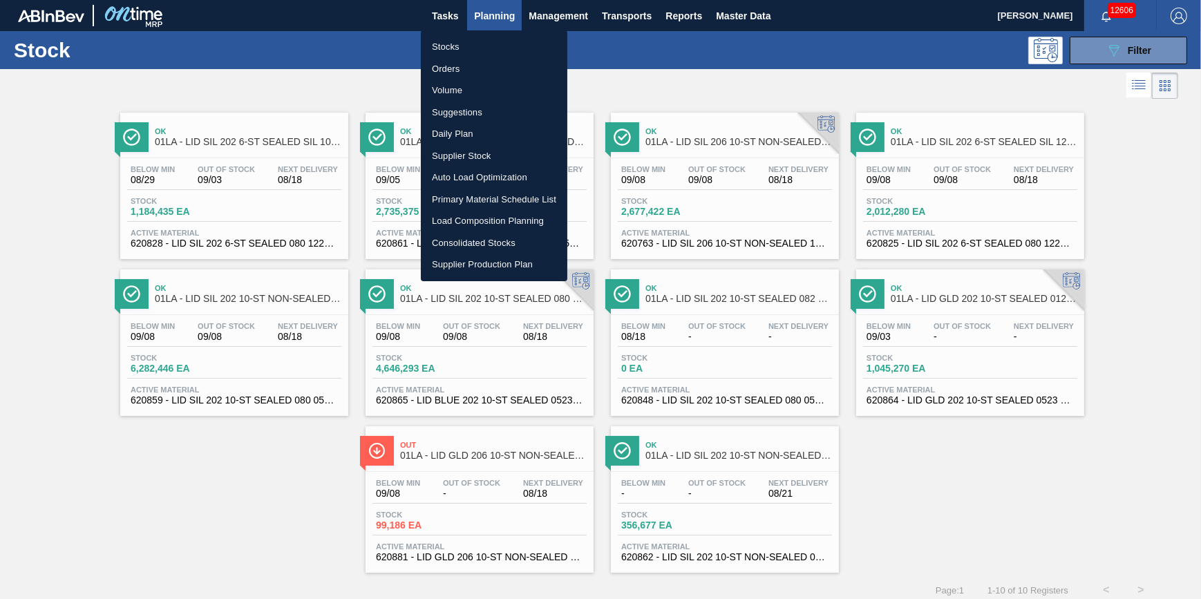
click at [474, 41] on li "Stocks" at bounding box center [494, 47] width 147 height 22
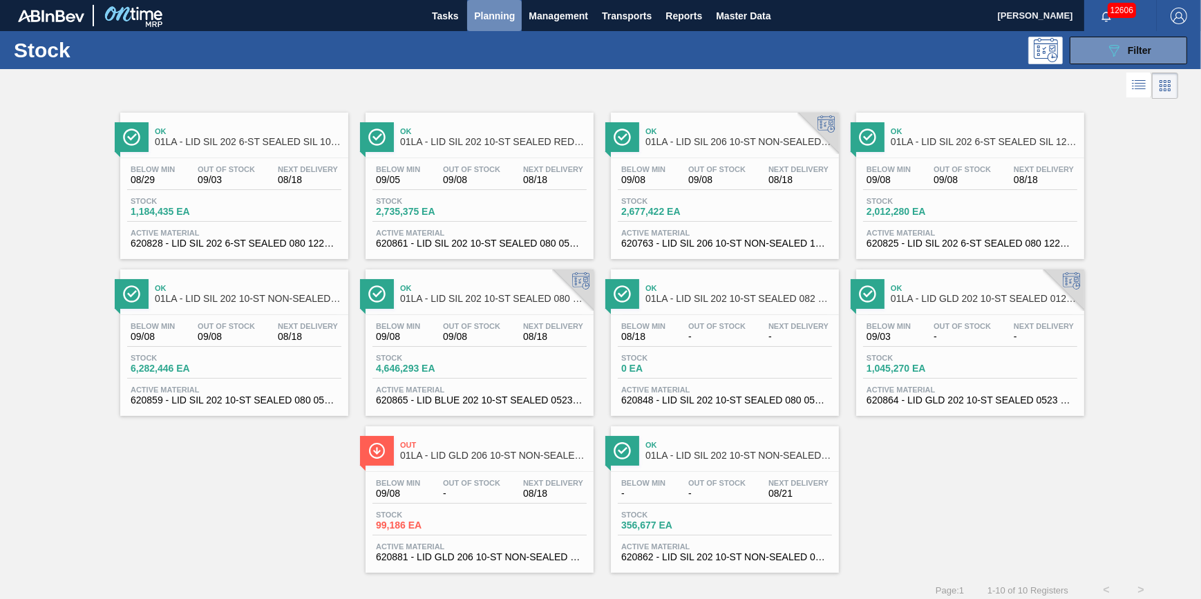
drag, startPoint x: 490, startPoint y: 28, endPoint x: 486, endPoint y: 34, distance: 7.5
click at [490, 28] on button "Planning" at bounding box center [494, 15] width 55 height 31
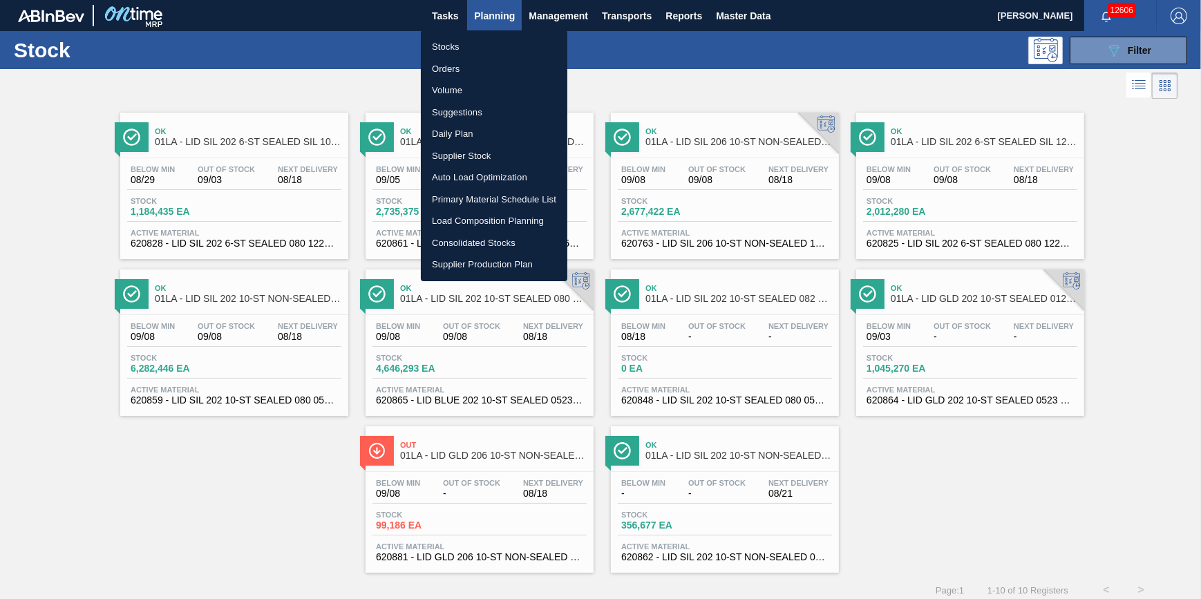
click at [482, 45] on li "Stocks" at bounding box center [494, 47] width 147 height 22
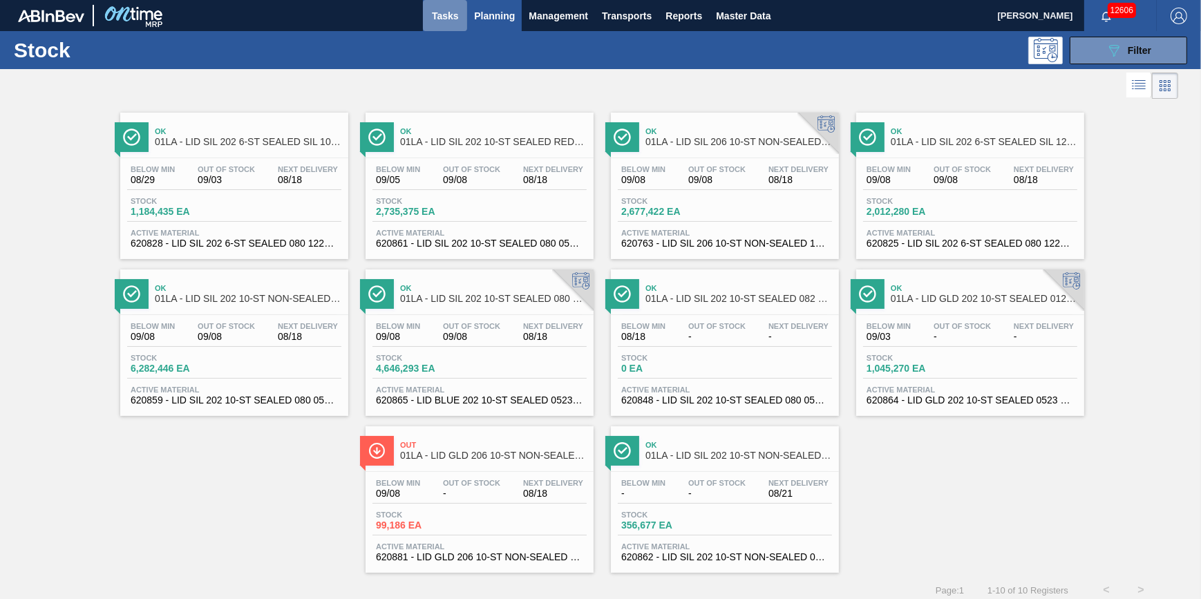
click at [455, 18] on span "Tasks" at bounding box center [445, 16] width 30 height 17
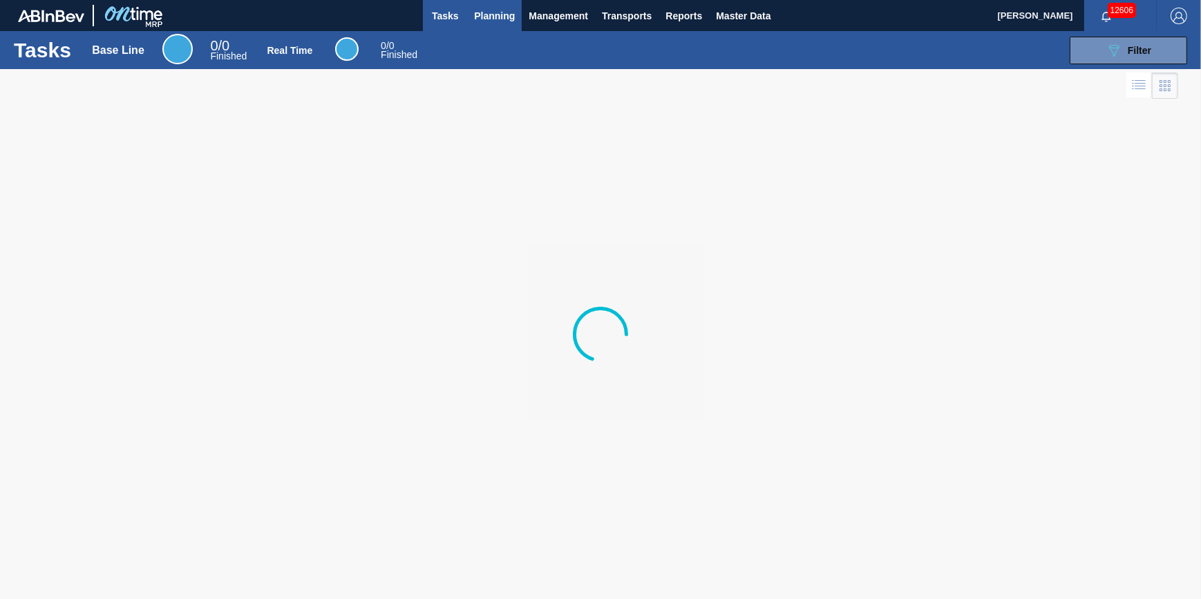
click at [476, 20] on span "Planning" at bounding box center [494, 16] width 41 height 17
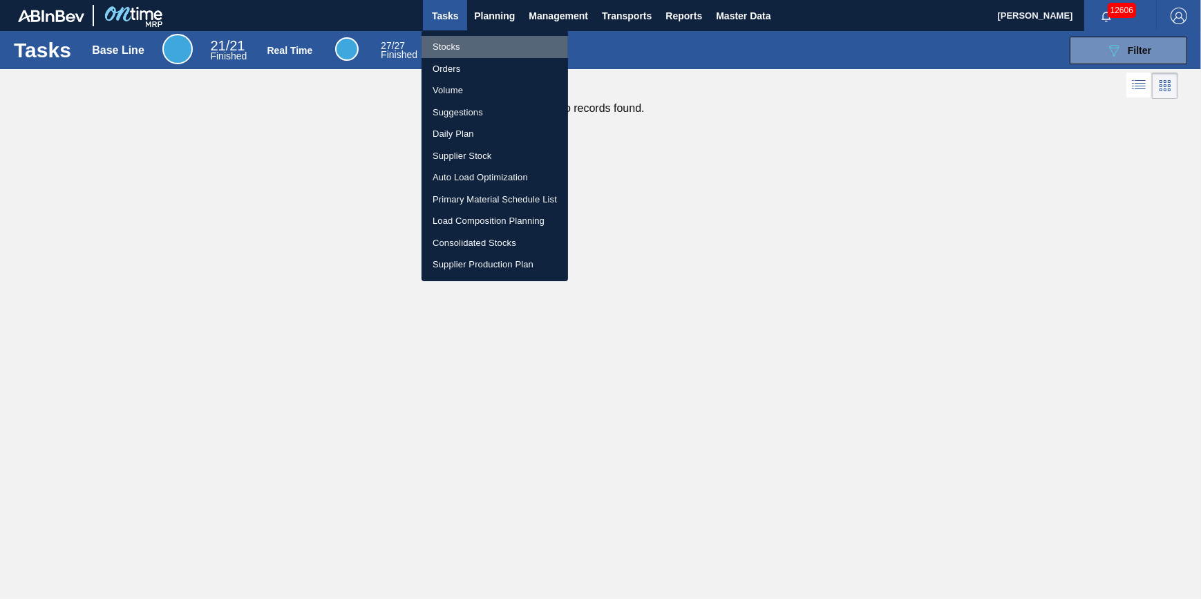
click at [479, 42] on li "Stocks" at bounding box center [495, 47] width 147 height 22
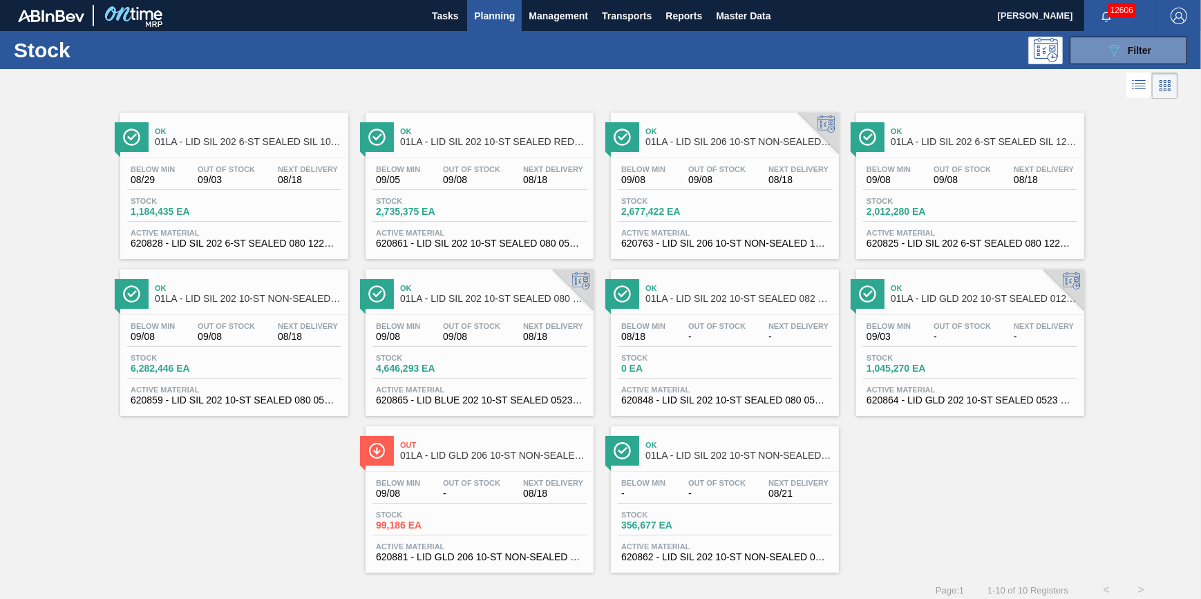
click at [482, 20] on span "Planning" at bounding box center [494, 16] width 41 height 17
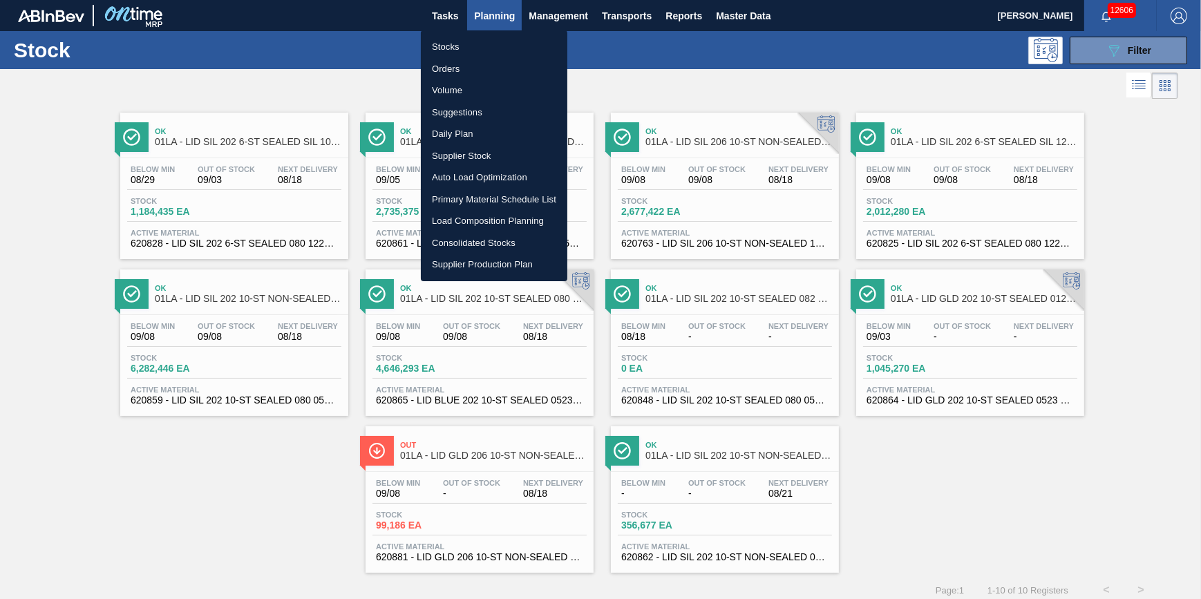
click at [476, 41] on li "Stocks" at bounding box center [494, 47] width 147 height 22
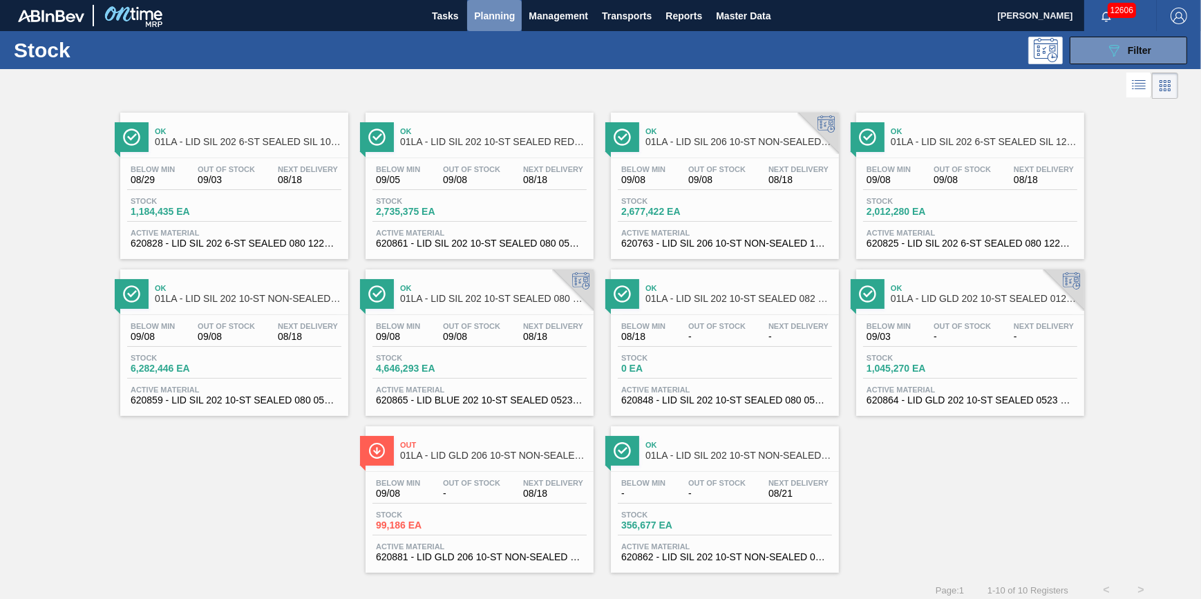
click at [474, 18] on span "Planning" at bounding box center [494, 16] width 41 height 17
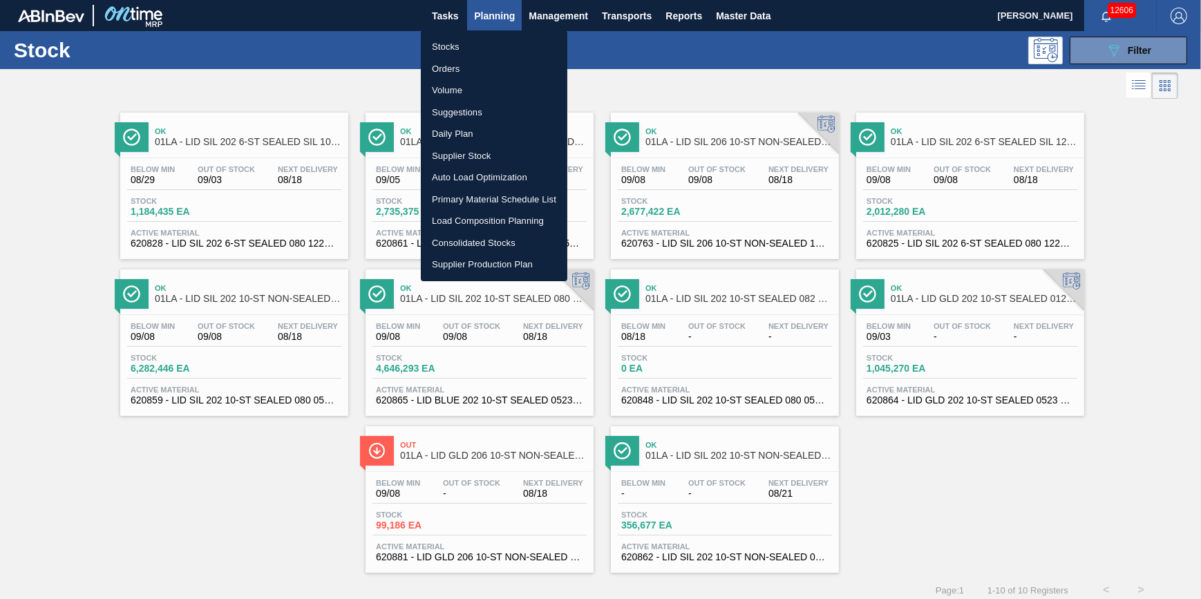
click at [461, 35] on ul "Stocks Orders Volume Suggestions Daily Plan Supplier Stock Auto Load Optimizati…" at bounding box center [494, 155] width 147 height 251
click at [460, 40] on li "Stocks" at bounding box center [494, 47] width 147 height 22
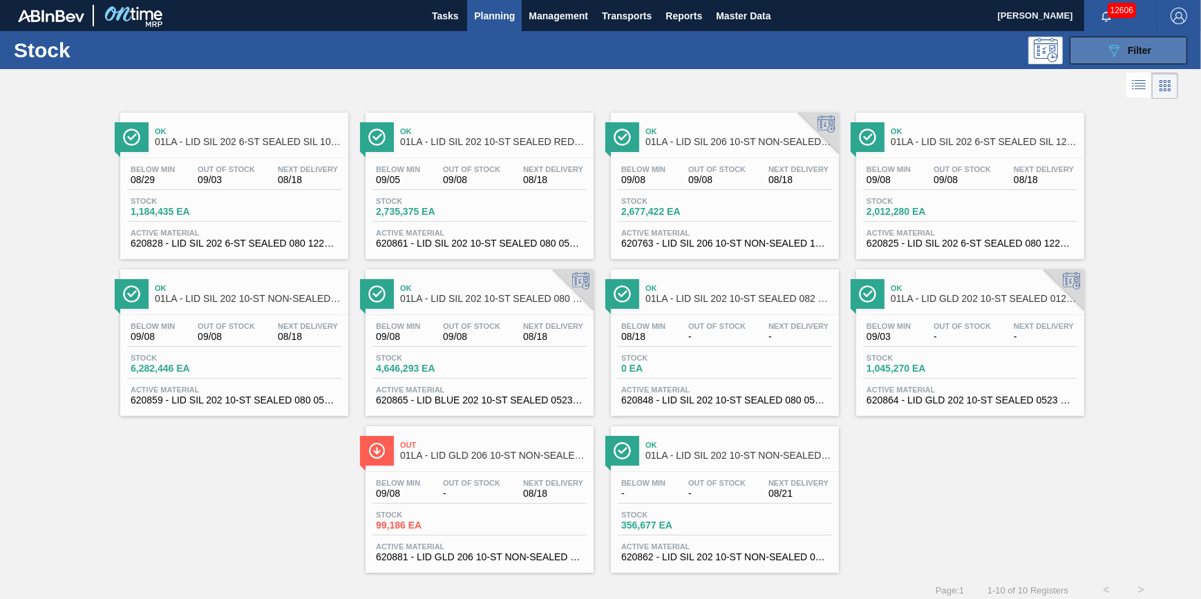
click at [1100, 55] on button "089F7B8B-B2A5-4AFE-B5C0-19BA573D28AC Filter" at bounding box center [1128, 51] width 117 height 28
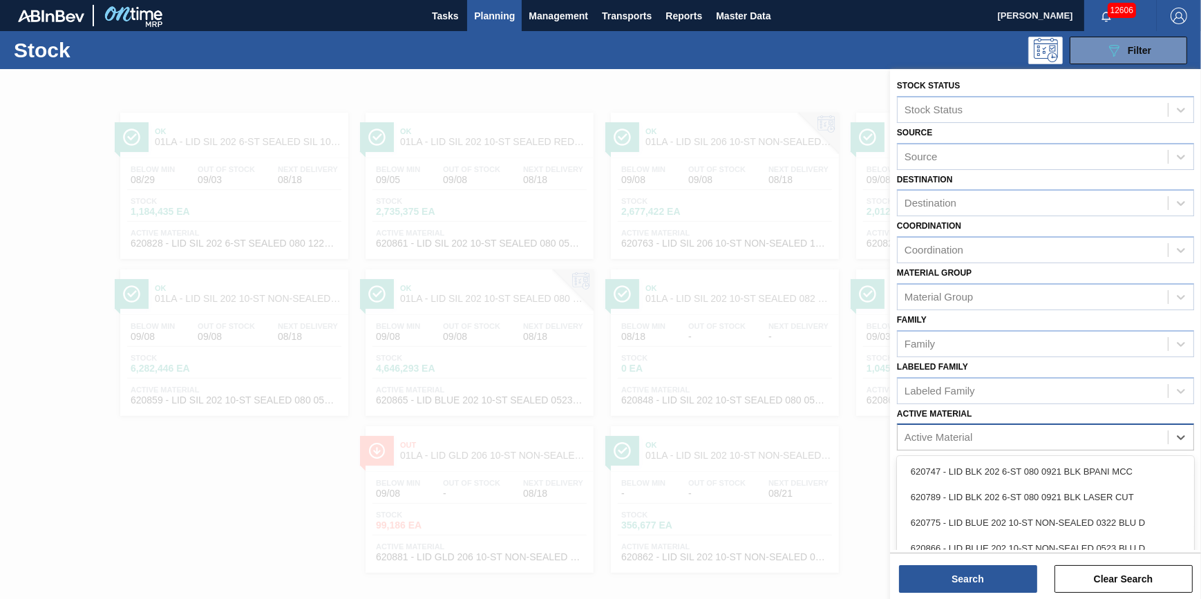
click at [1147, 449] on div "Active Material" at bounding box center [1045, 437] width 297 height 27
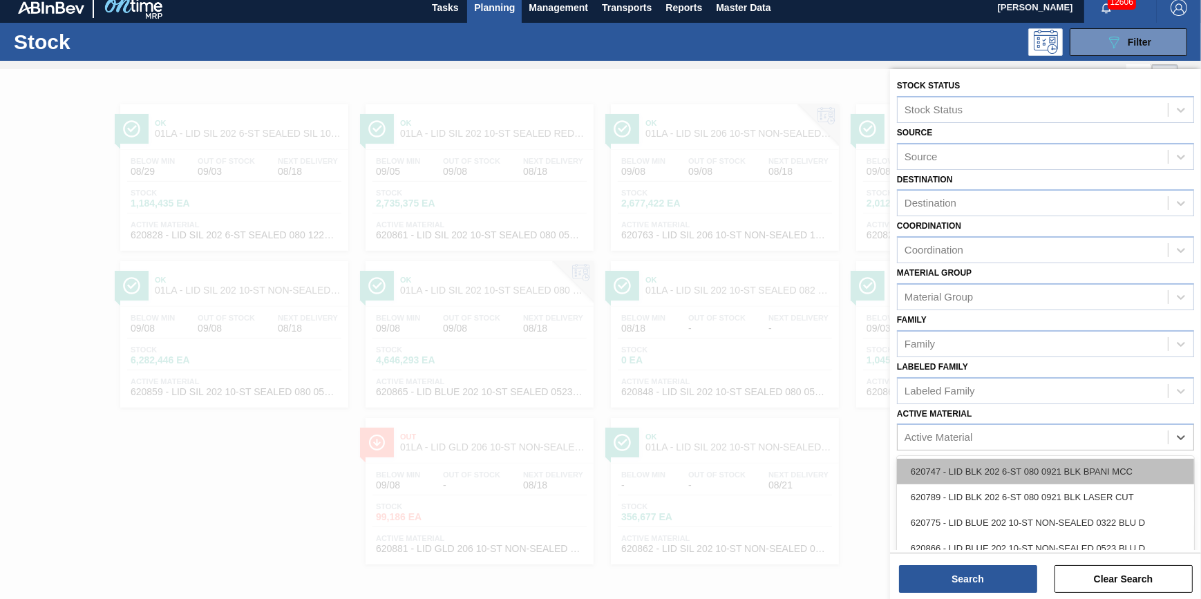
click at [1087, 460] on div "620747 - LID BLK 202 6-ST 080 0921 BLK BPANI MCC" at bounding box center [1045, 472] width 297 height 26
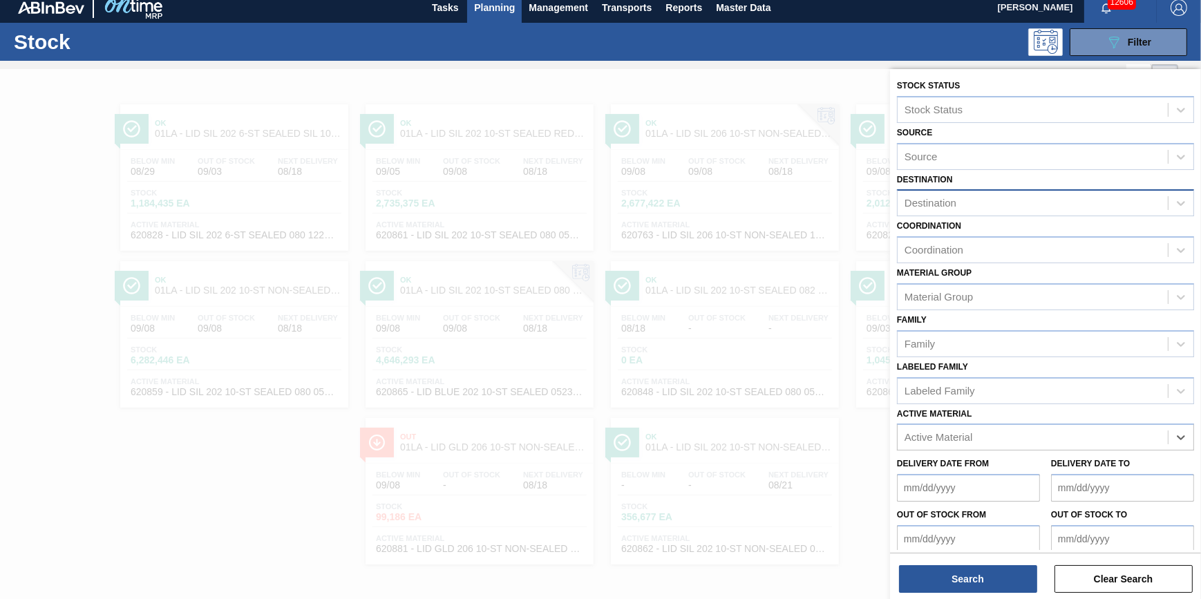
click at [1001, 210] on div "Destination" at bounding box center [1033, 204] width 270 height 20
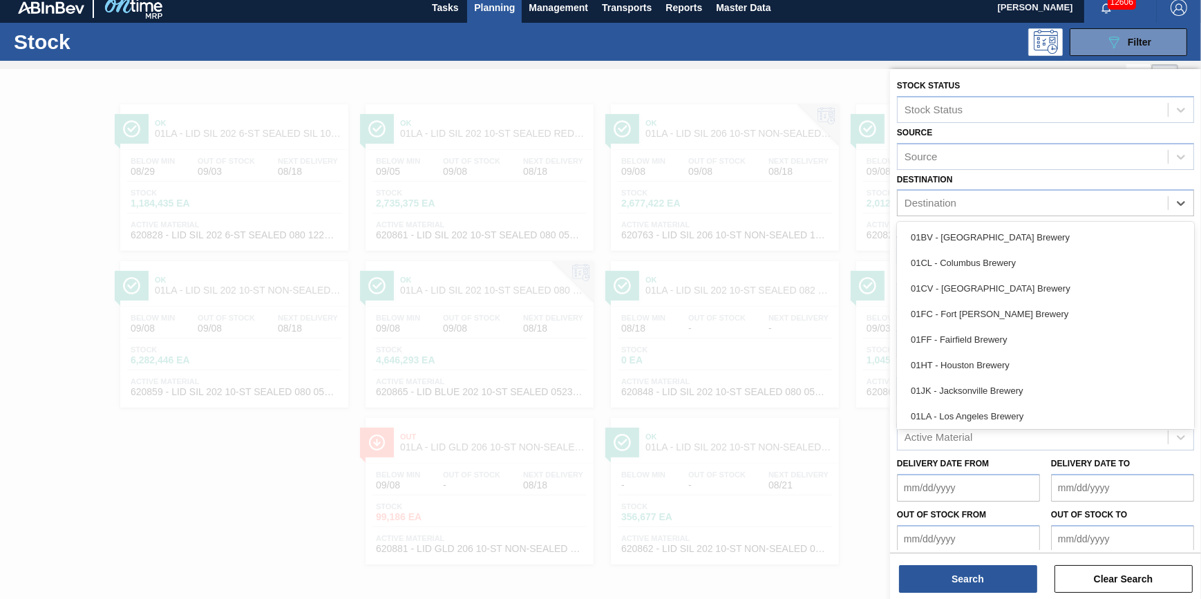
click at [997, 236] on div "01BV - [GEOGRAPHIC_DATA] Brewery" at bounding box center [1045, 238] width 297 height 26
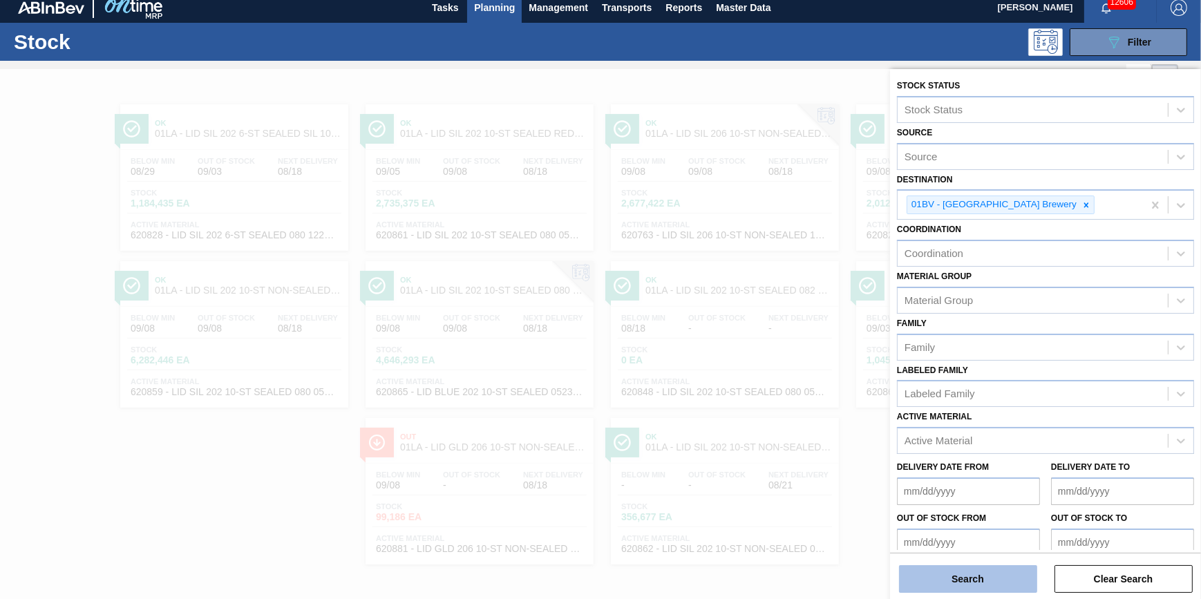
click at [988, 570] on button "Search" at bounding box center [968, 579] width 138 height 28
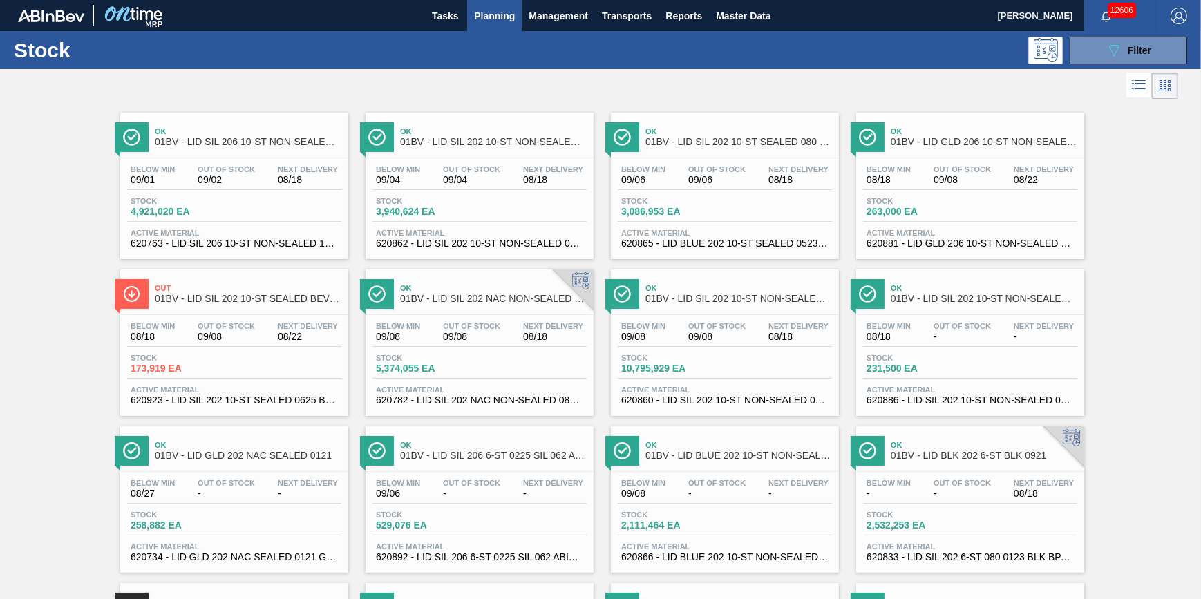
click at [236, 178] on span "09/02" at bounding box center [226, 180] width 57 height 10
click at [1120, 55] on icon "089F7B8B-B2A5-4AFE-B5C0-19BA573D28AC" at bounding box center [1114, 50] width 17 height 17
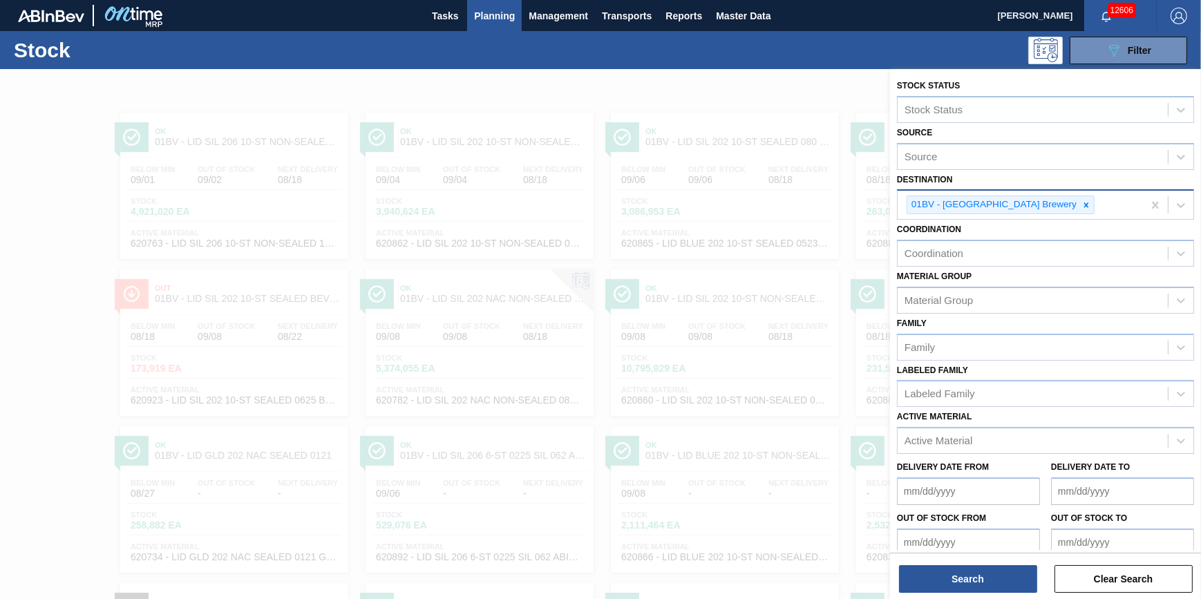
click at [1082, 203] on icon at bounding box center [1087, 205] width 10 height 10
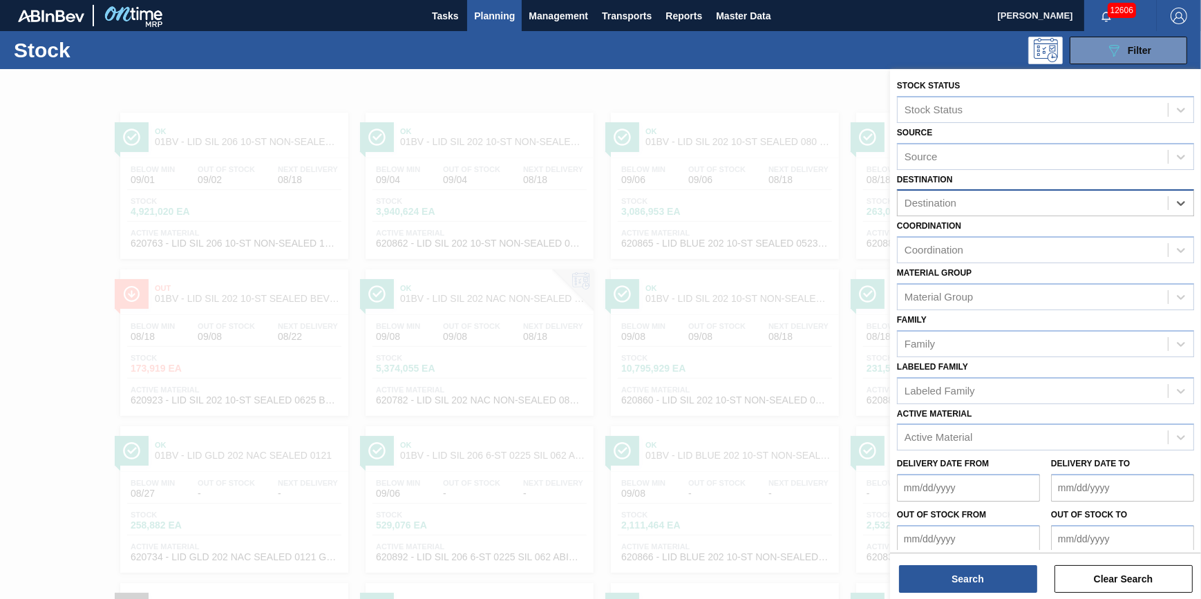
click at [1044, 205] on div "Destination" at bounding box center [1033, 204] width 270 height 20
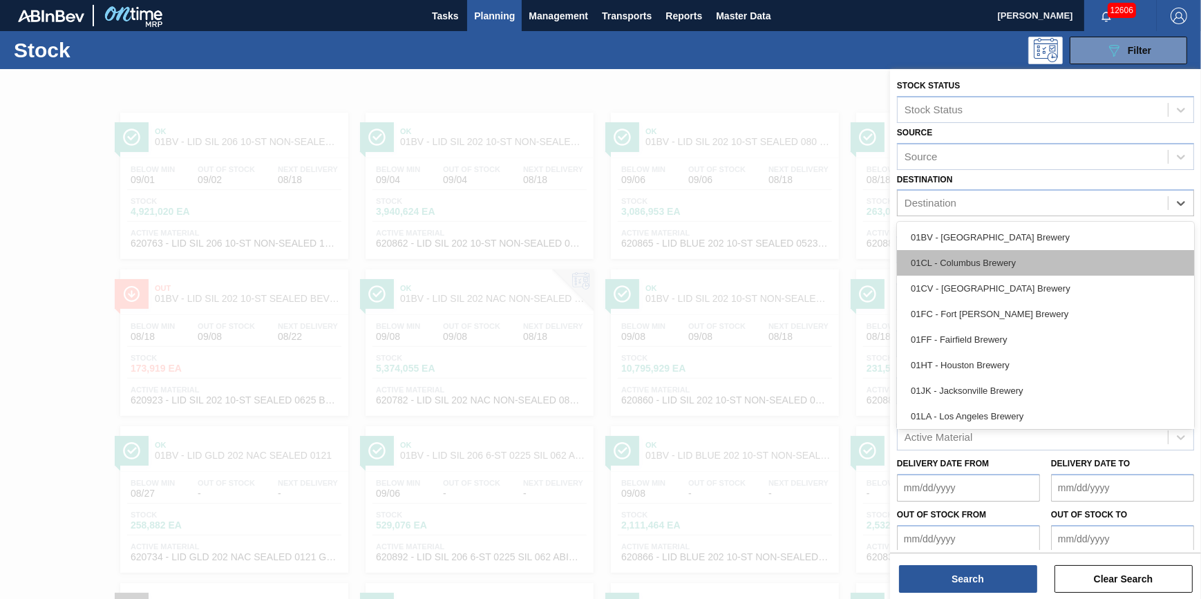
click at [1022, 268] on div "01CL - Columbus Brewery" at bounding box center [1045, 263] width 297 height 26
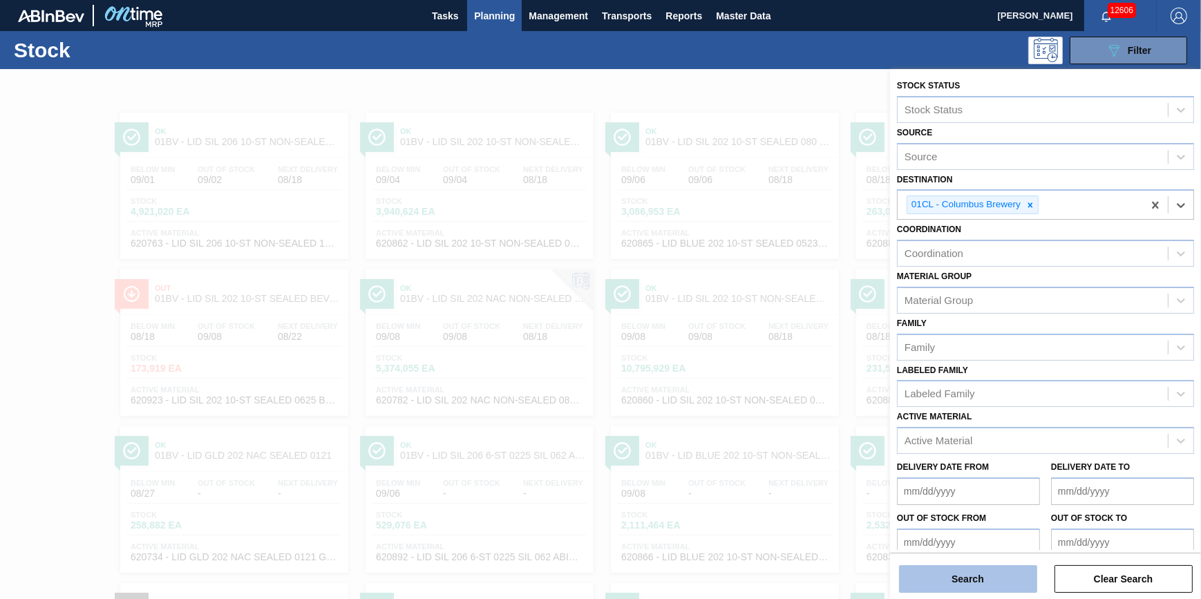
click at [988, 573] on button "Search" at bounding box center [968, 579] width 138 height 28
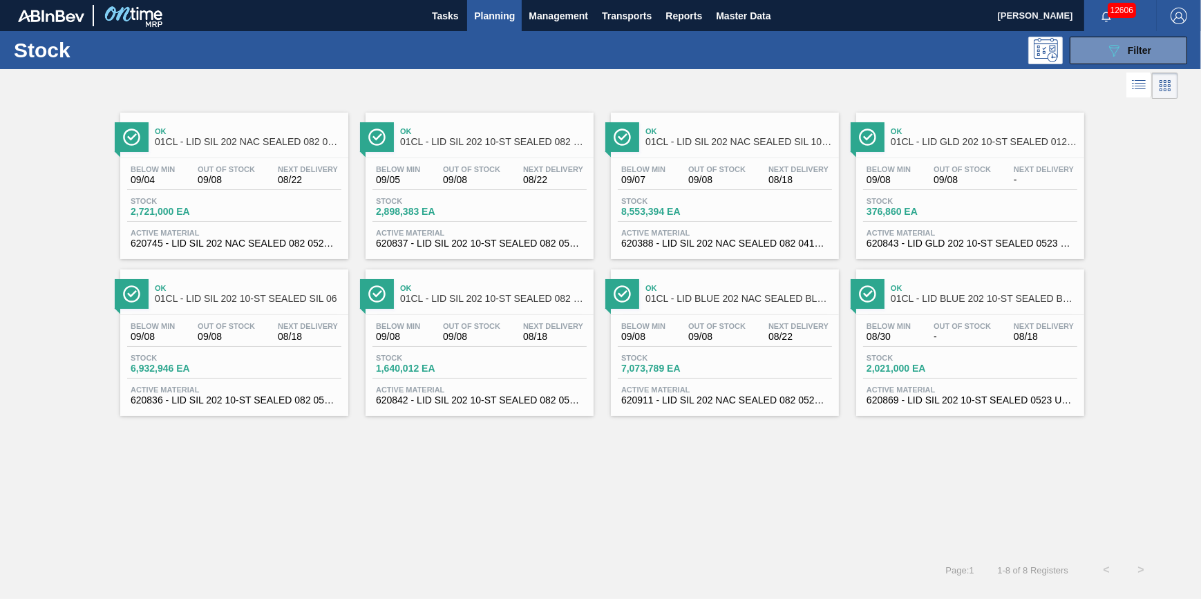
click at [1100, 65] on div "Stock 089F7B8B-B2A5-4AFE-B5C0-19BA573D28AC Filter" at bounding box center [600, 50] width 1201 height 38
click at [1109, 57] on icon "089F7B8B-B2A5-4AFE-B5C0-19BA573D28AC" at bounding box center [1114, 50] width 17 height 17
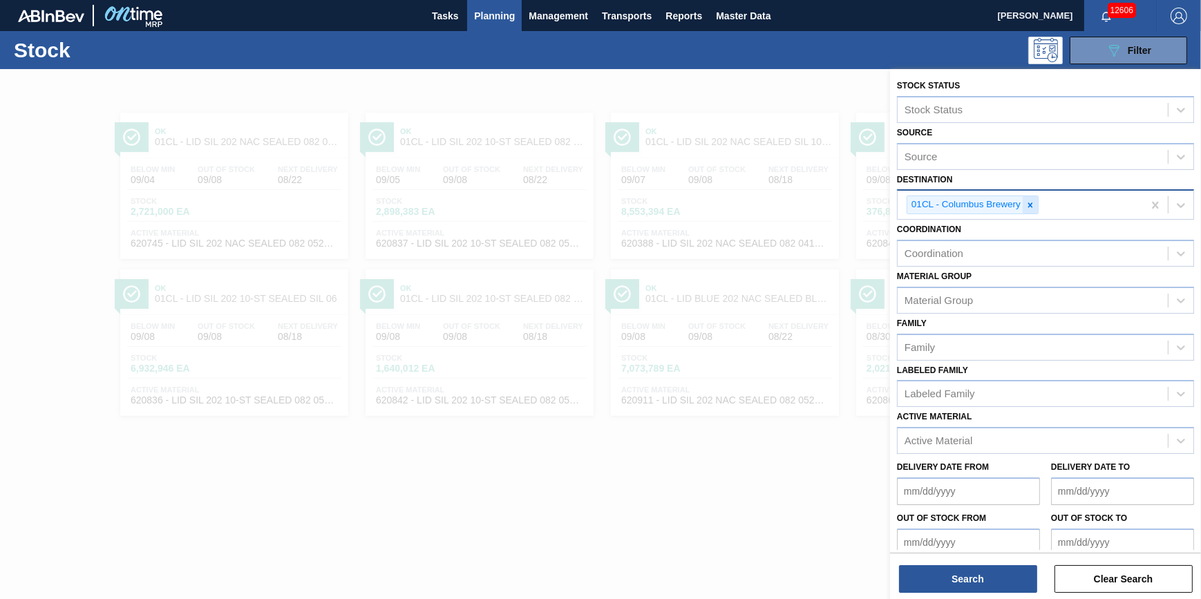
click at [1027, 206] on icon at bounding box center [1031, 205] width 10 height 10
click at [1027, 206] on div "Destination" at bounding box center [1033, 204] width 270 height 20
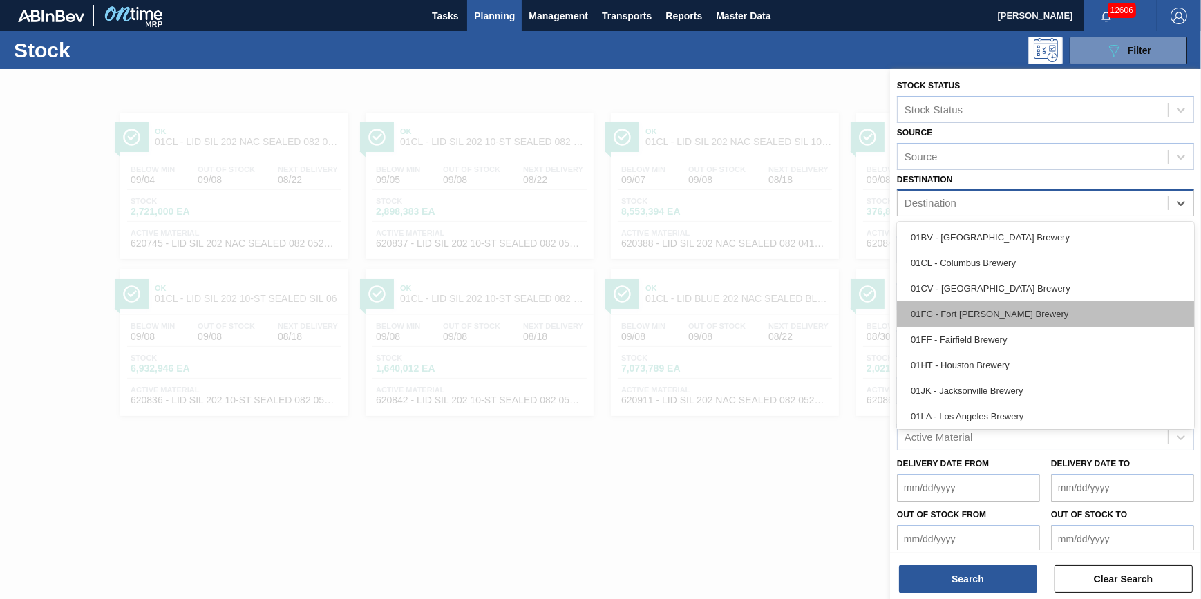
click at [1029, 318] on div "01FC - Fort [PERSON_NAME] Brewery" at bounding box center [1045, 314] width 297 height 26
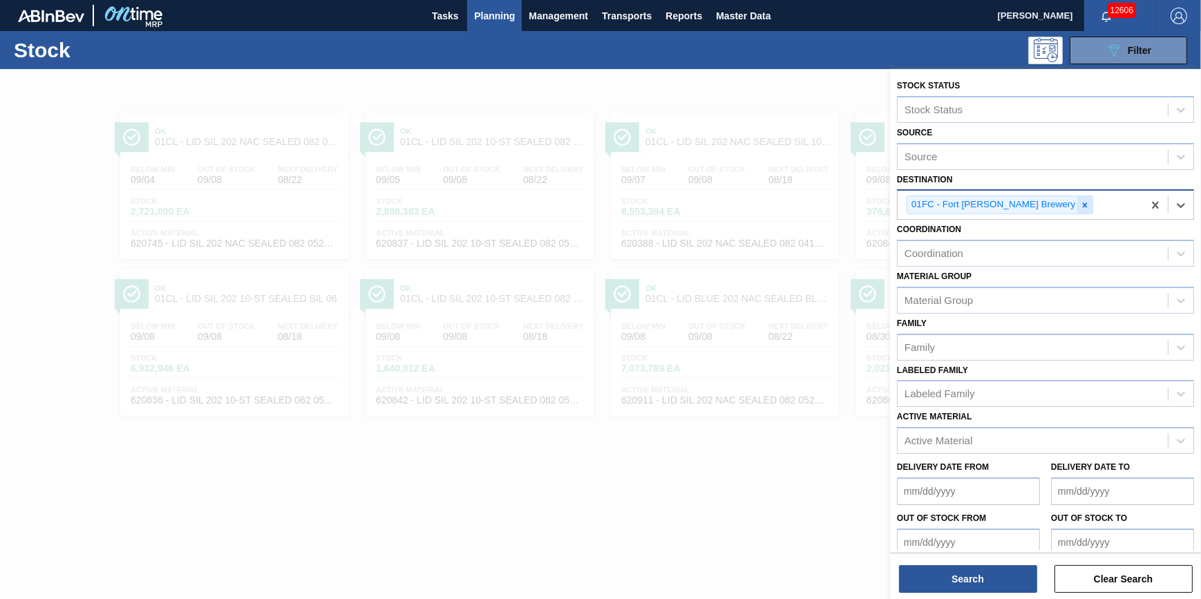
click at [1078, 202] on div at bounding box center [1085, 204] width 15 height 17
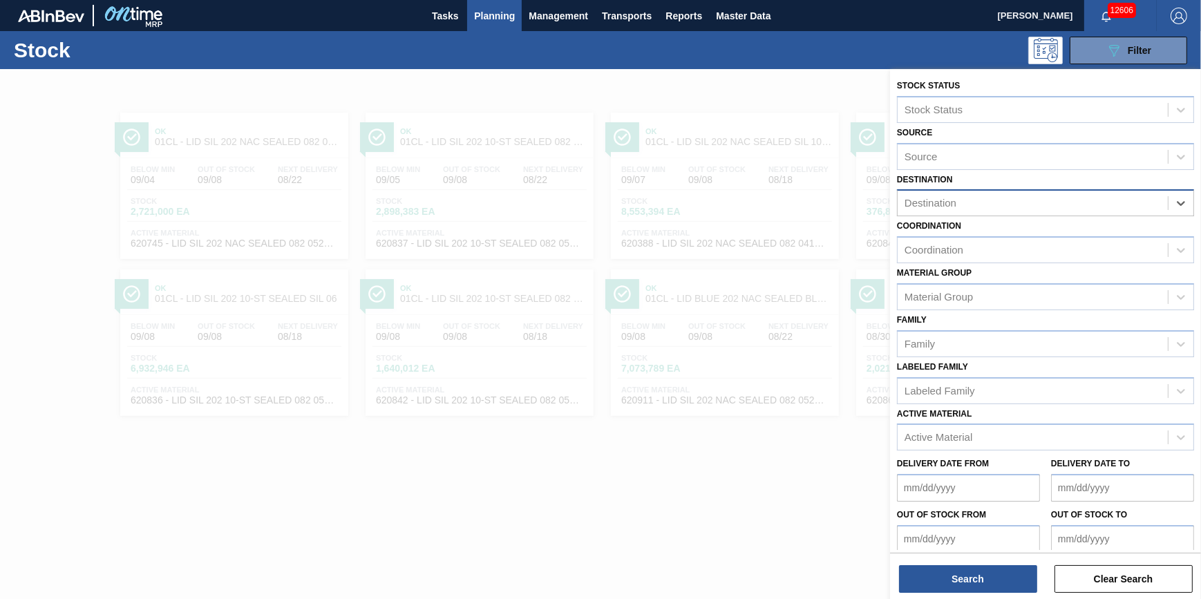
click at [1043, 202] on div "Destination" at bounding box center [1033, 204] width 270 height 20
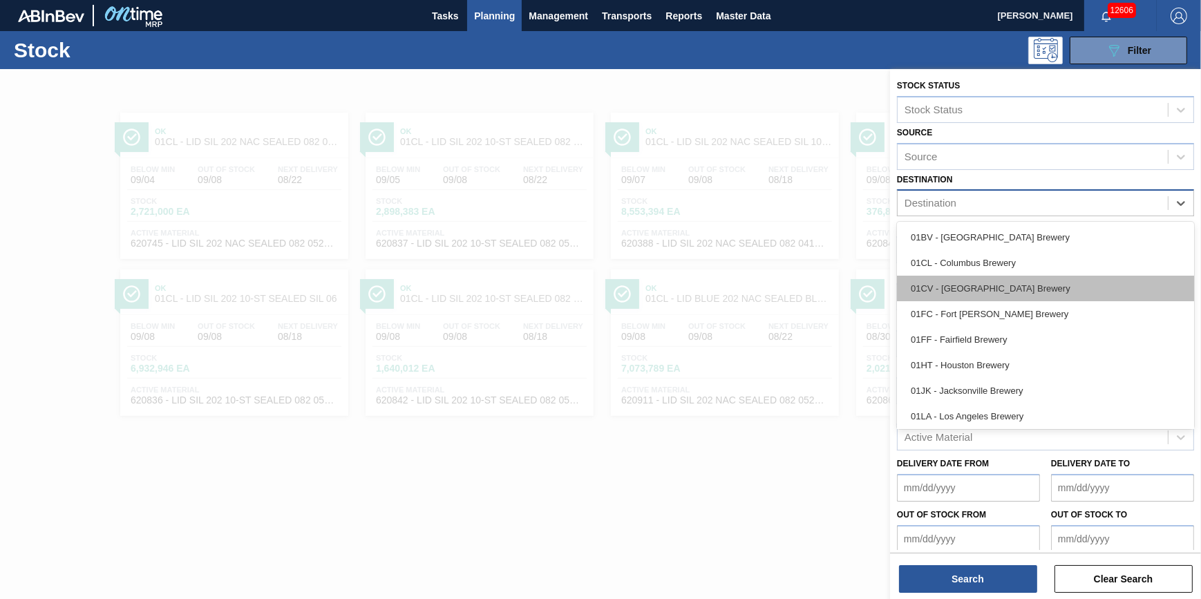
click at [1035, 279] on div "01CV - [GEOGRAPHIC_DATA] Brewery" at bounding box center [1045, 289] width 297 height 26
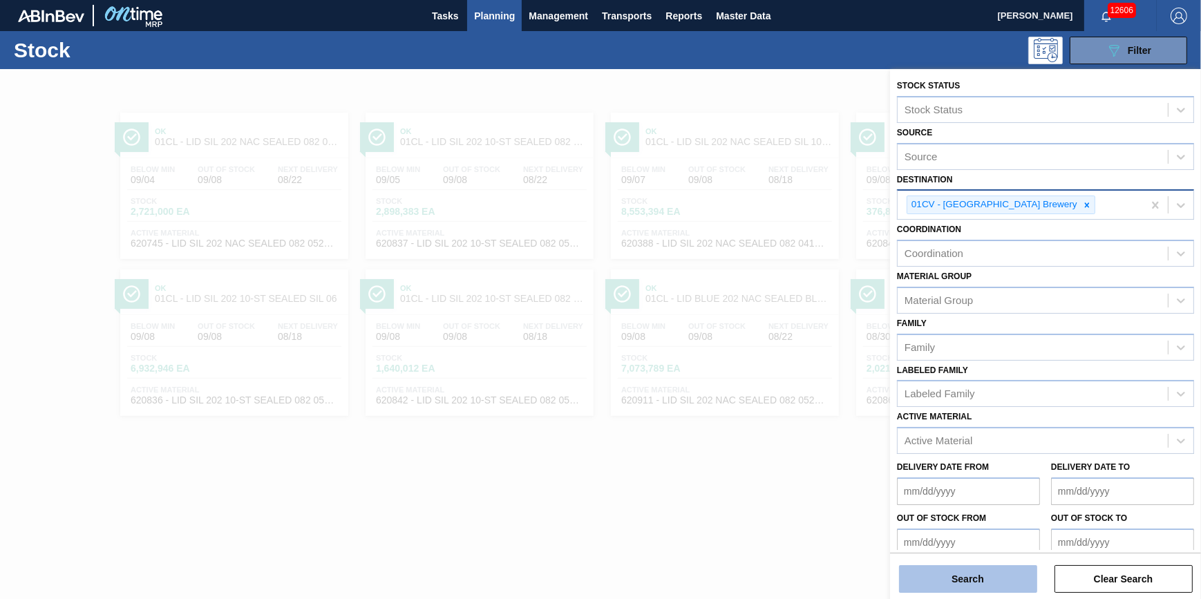
click at [998, 574] on button "Search" at bounding box center [968, 579] width 138 height 28
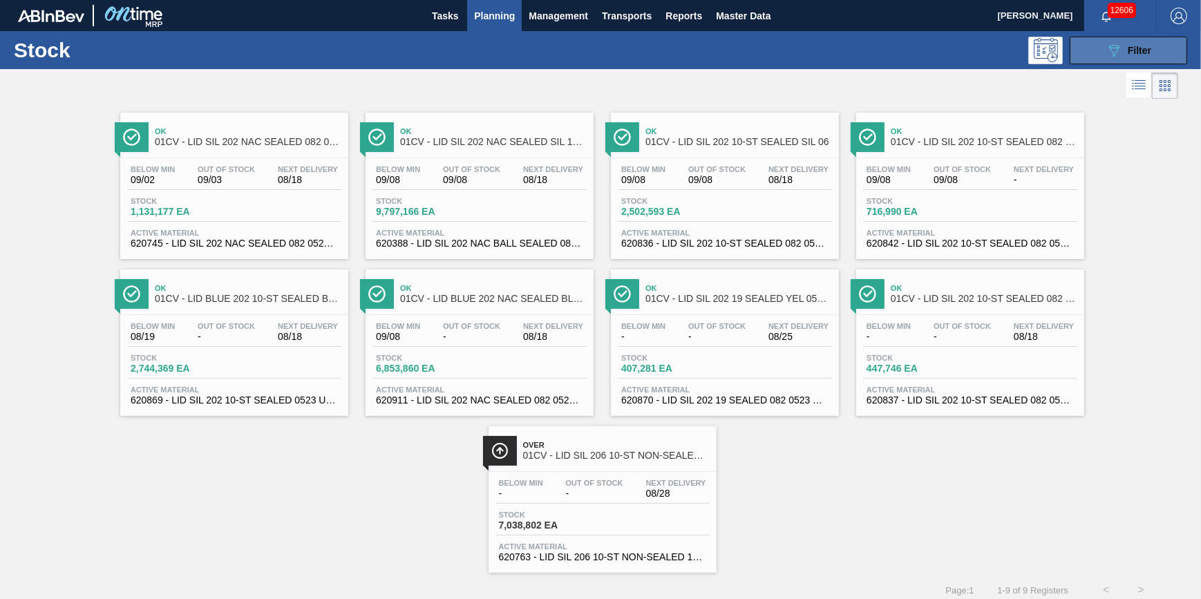
click at [1087, 62] on button "089F7B8B-B2A5-4AFE-B5C0-19BA573D28AC Filter" at bounding box center [1128, 51] width 117 height 28
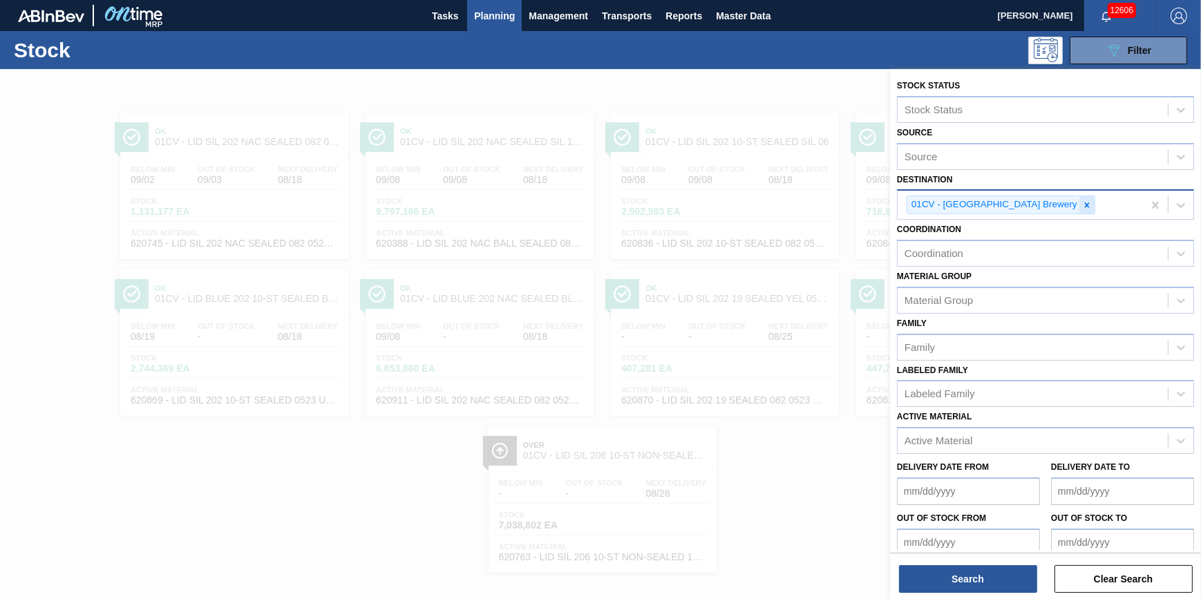
click at [1080, 207] on div at bounding box center [1087, 204] width 15 height 17
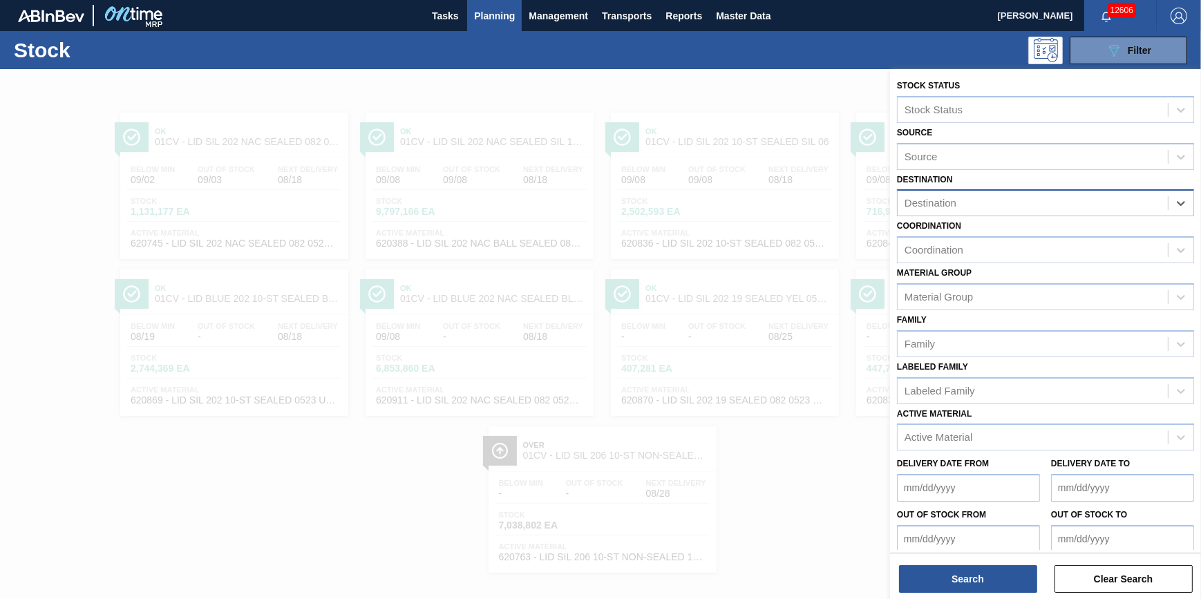
click at [1043, 207] on div "Destination" at bounding box center [1033, 204] width 270 height 20
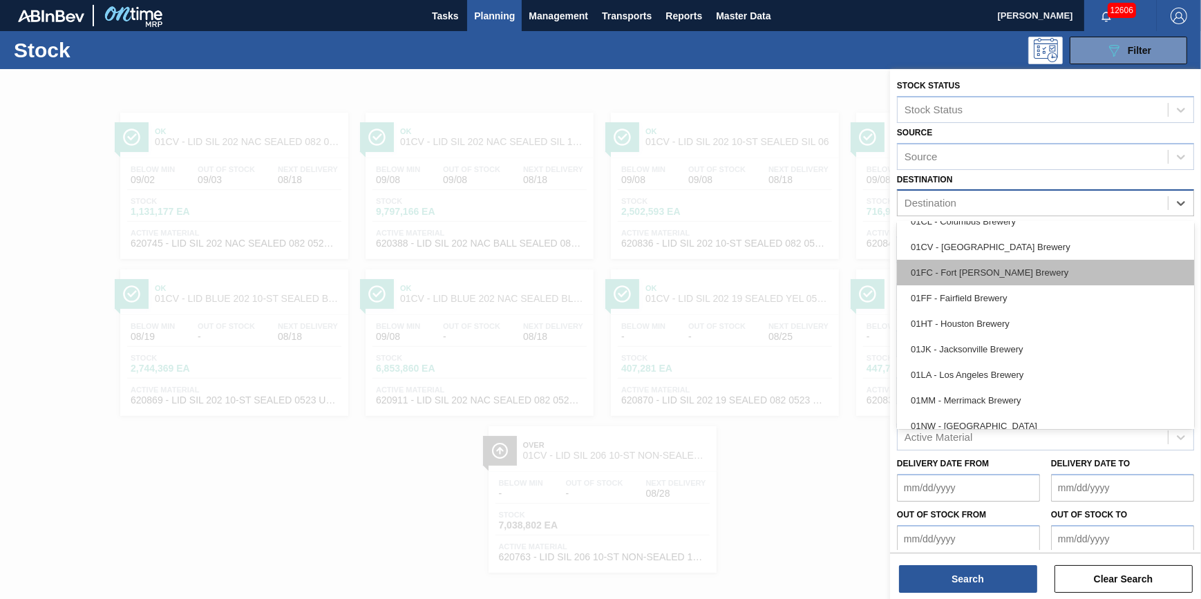
scroll to position [62, 0]
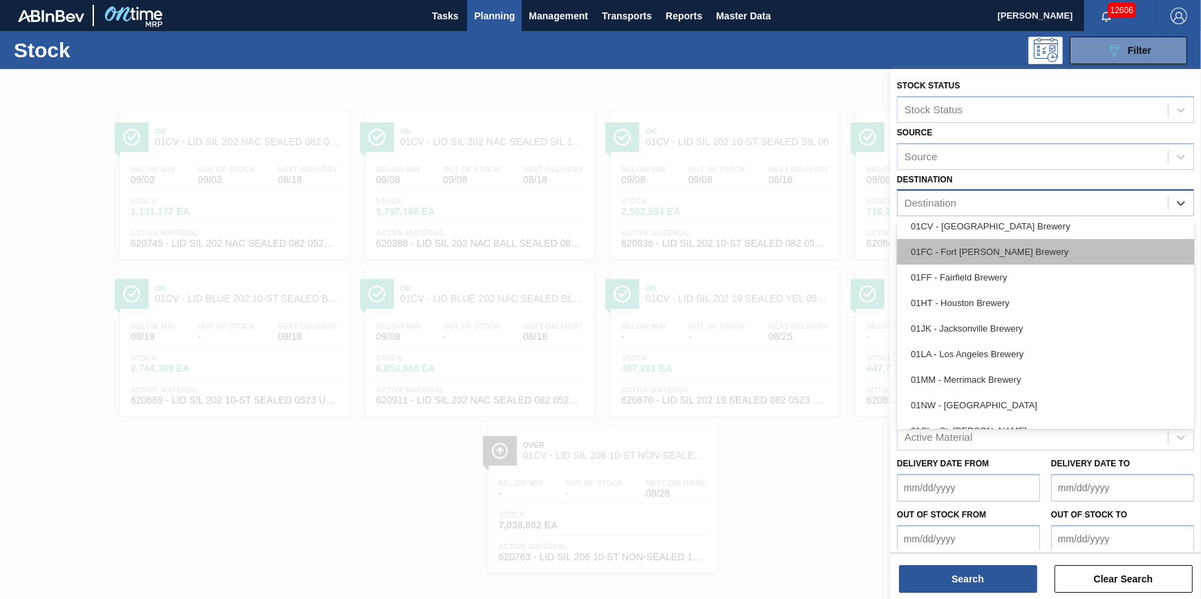
click at [1030, 252] on div "01FC - Fort [PERSON_NAME] Brewery" at bounding box center [1045, 252] width 297 height 26
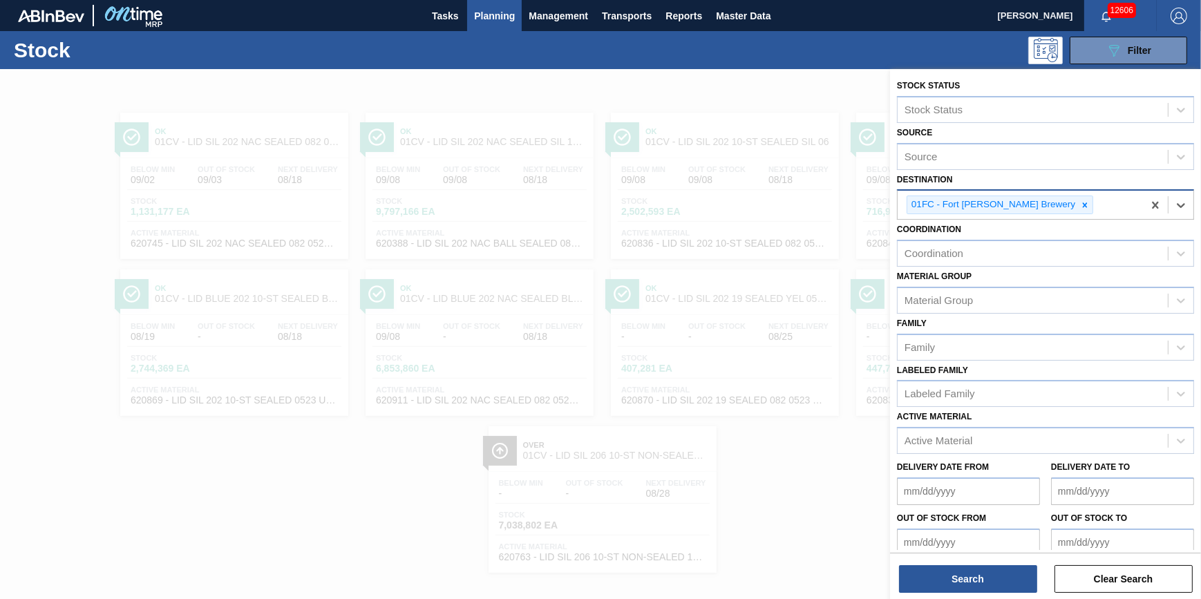
click at [984, 561] on div "Search Clear Search" at bounding box center [1045, 572] width 311 height 39
click at [985, 581] on button "Search" at bounding box center [968, 579] width 138 height 28
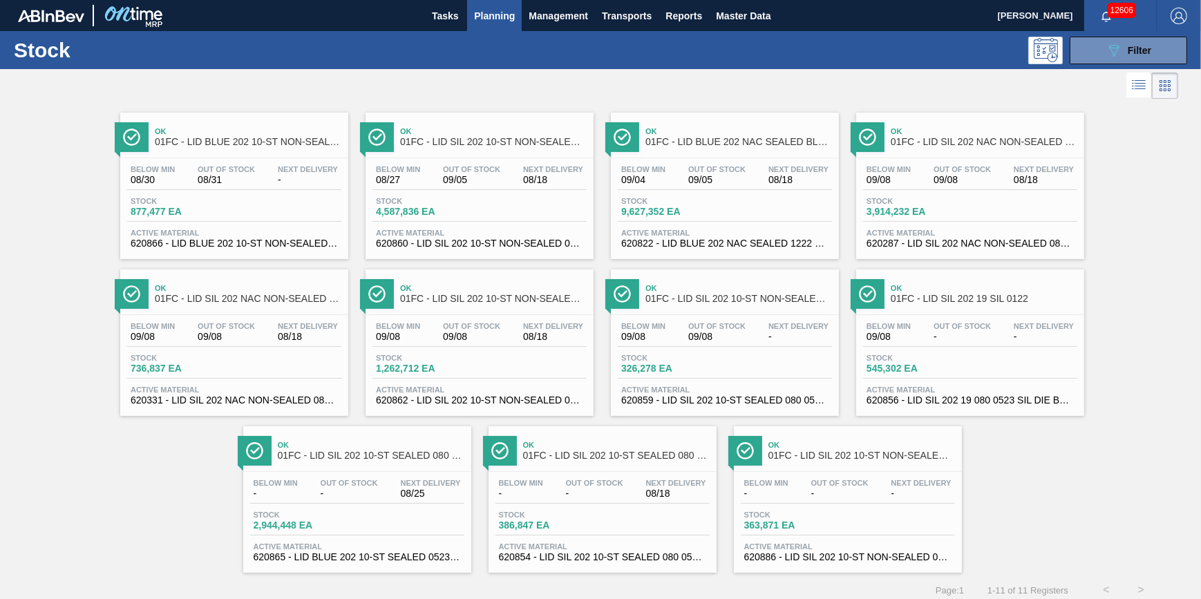
click at [288, 197] on div "Stock 877,477 EA" at bounding box center [234, 209] width 214 height 25
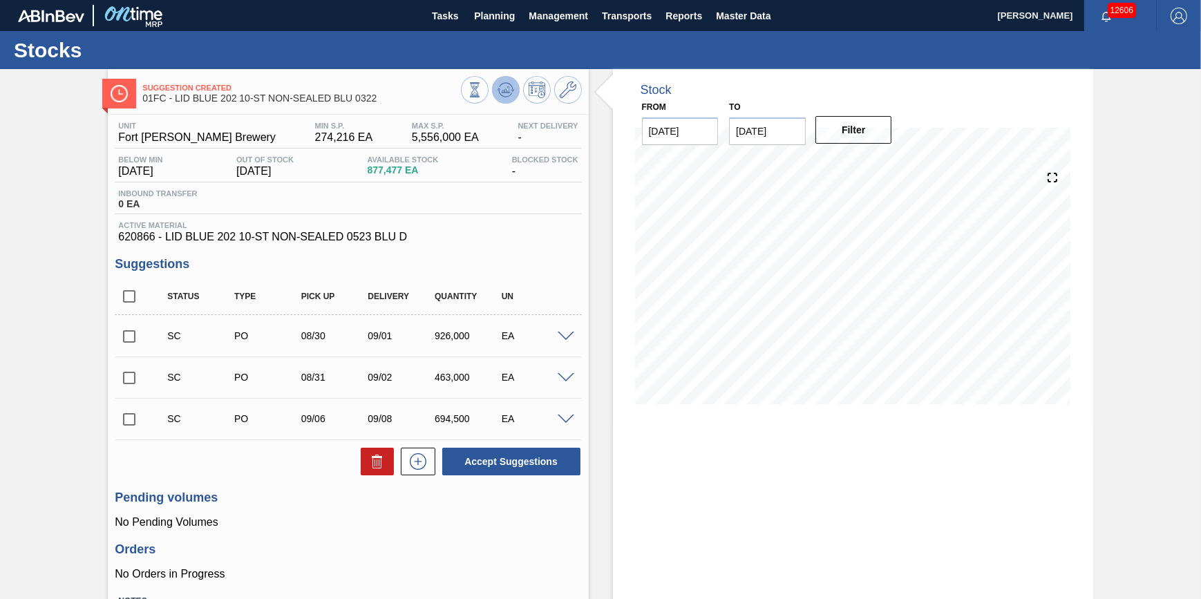
click at [502, 98] on button at bounding box center [506, 90] width 28 height 28
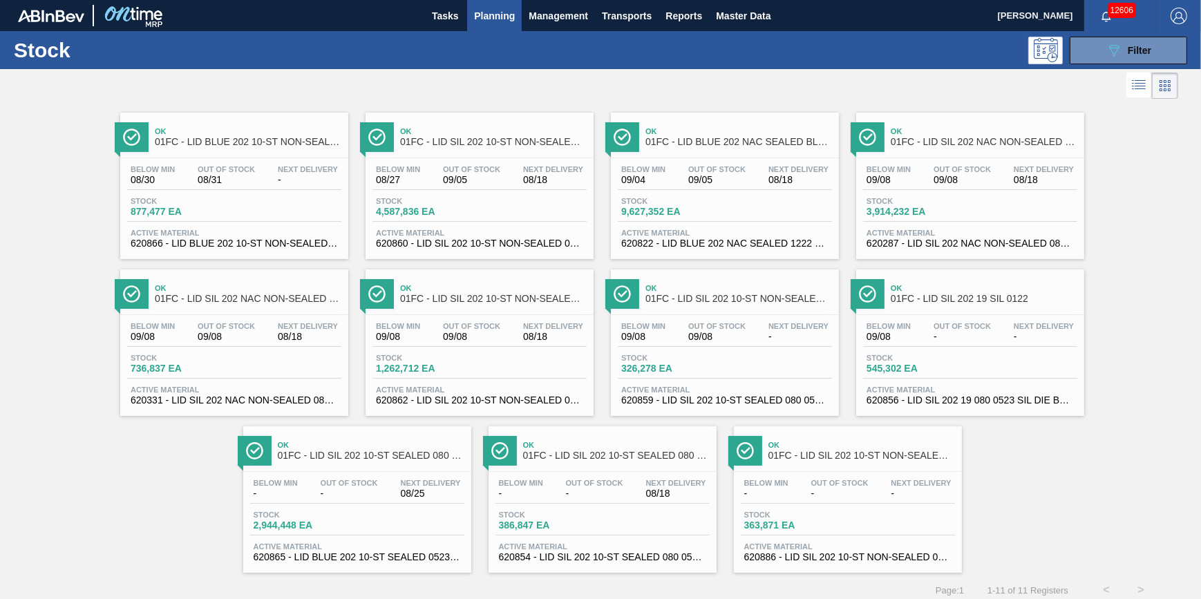
scroll to position [12, 0]
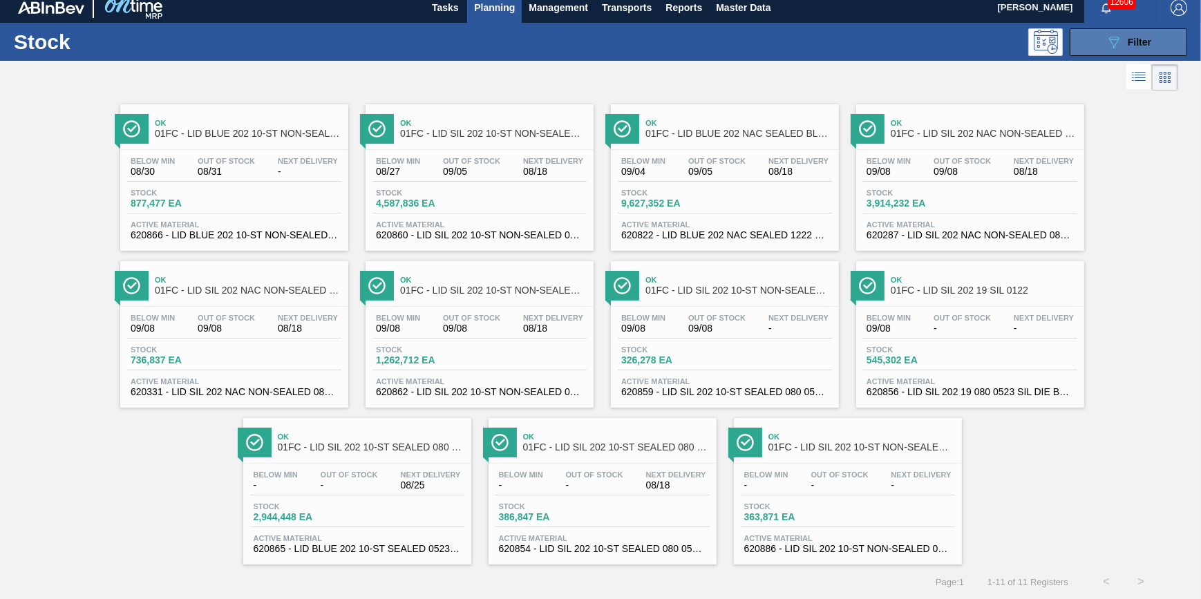
click at [1113, 39] on icon "089F7B8B-B2A5-4AFE-B5C0-19BA573D28AC" at bounding box center [1114, 42] width 17 height 17
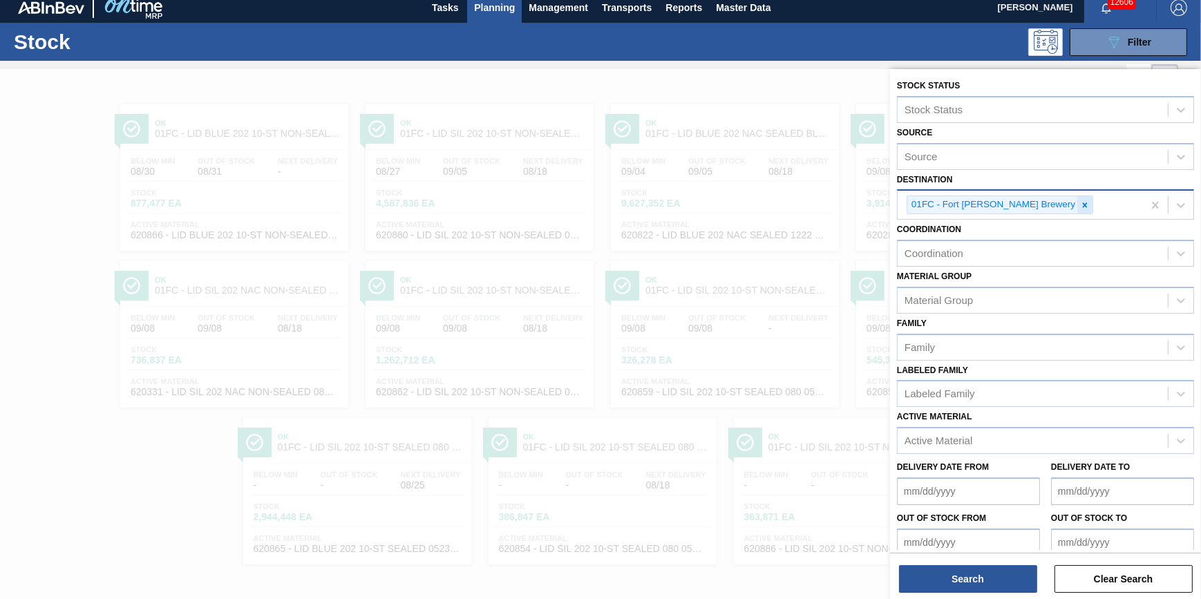
click at [1080, 201] on icon at bounding box center [1085, 205] width 10 height 10
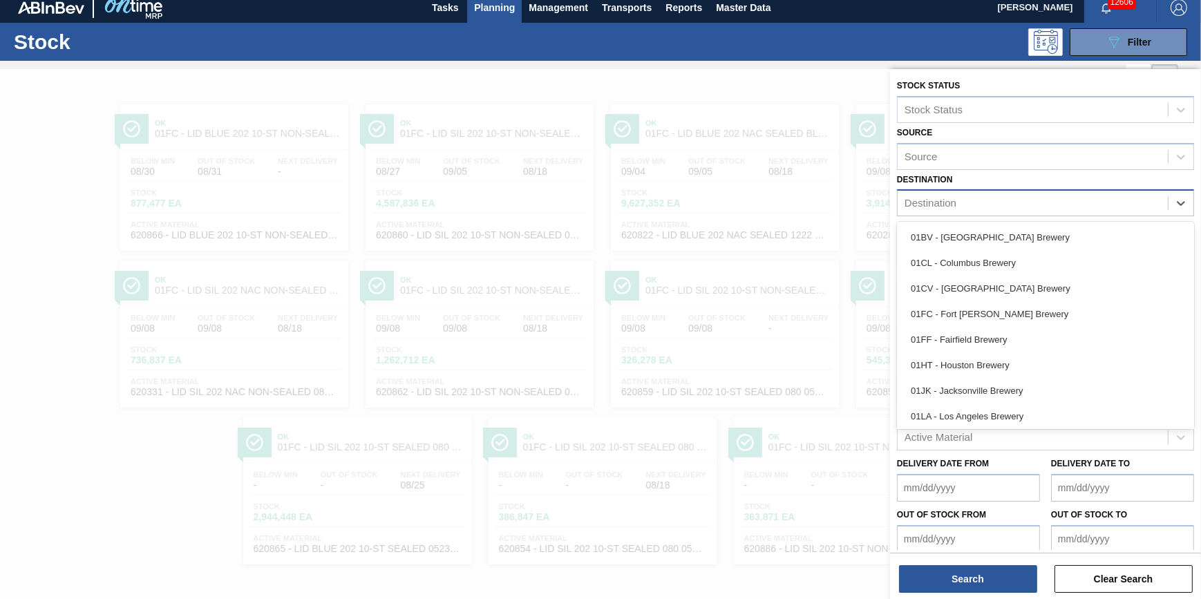
click at [1037, 207] on div "Destination" at bounding box center [1033, 204] width 270 height 20
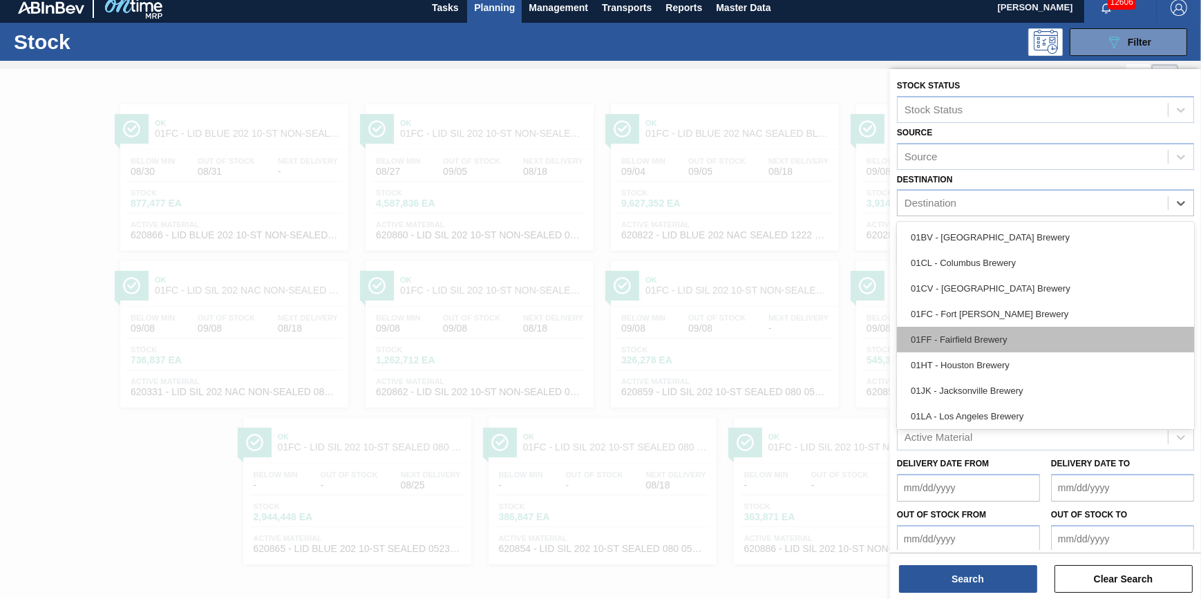
click at [1013, 329] on div "01FF - Fairfield Brewery" at bounding box center [1045, 340] width 297 height 26
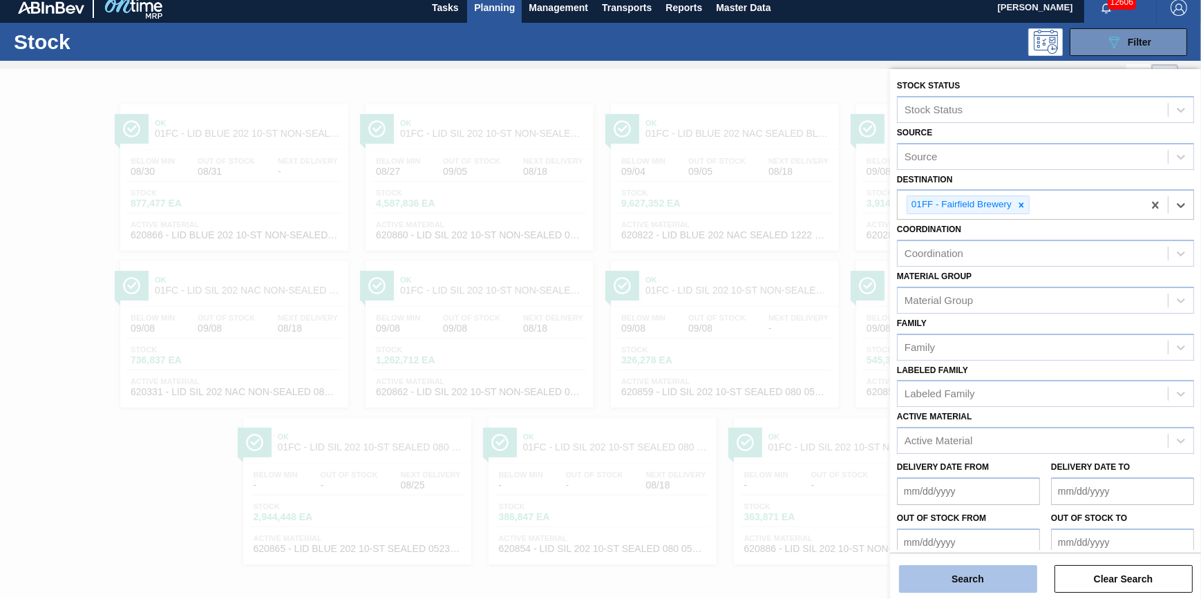
click at [962, 585] on button "Search" at bounding box center [968, 579] width 138 height 28
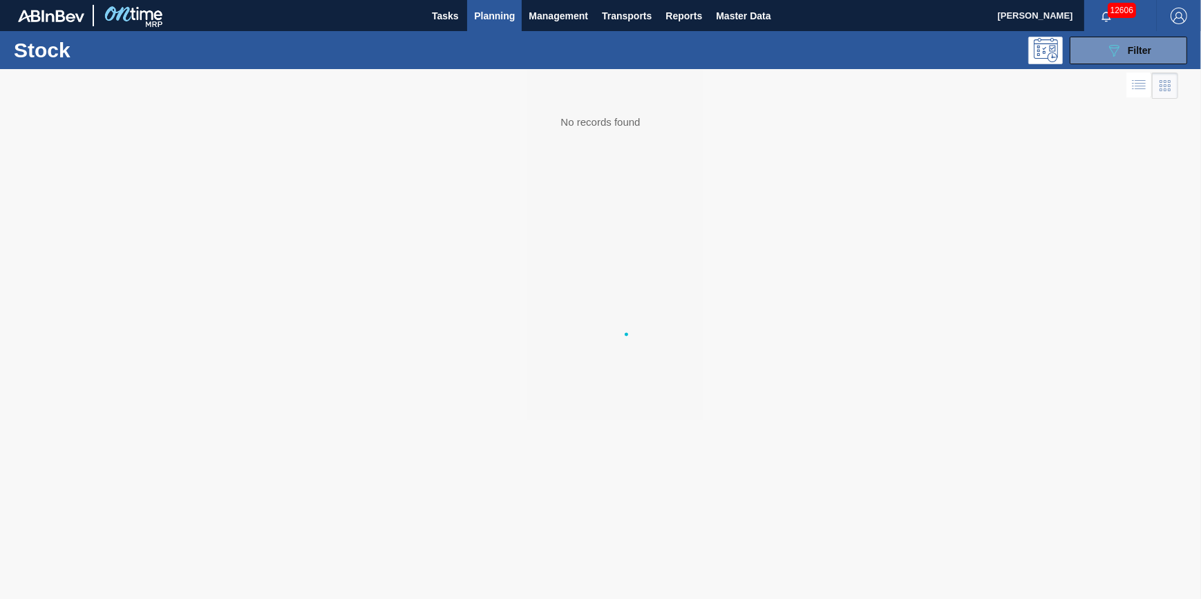
scroll to position [0, 0]
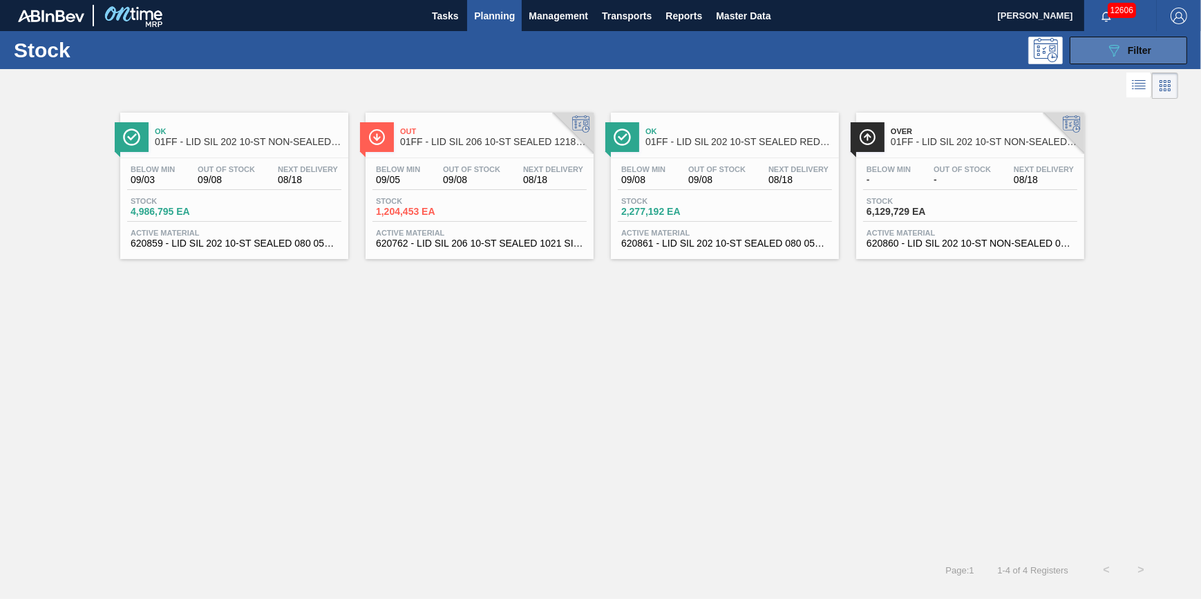
click at [1099, 59] on button "089F7B8B-B2A5-4AFE-B5C0-19BA573D28AC Filter" at bounding box center [1128, 51] width 117 height 28
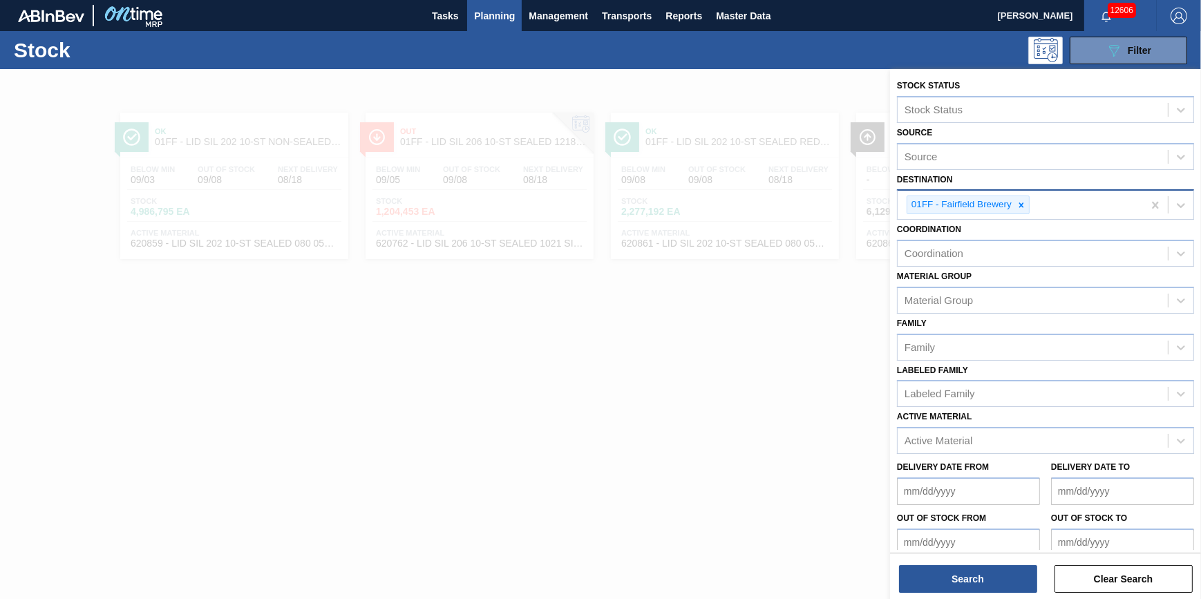
click at [1013, 203] on div "01FF - Fairfield Brewery" at bounding box center [960, 204] width 106 height 17
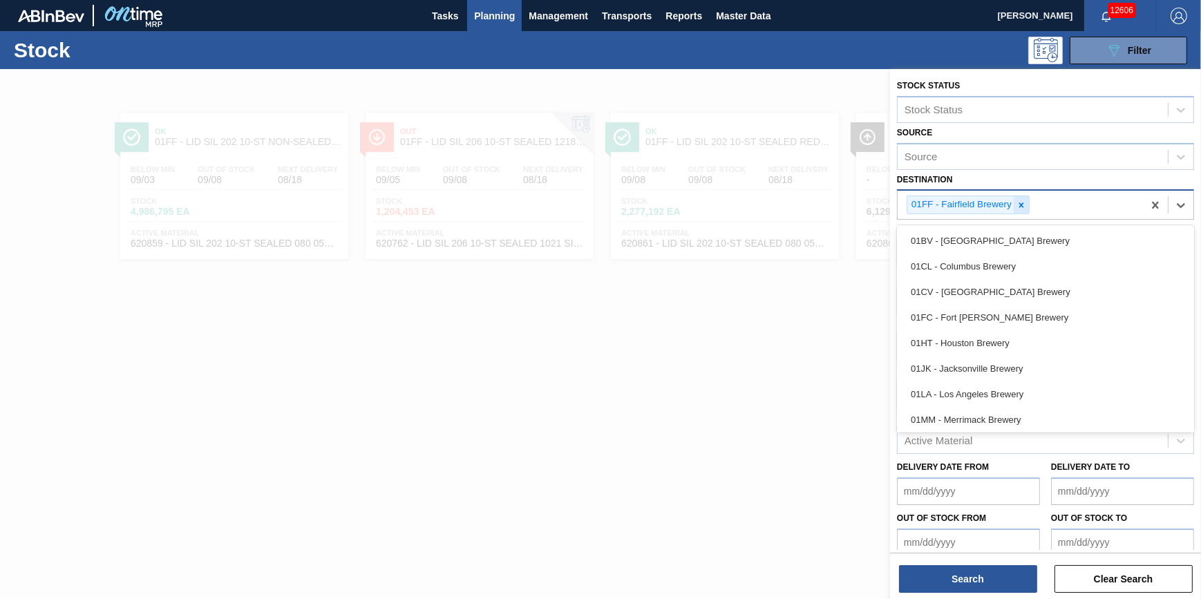
click at [1017, 203] on icon at bounding box center [1022, 205] width 10 height 10
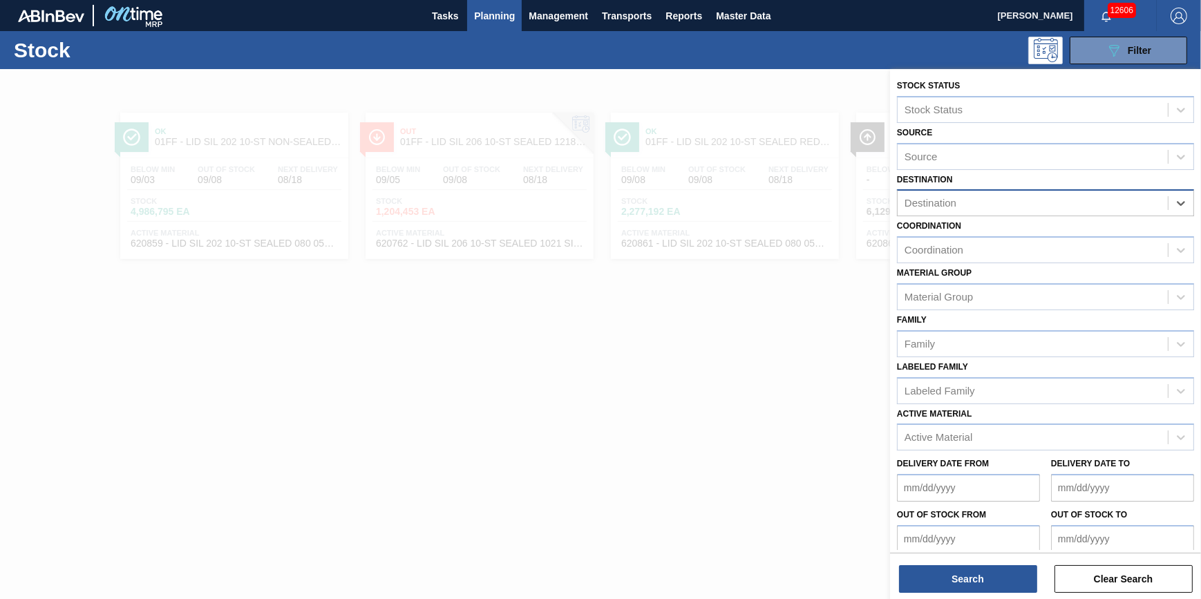
click at [1017, 203] on div "Destination" at bounding box center [1033, 204] width 270 height 20
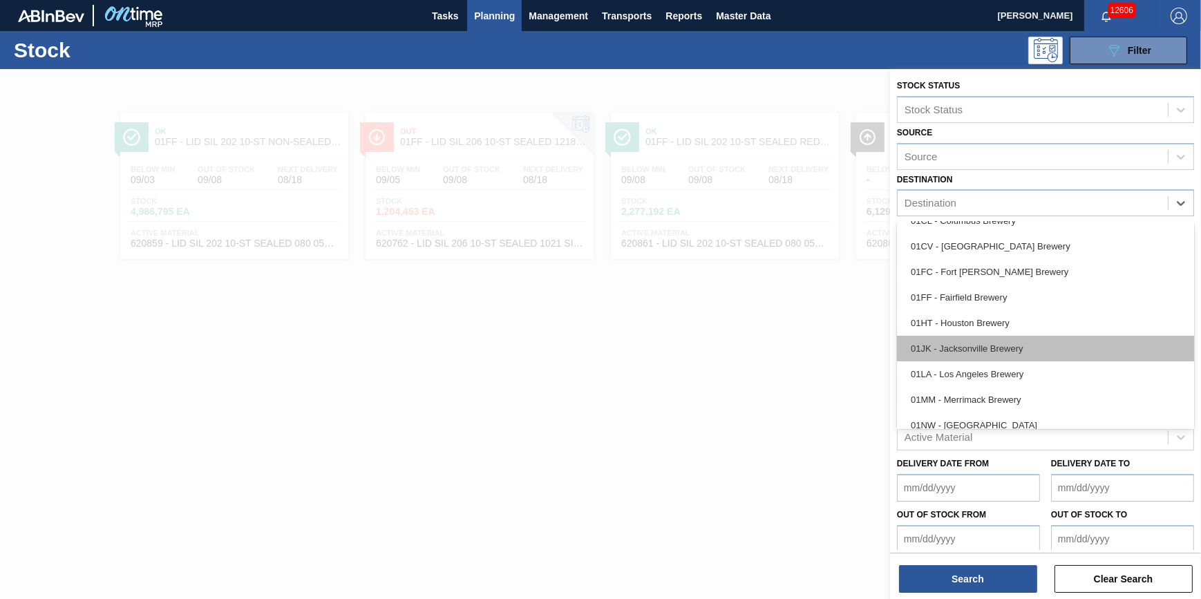
scroll to position [62, 0]
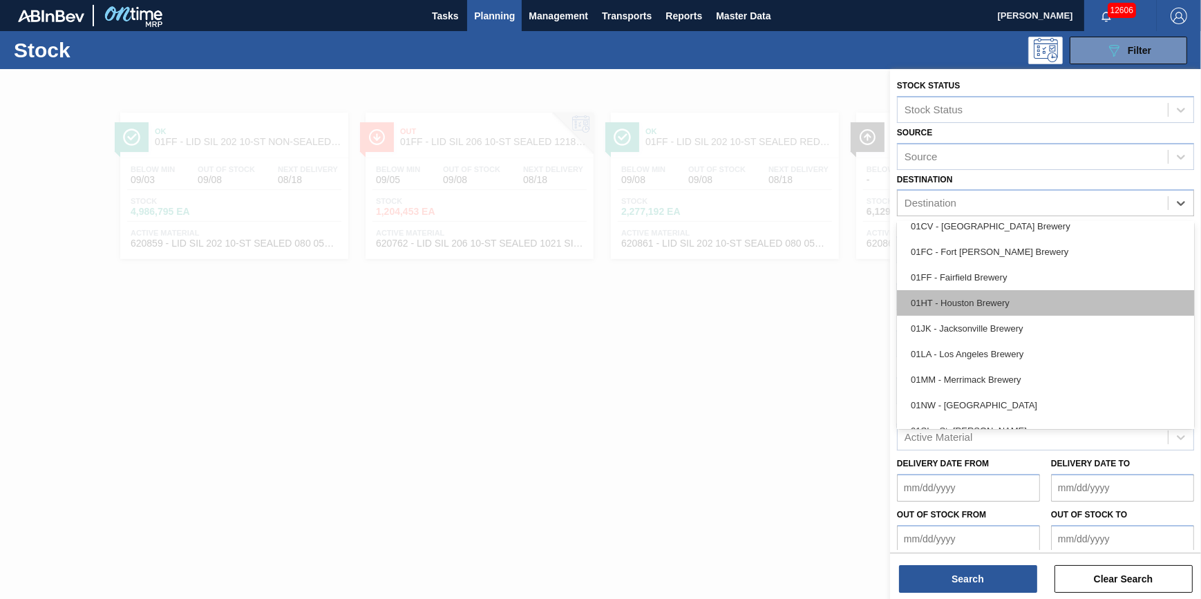
click at [1016, 300] on div "01HT - Houston Brewery" at bounding box center [1045, 303] width 297 height 26
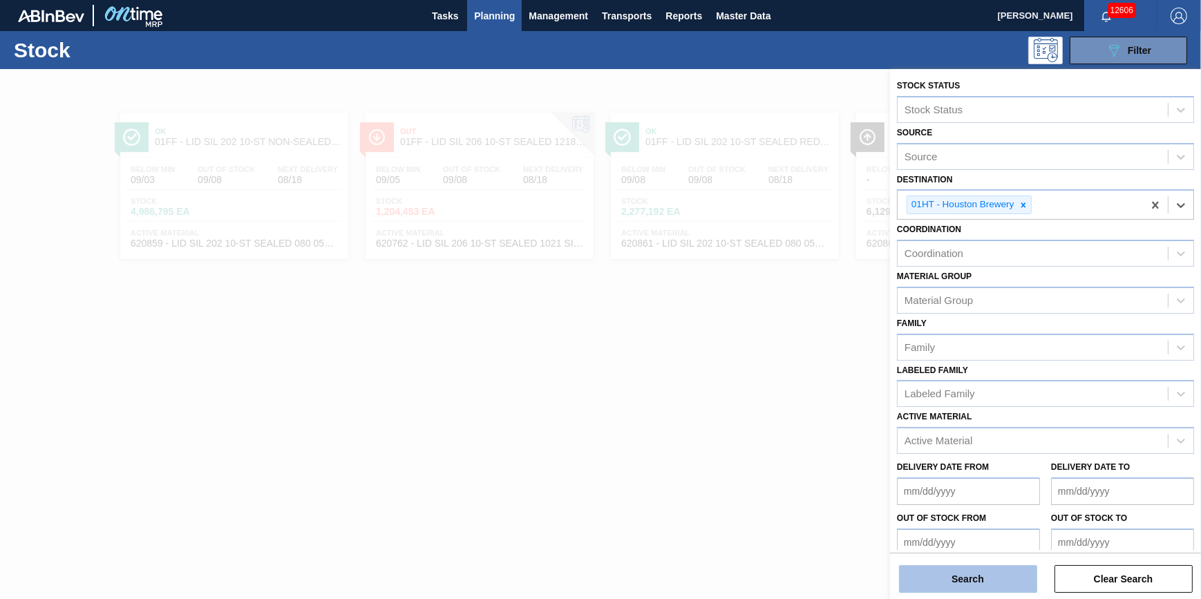
click at [981, 578] on button "Search" at bounding box center [968, 579] width 138 height 28
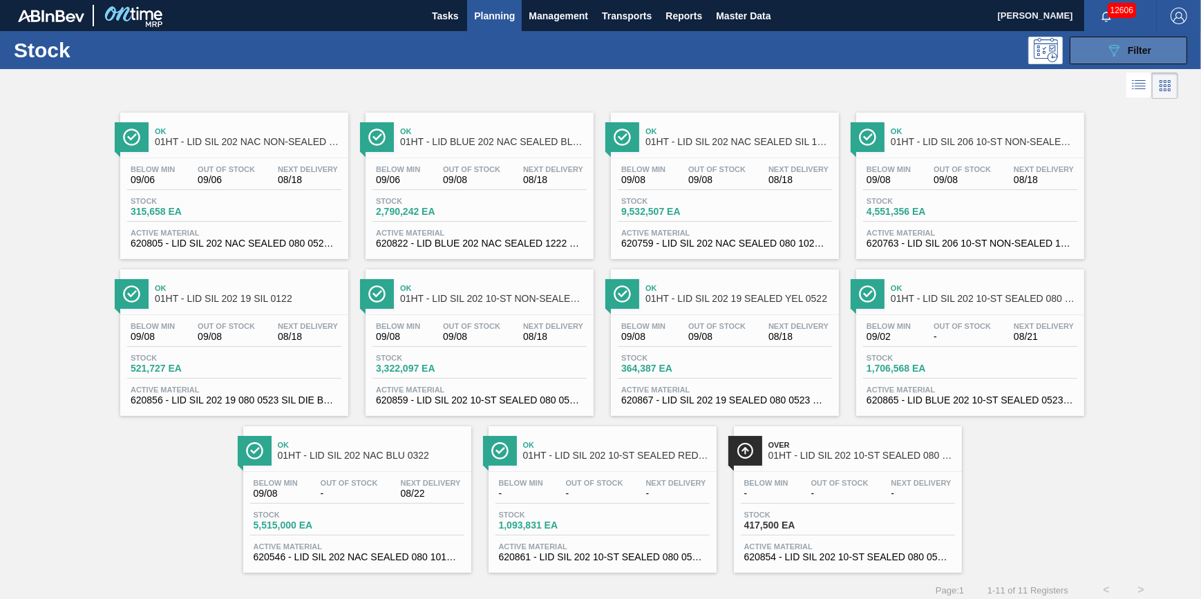
click at [1118, 43] on icon "089F7B8B-B2A5-4AFE-B5C0-19BA573D28AC" at bounding box center [1114, 50] width 17 height 17
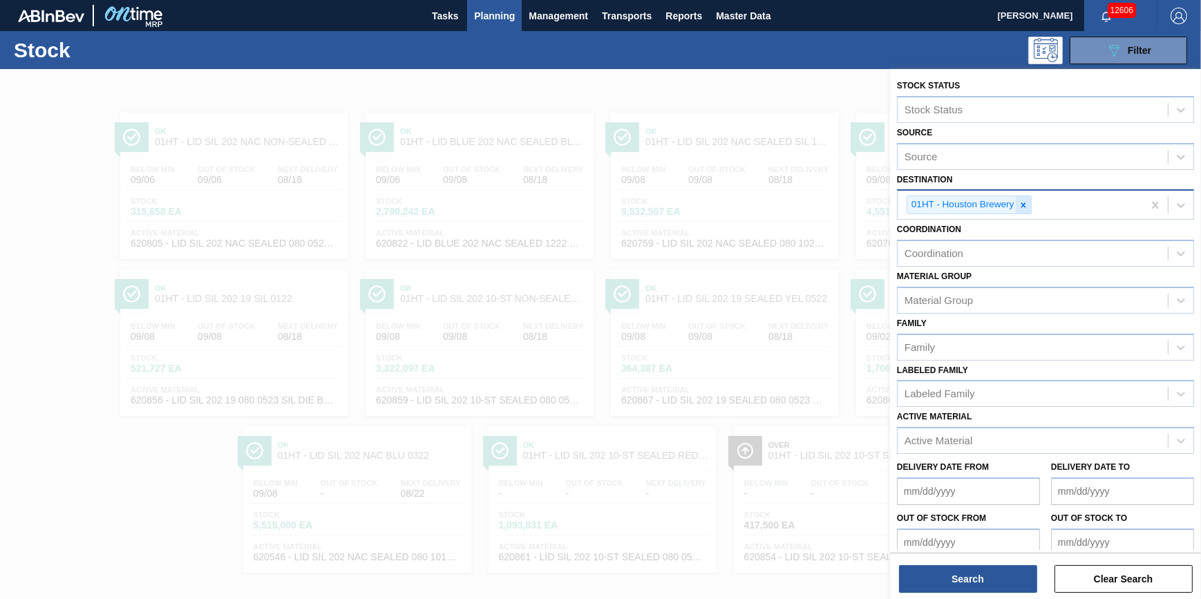
click at [1025, 205] on icon at bounding box center [1024, 205] width 10 height 10
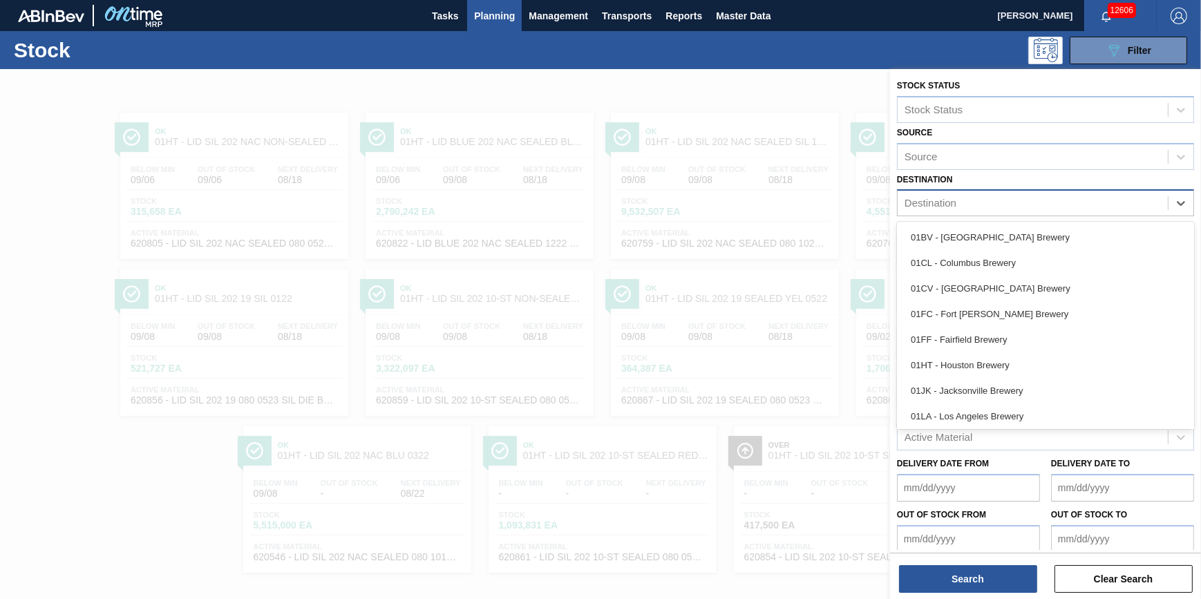
click at [1025, 205] on div "Destination" at bounding box center [1033, 204] width 270 height 20
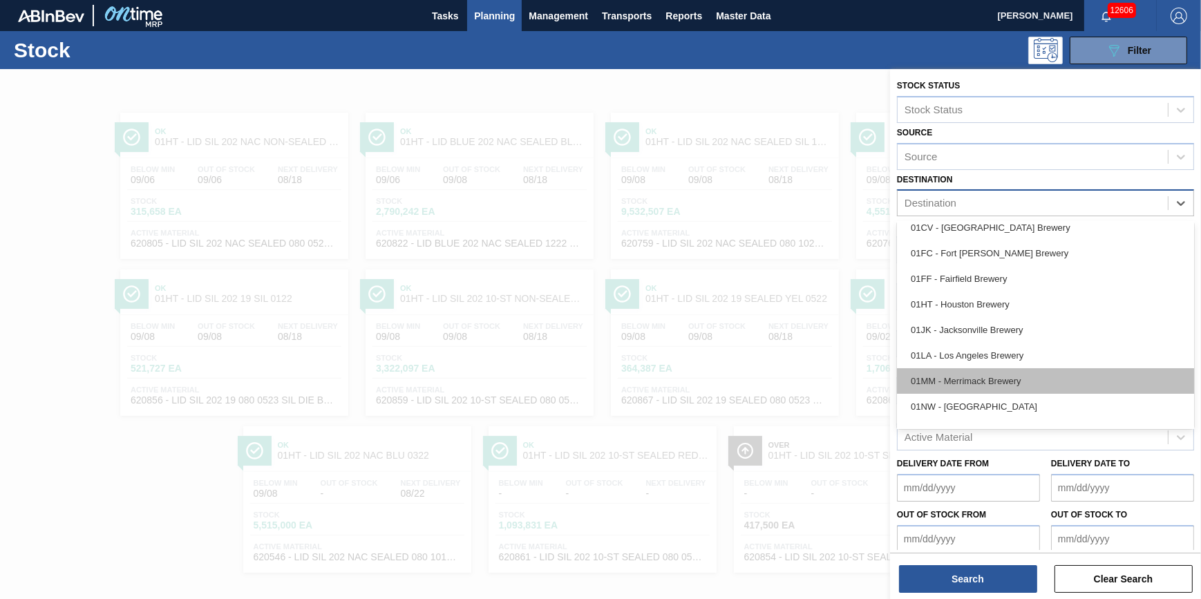
scroll to position [104, 0]
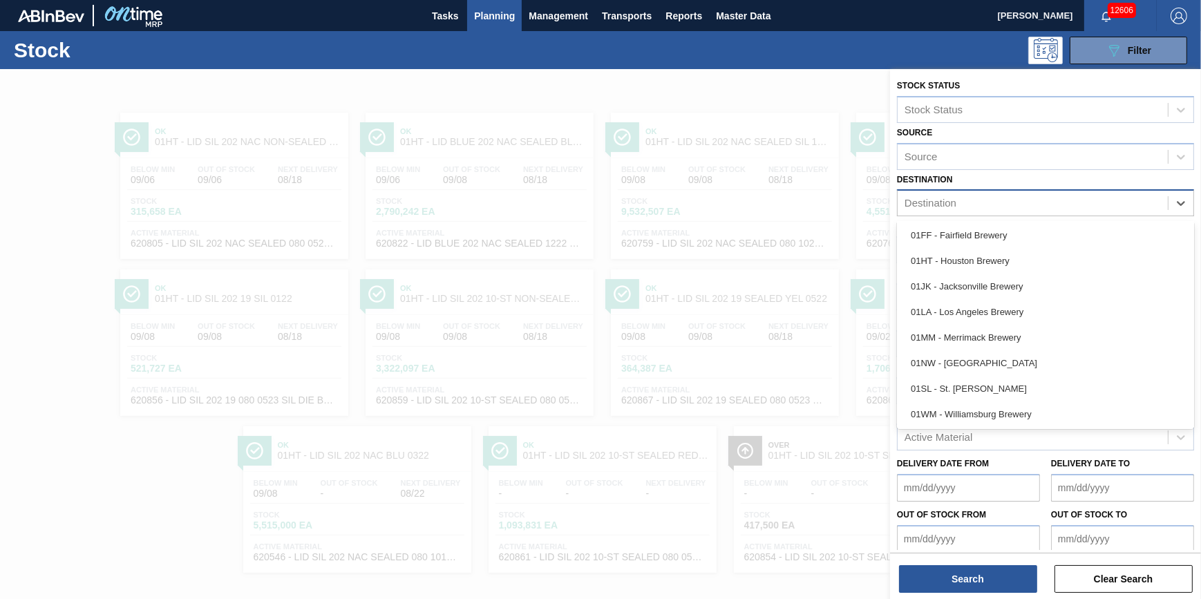
click at [1042, 288] on div "01JK - Jacksonville Brewery" at bounding box center [1045, 287] width 297 height 26
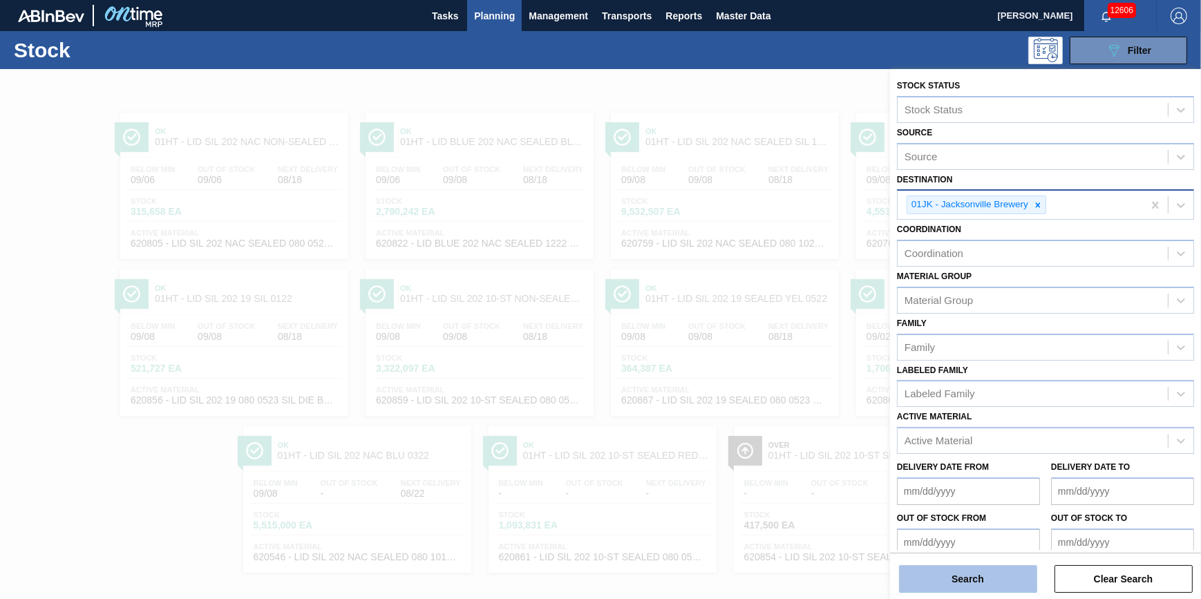
click at [954, 579] on button "Search" at bounding box center [968, 579] width 138 height 28
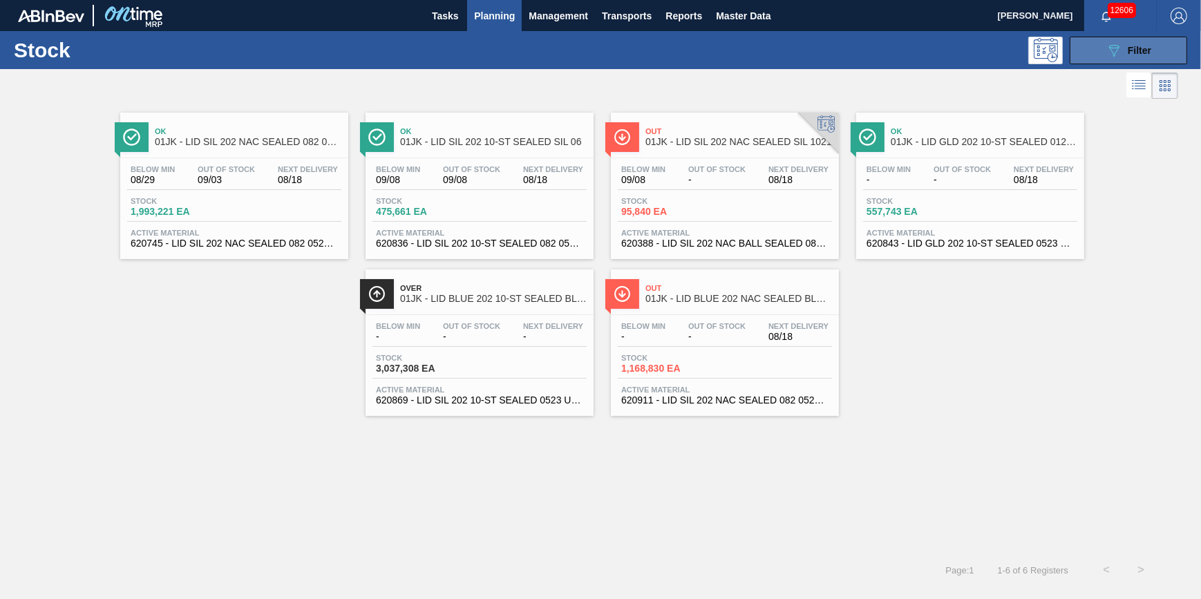
click at [1106, 55] on icon "089F7B8B-B2A5-4AFE-B5C0-19BA573D28AC" at bounding box center [1114, 50] width 17 height 17
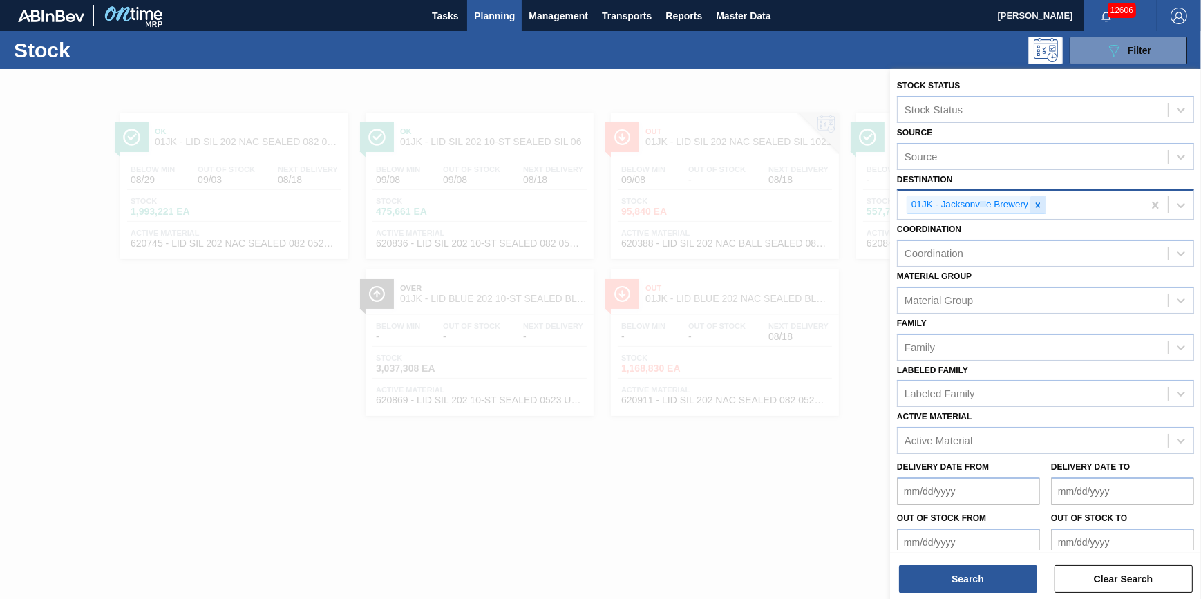
click at [1033, 211] on div at bounding box center [1038, 204] width 15 height 17
click at [1036, 207] on div "Destination" at bounding box center [1033, 204] width 270 height 20
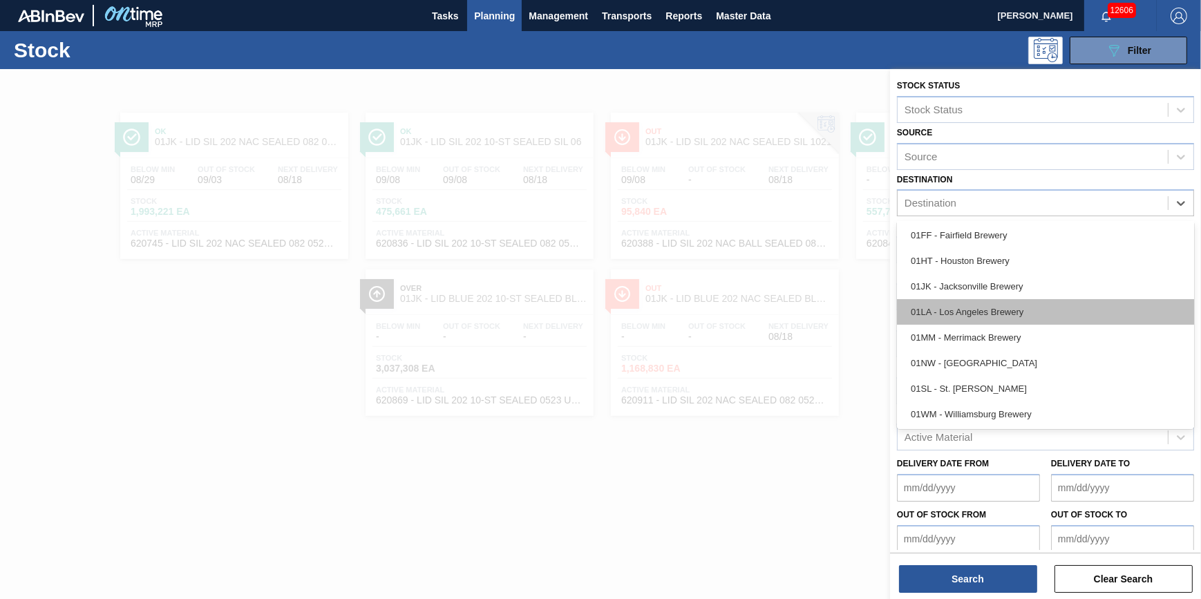
click at [1028, 319] on div "01LA - Los Angeles Brewery" at bounding box center [1045, 312] width 297 height 26
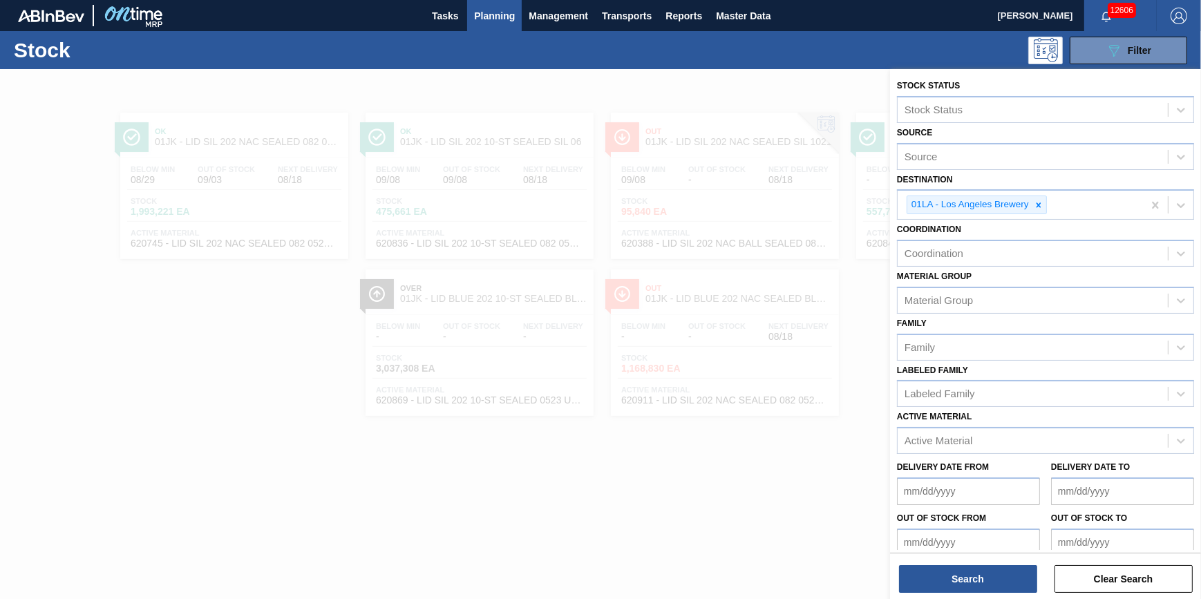
click at [963, 561] on div "Search Clear Search" at bounding box center [1045, 572] width 311 height 39
click at [963, 567] on button "Search" at bounding box center [968, 579] width 138 height 28
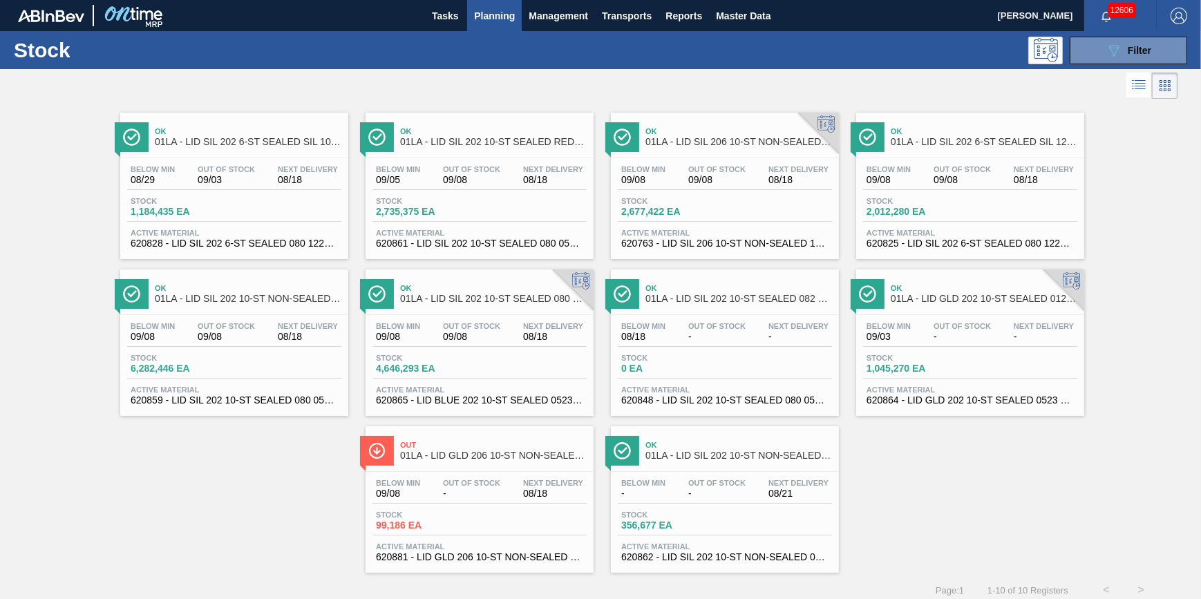
click at [491, 14] on span "Planning" at bounding box center [494, 16] width 41 height 17
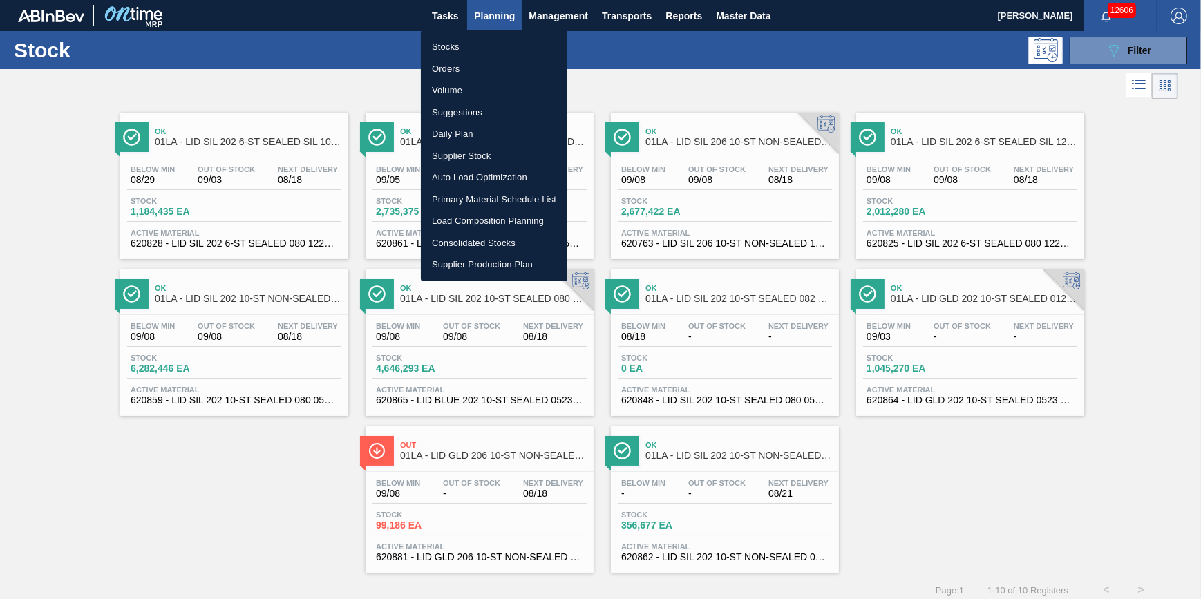
click at [449, 50] on li "Stocks" at bounding box center [494, 47] width 147 height 22
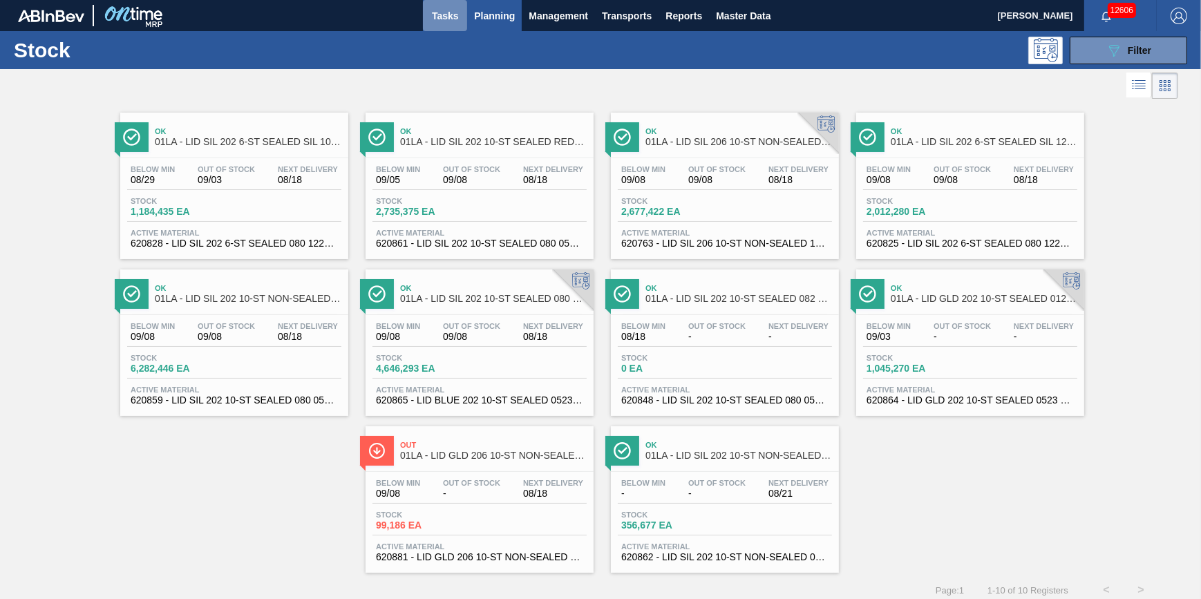
click at [451, 26] on button "Tasks" at bounding box center [445, 15] width 44 height 31
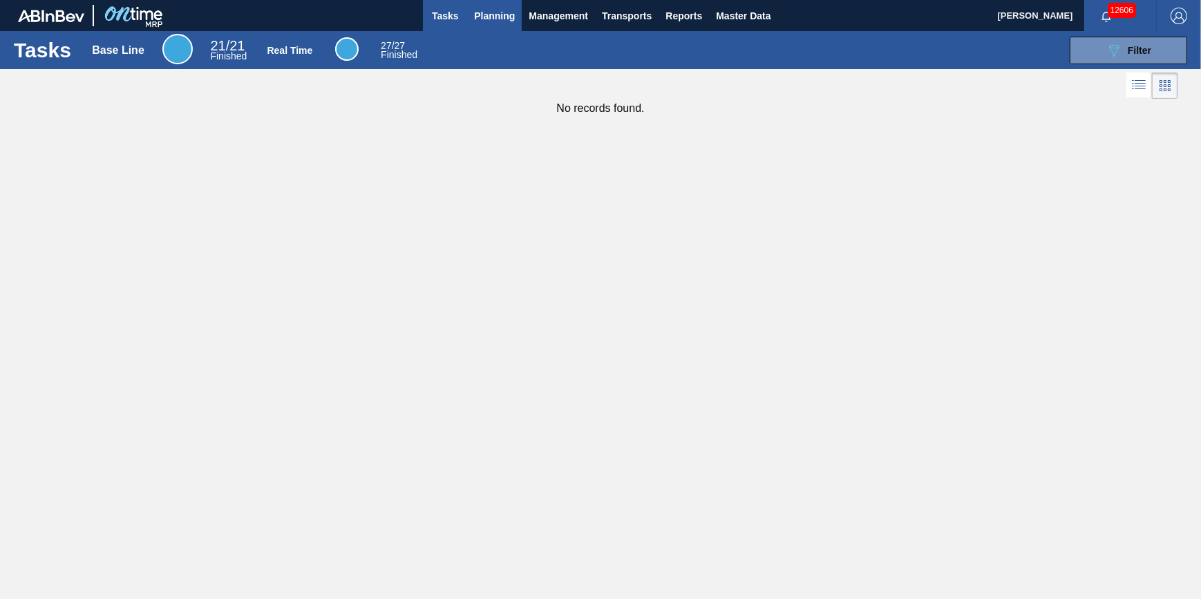
click at [487, 28] on button "Planning" at bounding box center [494, 15] width 55 height 31
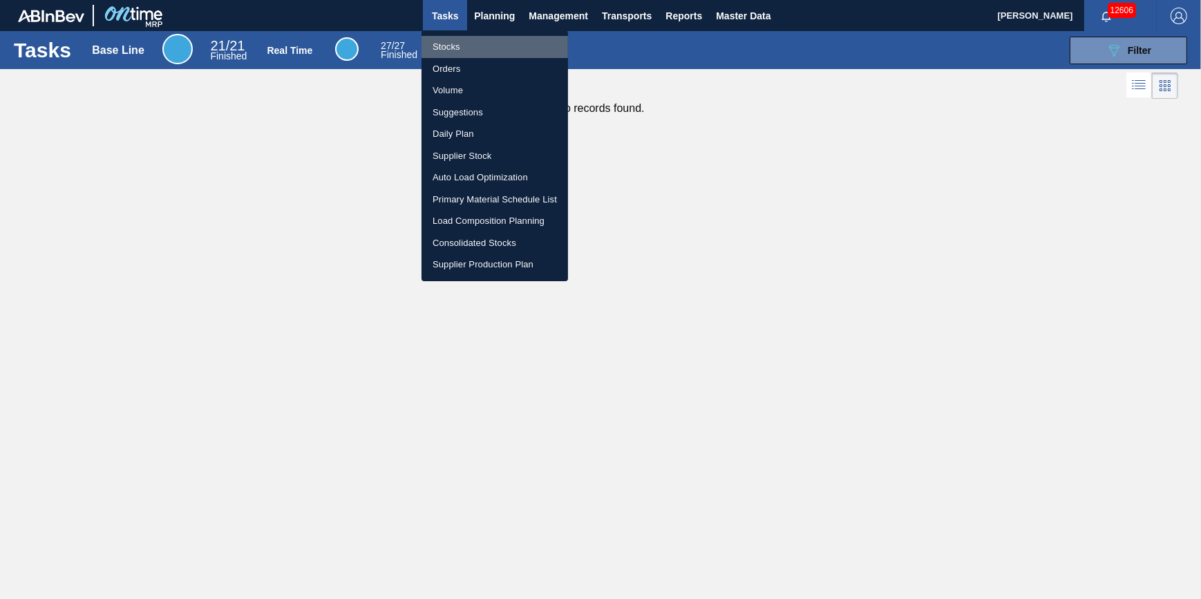
click at [480, 48] on li "Stocks" at bounding box center [495, 47] width 147 height 22
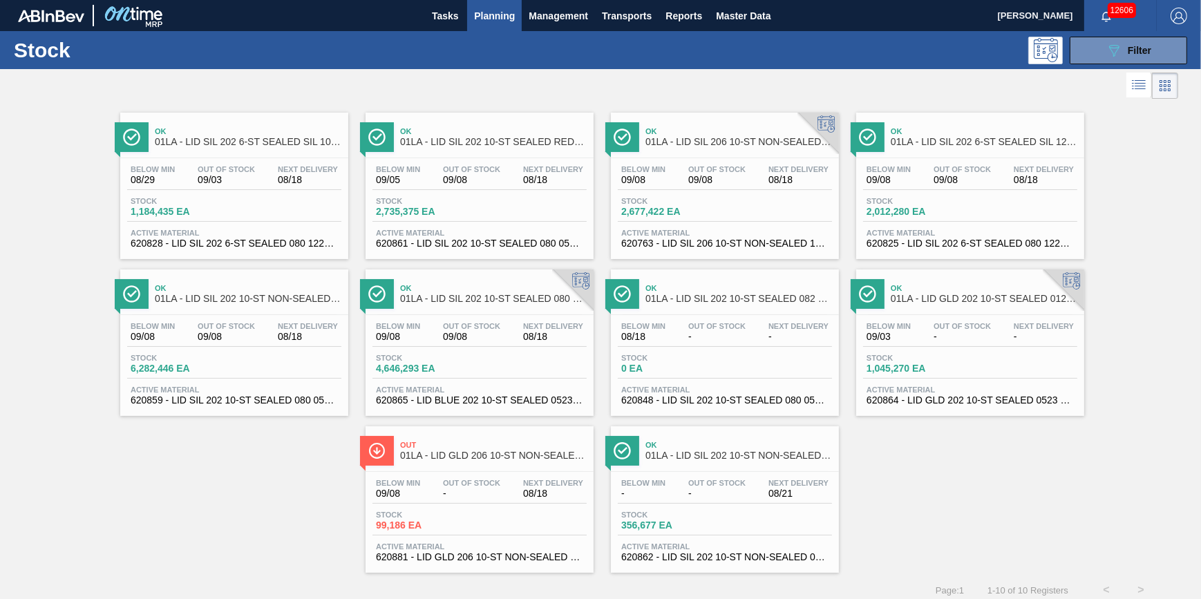
click at [488, 17] on span "Planning" at bounding box center [494, 16] width 41 height 17
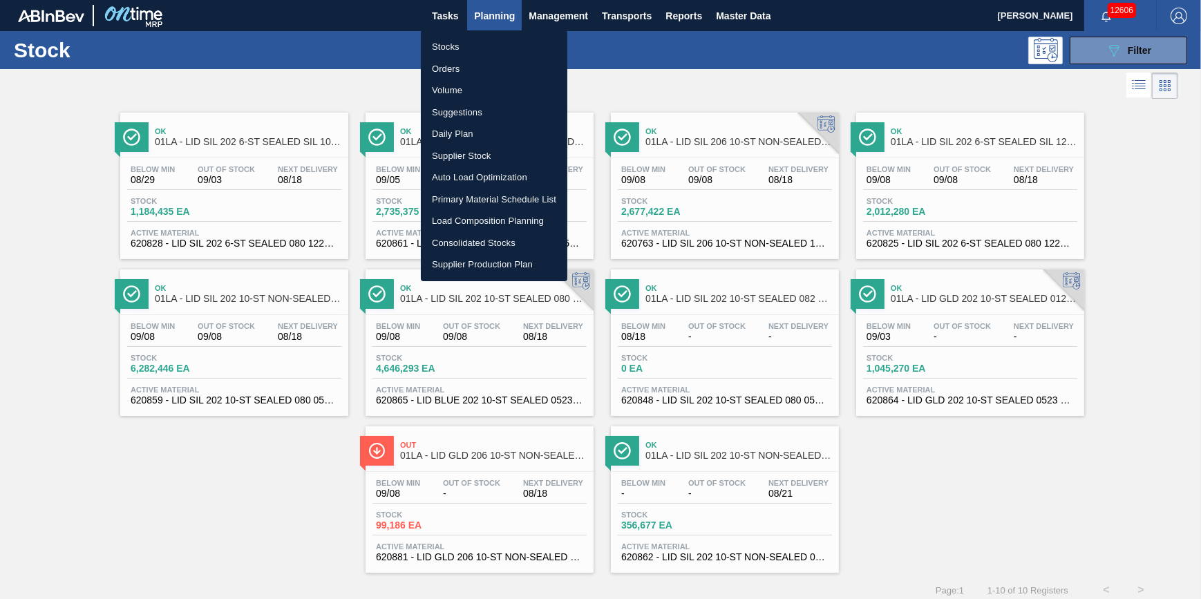
click at [482, 44] on li "Stocks" at bounding box center [494, 47] width 147 height 22
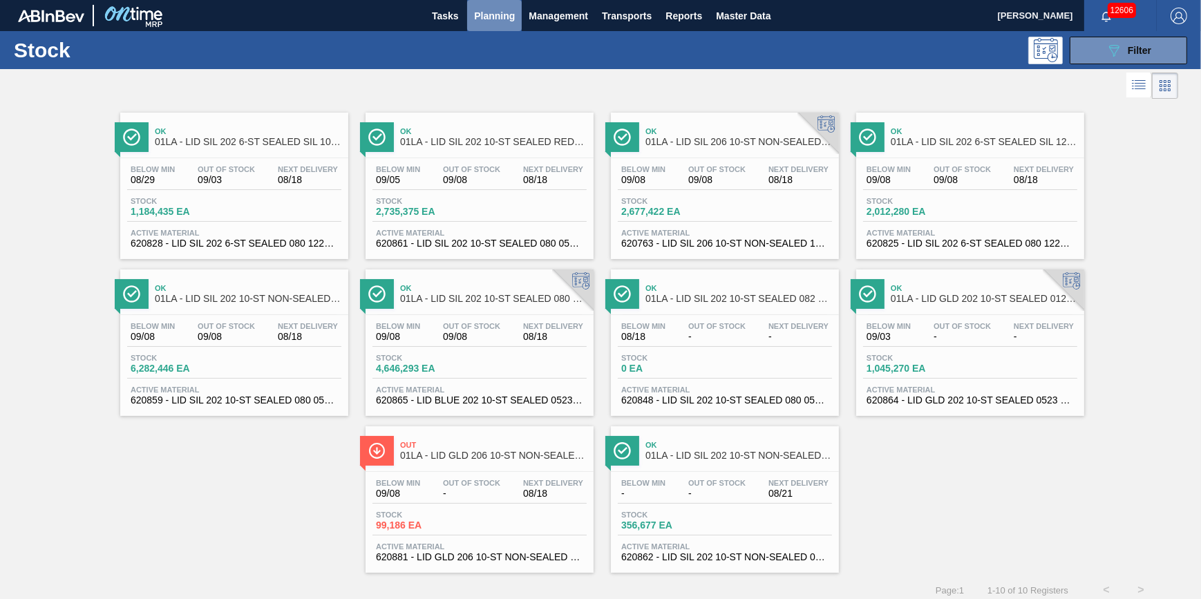
click at [486, 28] on button "Planning" at bounding box center [494, 15] width 55 height 31
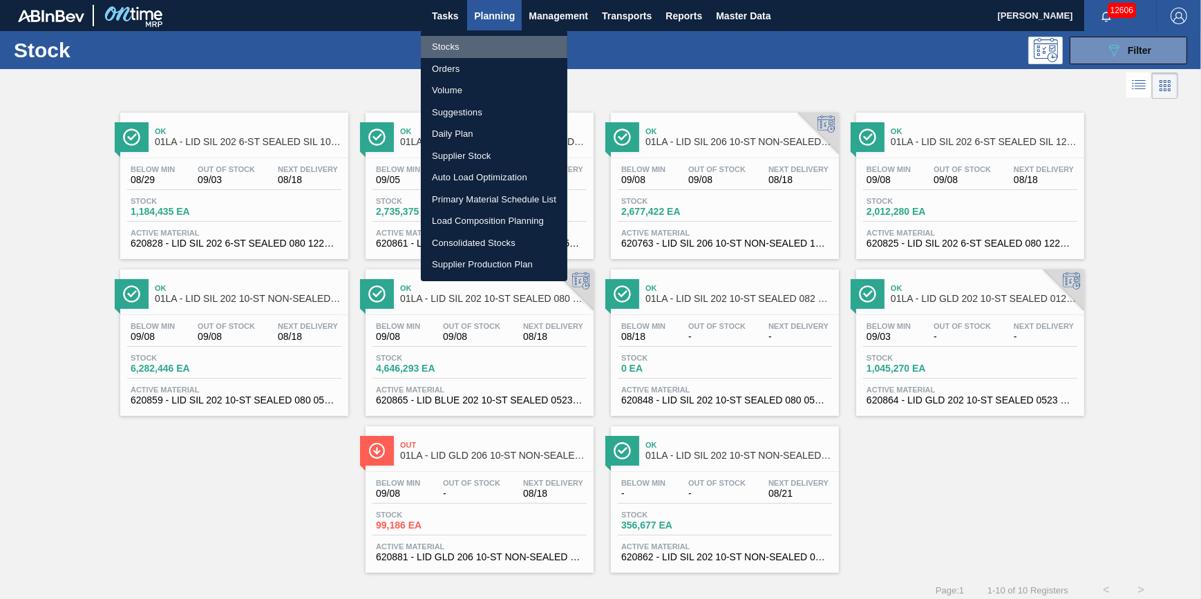
click at [477, 44] on li "Stocks" at bounding box center [494, 47] width 147 height 22
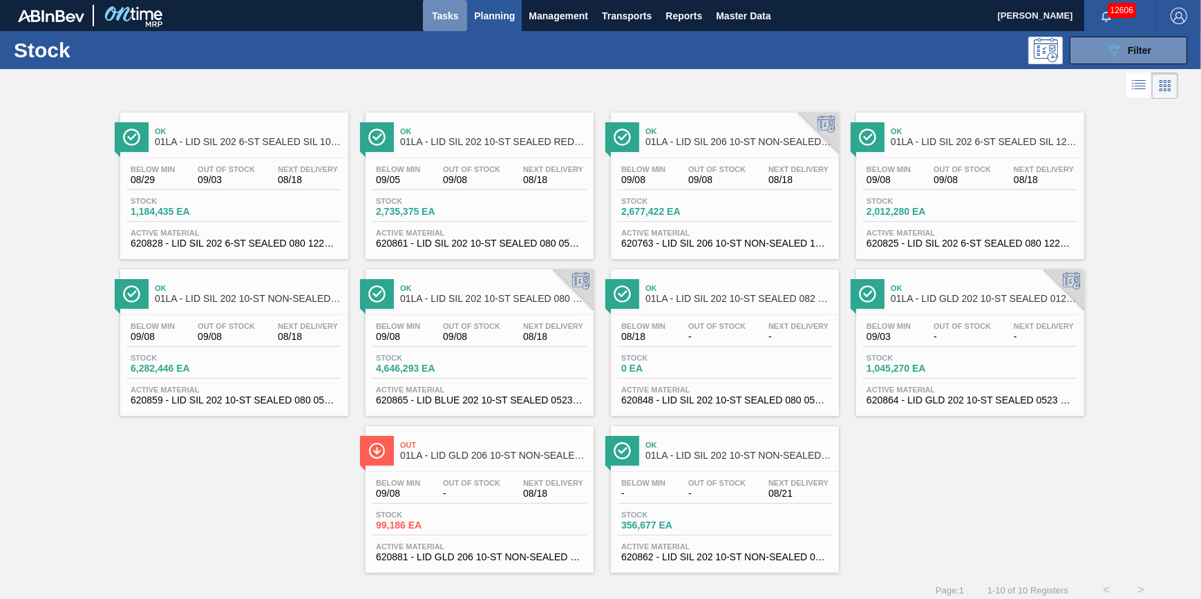
click at [455, 21] on span "Tasks" at bounding box center [445, 16] width 30 height 17
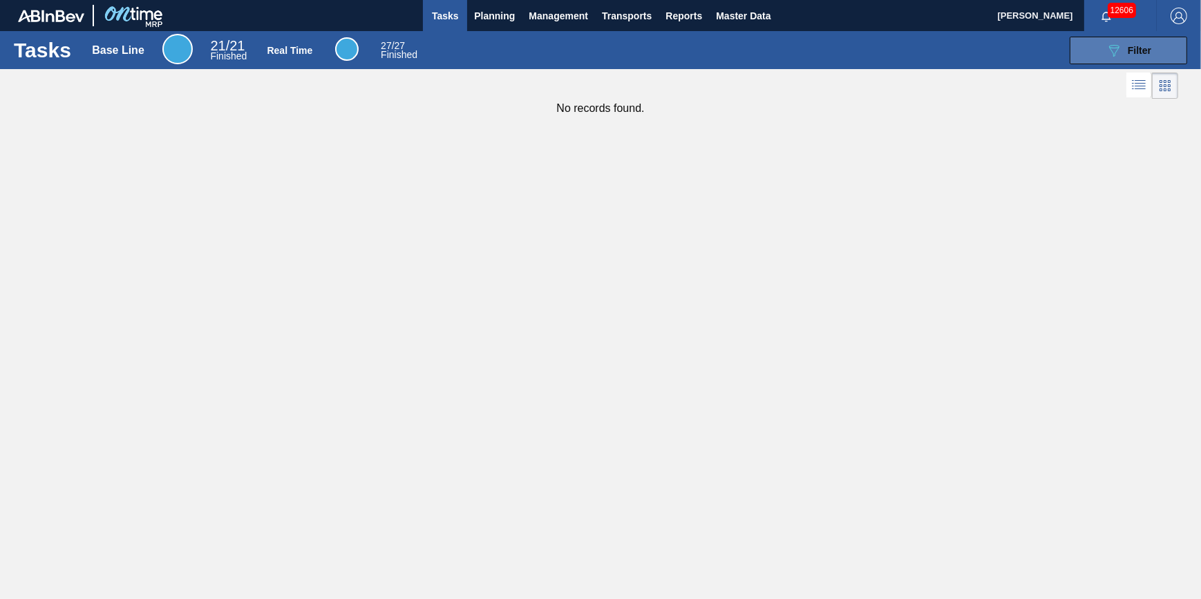
click at [1100, 55] on button "089F7B8B-B2A5-4AFE-B5C0-19BA573D28AC Filter" at bounding box center [1128, 51] width 117 height 28
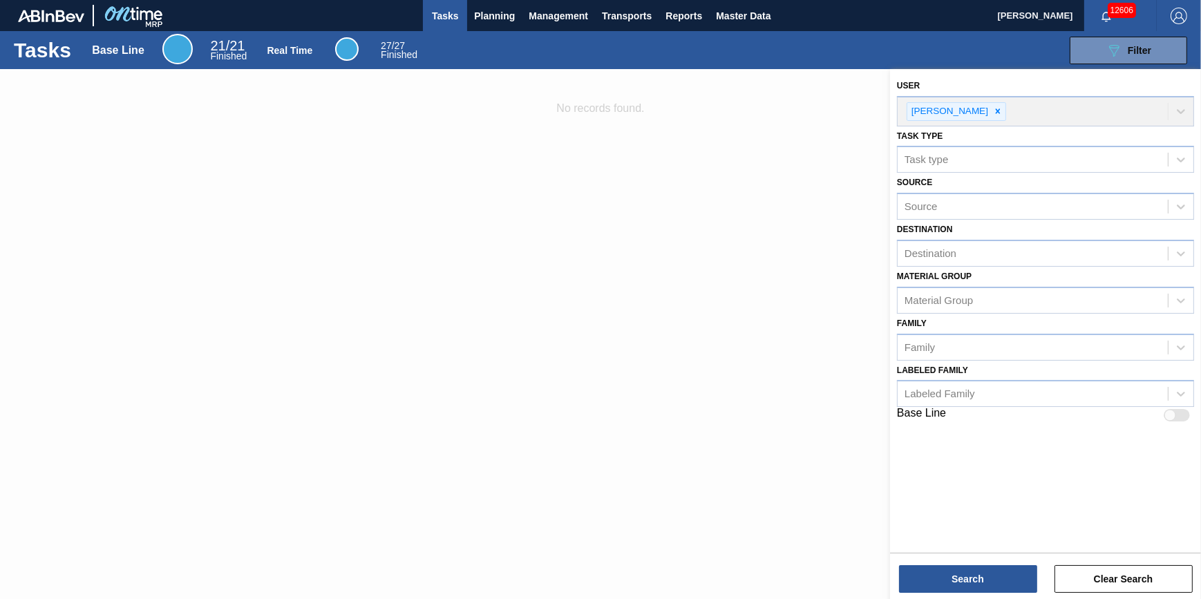
click at [547, 153] on div at bounding box center [600, 368] width 1201 height 599
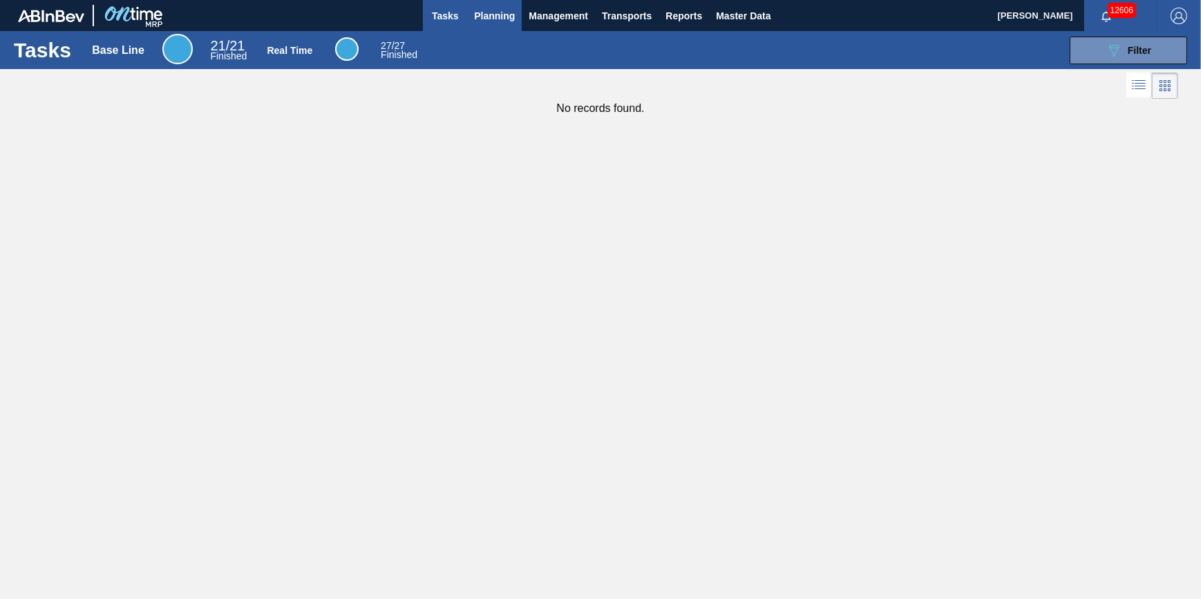
click at [518, 26] on button "Planning" at bounding box center [494, 15] width 55 height 31
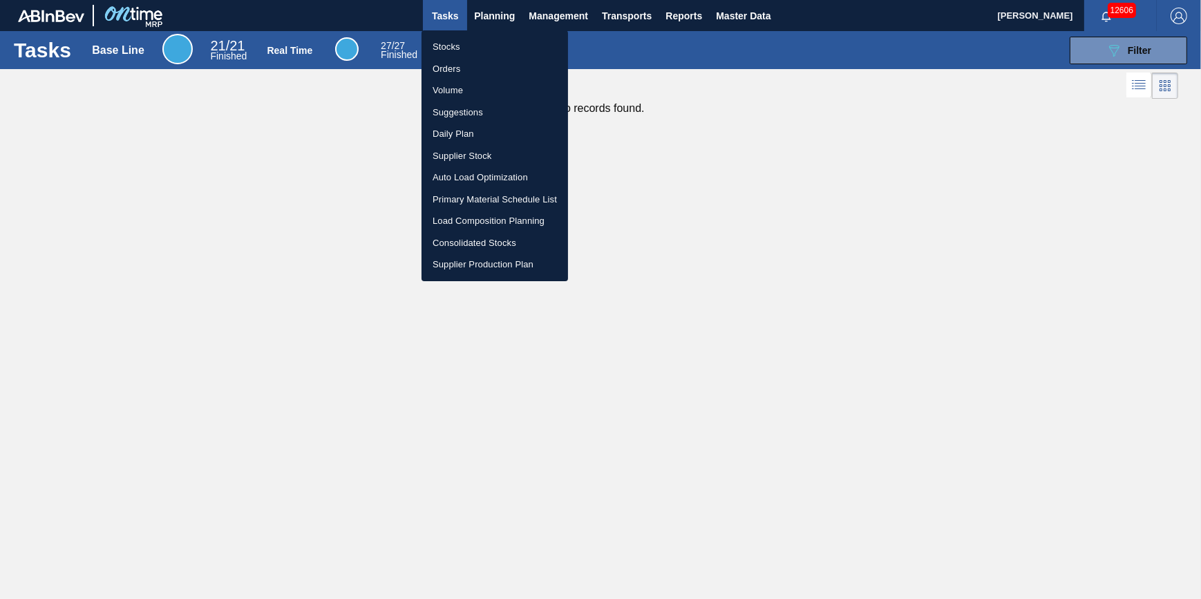
click at [502, 48] on li "Stocks" at bounding box center [495, 47] width 147 height 22
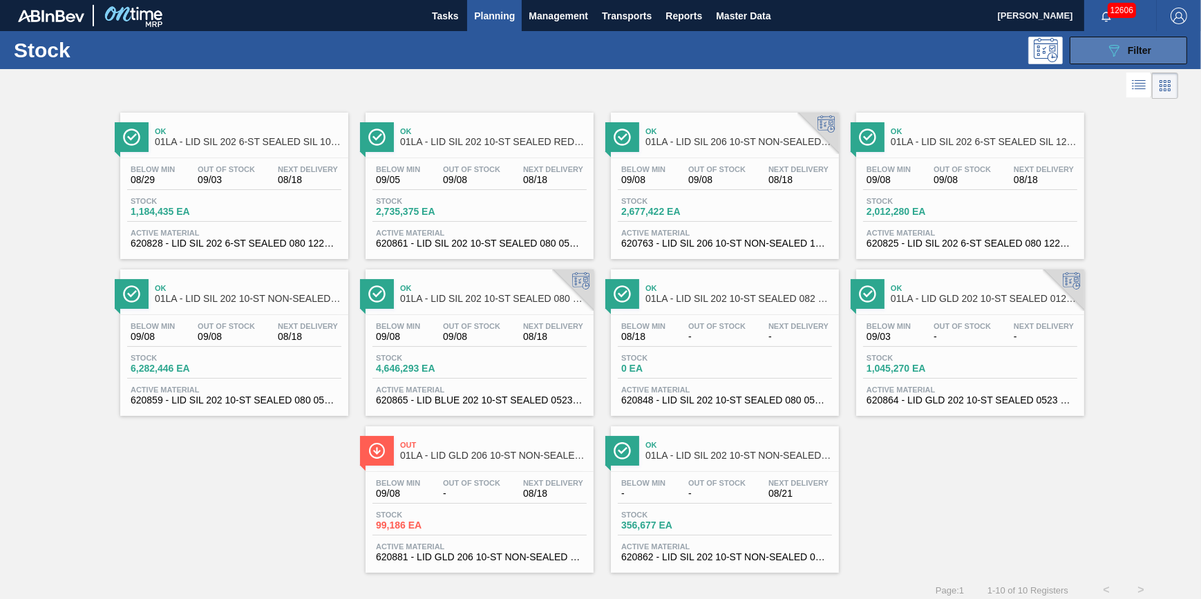
click at [1110, 42] on icon "089F7B8B-B2A5-4AFE-B5C0-19BA573D28AC" at bounding box center [1114, 50] width 17 height 17
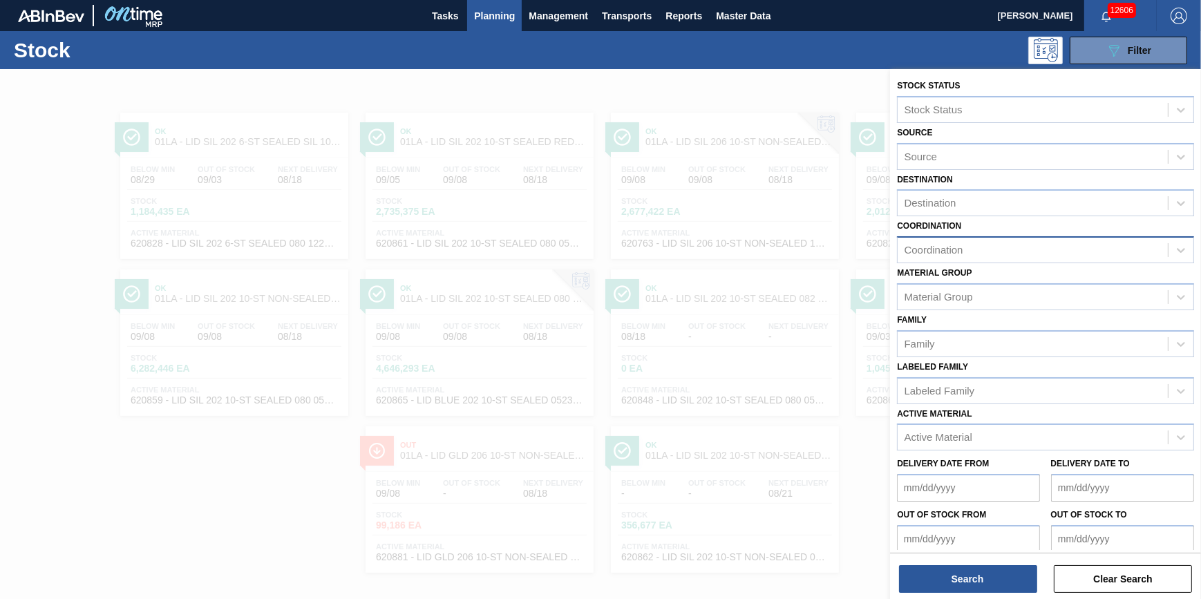
click at [1057, 247] on div "Coordination" at bounding box center [1033, 251] width 270 height 20
click at [1038, 187] on div "Destination Destination" at bounding box center [1045, 193] width 297 height 47
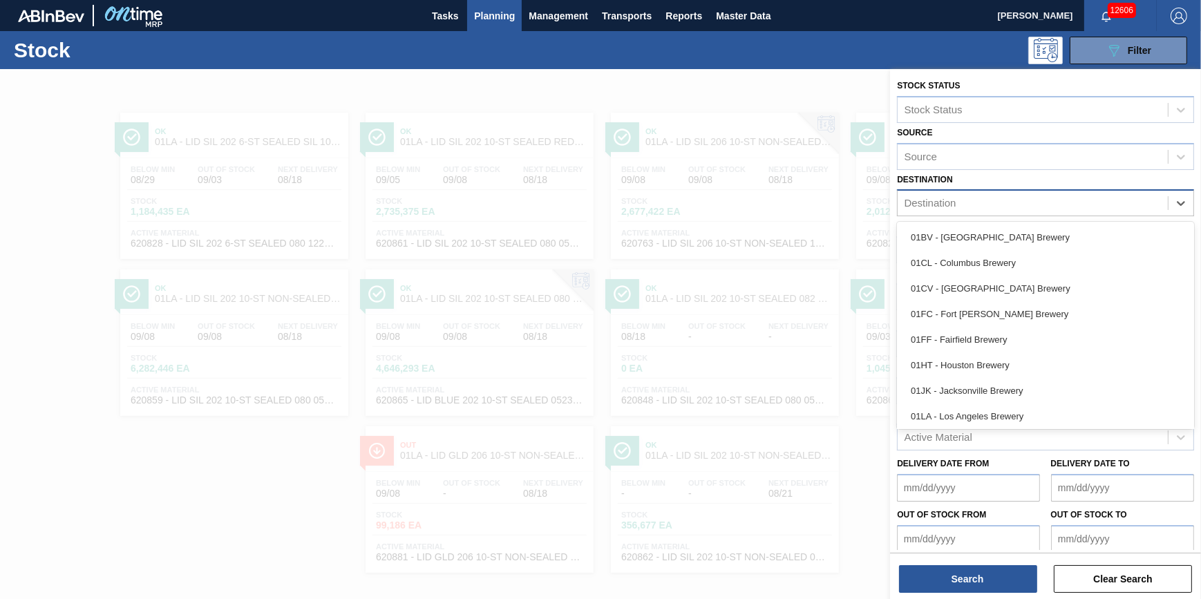
click at [1026, 210] on div "Destination" at bounding box center [1033, 204] width 270 height 20
click at [1021, 307] on div "01FC - Fort [PERSON_NAME] Brewery" at bounding box center [1045, 314] width 297 height 26
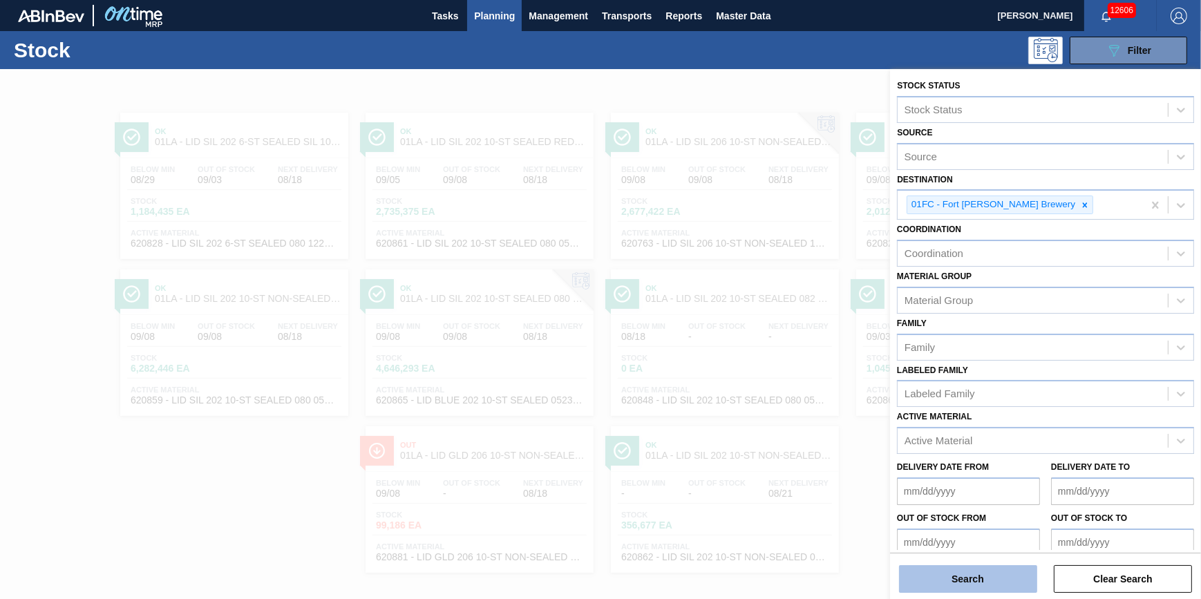
click at [975, 567] on button "Search" at bounding box center [968, 579] width 138 height 28
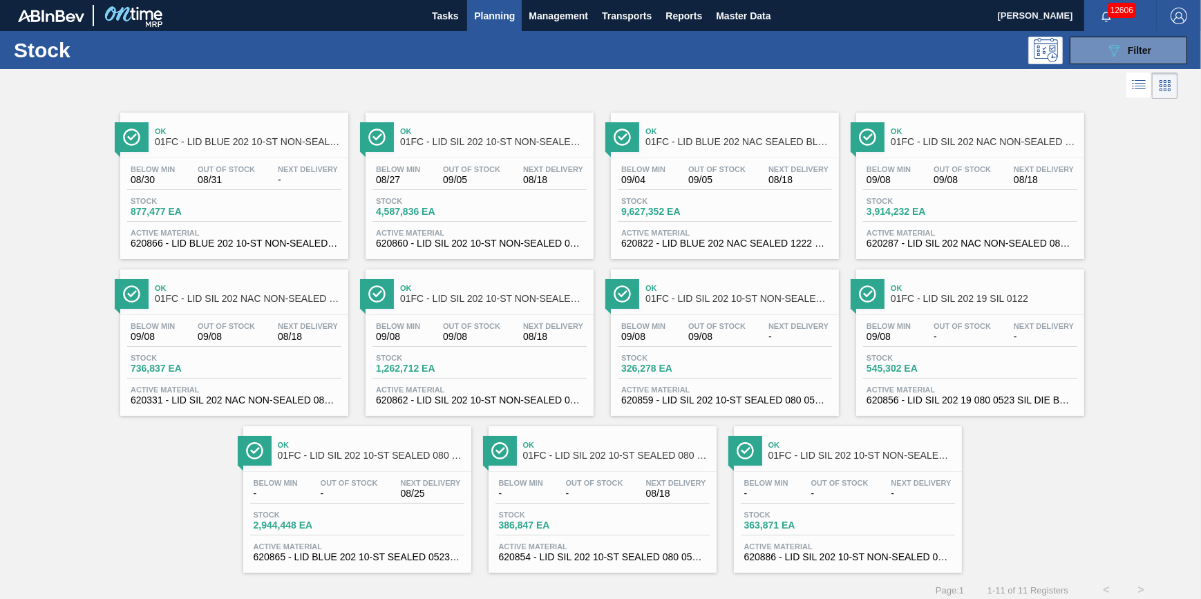
click at [821, 474] on div "Below Min - Out Of Stock - Next Delivery - Stock 363,871 EA Active Material 620…" at bounding box center [848, 519] width 228 height 94
click at [239, 175] on span "08/31" at bounding box center [226, 180] width 57 height 10
click at [447, 216] on span "4,587,836 EA" at bounding box center [424, 212] width 97 height 10
click at [252, 181] on span "08/31" at bounding box center [226, 180] width 57 height 10
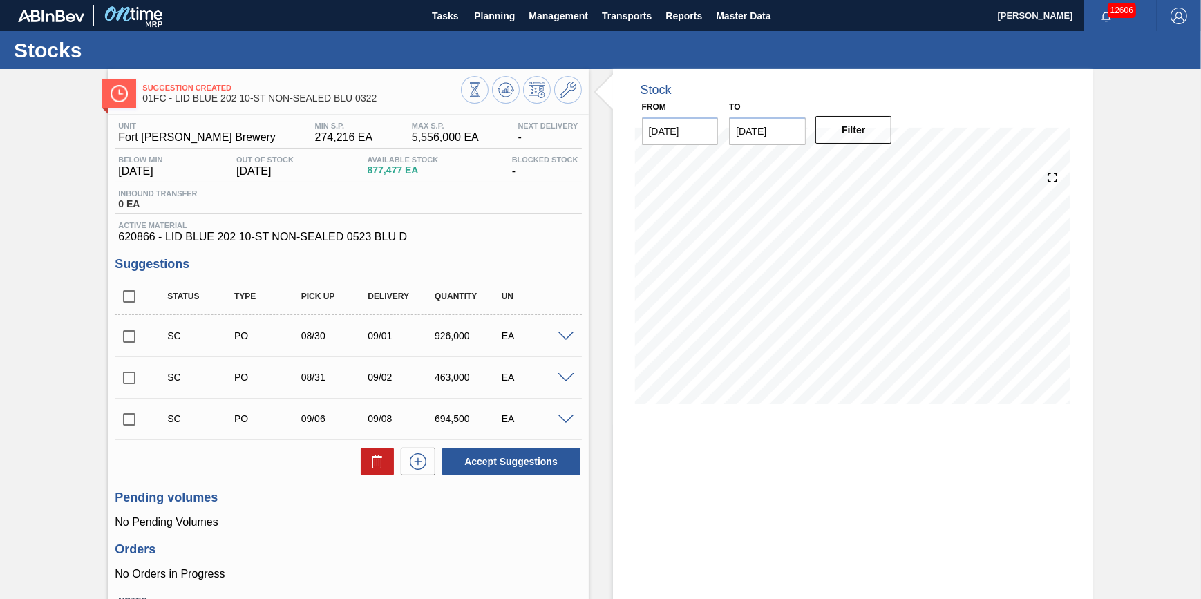
click at [566, 340] on span at bounding box center [566, 337] width 17 height 10
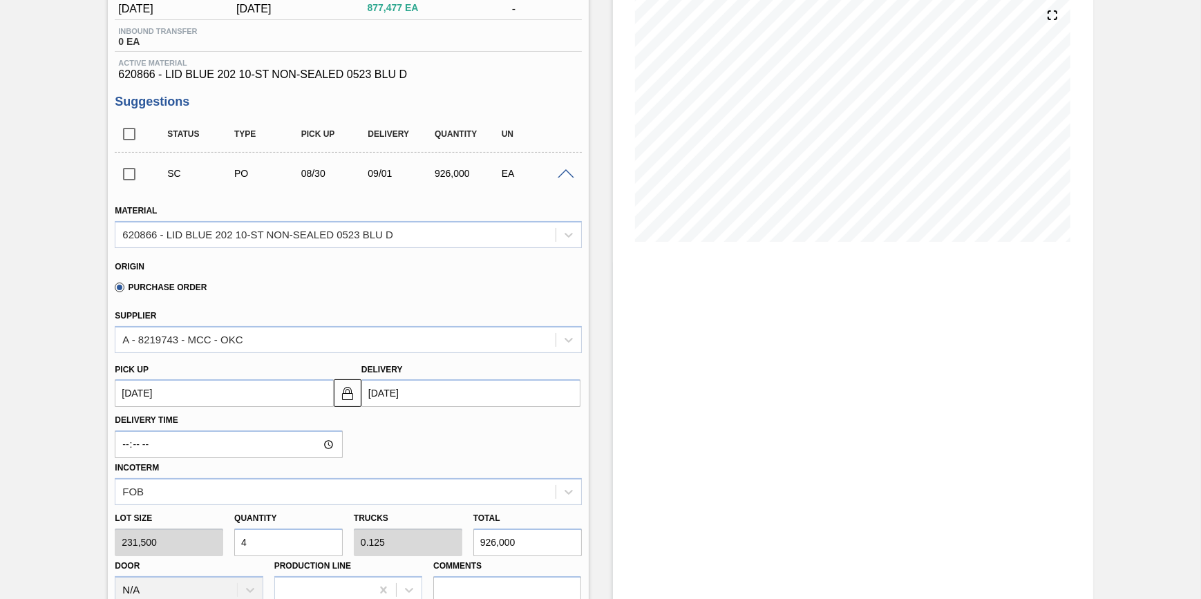
scroll to position [62, 0]
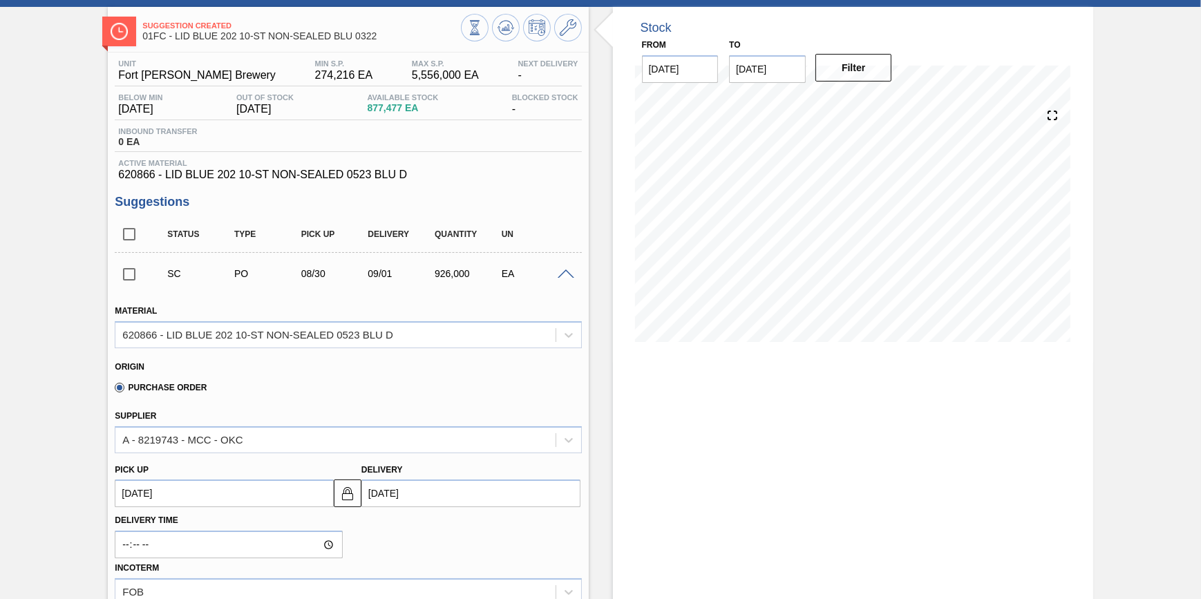
click at [565, 273] on span at bounding box center [566, 275] width 17 height 10
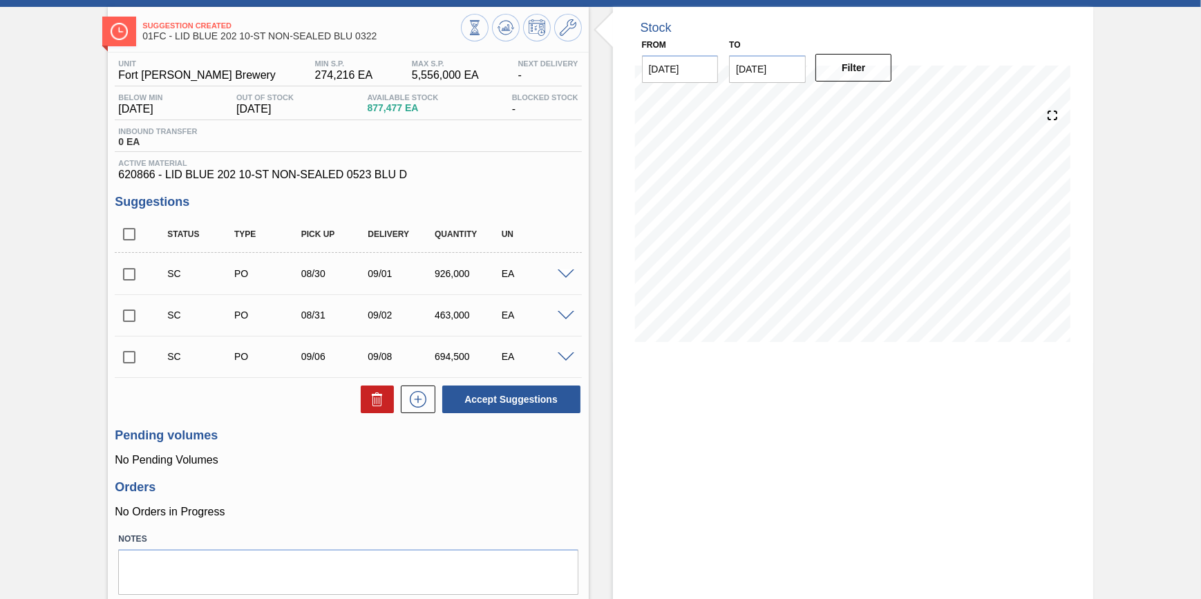
click at [566, 317] on span at bounding box center [566, 316] width 17 height 10
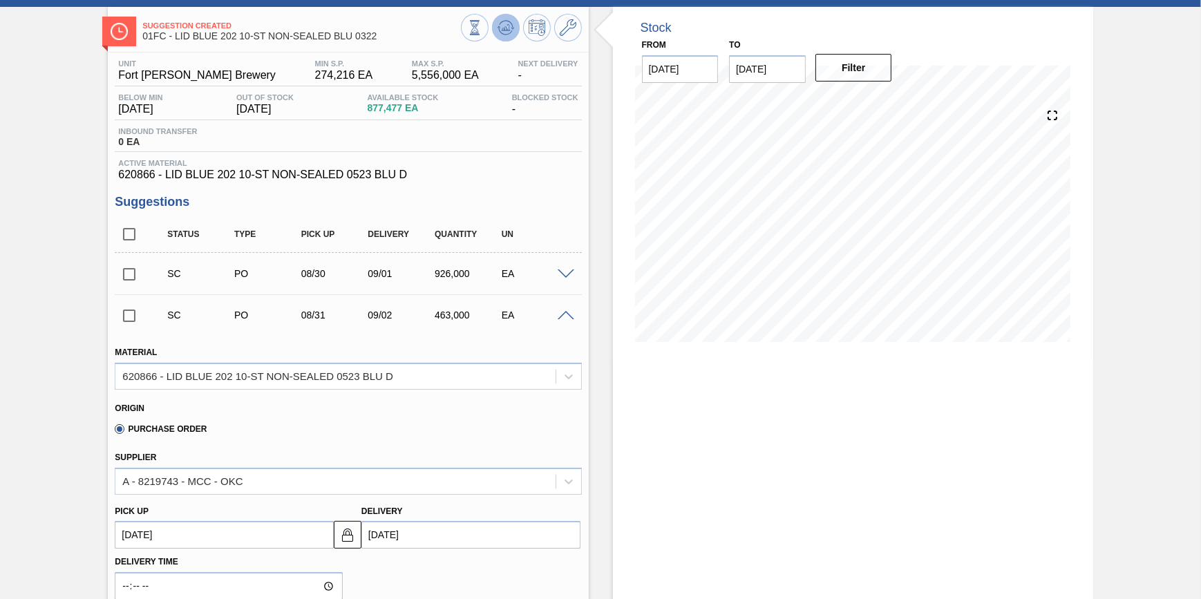
click at [500, 32] on icon at bounding box center [505, 31] width 14 height 7
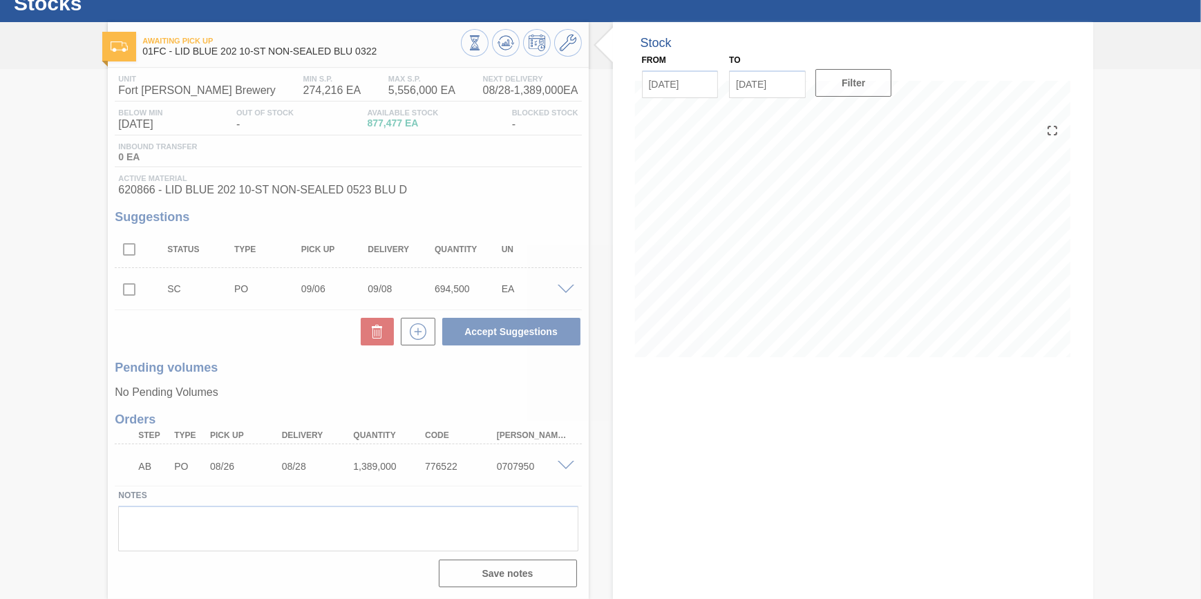
scroll to position [50, 0]
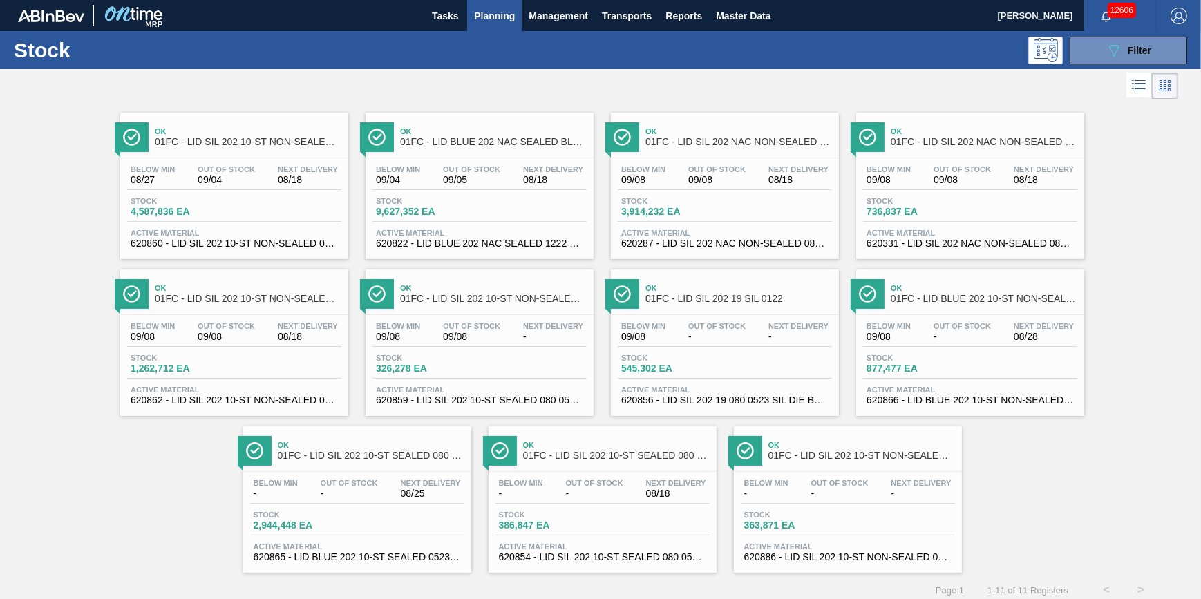
click at [246, 192] on div "Below Min 08/27 Out Of Stock 09/04 Next Delivery 08/18 Stock 4,587,836 EA Activ…" at bounding box center [234, 205] width 228 height 94
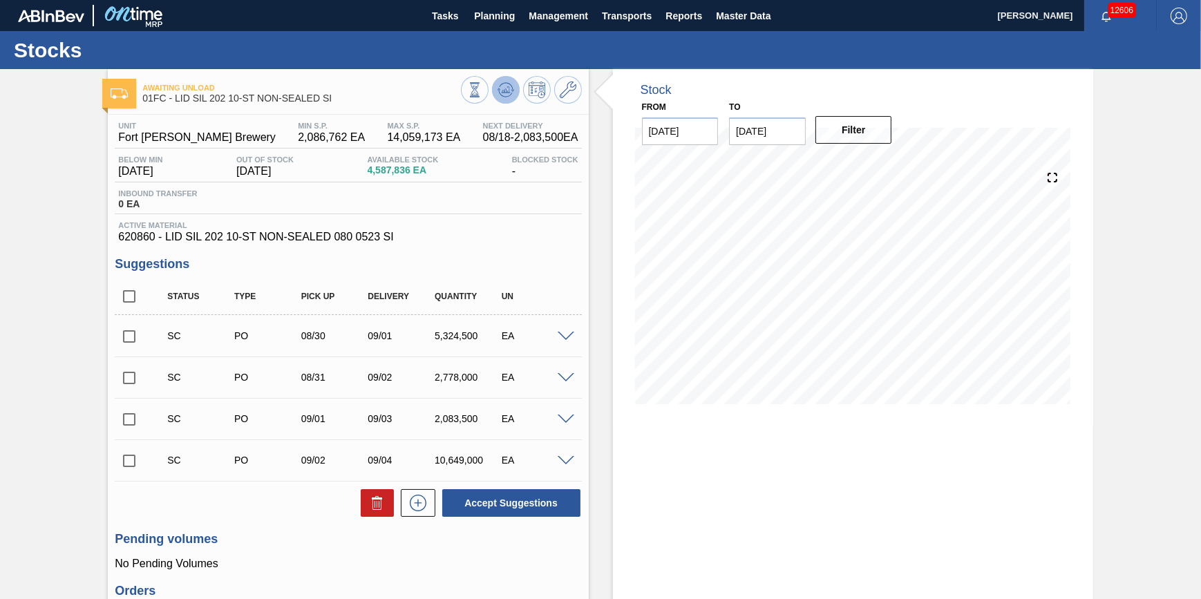
click at [492, 93] on button at bounding box center [506, 90] width 28 height 28
click at [482, 95] on icon at bounding box center [474, 89] width 15 height 15
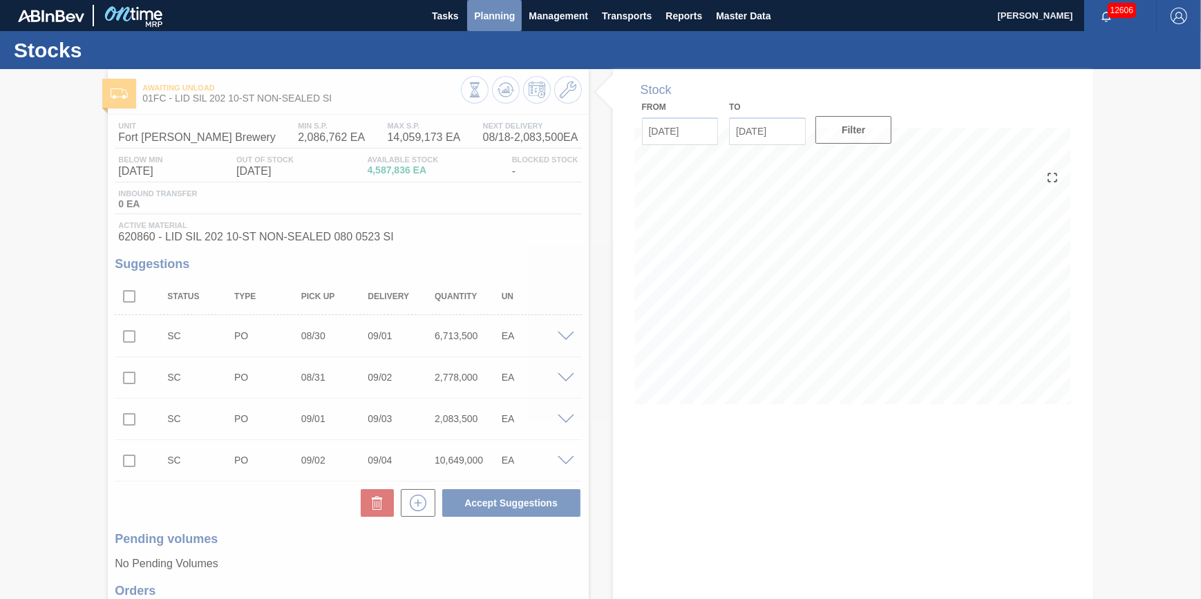
click at [487, 20] on span "Planning" at bounding box center [494, 16] width 41 height 17
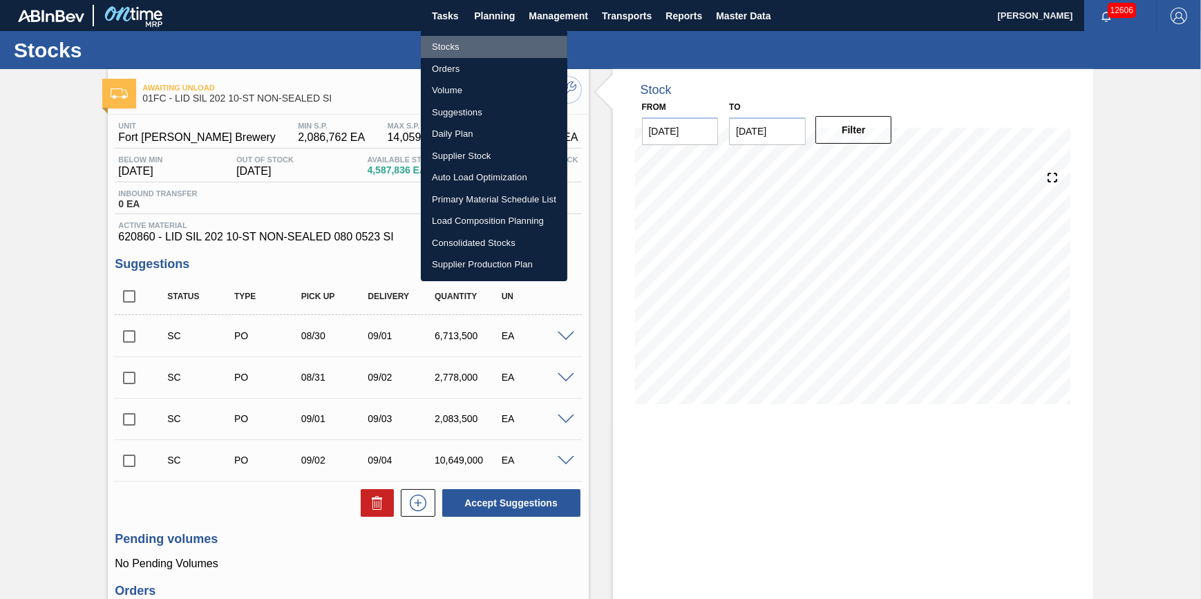
click at [480, 40] on li "Stocks" at bounding box center [494, 47] width 147 height 22
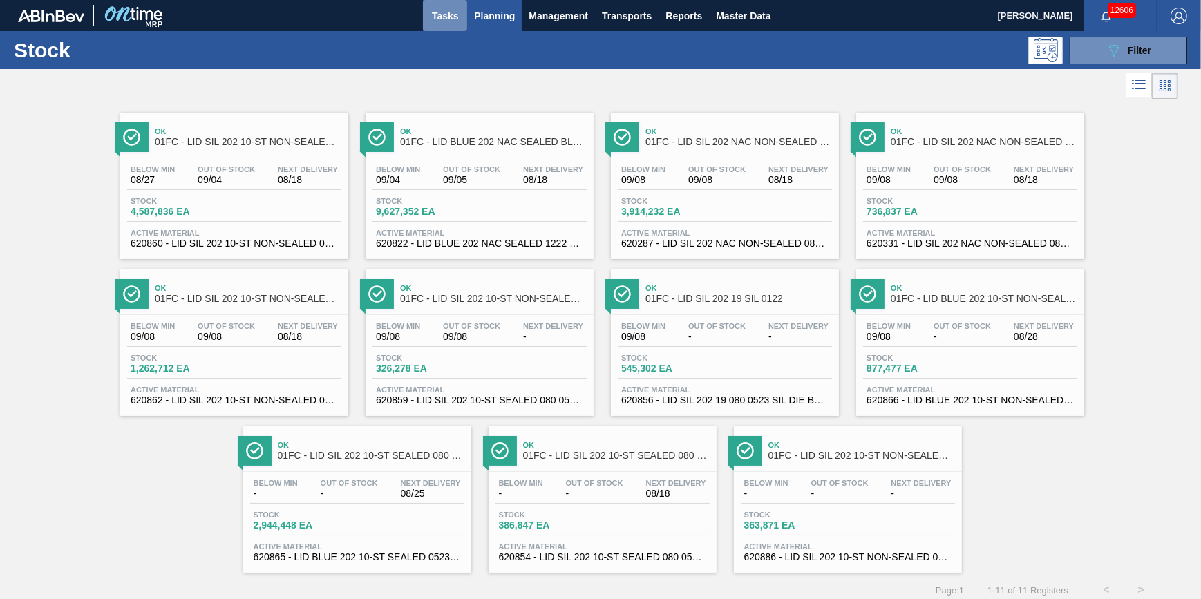
click at [423, 17] on button "Tasks" at bounding box center [445, 15] width 44 height 31
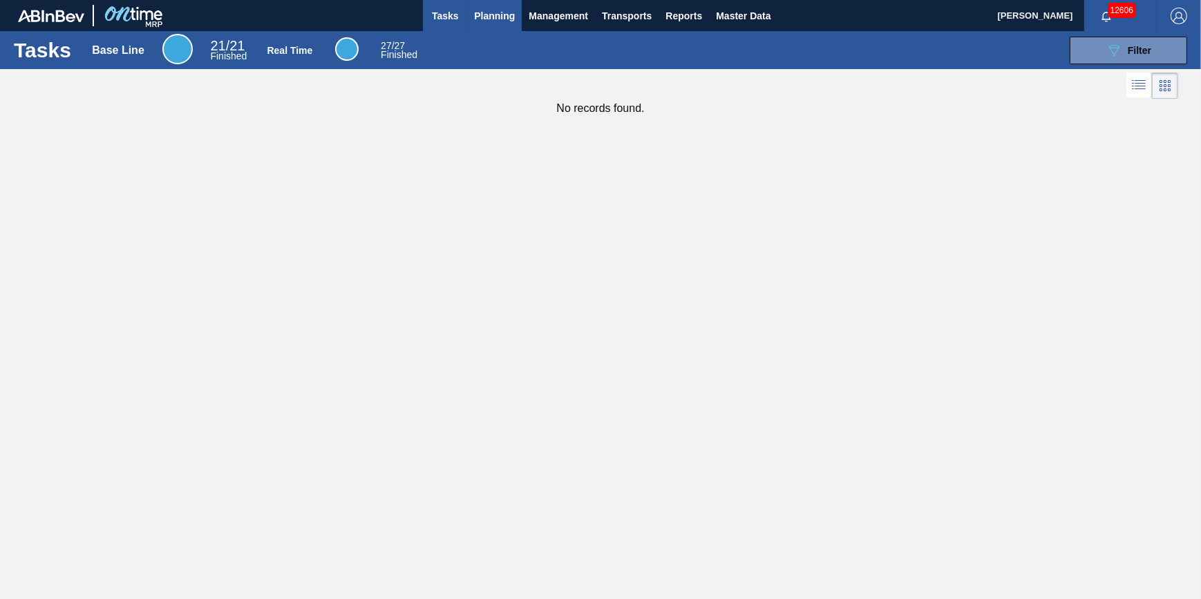
click at [493, 15] on span "Planning" at bounding box center [494, 16] width 41 height 17
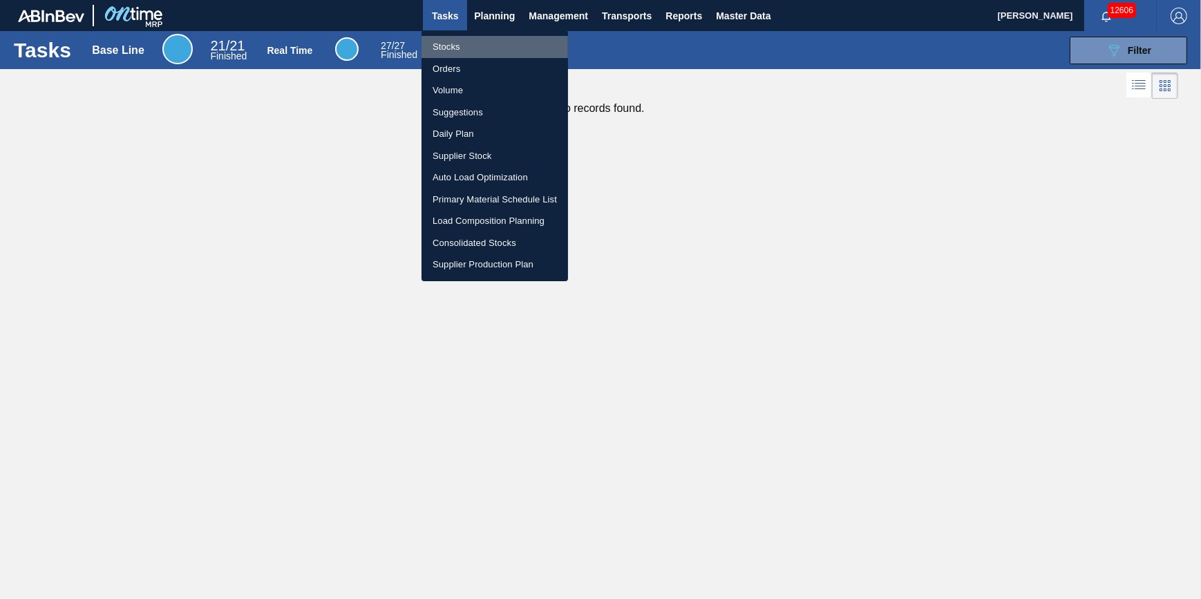
click at [483, 40] on li "Stocks" at bounding box center [495, 47] width 147 height 22
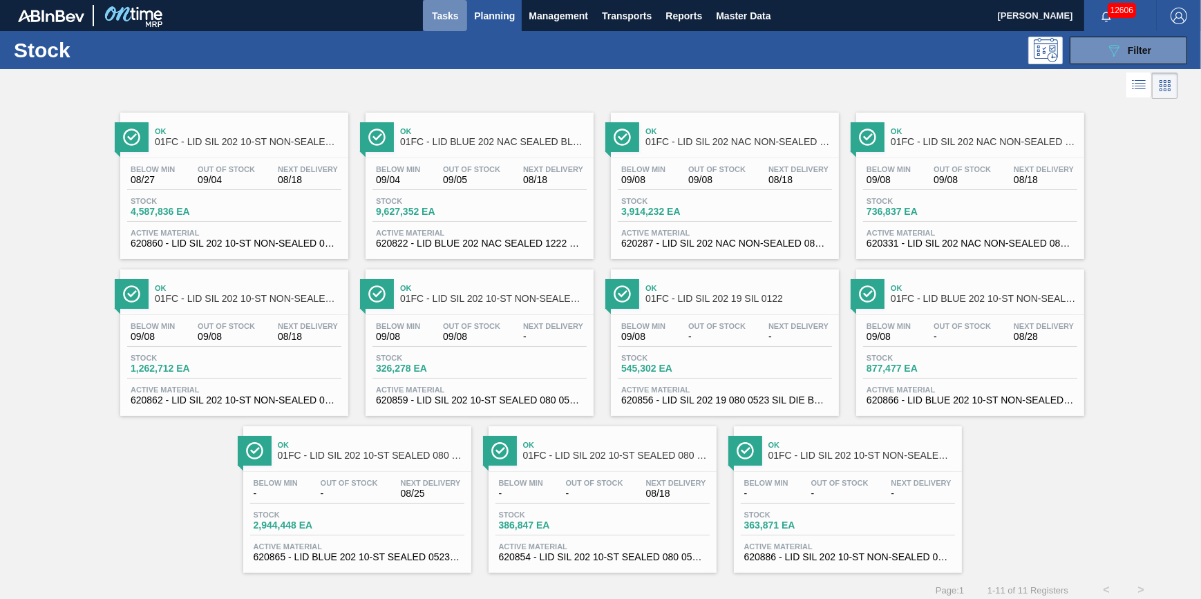
click at [442, 16] on span "Tasks" at bounding box center [445, 16] width 30 height 17
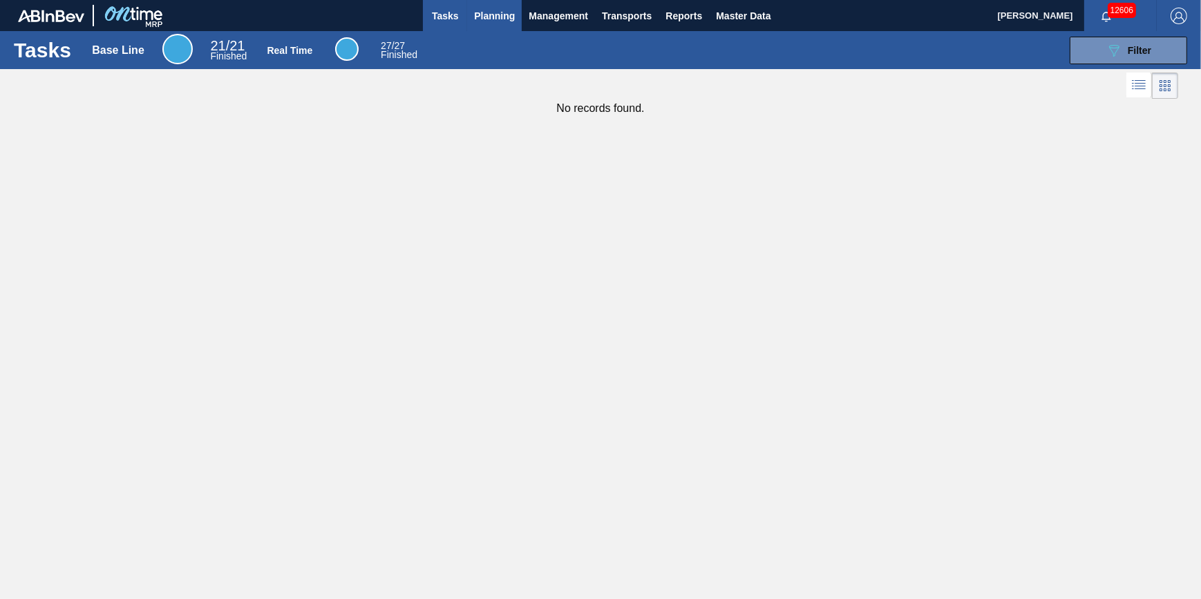
click at [483, 27] on button "Planning" at bounding box center [494, 15] width 55 height 31
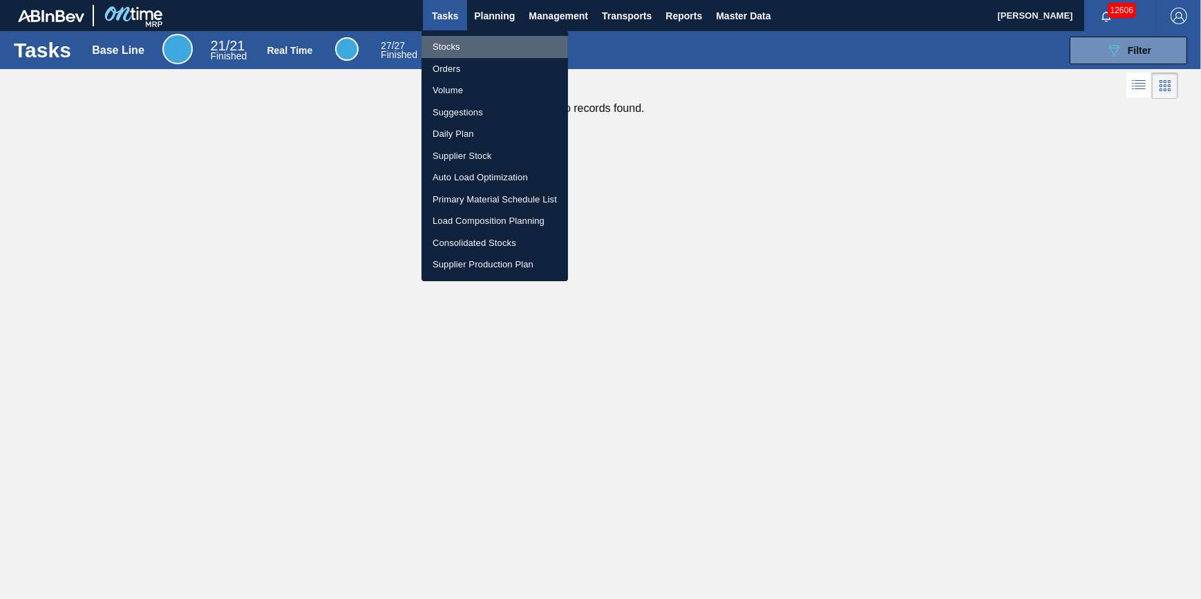
click at [476, 45] on li "Stocks" at bounding box center [495, 47] width 147 height 22
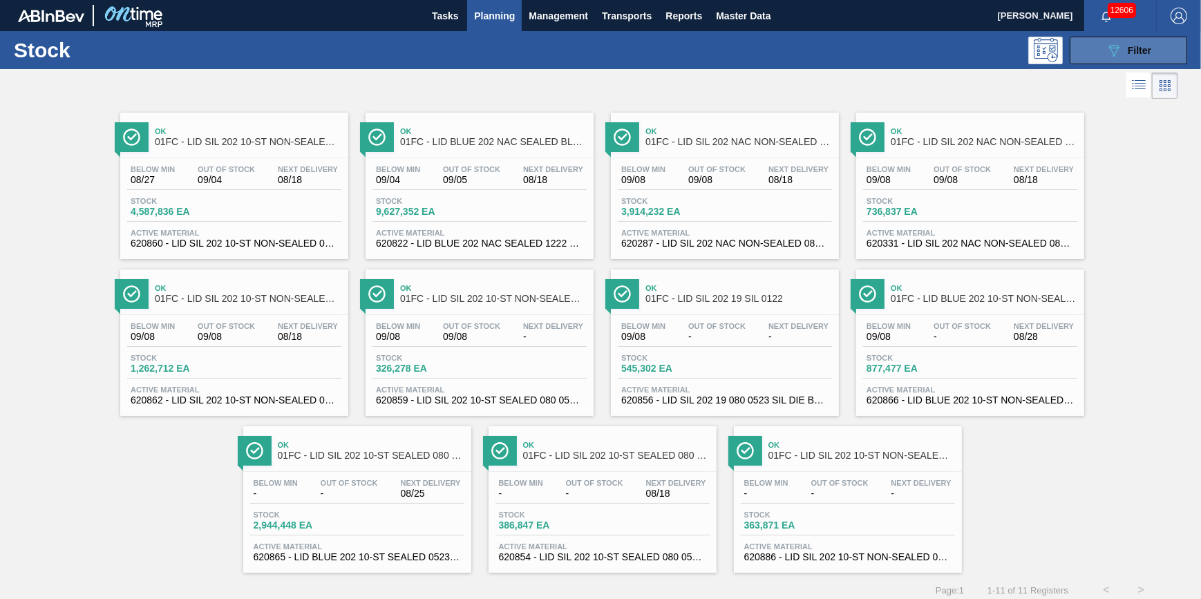
click at [1090, 56] on button "089F7B8B-B2A5-4AFE-B5C0-19BA573D28AC Filter" at bounding box center [1128, 51] width 117 height 28
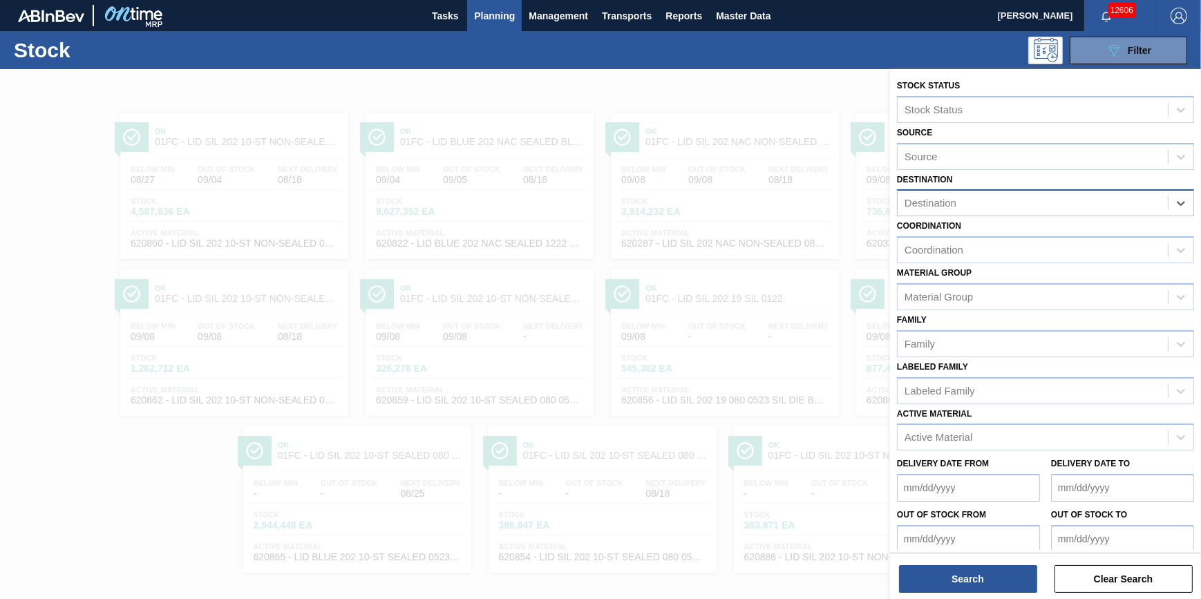
click at [1145, 203] on div "Destination" at bounding box center [1033, 204] width 270 height 20
click at [580, 84] on div at bounding box center [600, 368] width 1201 height 599
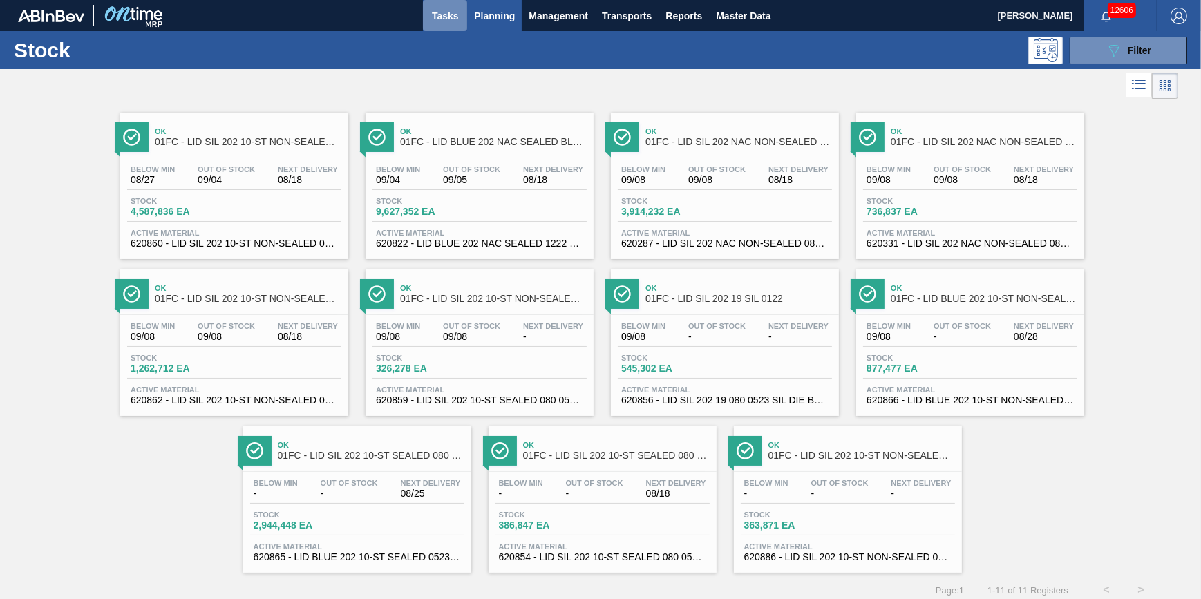
click at [463, 20] on button "Tasks" at bounding box center [445, 15] width 44 height 31
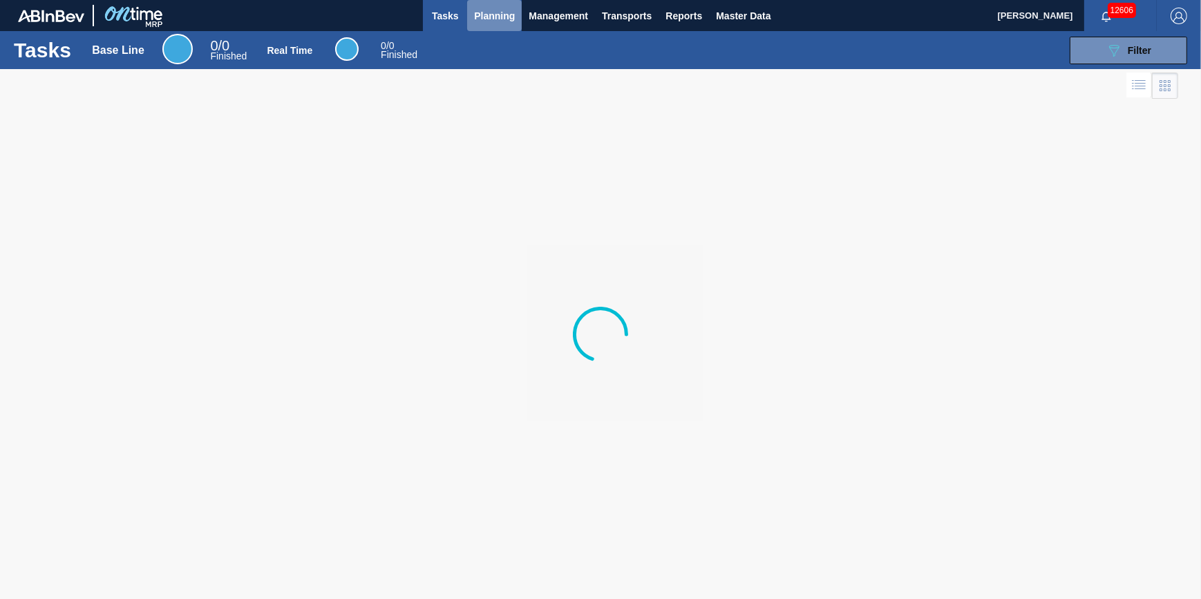
click at [496, 13] on span "Planning" at bounding box center [494, 16] width 41 height 17
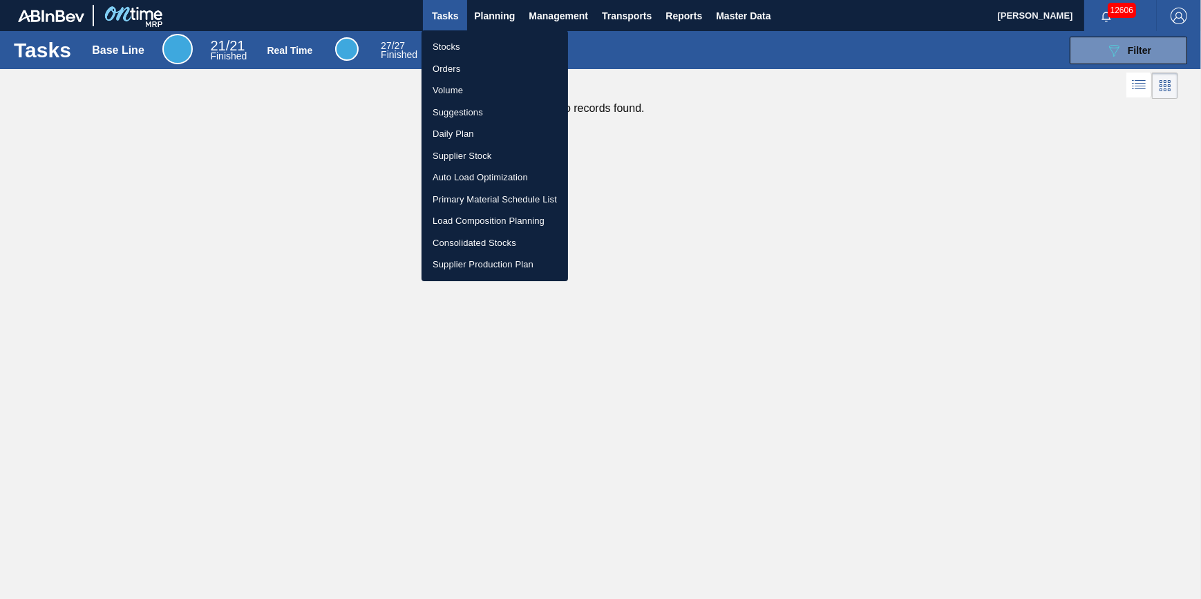
click at [495, 49] on li "Stocks" at bounding box center [495, 47] width 147 height 22
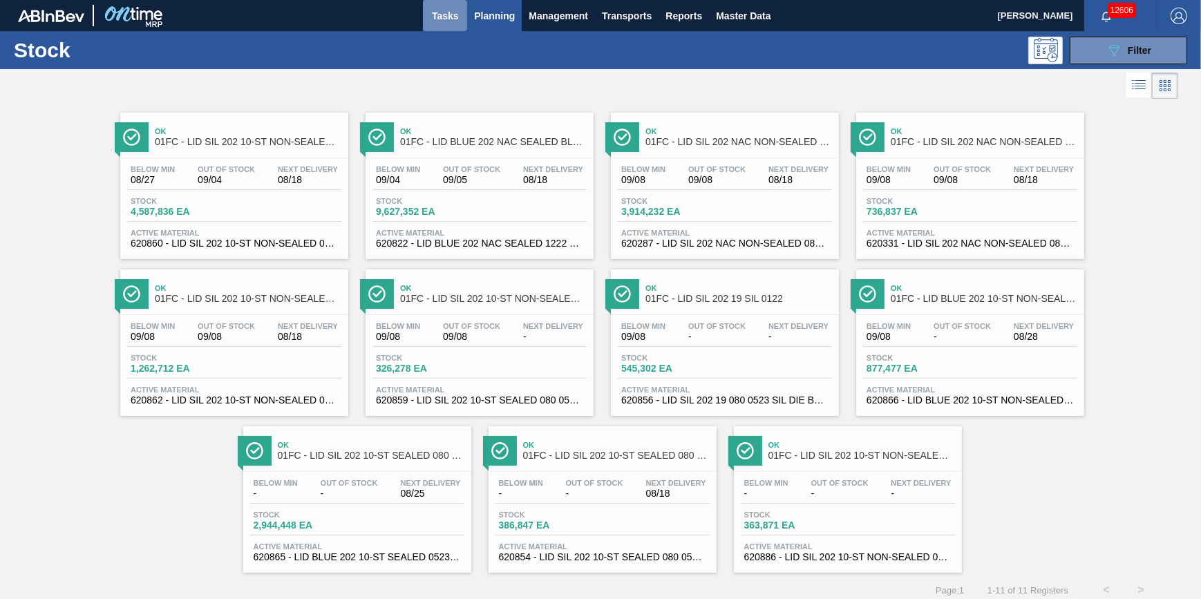
click at [440, 11] on span "Tasks" at bounding box center [445, 16] width 30 height 17
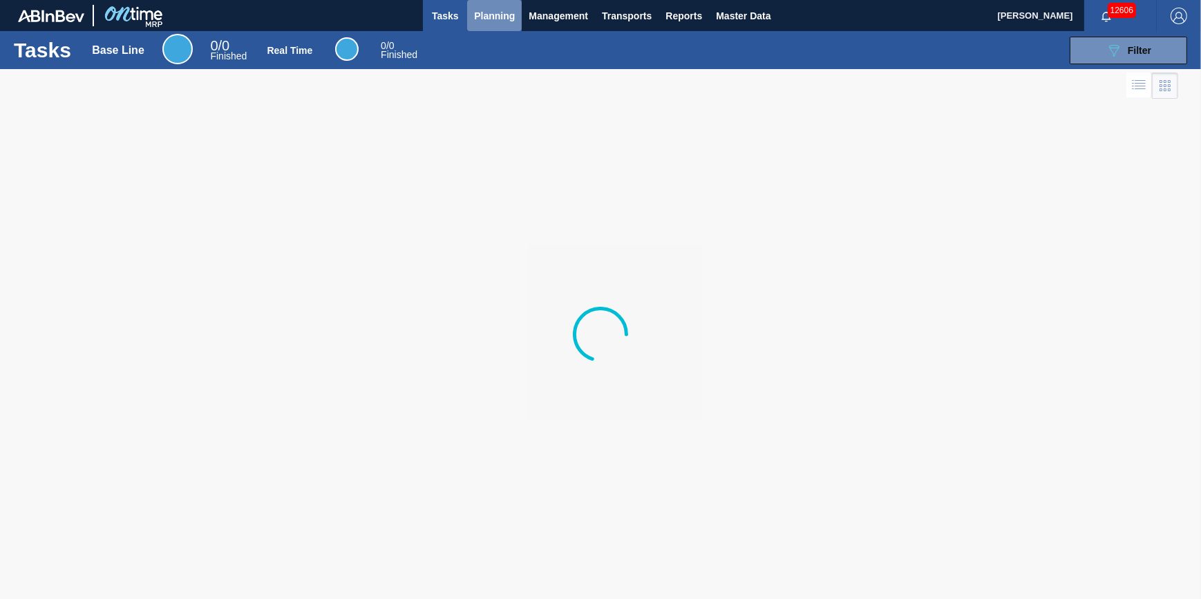
click at [478, 17] on span "Planning" at bounding box center [494, 16] width 41 height 17
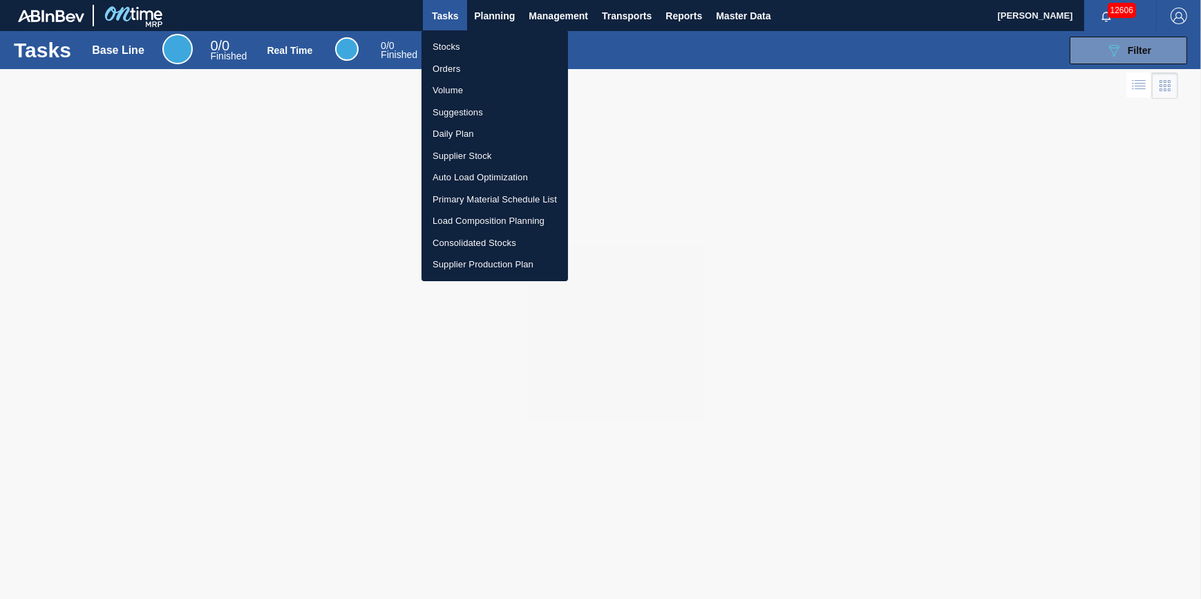
click at [465, 40] on li "Stocks" at bounding box center [495, 47] width 147 height 22
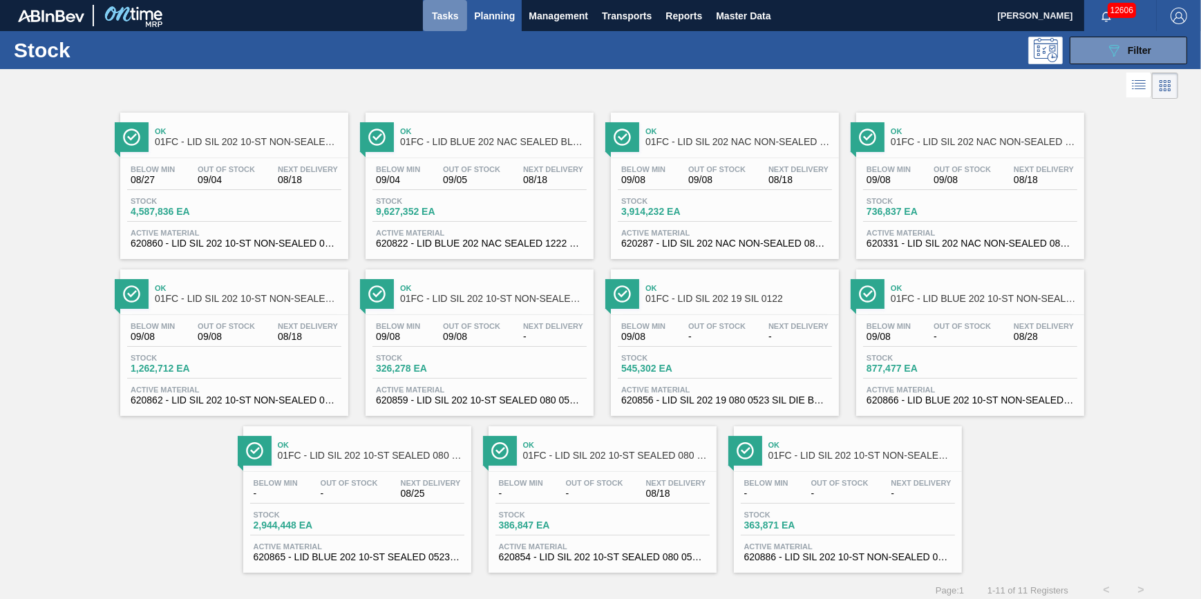
click at [437, 18] on span "Tasks" at bounding box center [445, 16] width 30 height 17
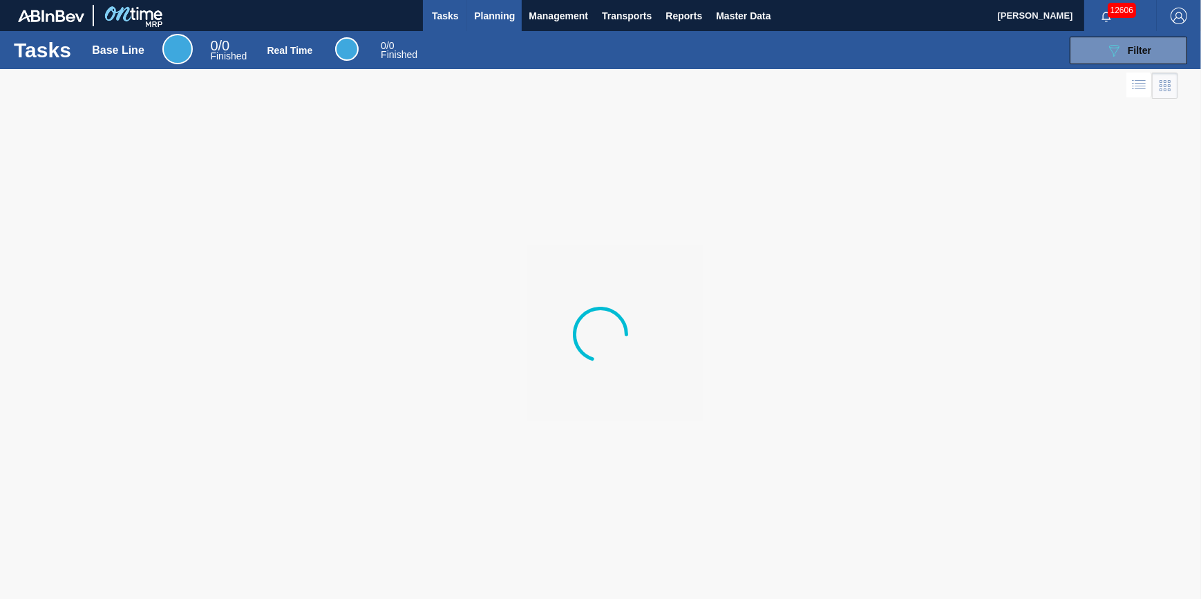
click at [477, 20] on span "Planning" at bounding box center [494, 16] width 41 height 17
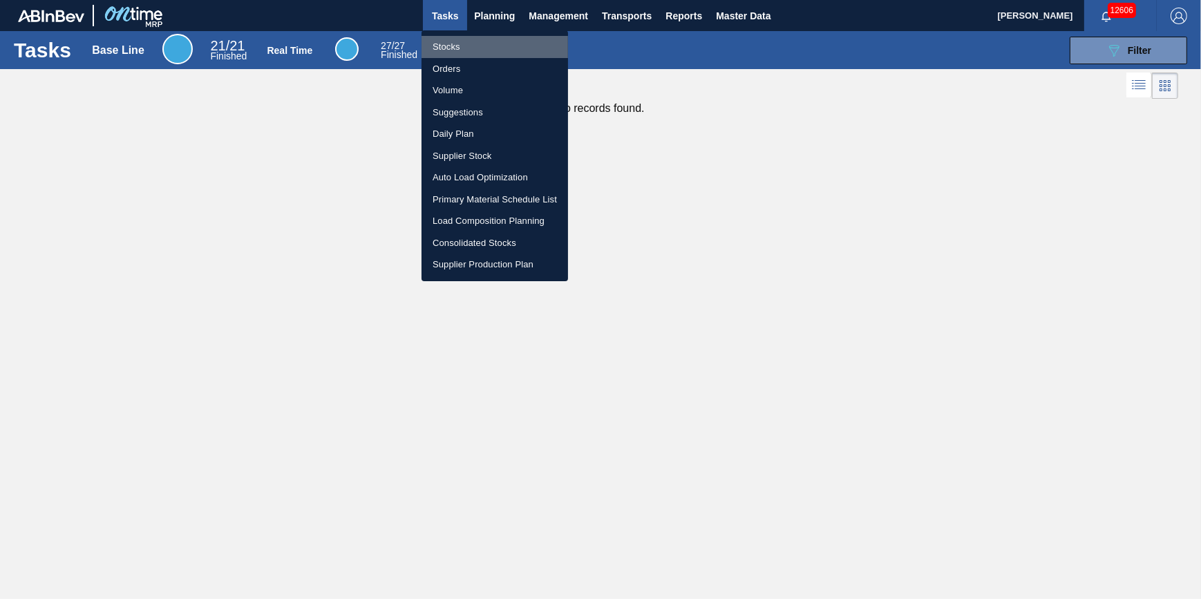
click at [473, 39] on li "Stocks" at bounding box center [495, 47] width 147 height 22
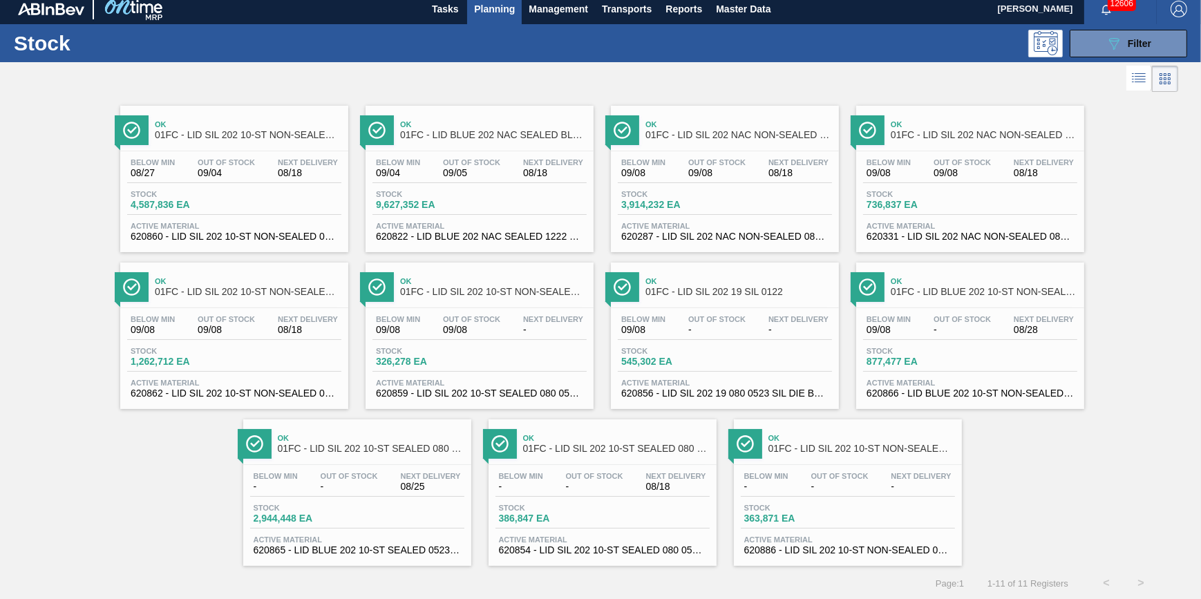
scroll to position [12, 0]
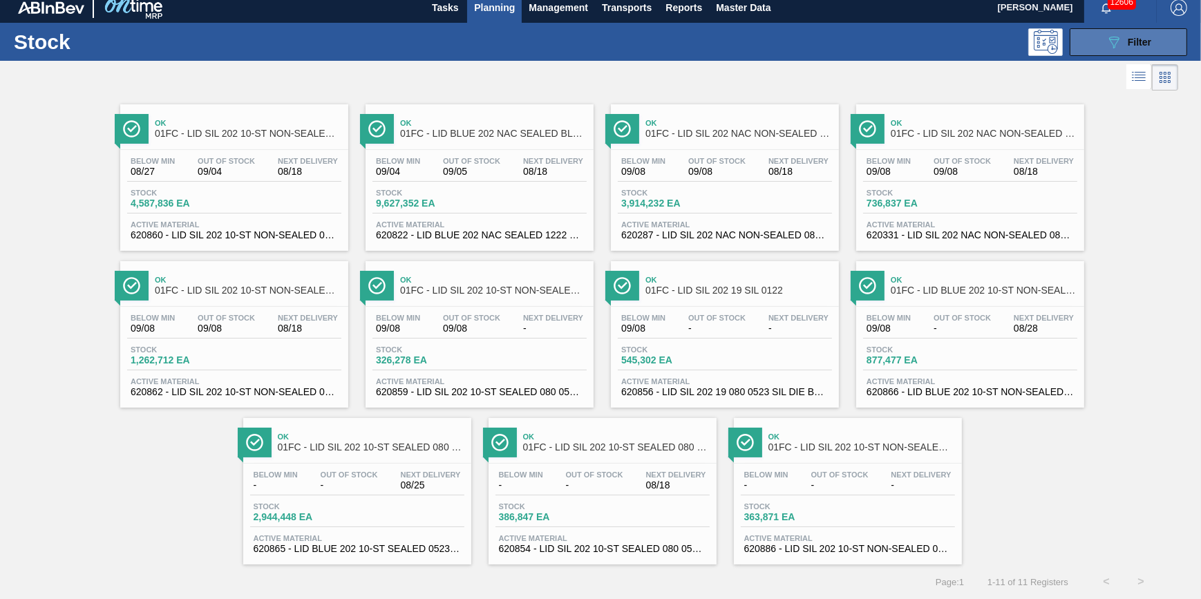
click at [1080, 48] on button "089F7B8B-B2A5-4AFE-B5C0-19BA573D28AC Filter" at bounding box center [1128, 42] width 117 height 28
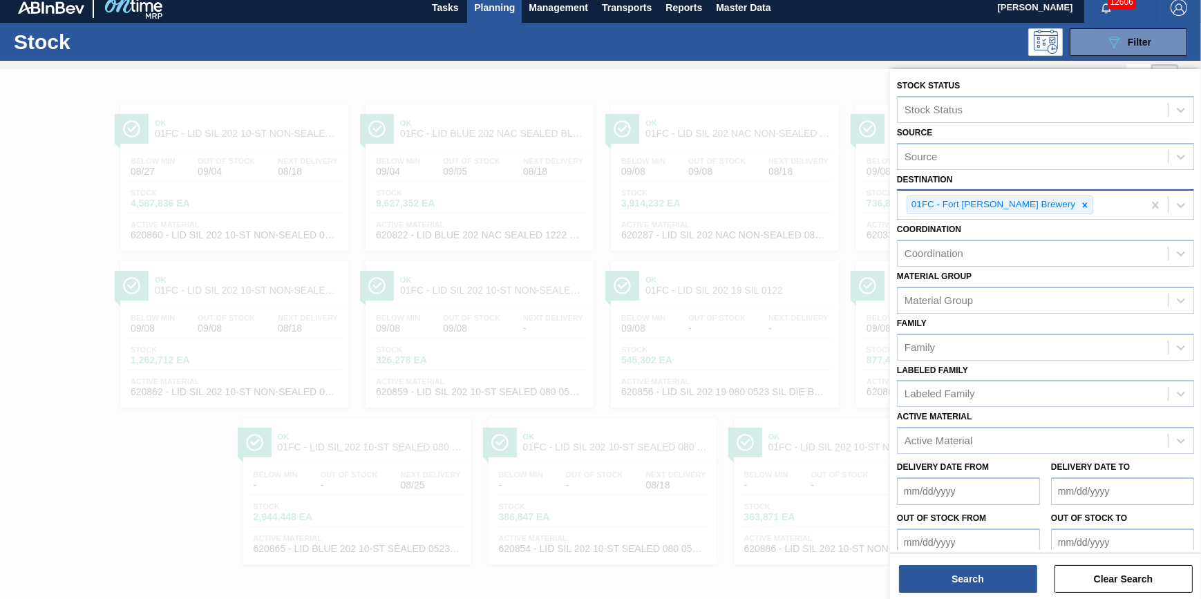
click at [1139, 204] on div "01FC - Fort [PERSON_NAME] Brewery" at bounding box center [1020, 205] width 245 height 28
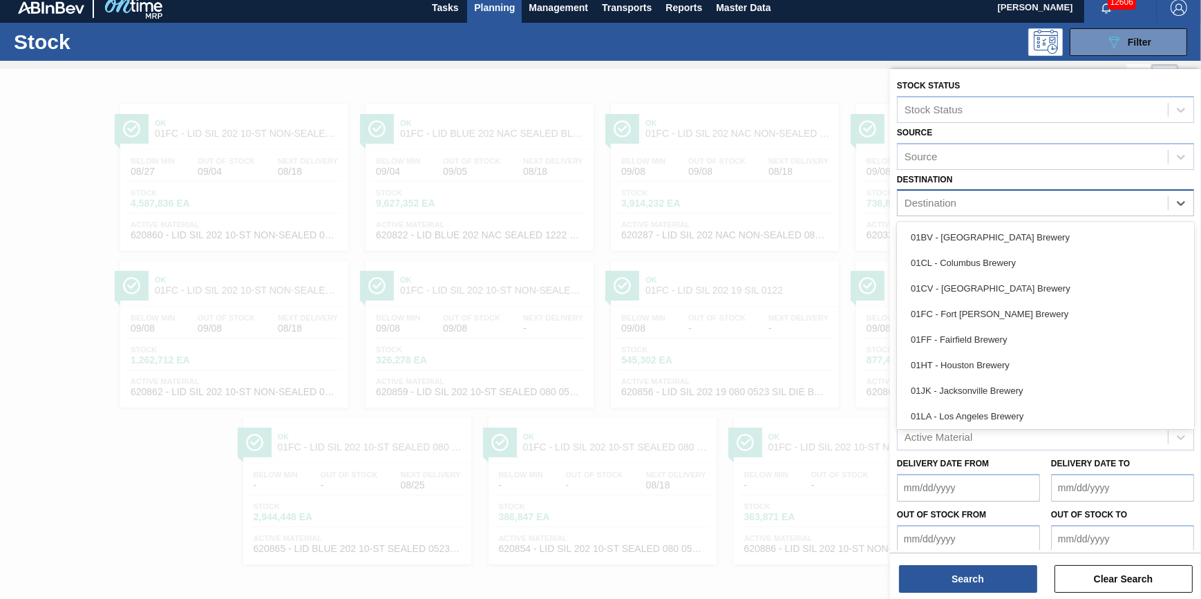
click at [1144, 203] on div "Destination" at bounding box center [1033, 204] width 270 height 20
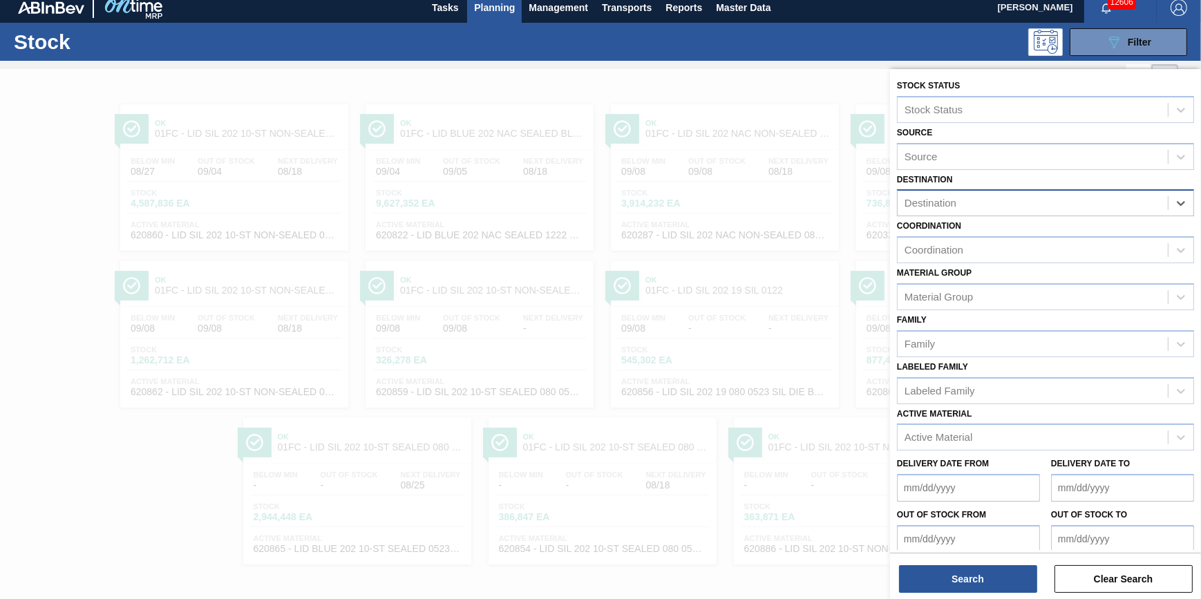
click at [1089, 214] on div "Destination" at bounding box center [1045, 202] width 297 height 27
click at [1084, 206] on div "Destination" at bounding box center [1033, 204] width 270 height 20
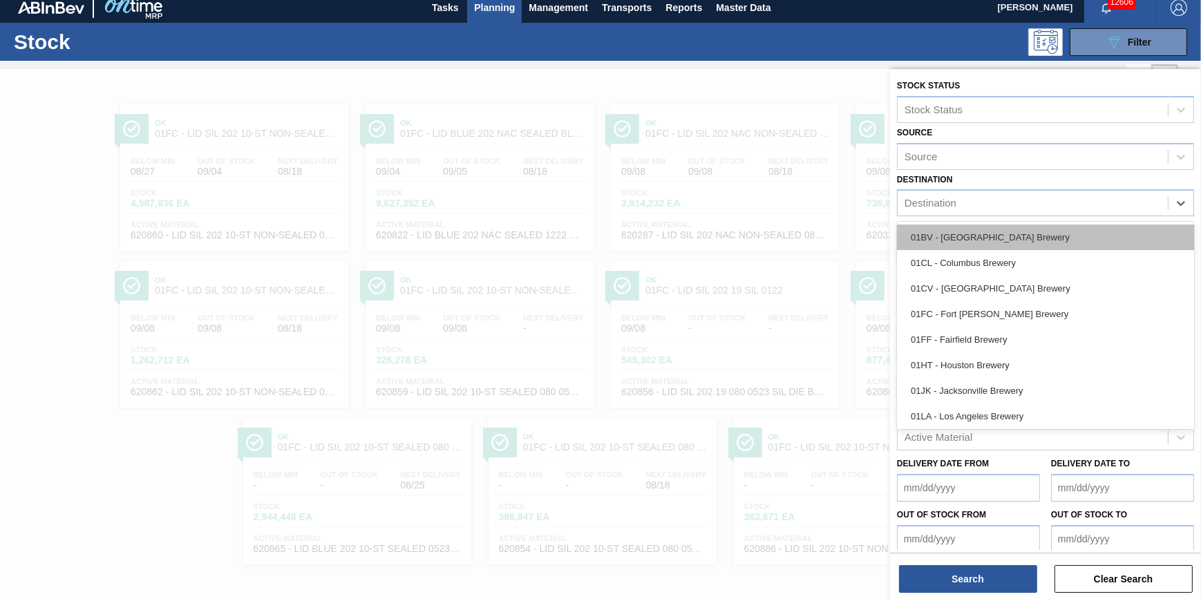
click at [1064, 232] on div "01BV - [GEOGRAPHIC_DATA] Brewery" at bounding box center [1045, 238] width 297 height 26
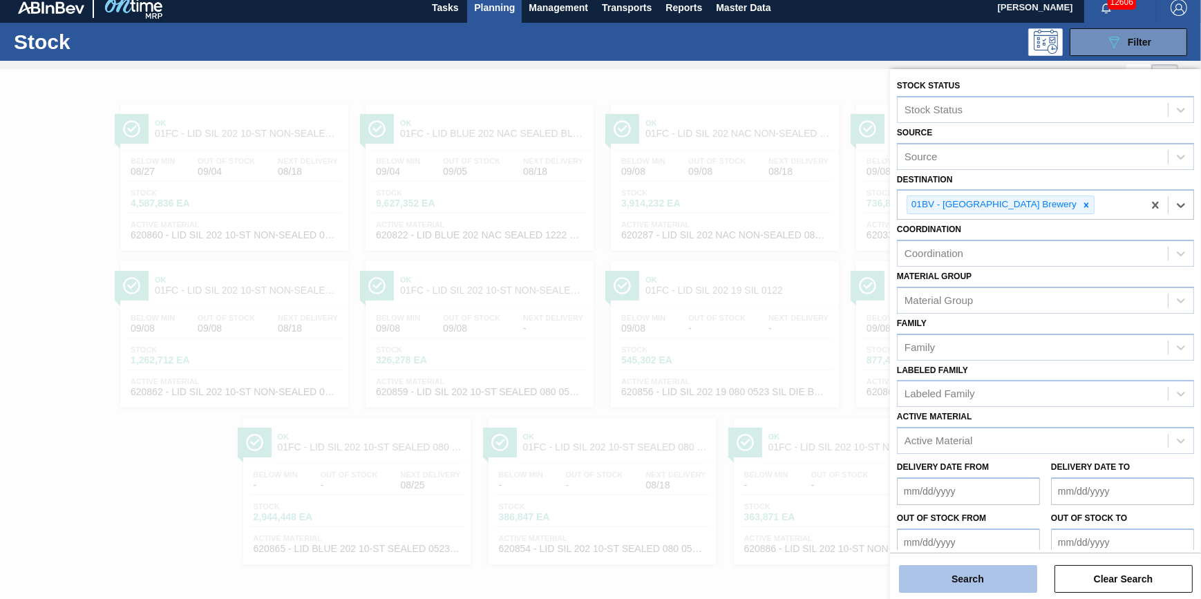
click at [962, 578] on button "Search" at bounding box center [968, 579] width 138 height 28
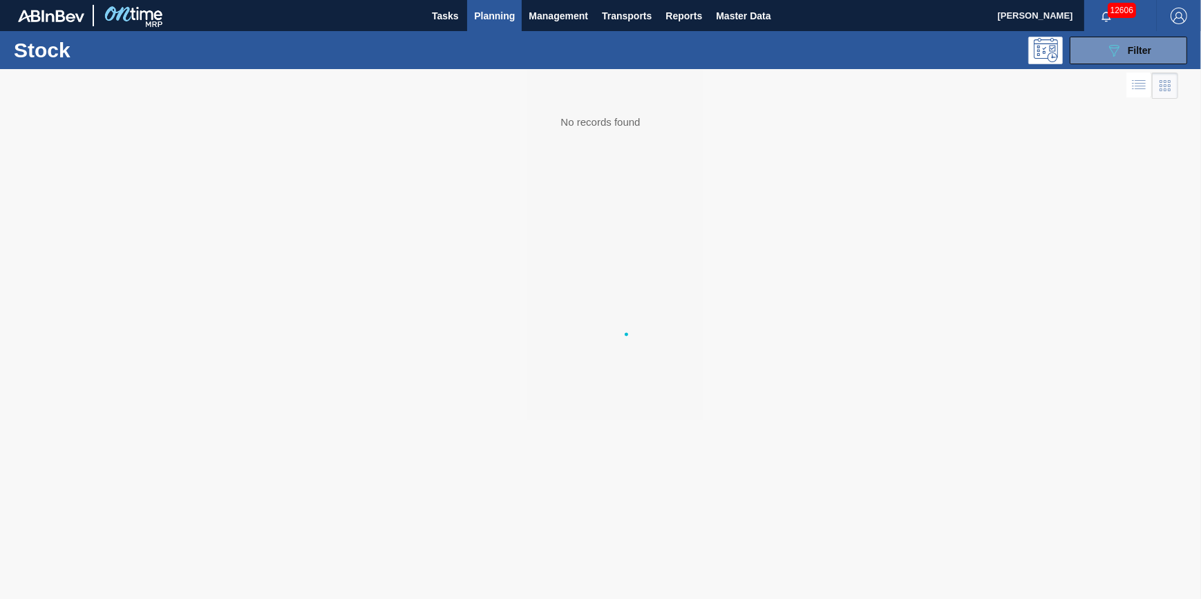
scroll to position [0, 0]
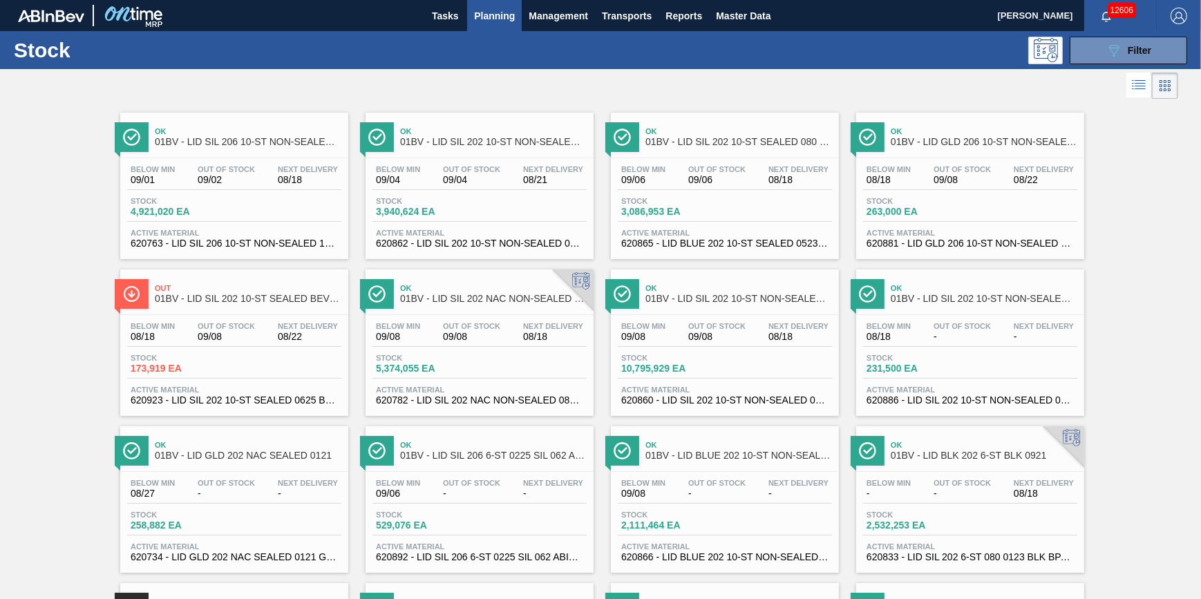
click at [496, 8] on span "Planning" at bounding box center [494, 16] width 41 height 17
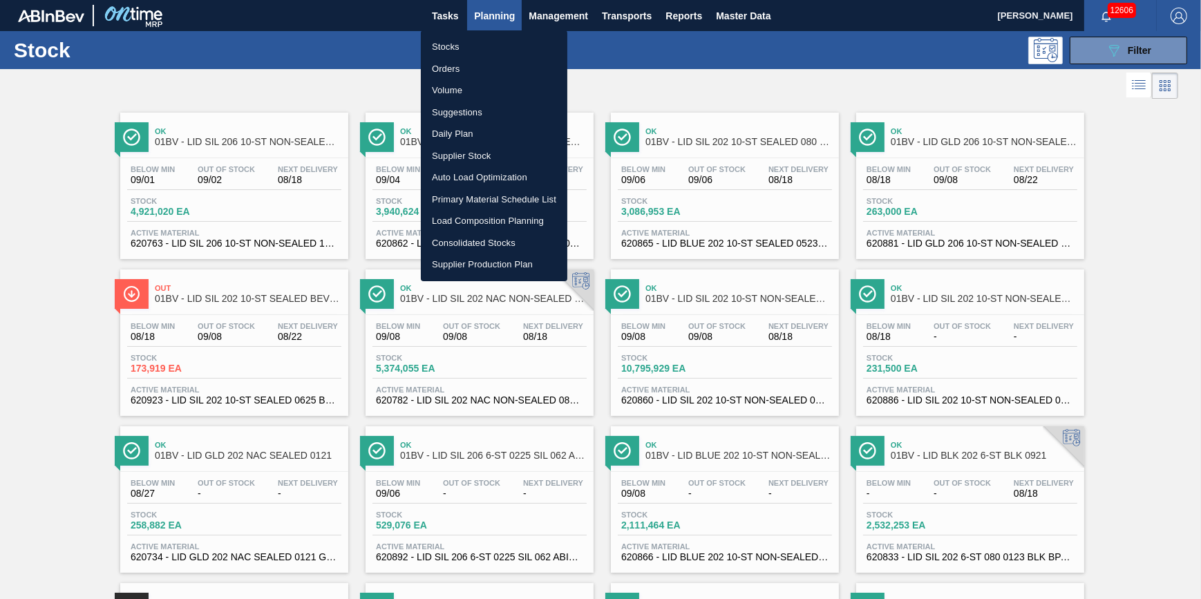
click at [493, 39] on li "Stocks" at bounding box center [494, 47] width 147 height 22
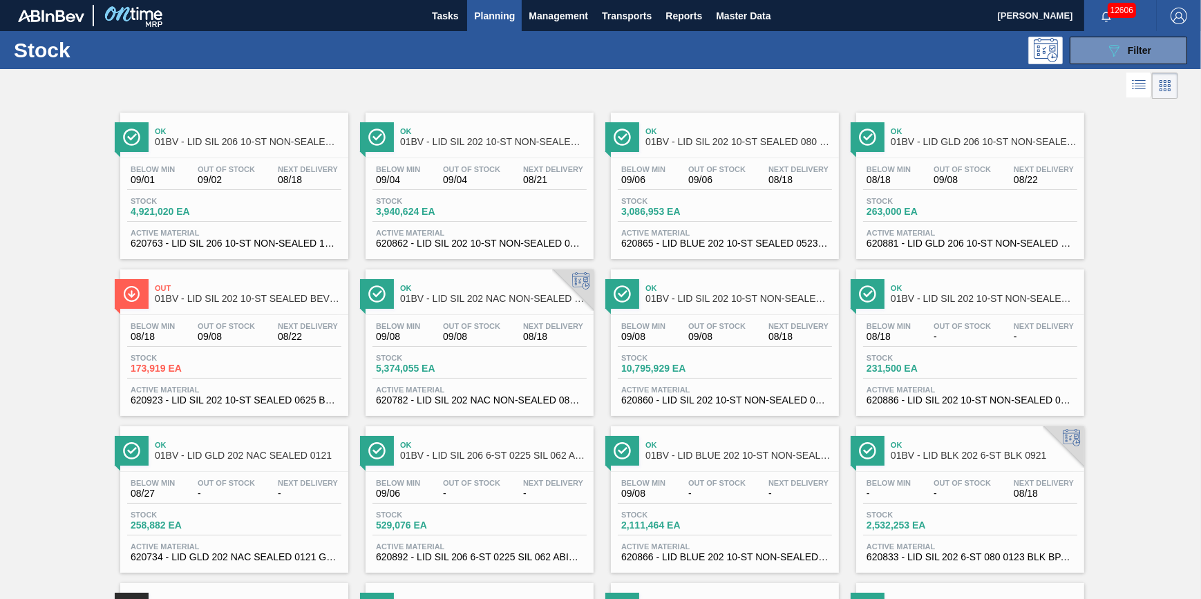
click at [490, 19] on span "Planning" at bounding box center [494, 16] width 41 height 17
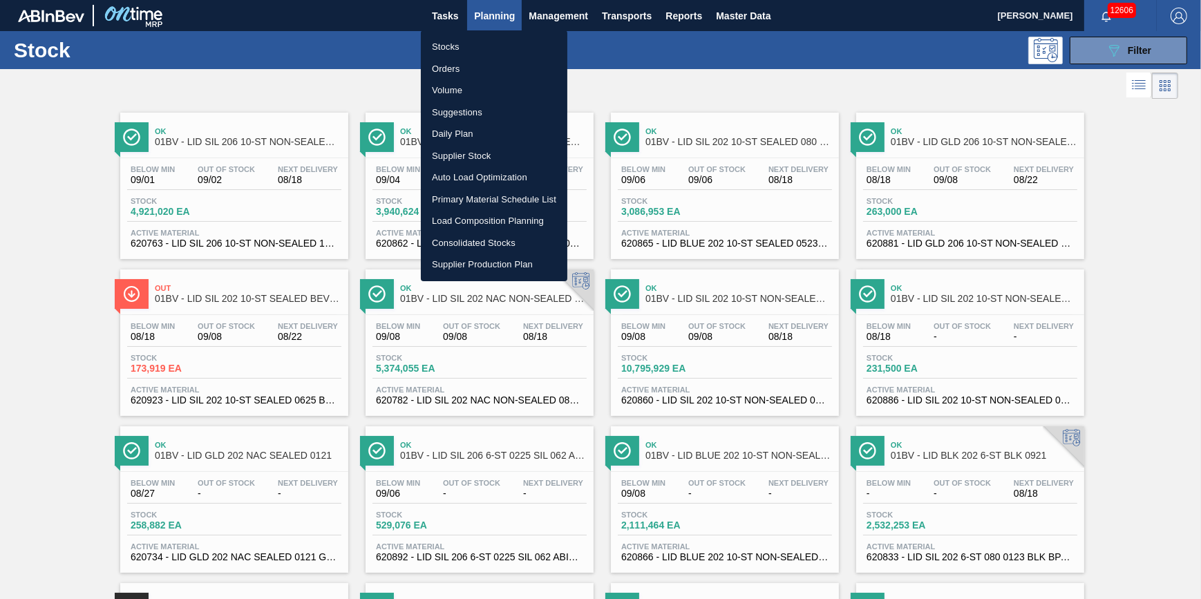
click at [478, 44] on li "Stocks" at bounding box center [494, 47] width 147 height 22
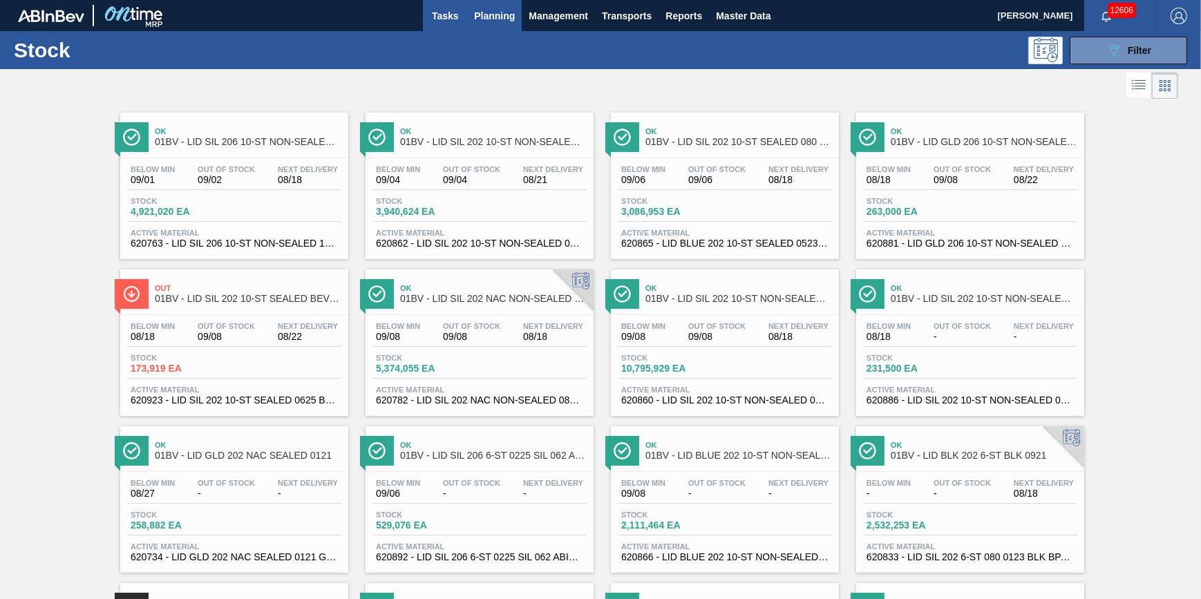
click at [431, 24] on button "Tasks" at bounding box center [445, 15] width 44 height 31
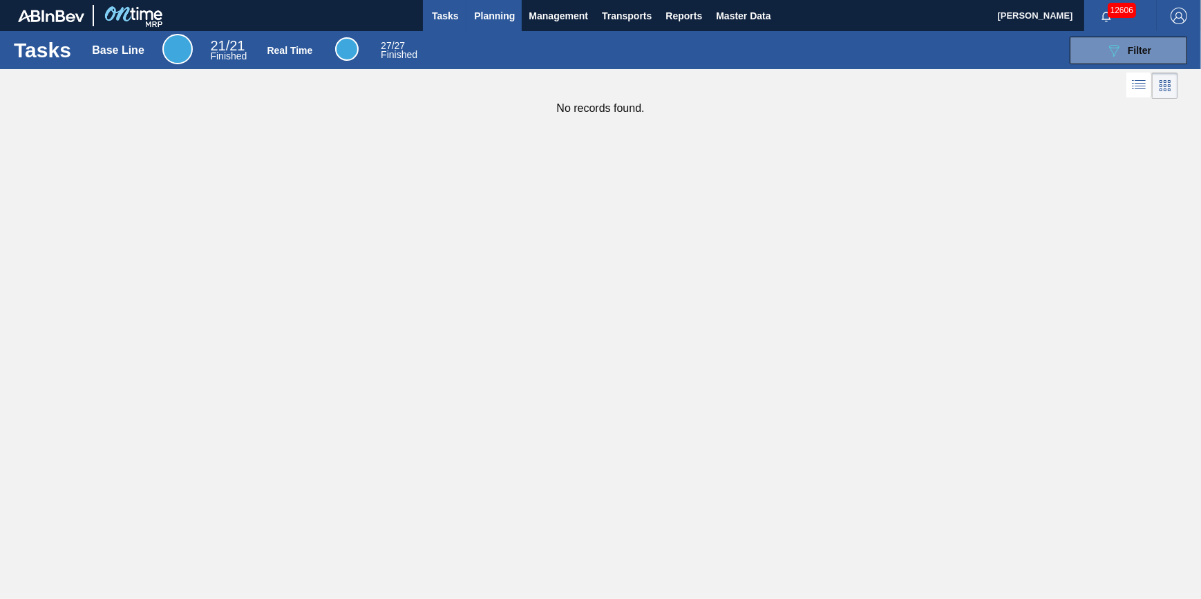
click at [500, 28] on button "Planning" at bounding box center [494, 15] width 55 height 31
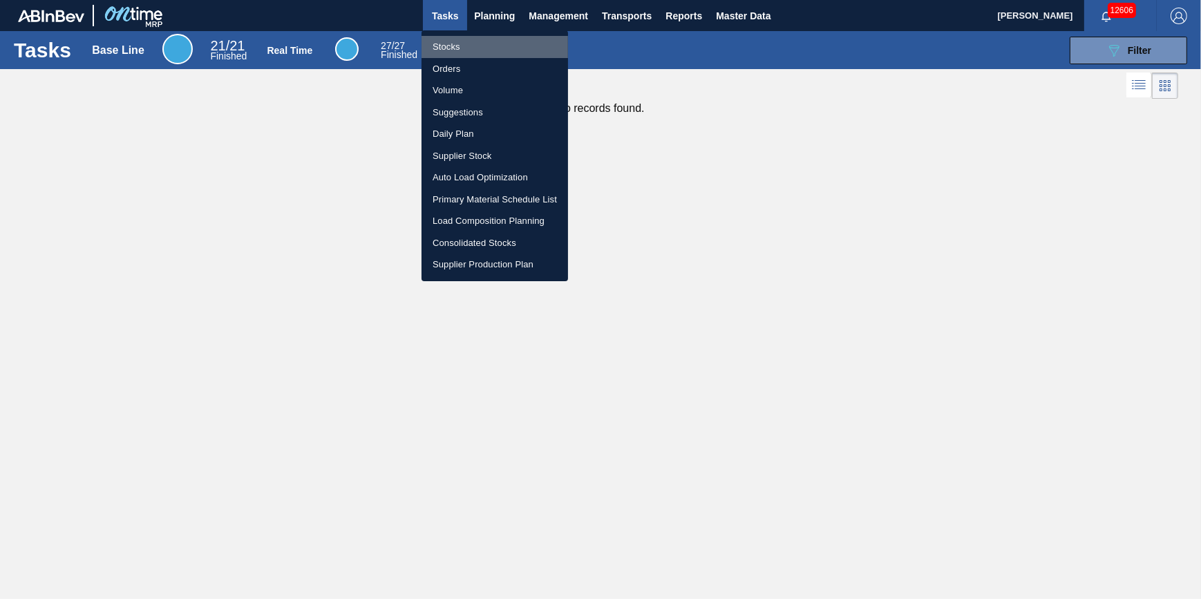
click at [497, 48] on li "Stocks" at bounding box center [495, 47] width 147 height 22
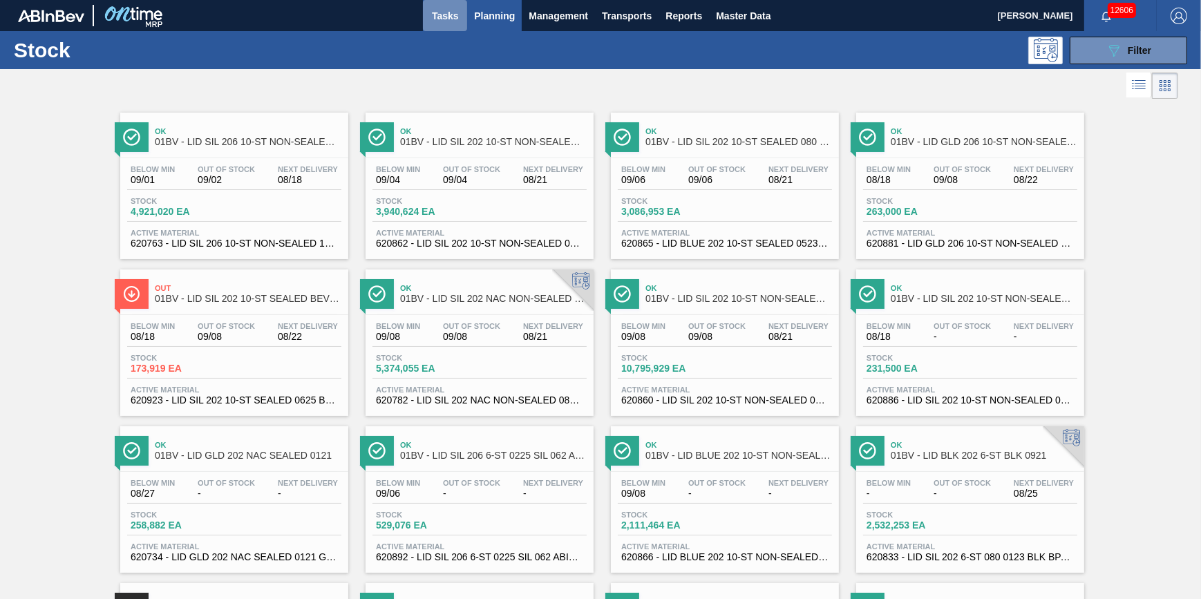
click at [445, 14] on span "Tasks" at bounding box center [445, 16] width 30 height 17
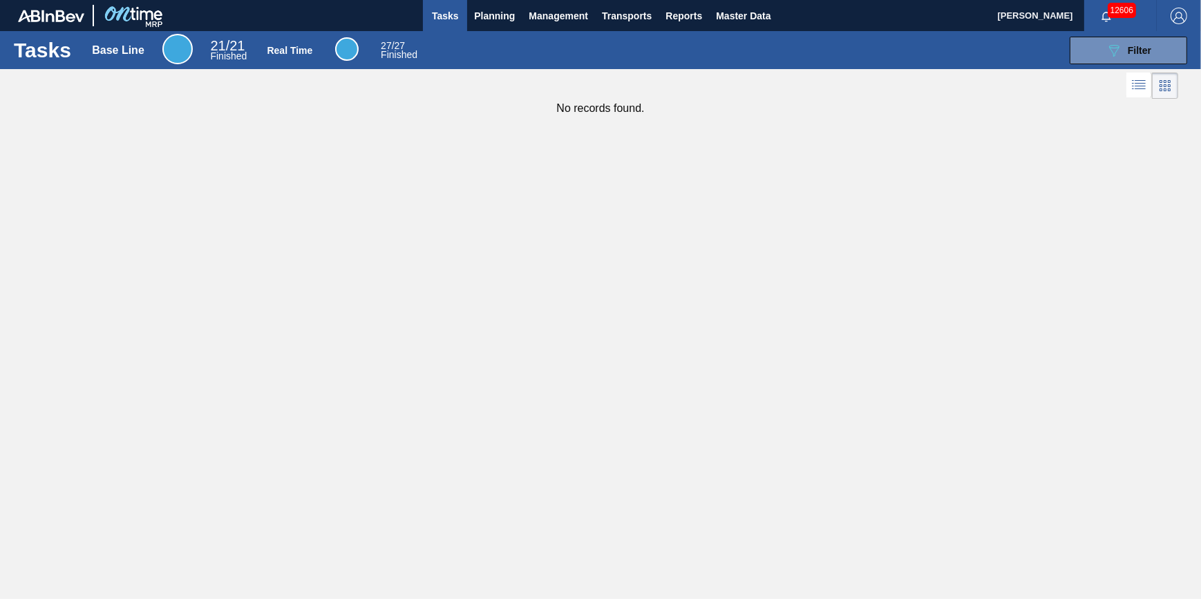
click at [876, 366] on div "Tasks Base Line 21 / 21 Finished Real Time 27 / 27 Finished 089F7B8B-B2A5-4AFE-…" at bounding box center [600, 284] width 1201 height 507
click at [491, 19] on span "Planning" at bounding box center [494, 16] width 41 height 17
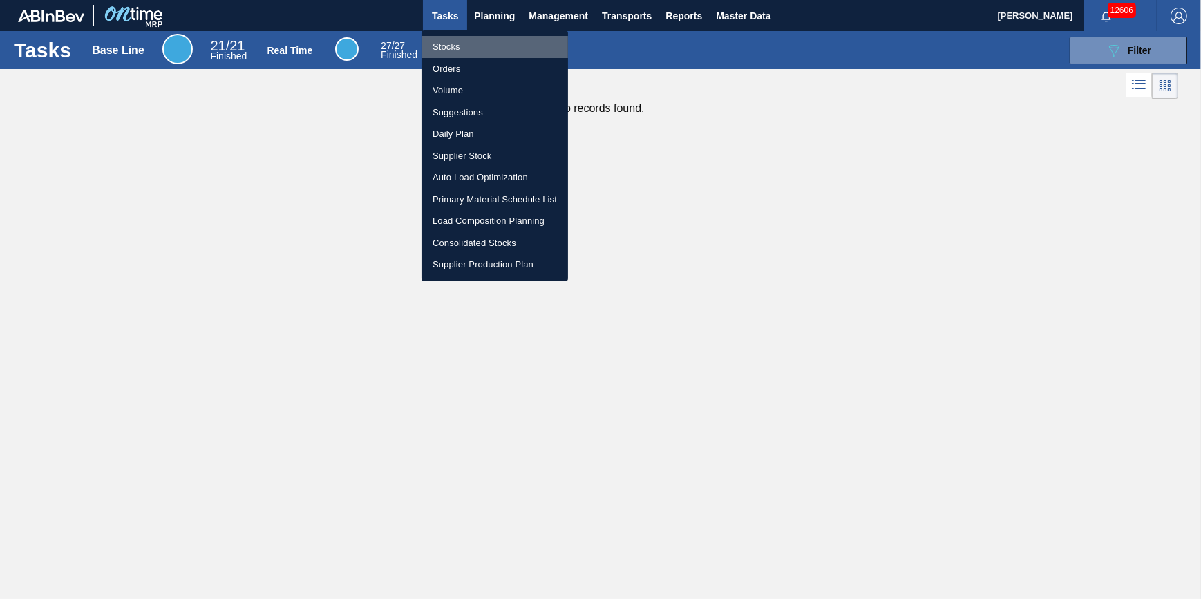
click at [484, 41] on li "Stocks" at bounding box center [495, 47] width 147 height 22
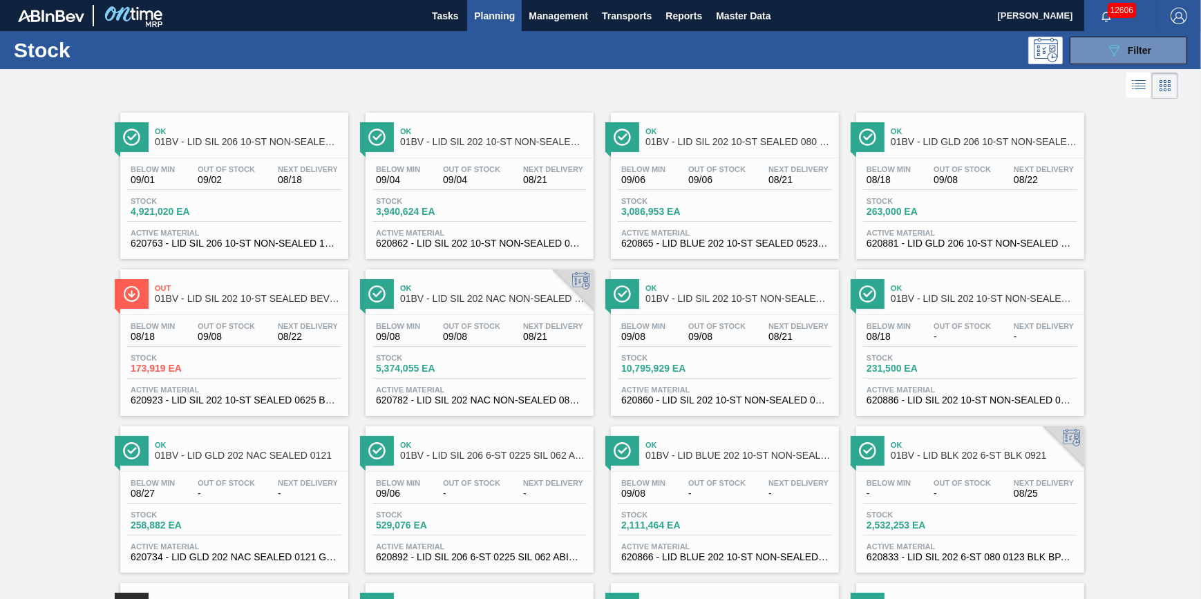
click at [502, 23] on button "Planning" at bounding box center [494, 15] width 55 height 31
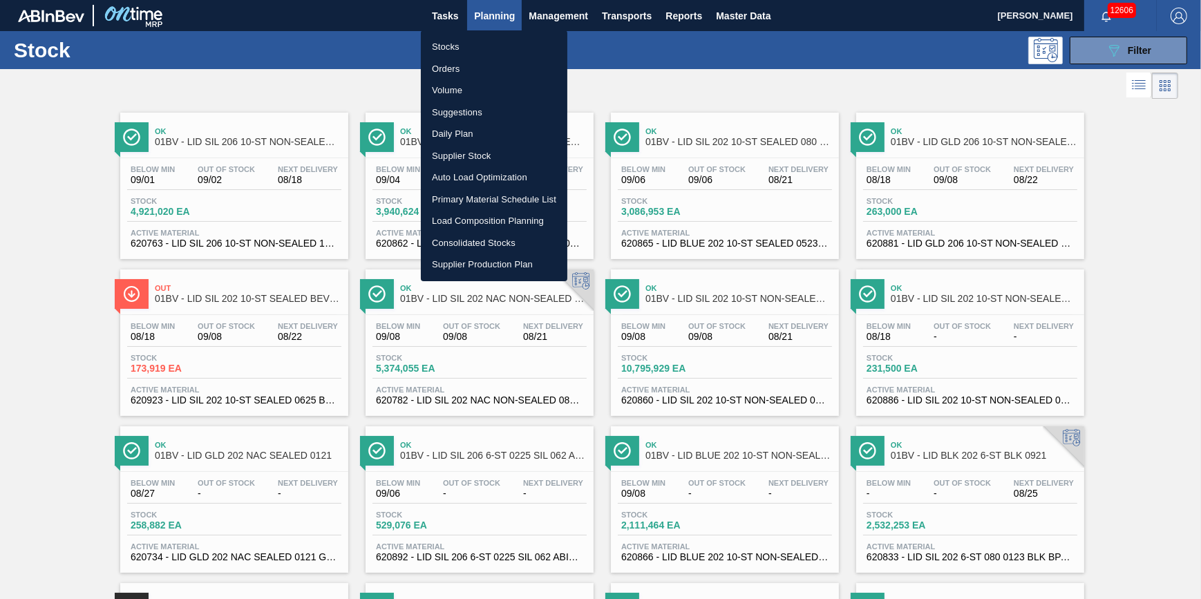
click at [493, 36] on li "Stocks" at bounding box center [494, 47] width 147 height 22
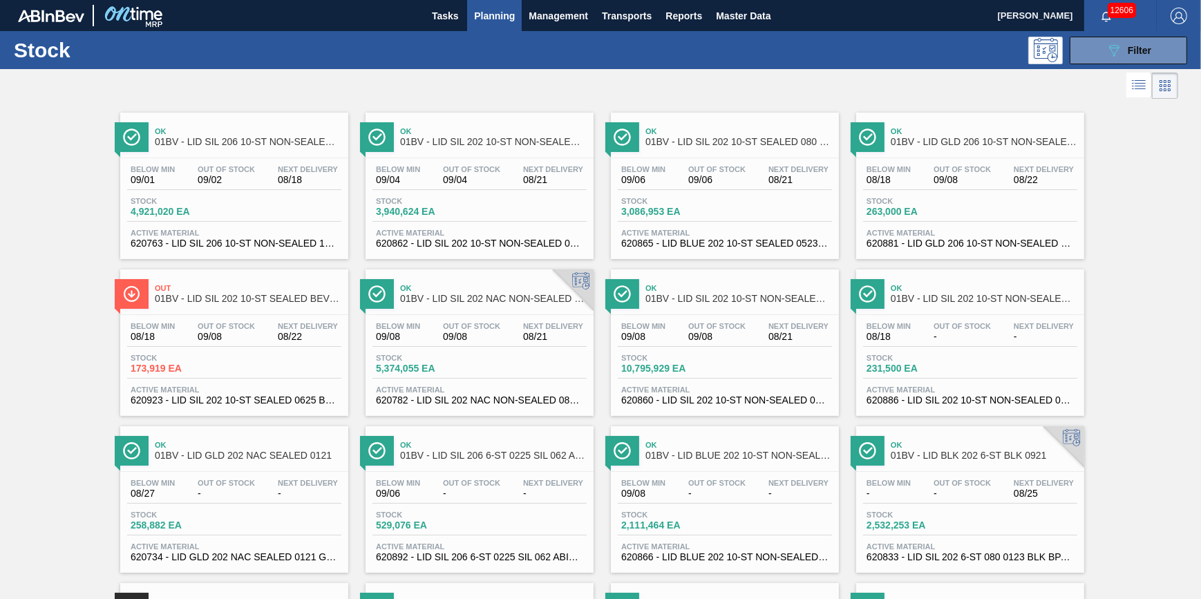
click at [482, 17] on span "Planning" at bounding box center [494, 16] width 41 height 17
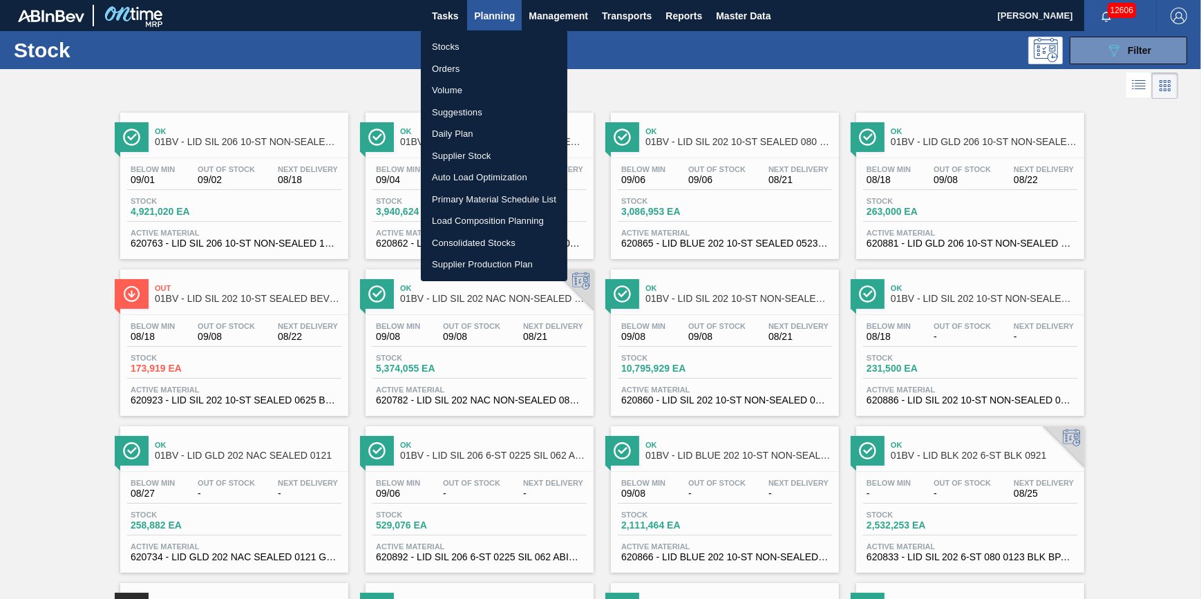
click at [485, 38] on li "Stocks" at bounding box center [494, 47] width 147 height 22
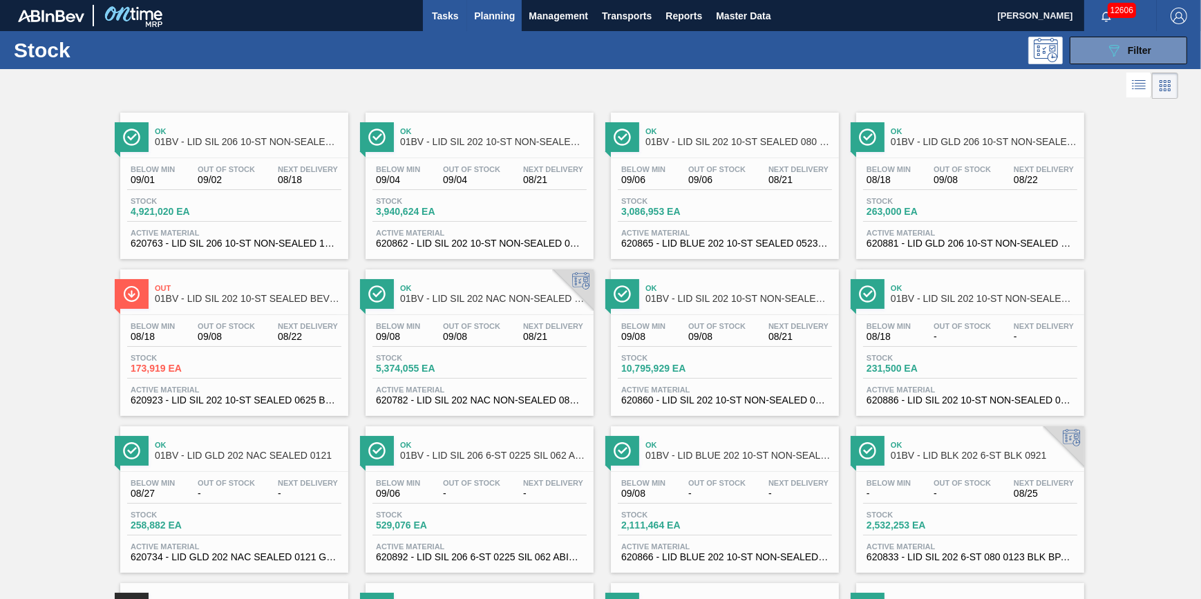
click at [428, 30] on button "Tasks" at bounding box center [445, 15] width 44 height 31
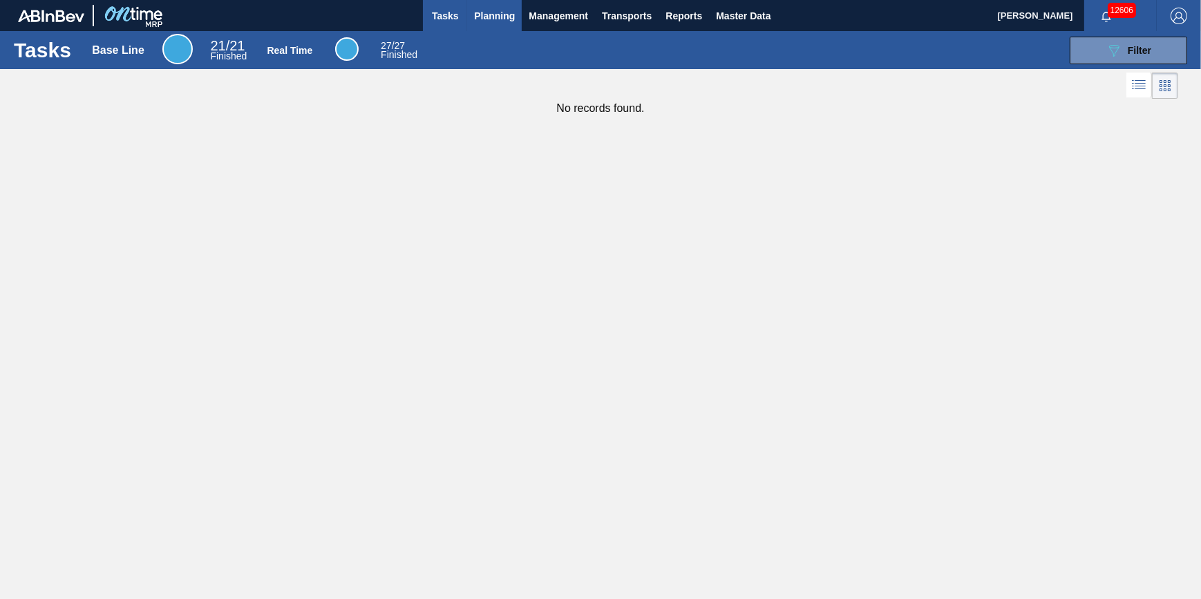
click at [491, 21] on span "Planning" at bounding box center [494, 16] width 41 height 17
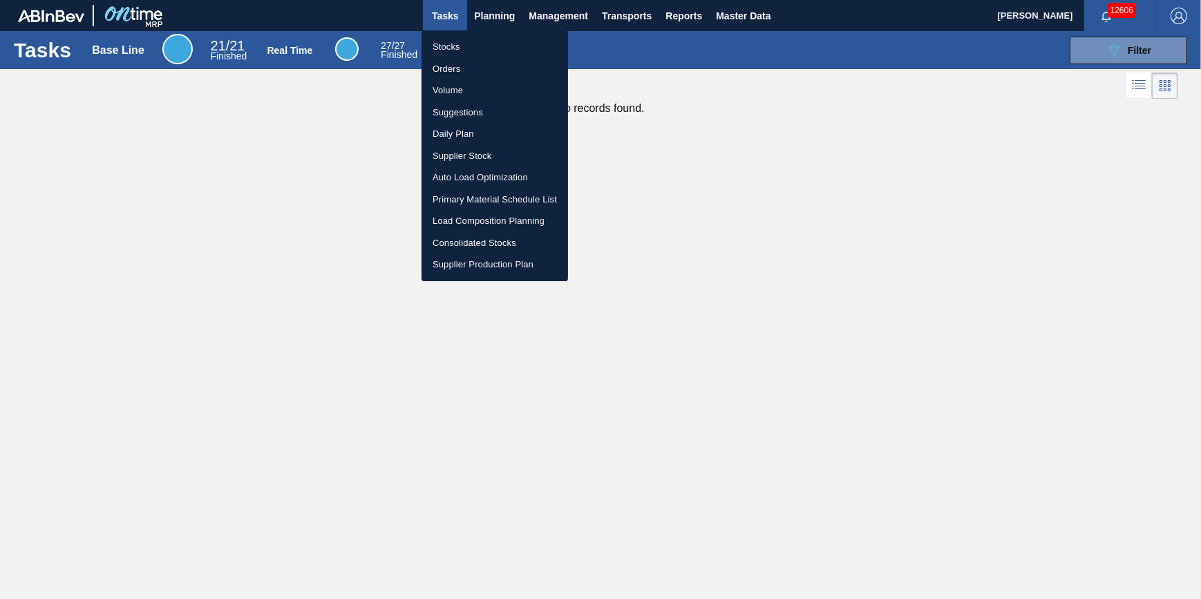
click at [486, 48] on li "Stocks" at bounding box center [495, 47] width 147 height 22
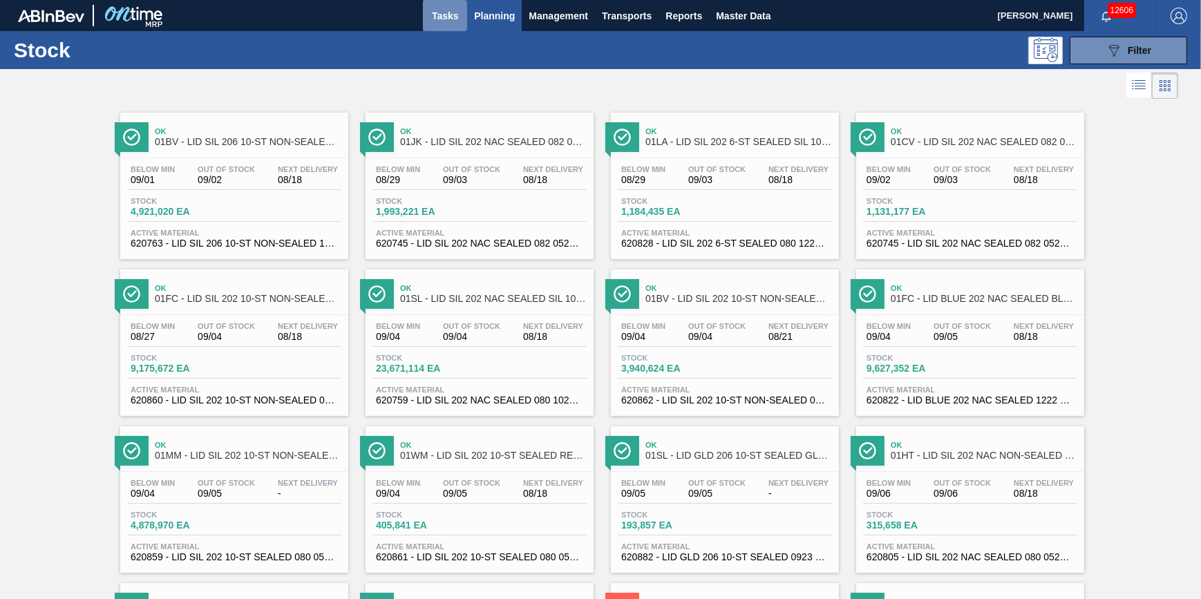
drag, startPoint x: 449, startPoint y: 18, endPoint x: 437, endPoint y: 28, distance: 16.2
click at [449, 17] on span "Tasks" at bounding box center [445, 16] width 30 height 17
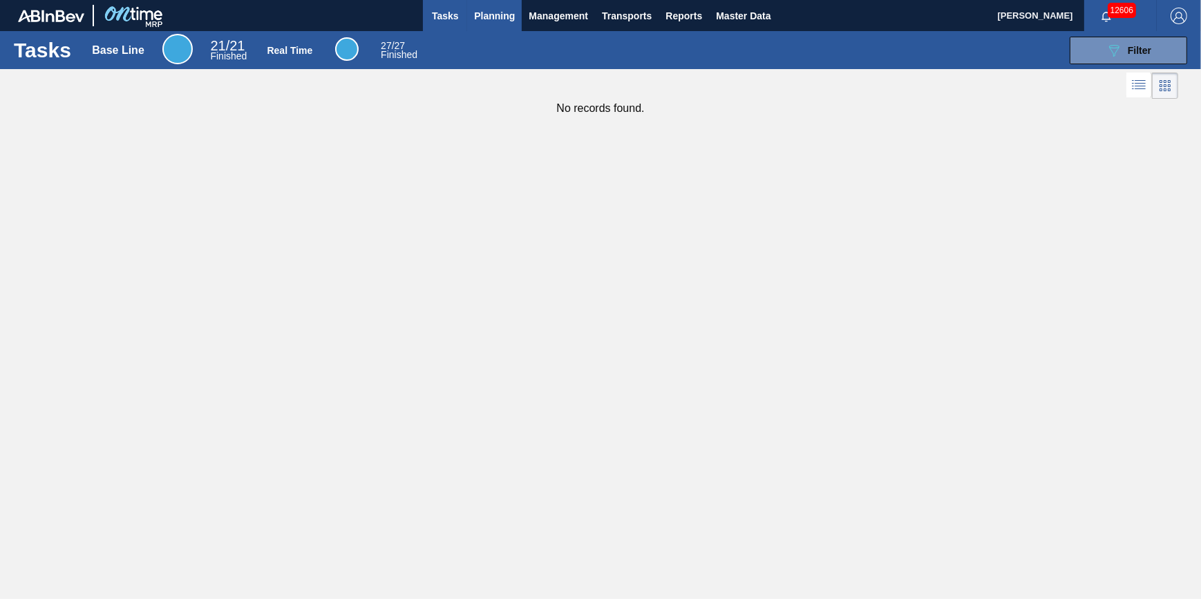
click at [487, 30] on button "Planning" at bounding box center [494, 15] width 55 height 31
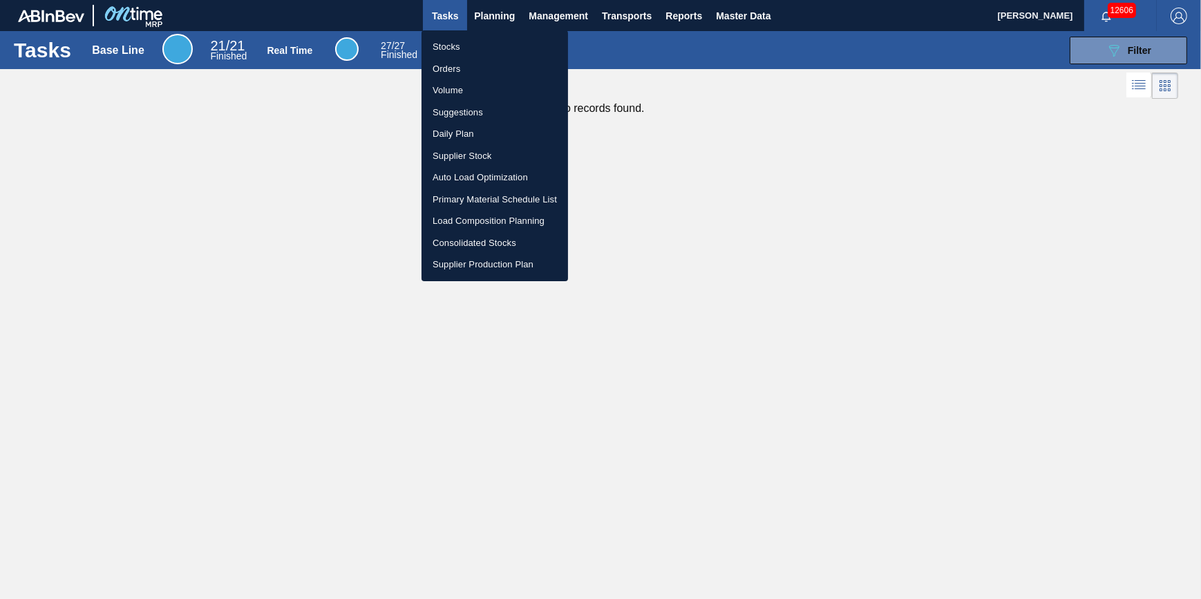
click at [482, 45] on li "Stocks" at bounding box center [495, 47] width 147 height 22
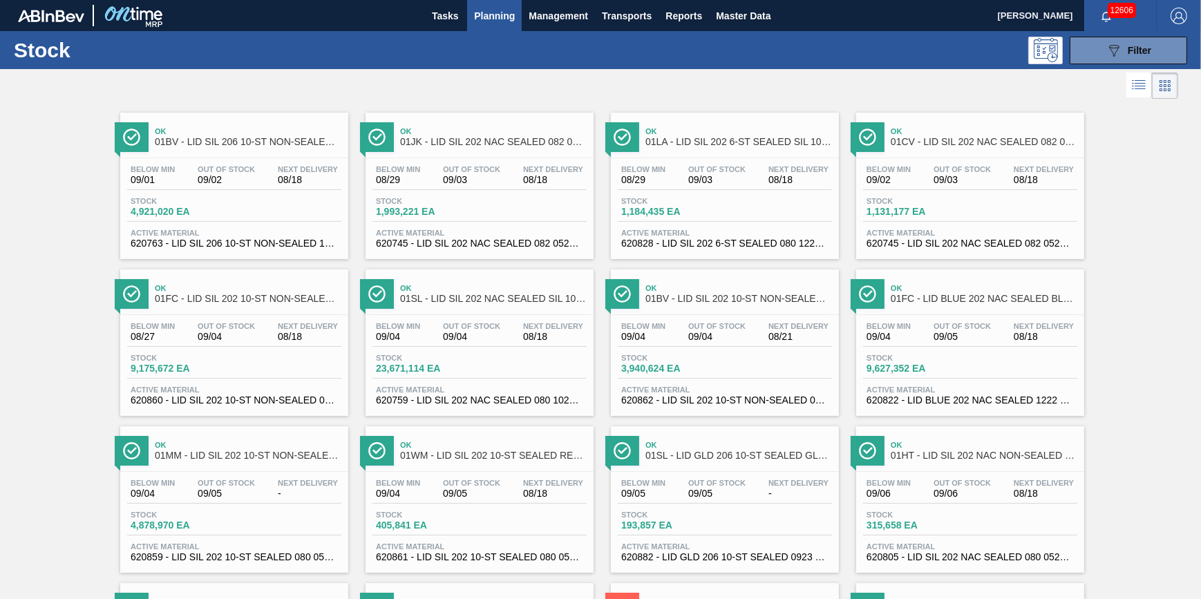
click at [503, 20] on span "Planning" at bounding box center [494, 16] width 41 height 17
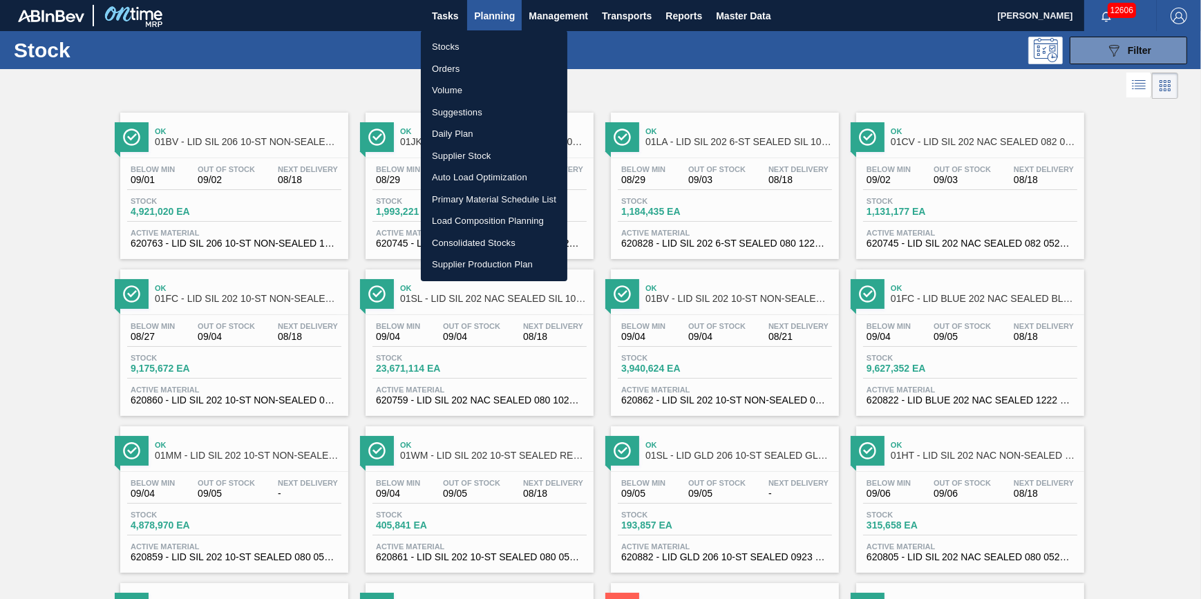
click at [485, 40] on li "Stocks" at bounding box center [494, 47] width 147 height 22
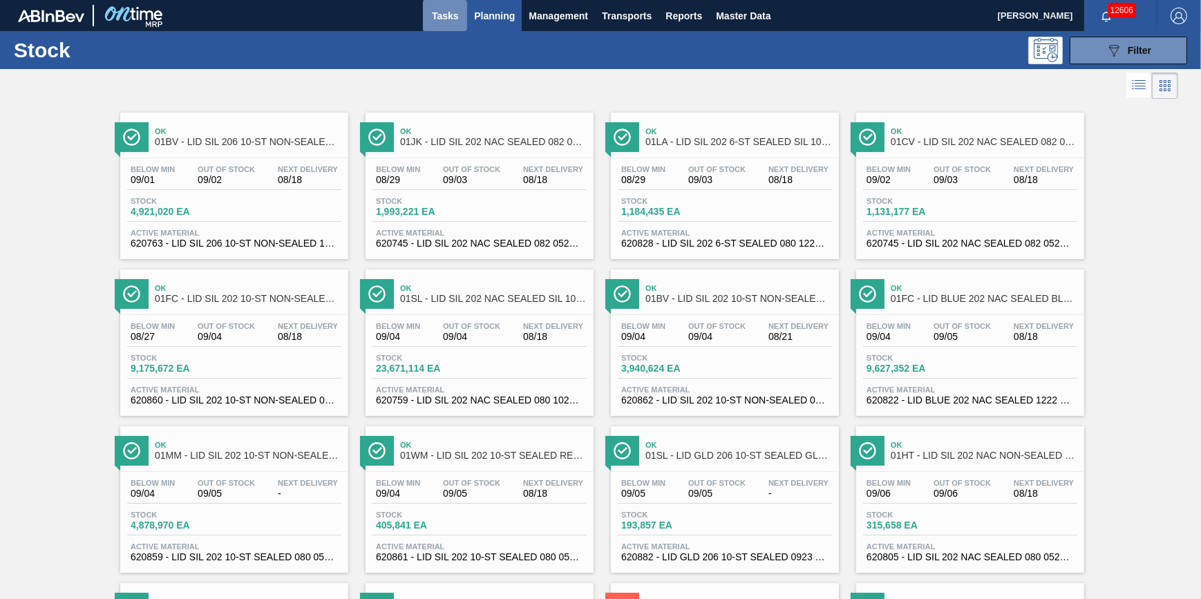
click at [443, 16] on span "Tasks" at bounding box center [445, 16] width 30 height 17
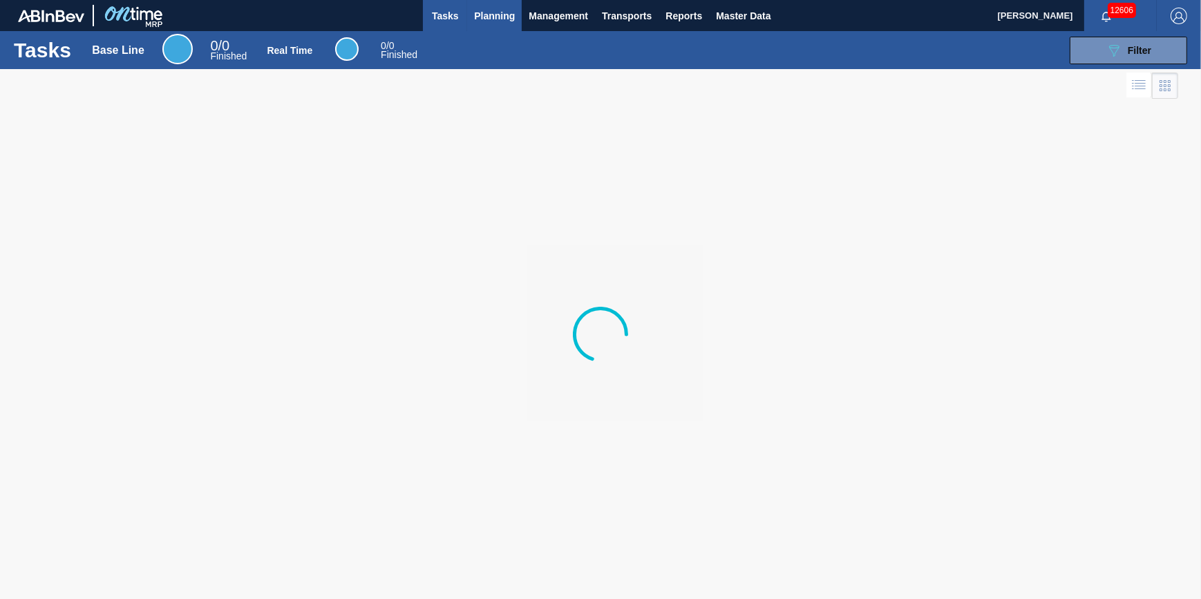
click at [484, 28] on button "Planning" at bounding box center [494, 15] width 55 height 31
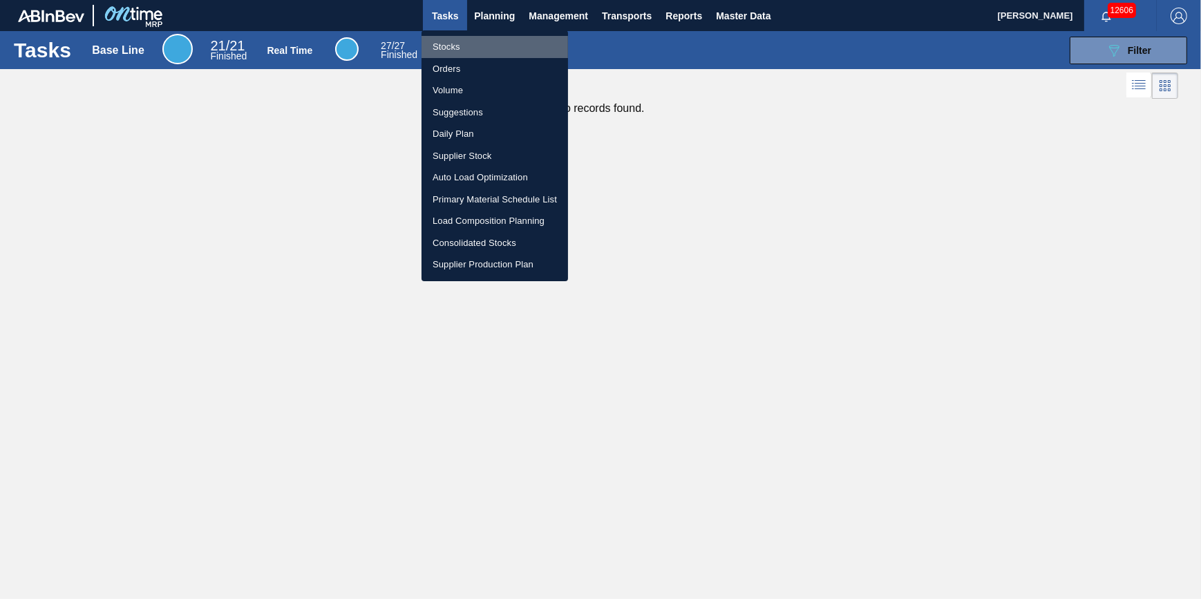
click at [484, 43] on li "Stocks" at bounding box center [495, 47] width 147 height 22
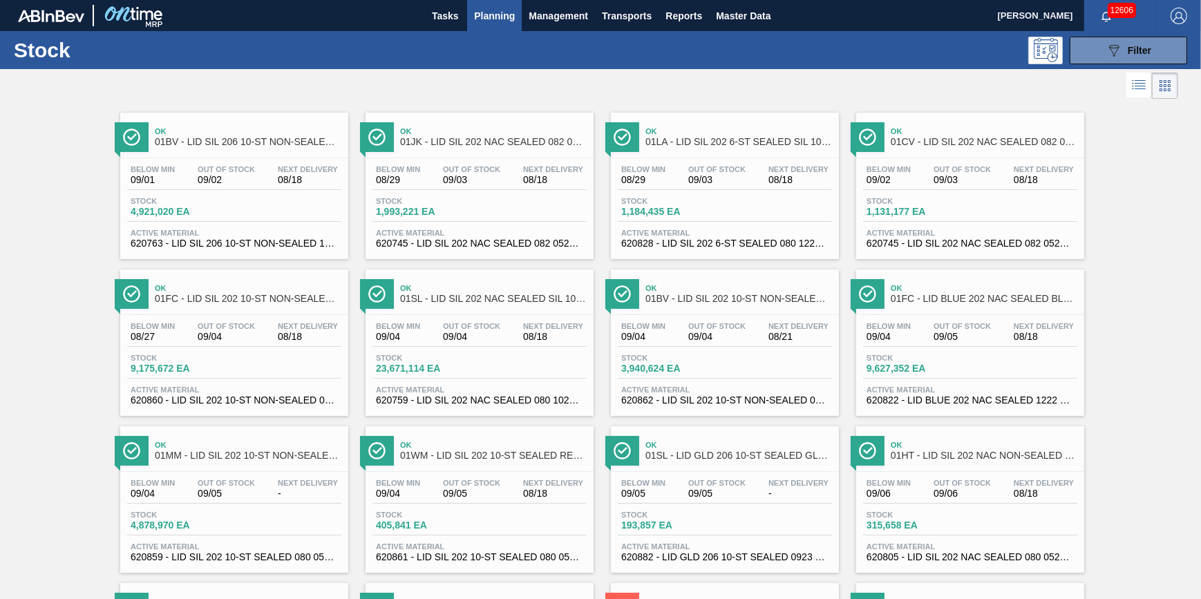
click at [487, 14] on span "Planning" at bounding box center [494, 16] width 41 height 17
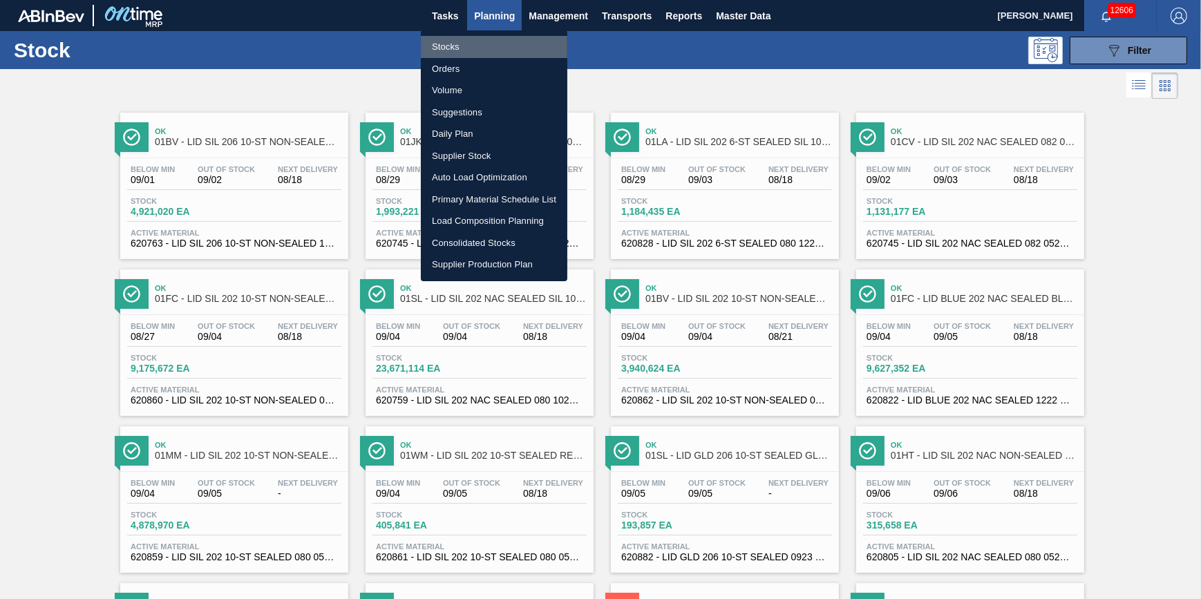
click at [480, 41] on li "Stocks" at bounding box center [494, 47] width 147 height 22
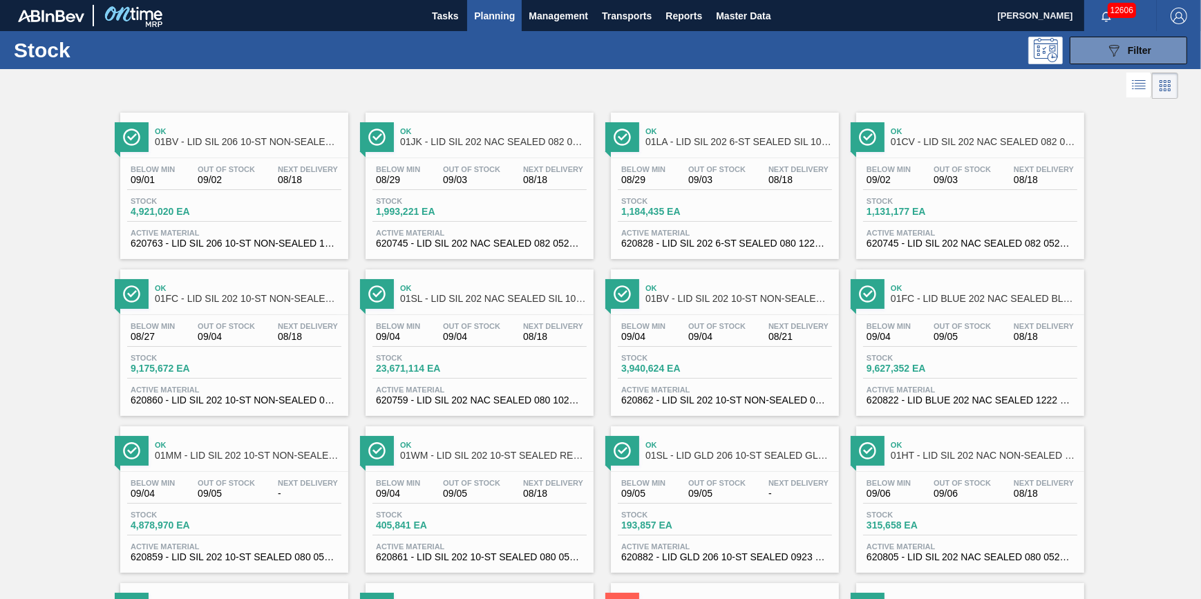
click at [481, 14] on span "Planning" at bounding box center [494, 16] width 41 height 17
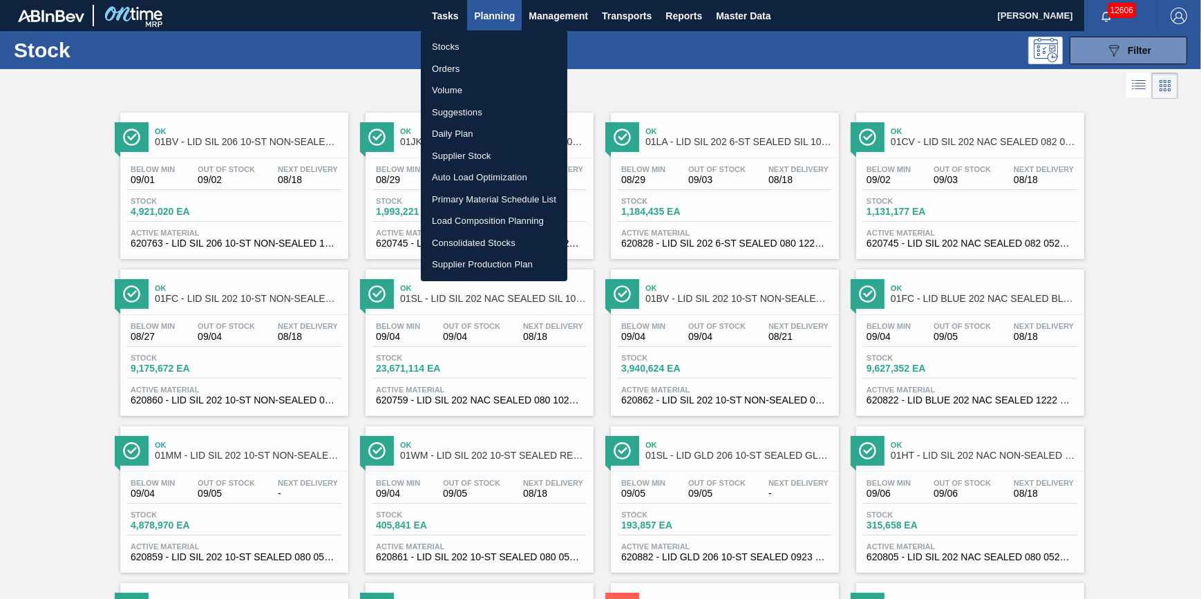
click at [474, 43] on li "Stocks" at bounding box center [494, 47] width 147 height 22
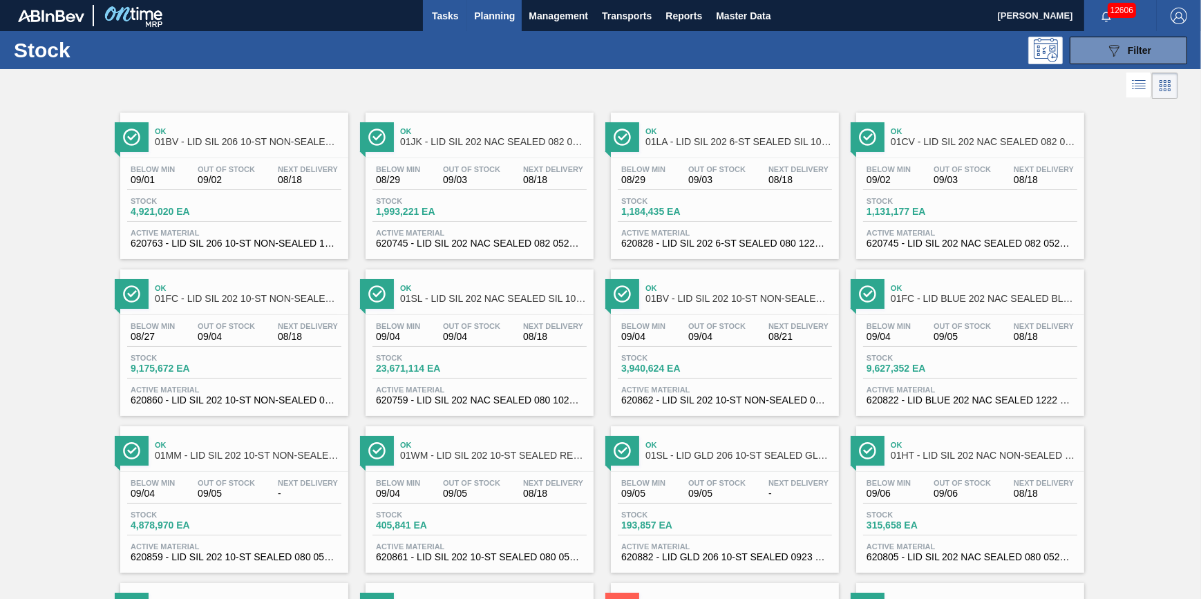
click at [435, 8] on span "Tasks" at bounding box center [445, 16] width 30 height 17
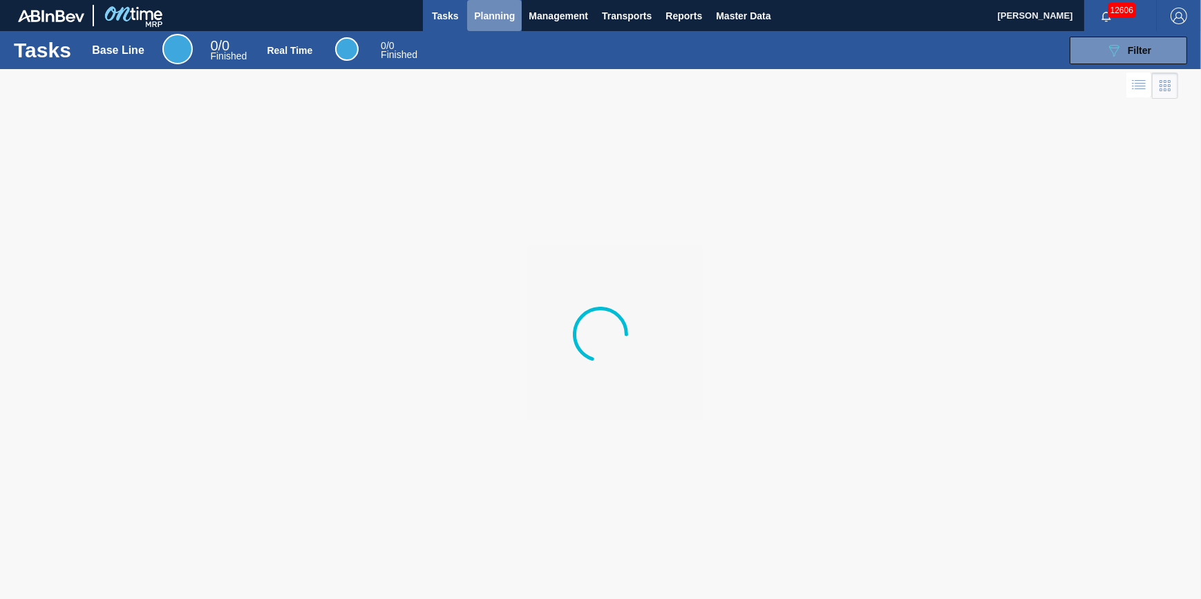
click at [489, 16] on span "Planning" at bounding box center [494, 16] width 41 height 17
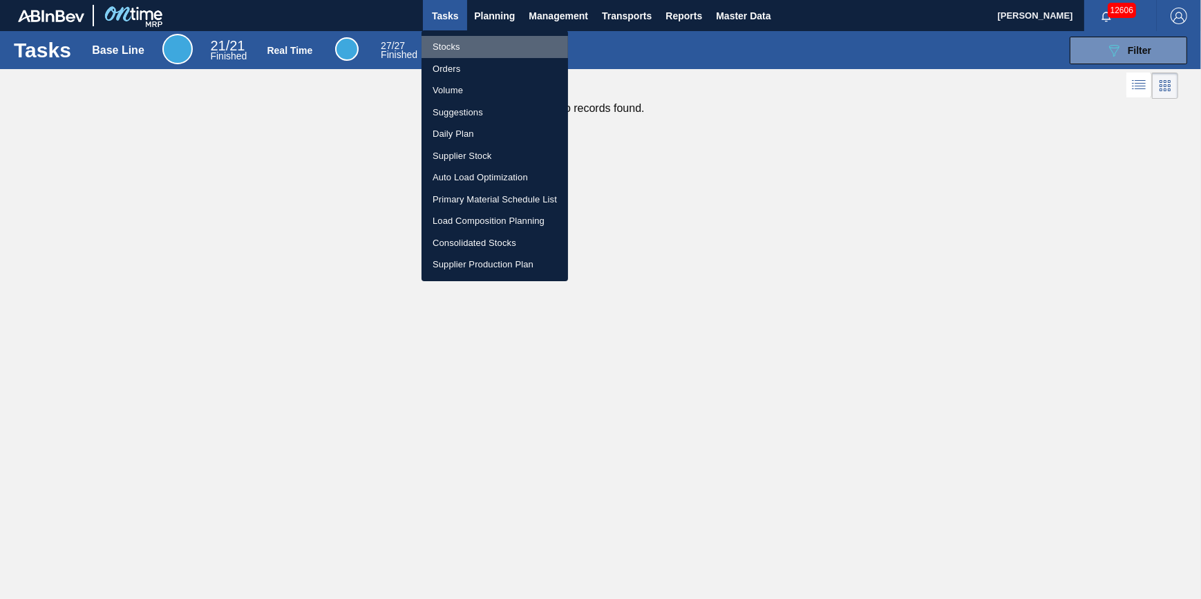
click at [480, 42] on li "Stocks" at bounding box center [495, 47] width 147 height 22
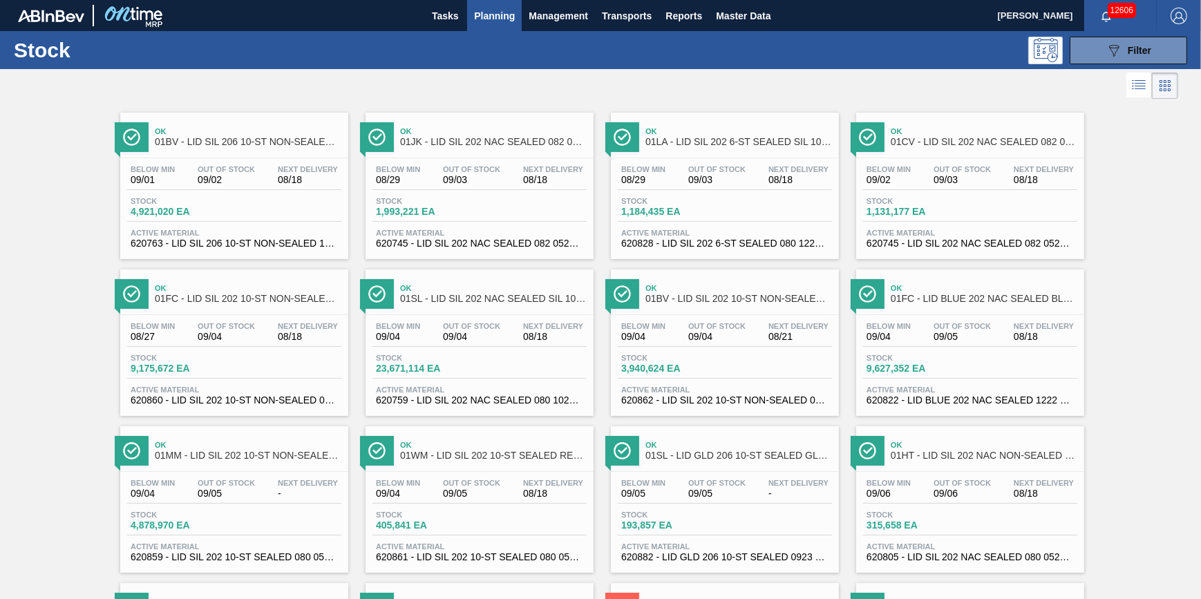
click span "Planning"
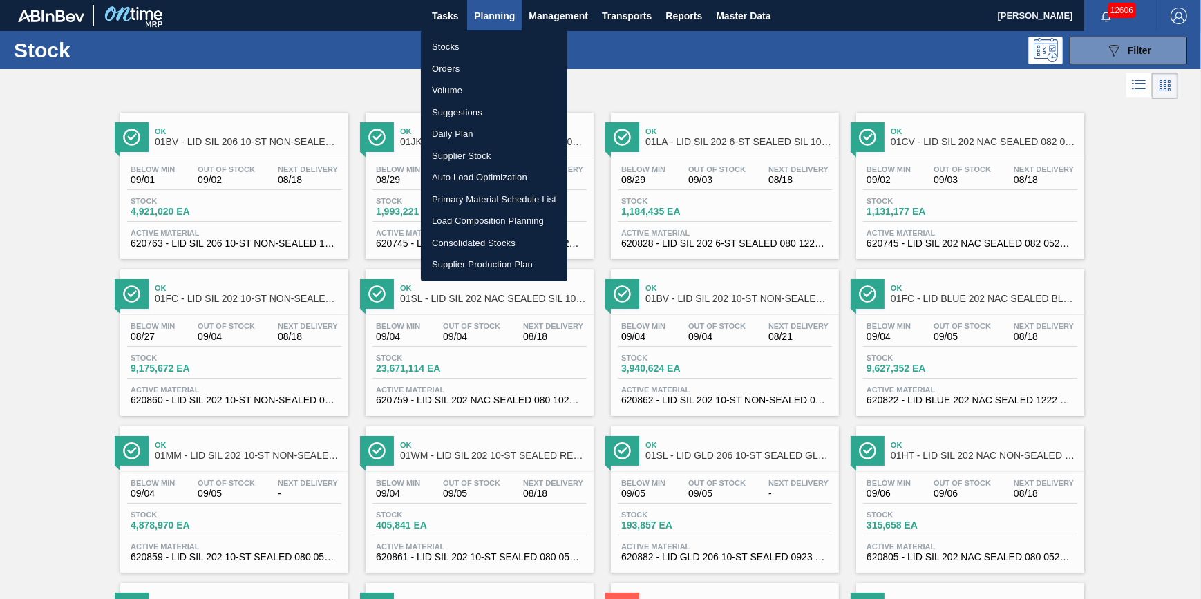
click li "Stocks"
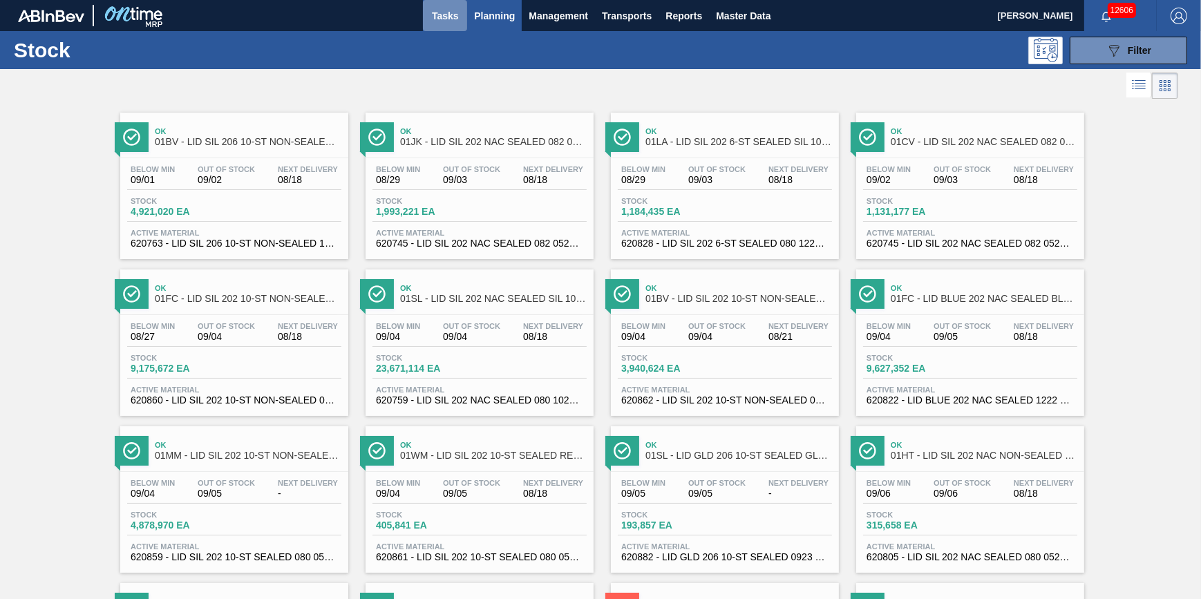
click span "Tasks"
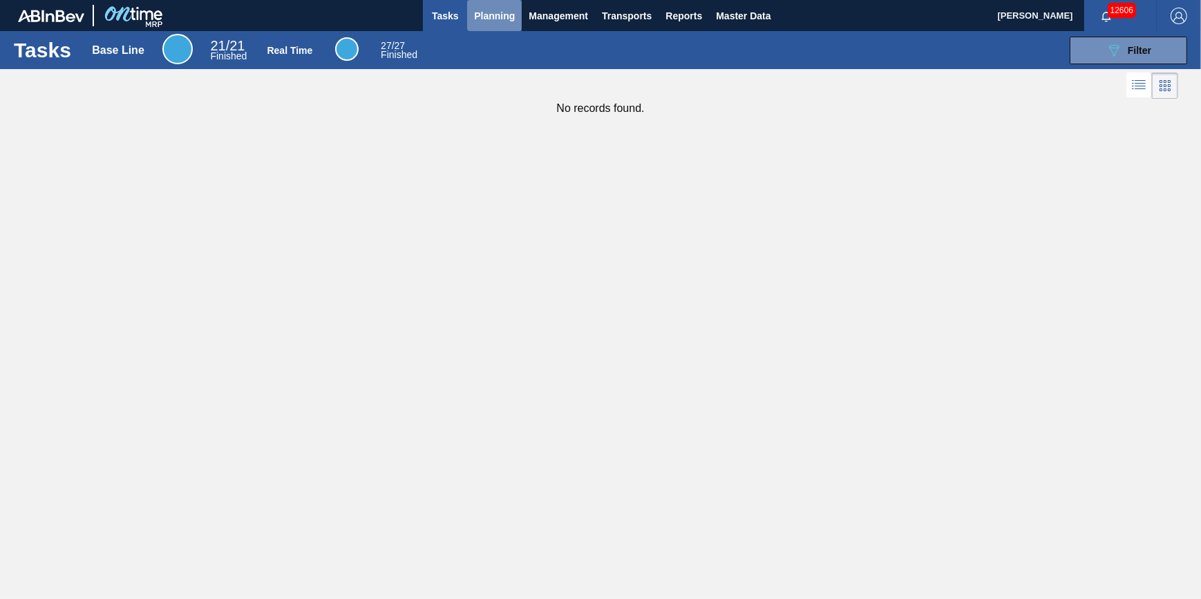
click span "Planning"
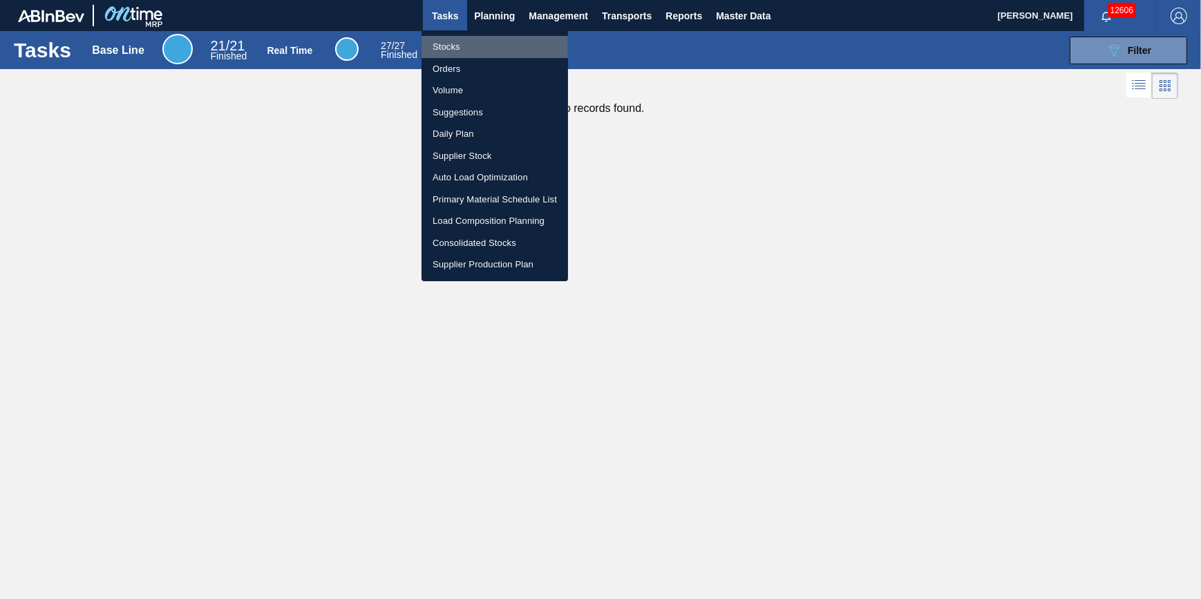
click li "Stocks"
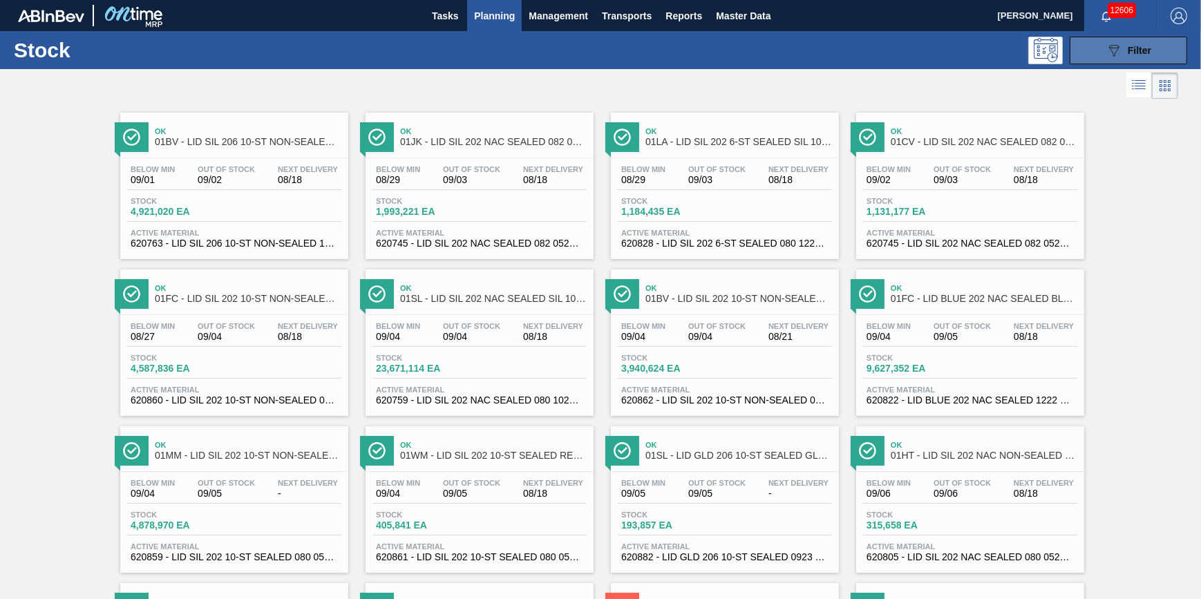
click button "089F7B8B-B2A5-4AFE-B5C0-19BA573D28AC Filter"
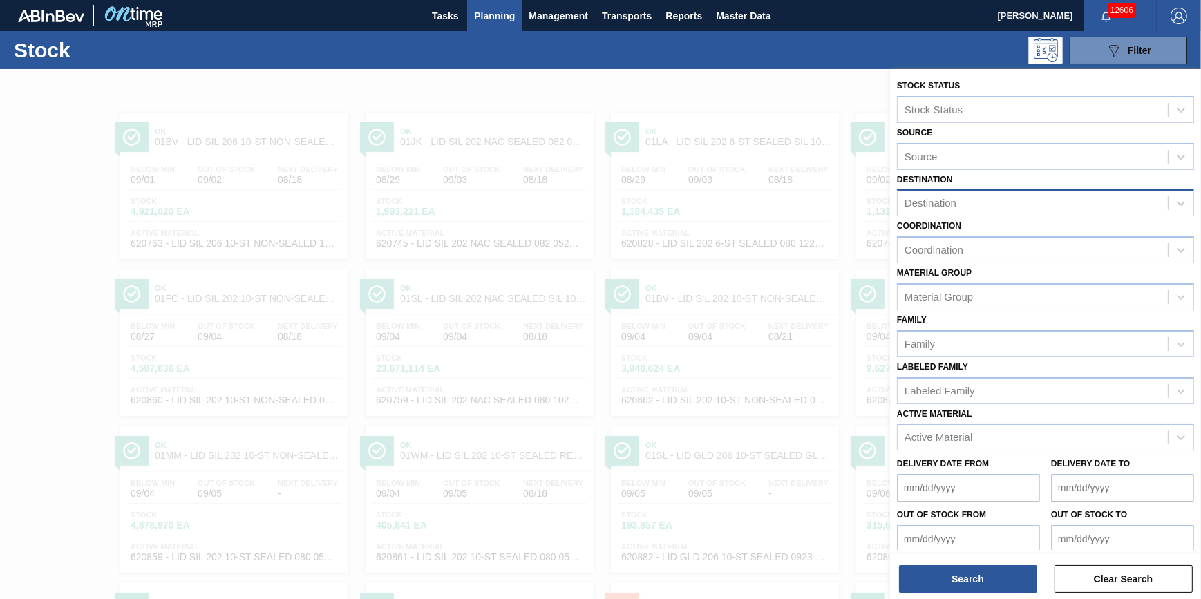
click div "Destination"
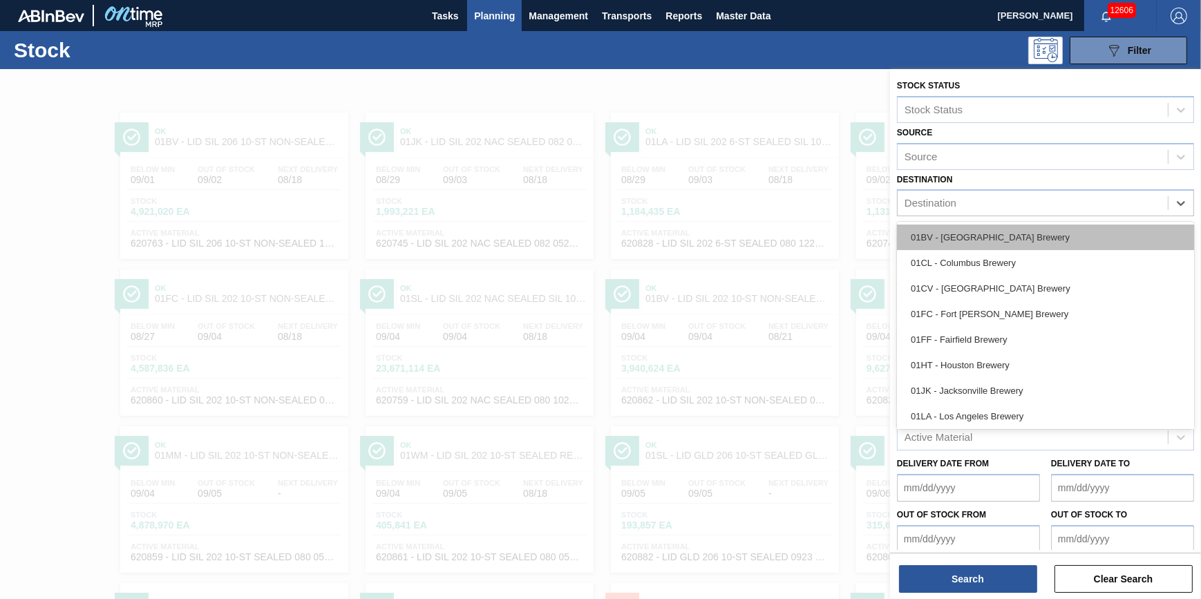
click div "01BV - [GEOGRAPHIC_DATA] Brewery"
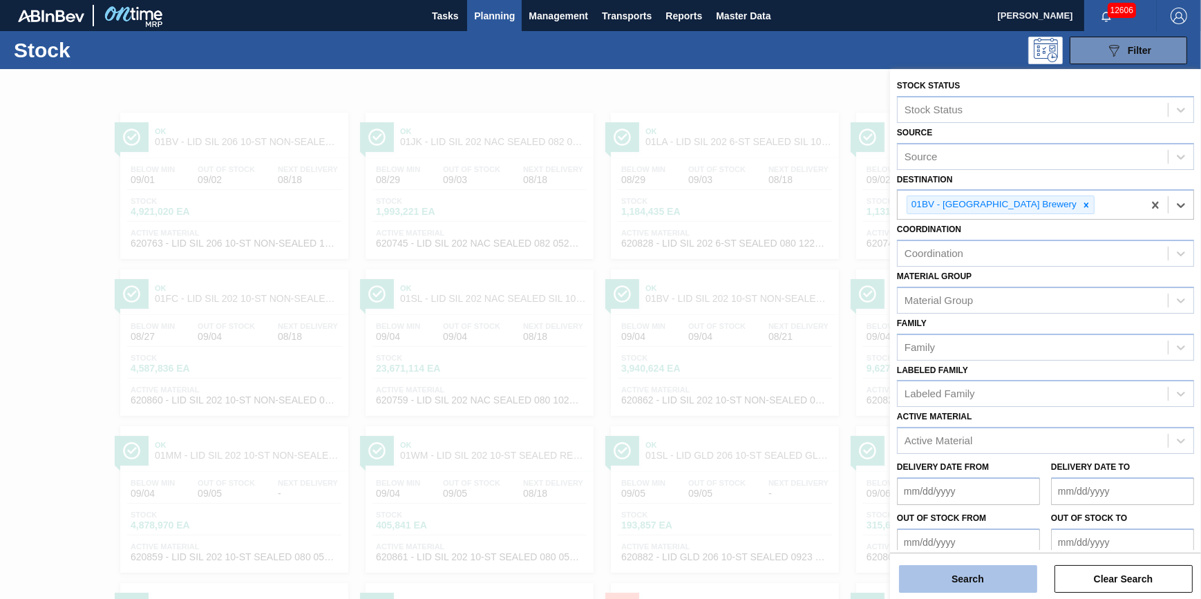
click button "Search"
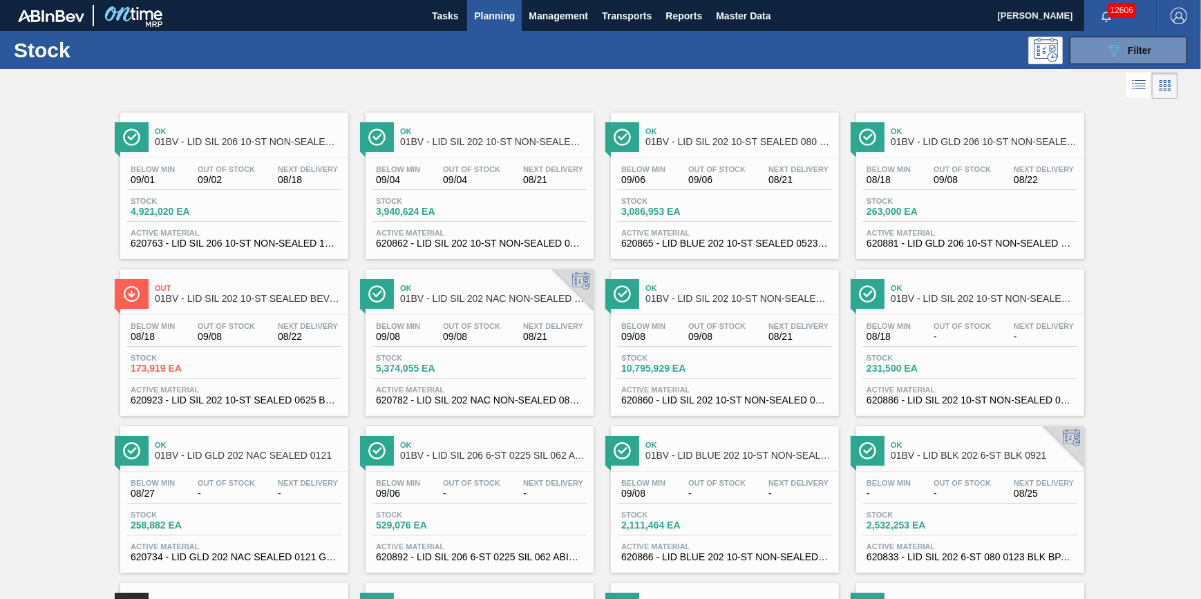
click span "Planning"
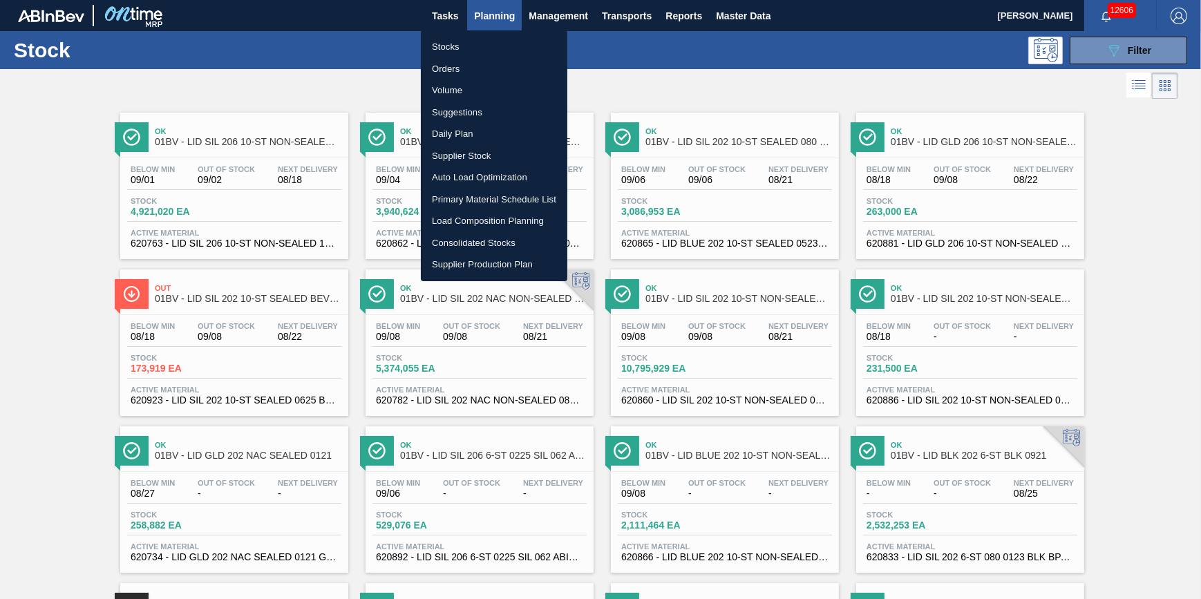
click li "Stocks"
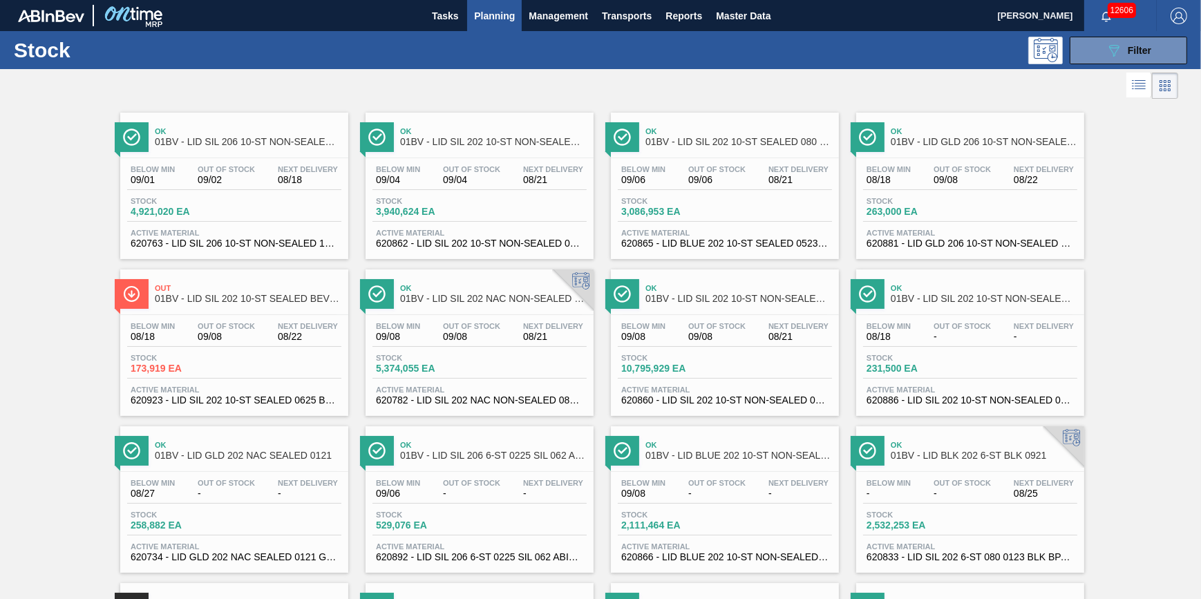
click div "Stock 089F7B8B-B2A5-4AFE-B5C0-19BA573D28AC Filter"
click button "Planning"
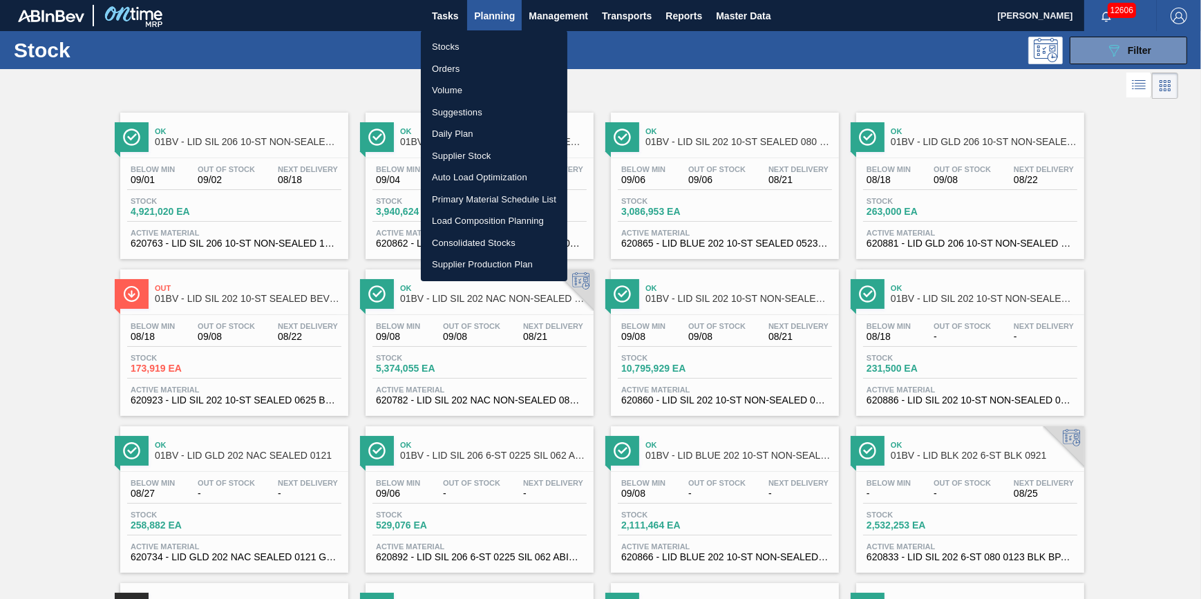
click li "Stocks"
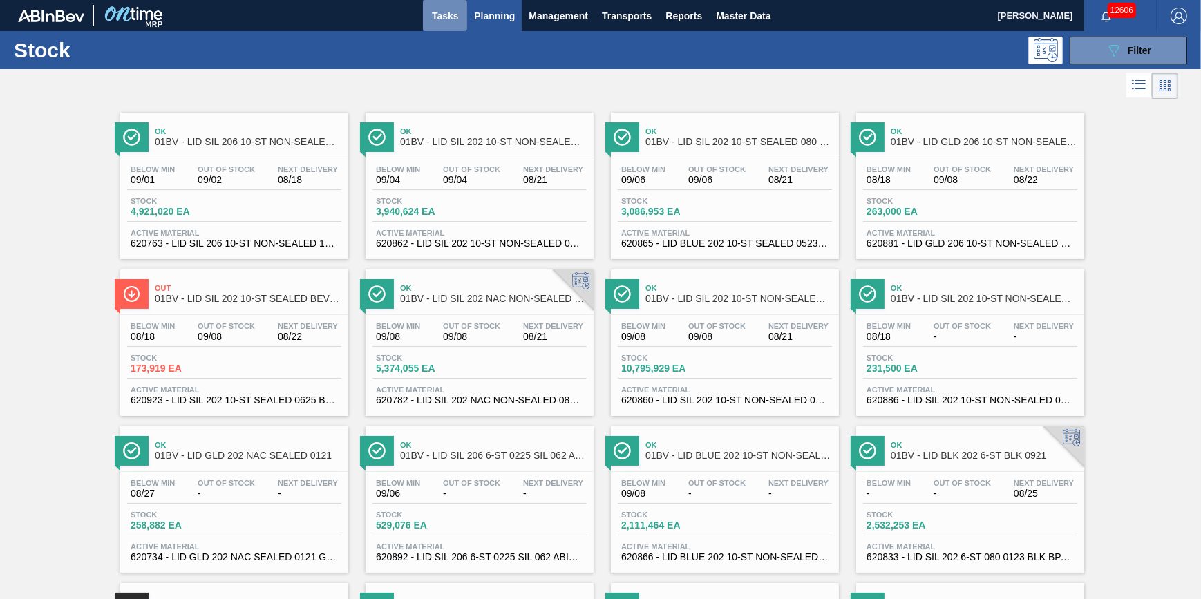
click button "Tasks"
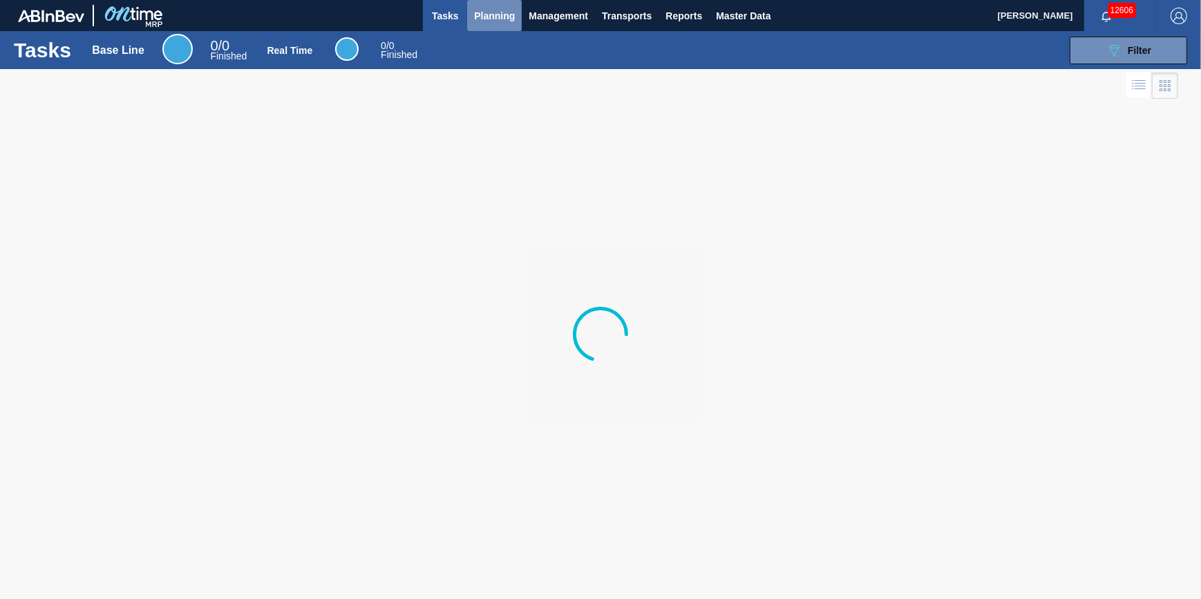
click span "Planning"
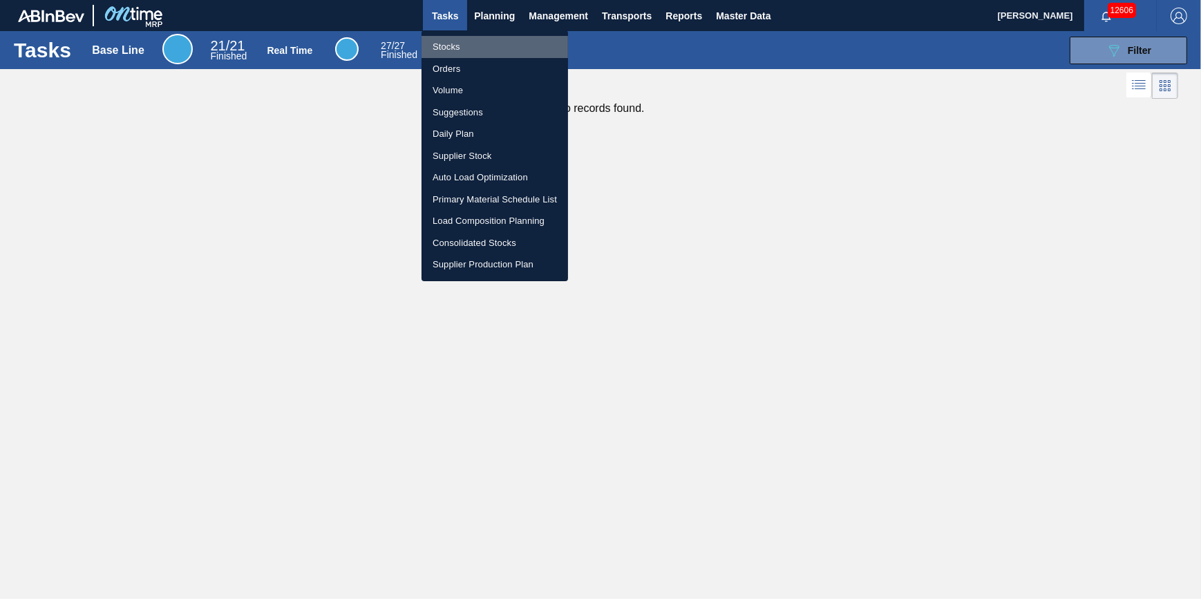
click li "Stocks"
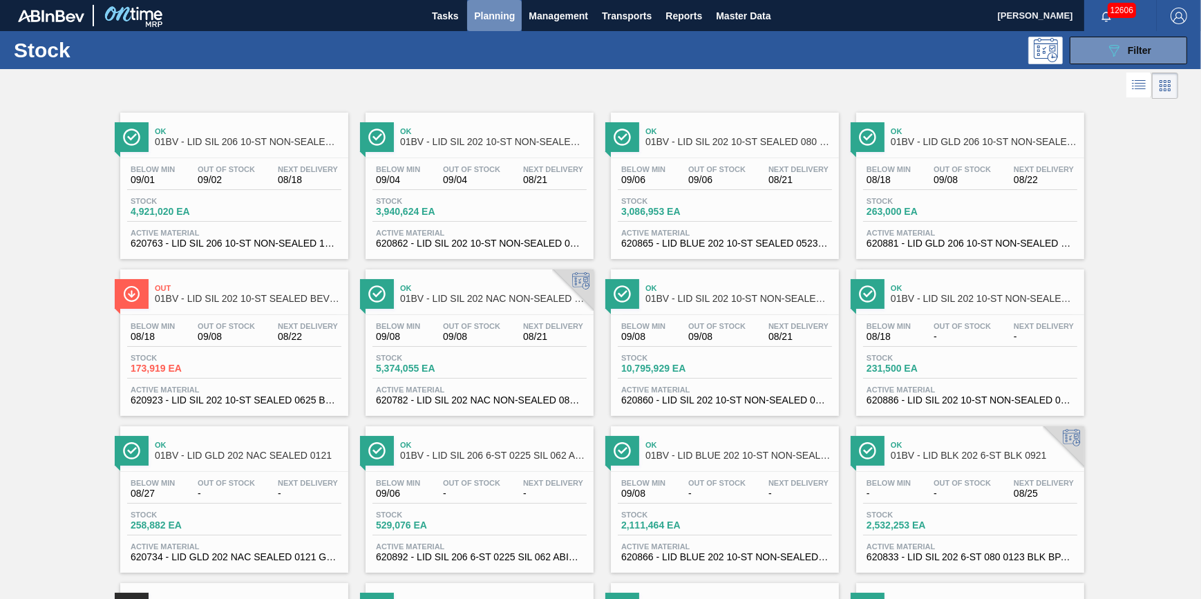
click button "Planning"
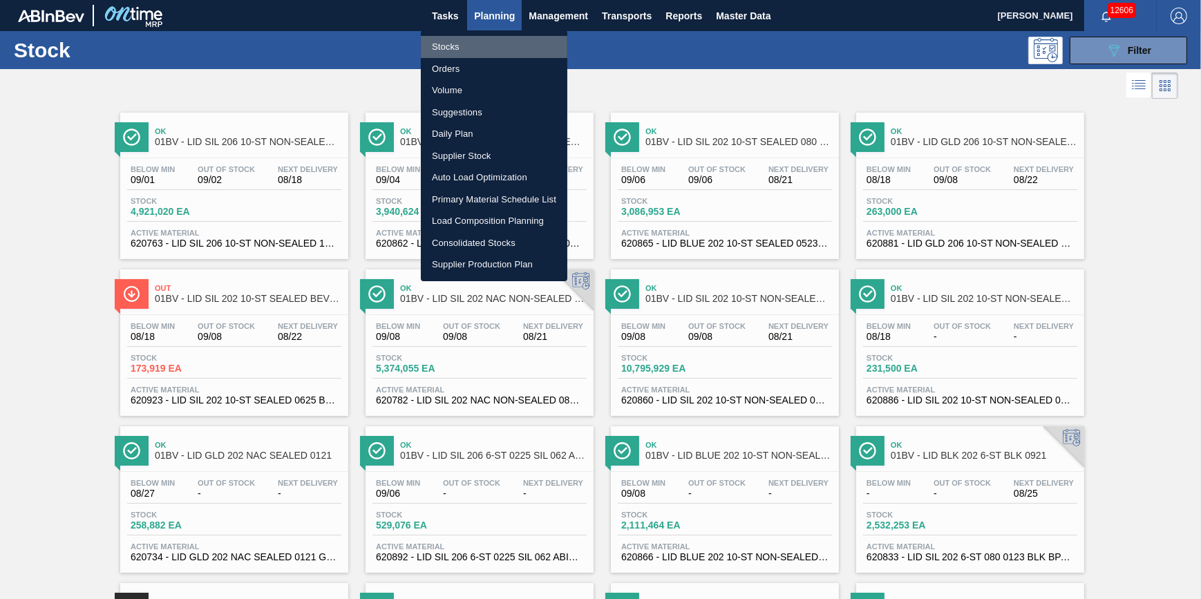
click li "Stocks"
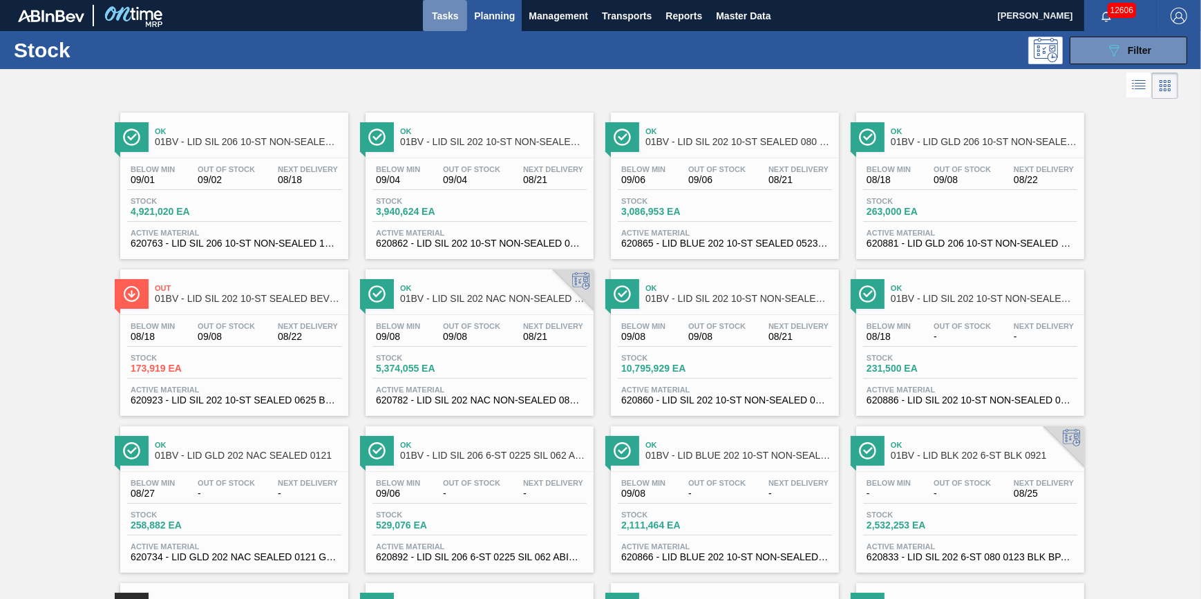
click span "Tasks"
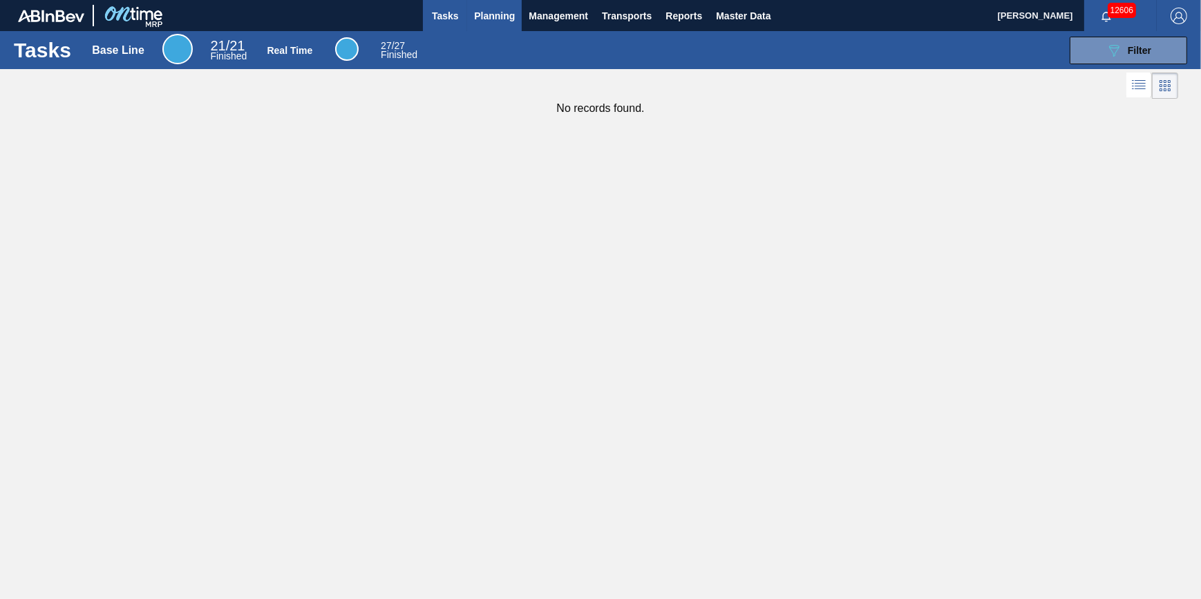
click span "Planning"
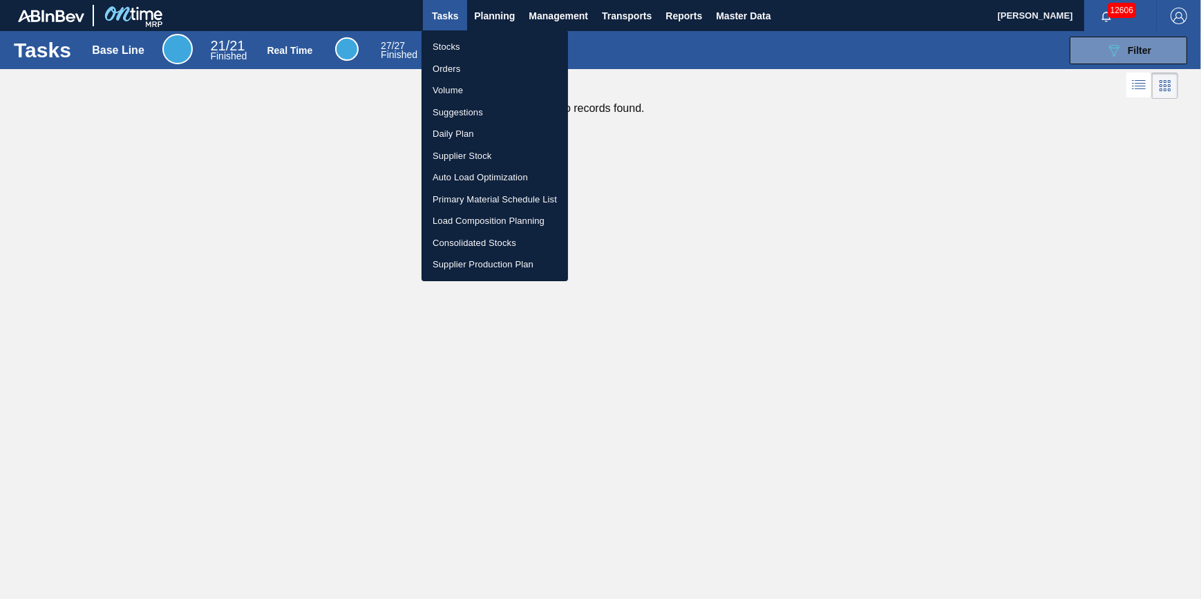
click li "Stocks"
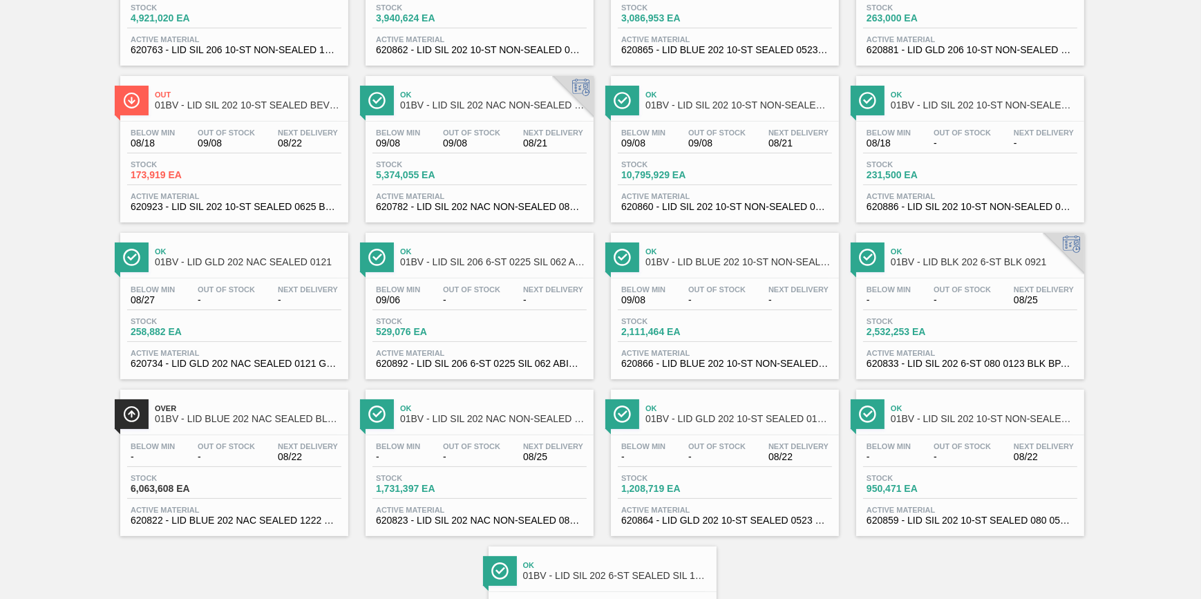
scroll to position [62, 0]
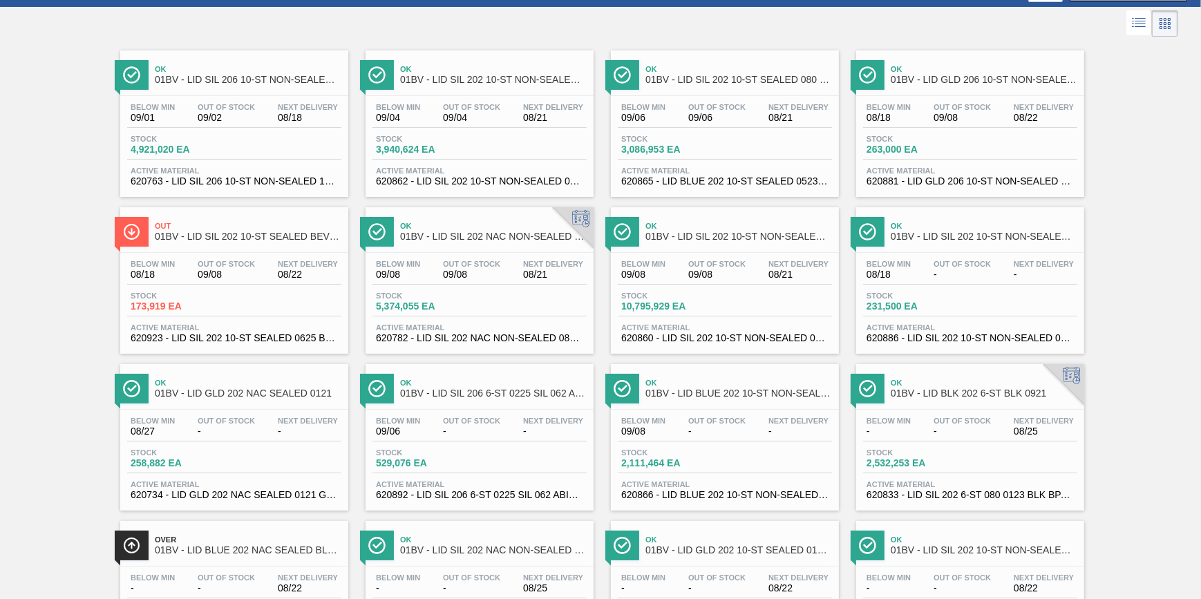
click div "Stock 4,921,020 EA"
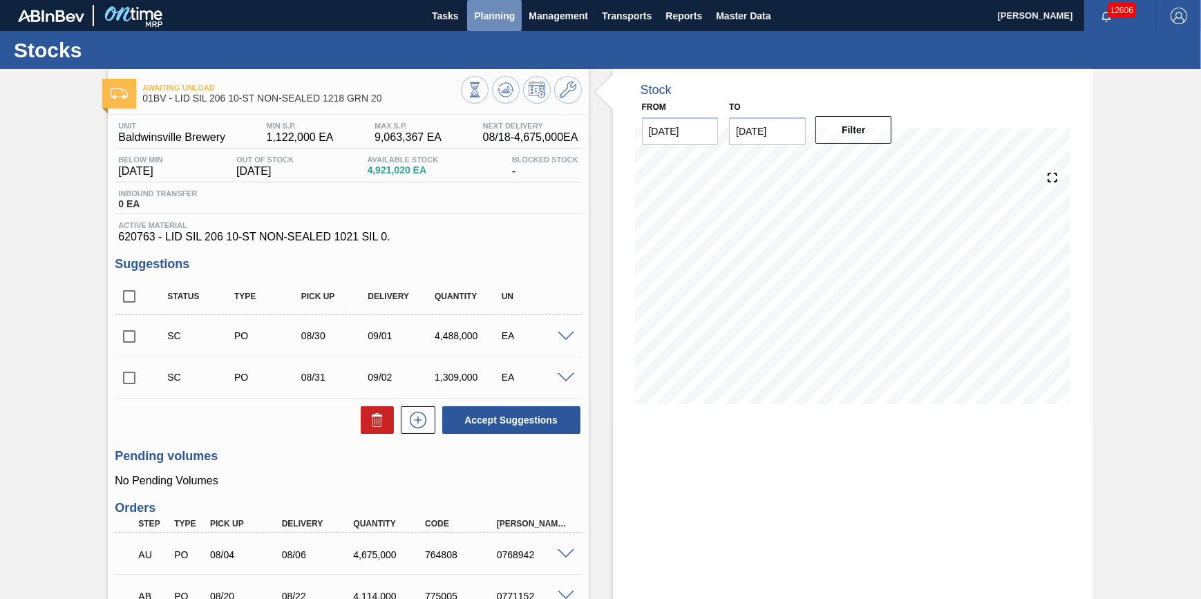
click button "Planning"
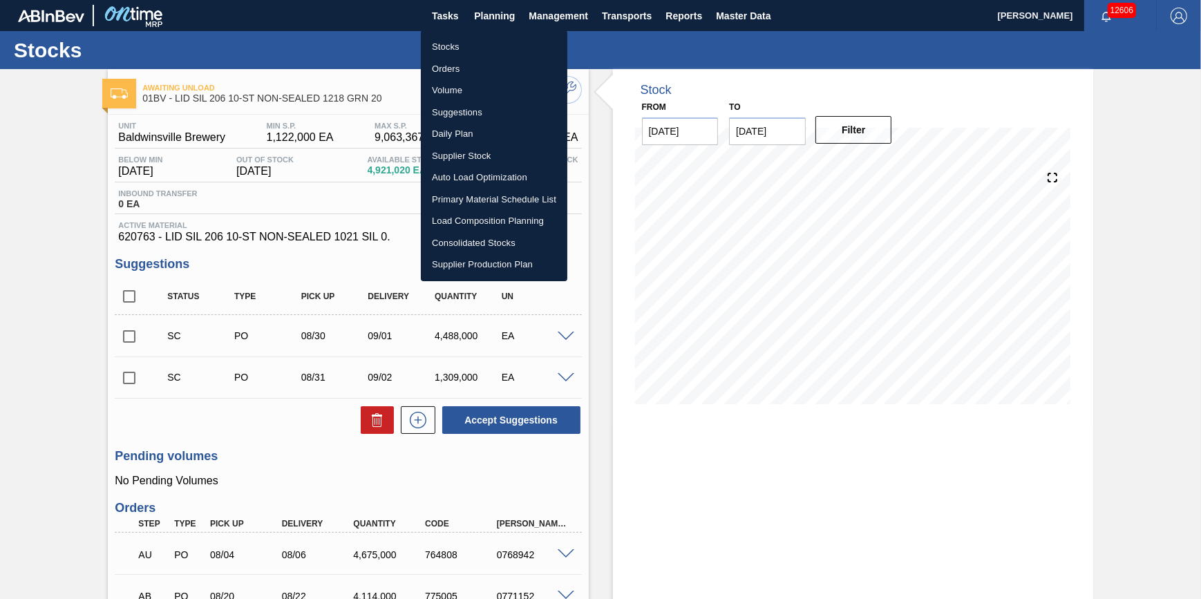
click li "Stocks"
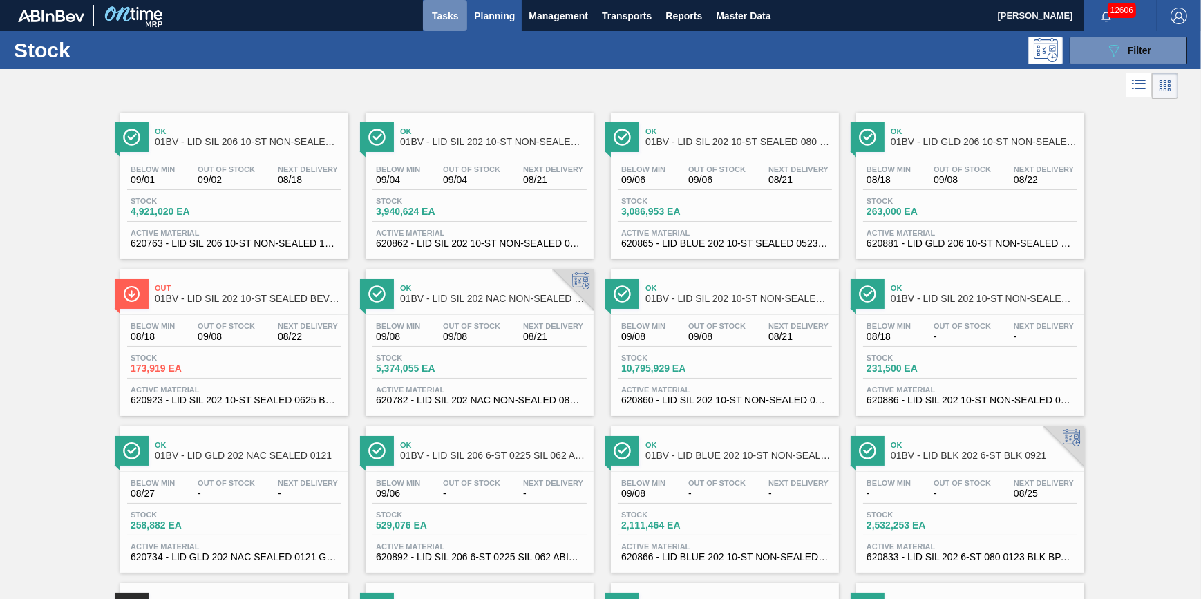
click button "Tasks"
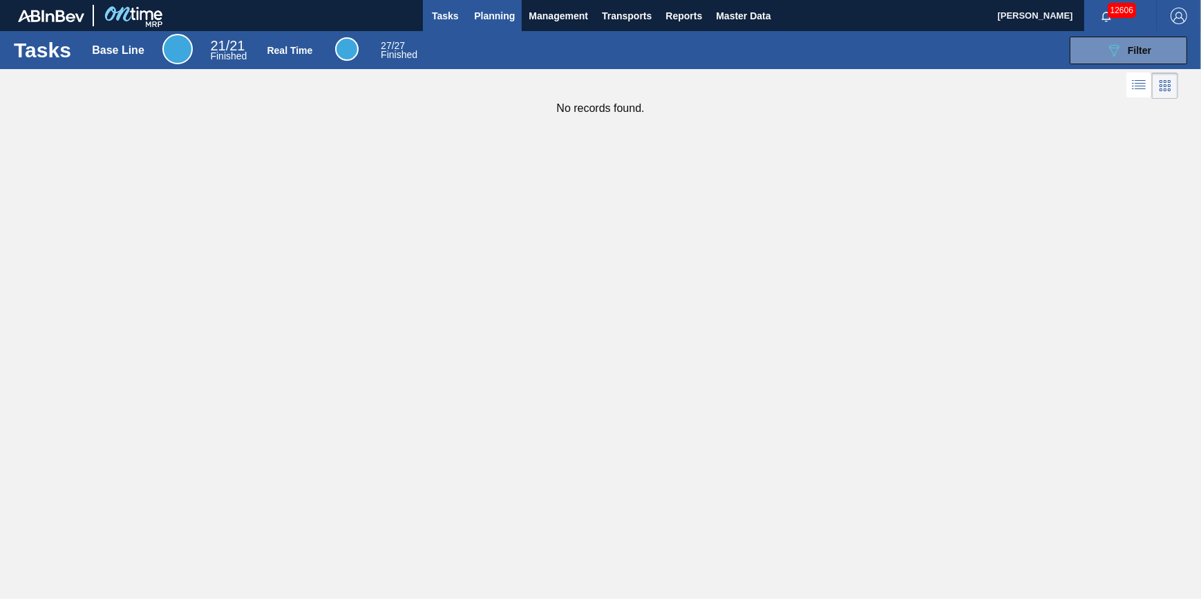
click button "Planning"
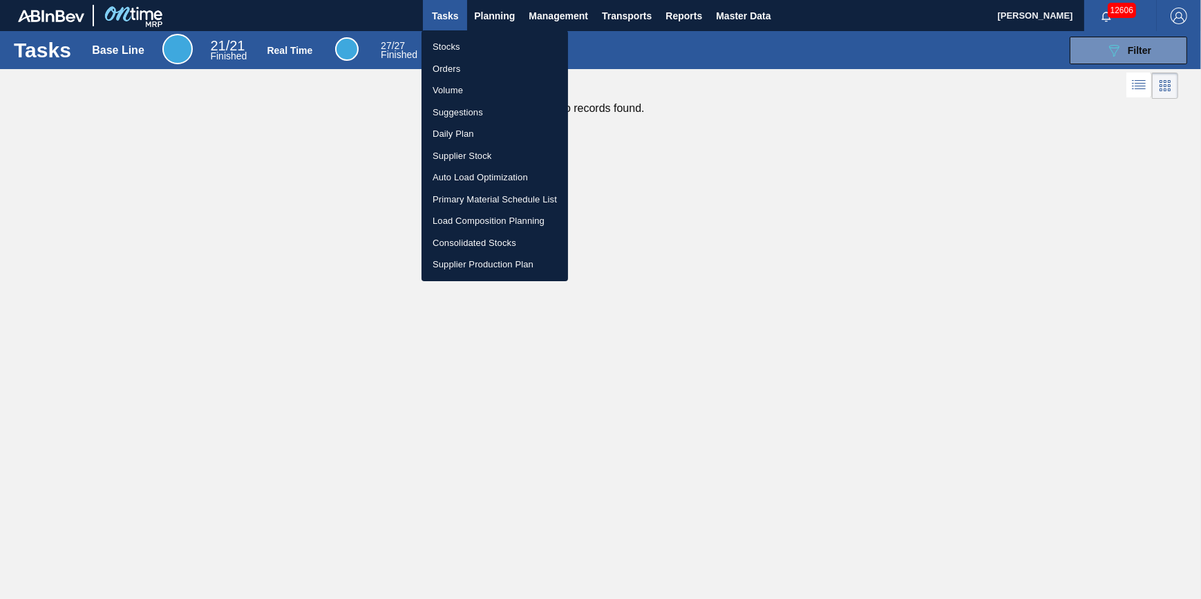
drag, startPoint x: 495, startPoint y: 39, endPoint x: 525, endPoint y: 42, distance: 30.5
click li "Stocks"
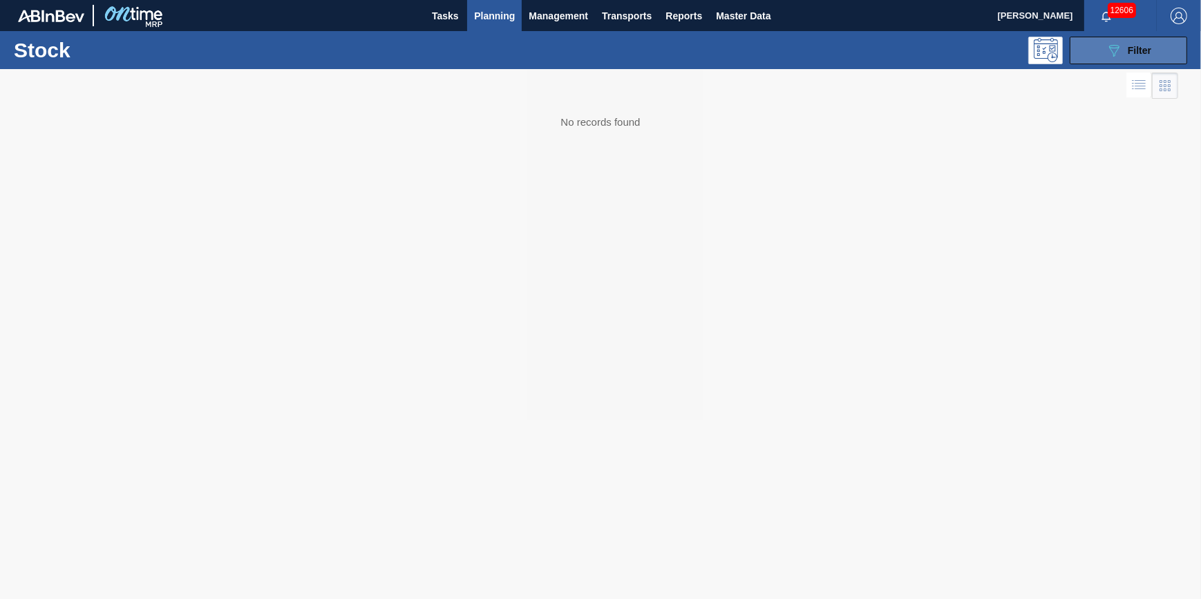
click button "089F7B8B-B2A5-4AFE-B5C0-19BA573D28AC Filter"
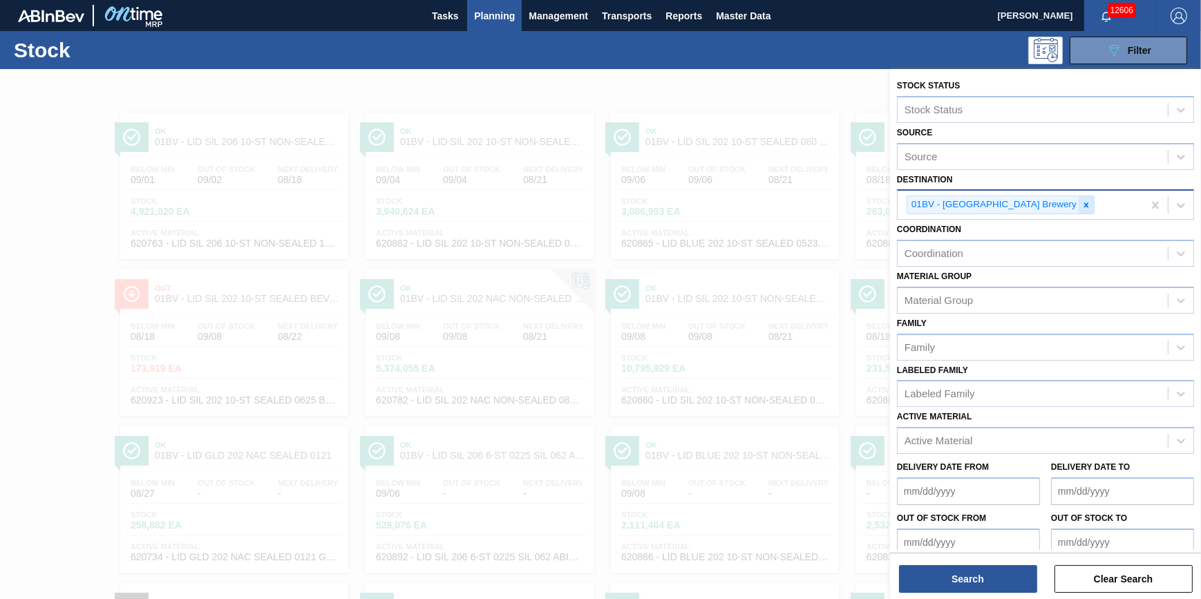
click icon
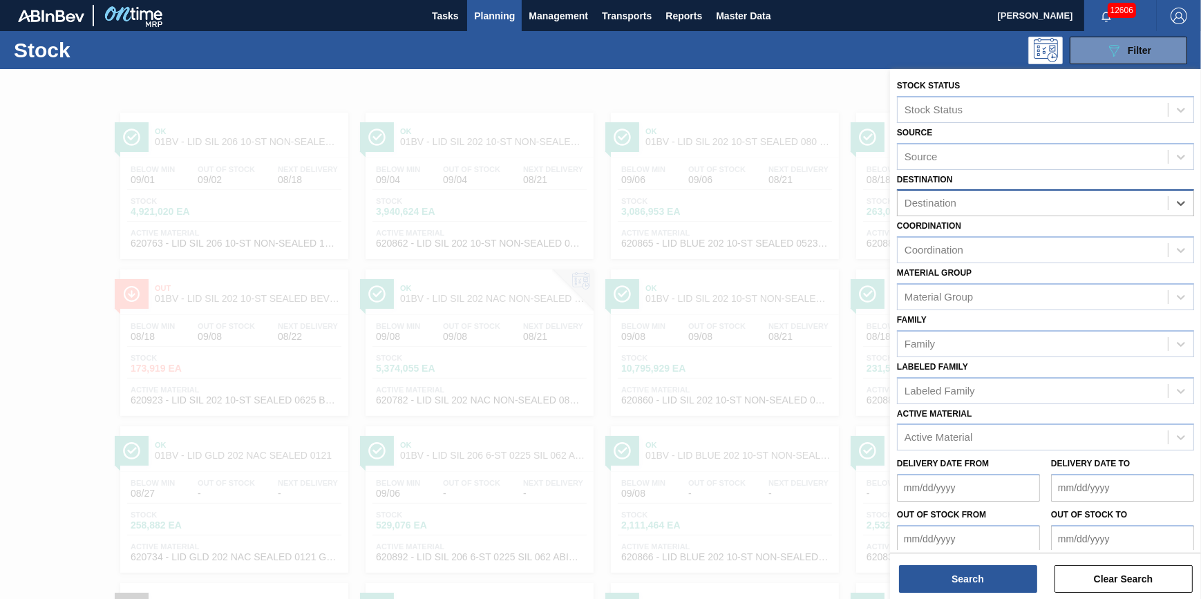
click div "Destination"
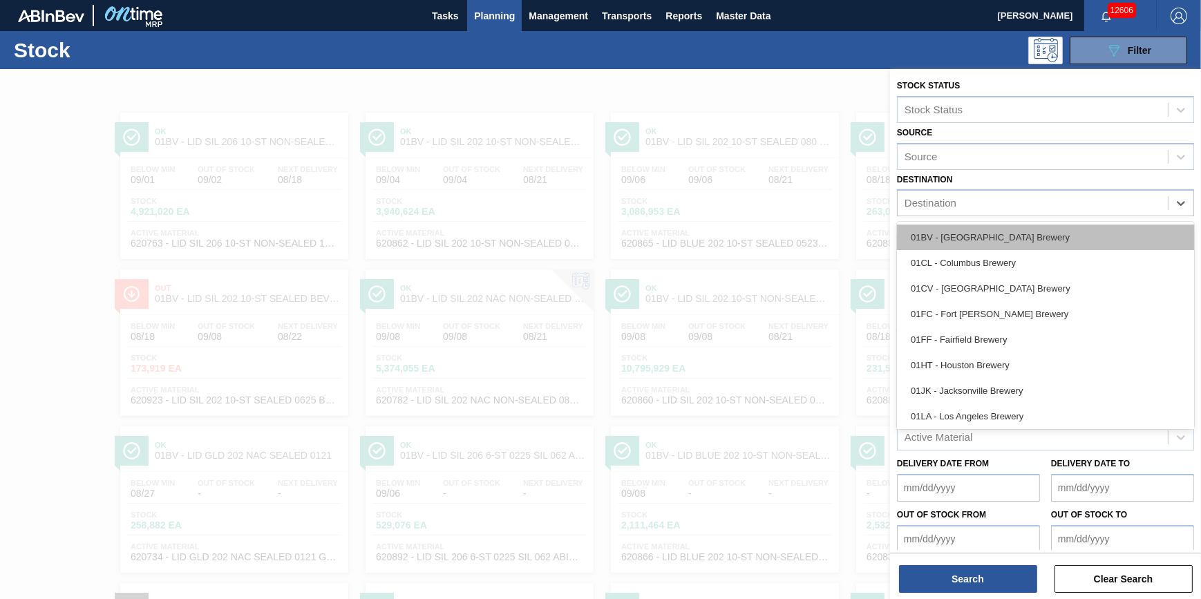
click div "01BV - [GEOGRAPHIC_DATA] Brewery"
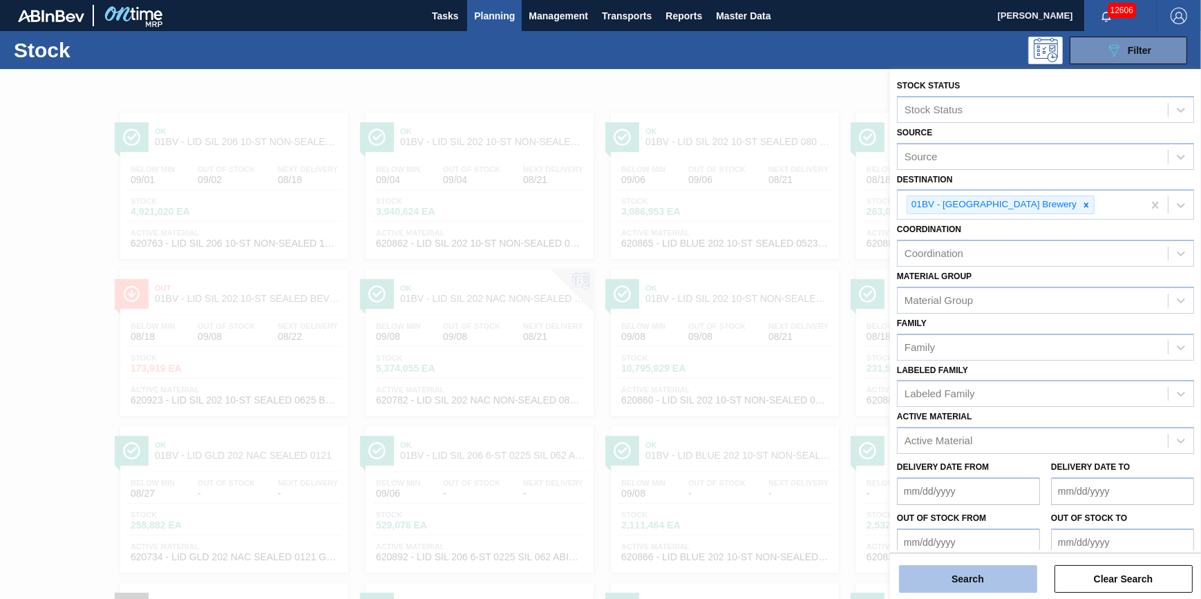
click button "Search"
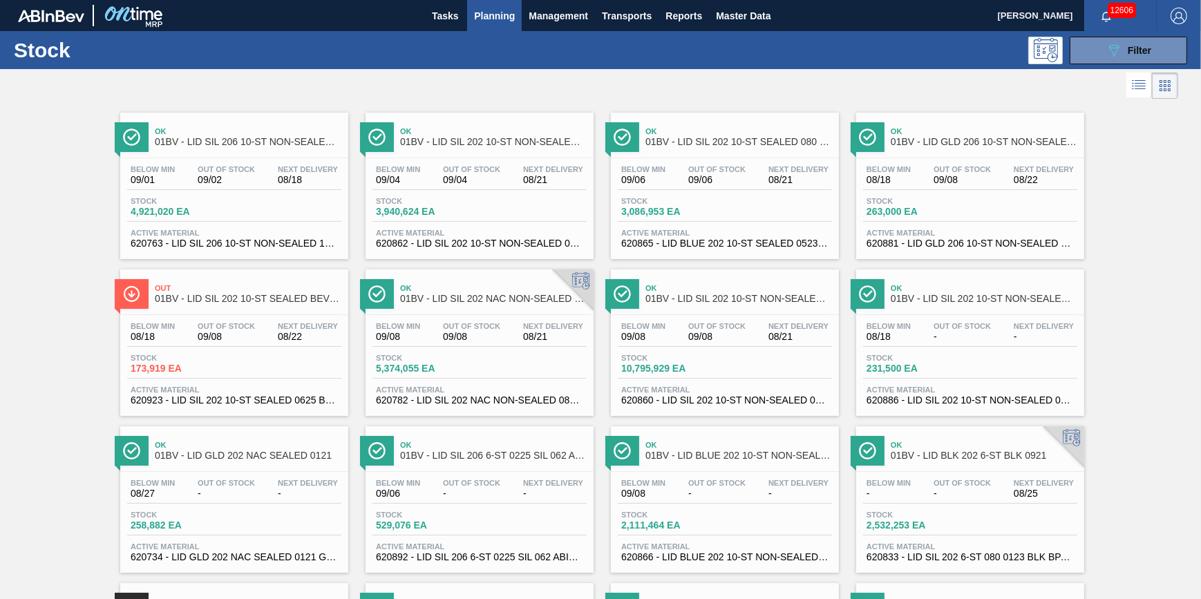
click at [1107, 69] on div at bounding box center [589, 85] width 1178 height 33
click at [1125, 48] on div "089F7B8B-B2A5-4AFE-B5C0-19BA573D28AC Filter" at bounding box center [1129, 50] width 46 height 17
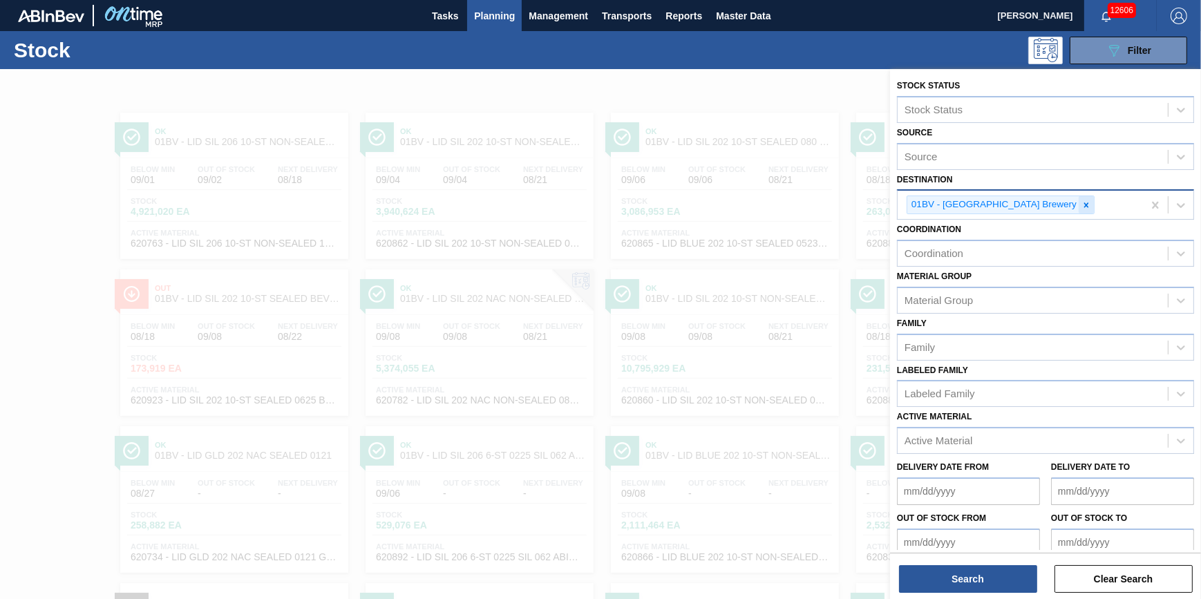
click at [1082, 205] on icon at bounding box center [1087, 205] width 10 height 10
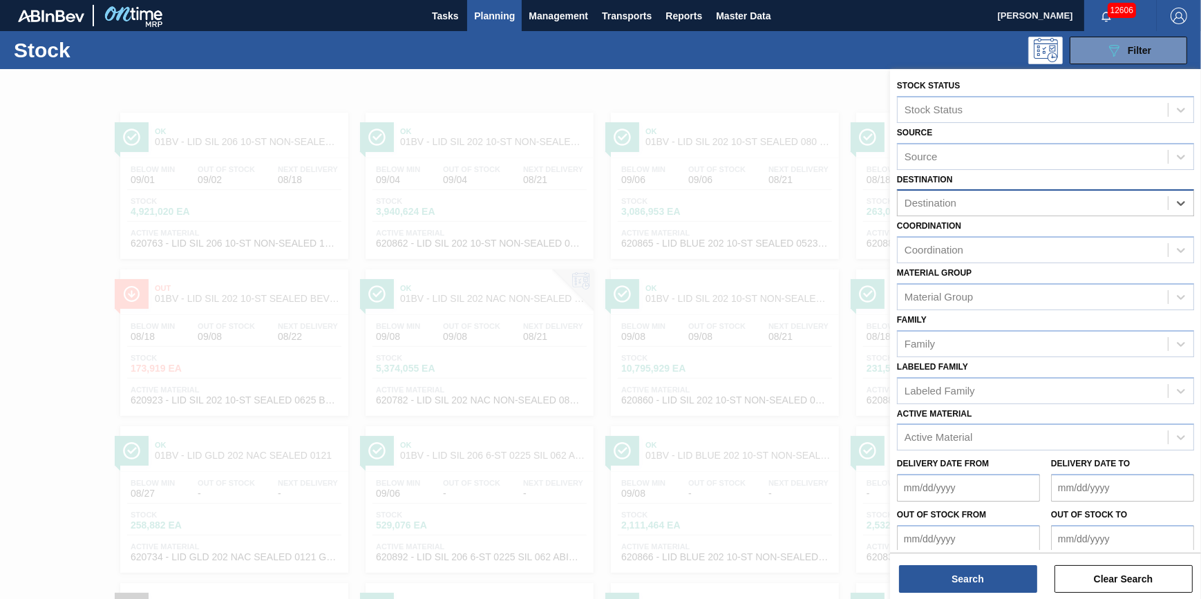
click at [1044, 205] on div "Destination" at bounding box center [1033, 204] width 270 height 20
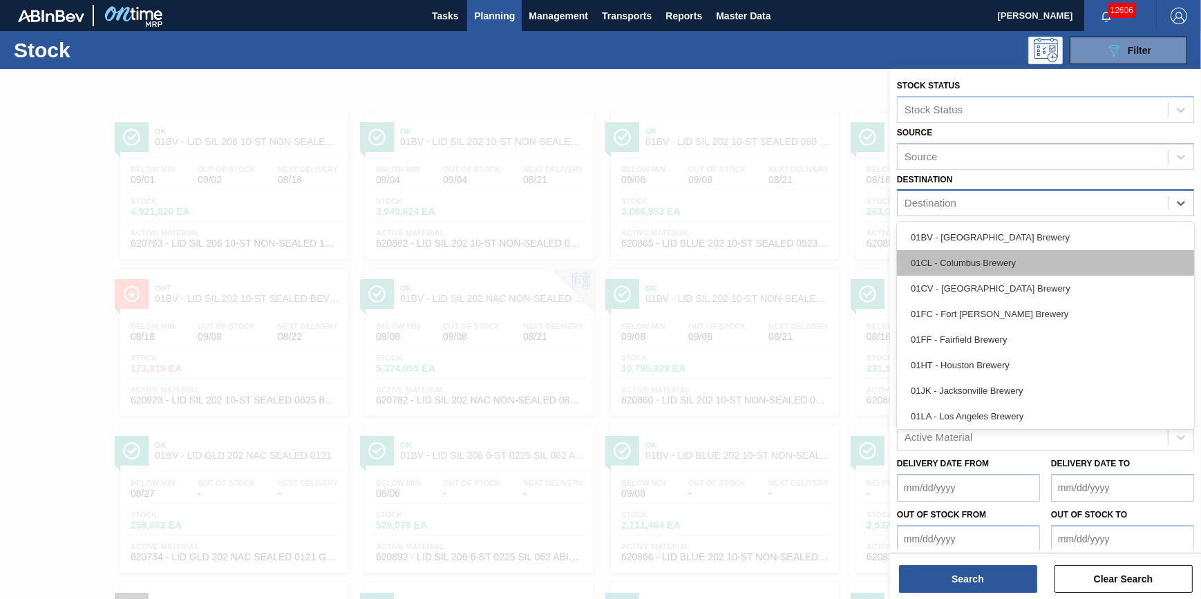
click at [1038, 260] on div "01CL - Columbus Brewery" at bounding box center [1045, 263] width 297 height 26
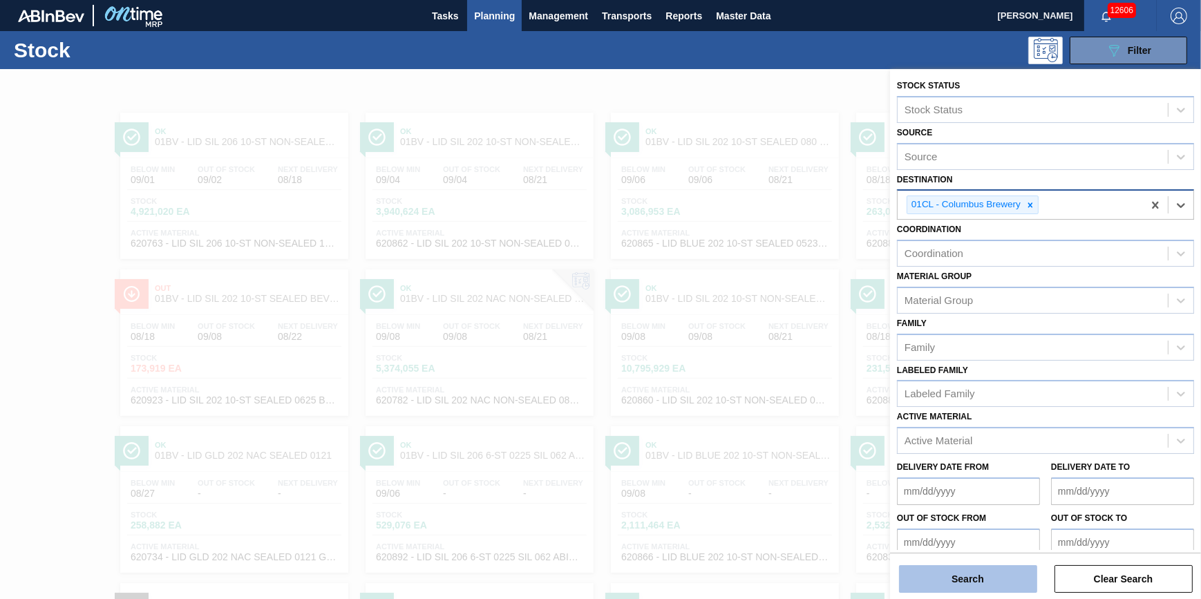
click at [981, 576] on button "Search" at bounding box center [968, 579] width 138 height 28
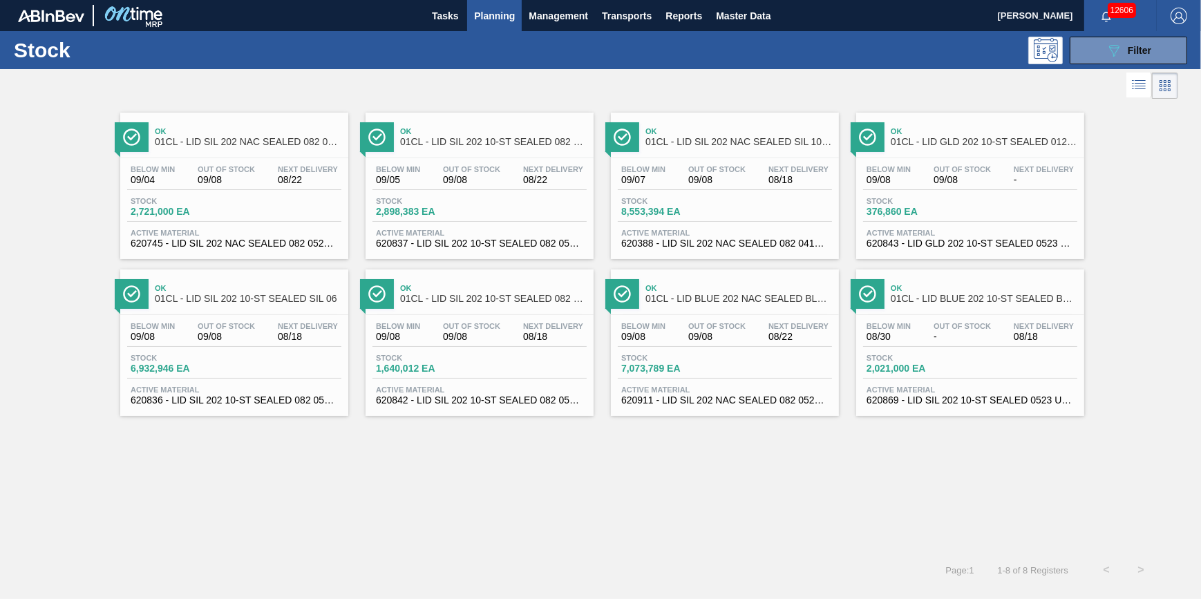
click at [490, 15] on span "Planning" at bounding box center [494, 16] width 41 height 17
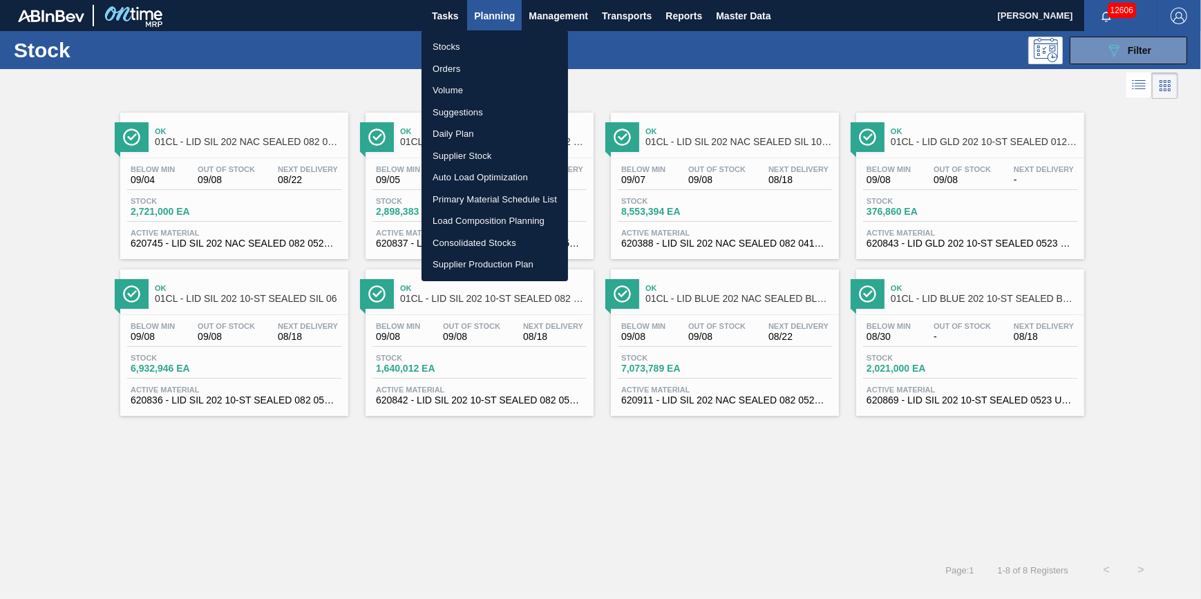
click at [485, 37] on li "Stocks" at bounding box center [495, 47] width 147 height 22
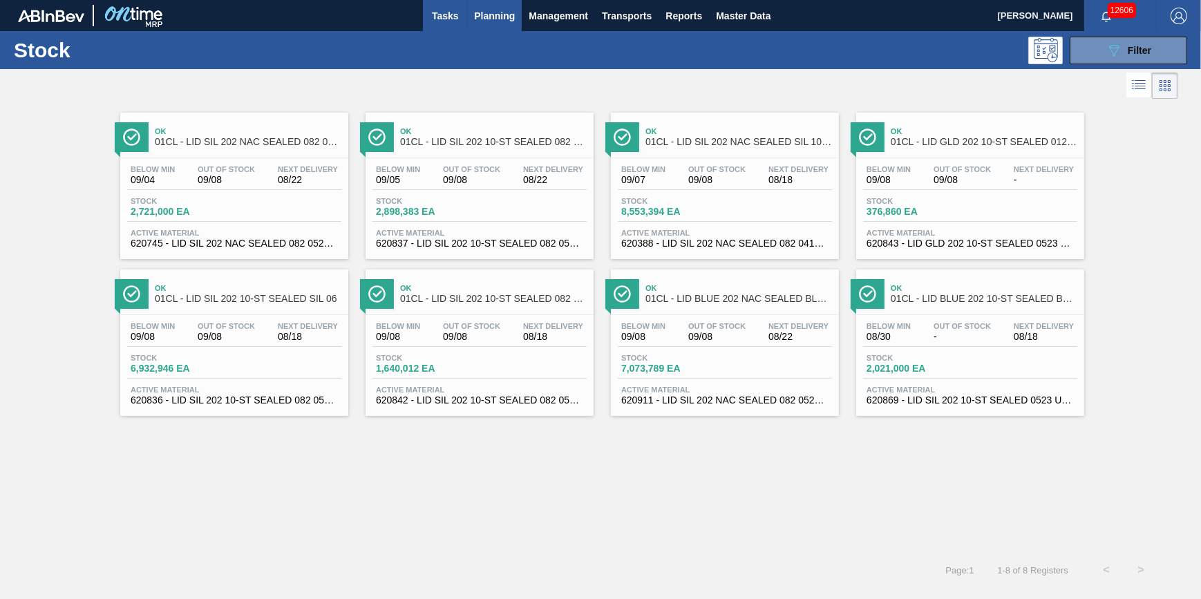
click at [431, 26] on button "Tasks" at bounding box center [445, 15] width 44 height 31
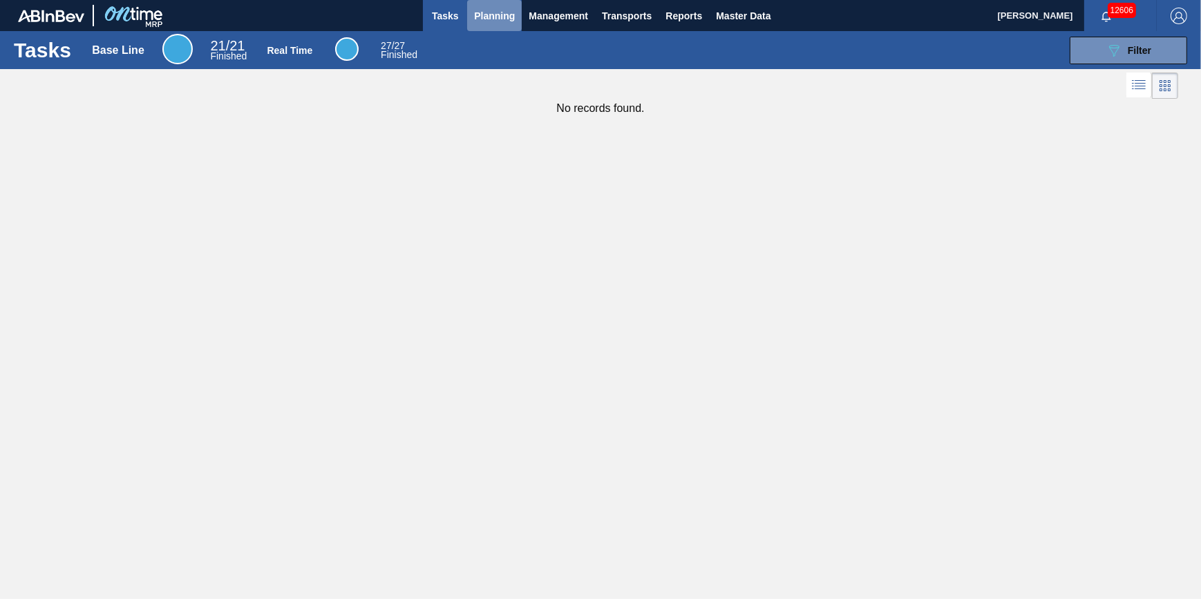
click at [486, 18] on span "Planning" at bounding box center [494, 16] width 41 height 17
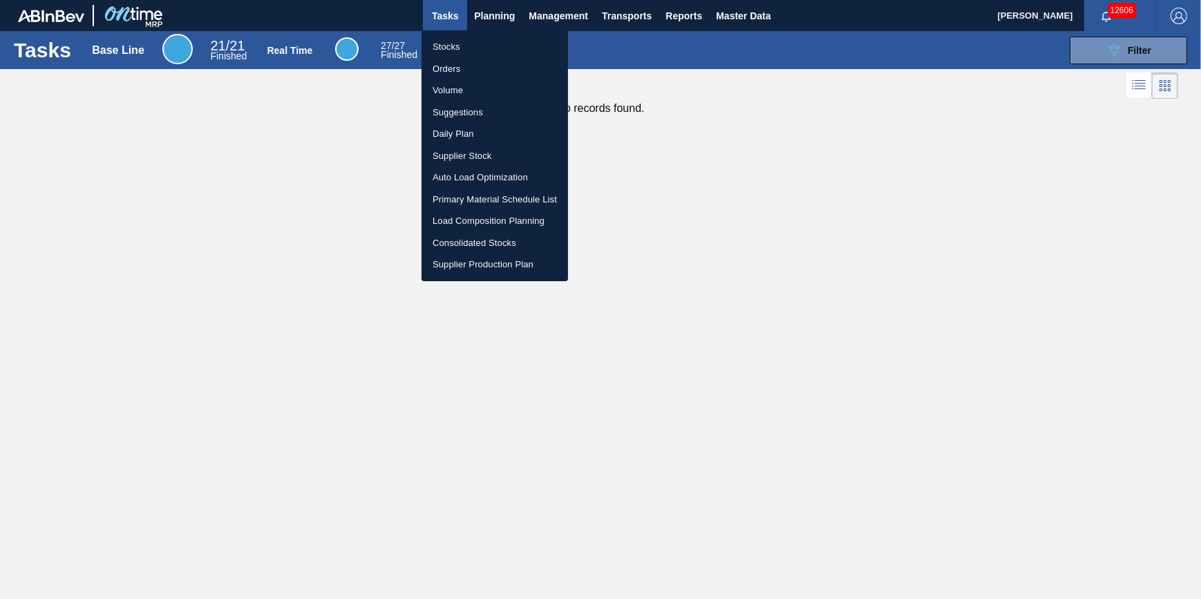
click at [482, 46] on li "Stocks" at bounding box center [495, 47] width 147 height 22
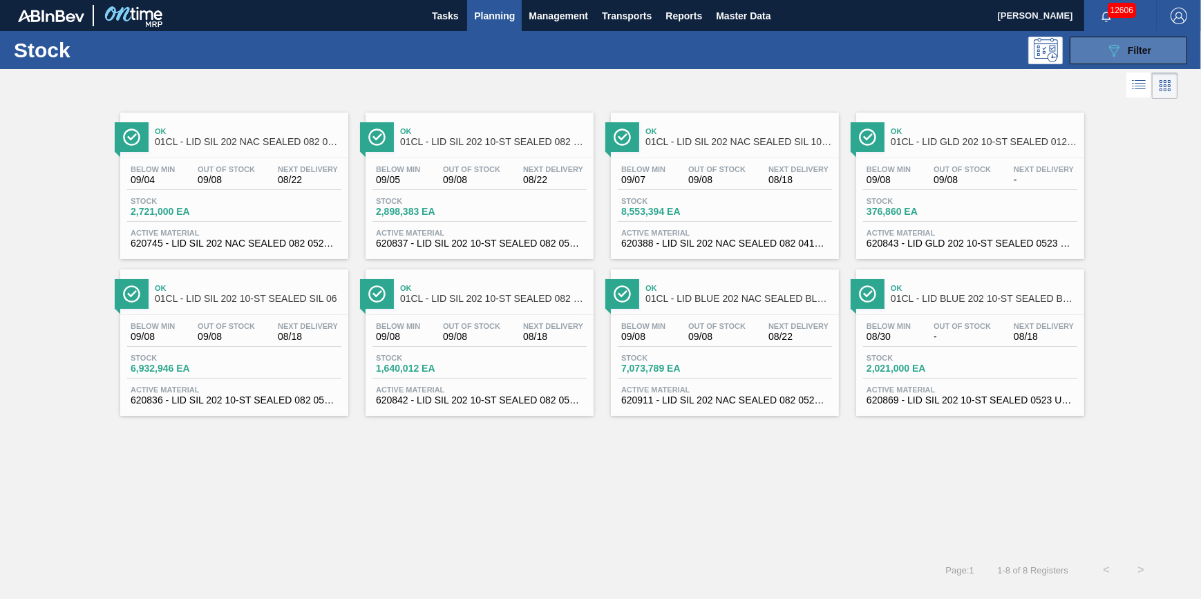
click at [1106, 56] on icon "089F7B8B-B2A5-4AFE-B5C0-19BA573D28AC" at bounding box center [1114, 50] width 17 height 17
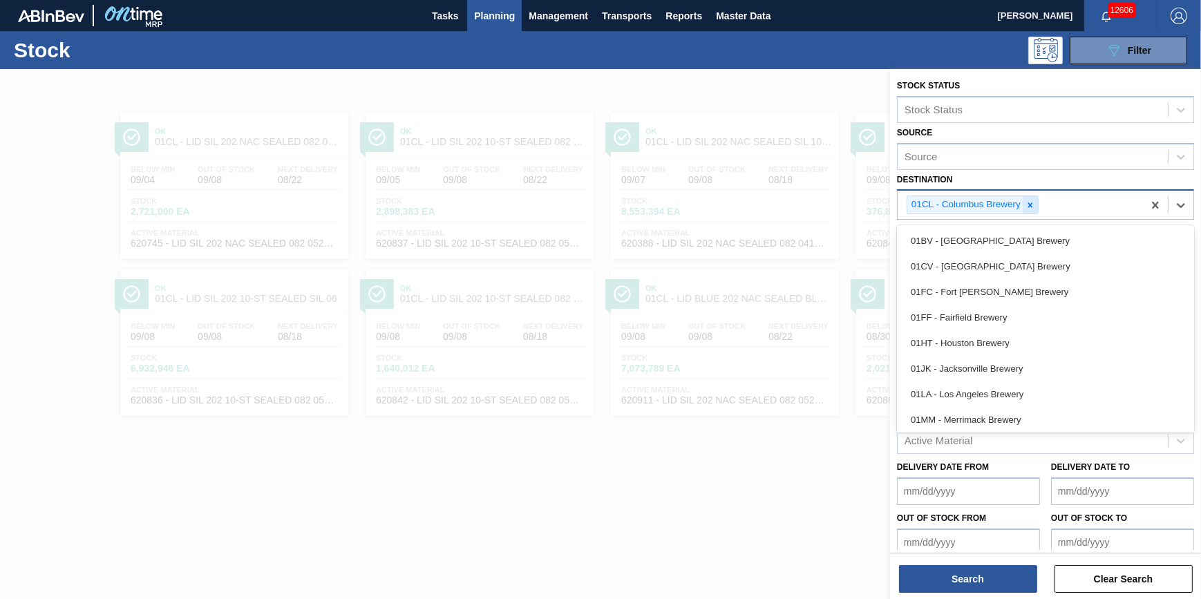
click at [1022, 200] on div "01CL - Columbus Brewery" at bounding box center [973, 205] width 132 height 19
click at [1025, 204] on div at bounding box center [1030, 204] width 15 height 17
click at [1027, 204] on div "Destination" at bounding box center [1033, 204] width 270 height 20
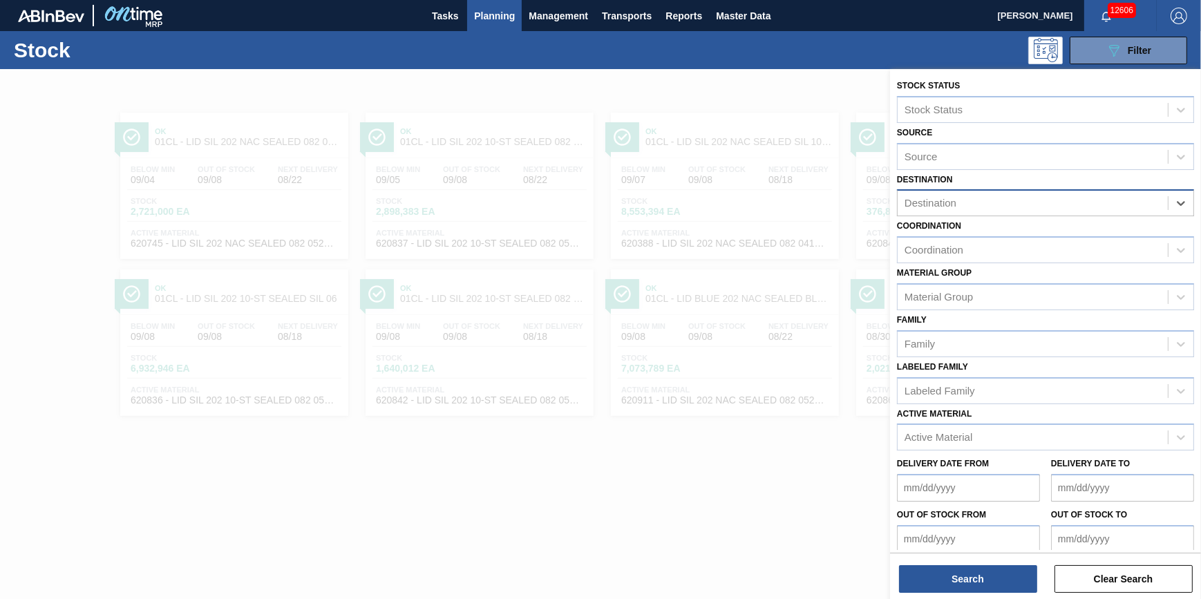
click at [1028, 201] on div "Destination" at bounding box center [1033, 204] width 270 height 20
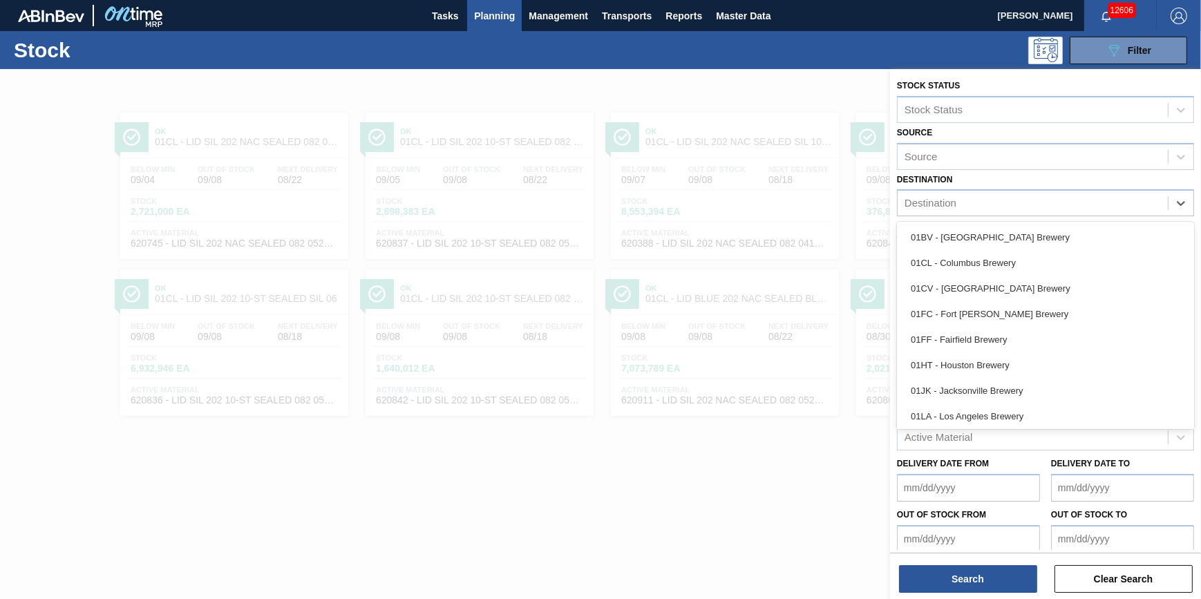
drag, startPoint x: 1023, startPoint y: 237, endPoint x: 1006, endPoint y: 240, distance: 17.5
click at [1023, 238] on div "01BV - [GEOGRAPHIC_DATA] Brewery" at bounding box center [1045, 238] width 297 height 26
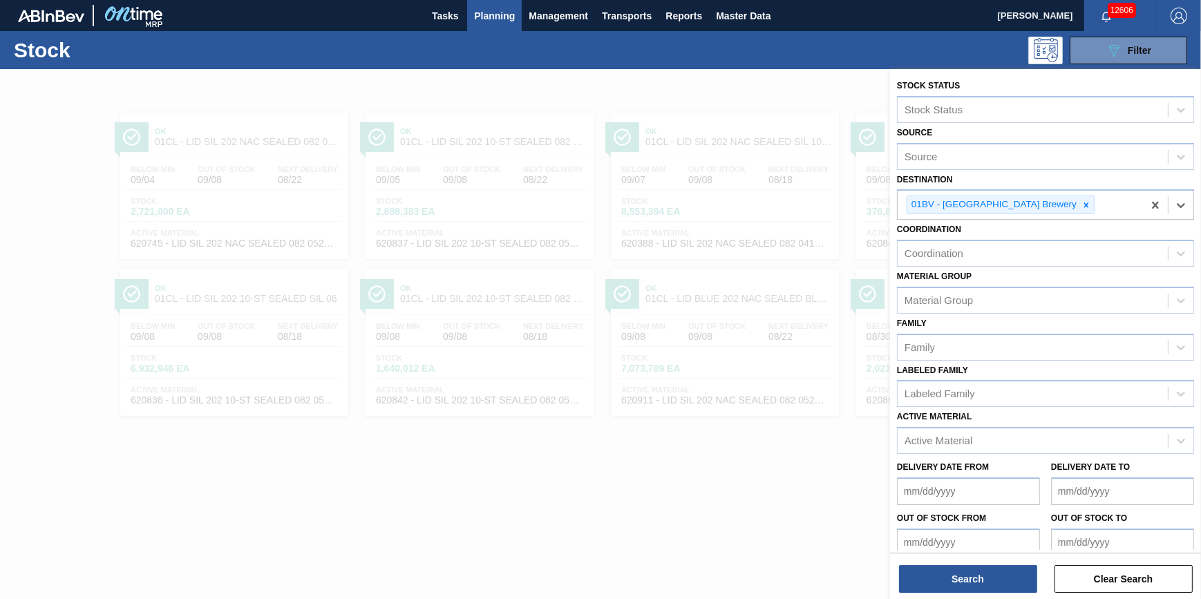
click at [964, 596] on div "Stock Status Stock Status Source Source Destination option 01BV - [GEOGRAPHIC_D…" at bounding box center [1045, 335] width 311 height 533
click at [966, 585] on button "Search" at bounding box center [968, 579] width 138 height 28
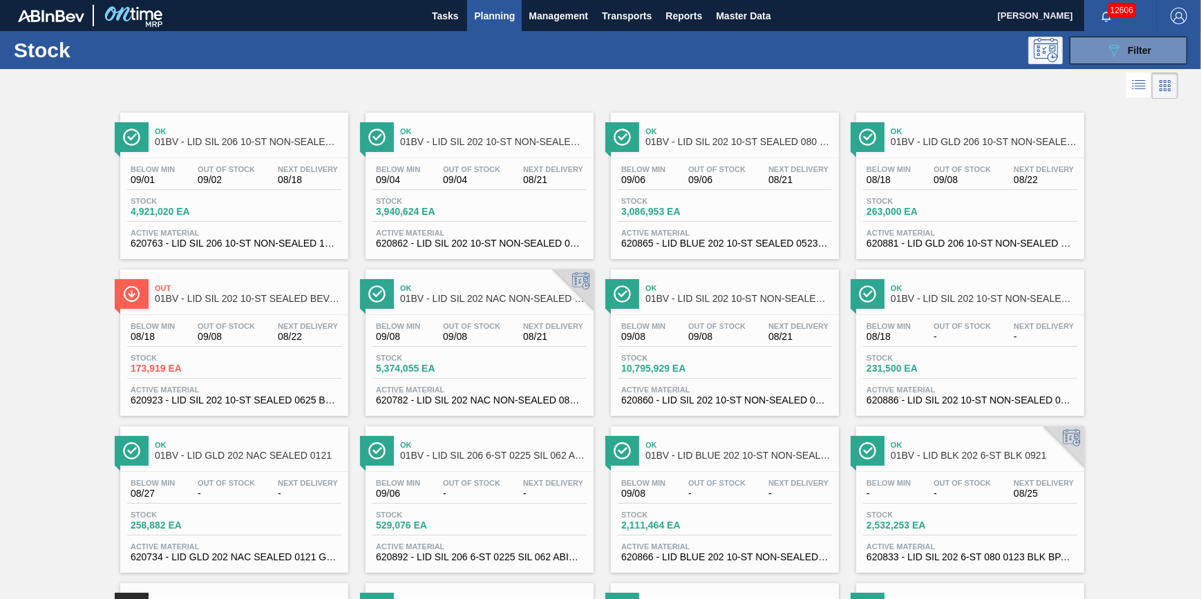
click at [1060, 48] on button at bounding box center [1045, 51] width 35 height 28
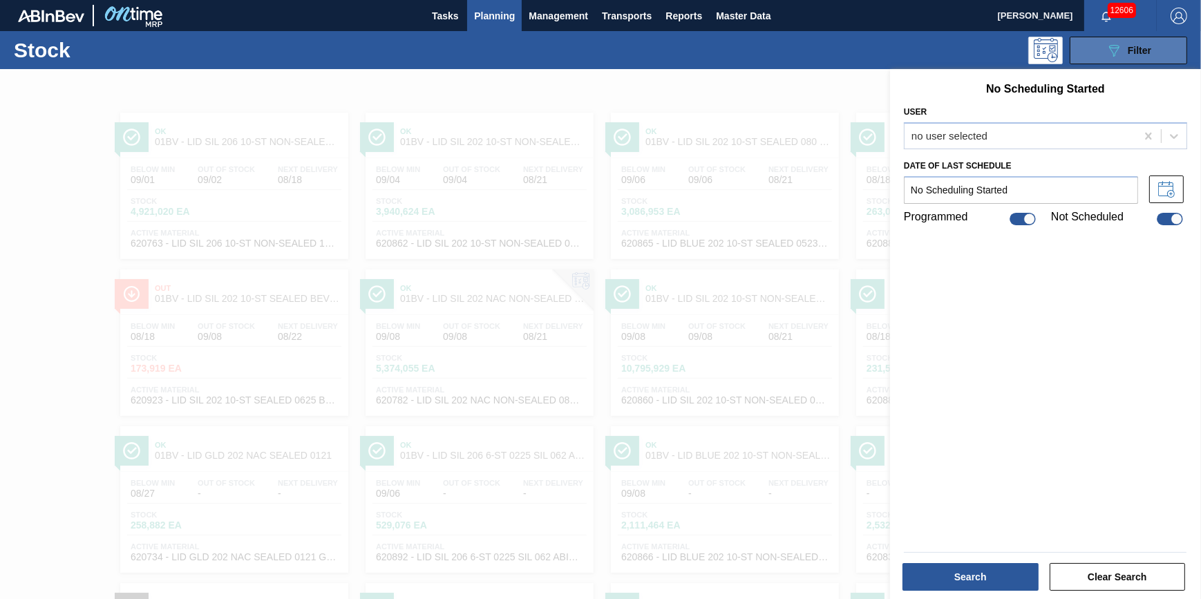
click at [1079, 51] on button "089F7B8B-B2A5-4AFE-B5C0-19BA573D28AC Filter" at bounding box center [1128, 51] width 117 height 28
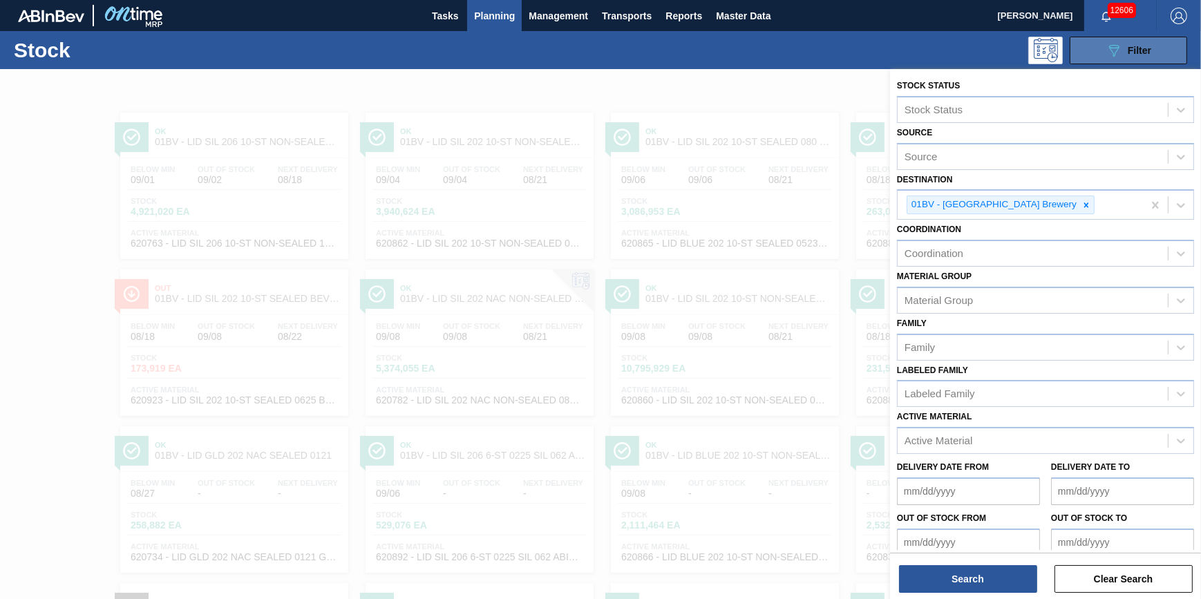
click at [1080, 53] on button "089F7B8B-B2A5-4AFE-B5C0-19BA573D28AC Filter" at bounding box center [1128, 51] width 117 height 28
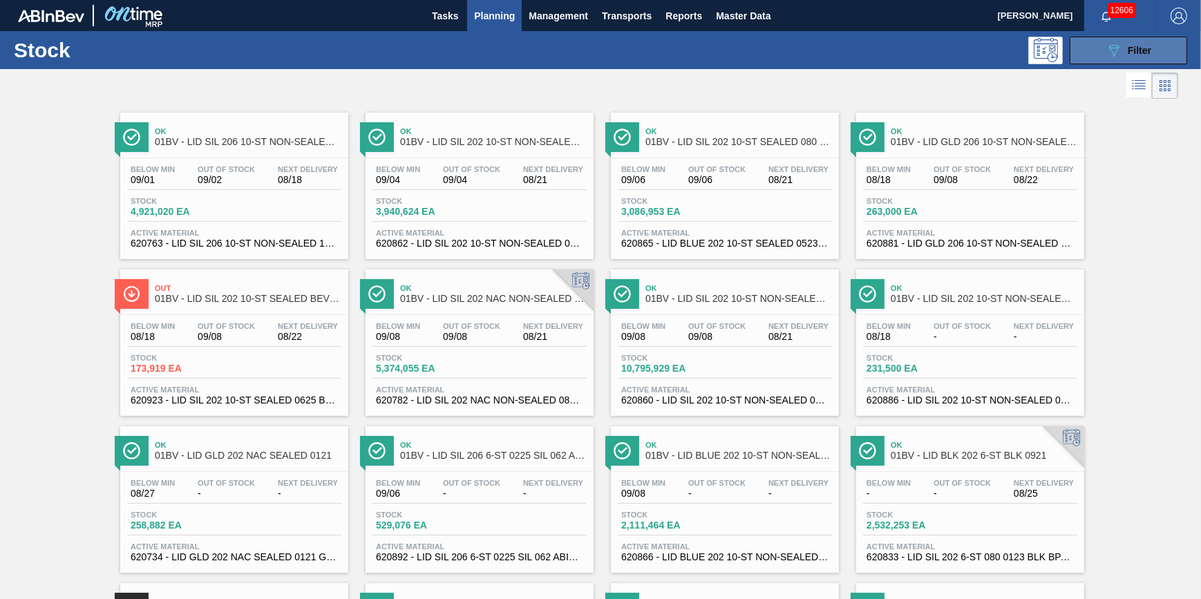
click at [1081, 53] on button "089F7B8B-B2A5-4AFE-B5C0-19BA573D28AC Filter" at bounding box center [1128, 51] width 117 height 28
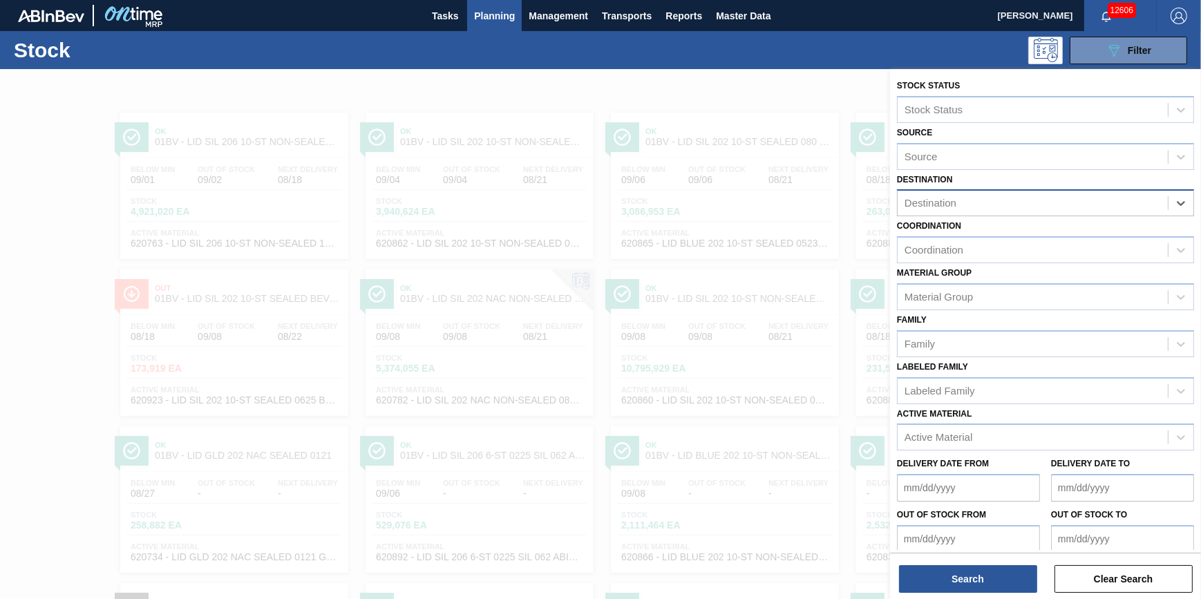
paste input "620865"
type input "6"
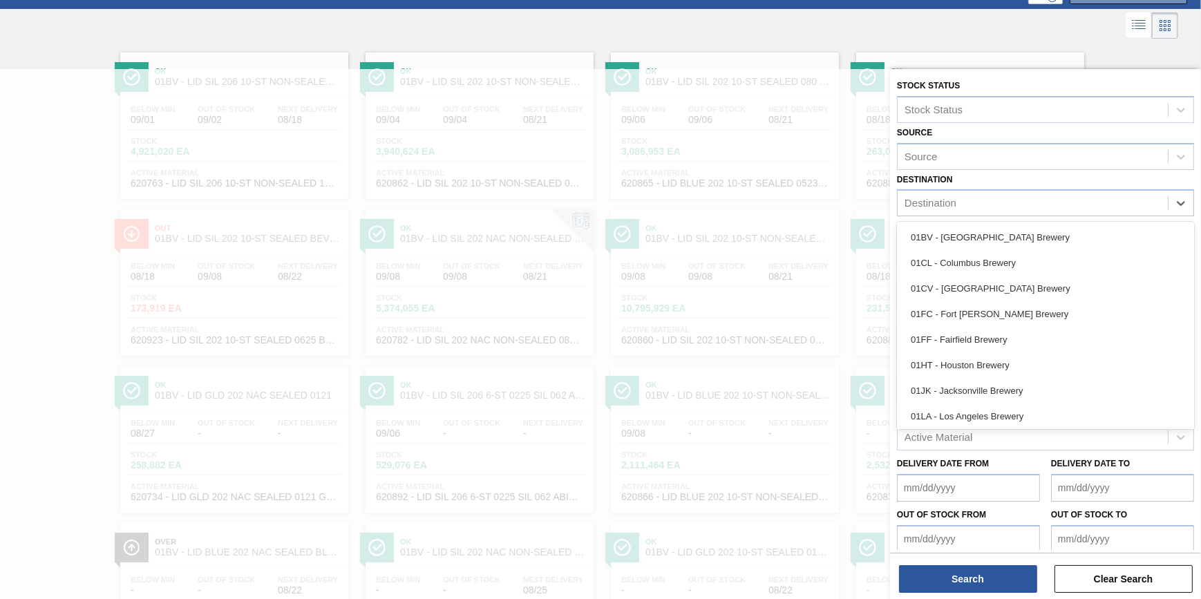
click at [1018, 439] on div "Active Material" at bounding box center [1033, 438] width 270 height 20
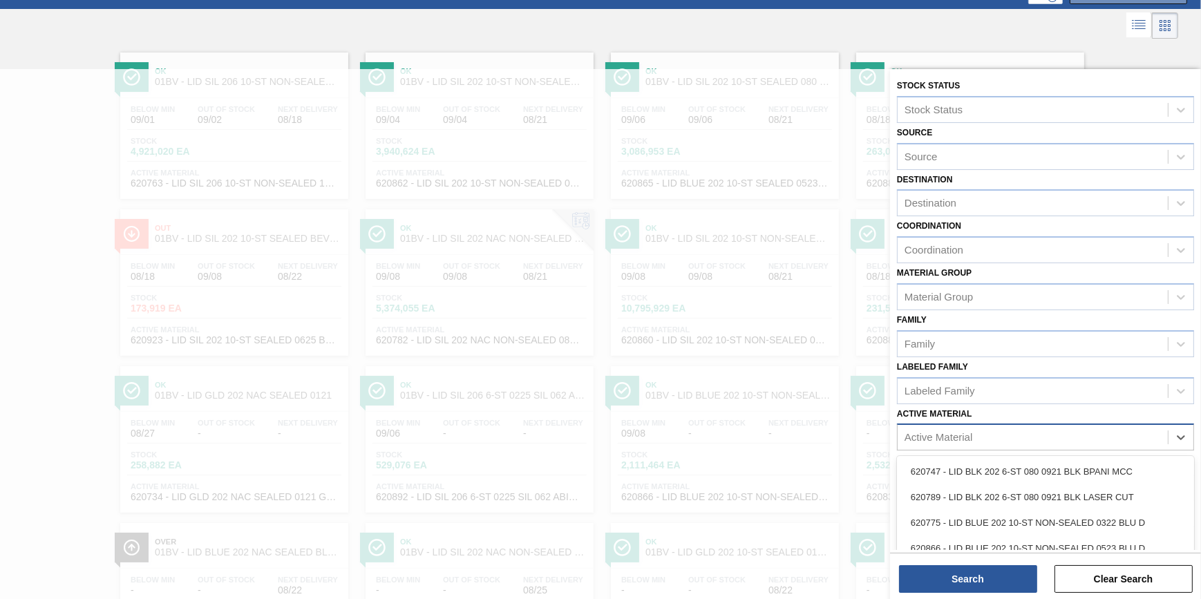
scroll to position [68, 0]
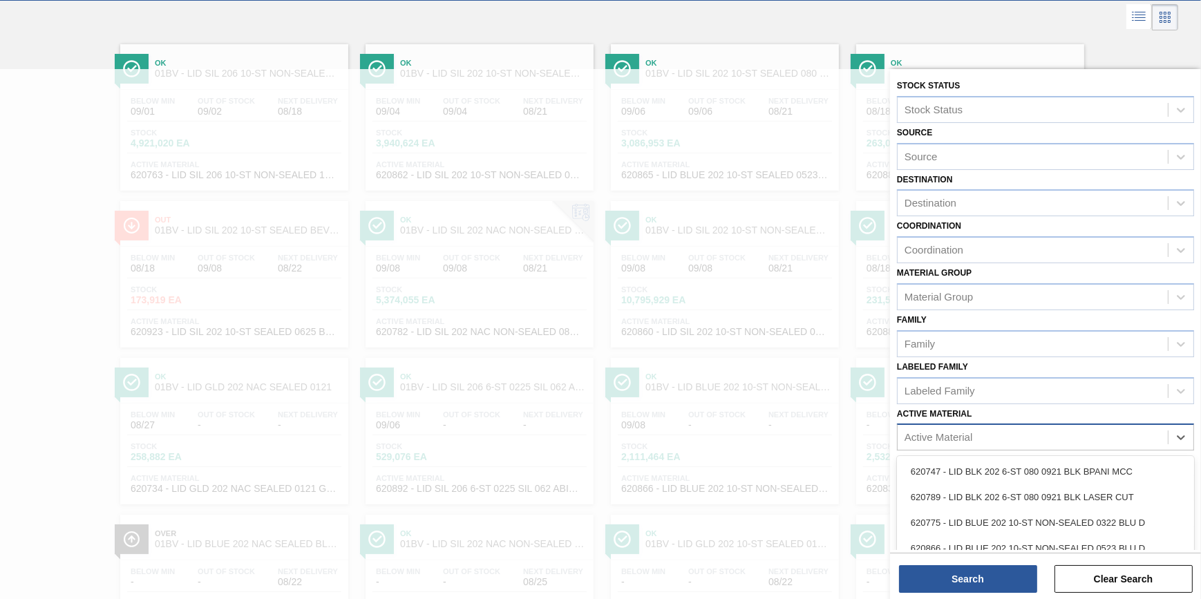
paste Material "620865"
type Material "620865"
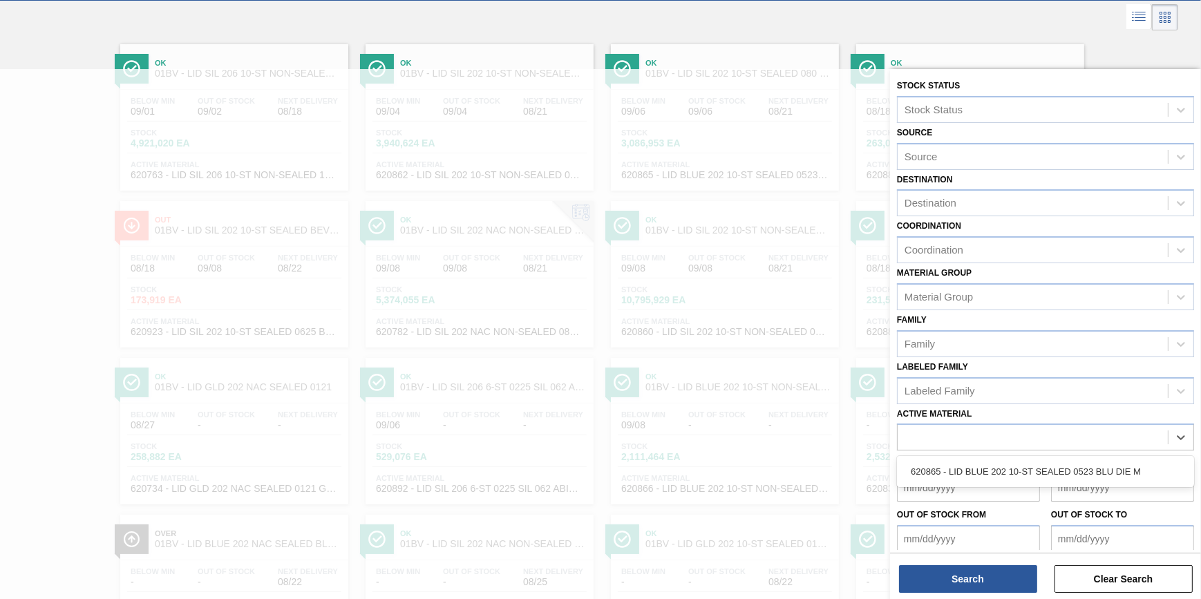
click at [1012, 451] on div "Stock Status Stock Status Source Source Destination Destination Coordination Co…" at bounding box center [1045, 340] width 311 height 542
paste Material "620865"
type Material "620865"
click at [1010, 463] on div "620865 - LID BLUE 202 10-ST SEALED 0523 BLU DIE M" at bounding box center [1045, 472] width 297 height 26
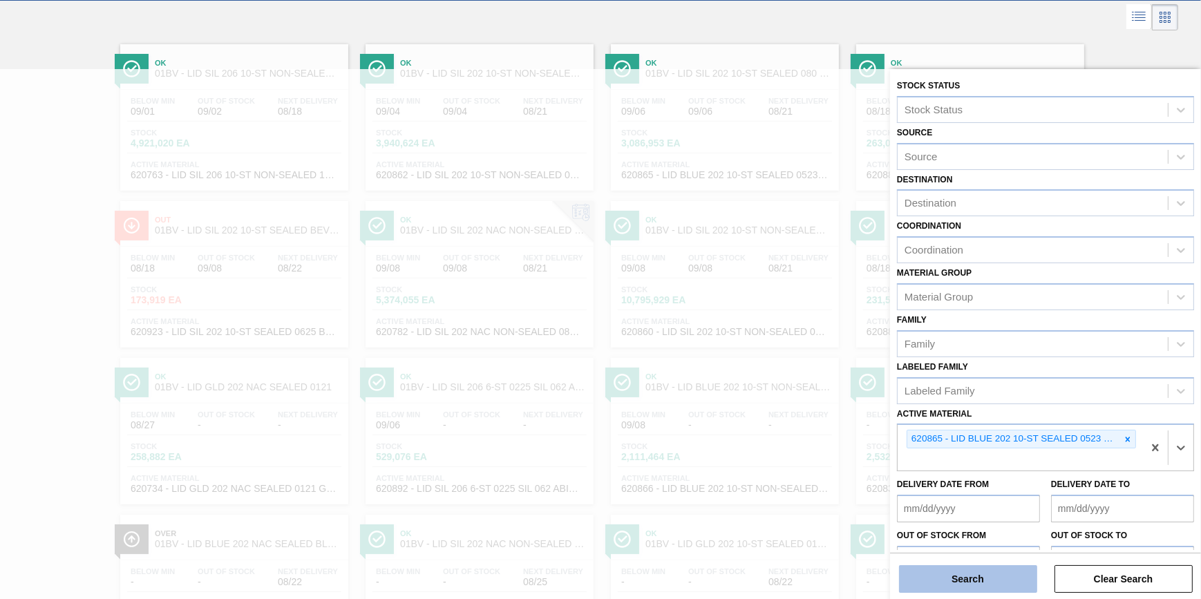
click at [984, 585] on button "Search" at bounding box center [968, 579] width 138 height 28
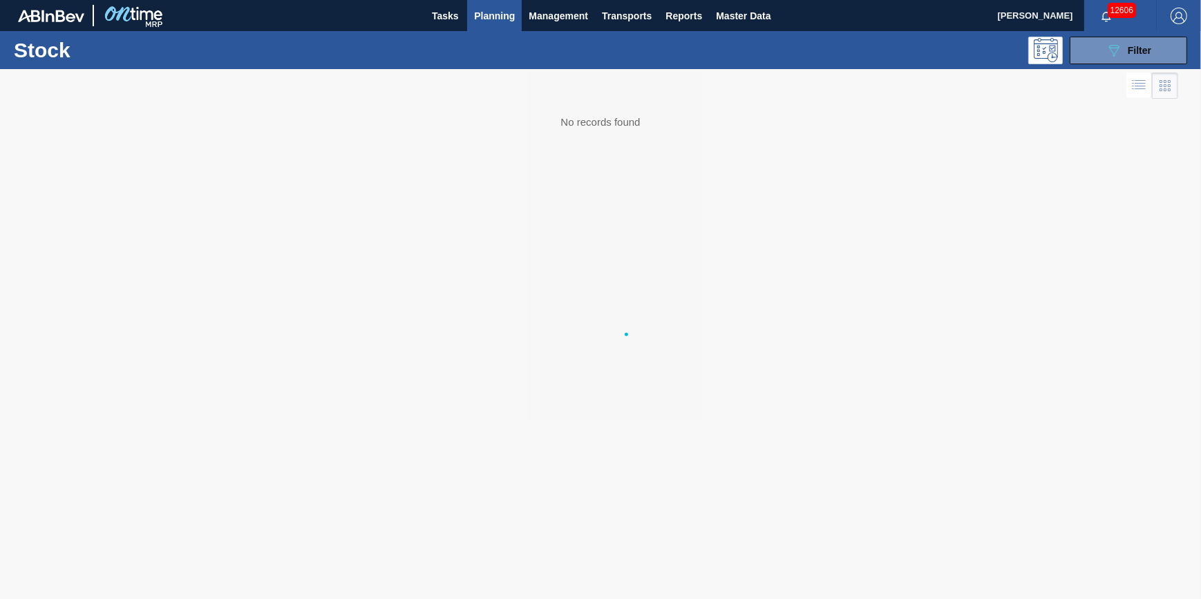
scroll to position [0, 0]
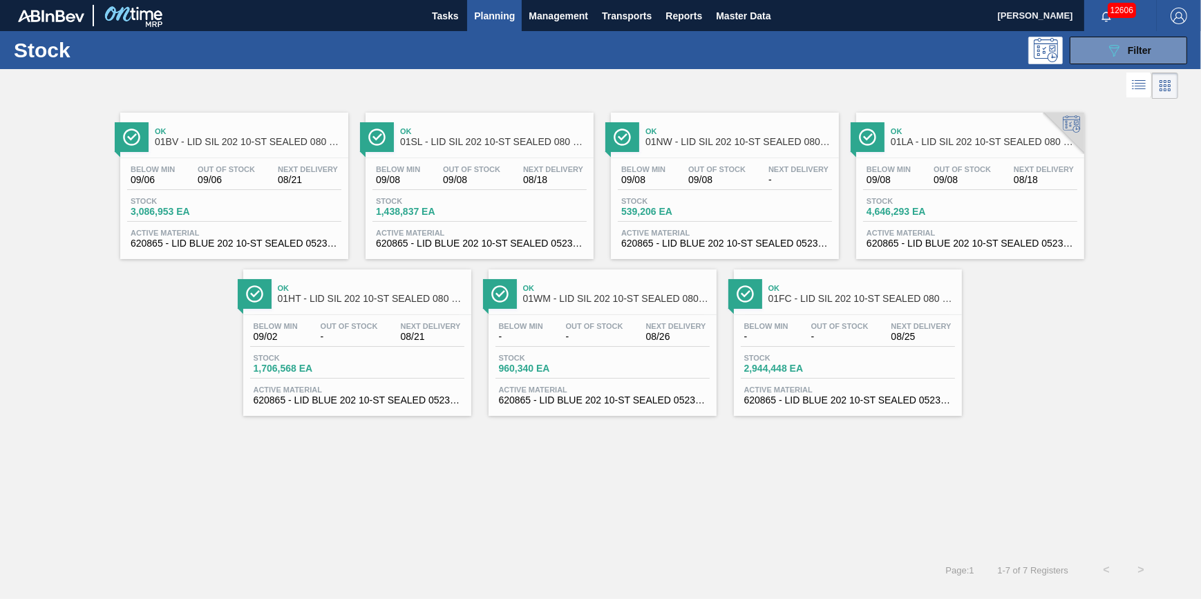
click at [924, 185] on div "Below Min 09/08 Out Of Stock 09/08 Next Delivery 08/18" at bounding box center [970, 177] width 214 height 25
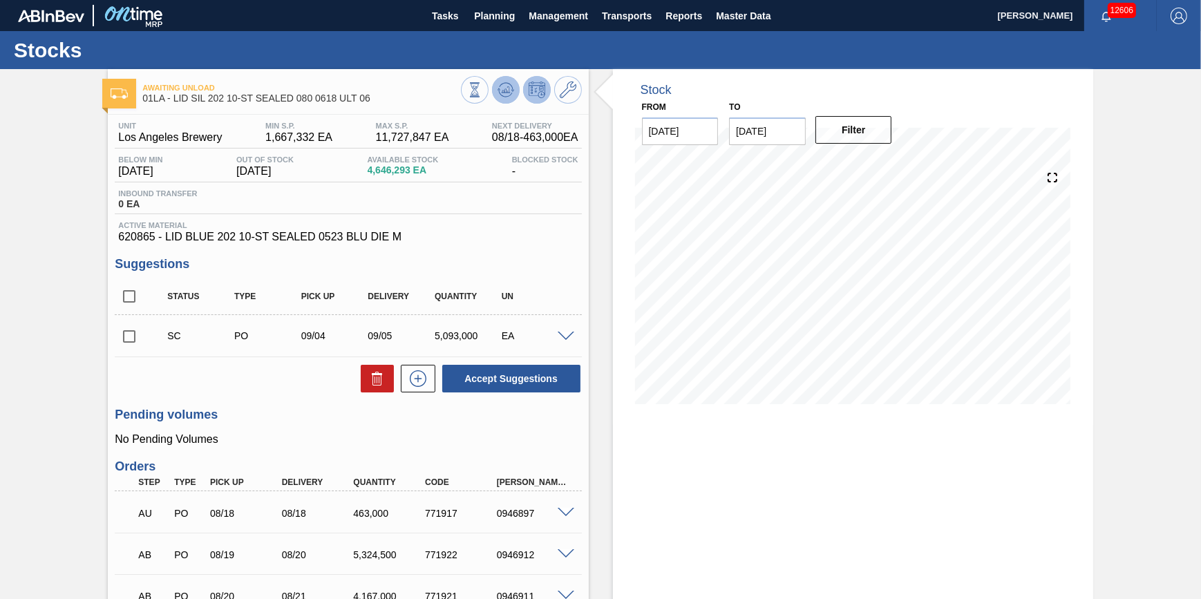
click at [482, 88] on icon at bounding box center [474, 89] width 15 height 15
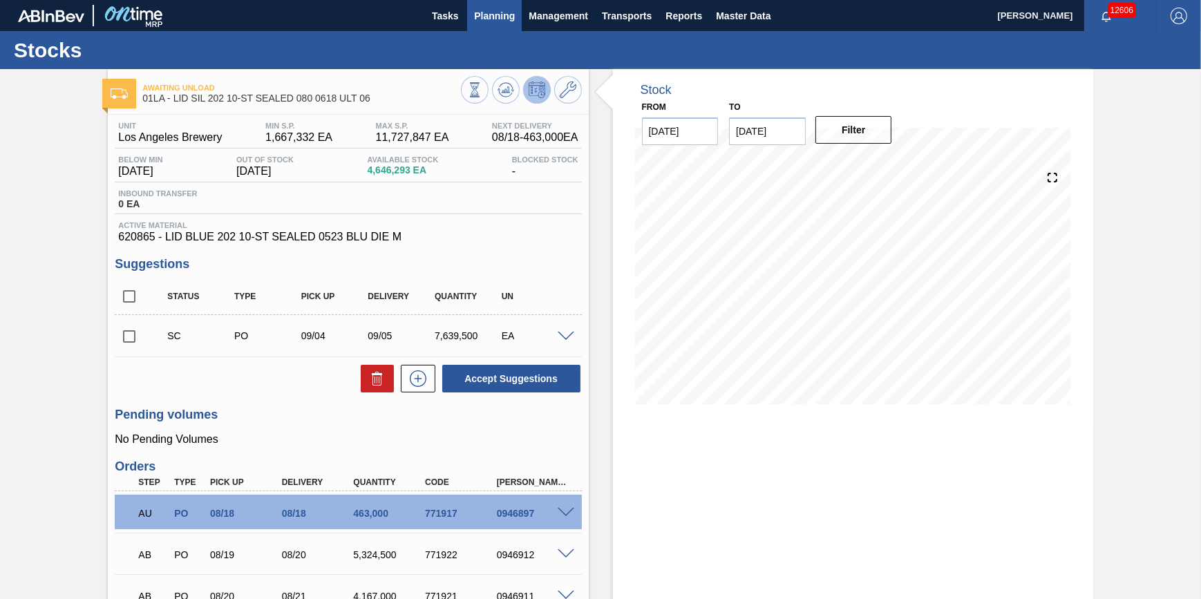
click at [507, 18] on span "Planning" at bounding box center [494, 16] width 41 height 17
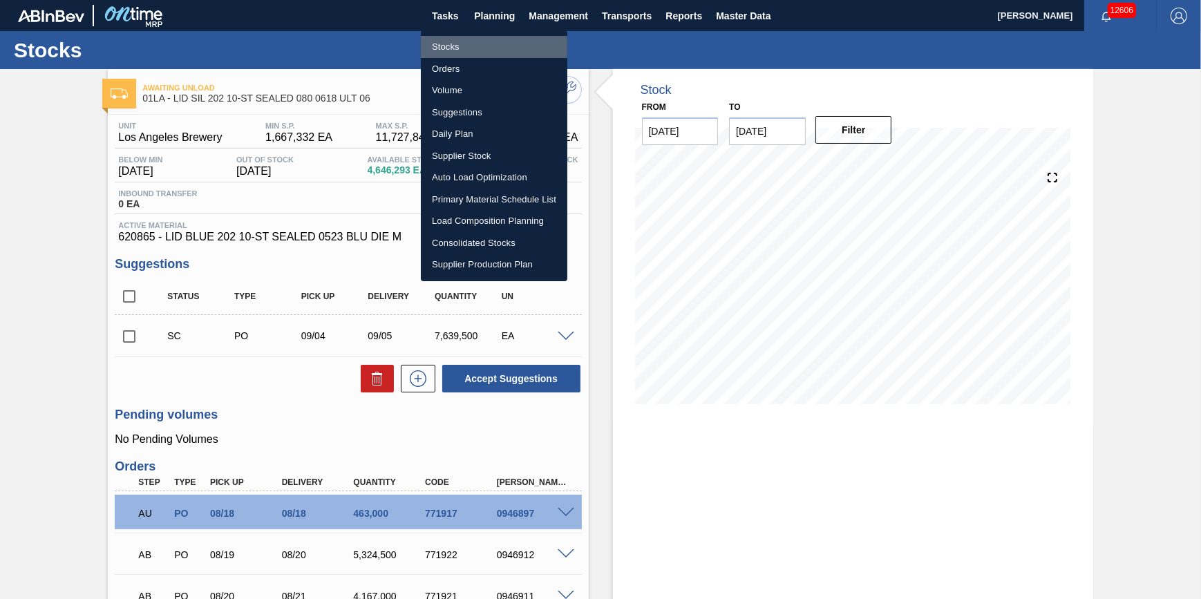
drag, startPoint x: 499, startPoint y: 44, endPoint x: 1201, endPoint y: 157, distance: 710.6
click at [499, 44] on li "Stocks" at bounding box center [494, 47] width 147 height 22
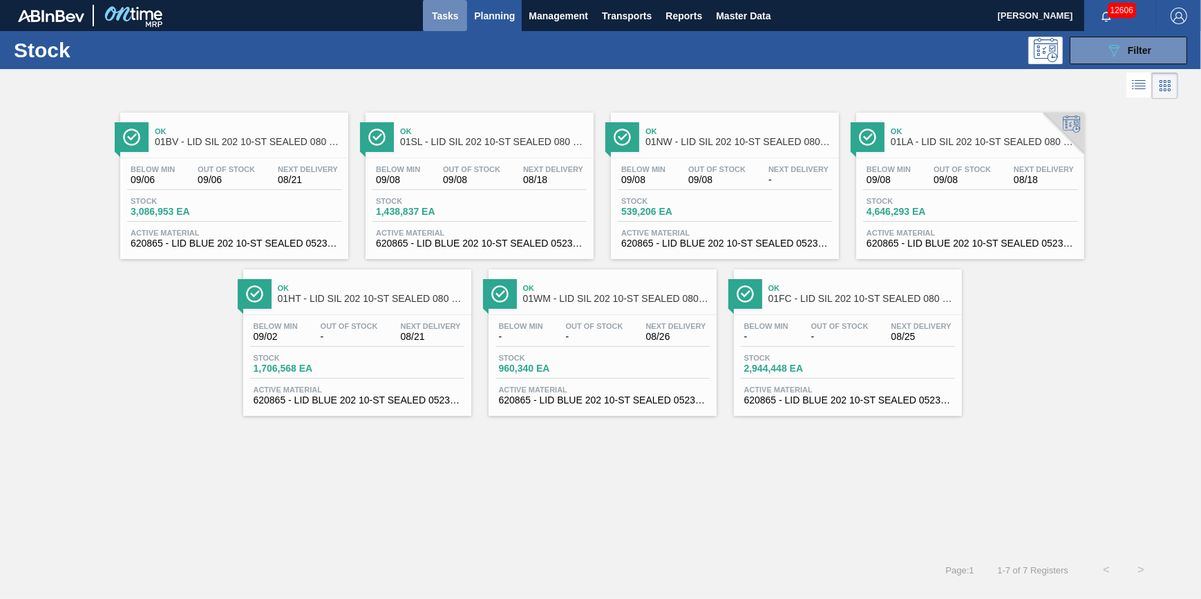
click at [446, 3] on button "Tasks" at bounding box center [445, 15] width 44 height 31
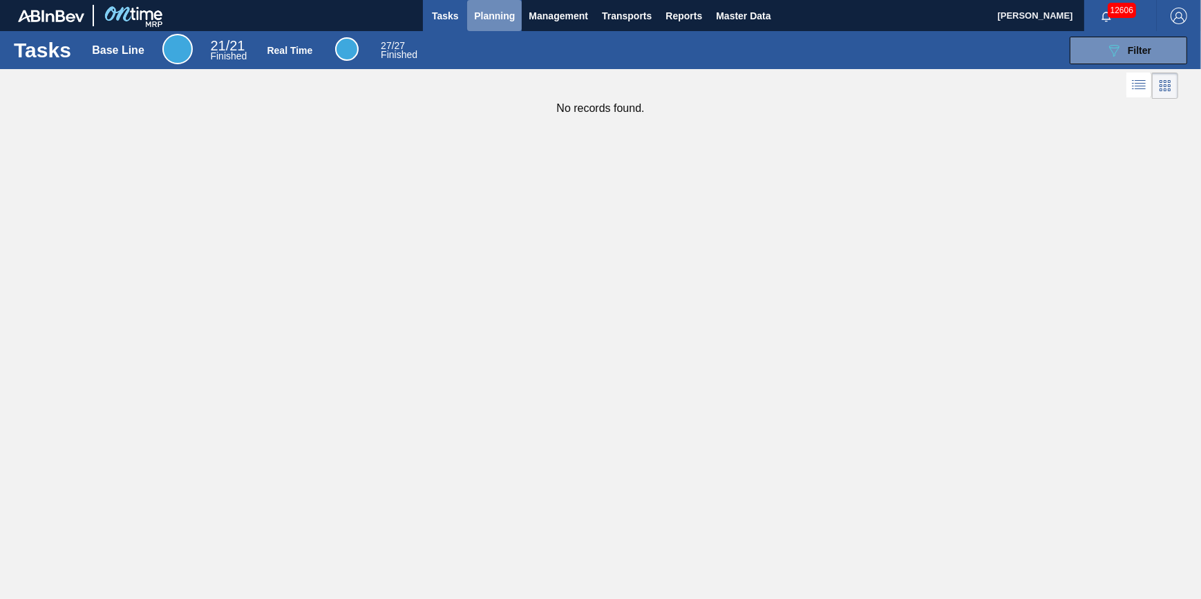
click at [476, 13] on span "Planning" at bounding box center [494, 16] width 41 height 17
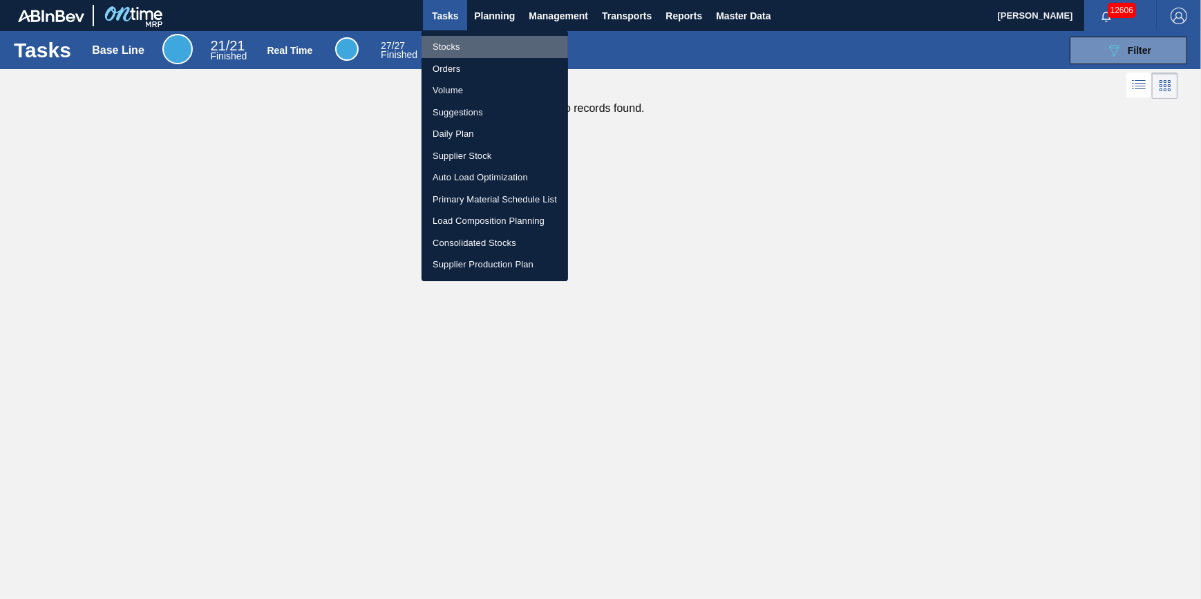
click at [459, 49] on li "Stocks" at bounding box center [495, 47] width 147 height 22
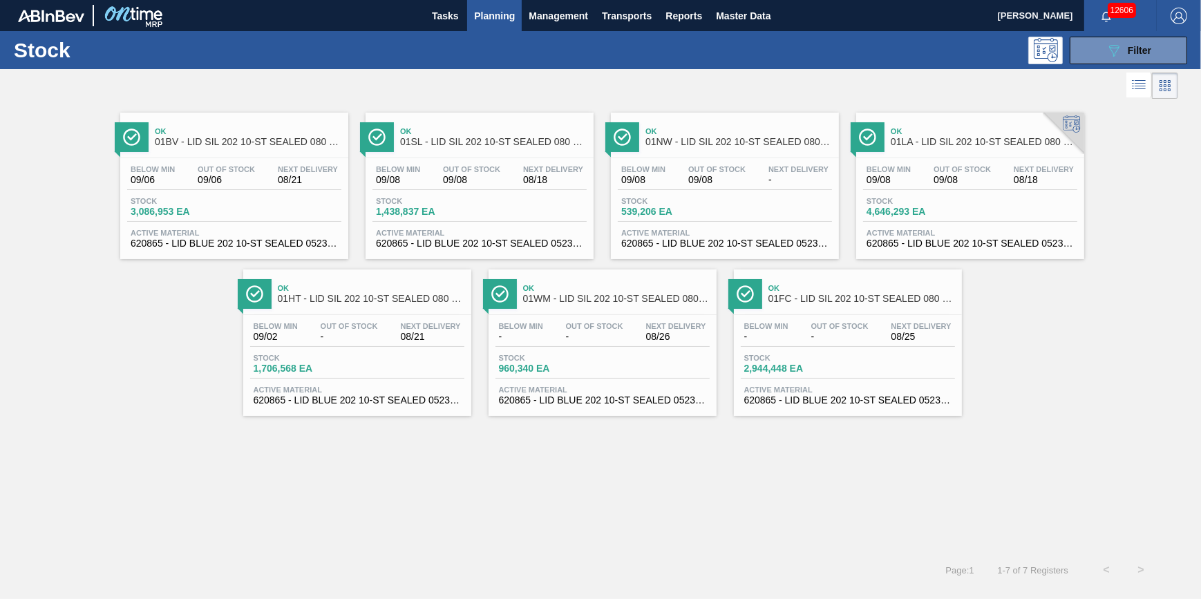
click at [496, 26] on button "Planning" at bounding box center [494, 15] width 55 height 31
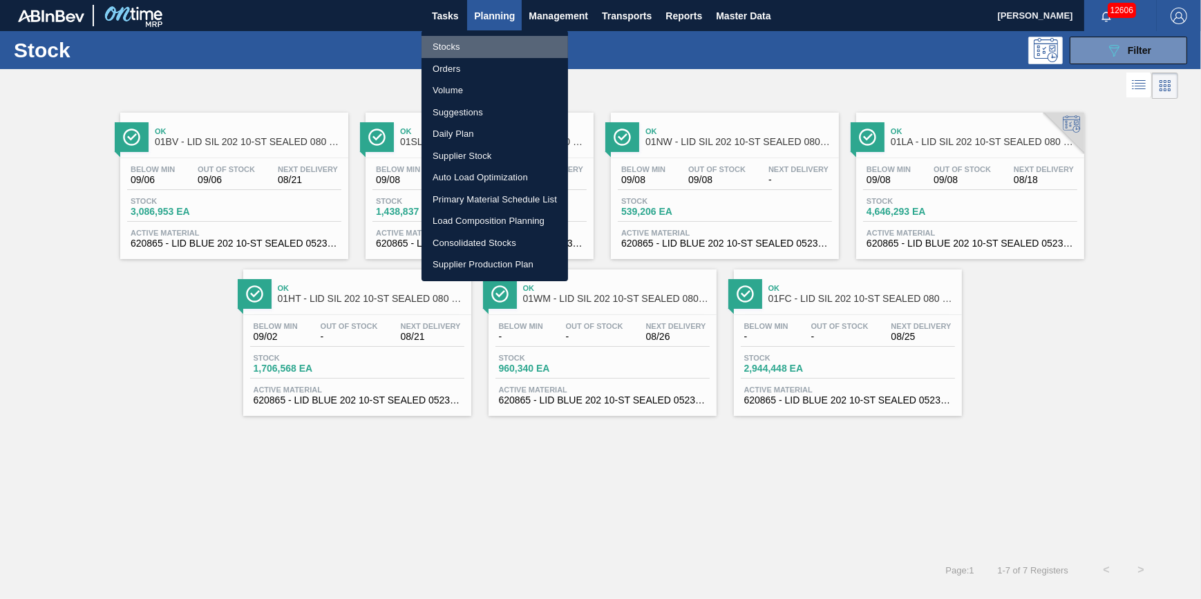
click at [491, 46] on li "Stocks" at bounding box center [495, 47] width 147 height 22
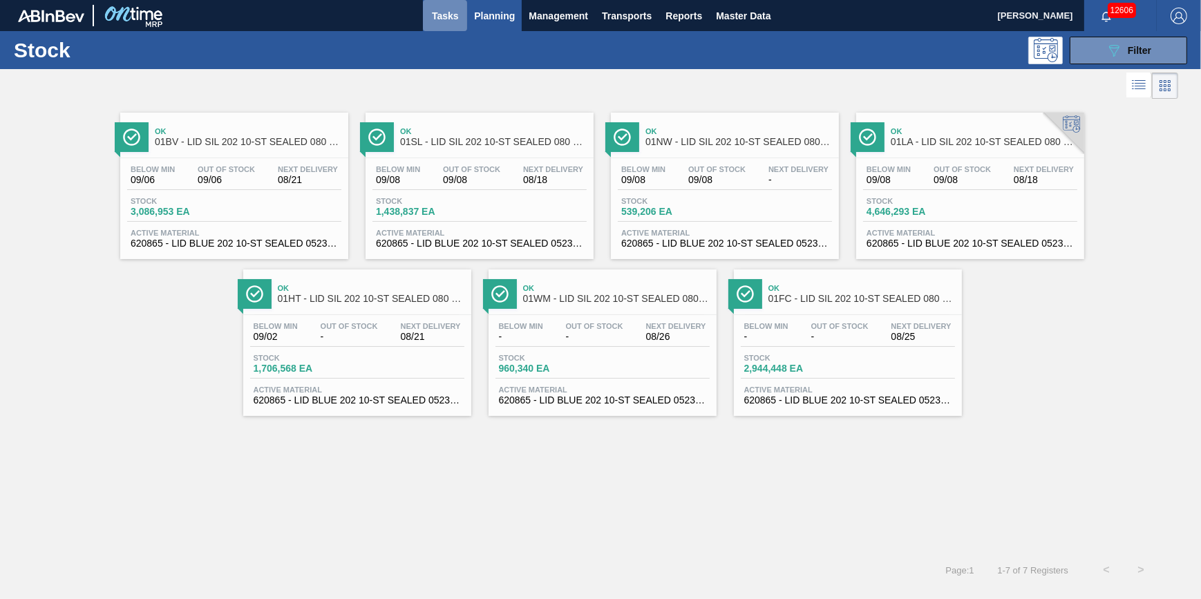
click at [449, 21] on span "Tasks" at bounding box center [445, 16] width 30 height 17
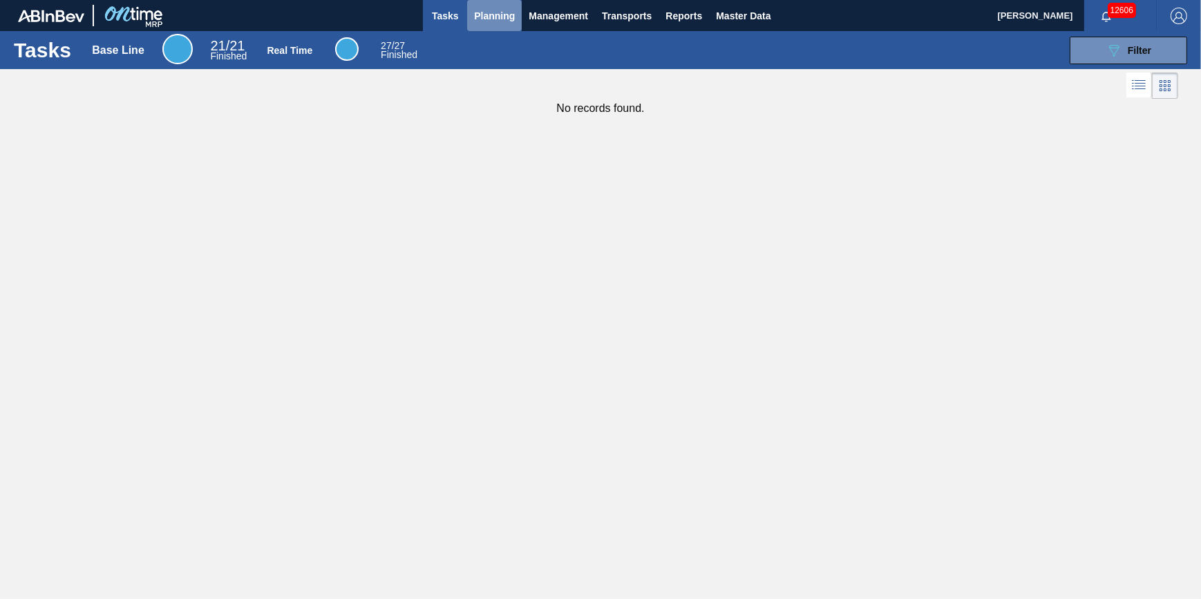
click at [489, 20] on span "Planning" at bounding box center [494, 16] width 41 height 17
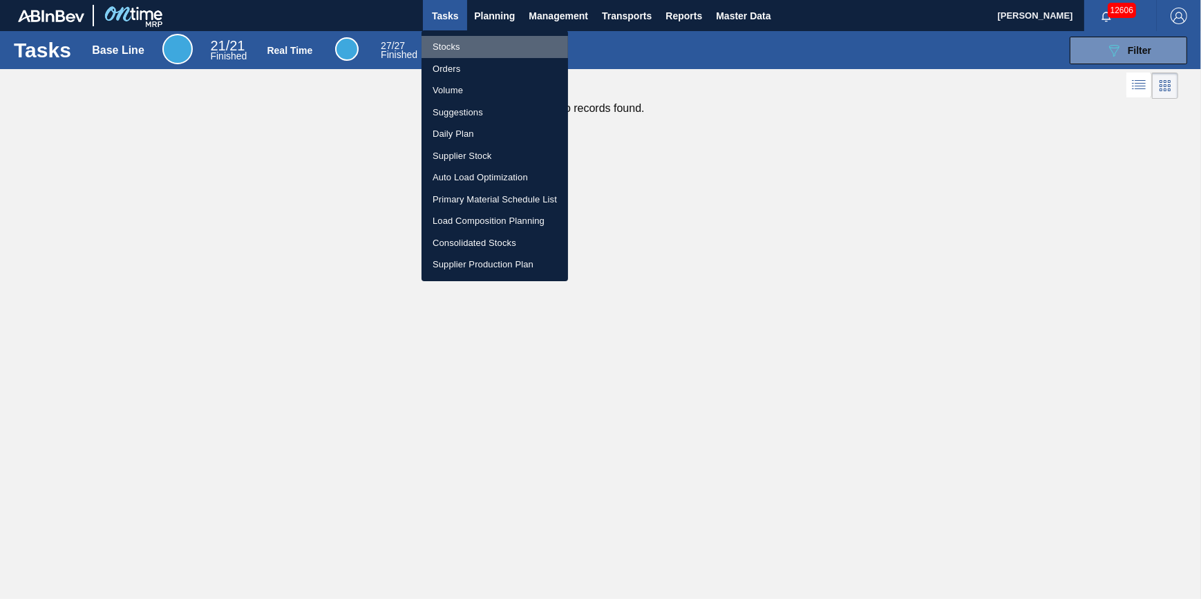
click at [486, 39] on li "Stocks" at bounding box center [495, 47] width 147 height 22
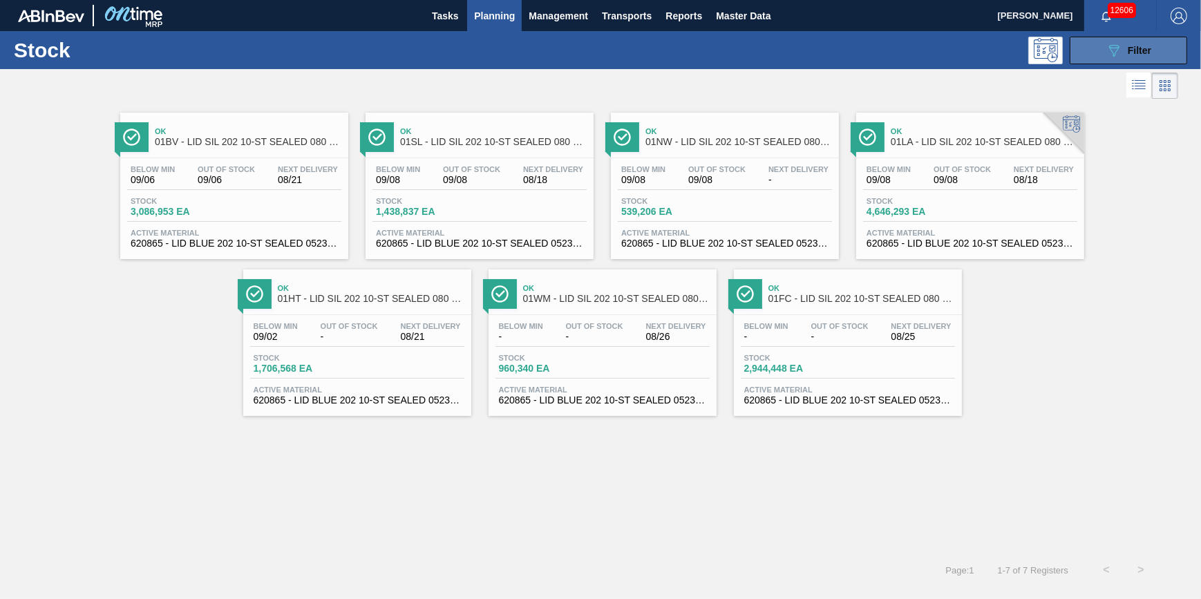
click at [1098, 46] on button "089F7B8B-B2A5-4AFE-B5C0-19BA573D28AC Filter" at bounding box center [1128, 51] width 117 height 28
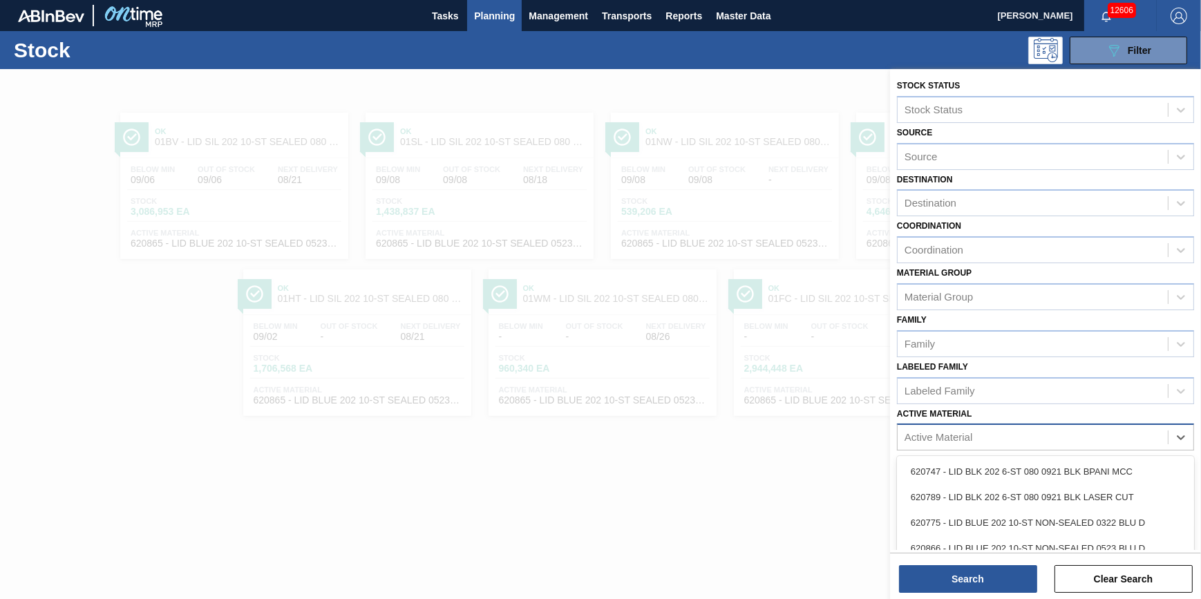
click at [1120, 435] on div "Active Material" at bounding box center [1033, 438] width 270 height 20
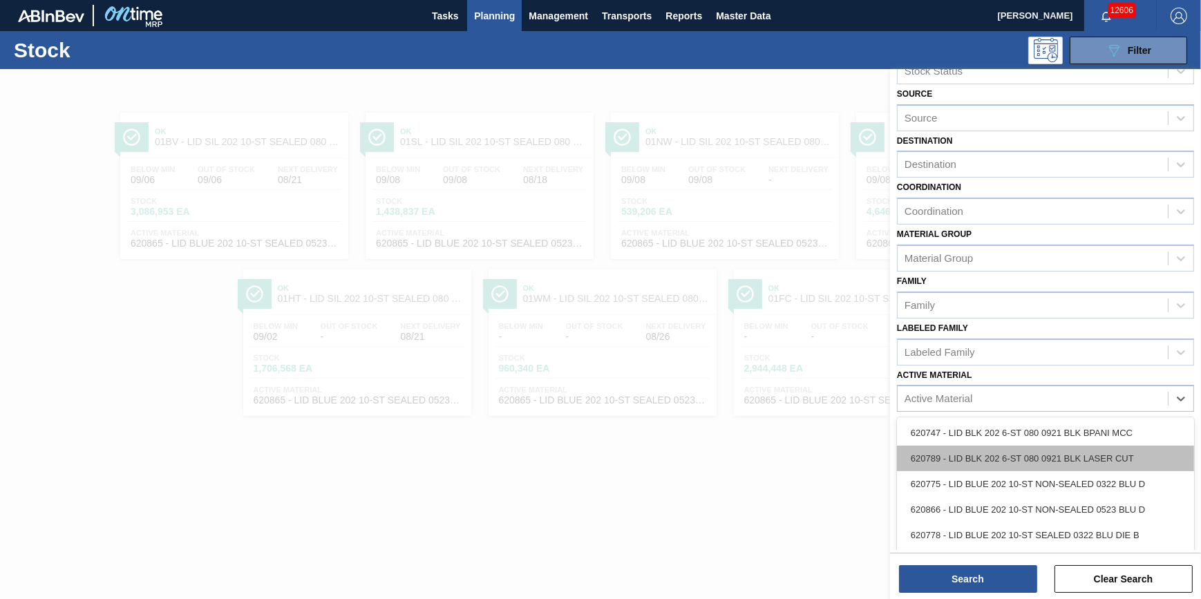
scroll to position [59, 0]
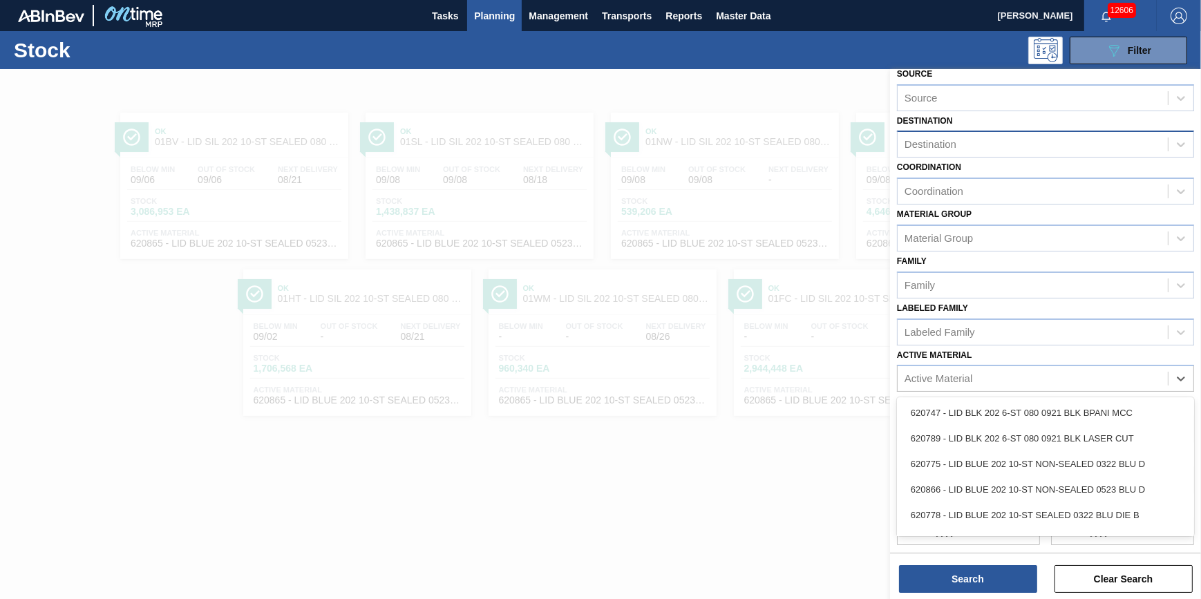
click at [968, 141] on div "Destination" at bounding box center [1033, 145] width 270 height 20
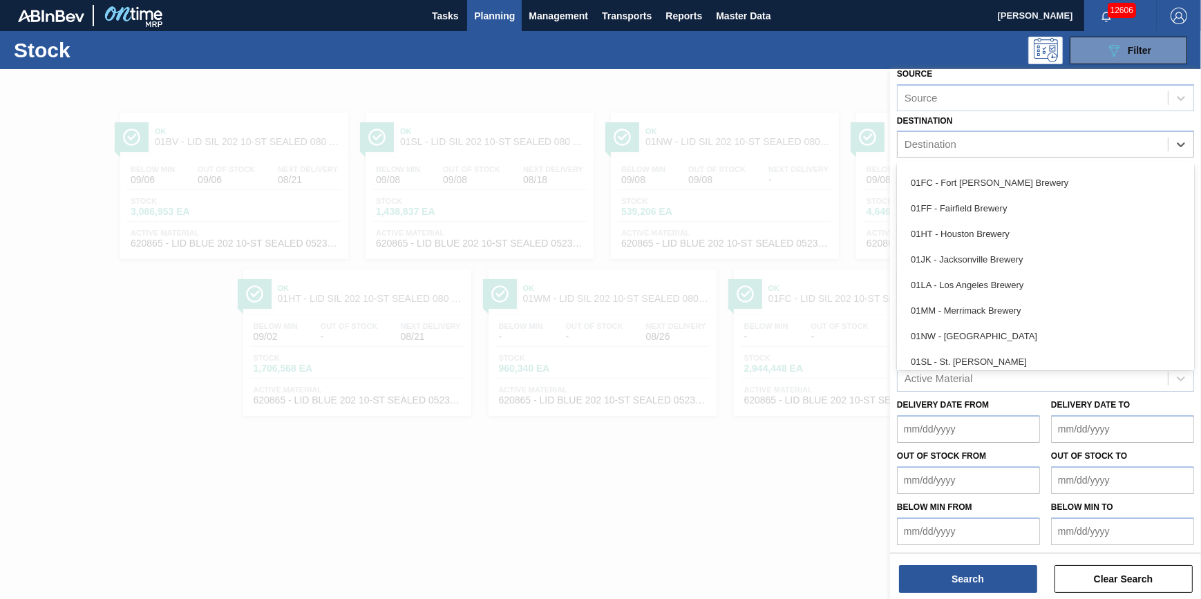
scroll to position [104, 0]
click at [1008, 352] on div "01WM - Williamsburg Brewery" at bounding box center [1045, 356] width 297 height 26
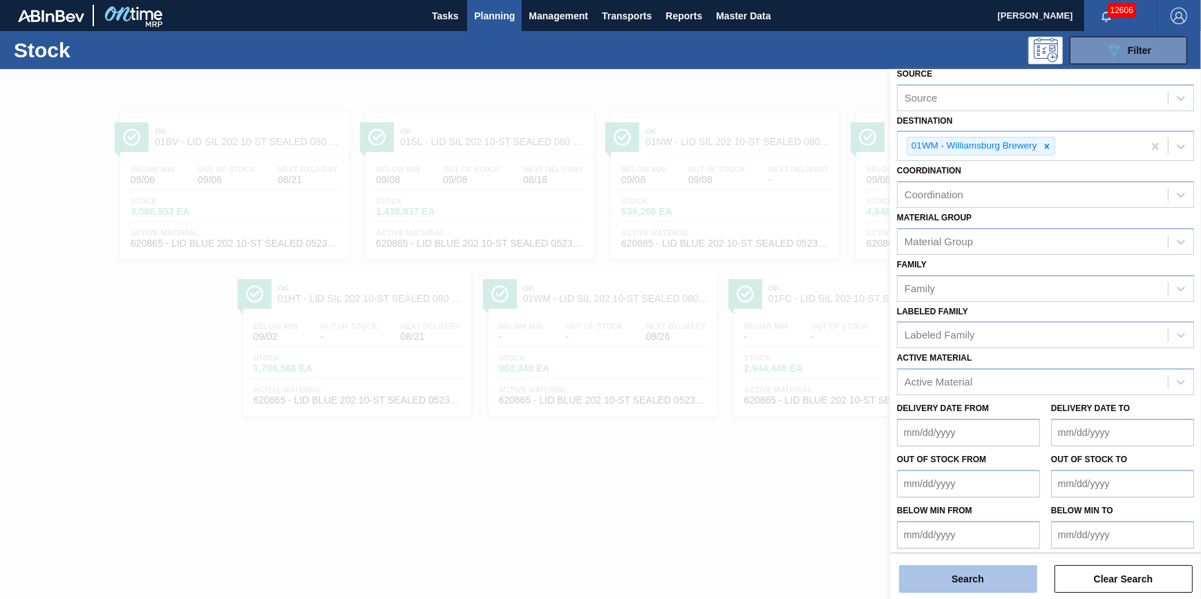
click at [971, 573] on button "Search" at bounding box center [968, 579] width 138 height 28
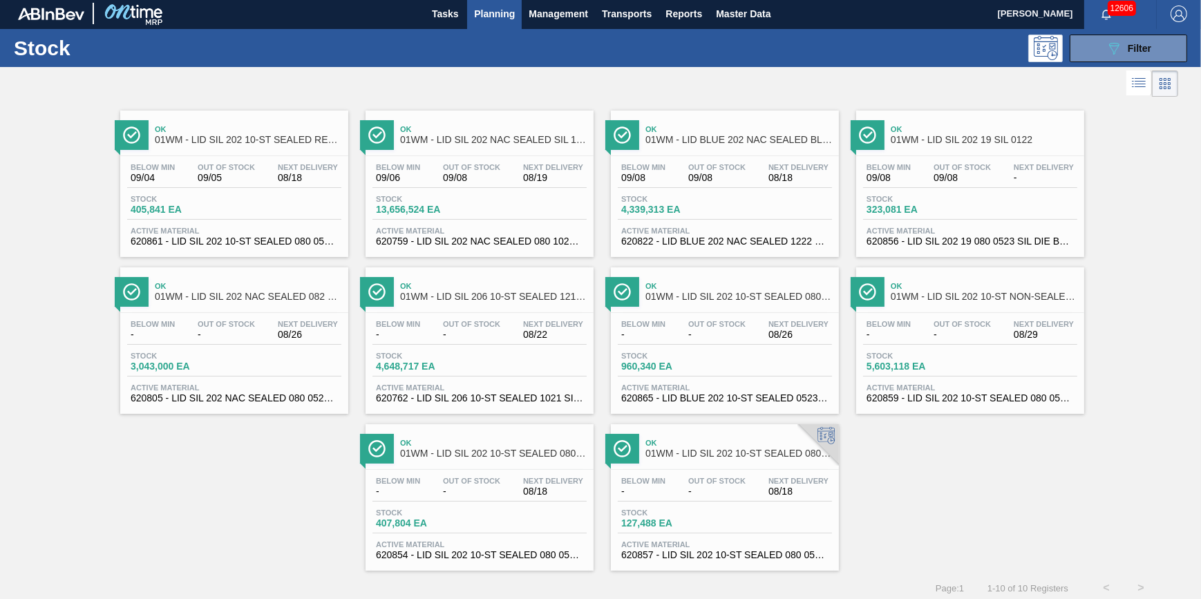
scroll to position [0, 0]
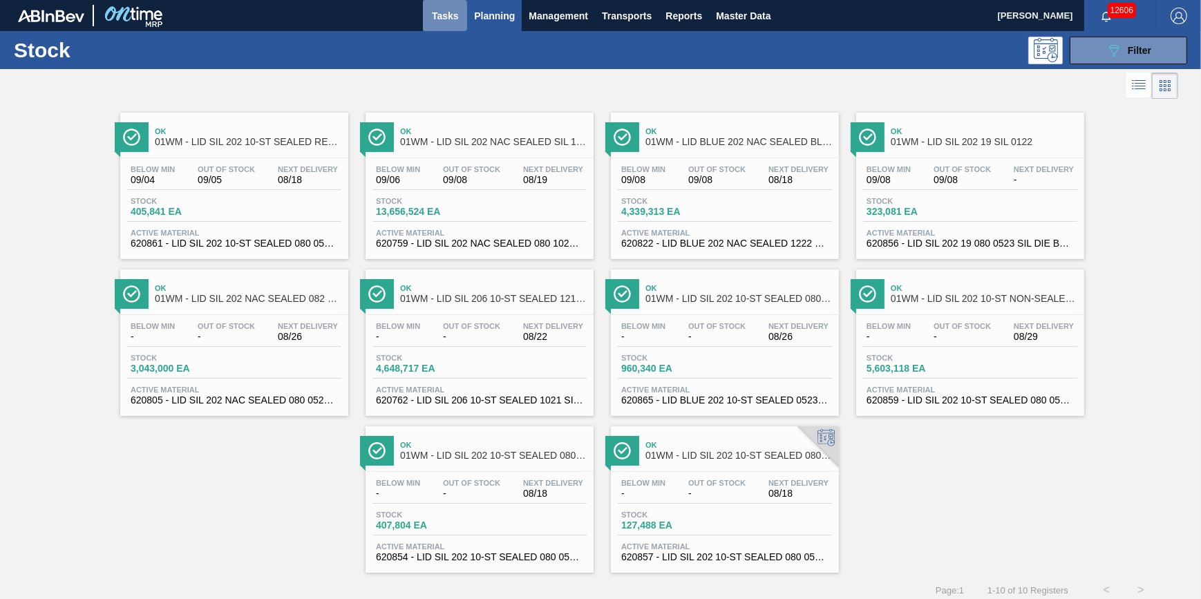
click at [435, 26] on button "Tasks" at bounding box center [445, 15] width 44 height 31
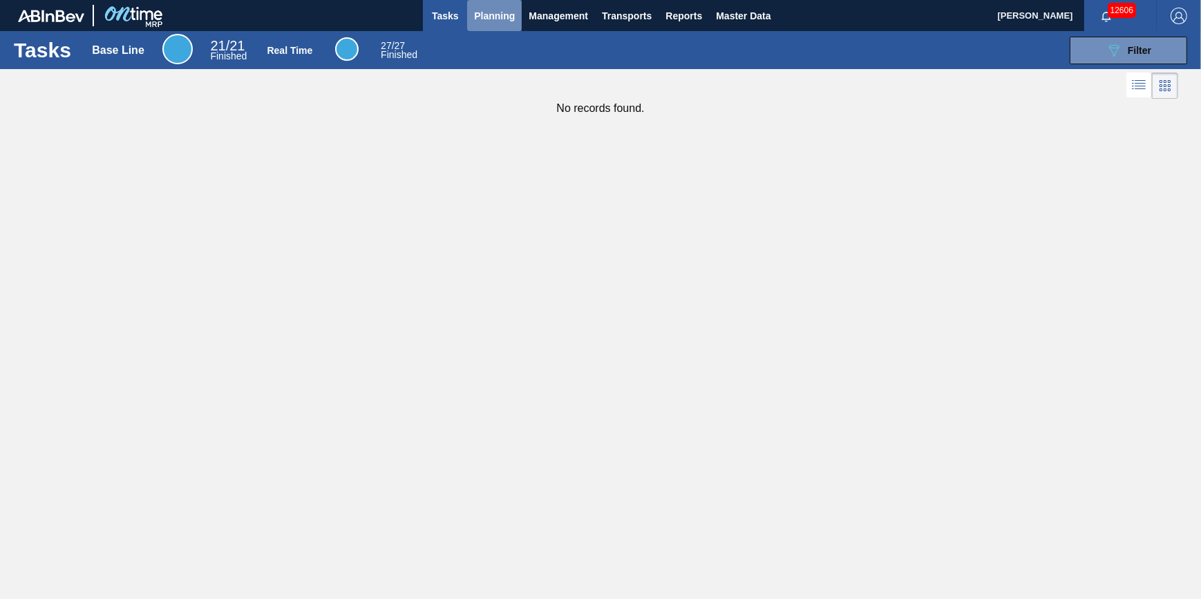
click at [484, 20] on span "Planning" at bounding box center [494, 16] width 41 height 17
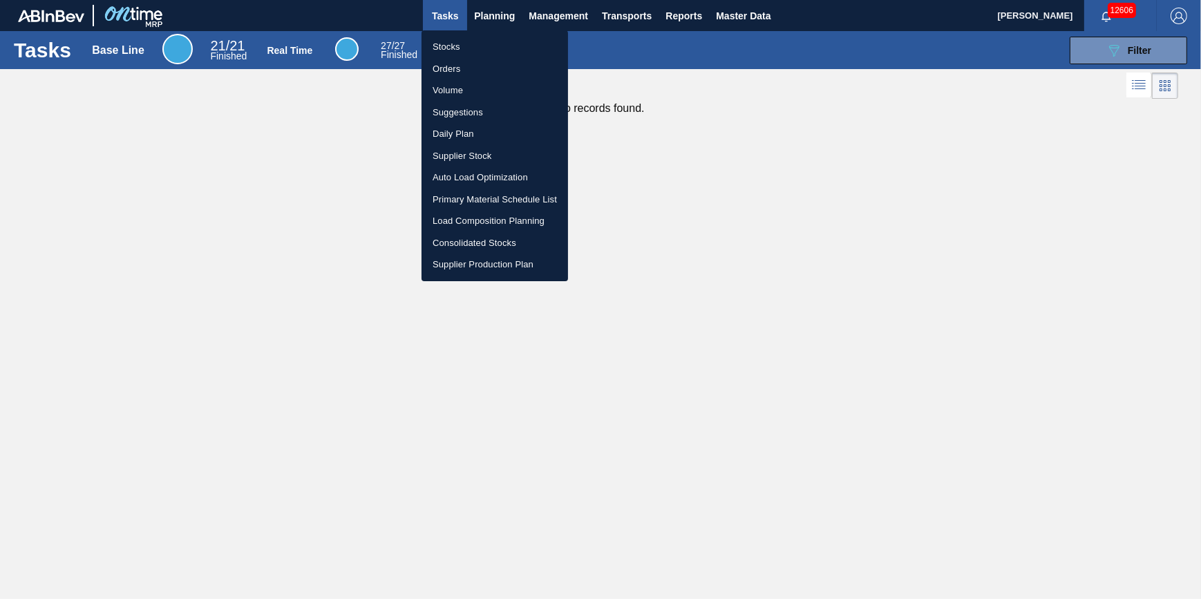
click at [481, 46] on li "Stocks" at bounding box center [495, 47] width 147 height 22
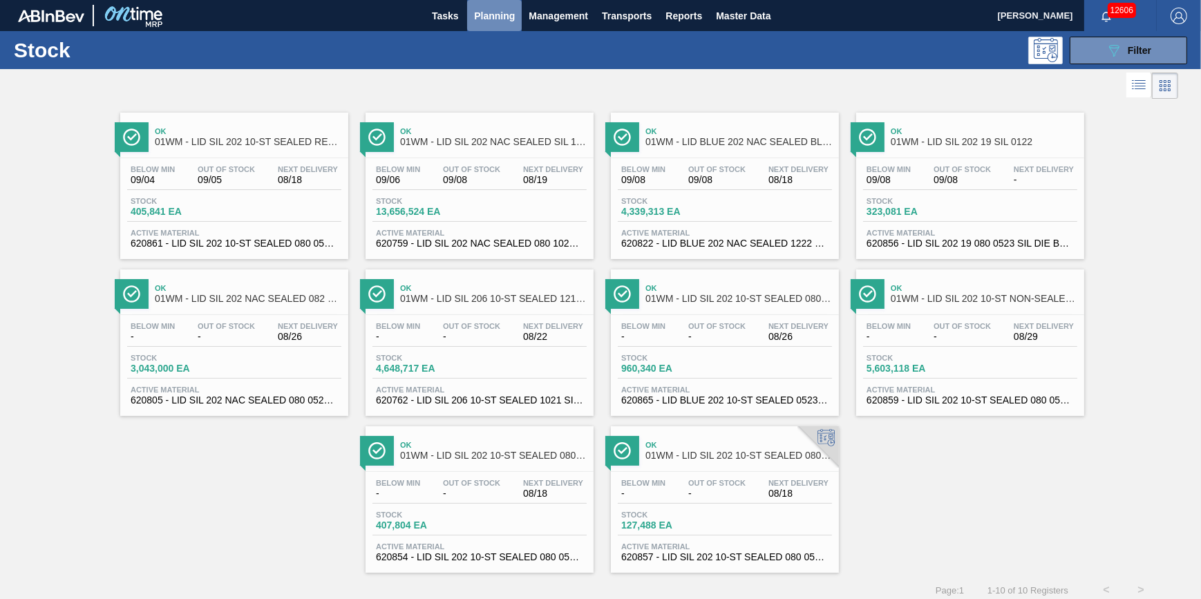
click at [480, 15] on span "Planning" at bounding box center [494, 16] width 41 height 17
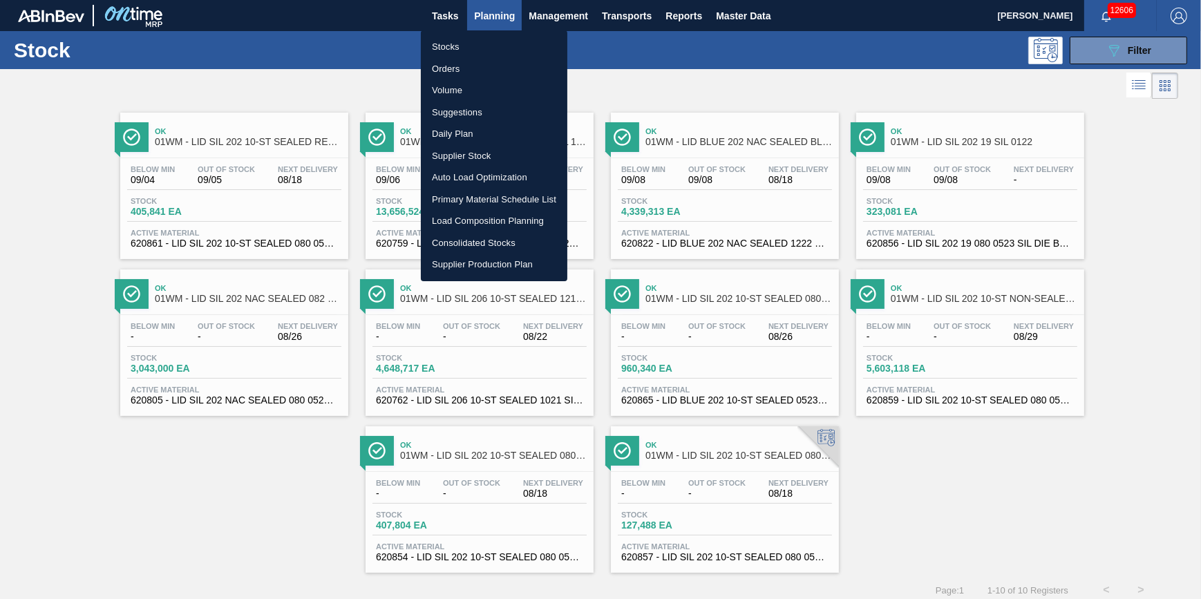
click at [468, 46] on li "Stocks" at bounding box center [494, 47] width 147 height 22
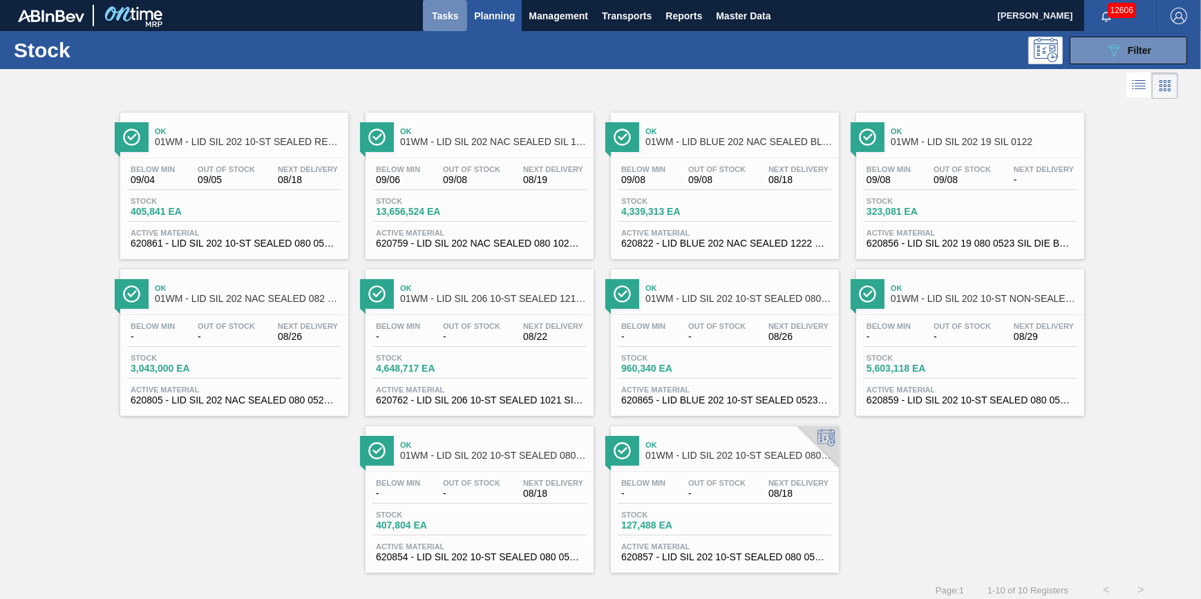
click at [431, 15] on span "Tasks" at bounding box center [445, 16] width 30 height 17
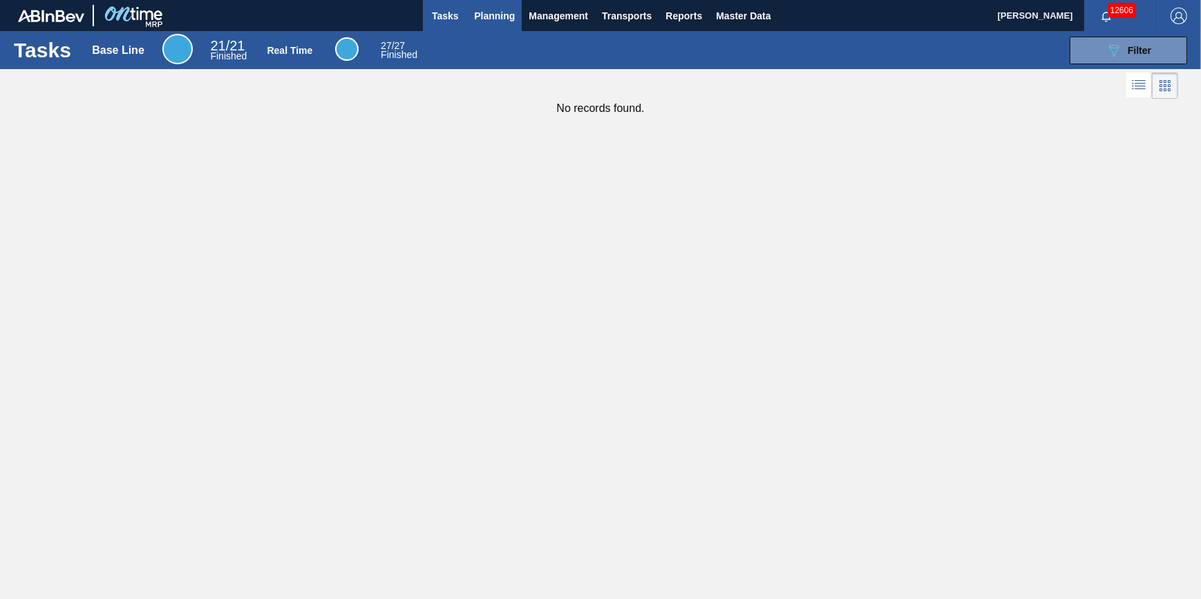
click at [479, 21] on span "Planning" at bounding box center [494, 16] width 41 height 17
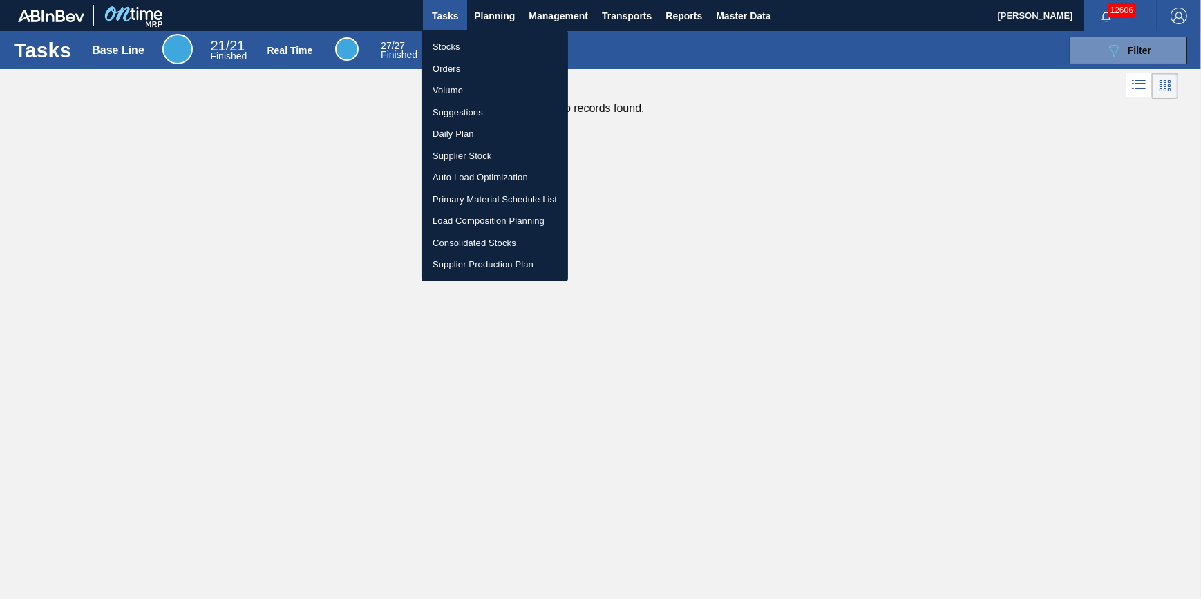
click at [480, 41] on li "Stocks" at bounding box center [495, 47] width 147 height 22
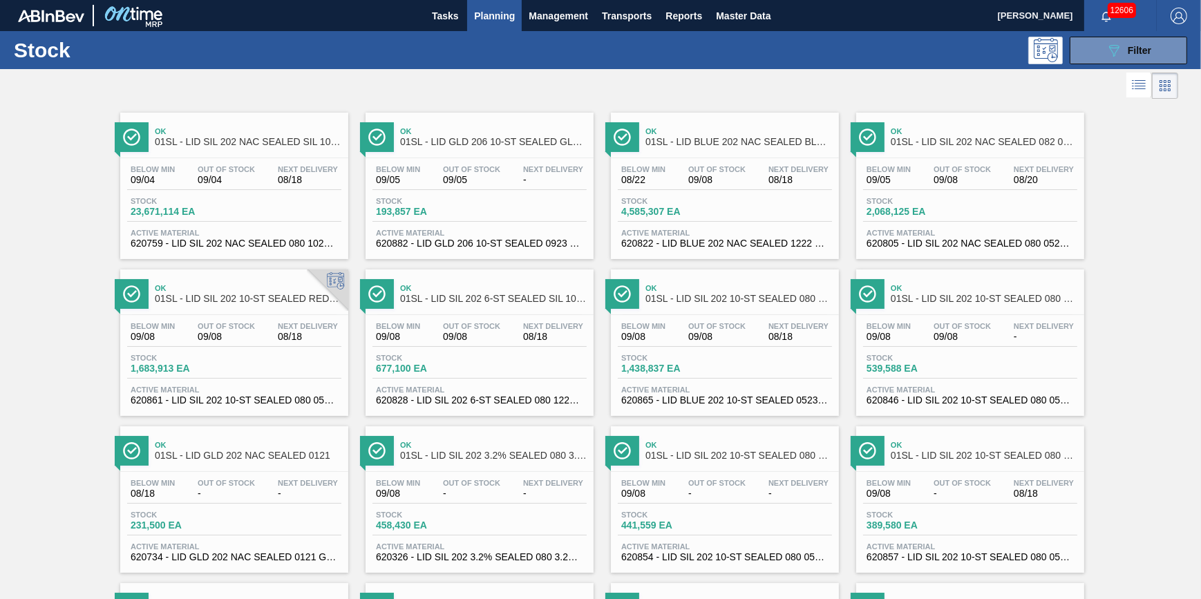
click at [496, 28] on button "Planning" at bounding box center [494, 15] width 55 height 31
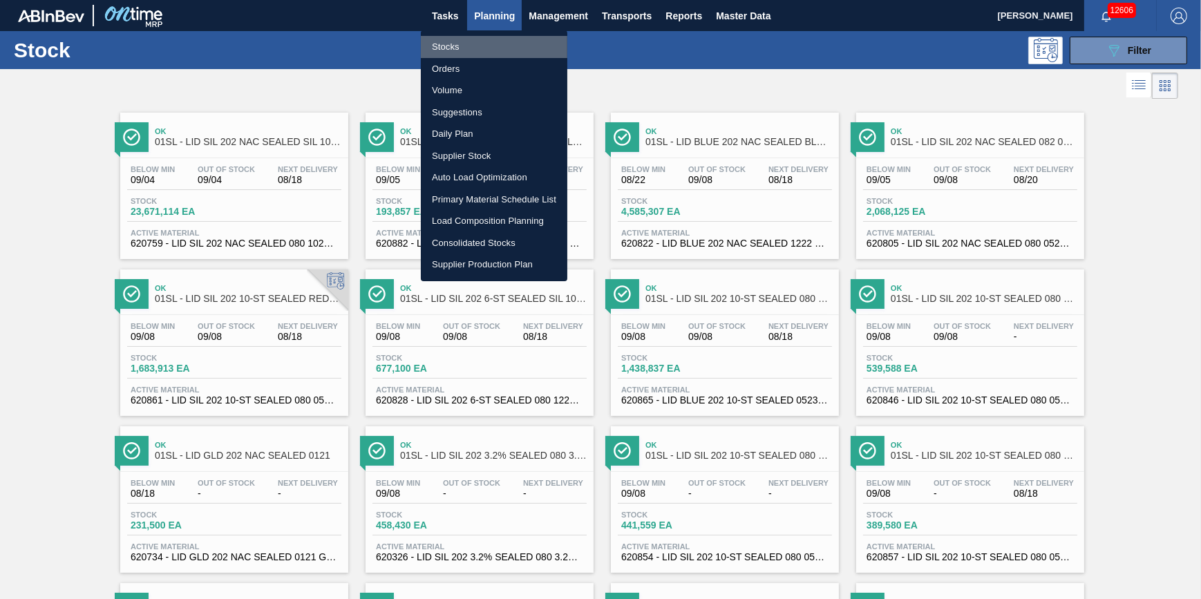
click at [487, 48] on li "Stocks" at bounding box center [494, 47] width 147 height 22
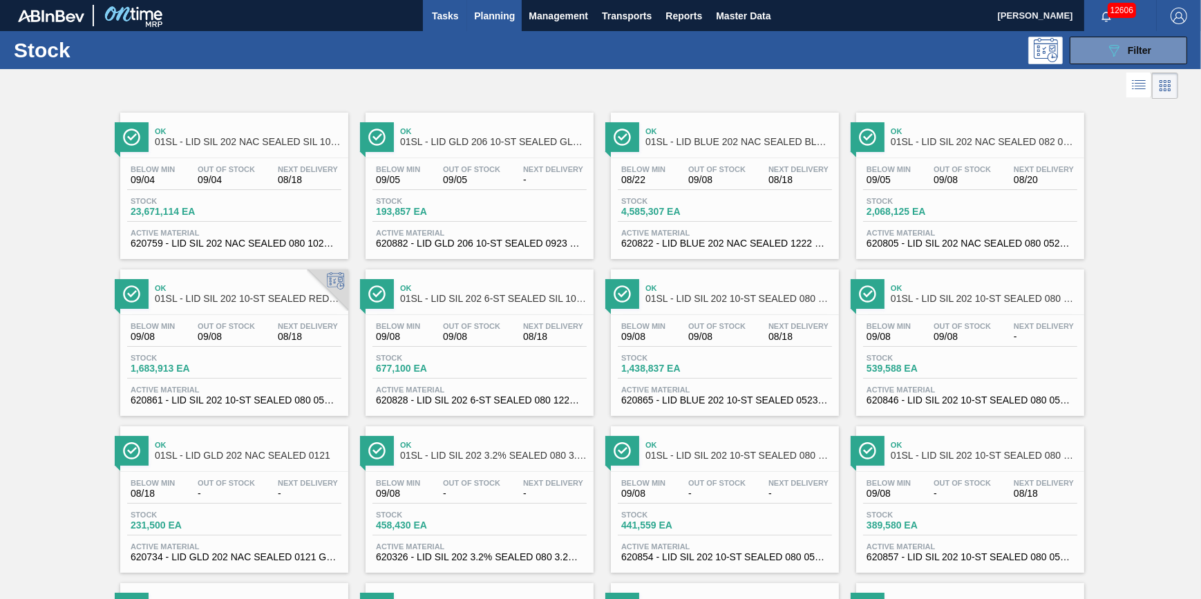
click at [437, 20] on span "Tasks" at bounding box center [445, 16] width 30 height 17
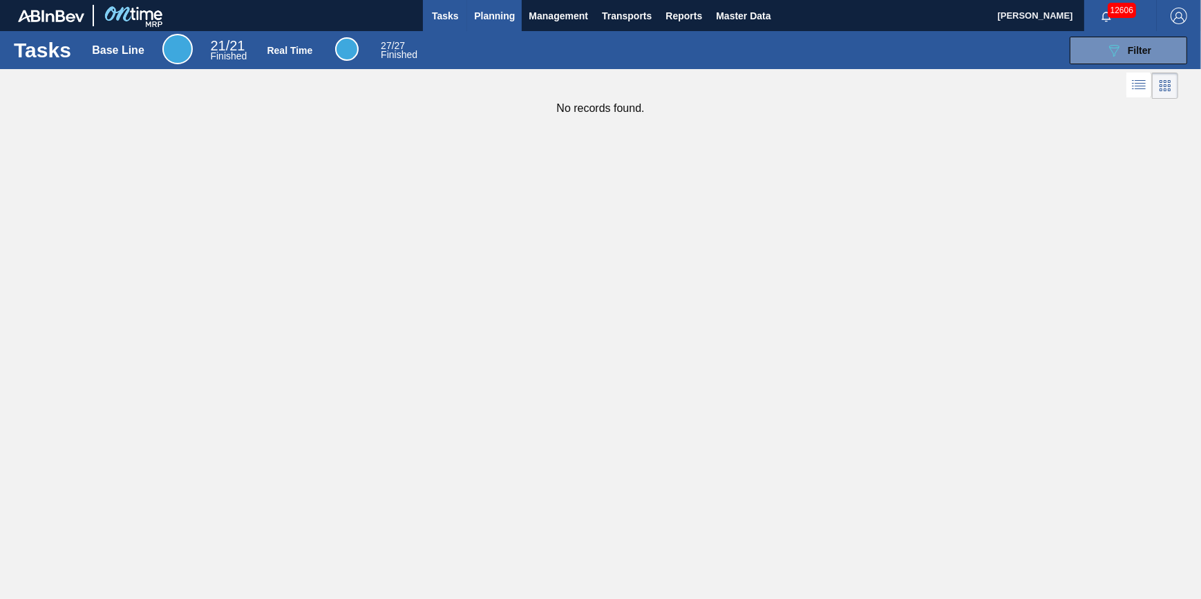
click at [476, 20] on span "Planning" at bounding box center [494, 16] width 41 height 17
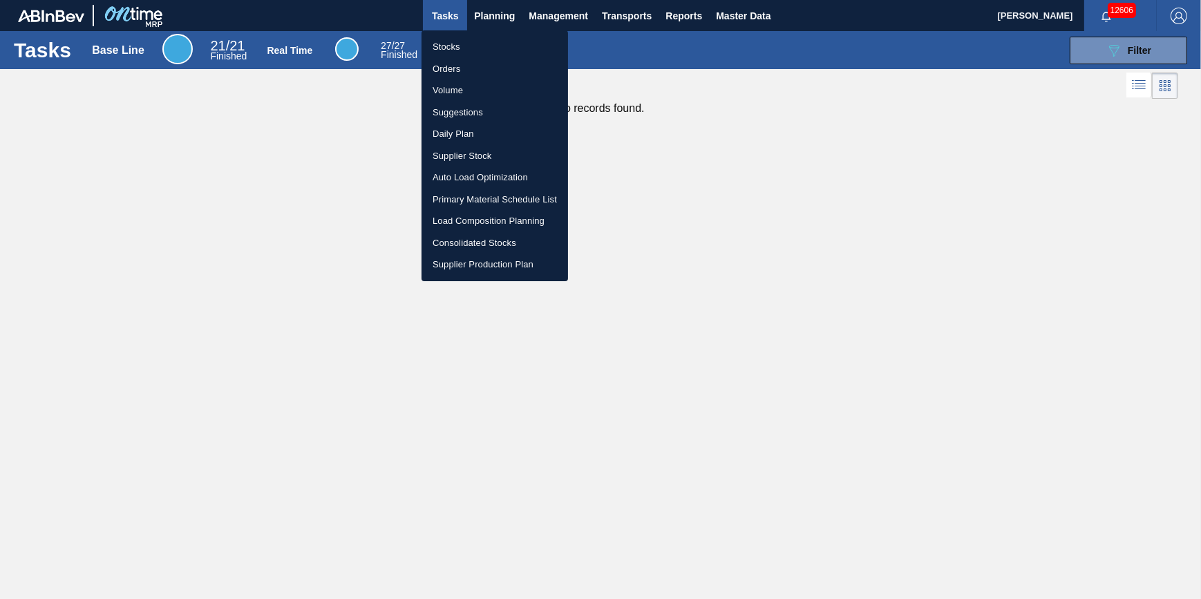
click at [488, 52] on li "Stocks" at bounding box center [495, 47] width 147 height 22
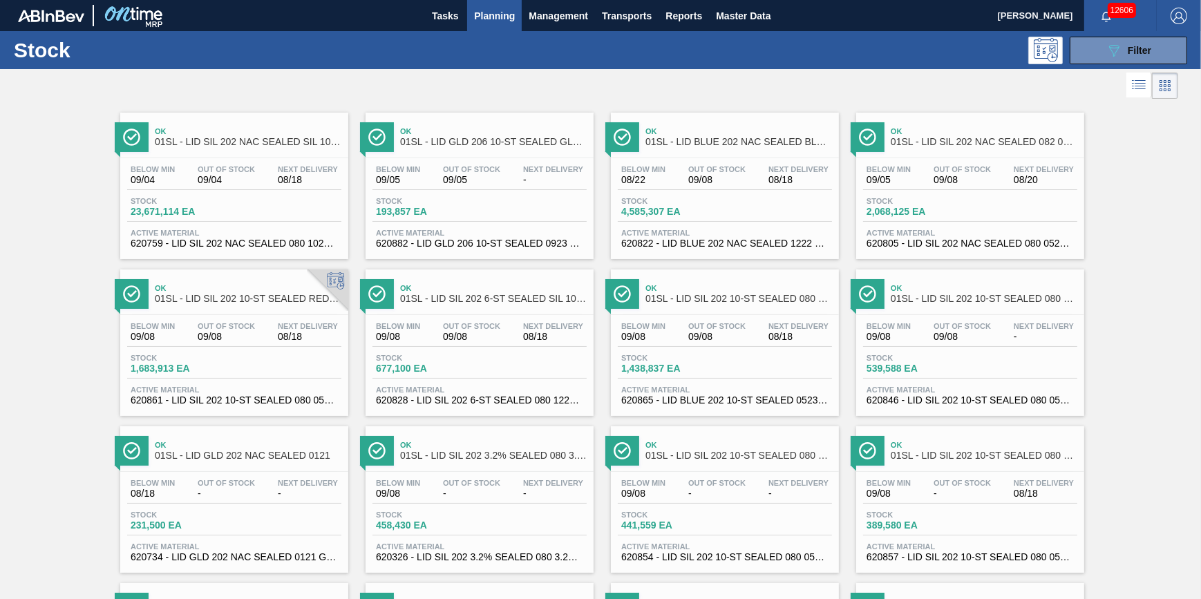
click at [477, 17] on span "Planning" at bounding box center [494, 16] width 41 height 17
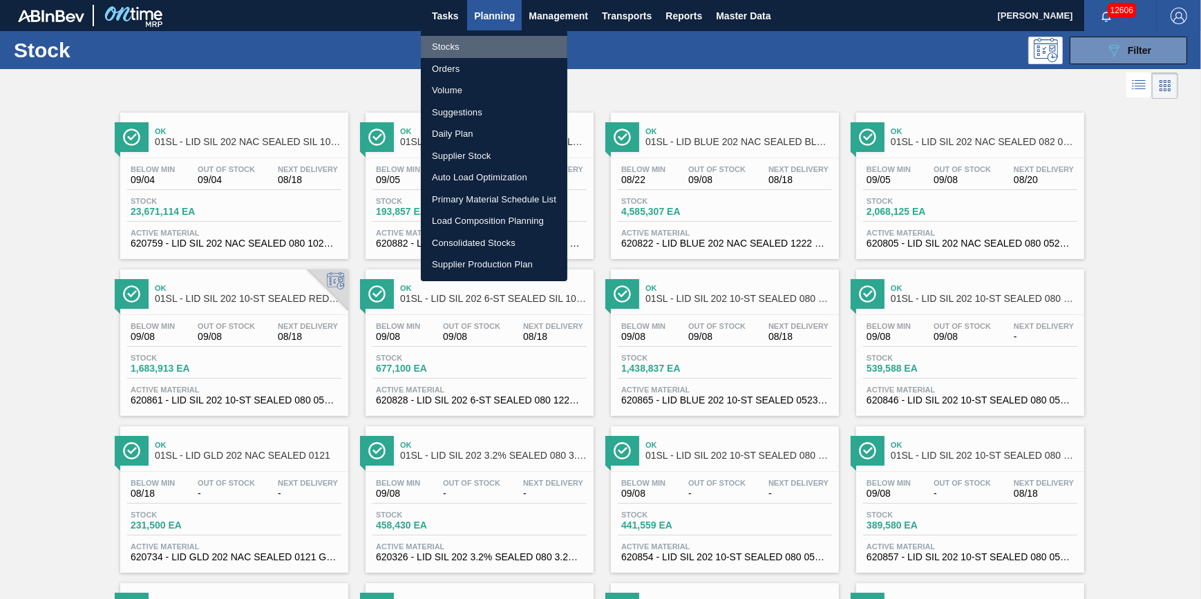
click at [475, 41] on li "Stocks" at bounding box center [494, 47] width 147 height 22
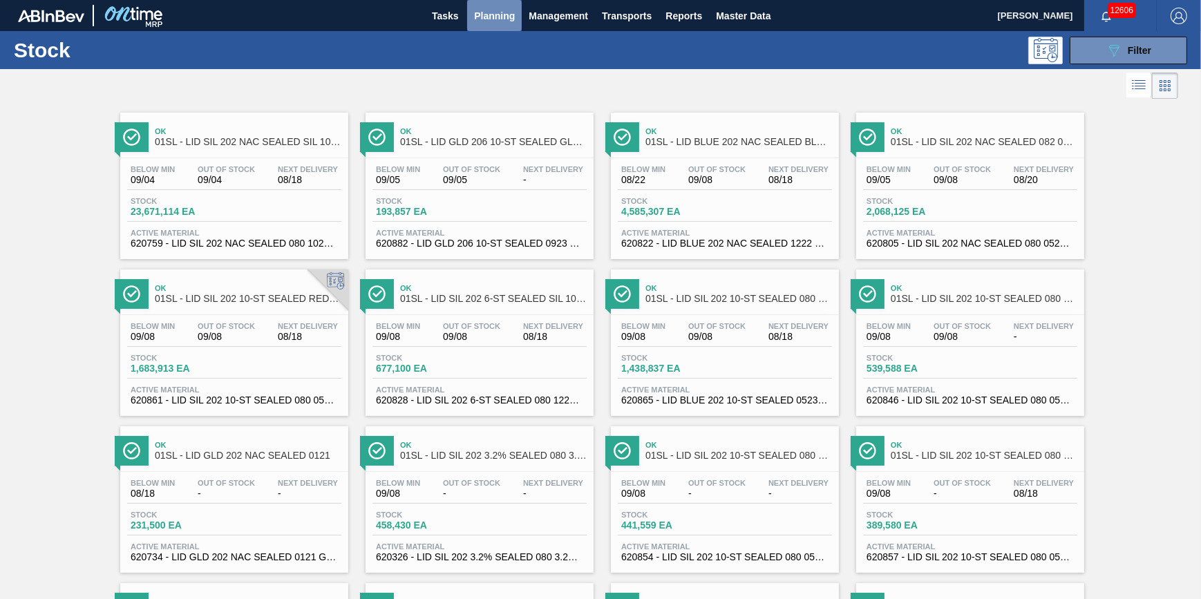
click at [501, 17] on span "Planning" at bounding box center [494, 16] width 41 height 17
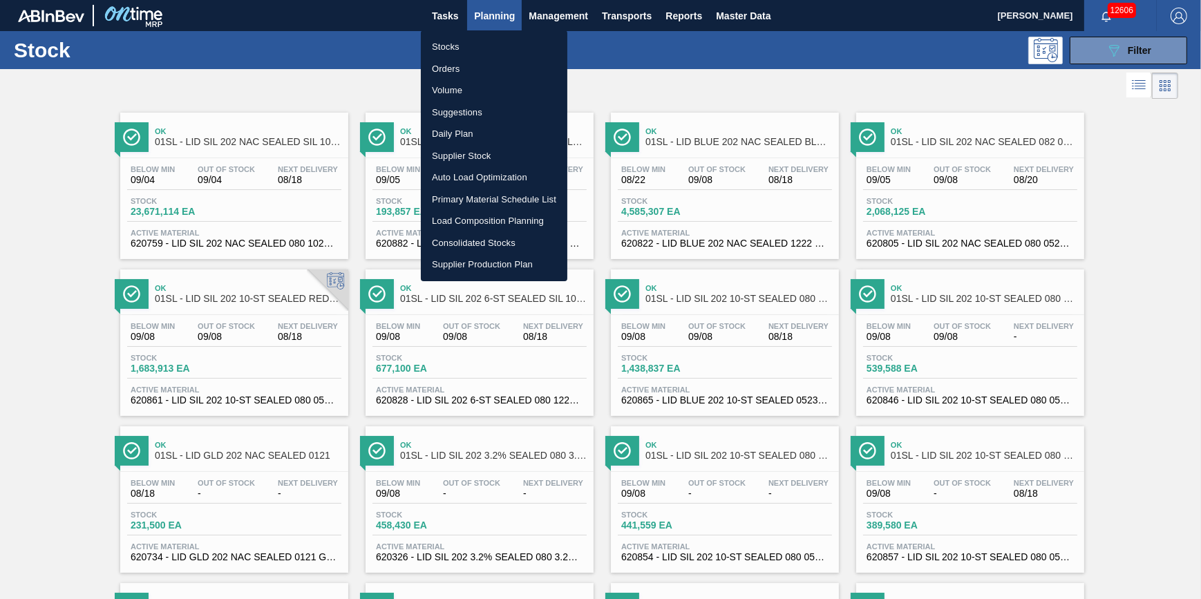
click at [482, 46] on li "Stocks" at bounding box center [494, 47] width 147 height 22
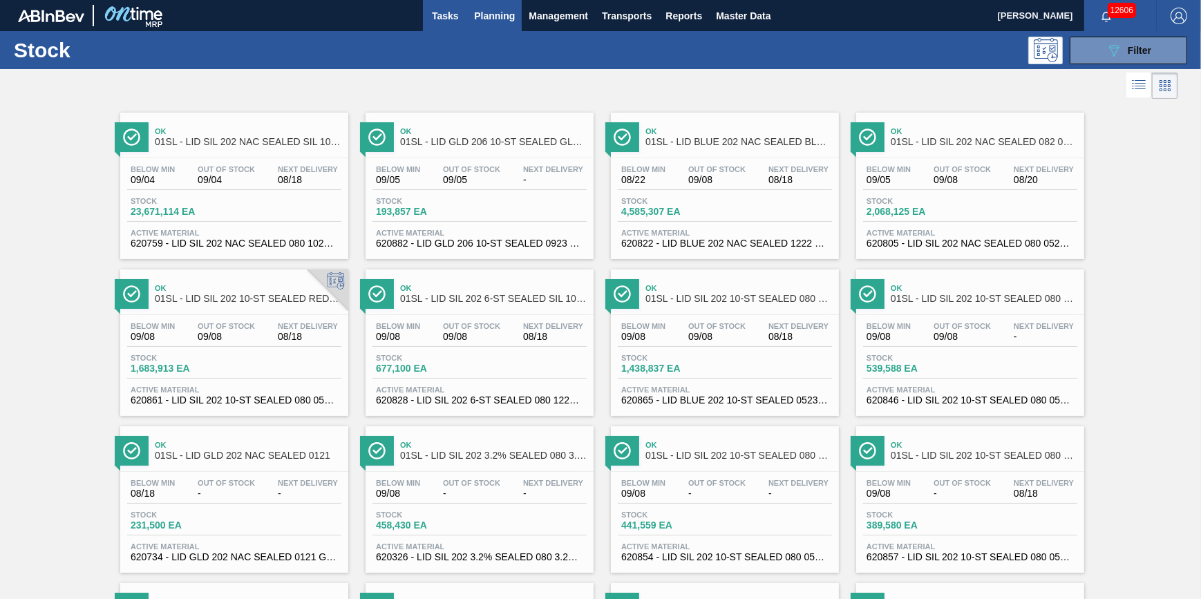
click at [448, 16] on span "Tasks" at bounding box center [445, 16] width 30 height 17
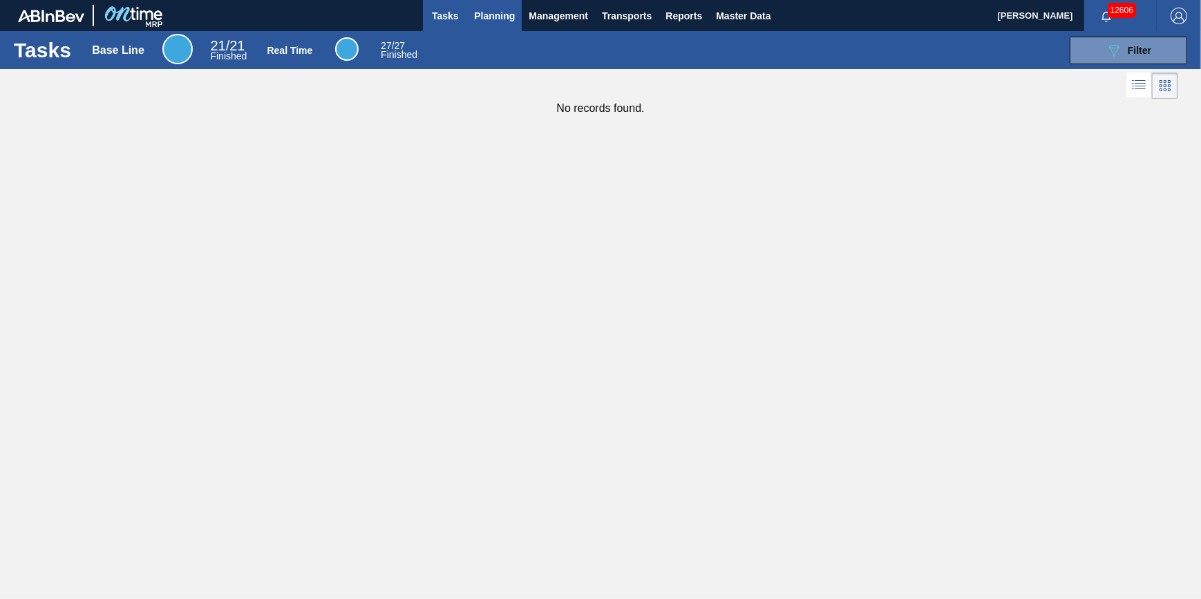
click at [502, 13] on span "Planning" at bounding box center [494, 16] width 41 height 17
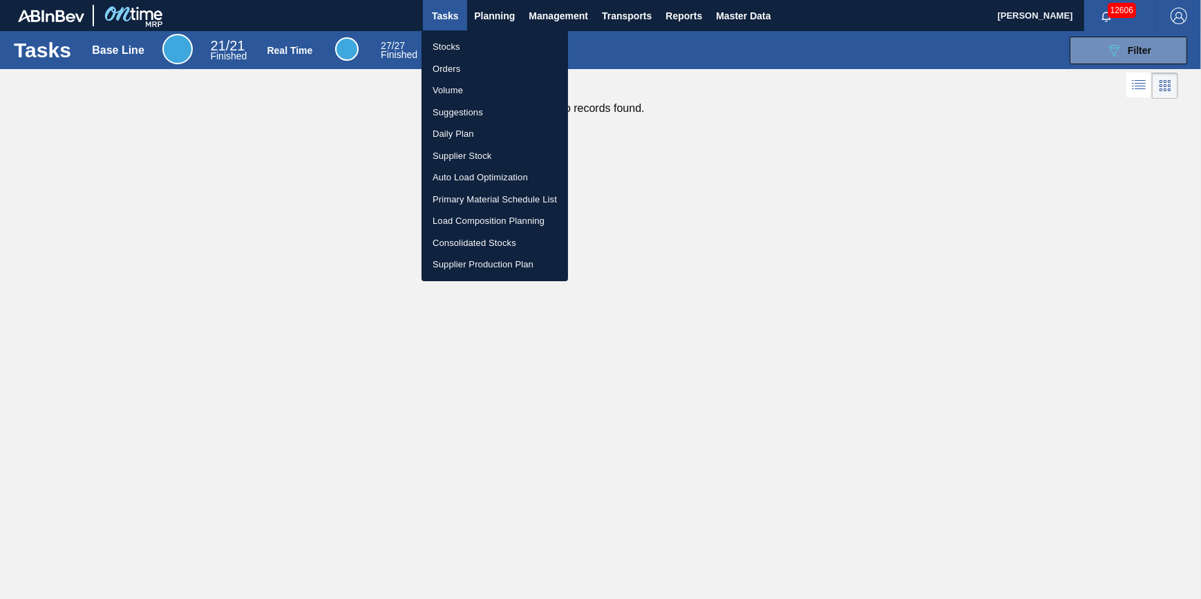
click at [491, 41] on li "Stocks" at bounding box center [495, 47] width 147 height 22
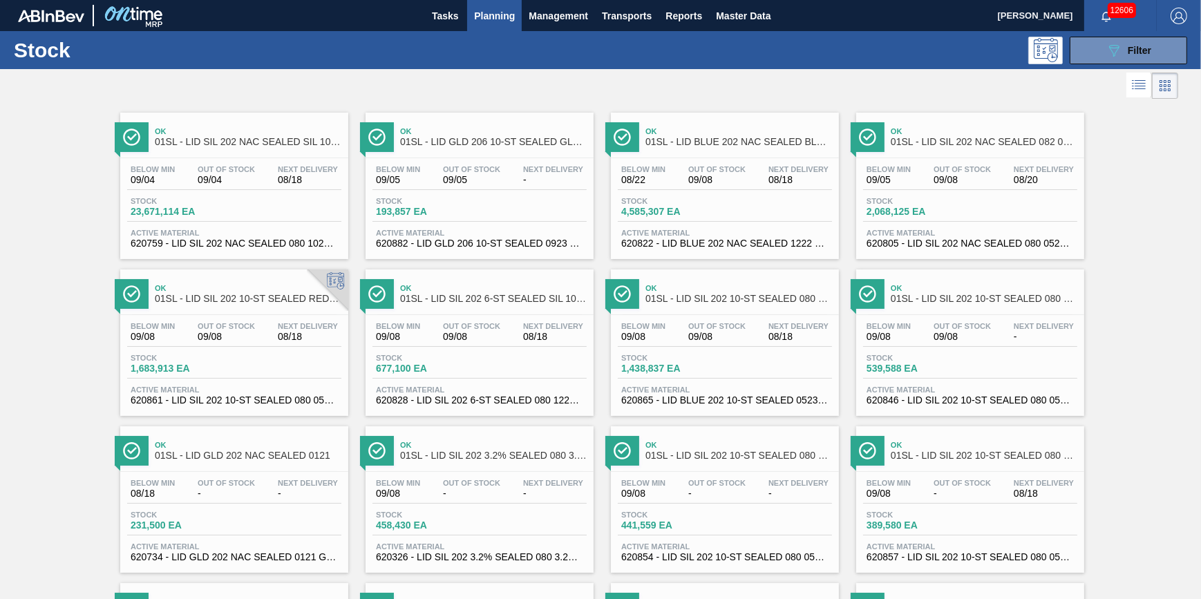
click at [498, 22] on span "Planning" at bounding box center [494, 16] width 41 height 17
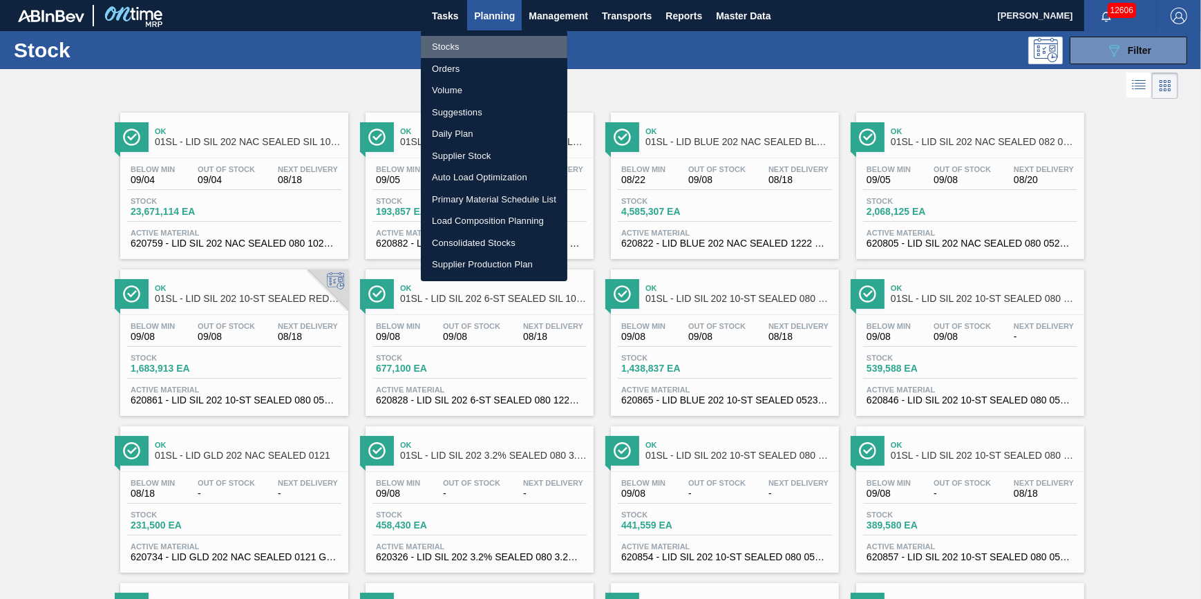
click at [495, 37] on li "Stocks" at bounding box center [494, 47] width 147 height 22
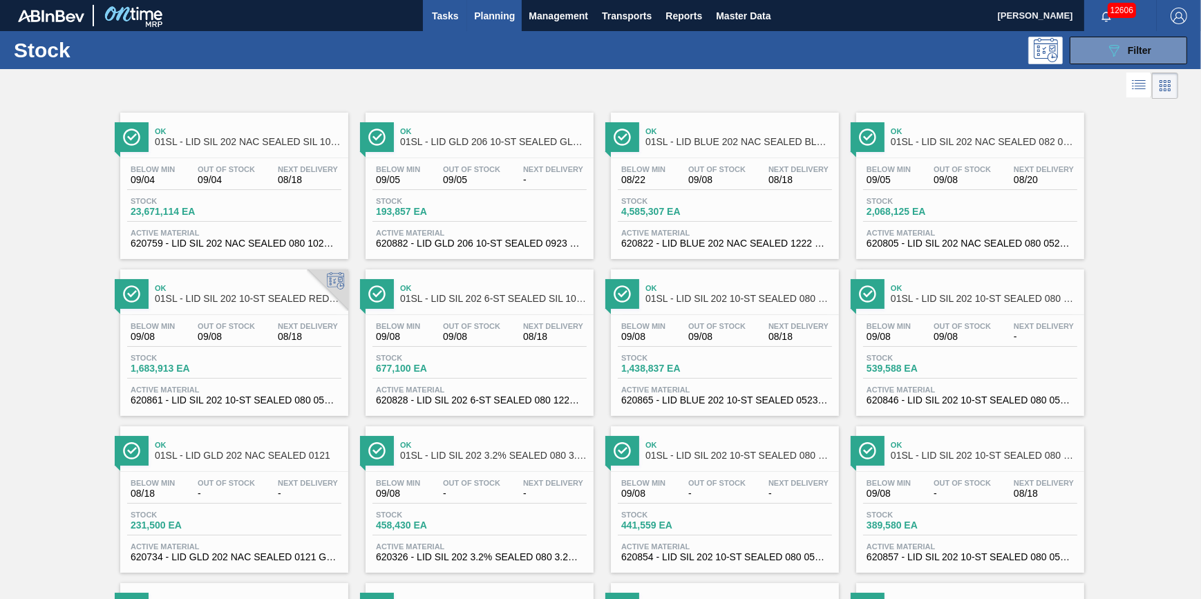
click at [440, 15] on span "Tasks" at bounding box center [445, 16] width 30 height 17
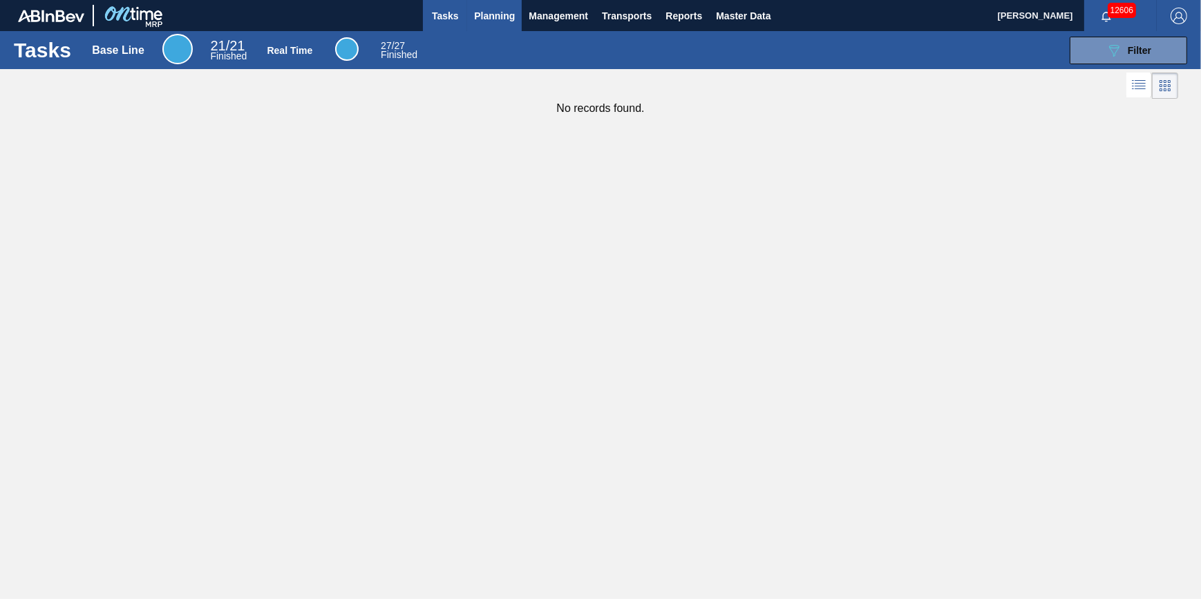
click at [482, 12] on span "Planning" at bounding box center [494, 16] width 41 height 17
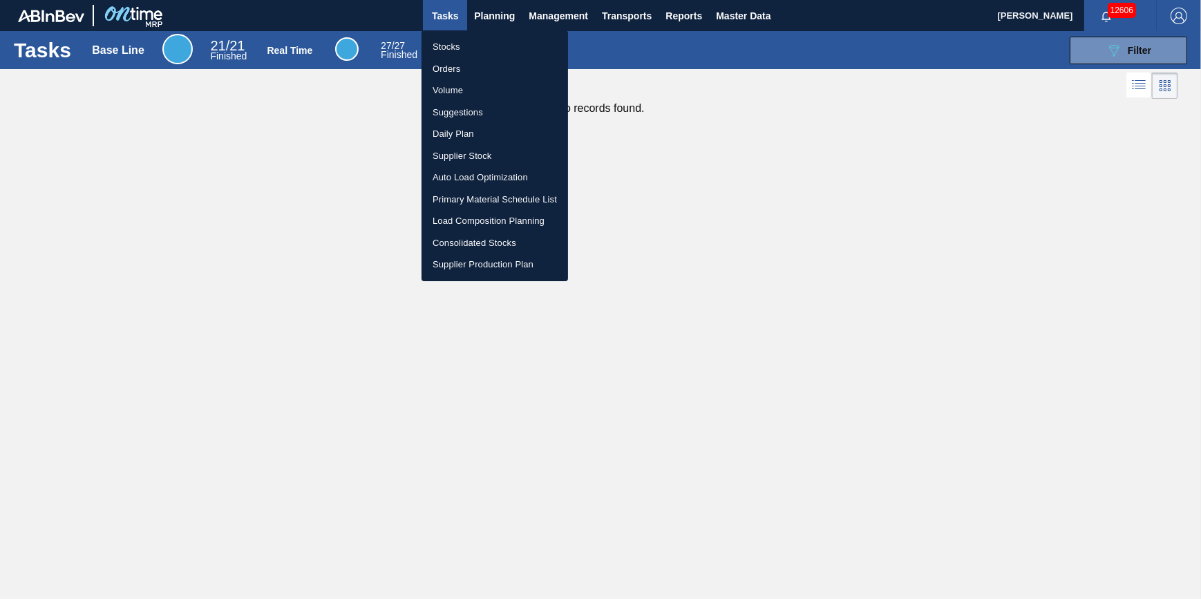
click at [478, 42] on li "Stocks" at bounding box center [495, 47] width 147 height 22
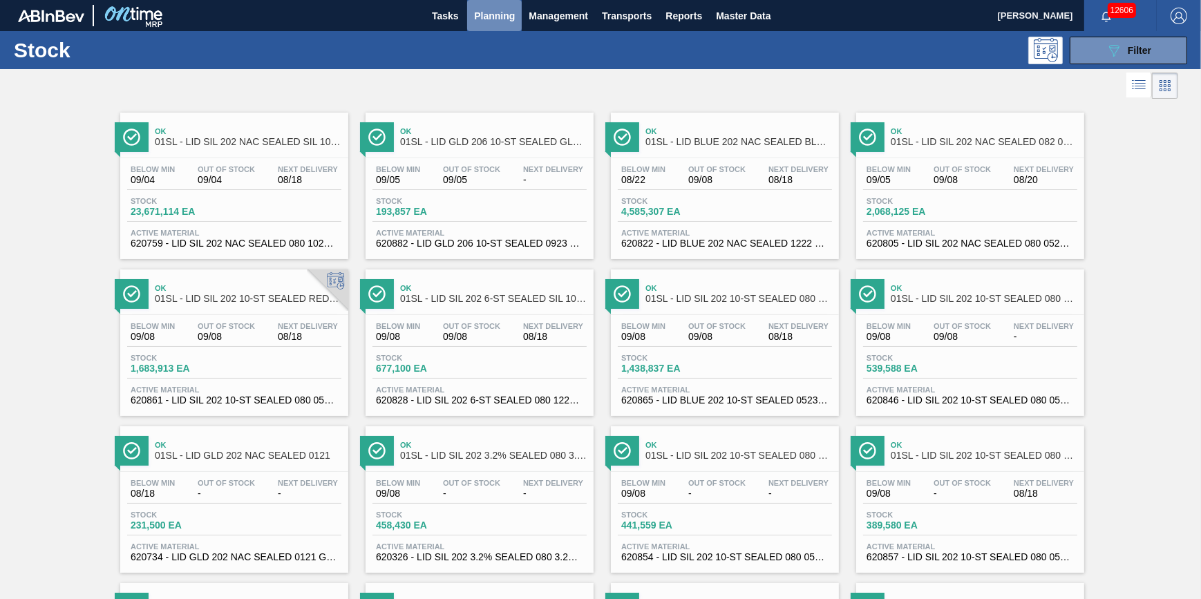
click at [502, 12] on span "Planning" at bounding box center [494, 16] width 41 height 17
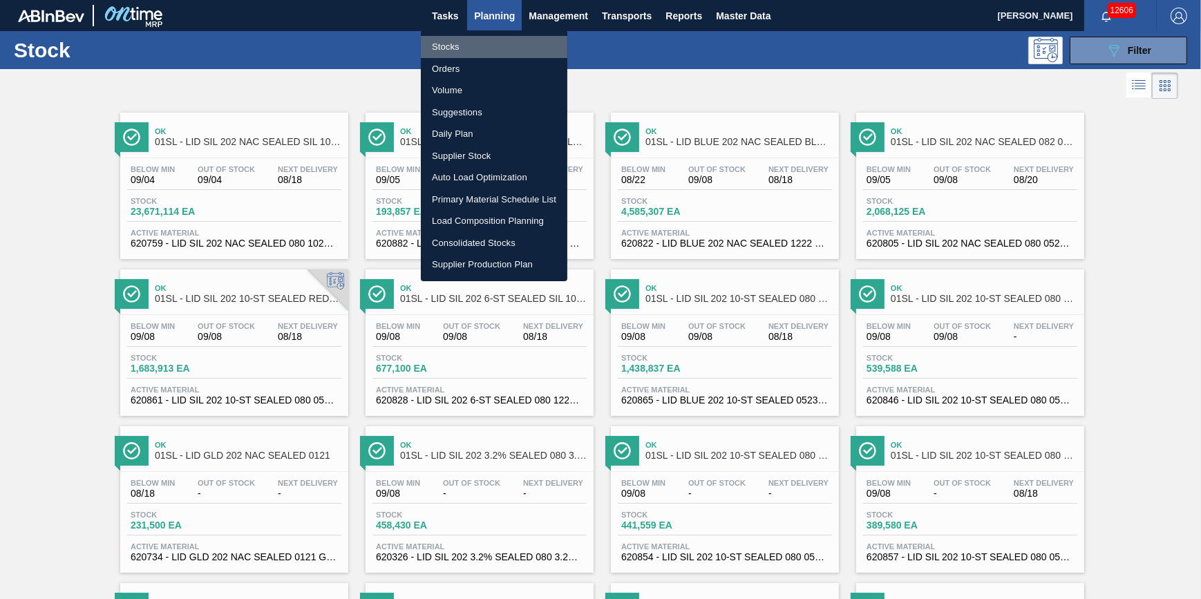
click at [492, 36] on li "Stocks" at bounding box center [494, 47] width 147 height 22
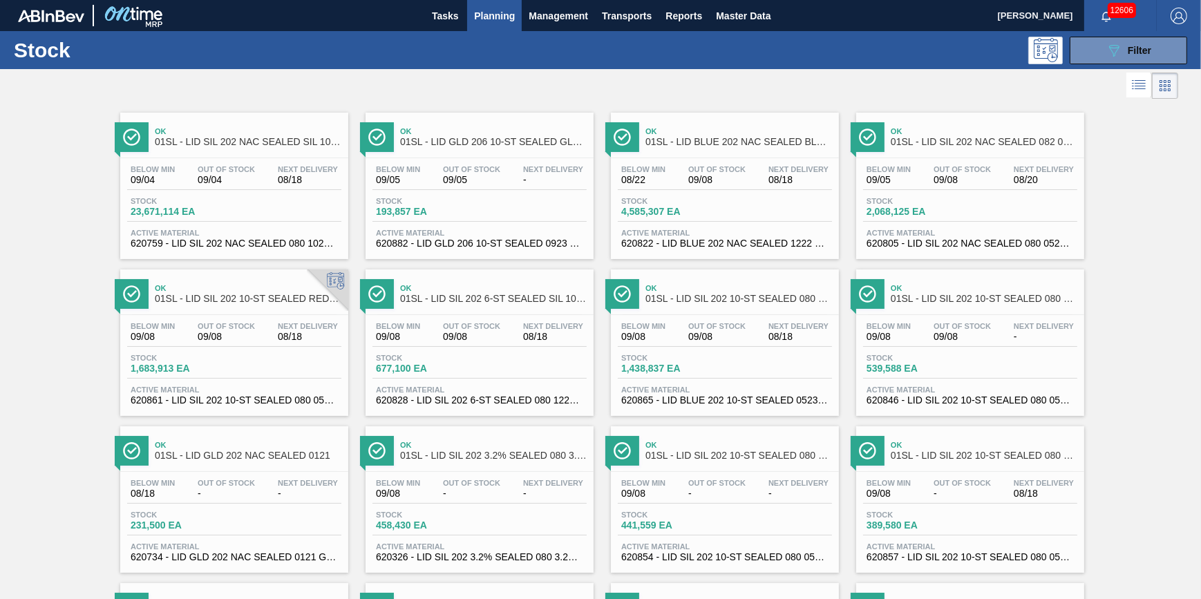
click at [511, 15] on span "Planning" at bounding box center [494, 16] width 41 height 17
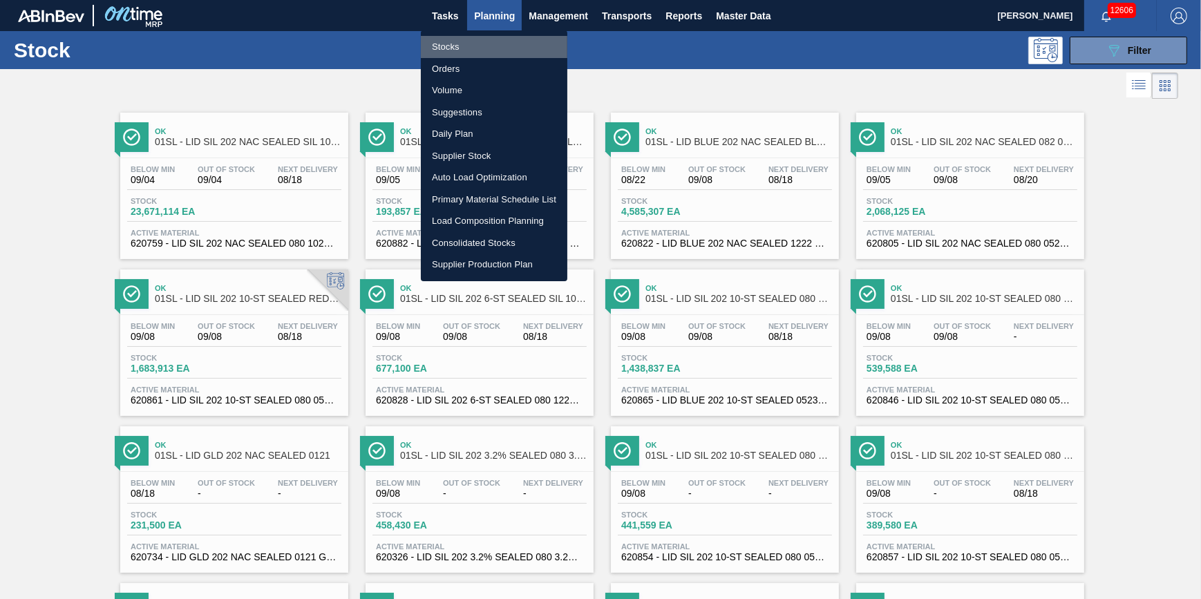
click at [507, 48] on li "Stocks" at bounding box center [494, 47] width 147 height 22
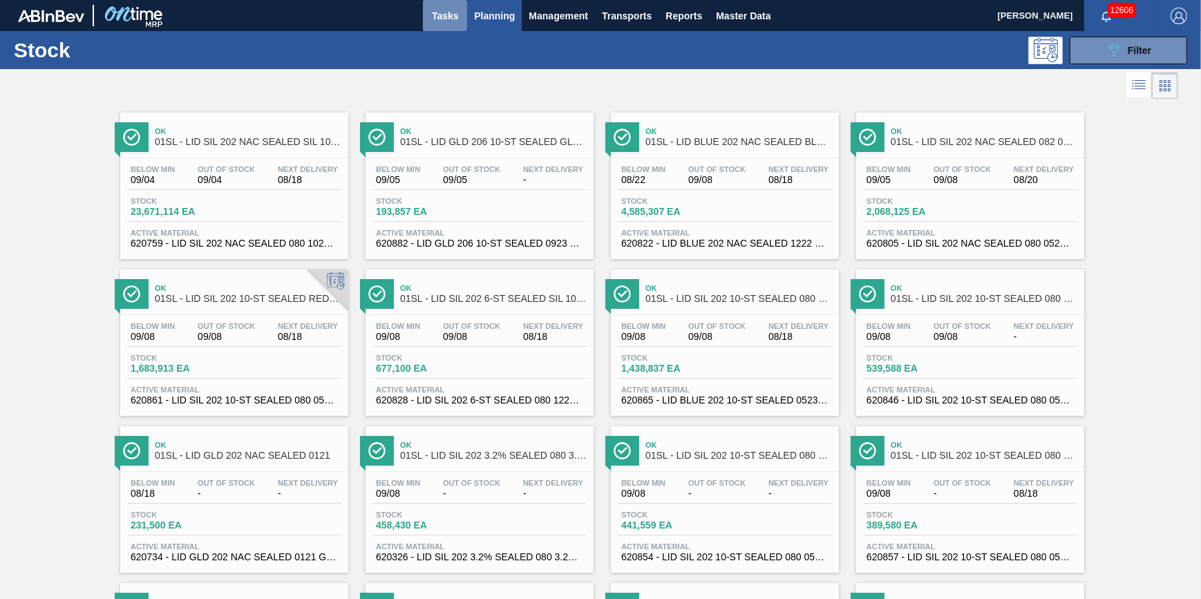
click at [444, 13] on span "Tasks" at bounding box center [445, 16] width 30 height 17
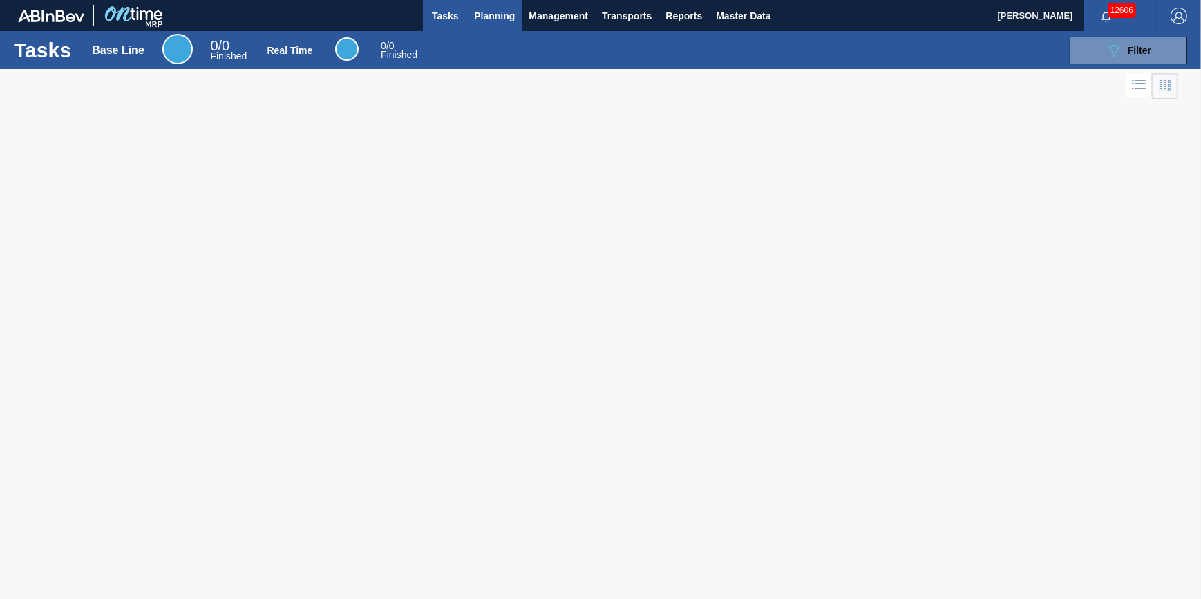
click at [474, 19] on span "Planning" at bounding box center [494, 16] width 41 height 17
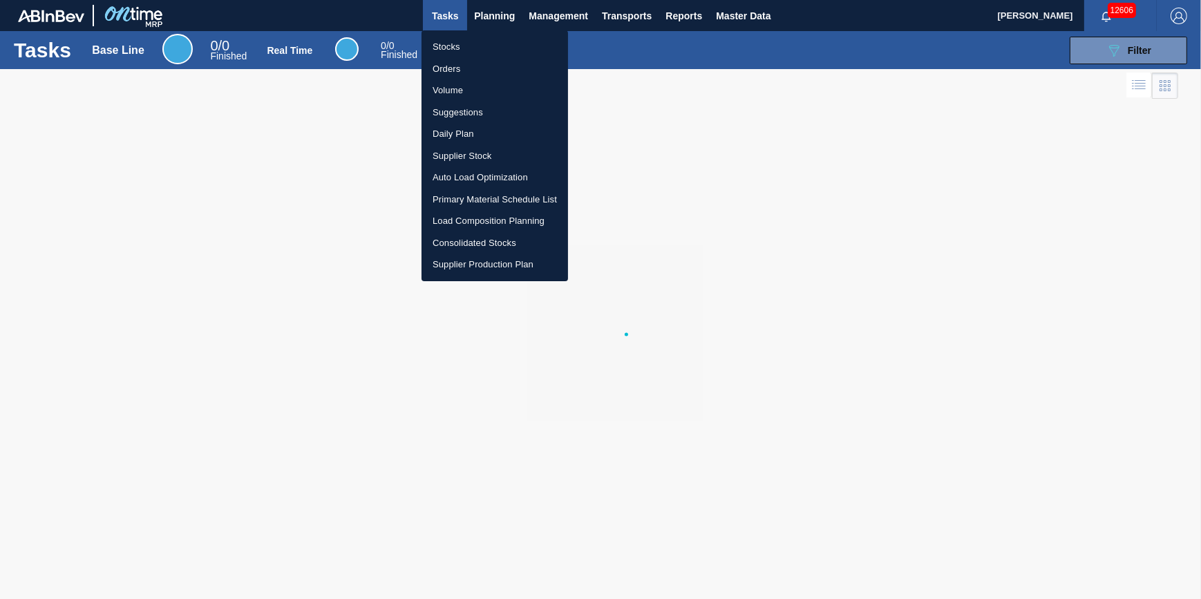
click at [471, 44] on li "Stocks" at bounding box center [495, 47] width 147 height 22
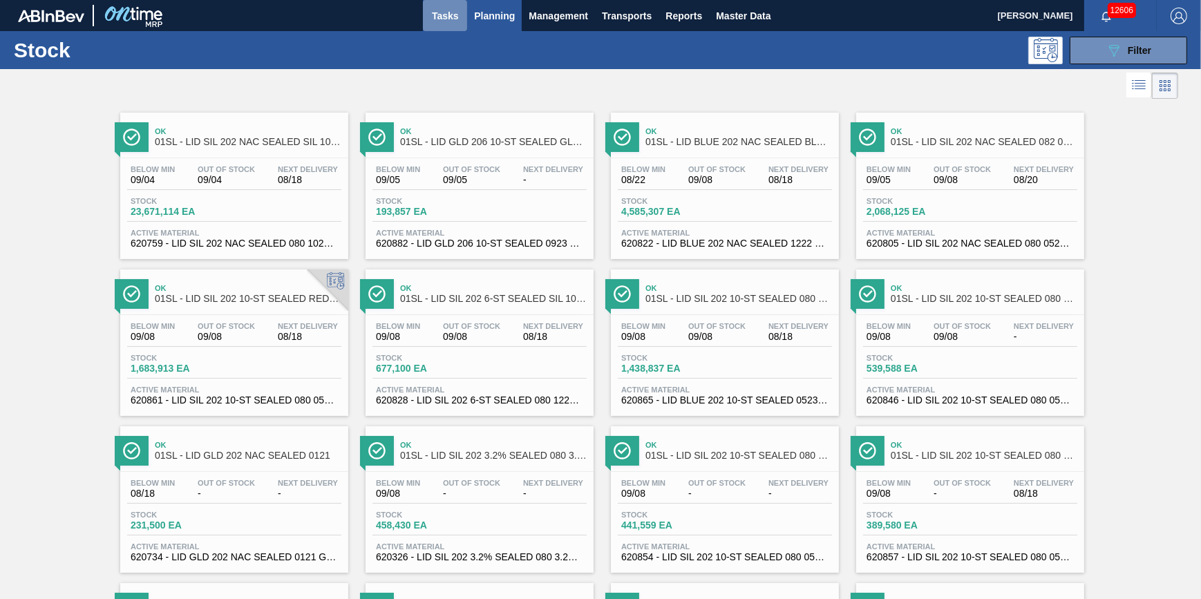
click at [453, 23] on button "Tasks" at bounding box center [445, 15] width 44 height 31
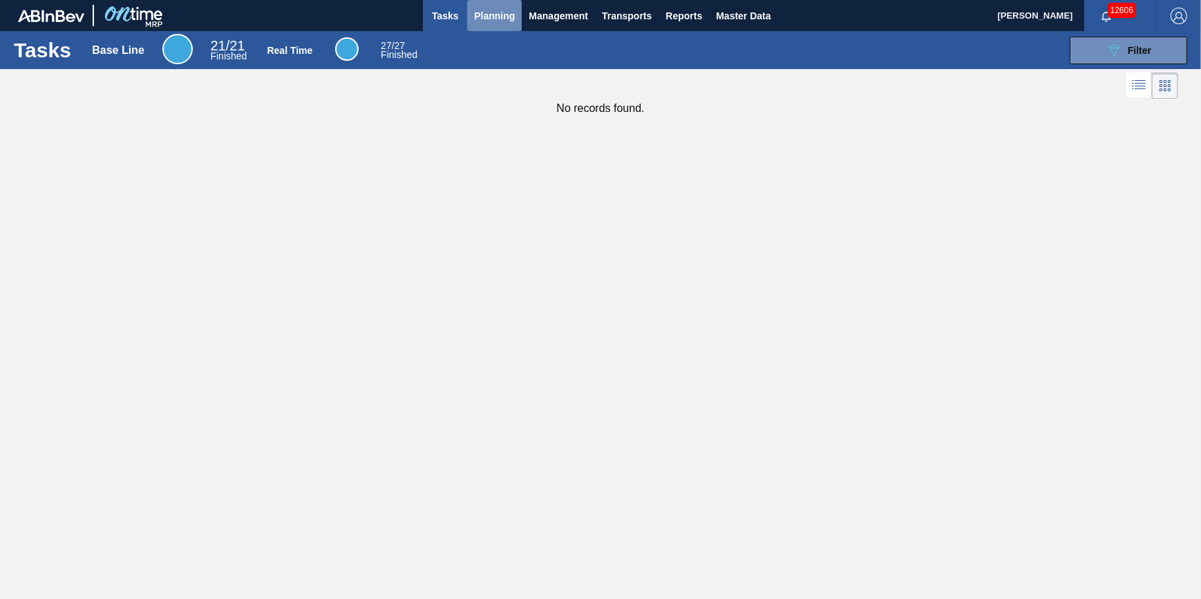
click at [505, 26] on button "Planning" at bounding box center [494, 15] width 55 height 31
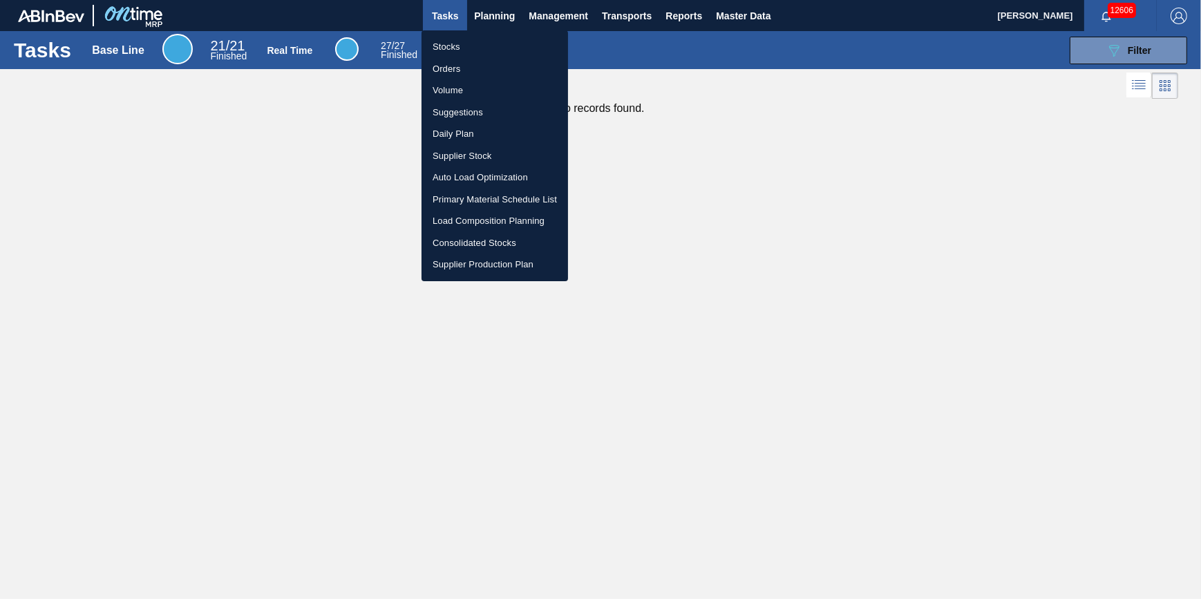
click at [503, 42] on li "Stocks" at bounding box center [495, 47] width 147 height 22
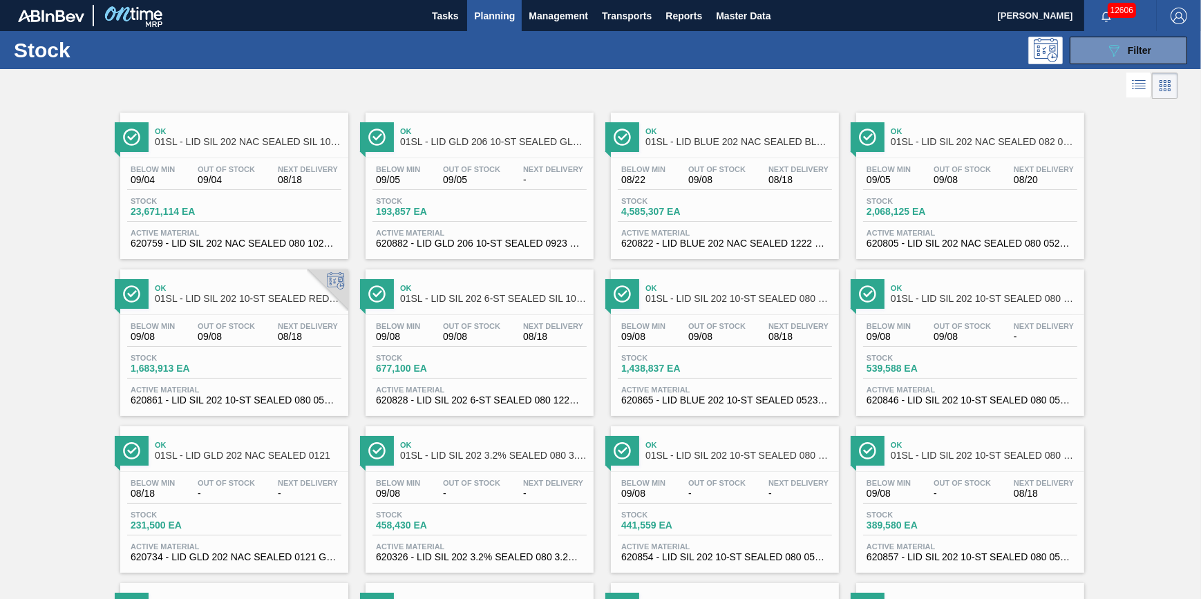
click at [417, 8] on div "Tasks Planning Management Transports Reports Master Data" at bounding box center [600, 15] width 1201 height 31
click at [439, 8] on span "Tasks" at bounding box center [445, 16] width 30 height 17
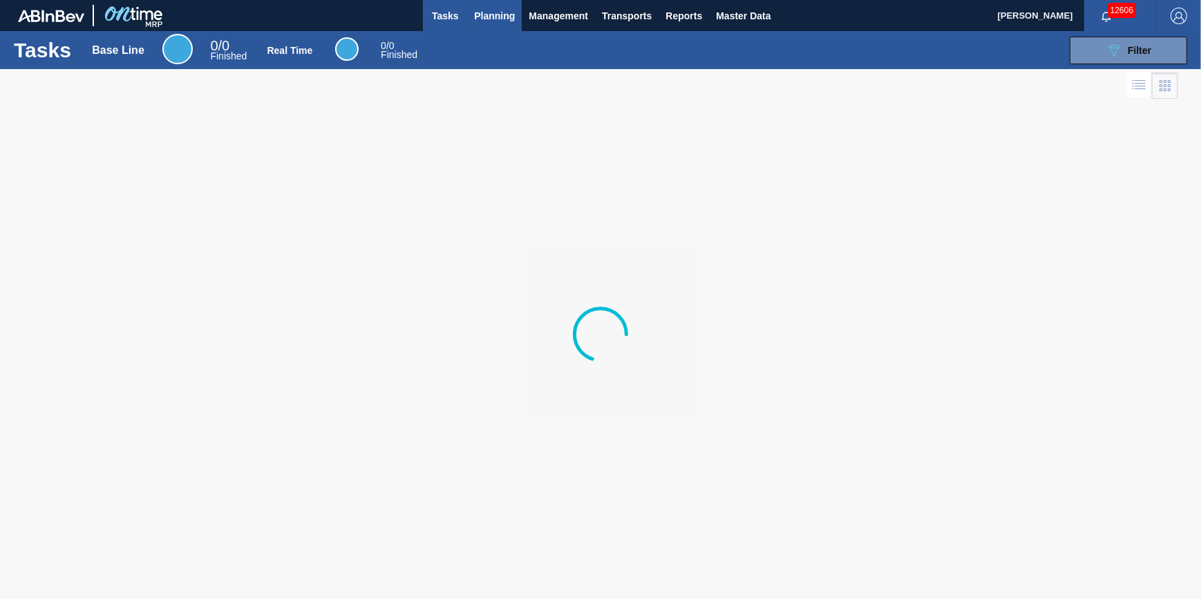
click at [508, 19] on span "Planning" at bounding box center [494, 16] width 41 height 17
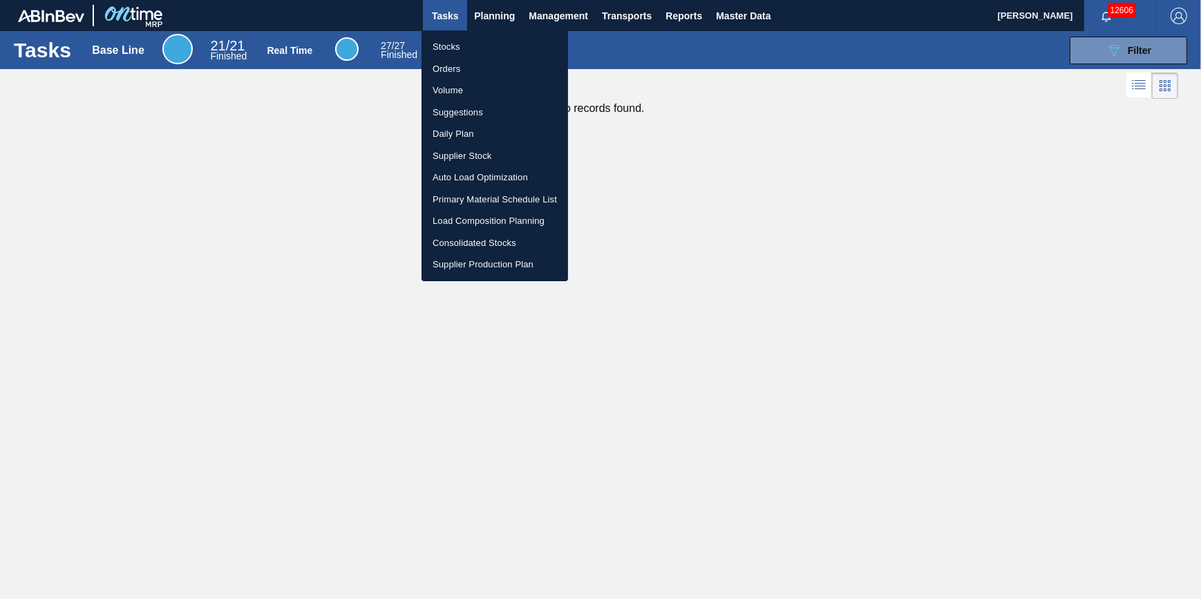
click at [472, 44] on li "Stocks" at bounding box center [495, 47] width 147 height 22
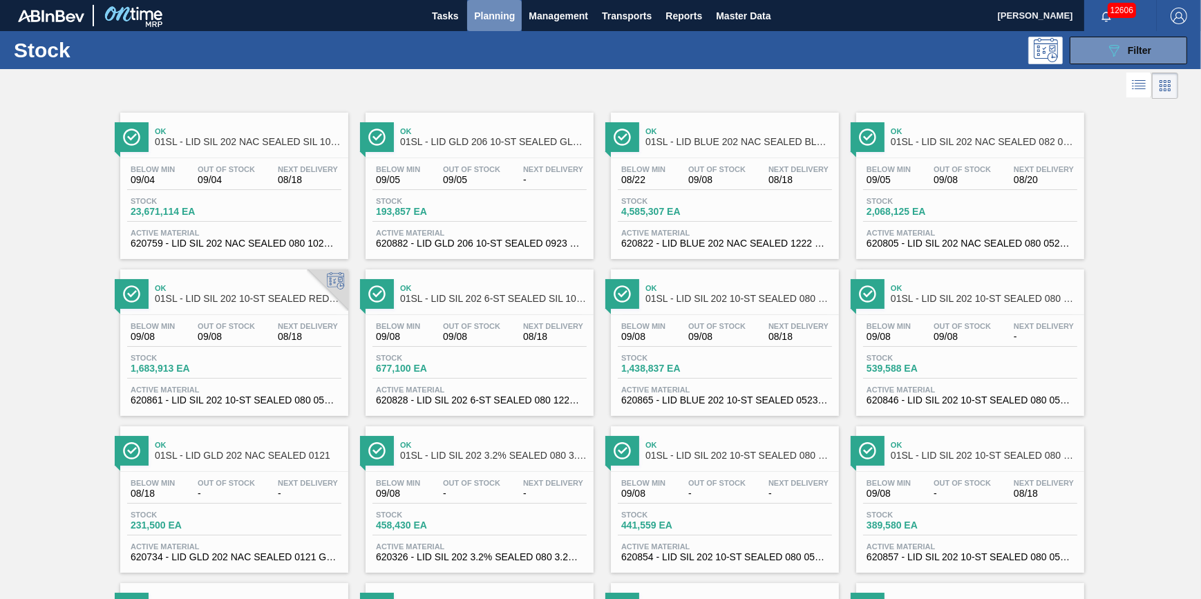
click at [489, 15] on span "Planning" at bounding box center [494, 16] width 41 height 17
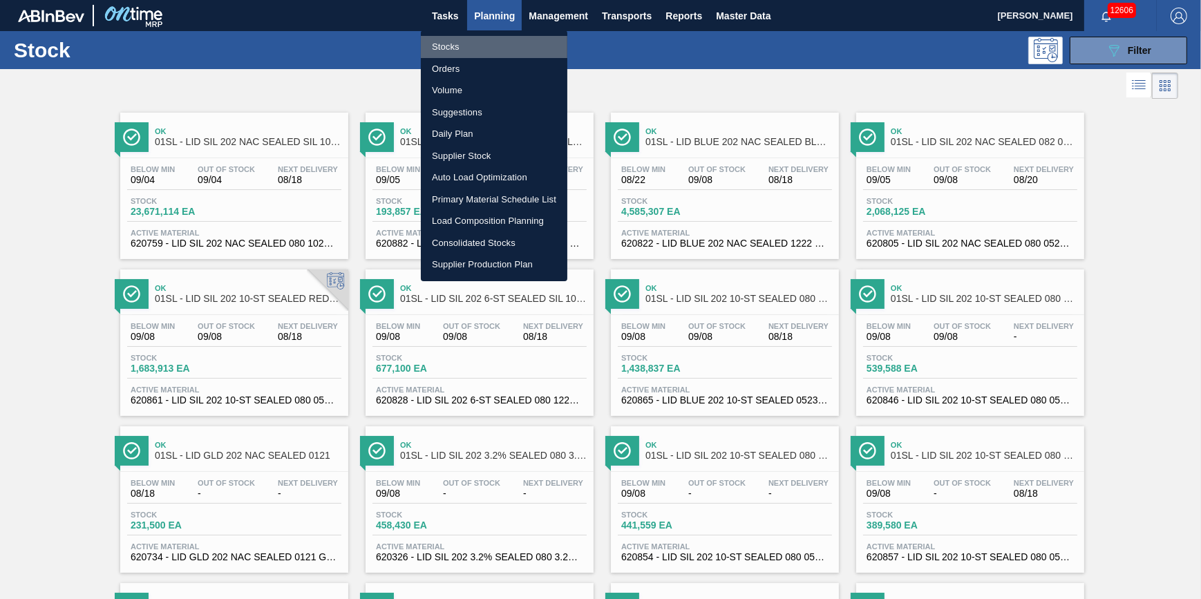
click at [484, 48] on li "Stocks" at bounding box center [494, 47] width 147 height 22
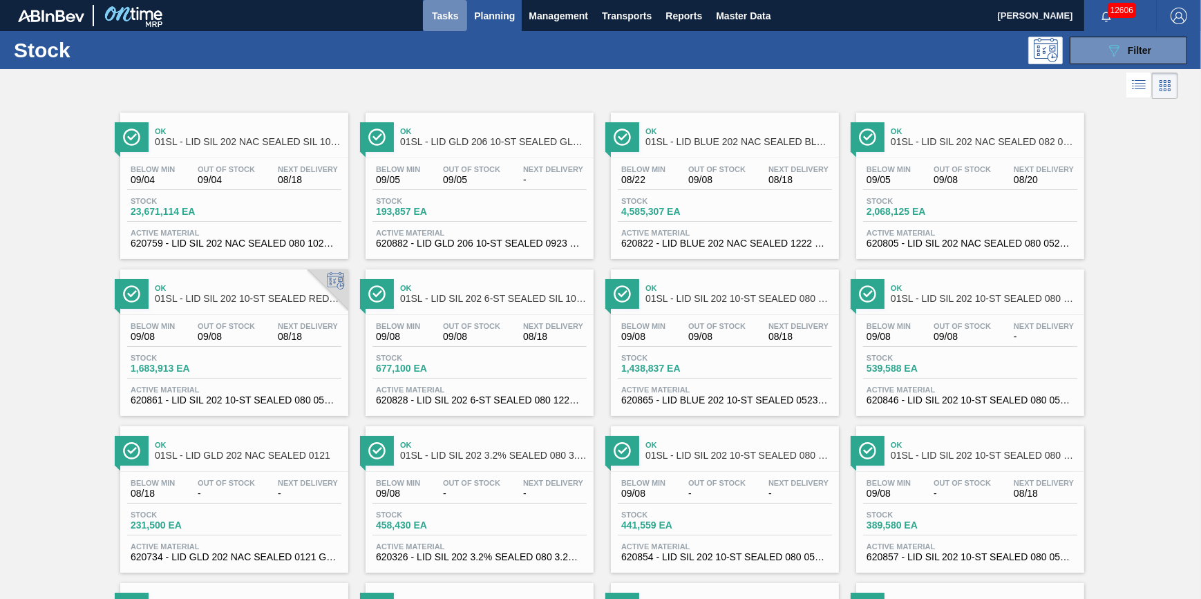
click at [444, 22] on span "Tasks" at bounding box center [445, 16] width 30 height 17
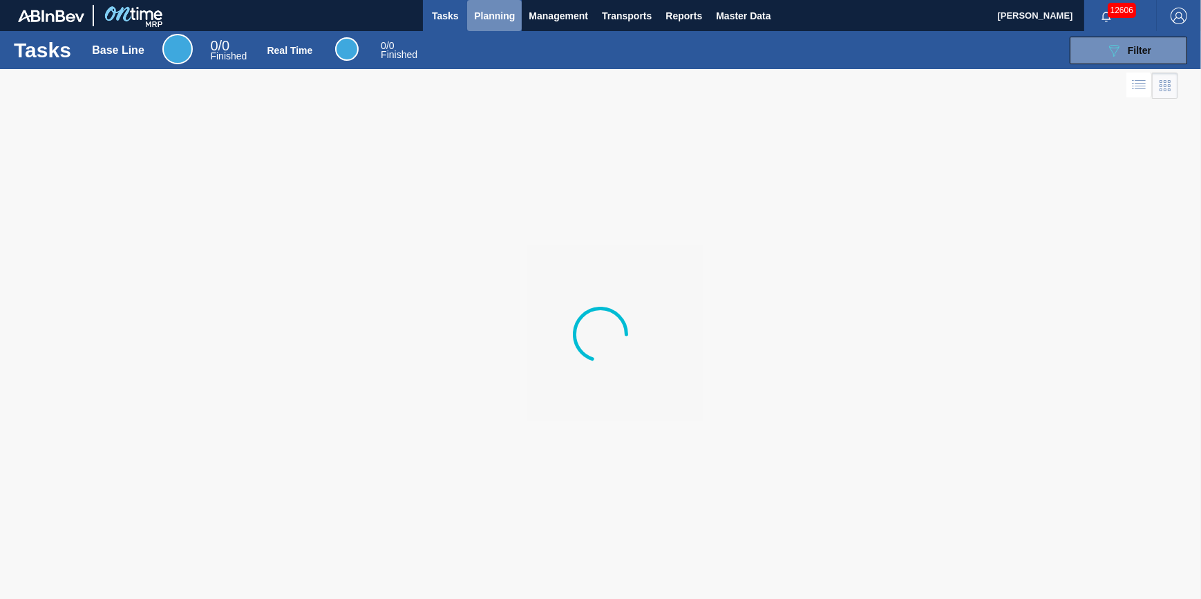
click at [480, 19] on span "Planning" at bounding box center [494, 16] width 41 height 17
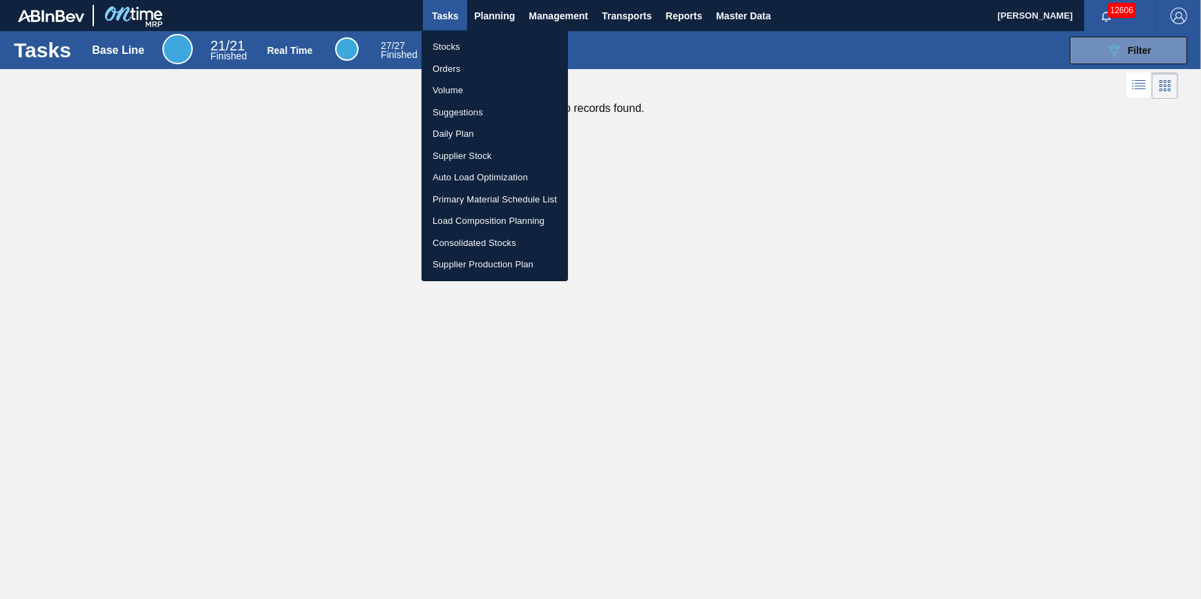
click at [473, 43] on li "Stocks" at bounding box center [495, 47] width 147 height 22
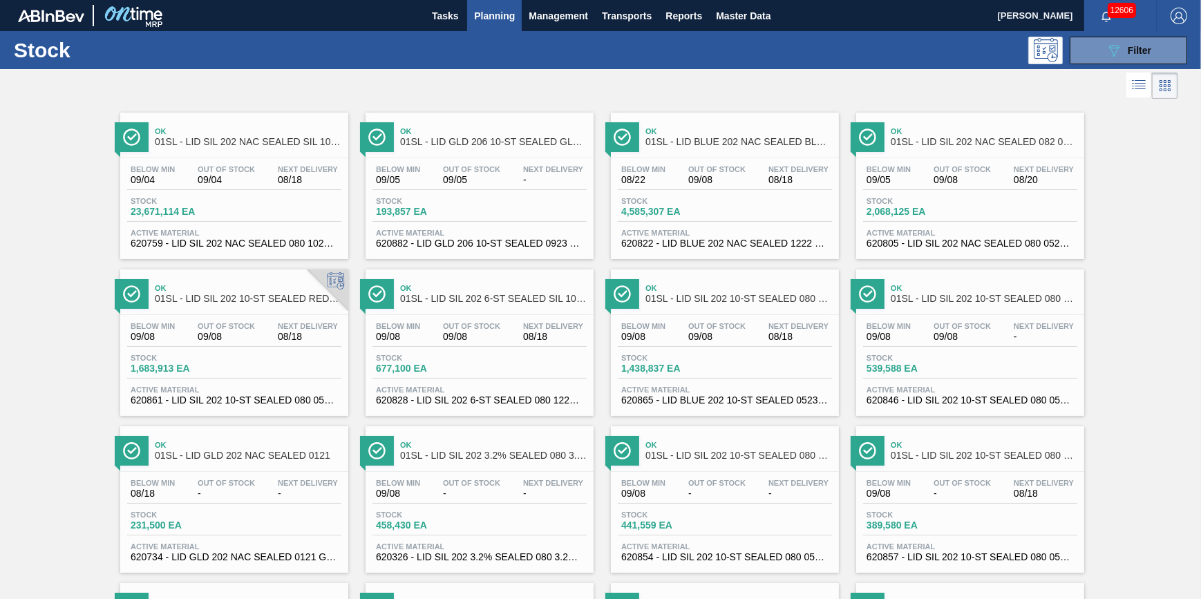
click at [472, 23] on button "Planning" at bounding box center [494, 15] width 55 height 31
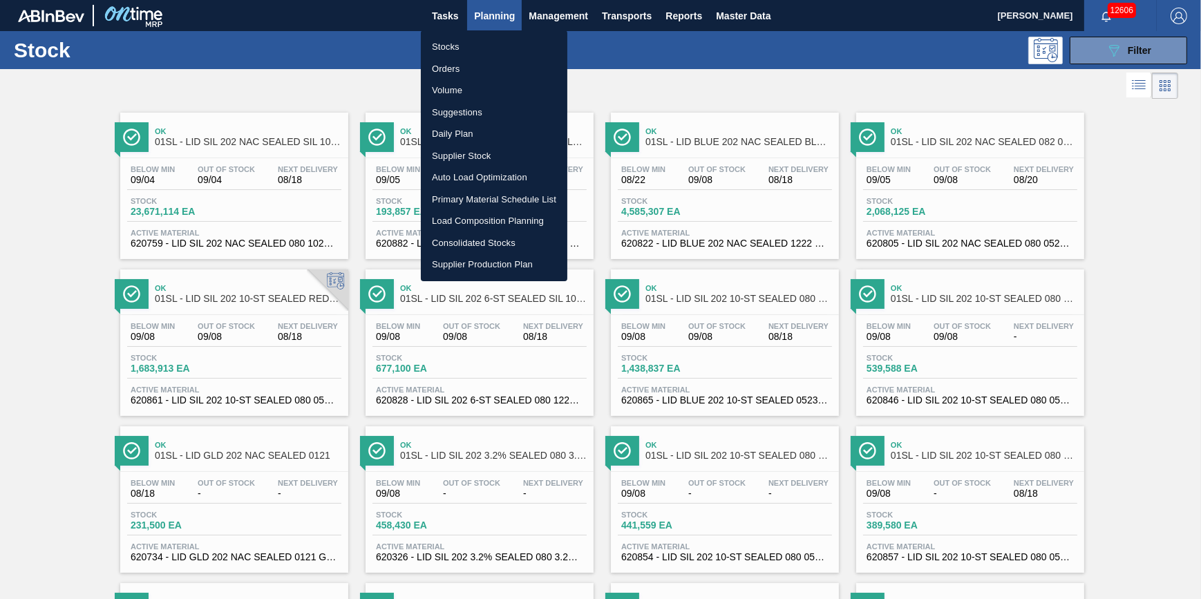
click at [463, 35] on ul "Stocks Orders Volume Suggestions Daily Plan Supplier Stock Auto Load Optimizati…" at bounding box center [494, 155] width 147 height 251
click at [460, 48] on li "Stocks" at bounding box center [494, 47] width 147 height 22
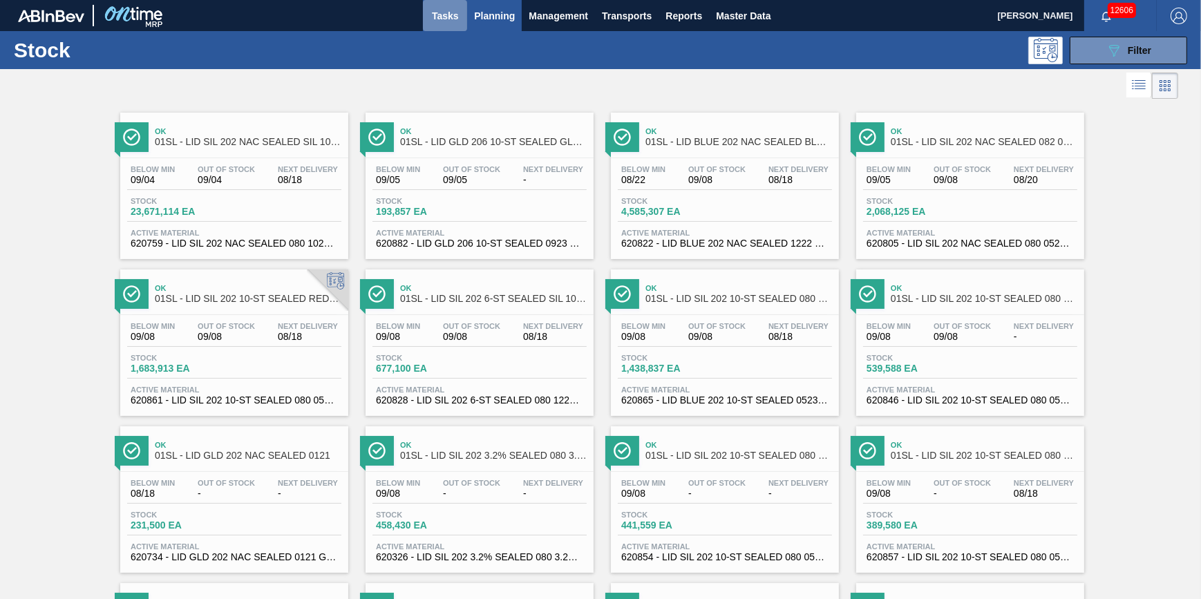
drag, startPoint x: 458, startPoint y: 17, endPoint x: 457, endPoint y: 28, distance: 11.1
click at [458, 16] on span "Tasks" at bounding box center [445, 16] width 30 height 17
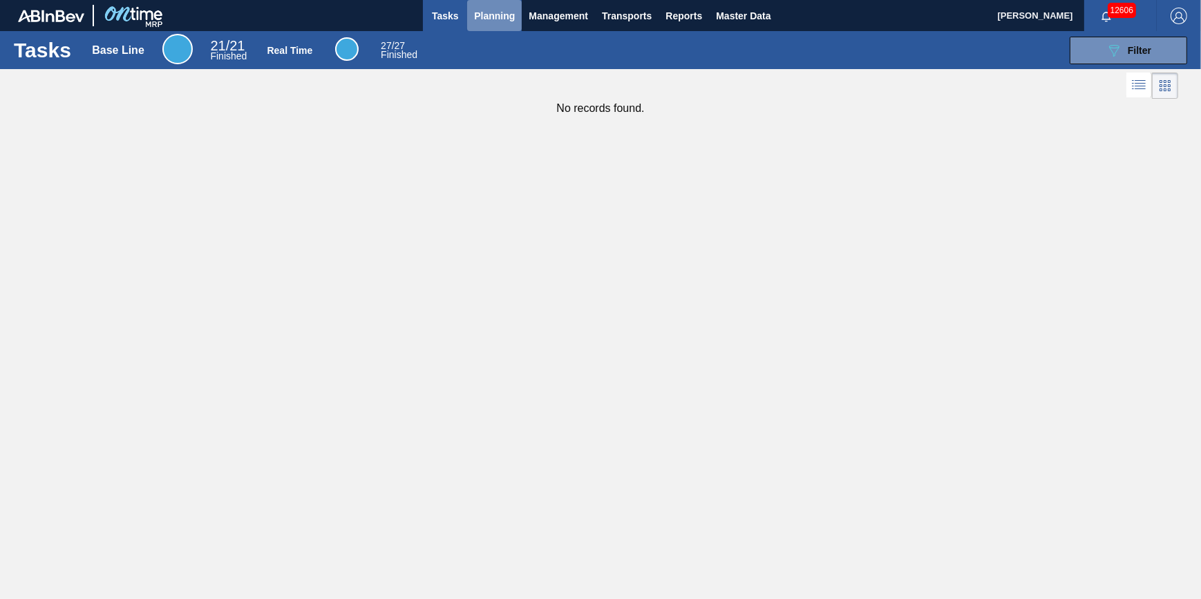
click at [498, 8] on span "Planning" at bounding box center [494, 16] width 41 height 17
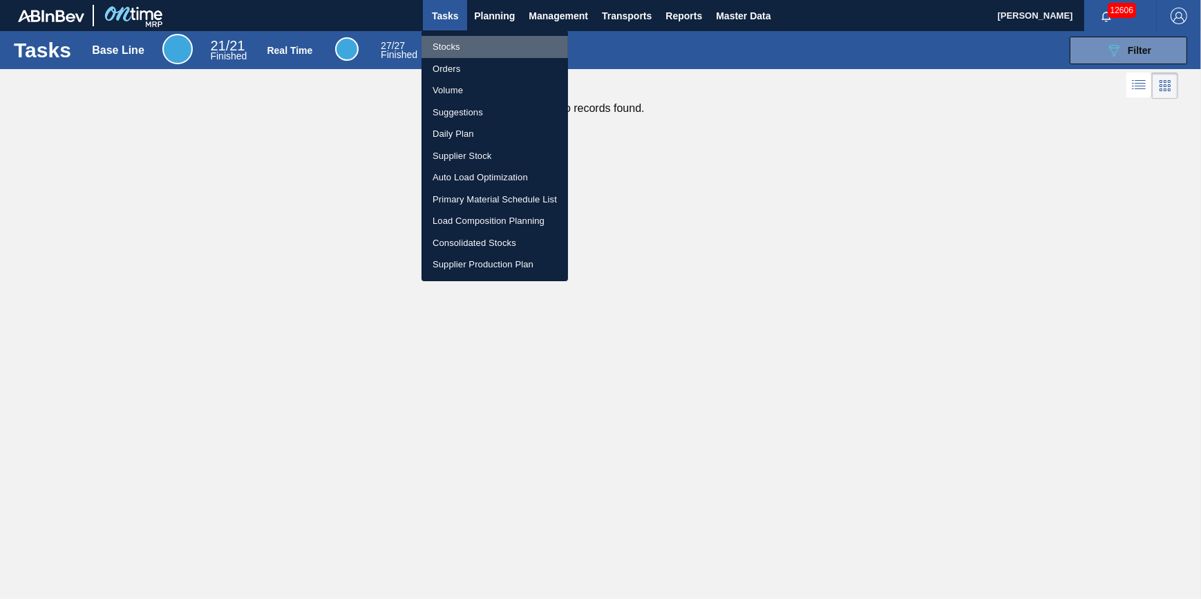
click at [500, 43] on li "Stocks" at bounding box center [495, 47] width 147 height 22
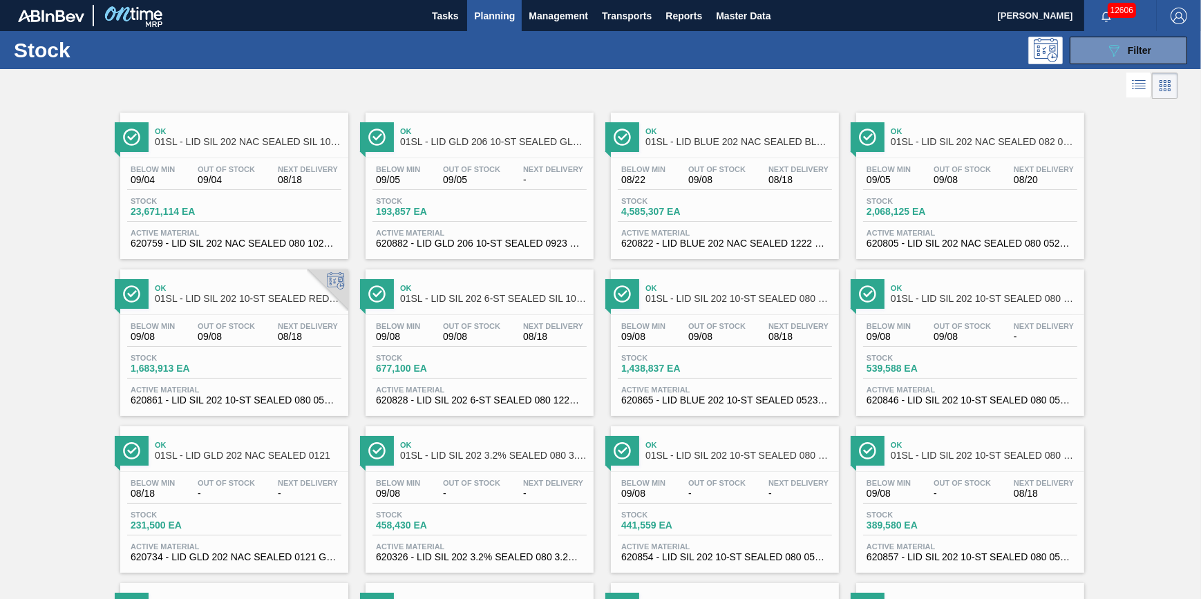
click at [465, 8] on button "Tasks" at bounding box center [445, 15] width 44 height 31
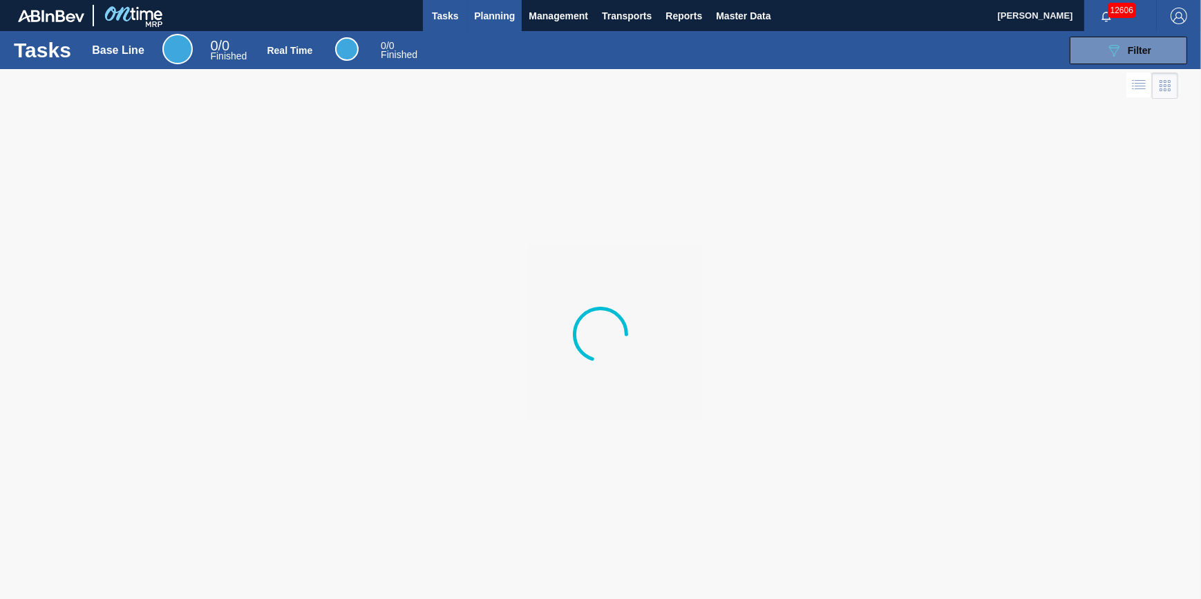
click at [471, 17] on button "Planning" at bounding box center [494, 15] width 55 height 31
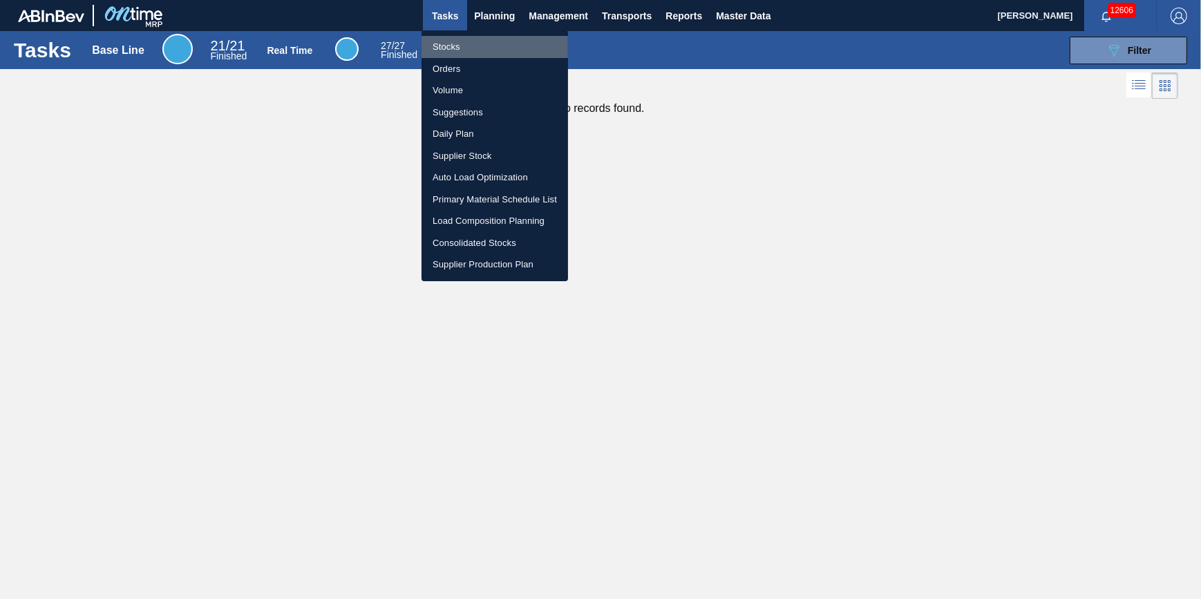
click at [474, 43] on li "Stocks" at bounding box center [495, 47] width 147 height 22
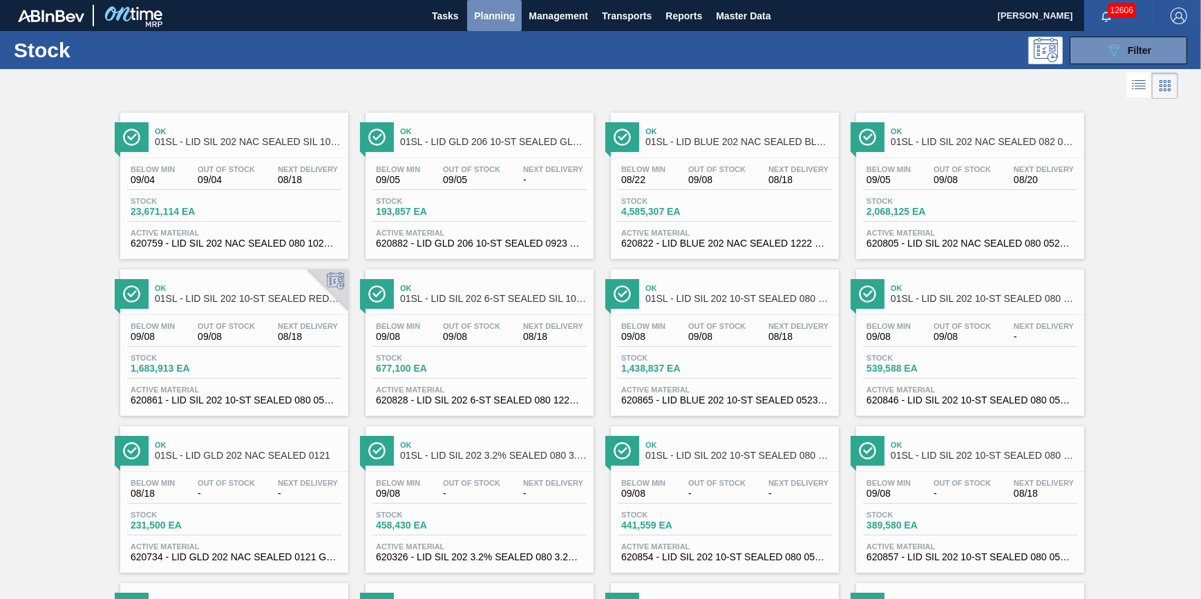
click at [494, 17] on span "Planning" at bounding box center [494, 16] width 41 height 17
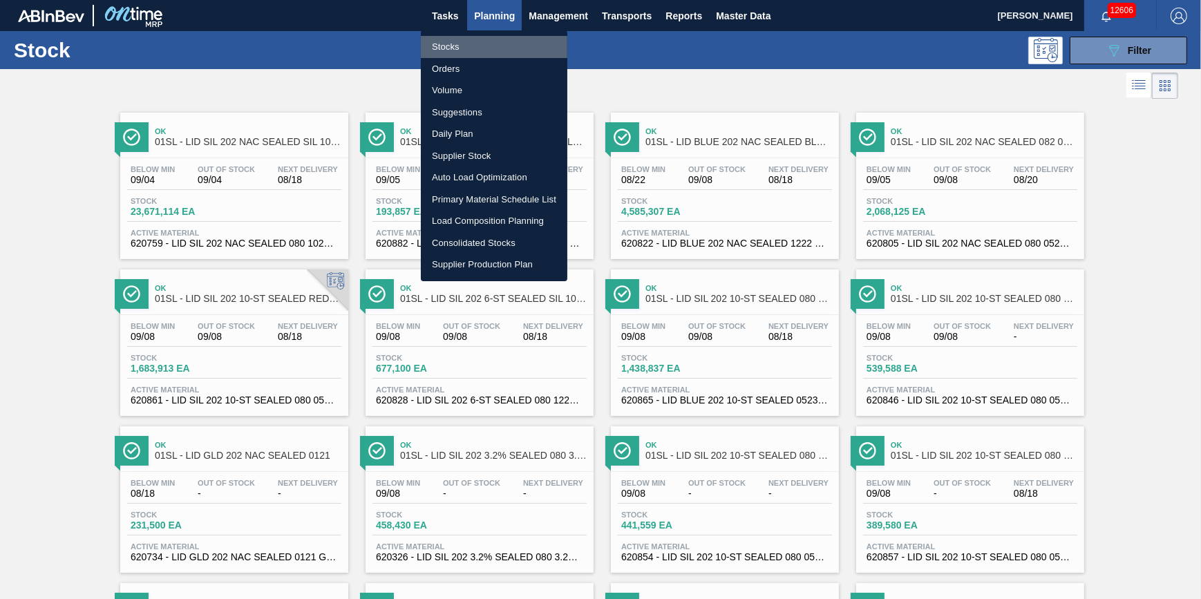
click at [489, 39] on li "Stocks" at bounding box center [494, 47] width 147 height 22
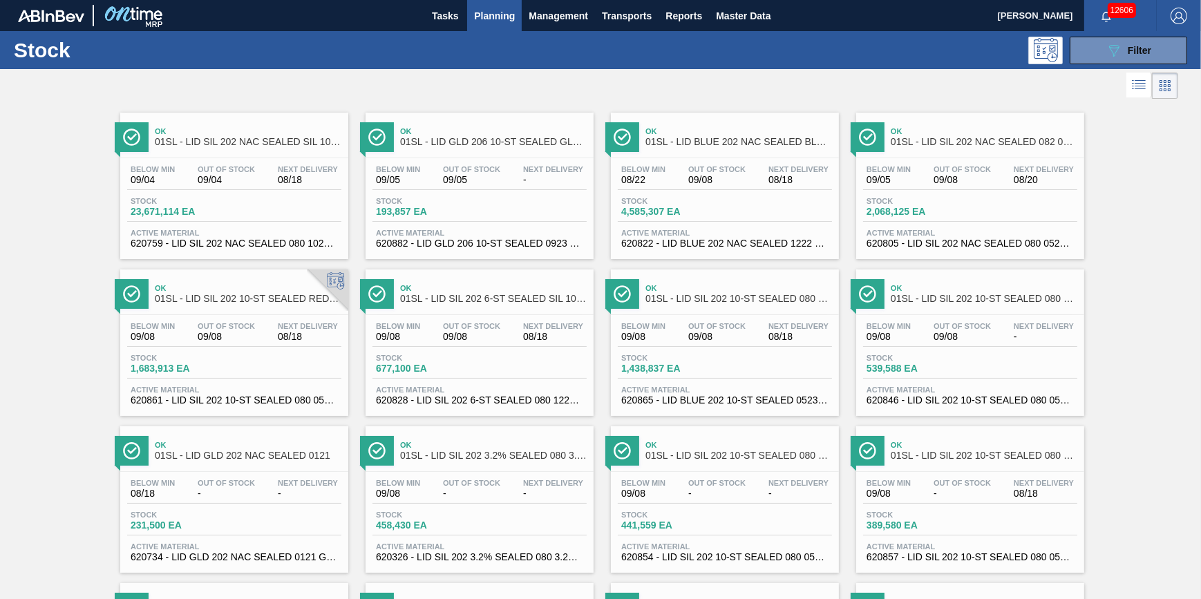
click at [474, 17] on span "Planning" at bounding box center [494, 16] width 41 height 17
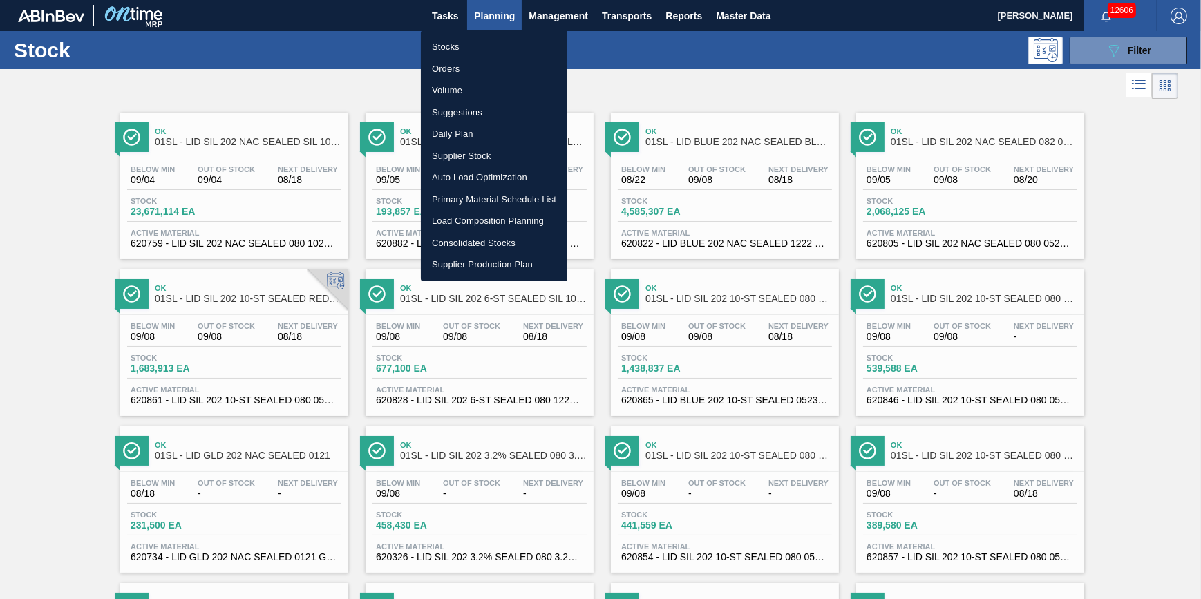
click at [470, 46] on li "Stocks" at bounding box center [494, 47] width 147 height 22
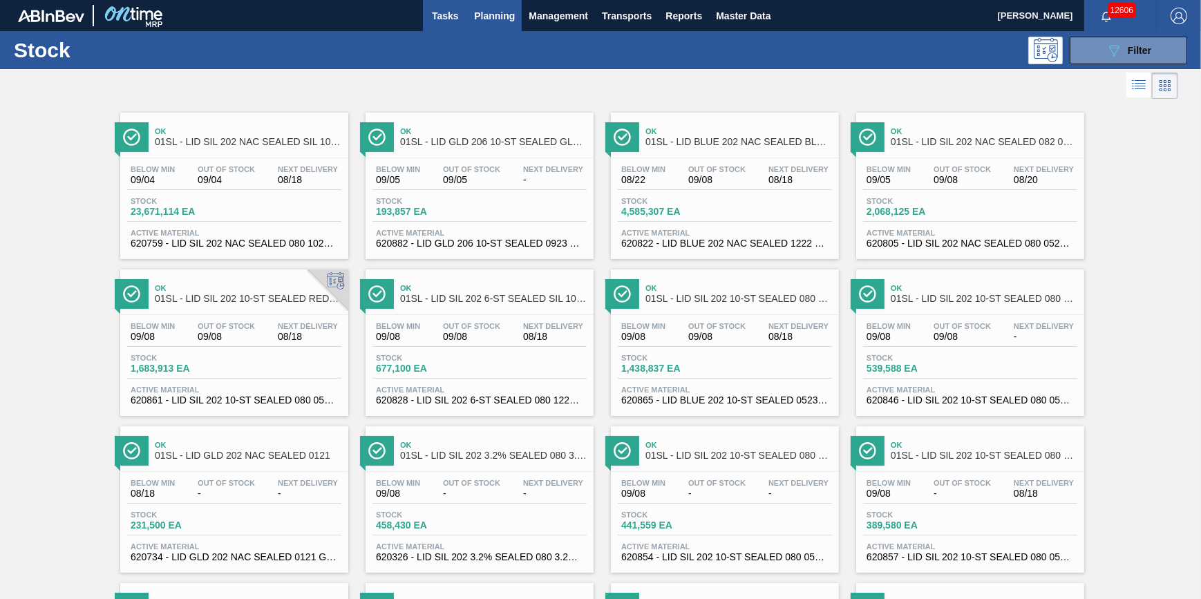
click at [450, 23] on button "Tasks" at bounding box center [445, 15] width 44 height 31
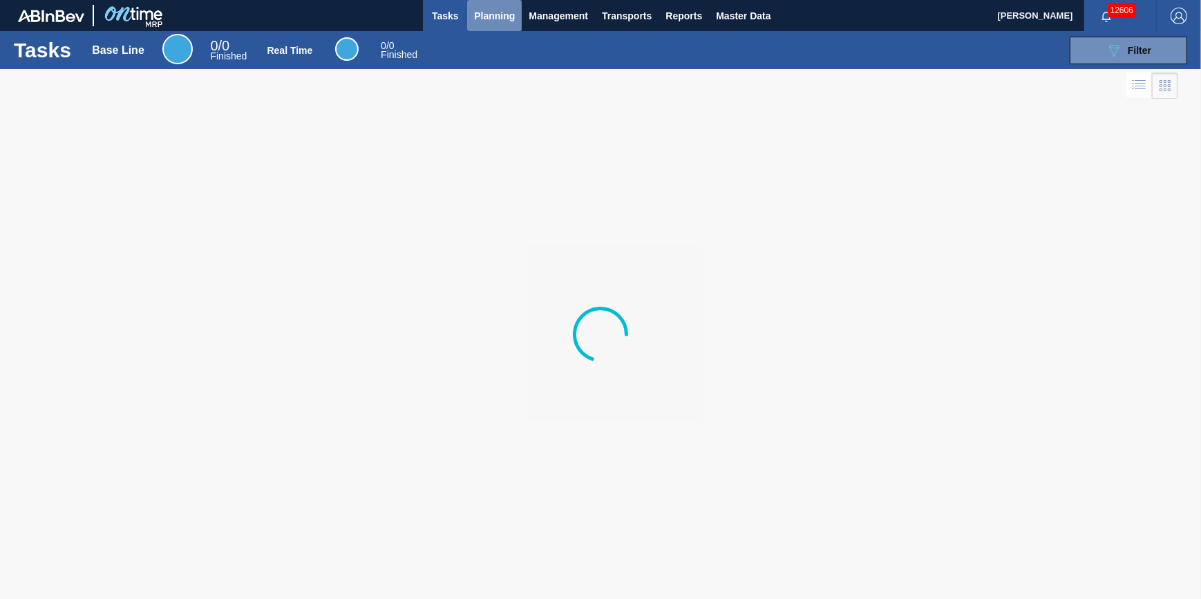
click at [491, 21] on span "Planning" at bounding box center [494, 16] width 41 height 17
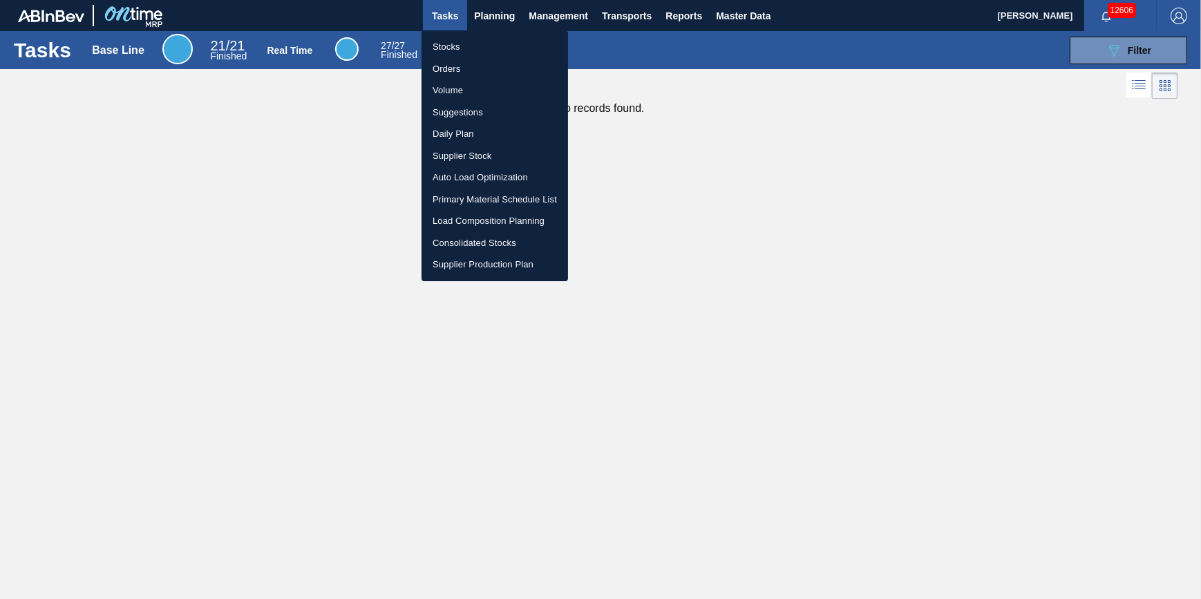
click at [483, 41] on li "Stocks" at bounding box center [495, 47] width 147 height 22
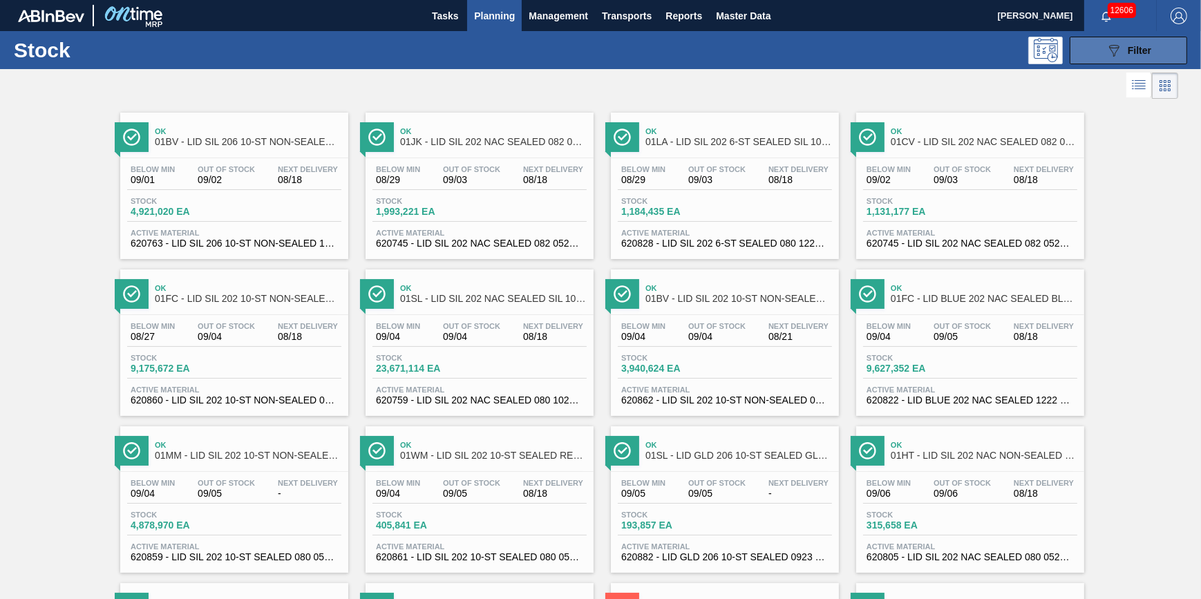
click at [1119, 56] on icon "089F7B8B-B2A5-4AFE-B5C0-19BA573D28AC" at bounding box center [1114, 50] width 17 height 17
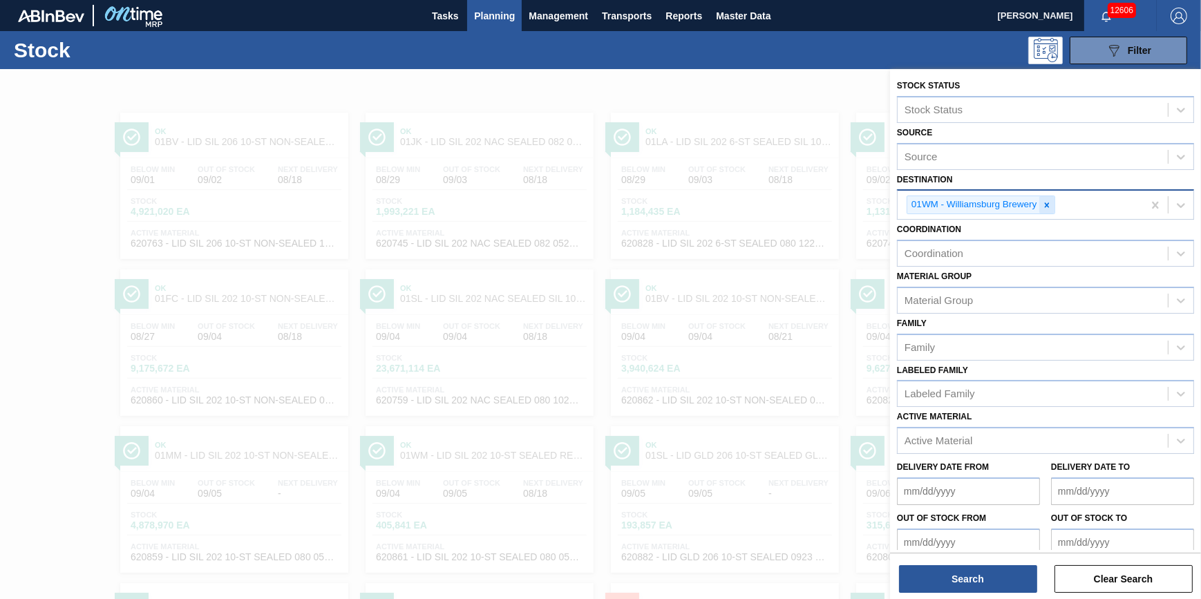
click at [1053, 201] on div at bounding box center [1046, 204] width 15 height 17
click at [1052, 204] on div "Destination" at bounding box center [1033, 204] width 270 height 20
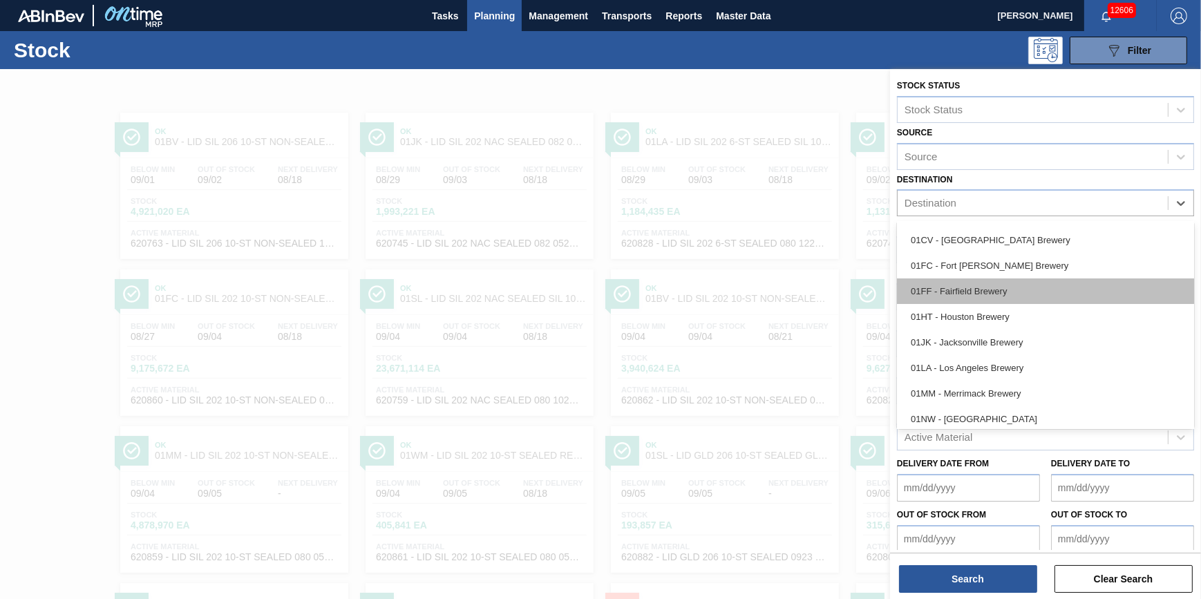
scroll to position [104, 0]
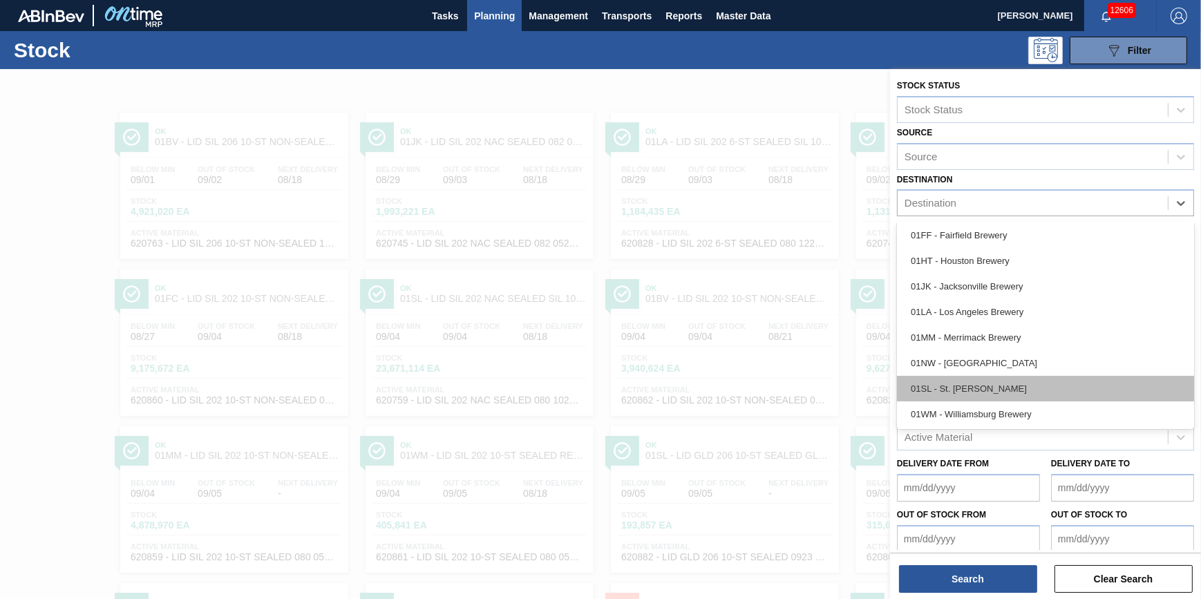
click at [1013, 388] on div "01SL - St. [PERSON_NAME]" at bounding box center [1045, 389] width 297 height 26
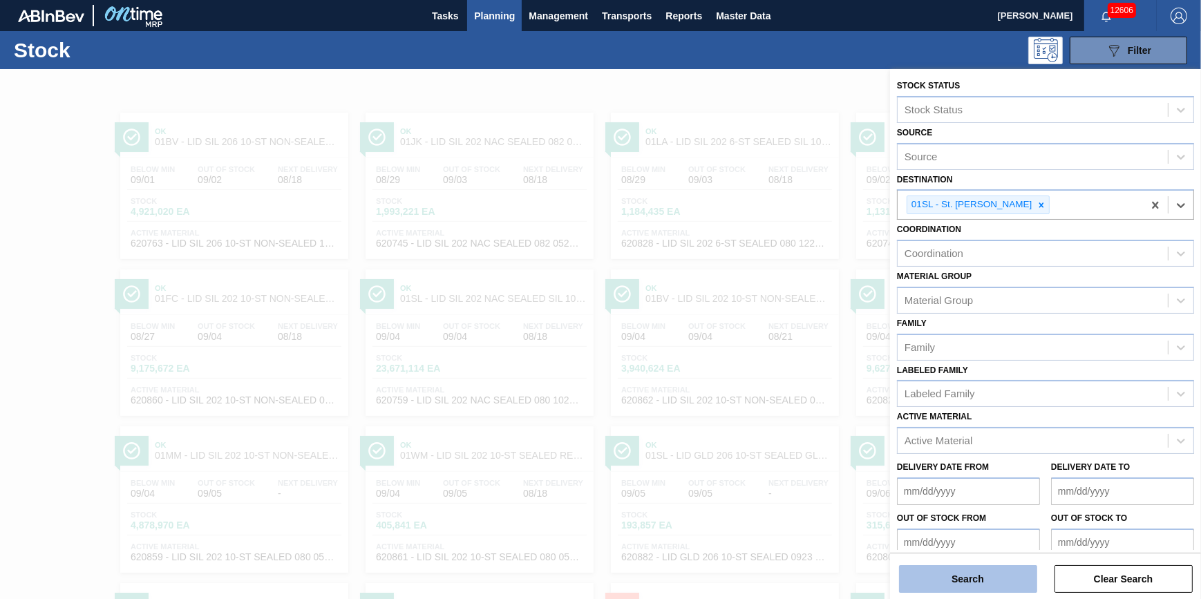
click at [967, 574] on button "Search" at bounding box center [968, 579] width 138 height 28
